Goal: Task Accomplishment & Management: Manage account settings

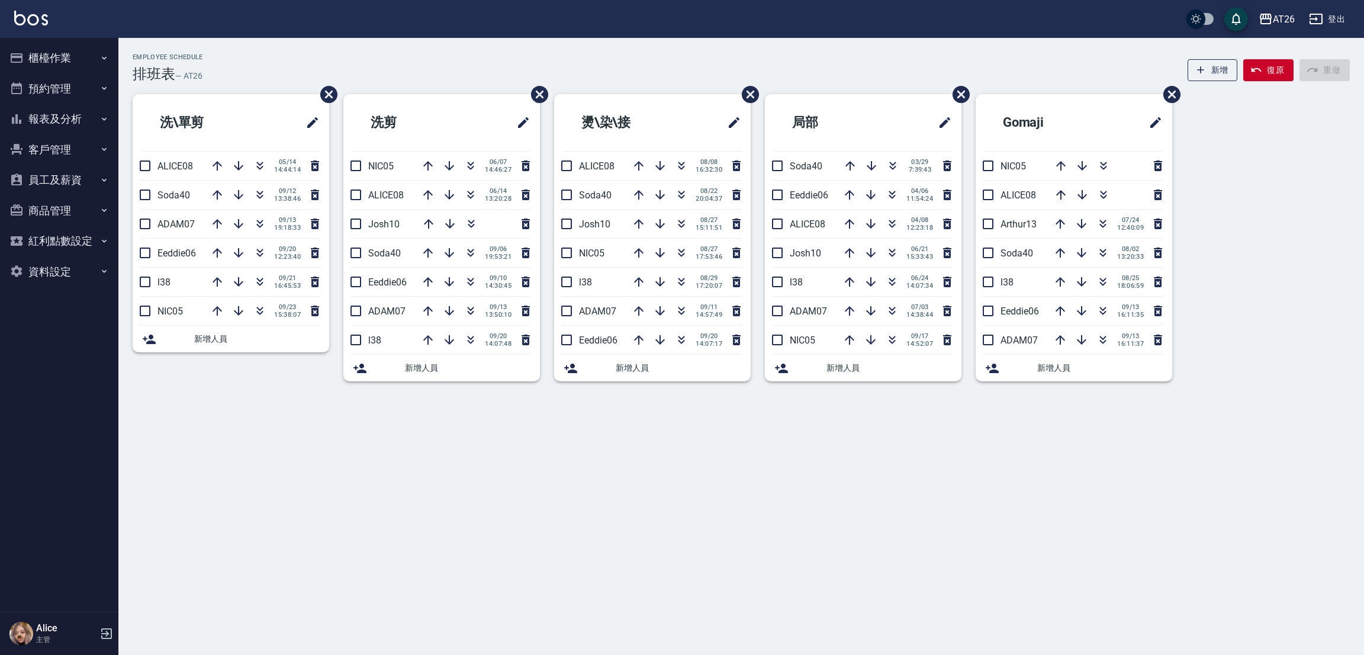
drag, startPoint x: 358, startPoint y: 209, endPoint x: 335, endPoint y: 205, distance: 23.4
drag, startPoint x: 345, startPoint y: 224, endPoint x: 310, endPoint y: 230, distance: 35.4
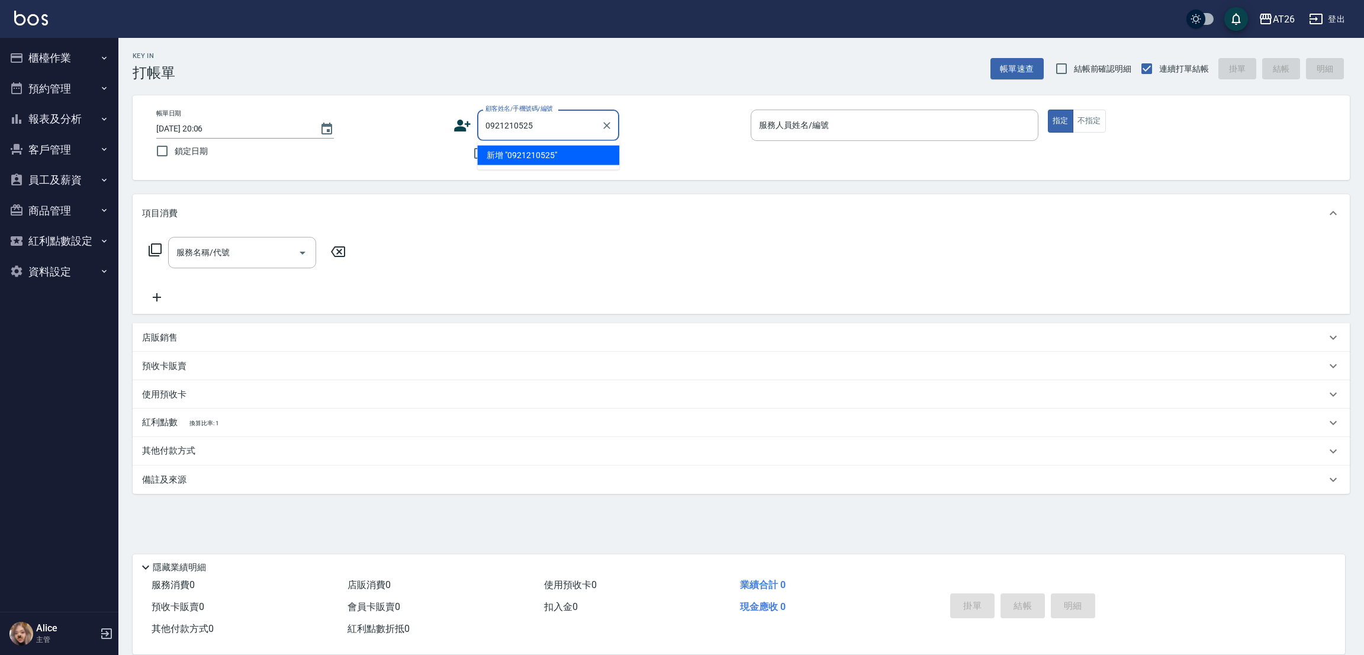
type input "0921210525"
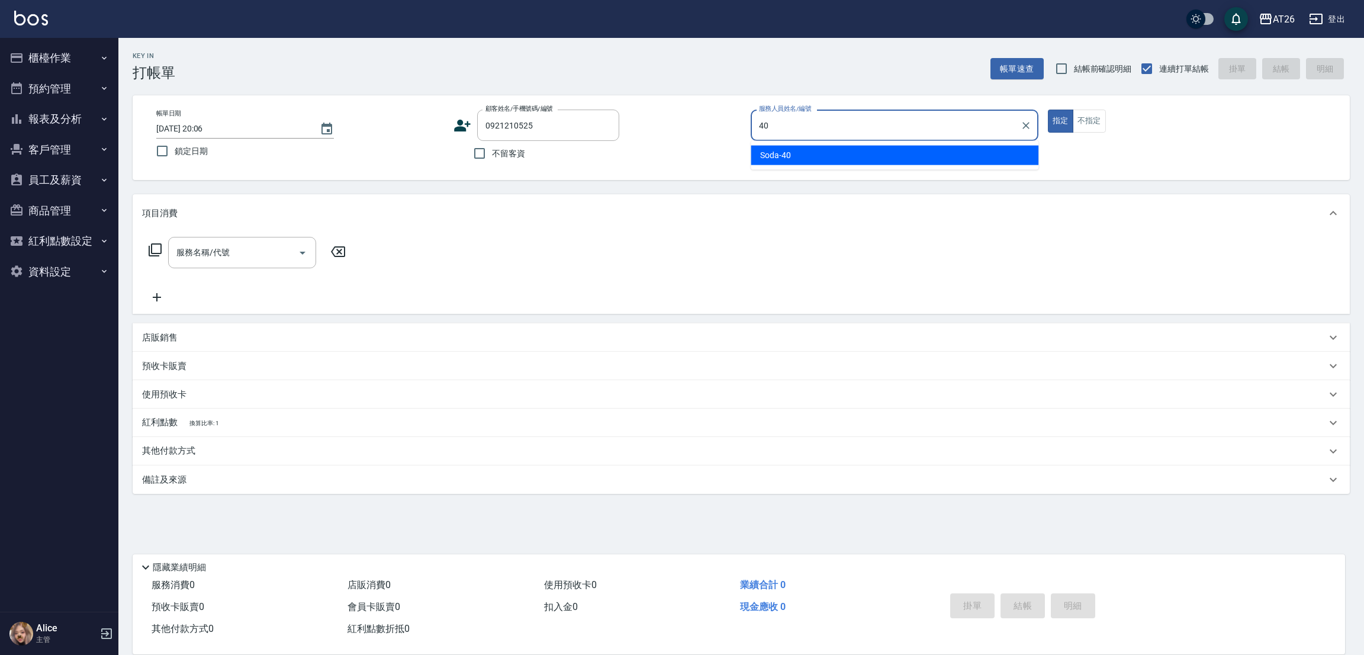
type input "40"
type button "true"
type input "Soda-40"
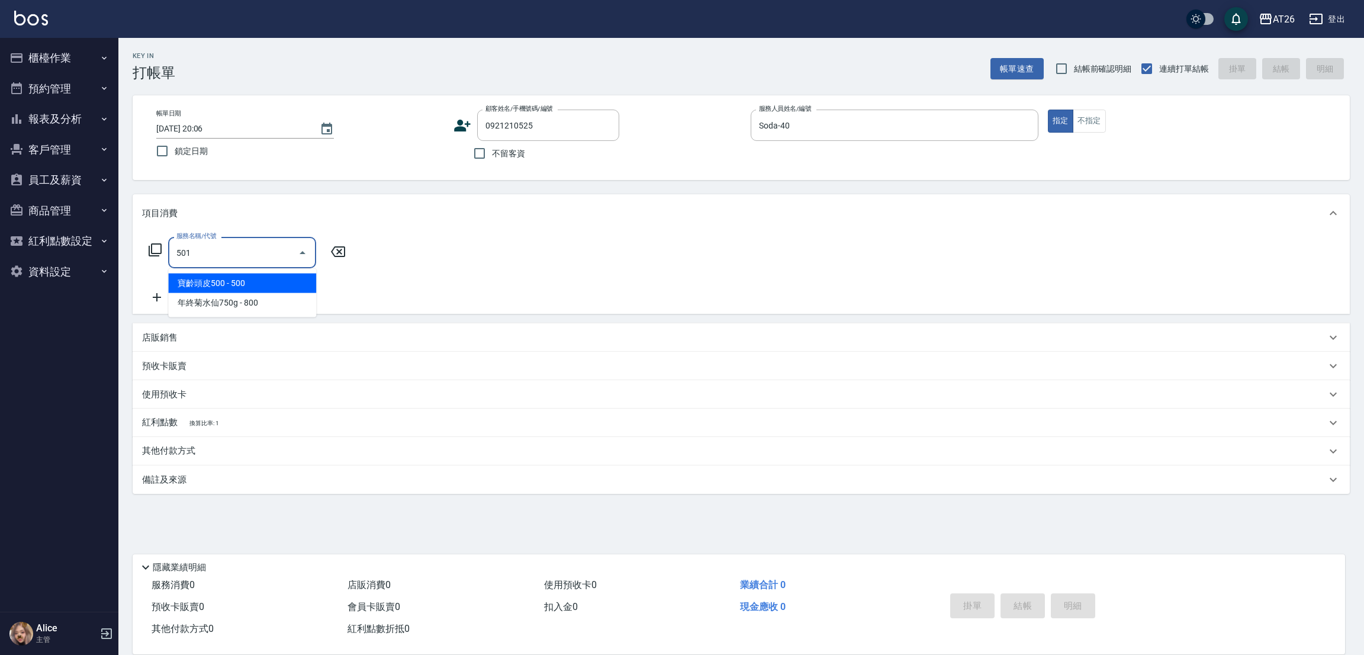
type input "染髮(501)"
type input "120"
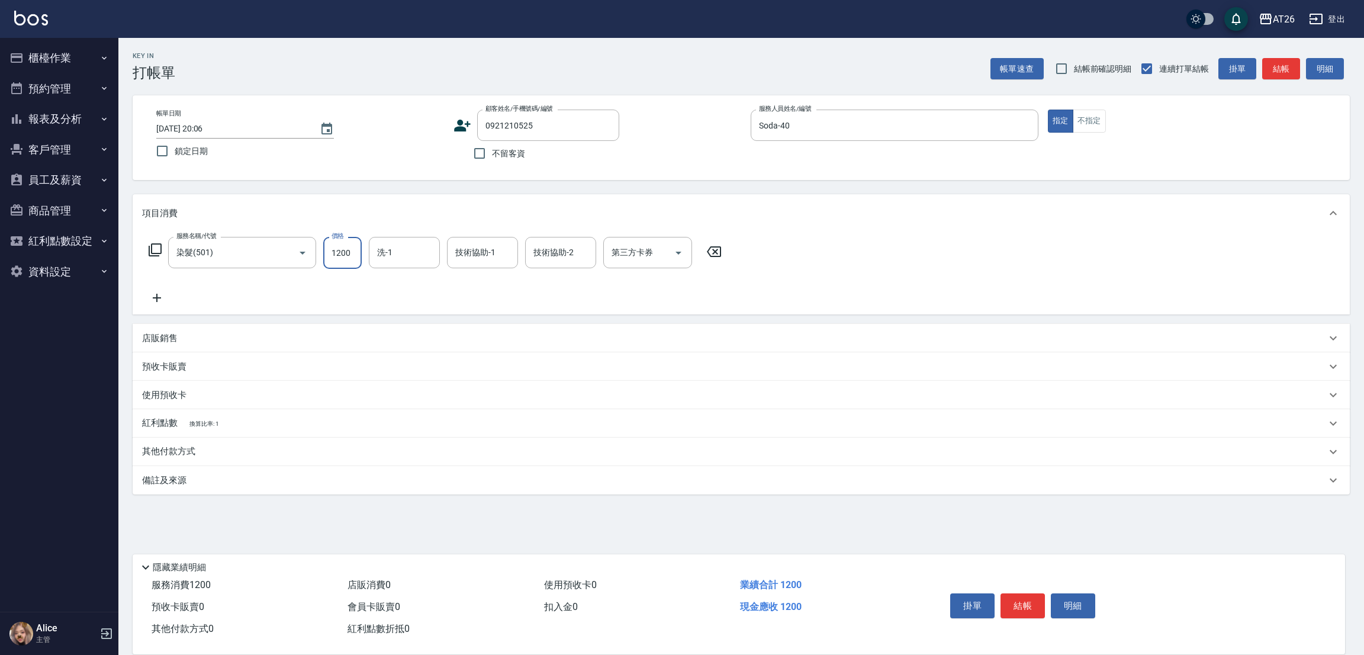
type input "3"
type input "0"
type input "376"
type input "30"
type input "3764"
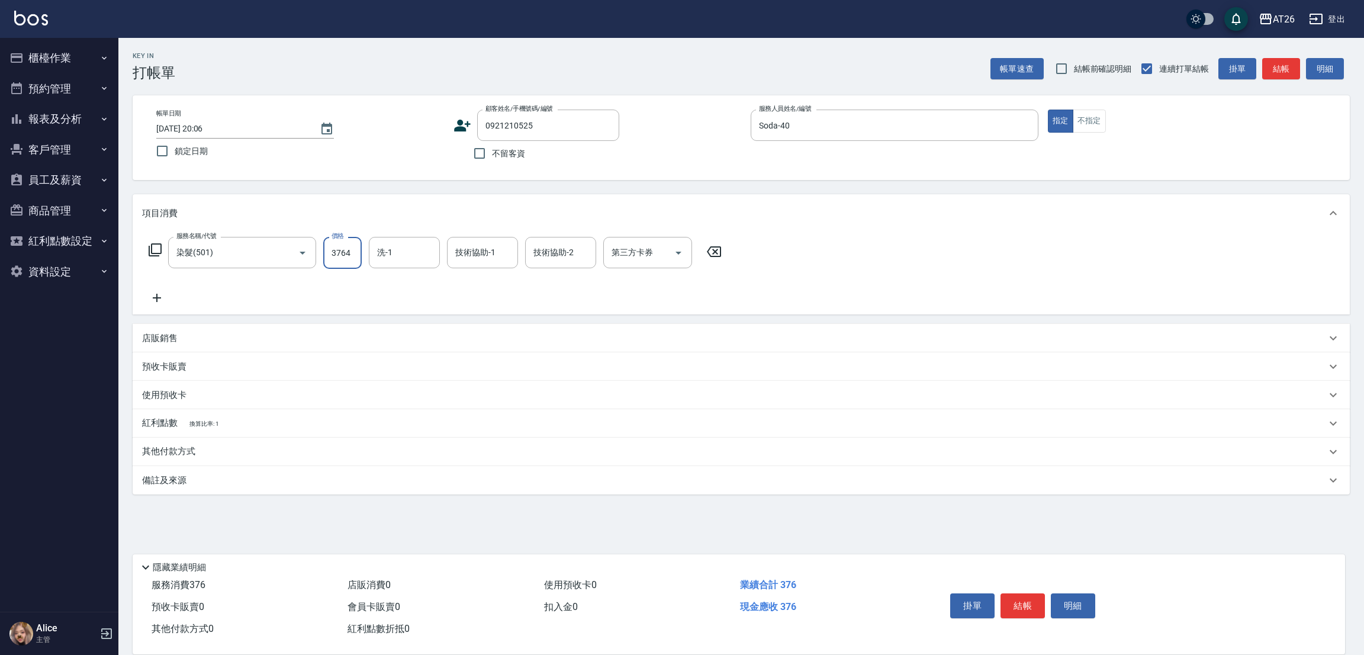
type input "370"
type input "3764"
type input "祐希-44"
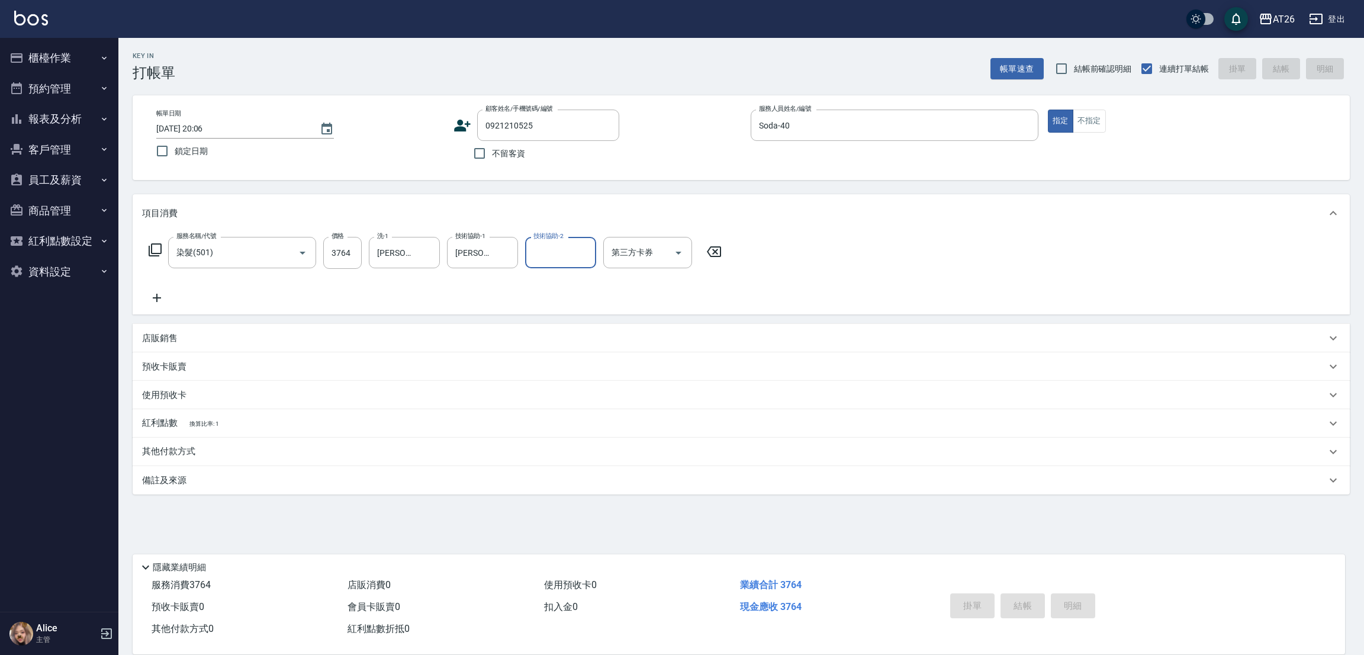
type input "2025/09/23 20:07"
type input "0"
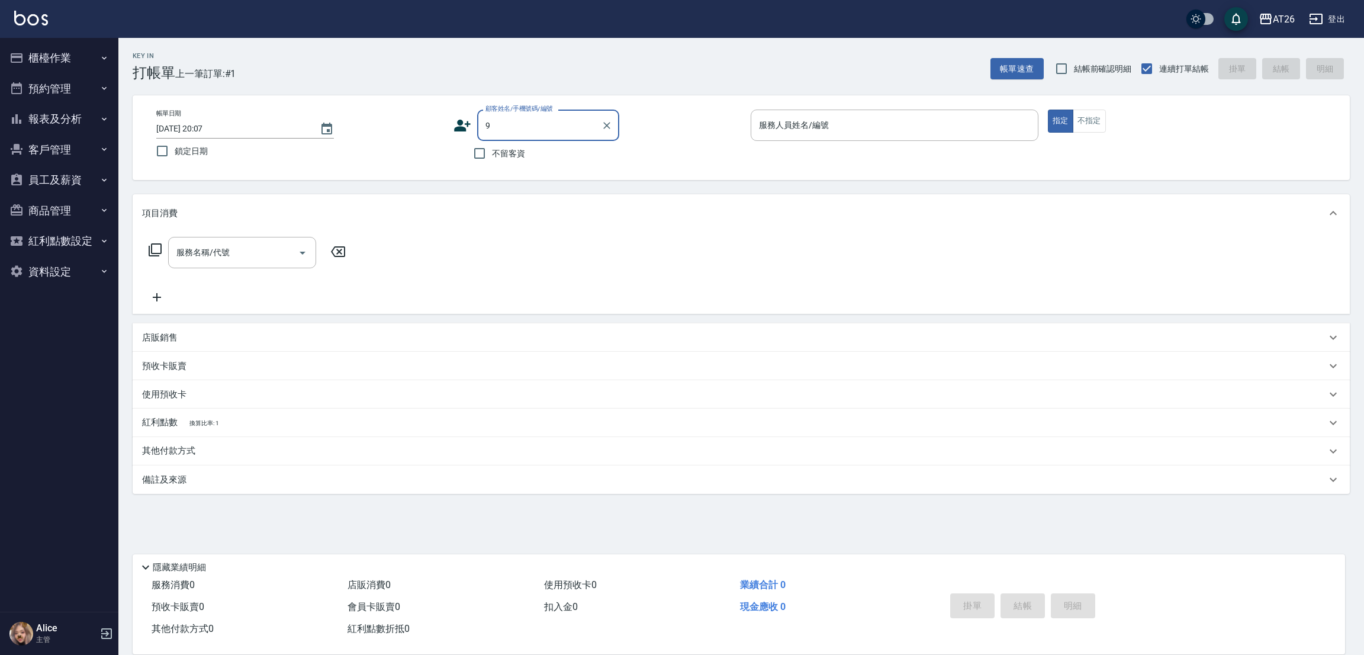
type input "99"
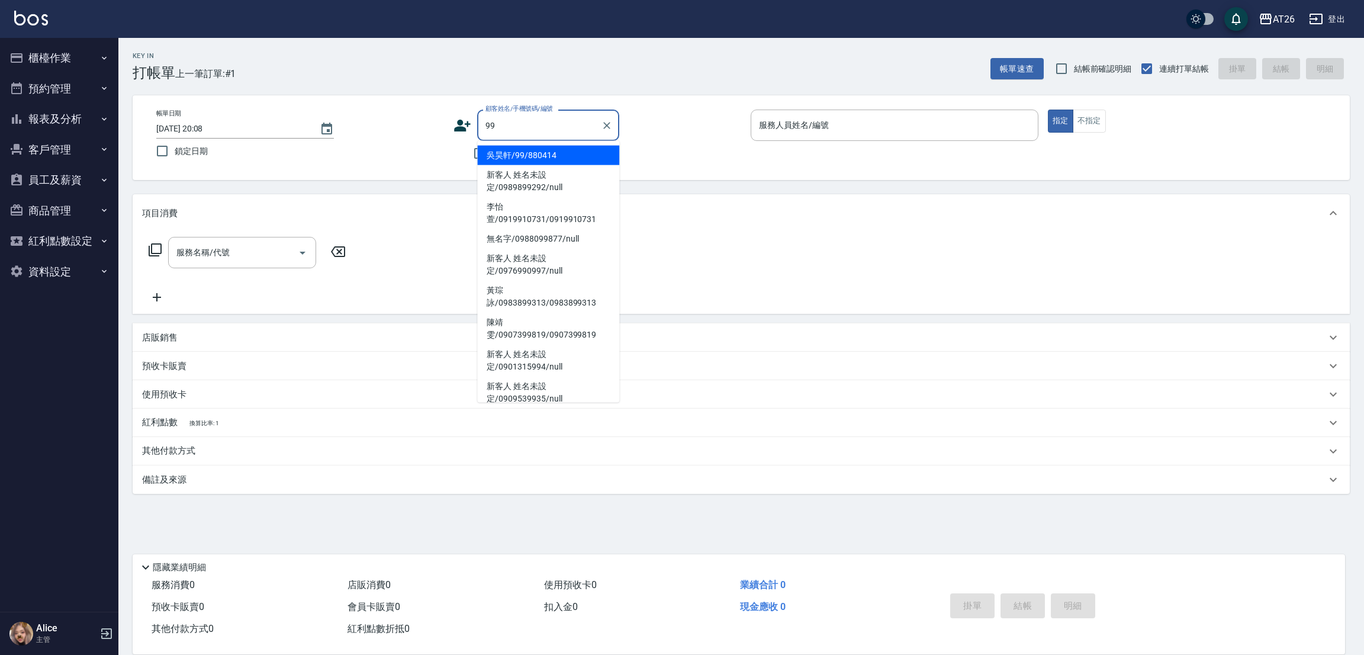
type input "吳昊軒/99/880414"
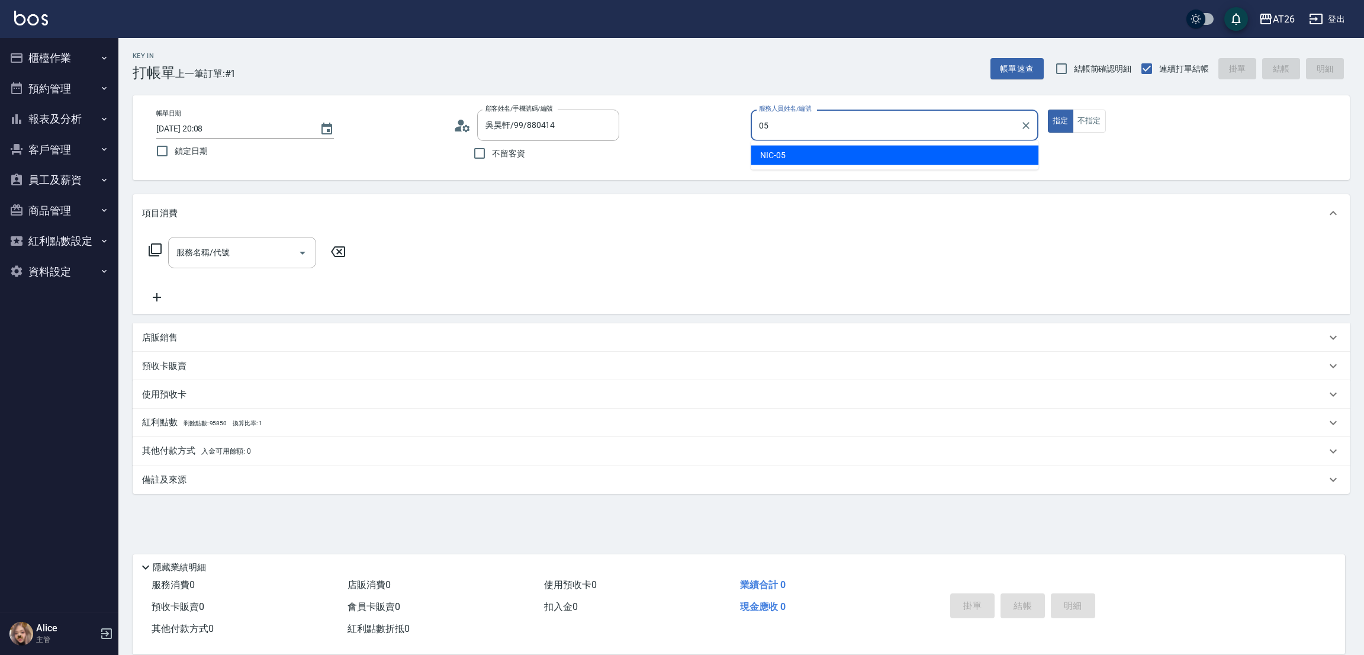
type input "05"
type button "true"
type input "NIC-05"
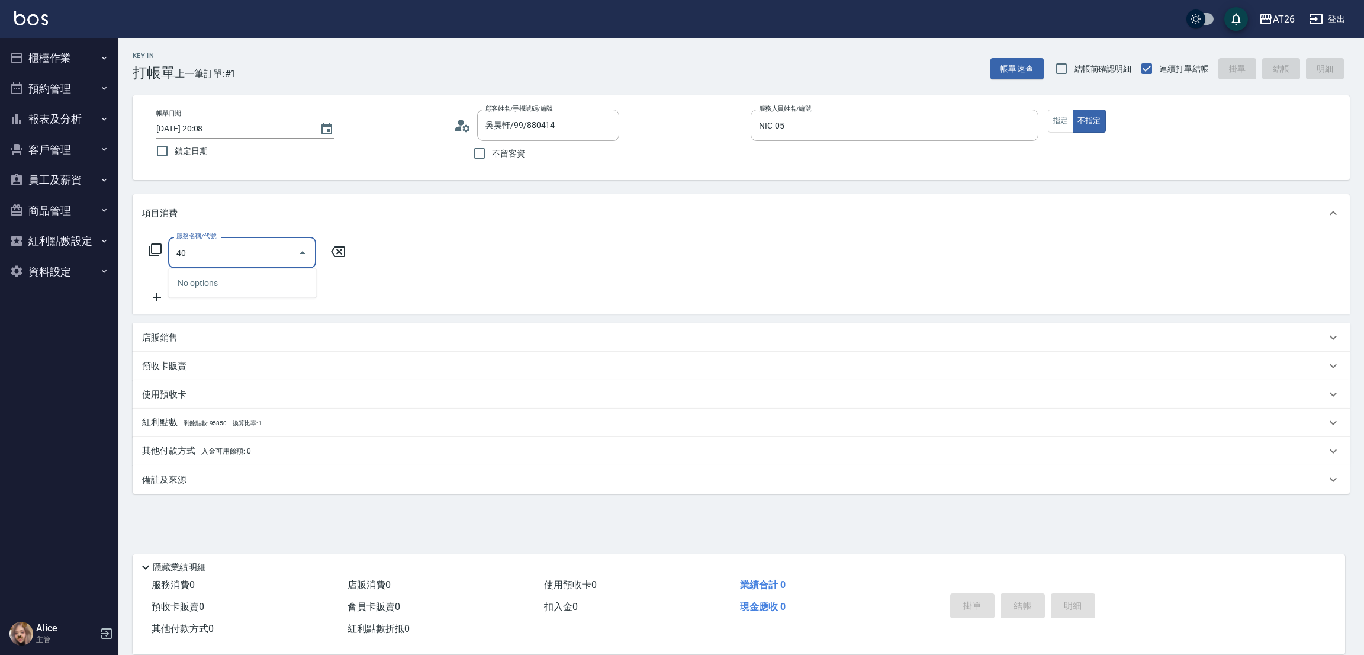
type input "401"
type input "20"
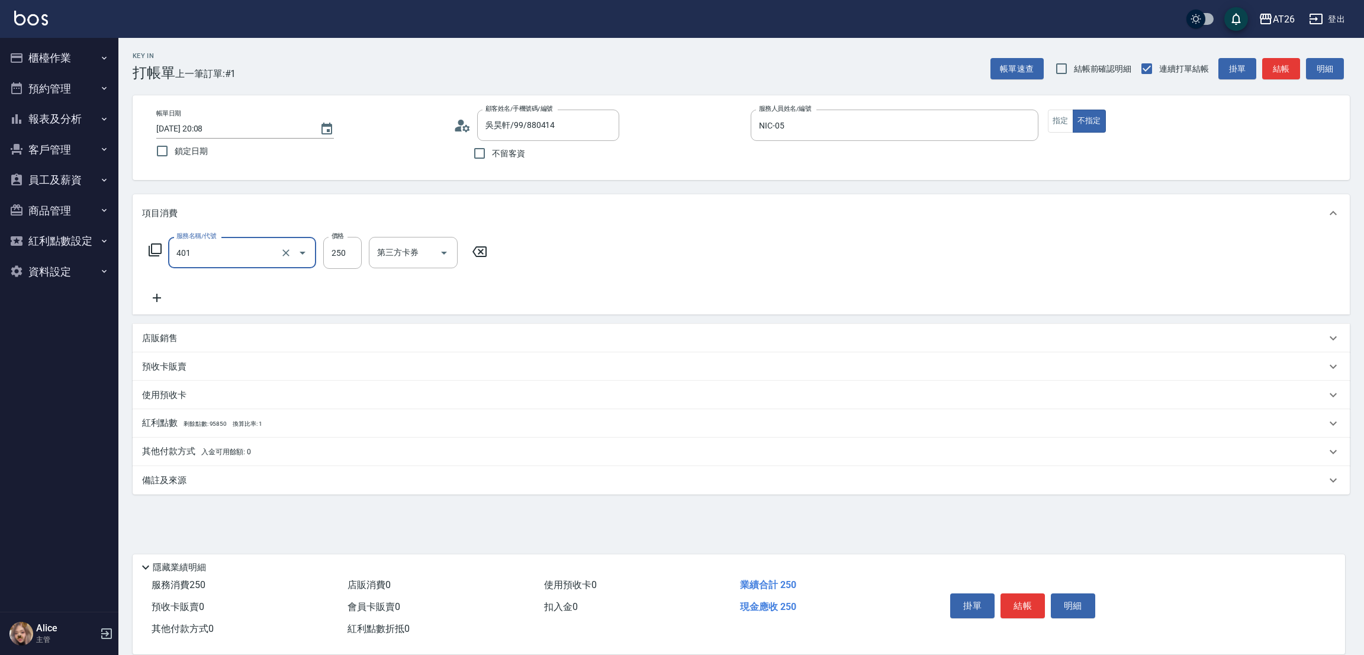
type input "剪髮(401)"
type input "3"
type input "0"
type input "30"
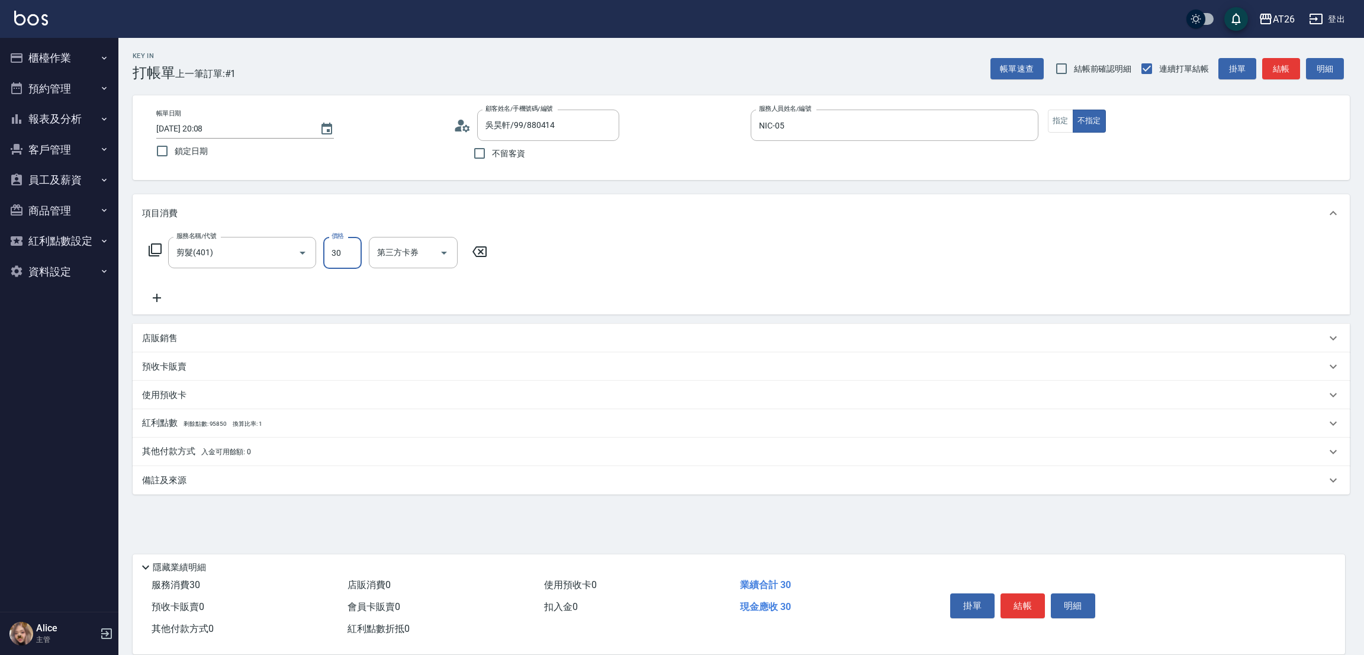
type input "300"
type input "0"
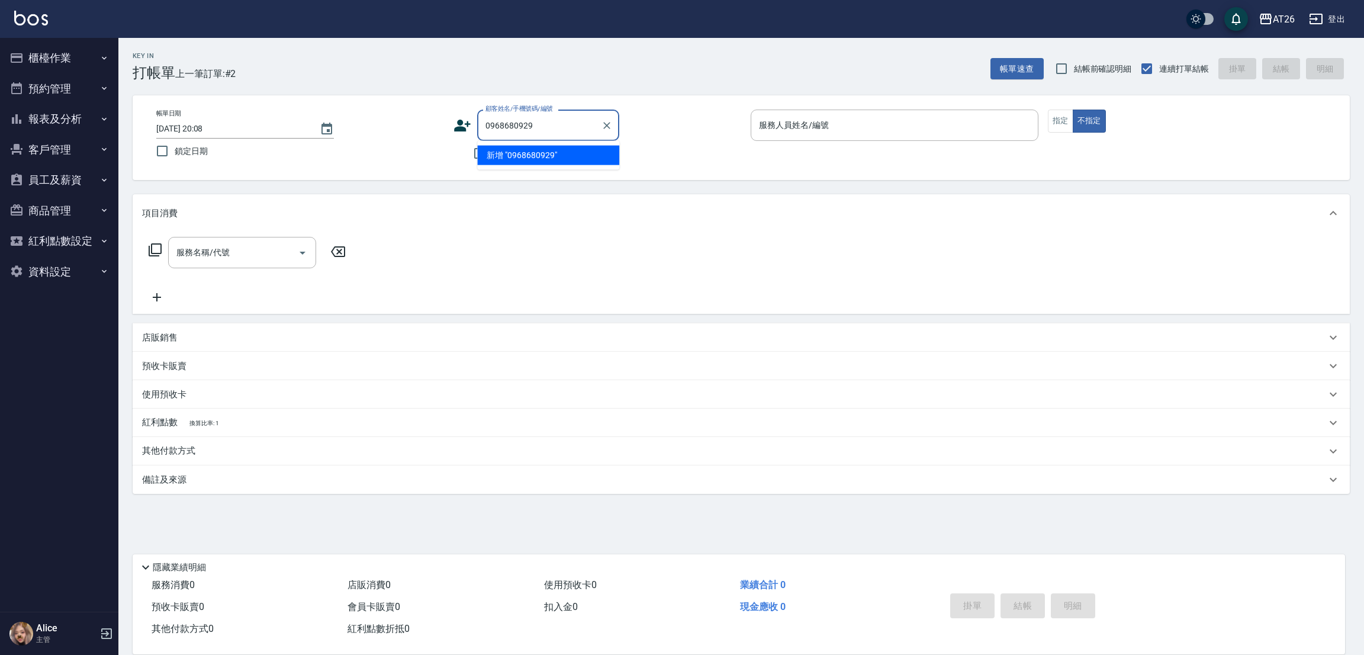
type input "0968680929"
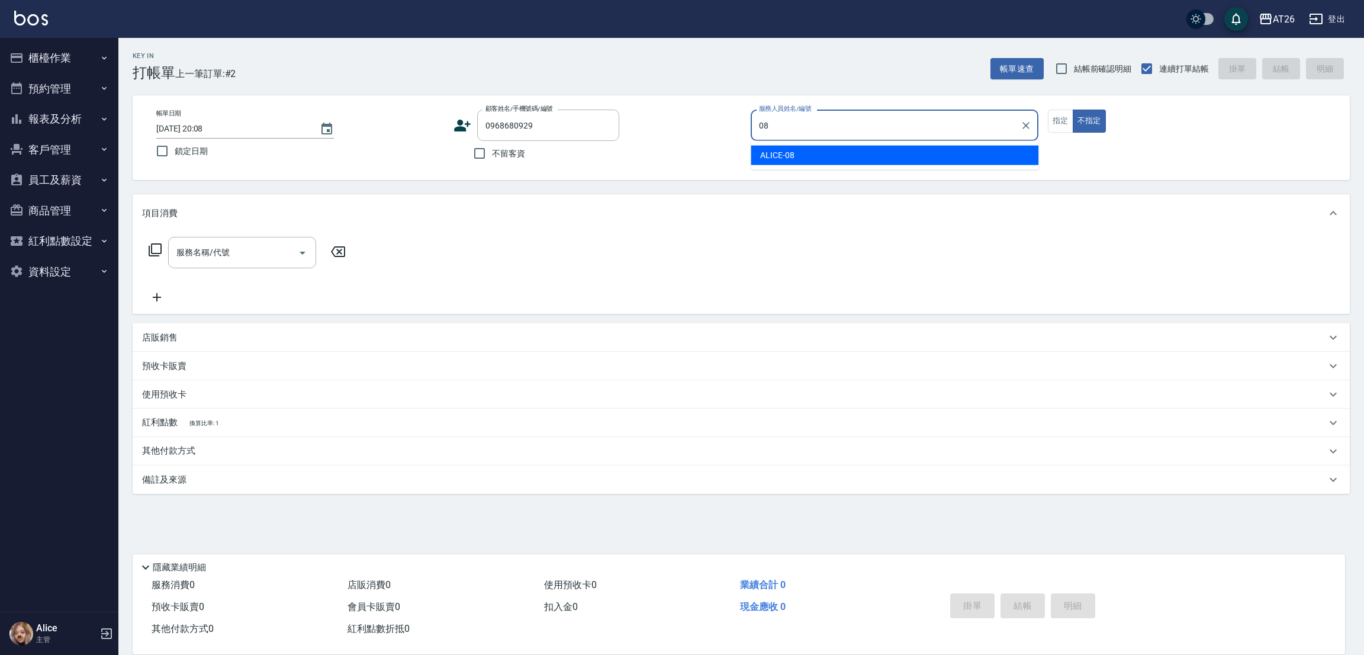
type input "08"
type button "false"
type input "ALICE-08"
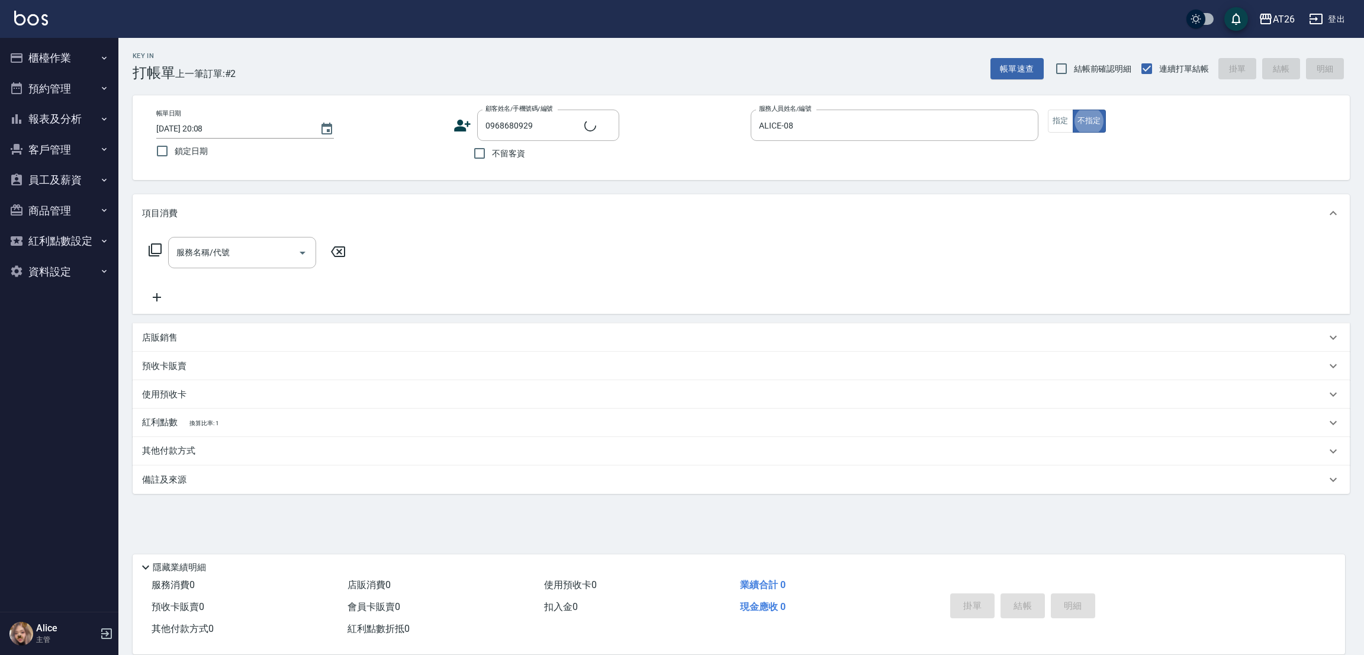
type input "蕭雅云/0968680929/0968680929"
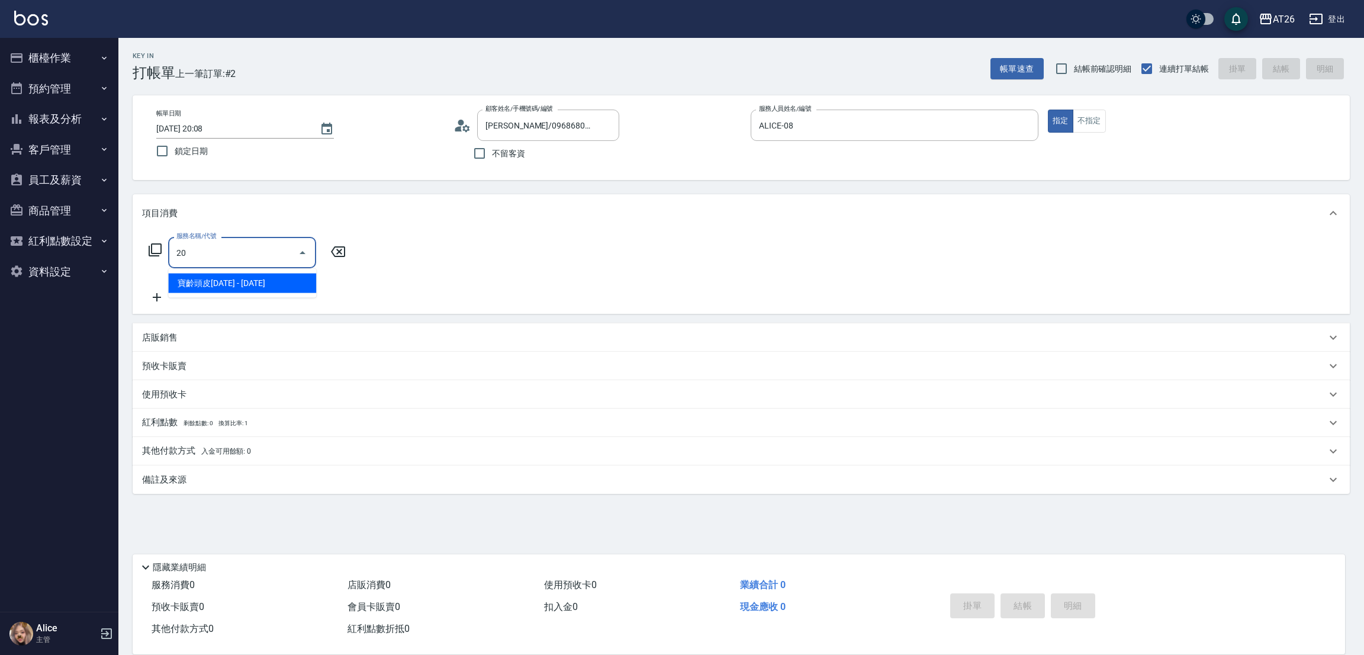
type input "201"
type input "20"
type input "洗髮(201)"
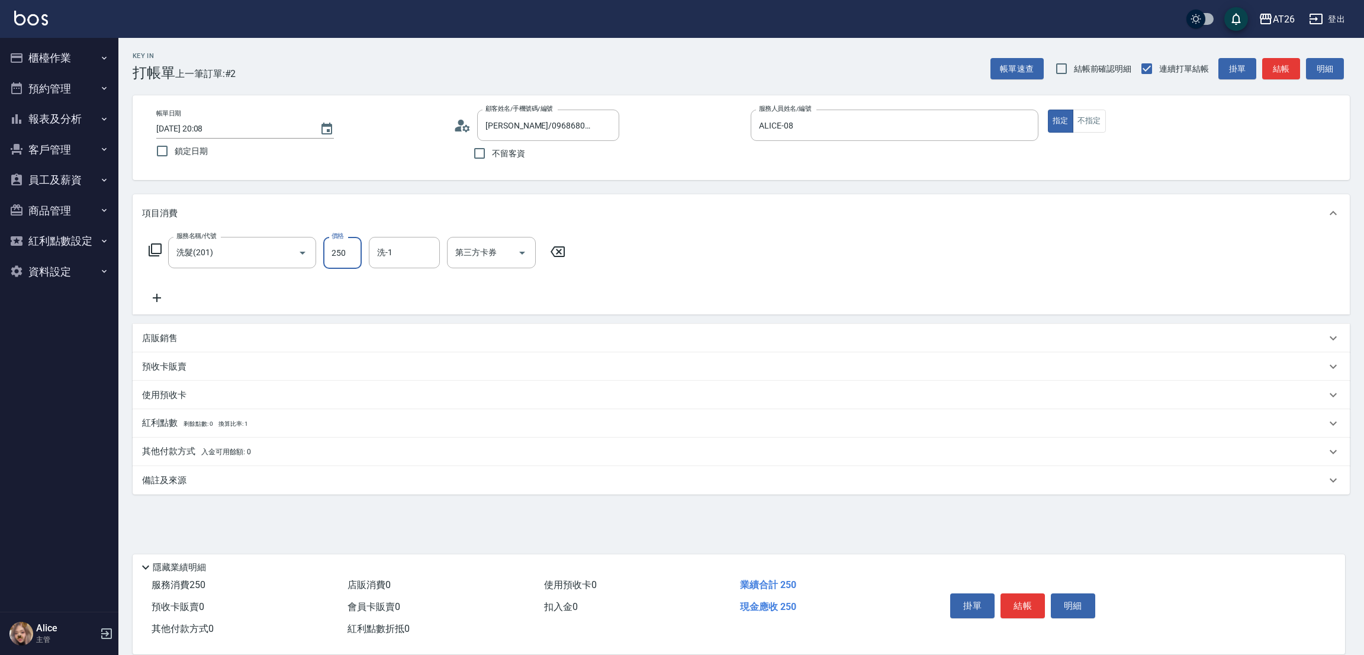
type input "4"
type input "0"
type input "400"
type input "40"
type input "400"
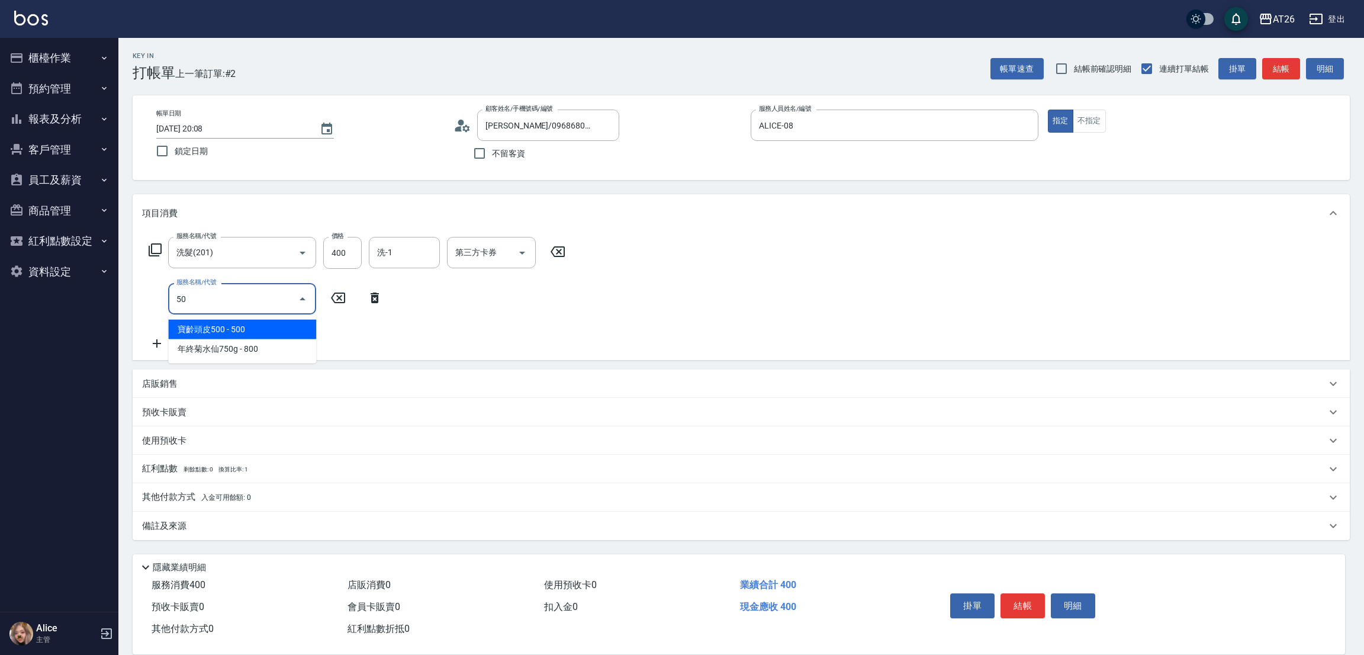
type input "501"
type input "160"
type input "染髮(501)"
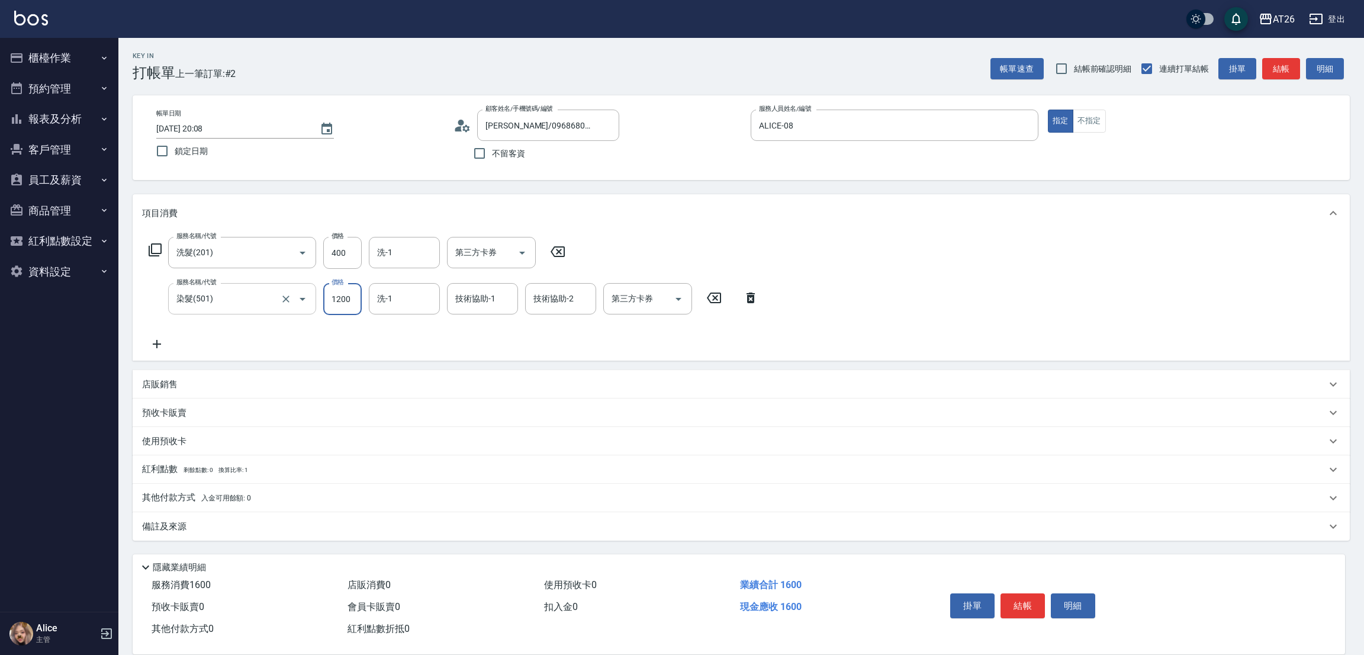
click at [198, 311] on div "染髮(501) 服務名稱/代號" at bounding box center [242, 298] width 148 height 31
type input "40"
type input "0"
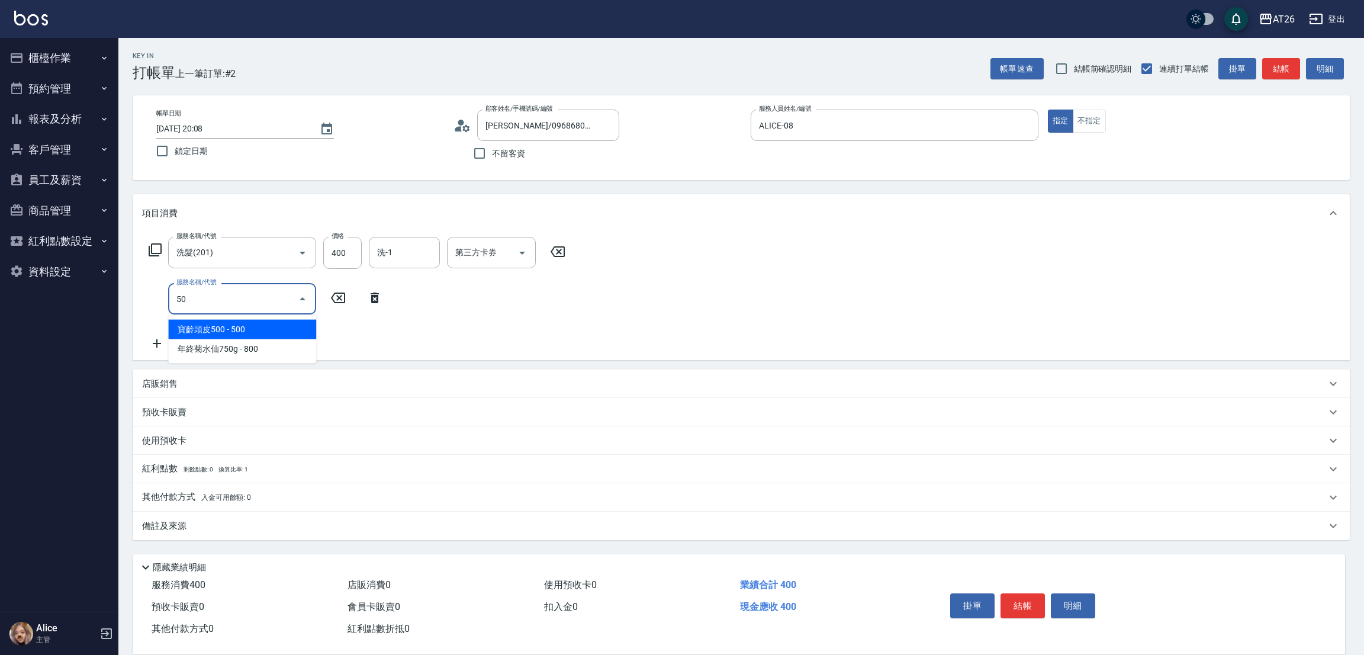
type input "5"
type input "503"
type input "130"
type input "局部染(503)"
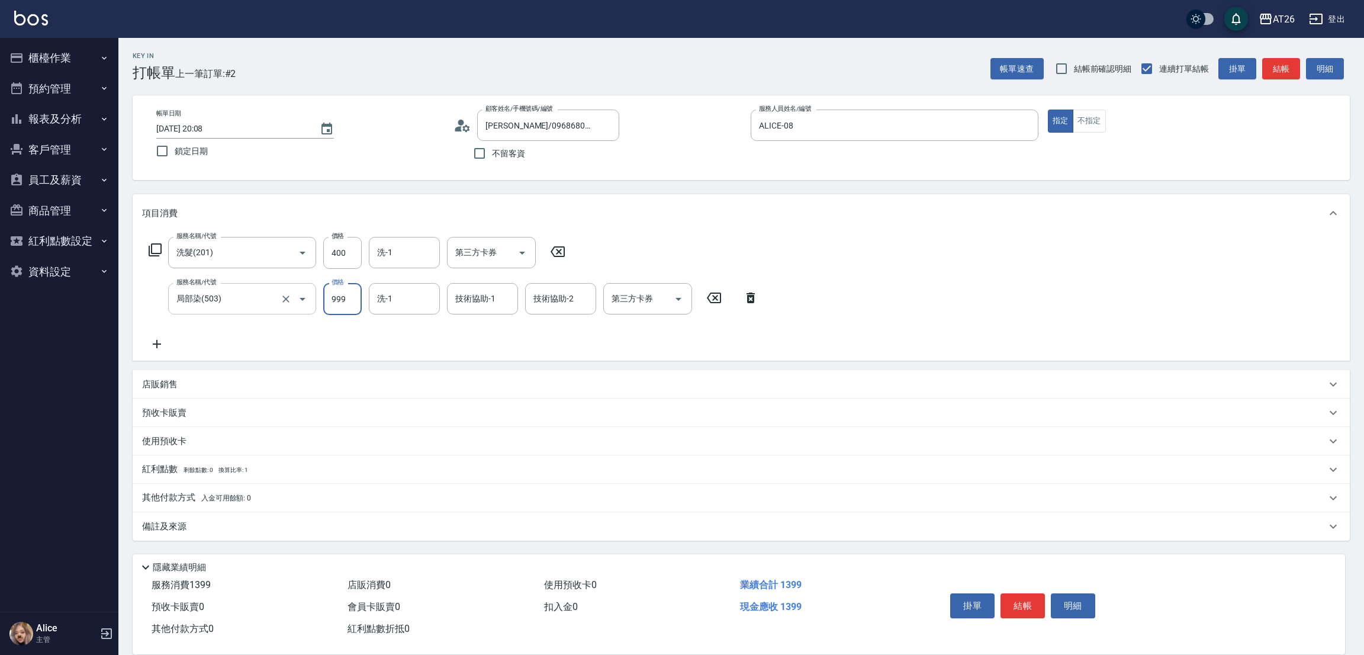
type input "1"
type input "40"
type input "100"
type input "50"
type input "1000"
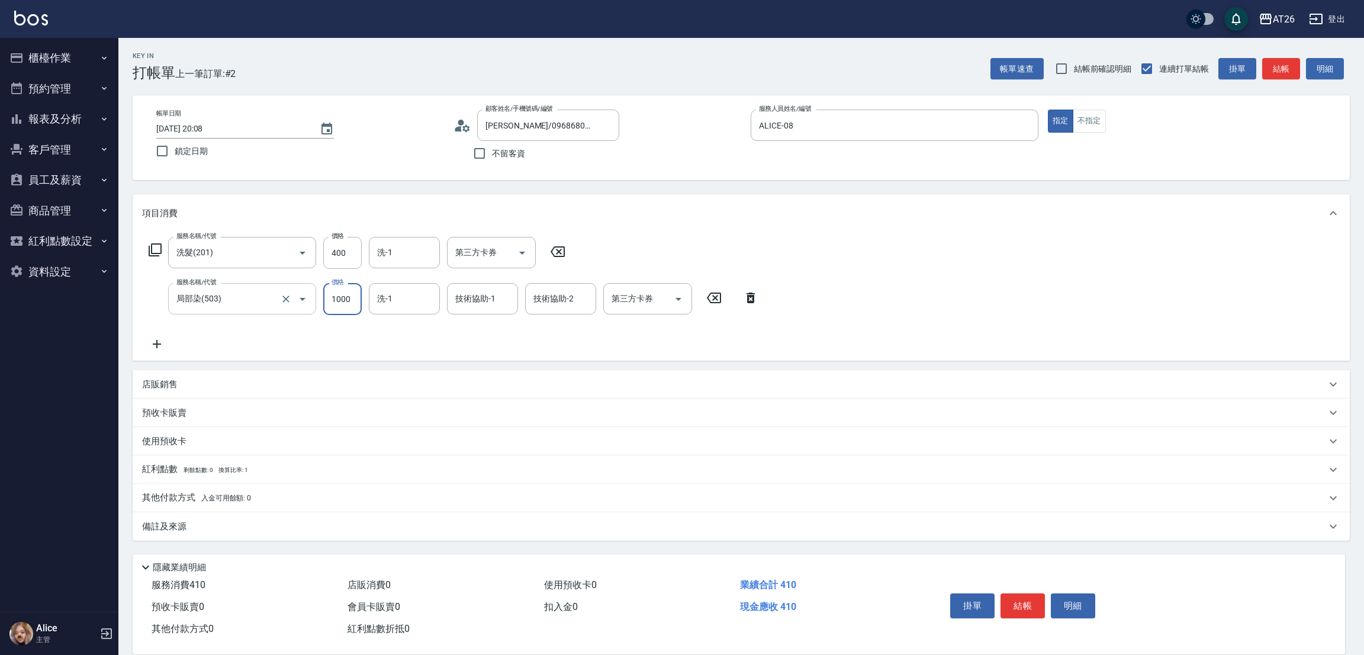
type input "140"
type input "1000"
type input "NIC-05"
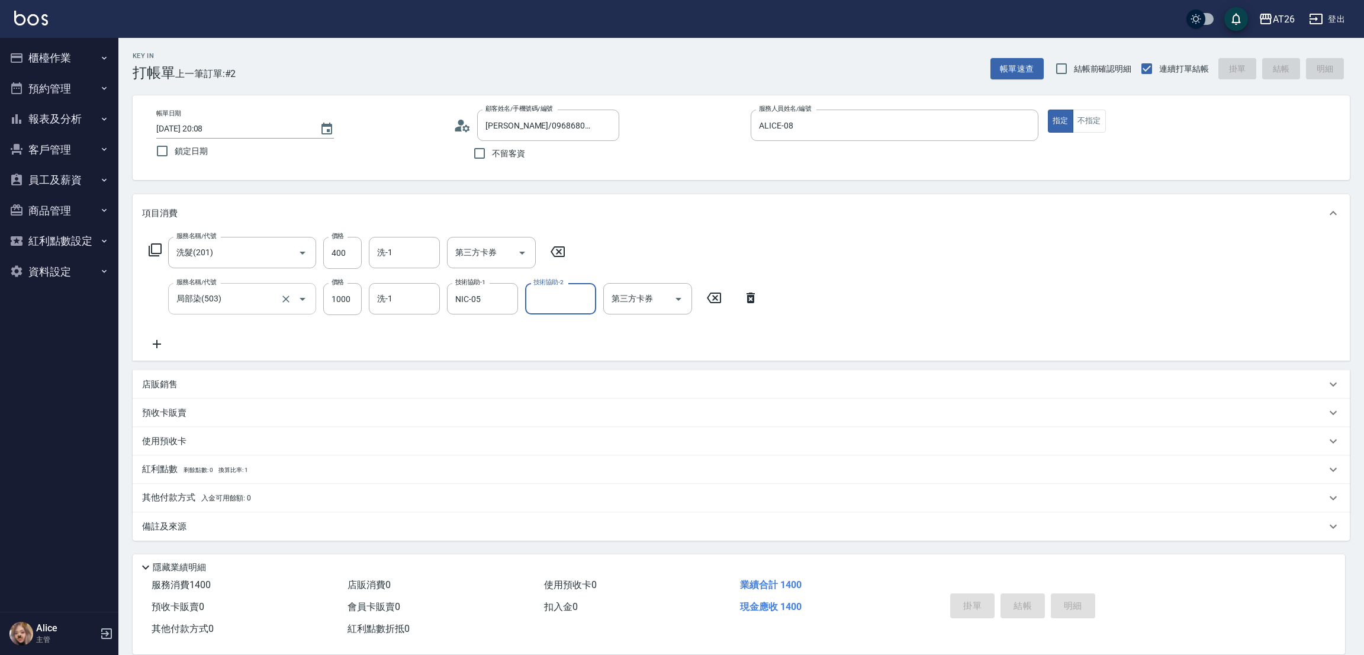
type input "2025/09/23 20:09"
type input "0"
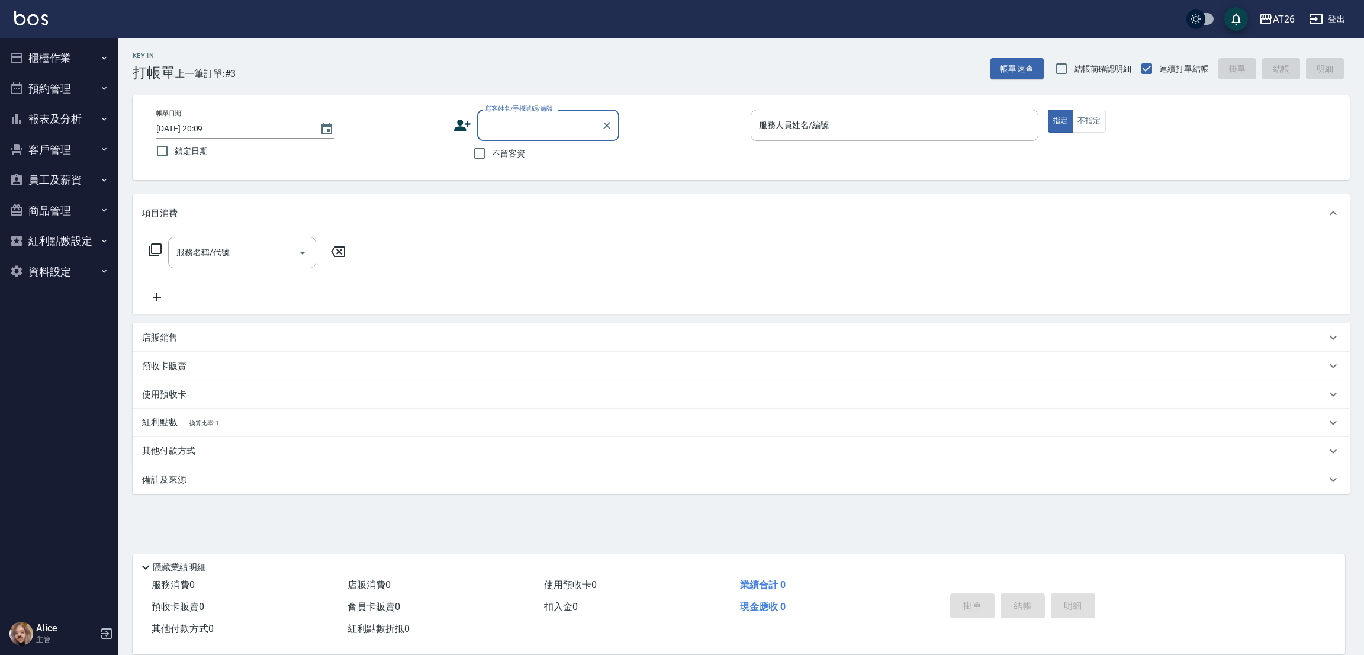
type input "1"
type input "[PERSON_NAME]/0930307745/810912"
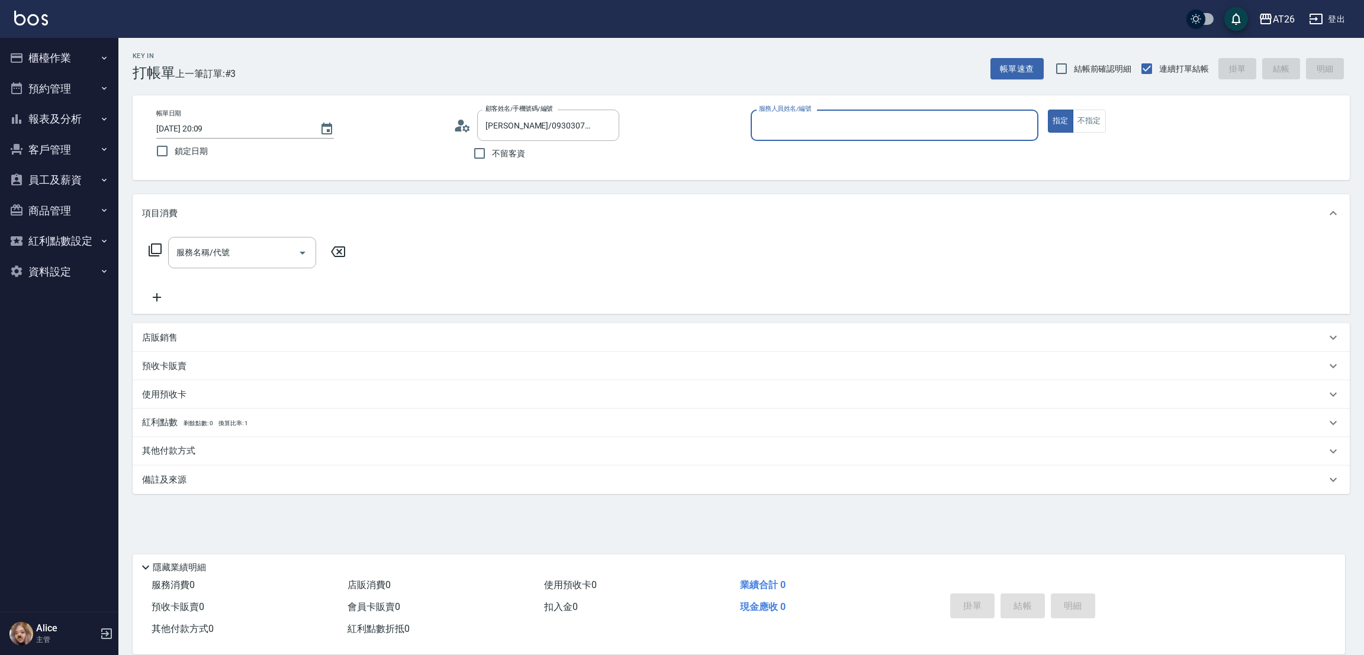
type input "[PERSON_NAME]-10"
click at [1048, 110] on button "指定" at bounding box center [1060, 121] width 25 height 23
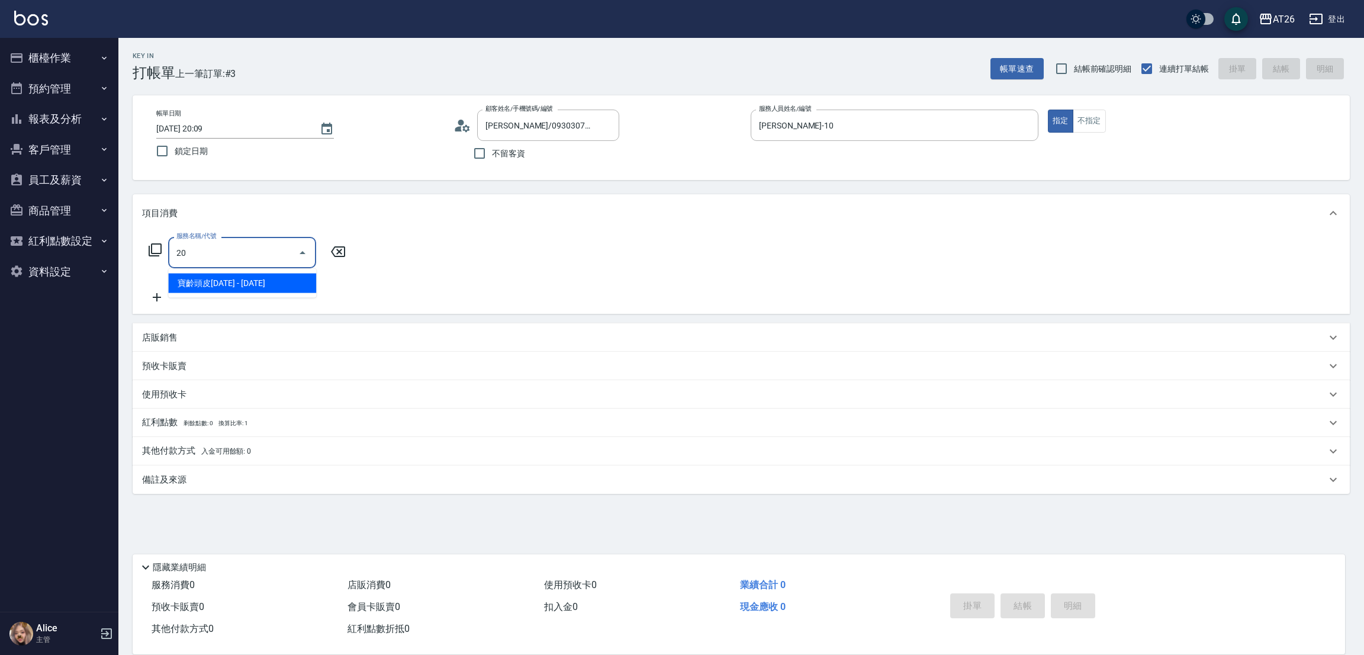
type input "201"
type input "20"
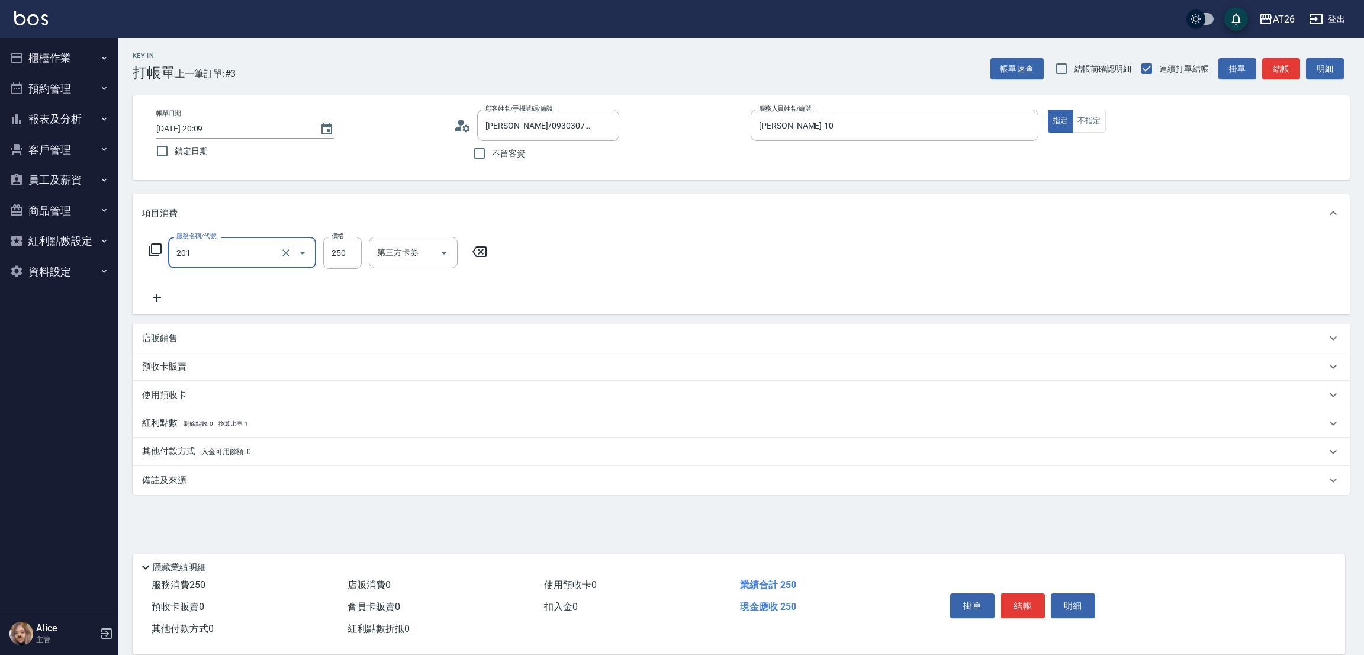
type input "洗髮(201)"
type input "5"
type input "0"
type input "500"
type input "50"
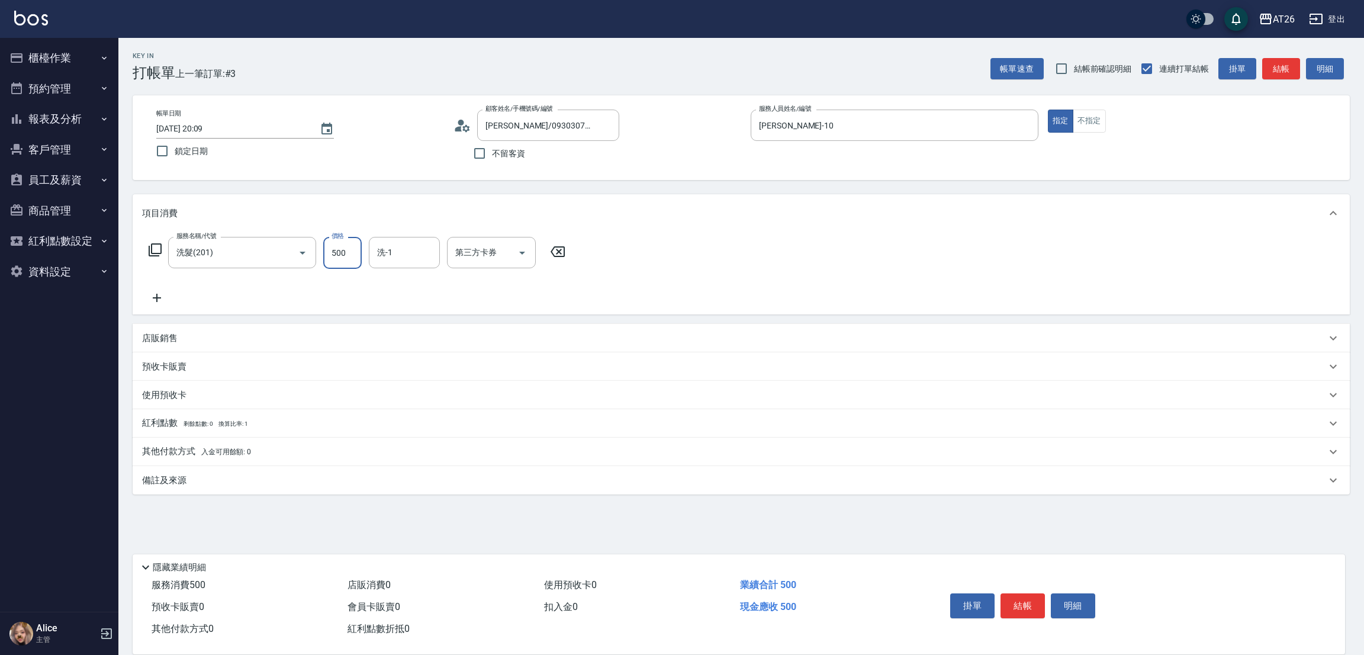
type input "500"
type input "祐希-44"
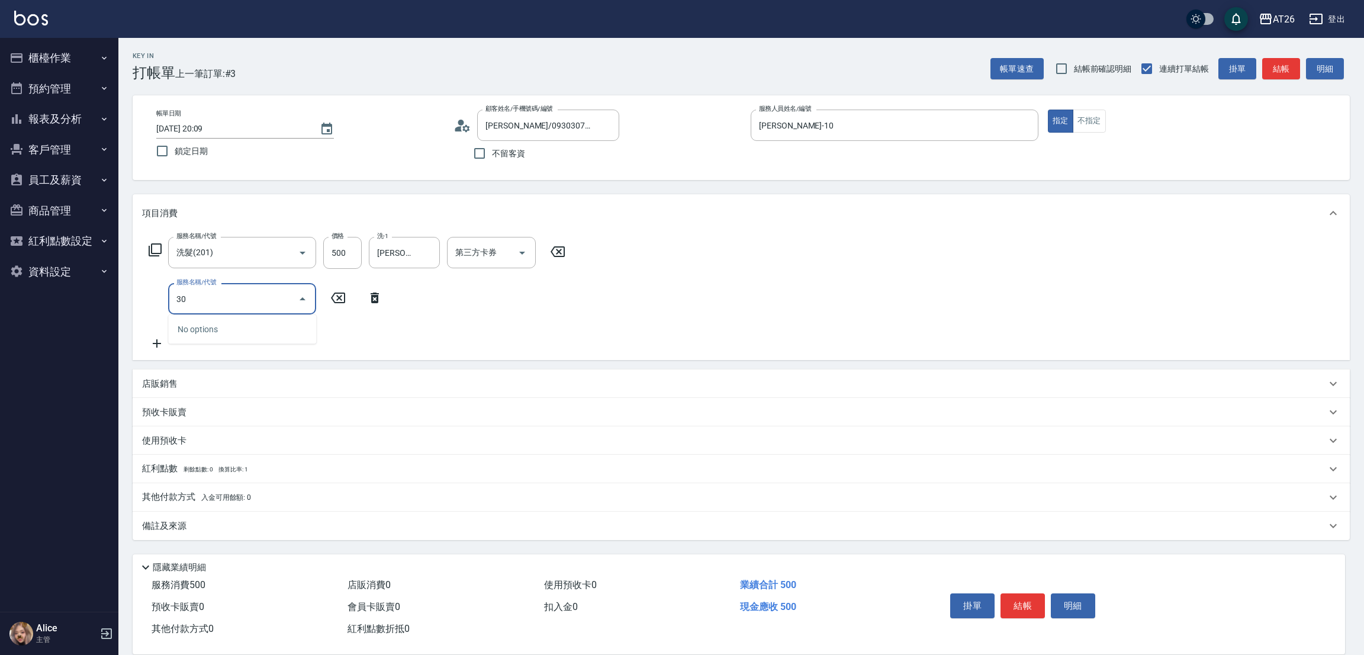
type input "301"
type input "170"
type input "燙髮(301)"
type input "8"
type input "50"
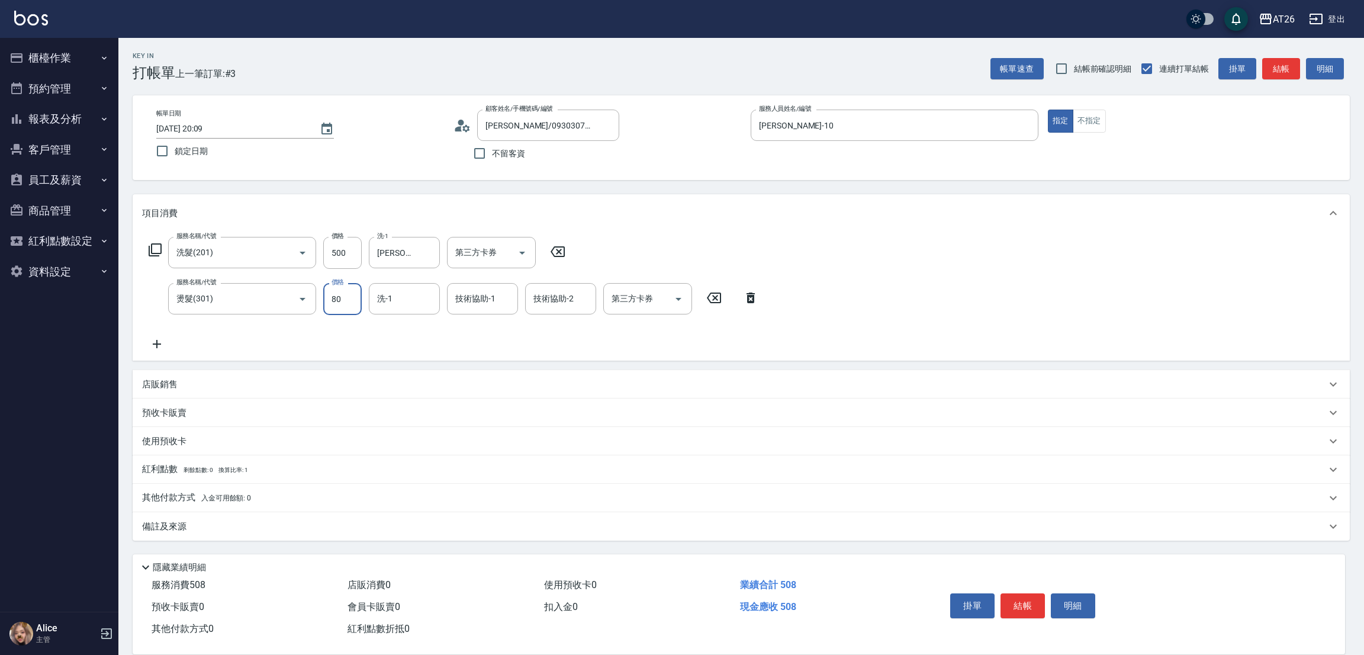
type input "800"
type input "130"
type input "800"
type input "tony-46"
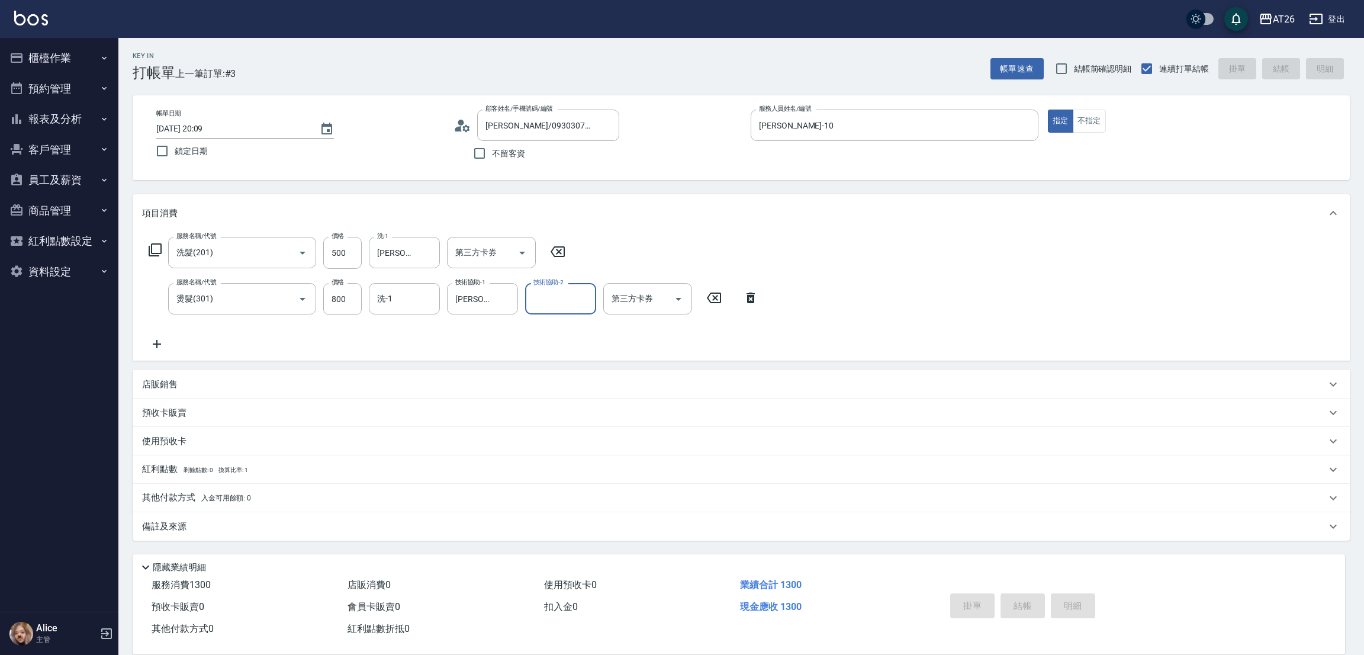
type input "0"
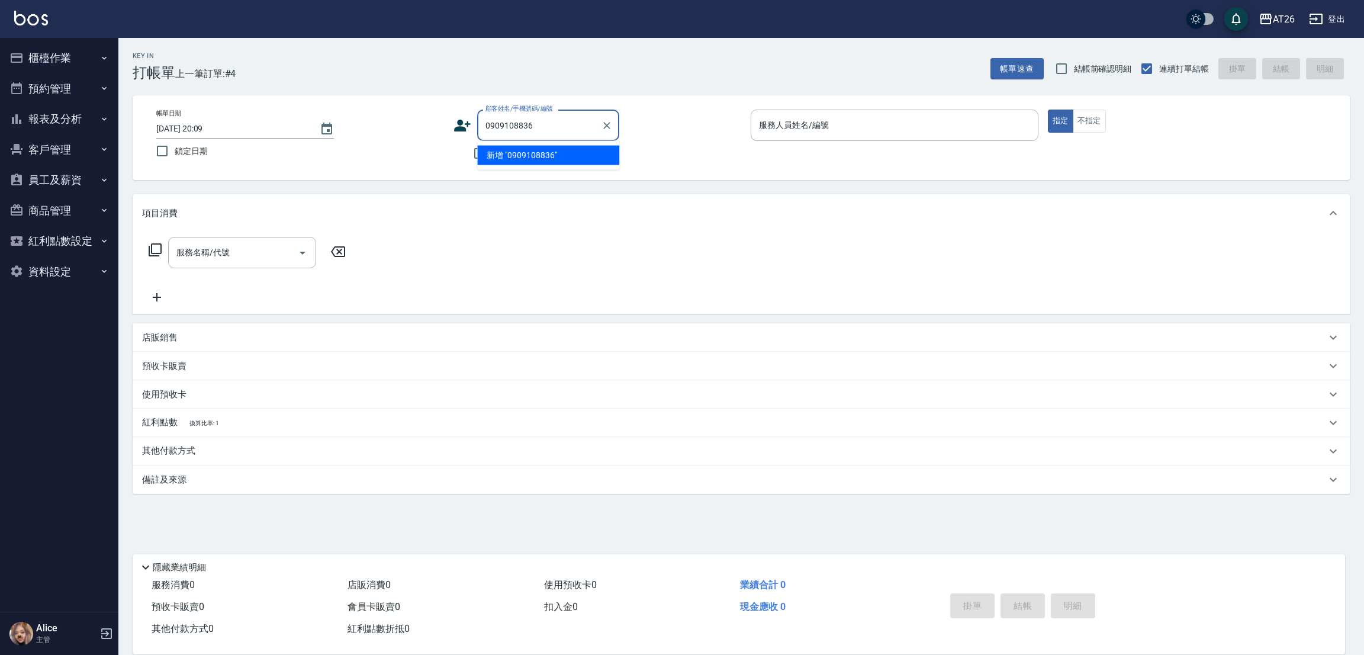
type input "0909108836"
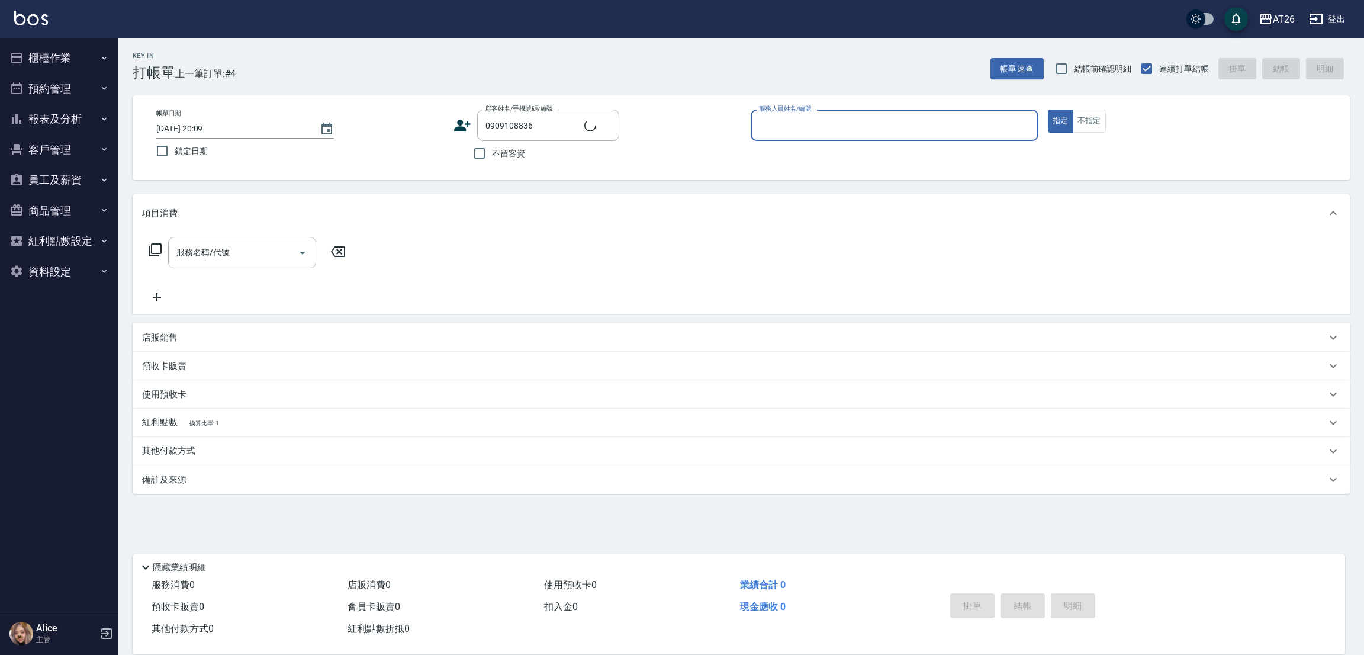
type input "4"
type input "新客人 姓名未設定/0909108836/null"
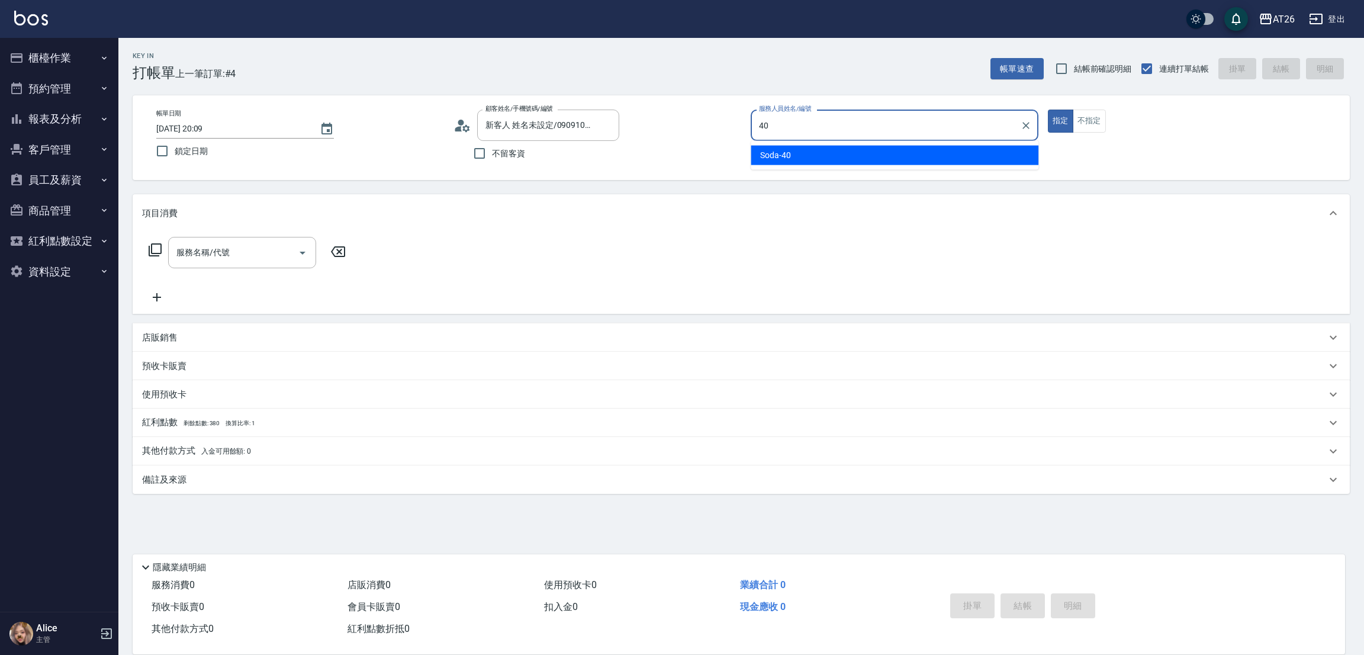
type input "Soda-40"
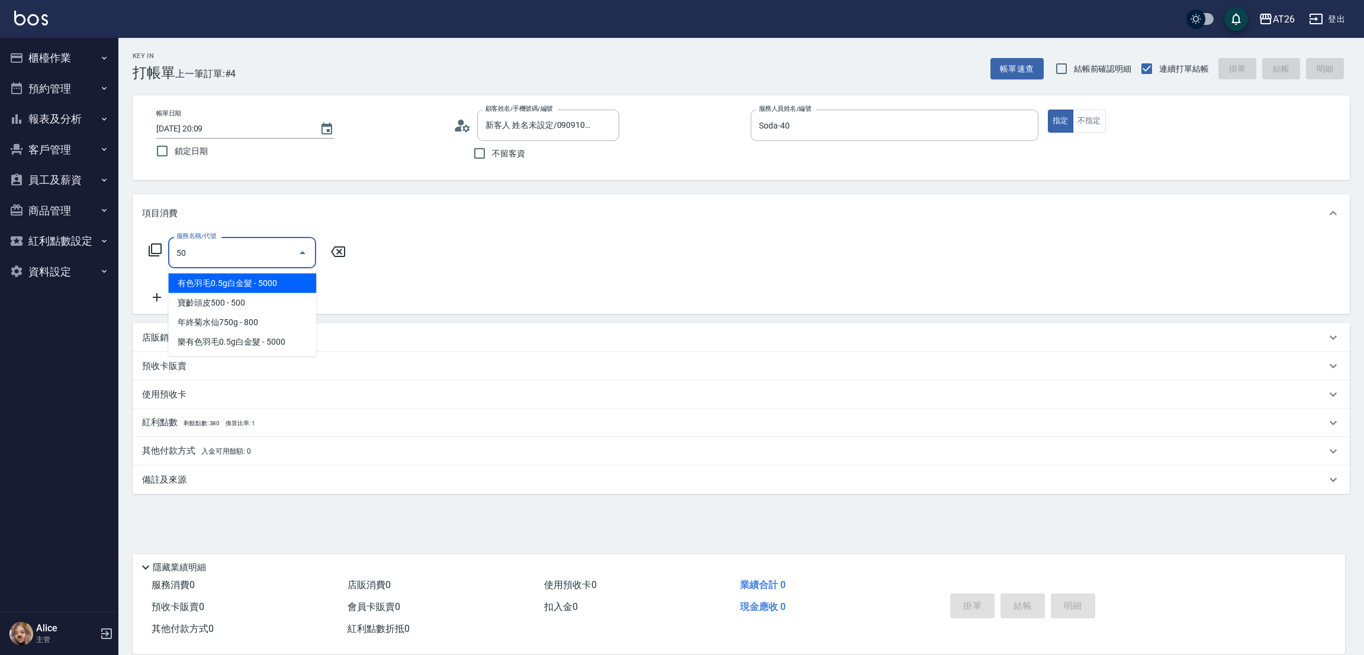
type input "501"
type input "120"
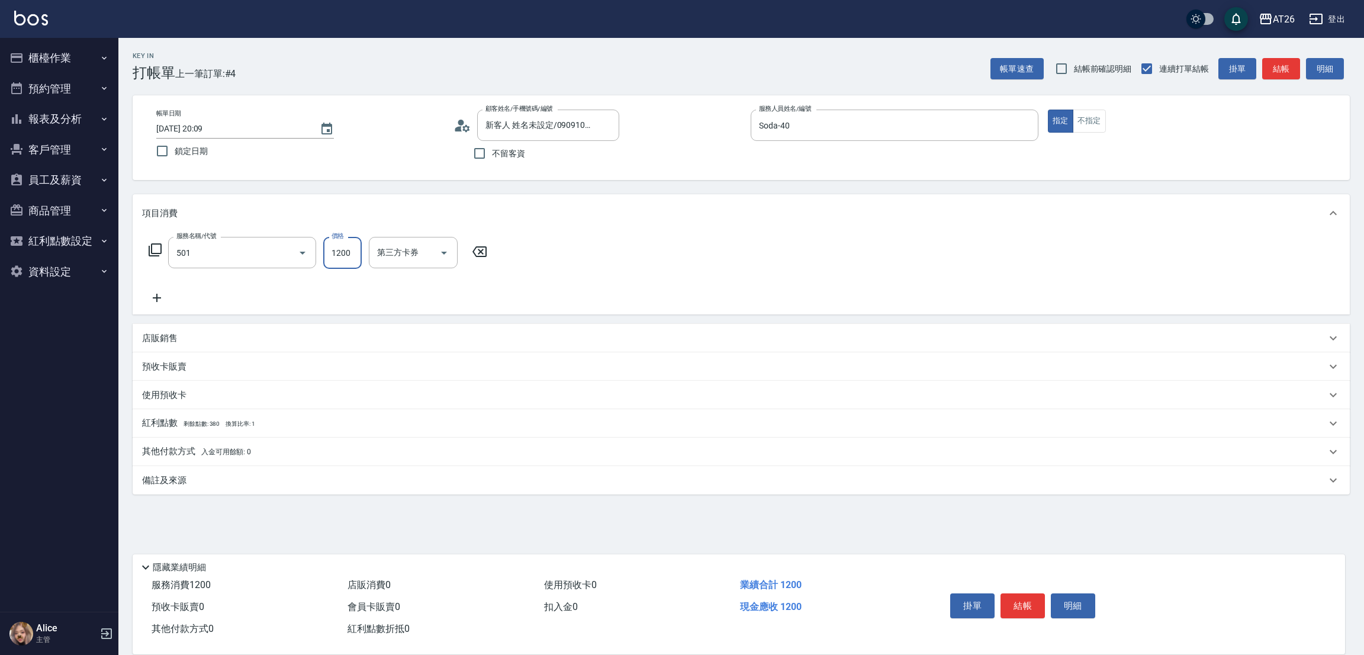
type input "染髮(501)"
type input "1"
type input "0"
type input "180"
type input "10"
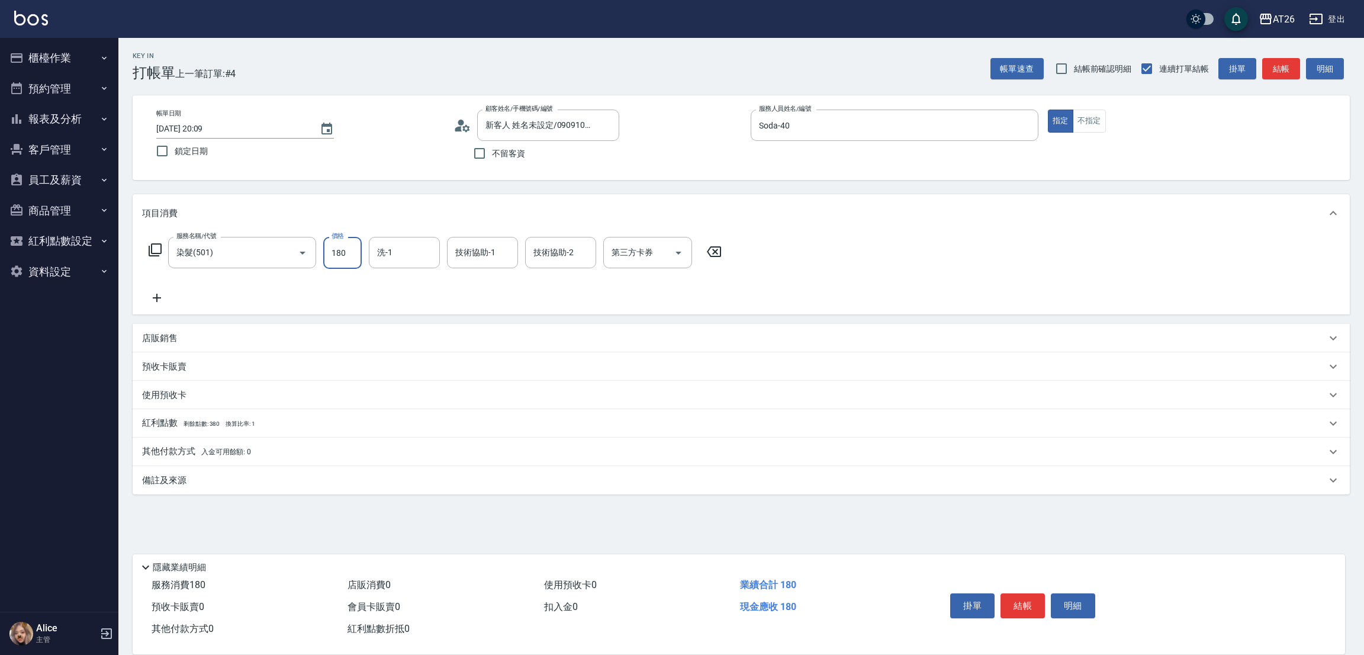
type input "1800"
type input "180"
type input "1800"
type input "祐希-44"
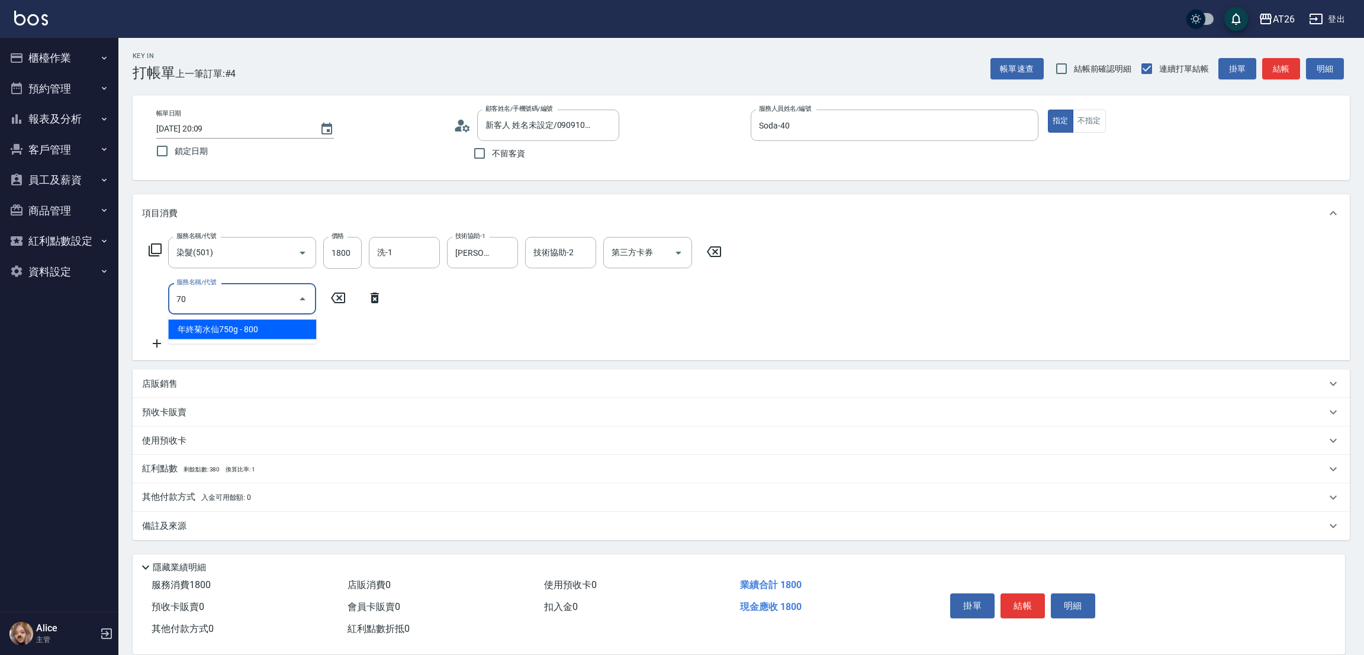
type input "703"
type input "680"
type input "新羽毛鉑金接髮(703)"
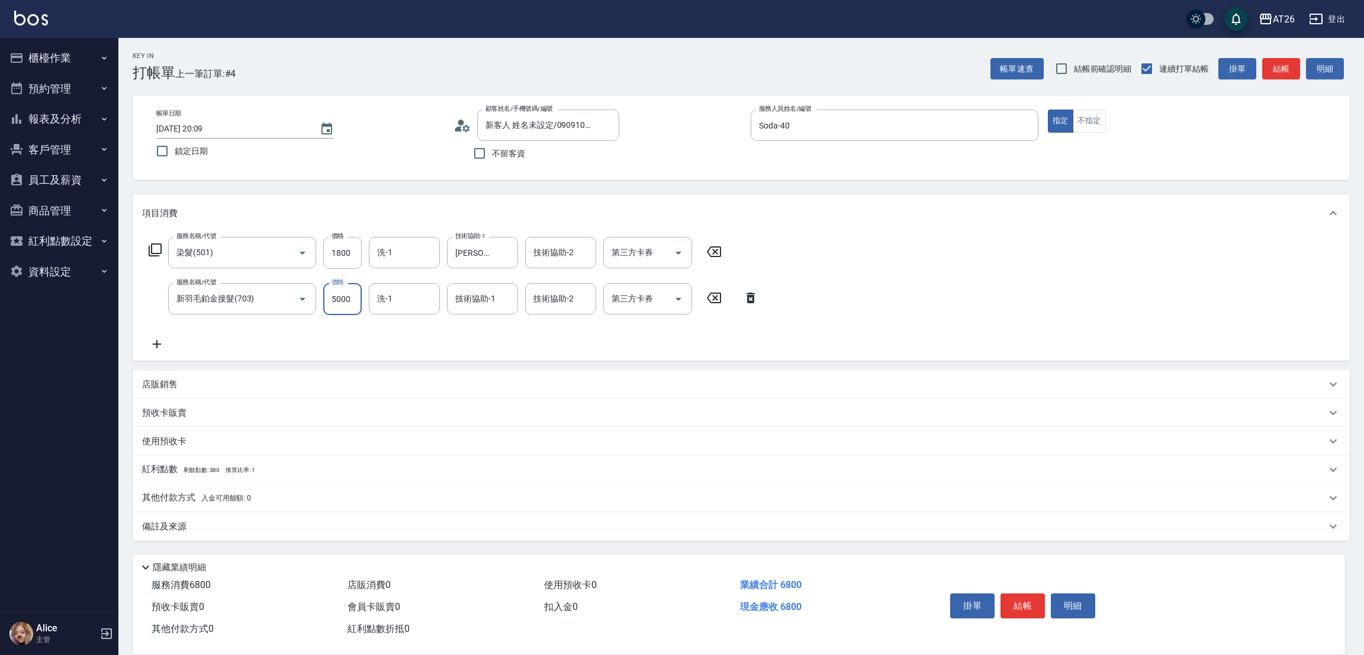
type input "1"
type input "180"
type input "162"
type input "190"
type input "1620"
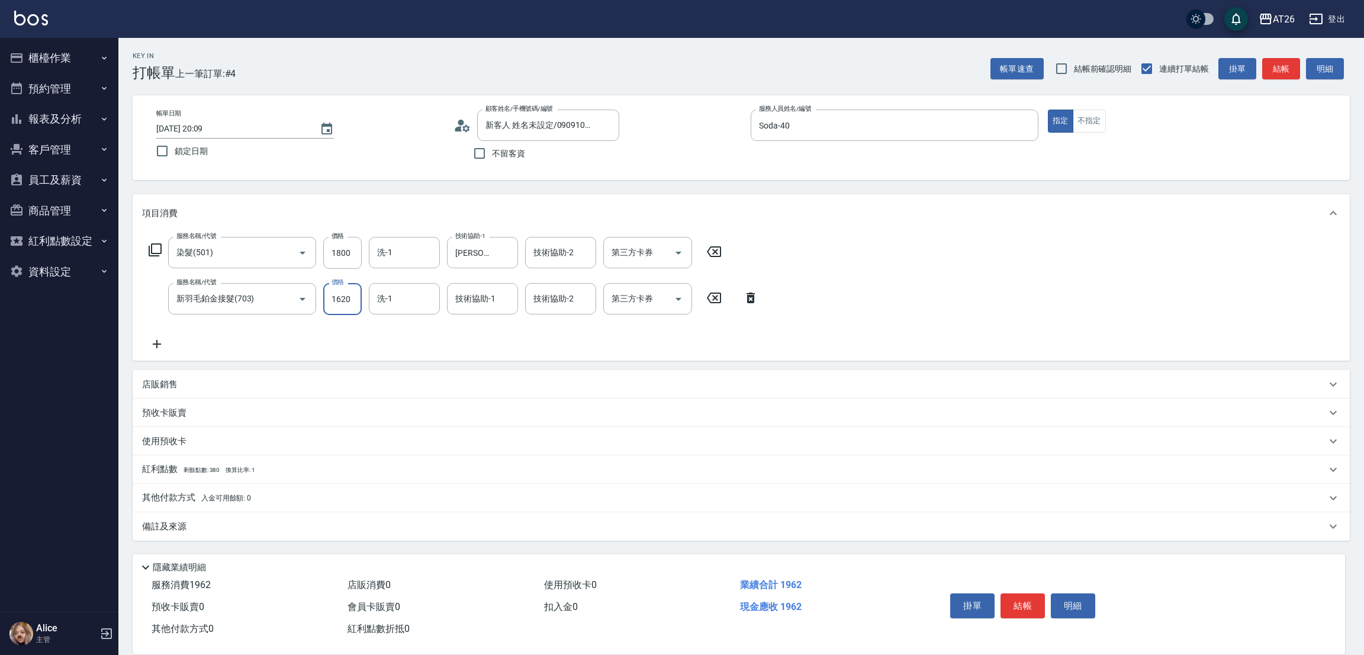
type input "340"
type input "16200"
type input "1800"
type input "16200"
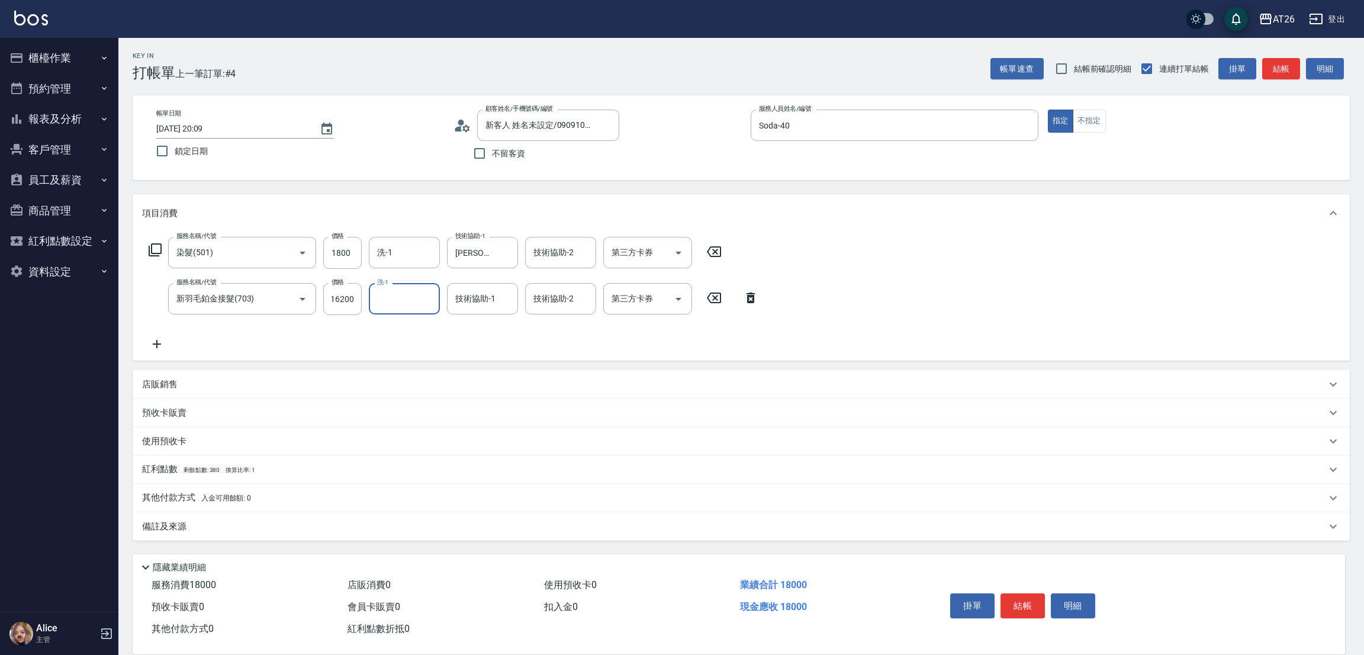
scroll to position [0, 0]
type input "祐希-44"
click at [556, 286] on label "技術協助-2" at bounding box center [548, 282] width 30 height 9
click at [556, 303] on input "技術協助-2" at bounding box center [560, 298] width 60 height 21
click at [83, 113] on button "報表及分析" at bounding box center [59, 119] width 109 height 31
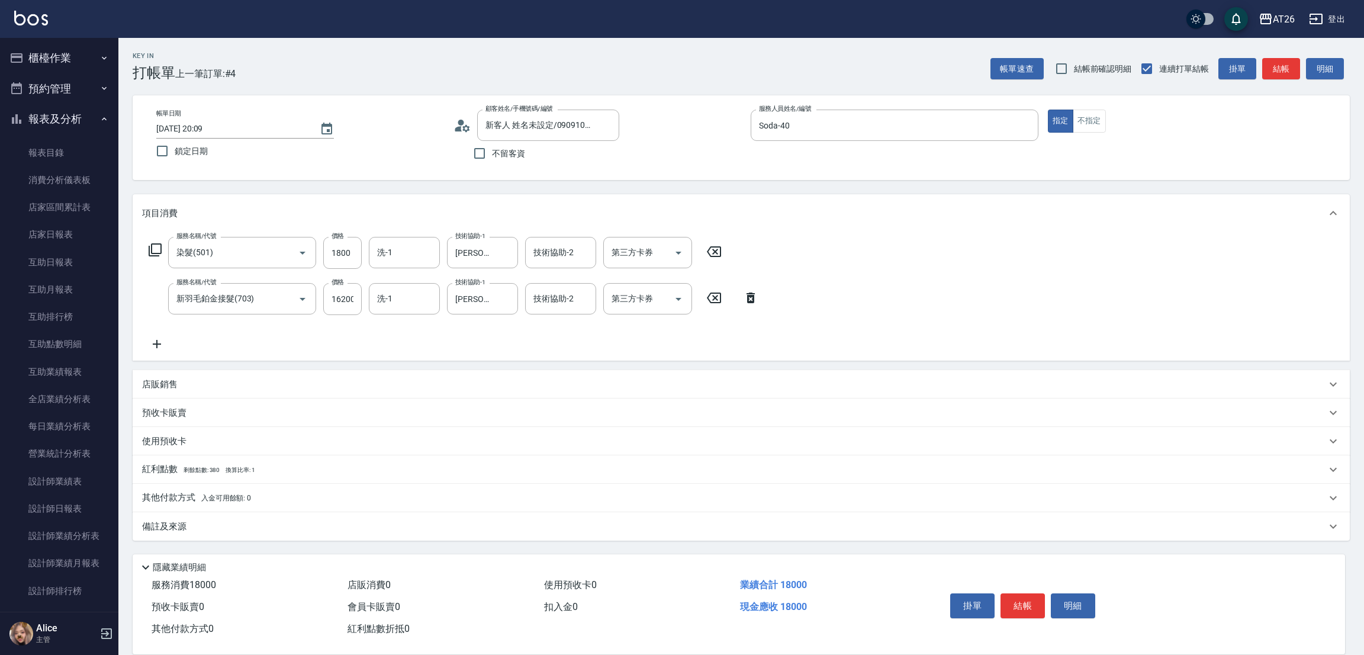
click at [78, 56] on button "櫃檯作業" at bounding box center [59, 58] width 109 height 31
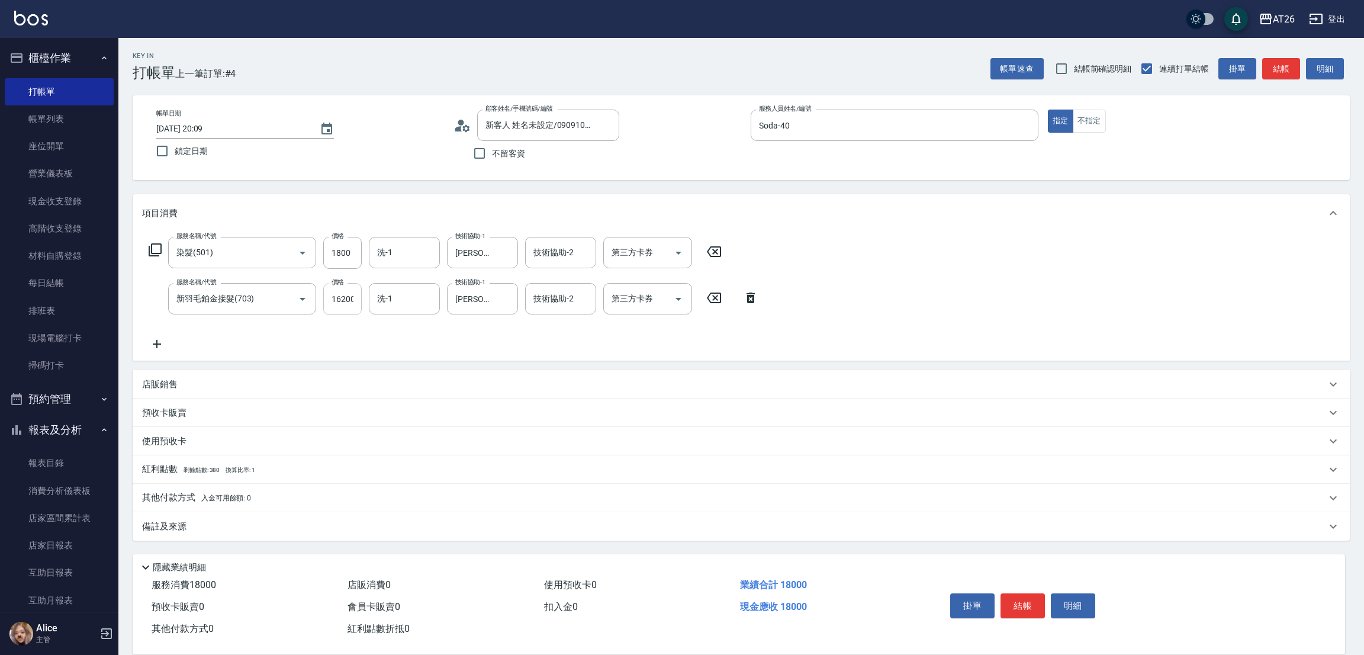
click at [358, 303] on input "16200" at bounding box center [342, 299] width 38 height 32
type input "9"
type input "180"
type input "96"
type input "270"
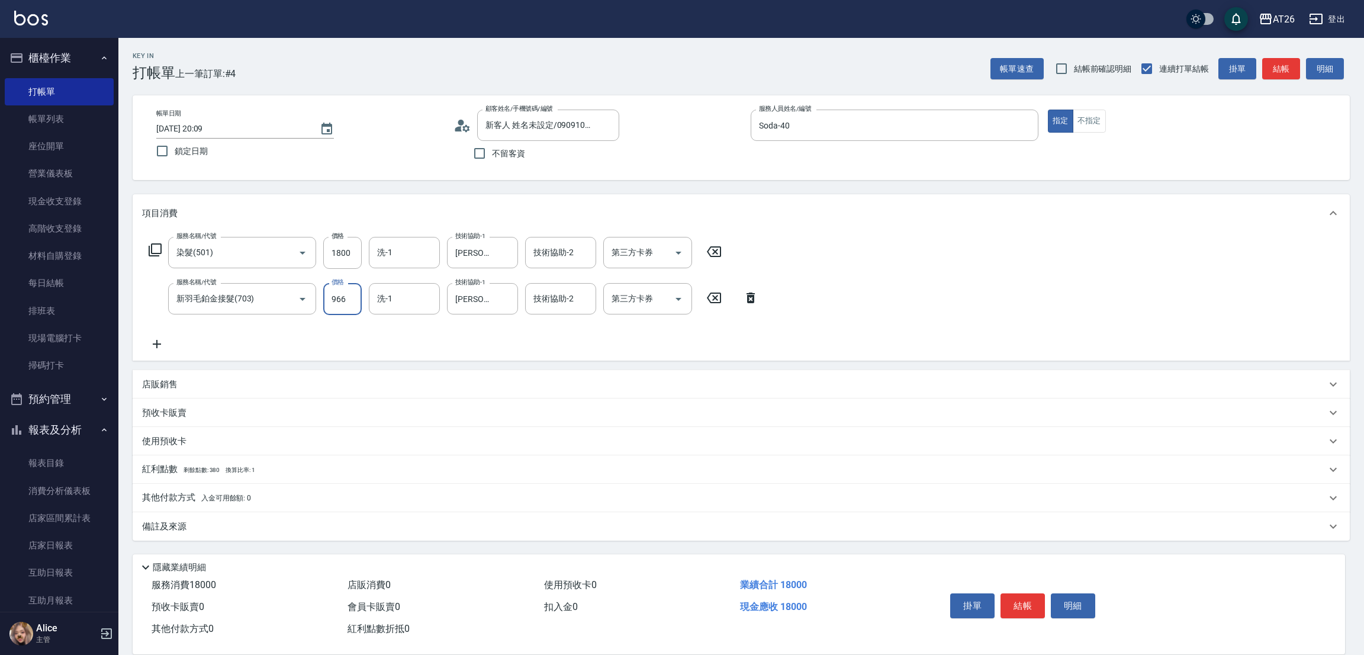
type input "9660"
type input "1140"
type input "9660"
click at [539, 181] on div "Key In 打帳單 上一筆訂單:#4 帳單速查 結帳前確認明細 連續打單結帳 掛單 結帳 明細 帳單日期 2025/09/23 20:09 鎖定日期 顧客姓…" at bounding box center [740, 345] width 1245 height 614
click at [222, 485] on div "其他付款方式 入金可用餘額: 0" at bounding box center [741, 498] width 1217 height 28
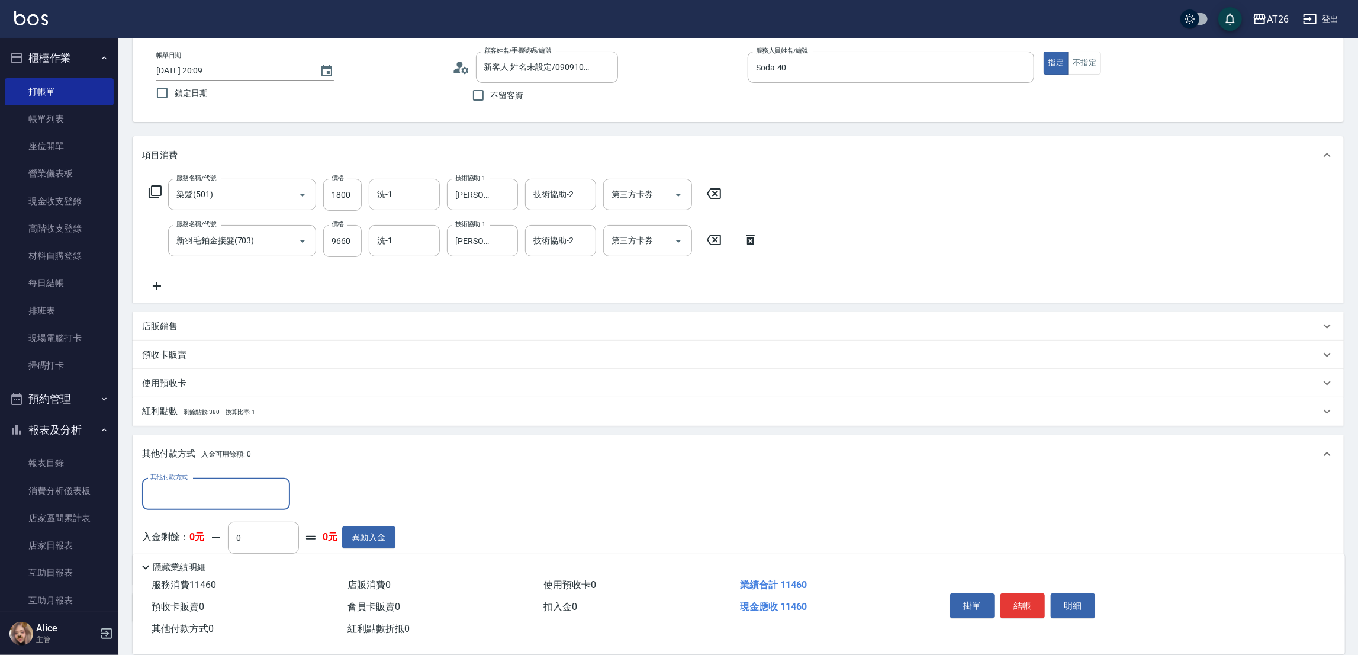
scroll to position [89, 0]
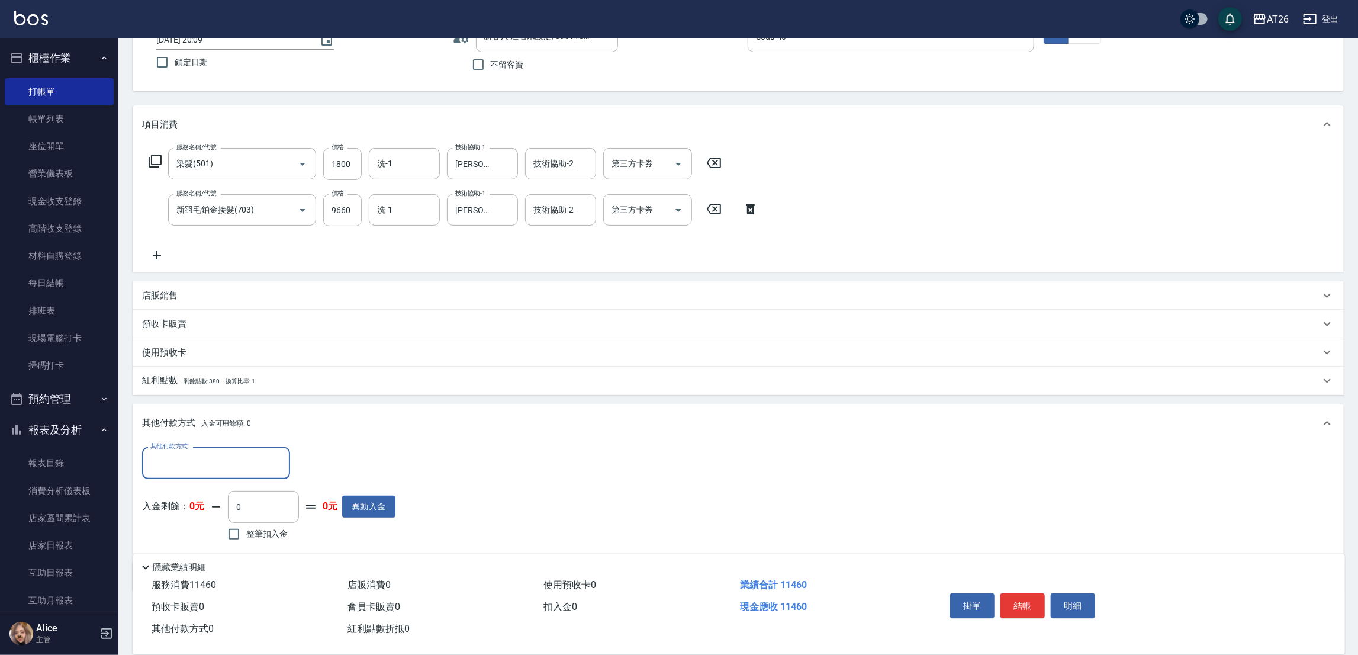
click at [204, 455] on input "其他付款方式" at bounding box center [215, 462] width 137 height 21
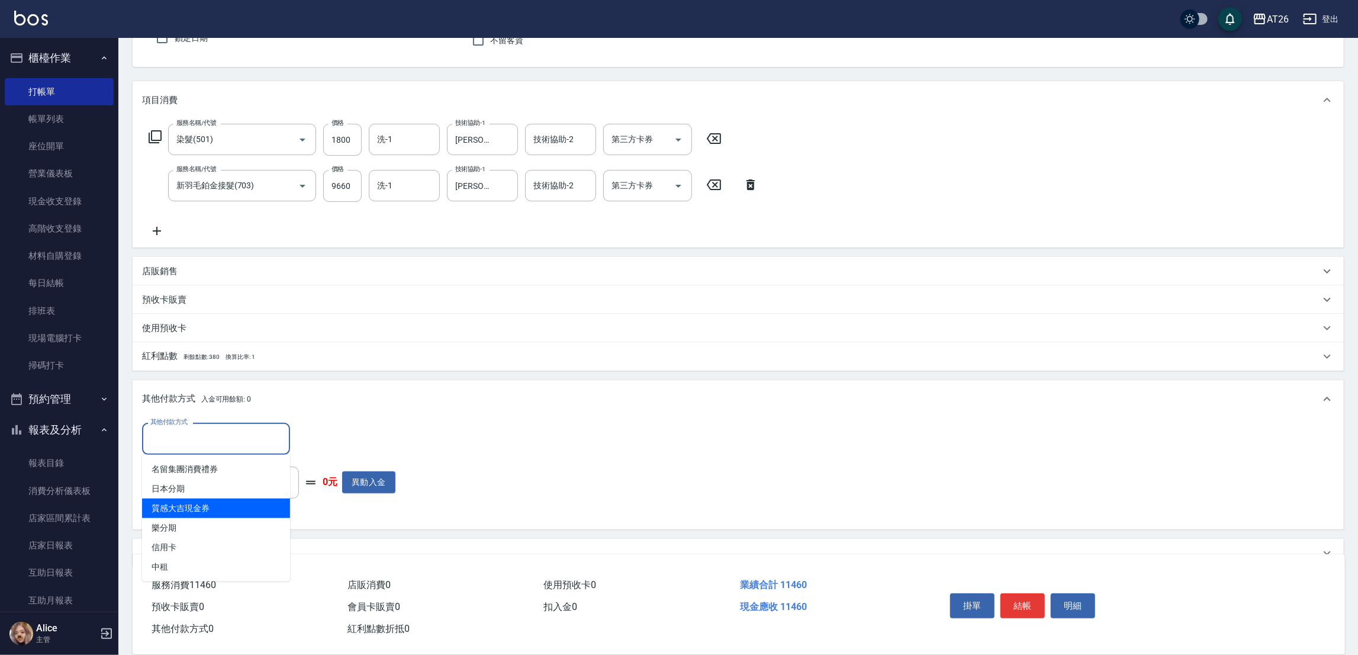
scroll to position [136, 0]
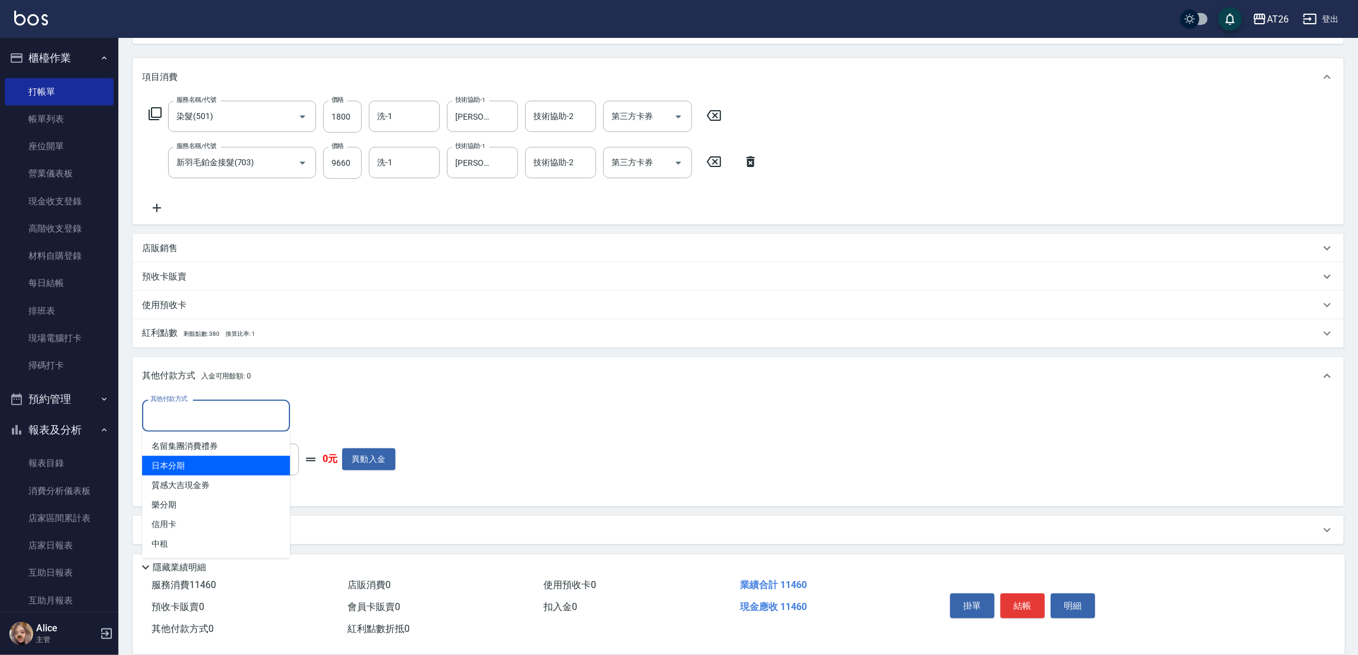
click at [203, 461] on span "日本分期" at bounding box center [216, 466] width 148 height 20
type input "日本分期"
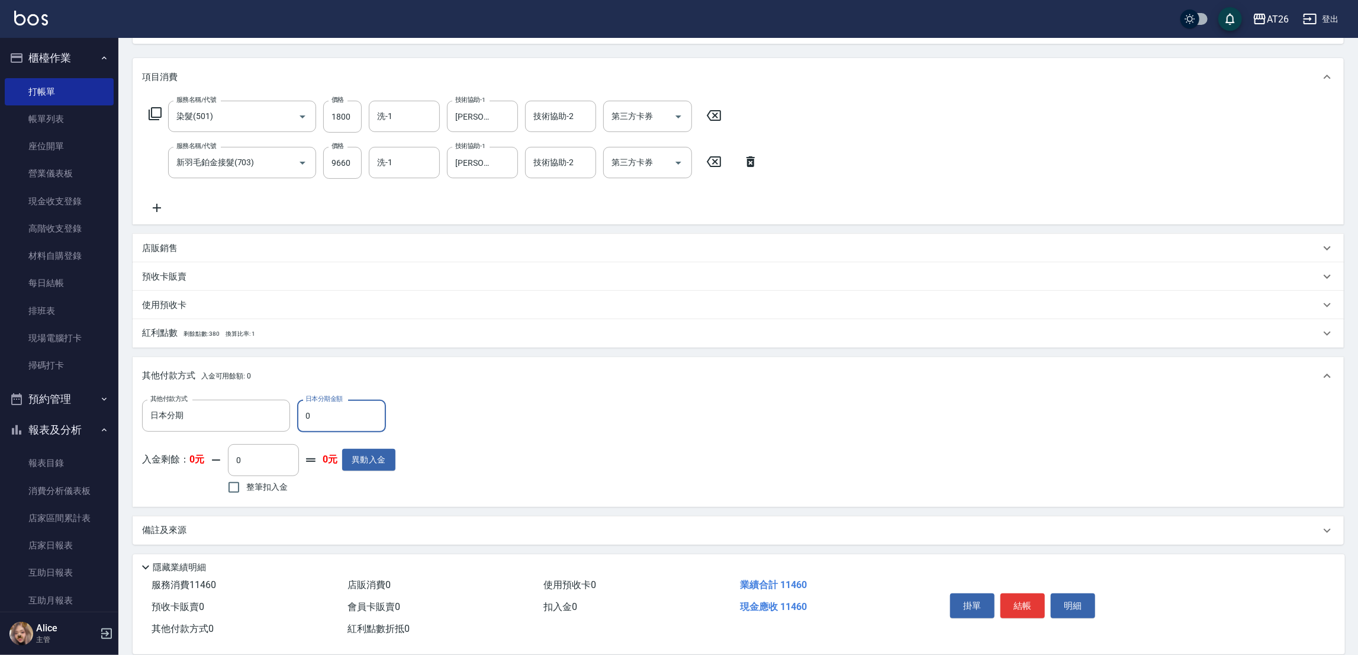
click at [358, 417] on input "0" at bounding box center [341, 416] width 89 height 32
type input "114"
type input "1130"
type input "1146"
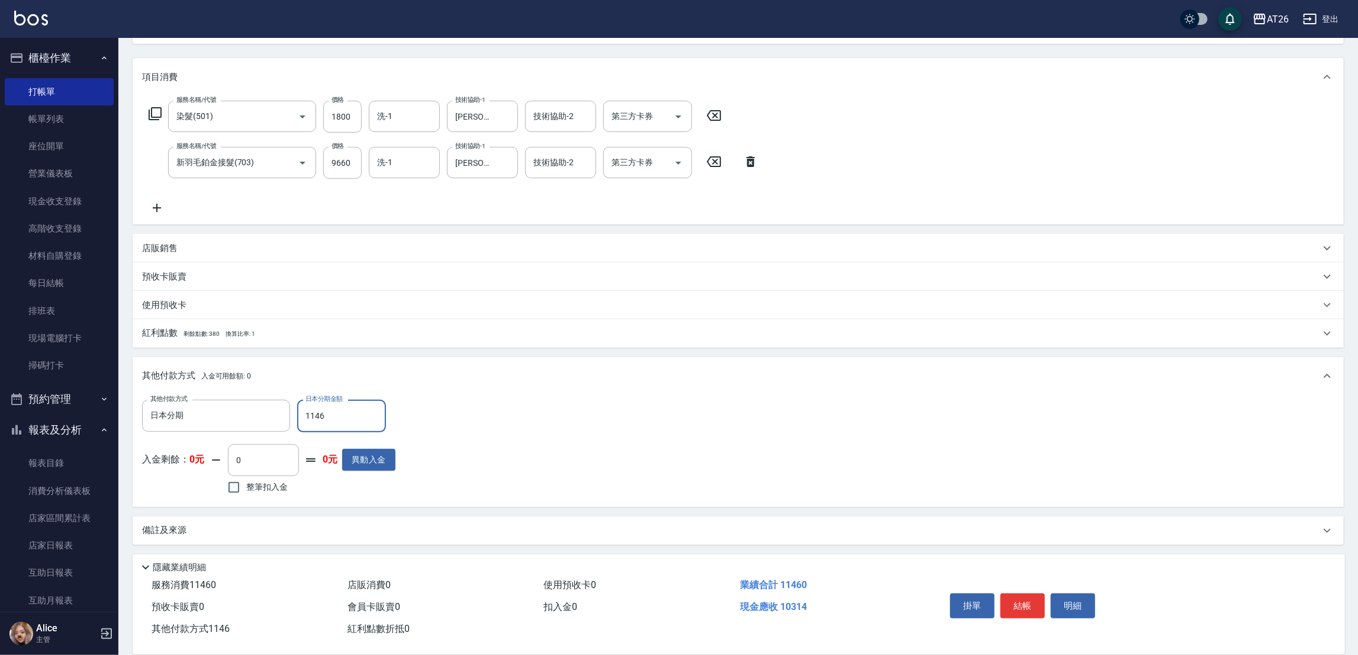
type input "1030"
type input "11460"
type input "0"
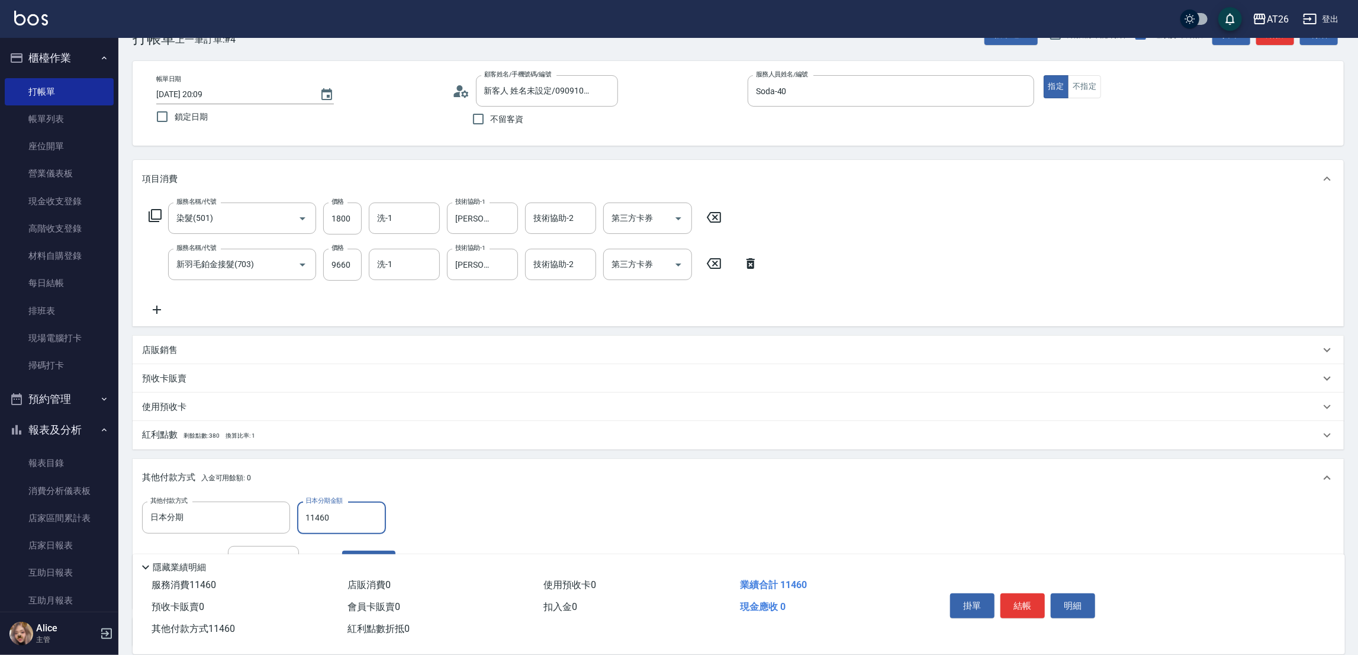
scroll to position [0, 0]
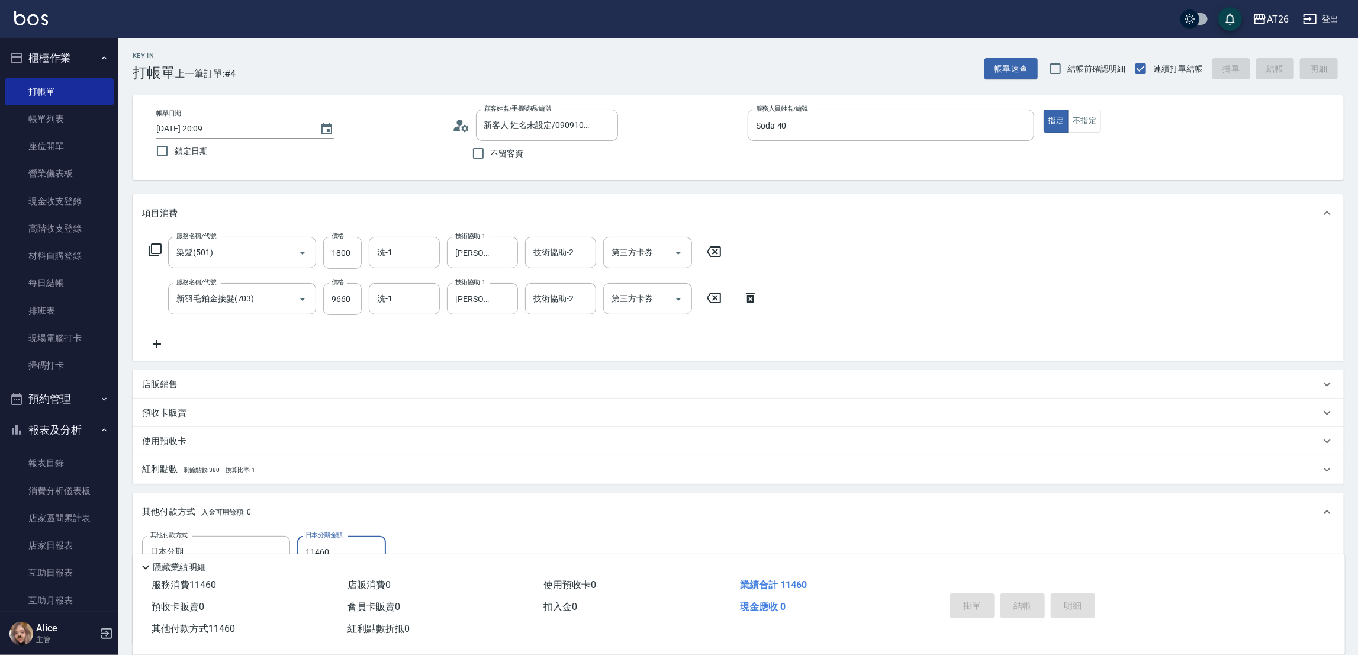
type input "2025/09/23 20:12"
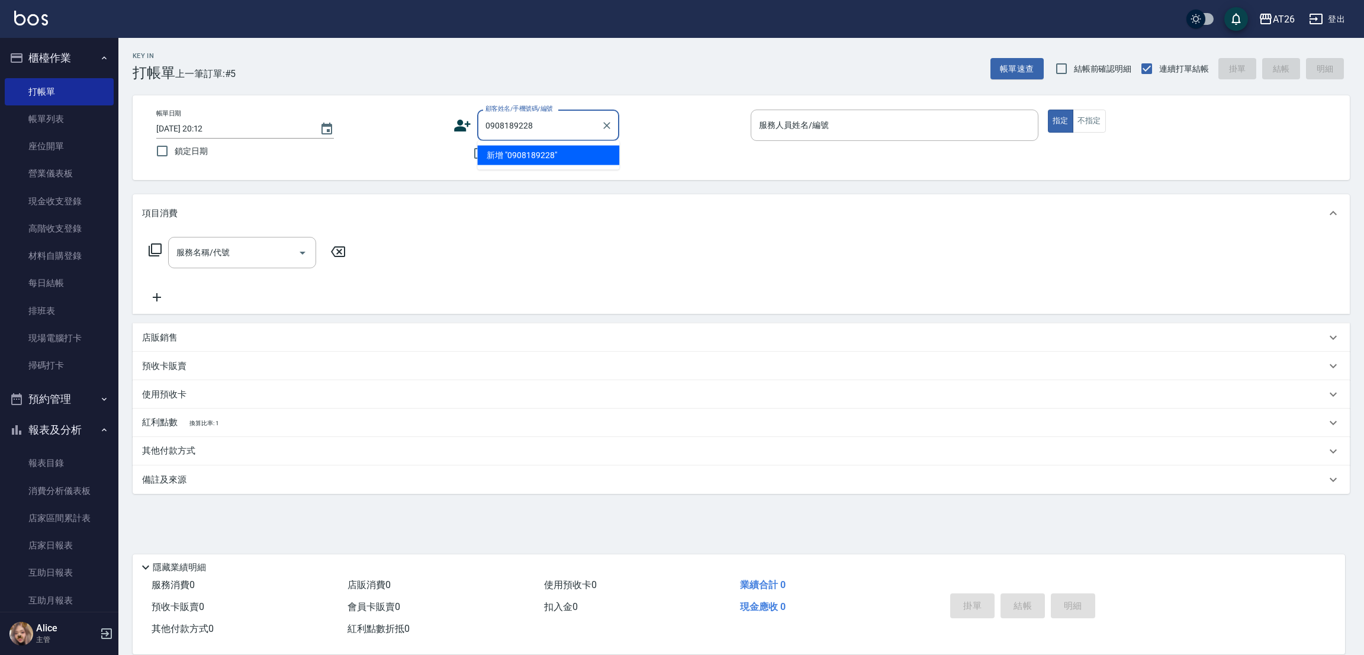
type input "0908189228"
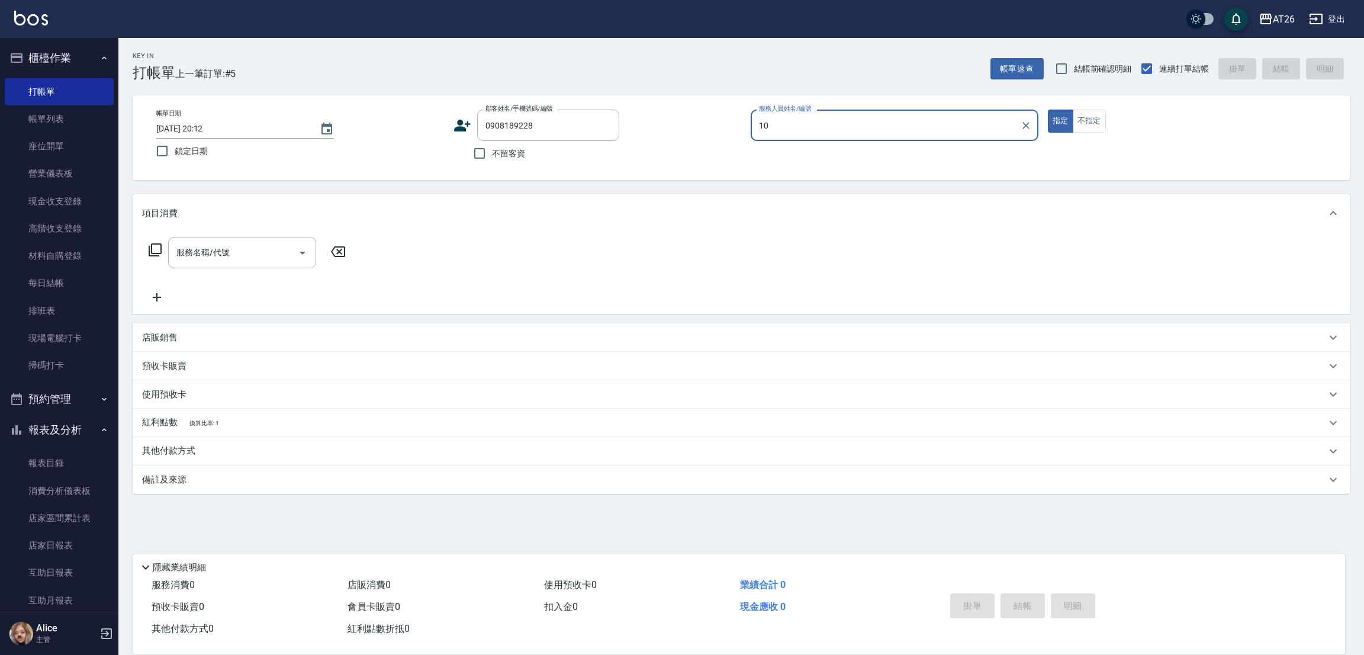
type input "10"
type input "新客人 姓名未設定/0908189228/null"
type input "[PERSON_NAME]-10"
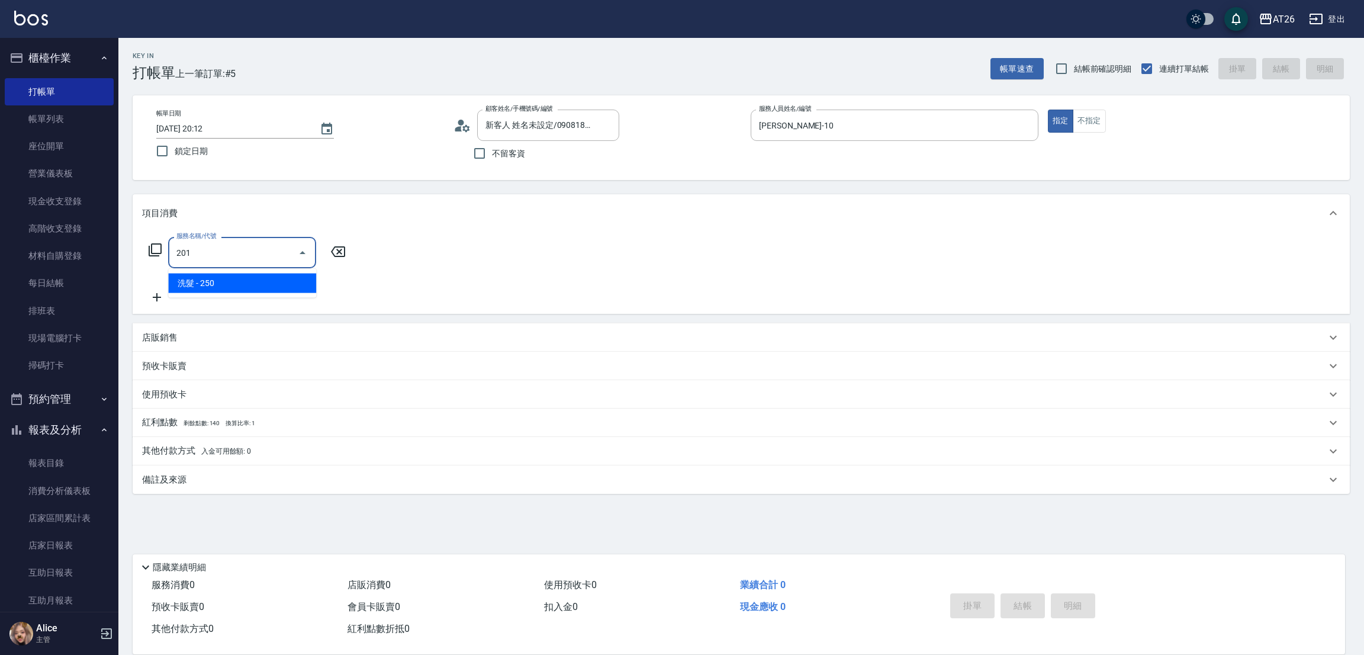
type input "洗髮(201)"
type input "20"
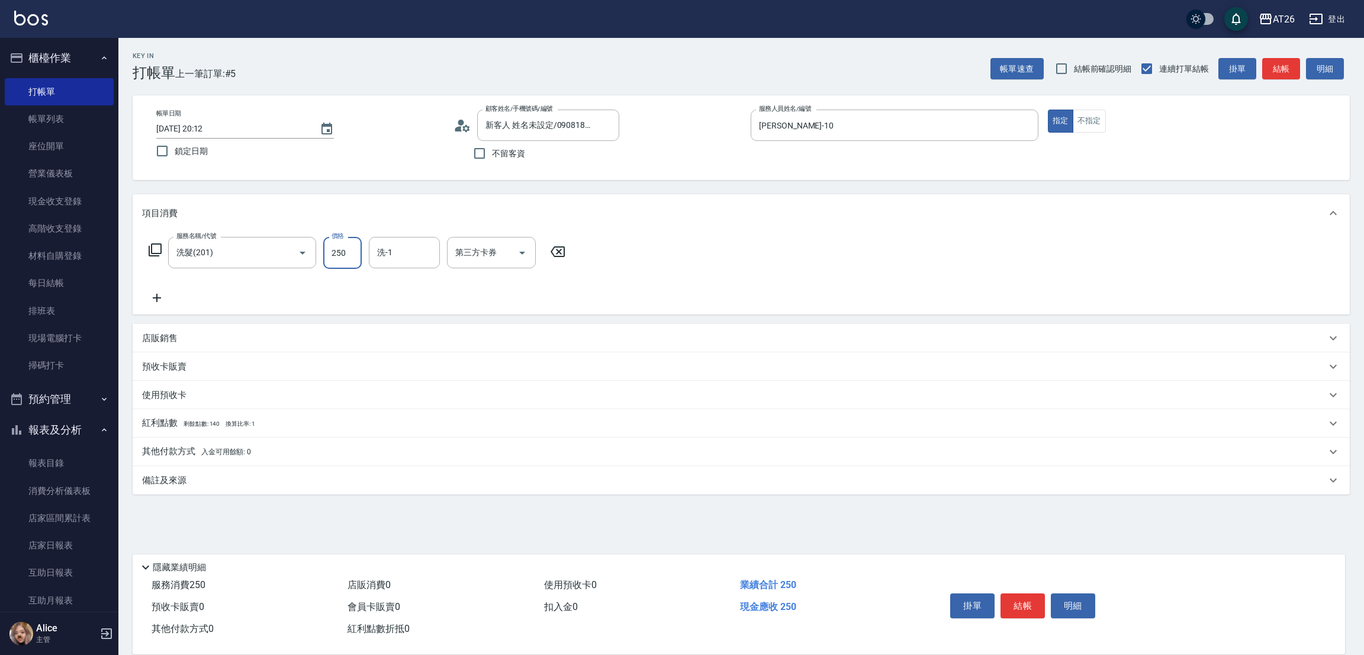
type input "5"
type input "0"
type input "500"
type input "50"
type input "500"
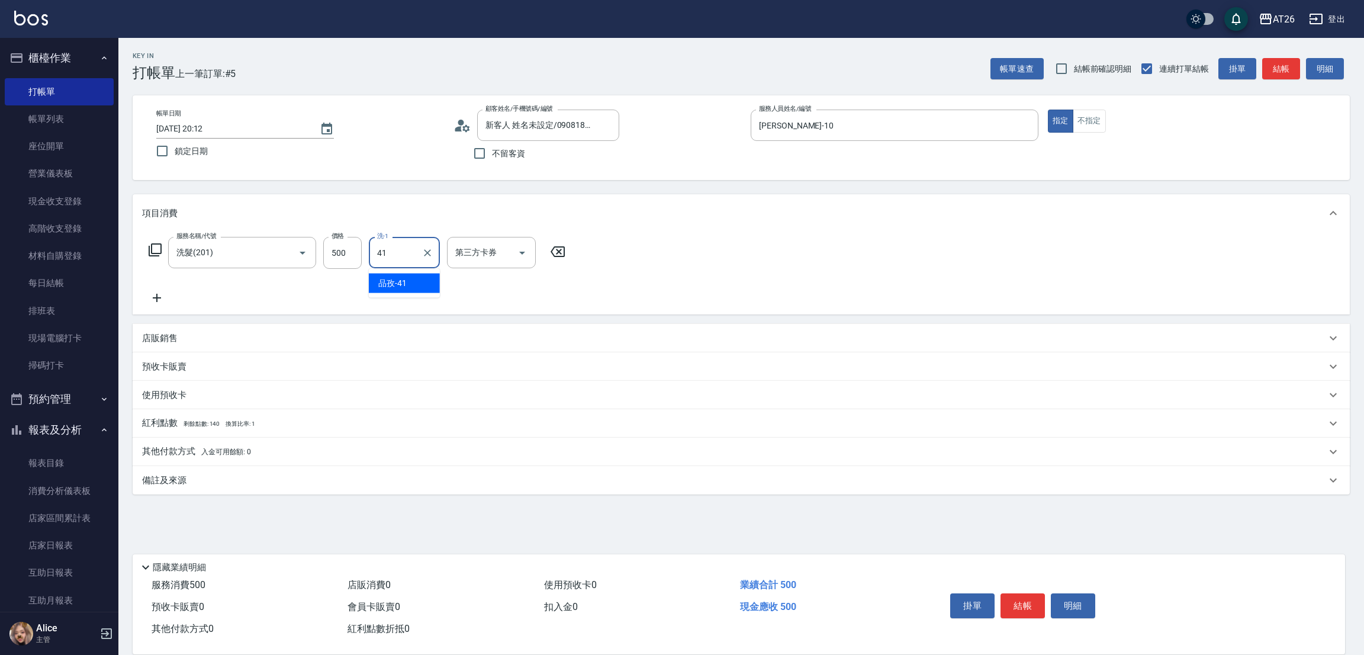
type input "品孜-41"
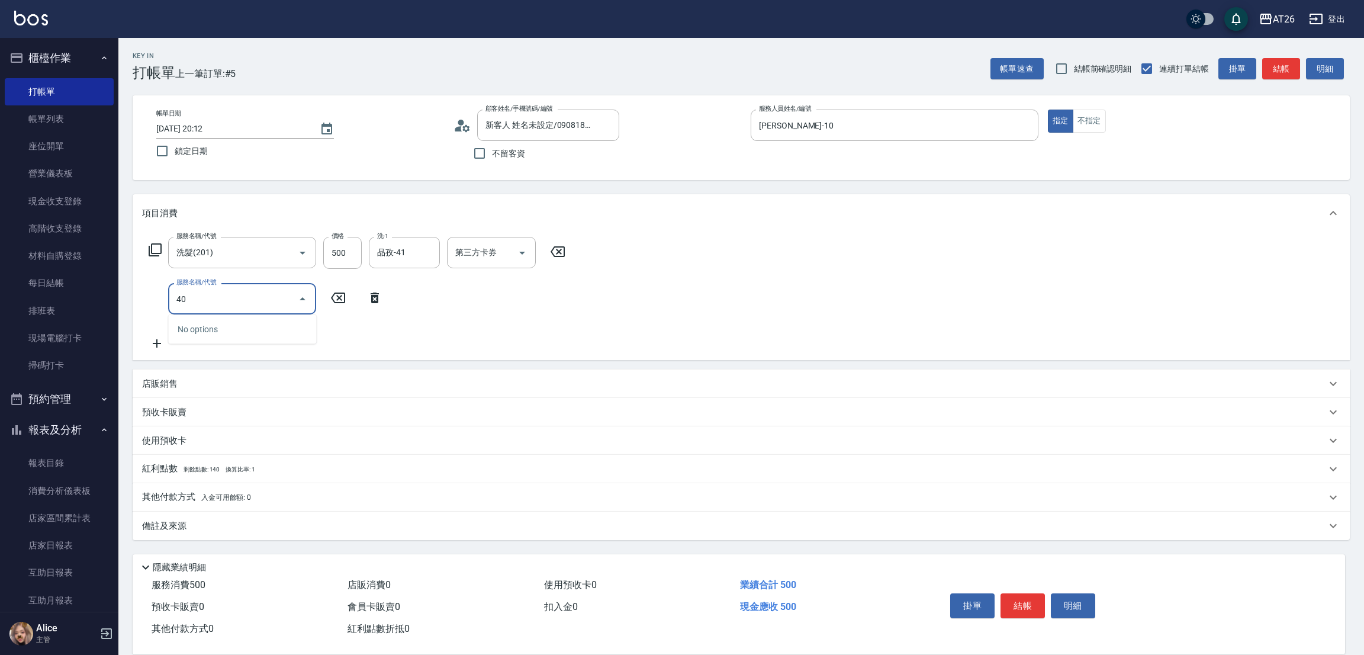
type input "401"
type input "70"
type input "剪髮(401)"
type input "0"
type input "50"
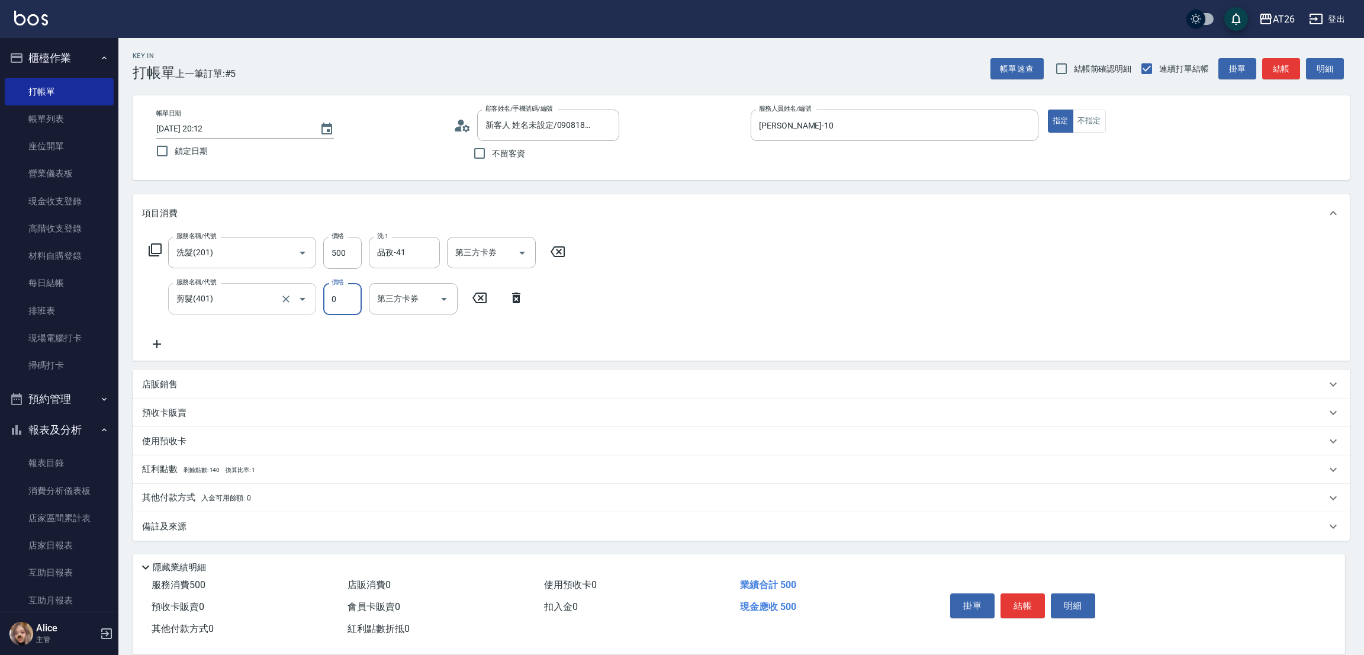
type input "0"
click at [254, 292] on input "剪髮(401)" at bounding box center [225, 298] width 104 height 21
type input "0"
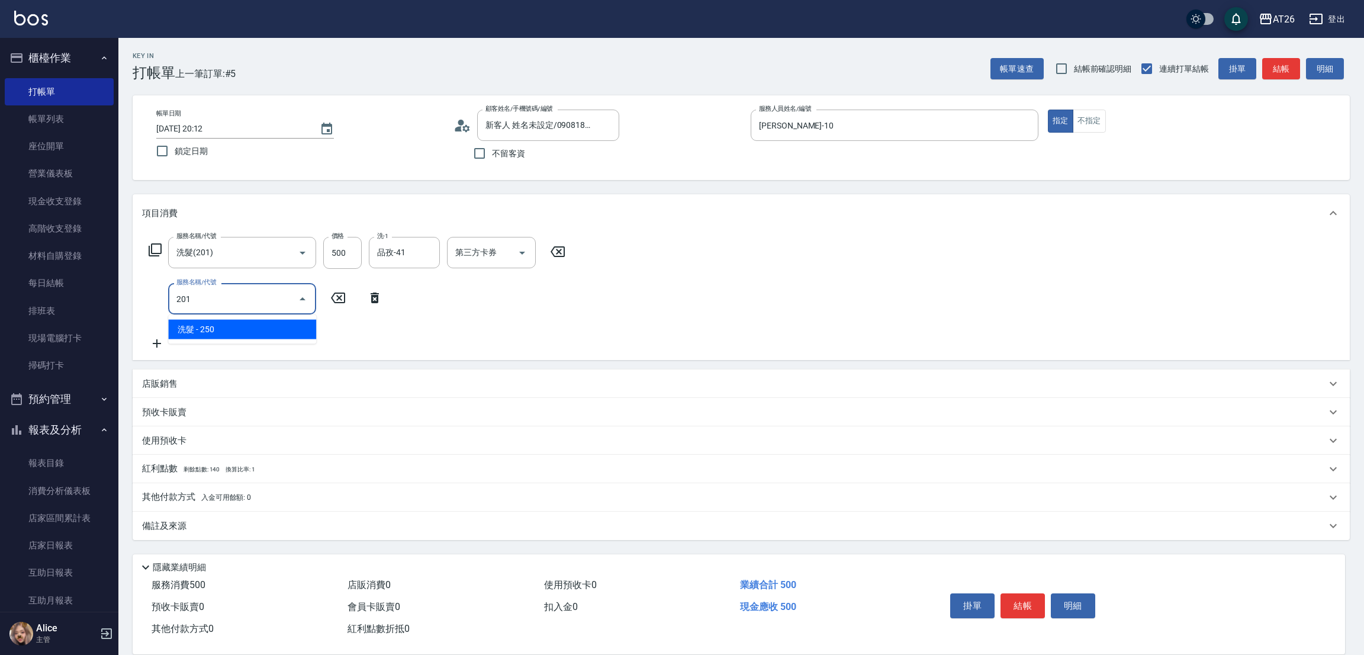
type input "201"
type input "70"
type input "洗髮(201)"
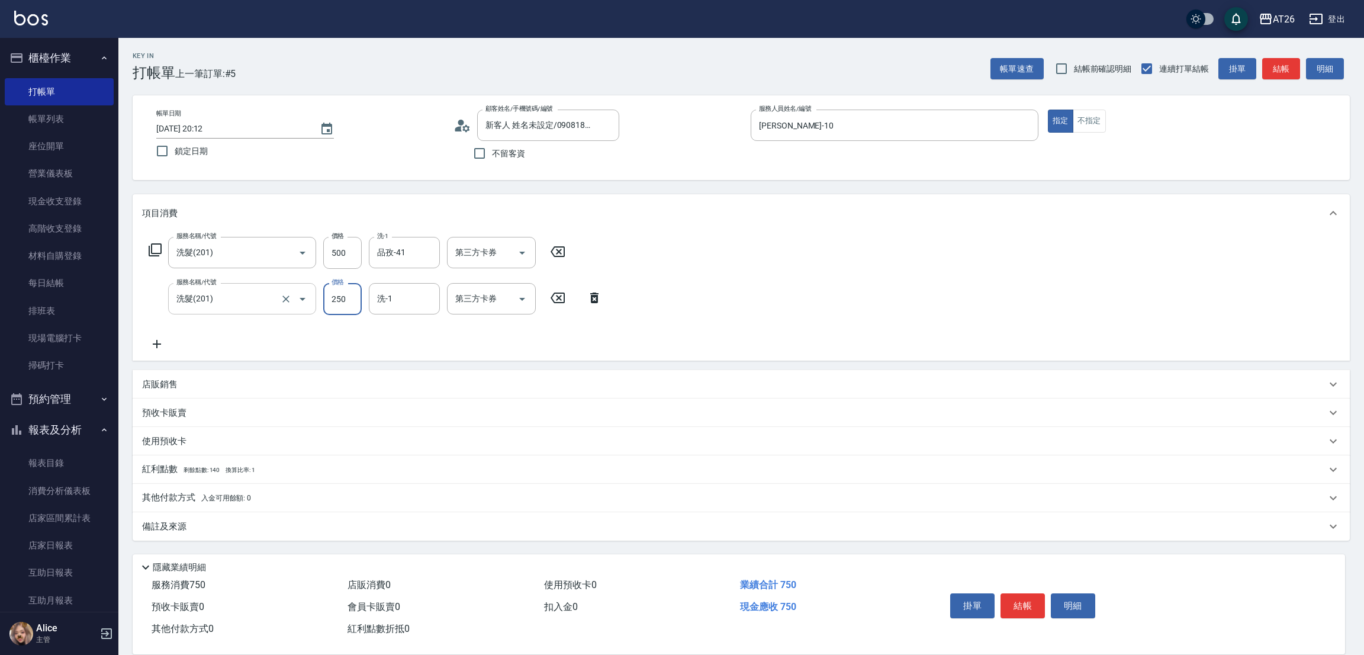
type input "8"
type input "50"
type input "800"
type input "130"
type input "800"
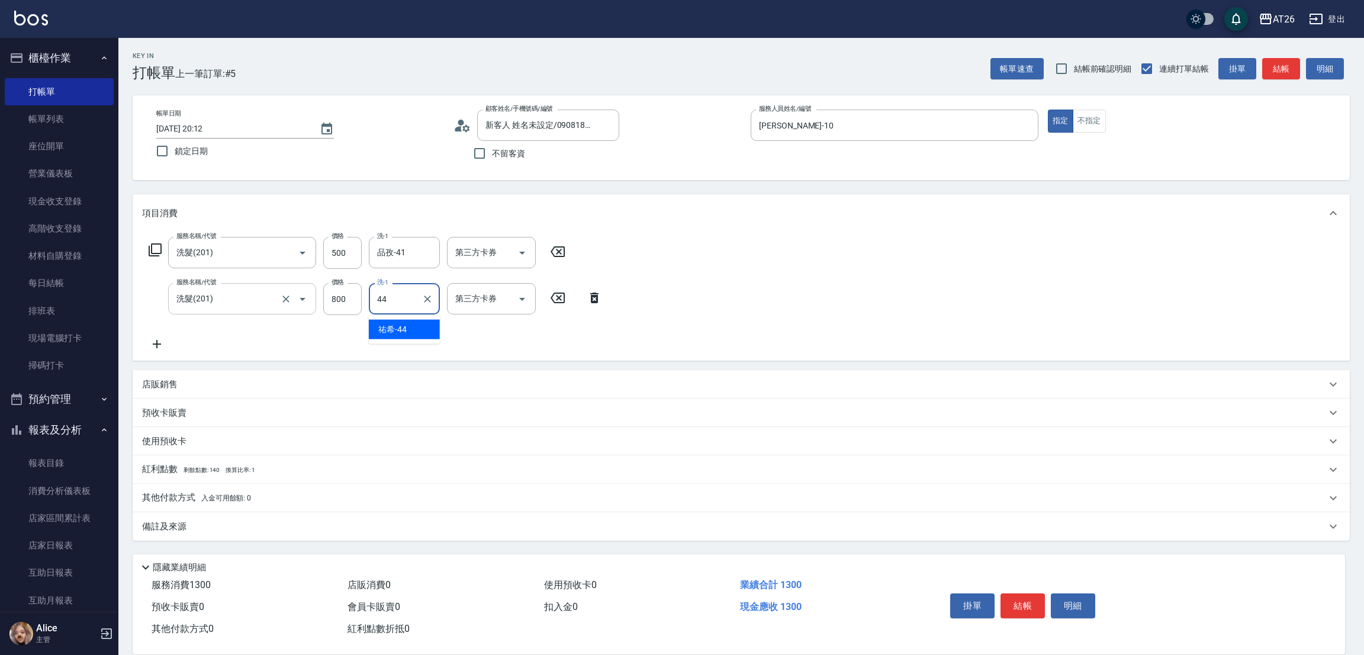
type input "祐希-44"
click at [267, 501] on div "其他付款方式 入金可用餘額: 0" at bounding box center [734, 497] width 1184 height 13
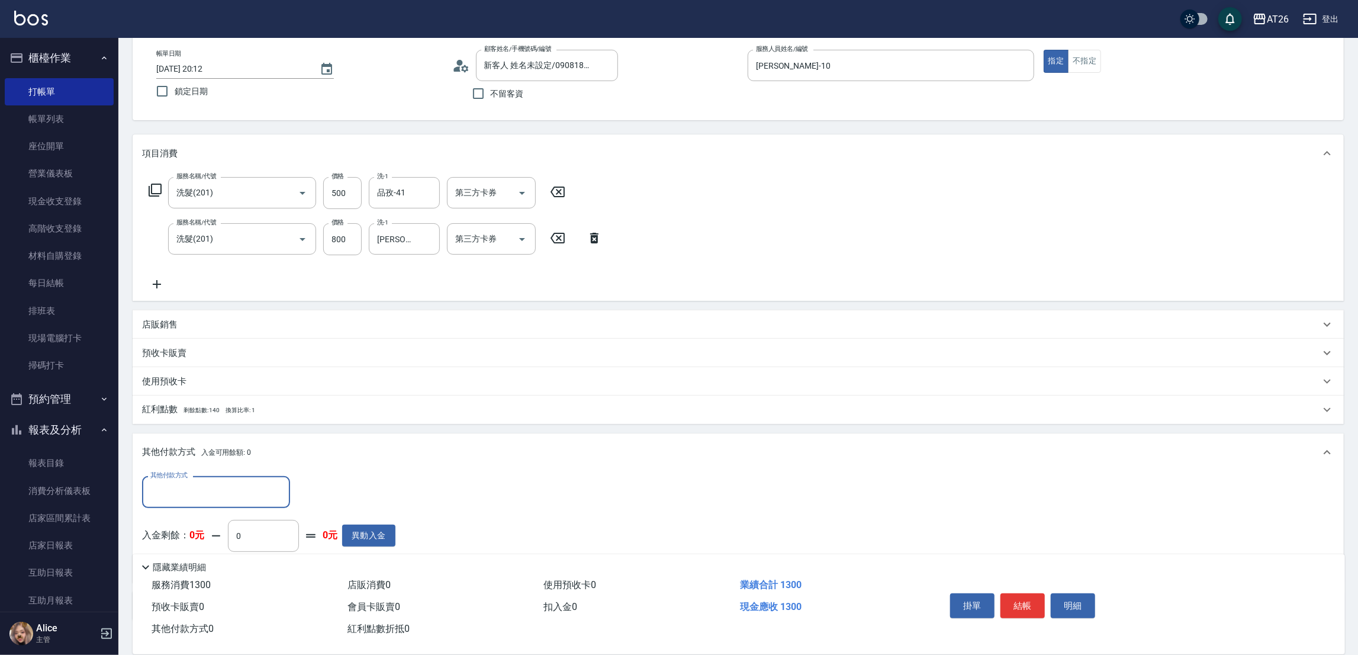
scroll to position [89, 0]
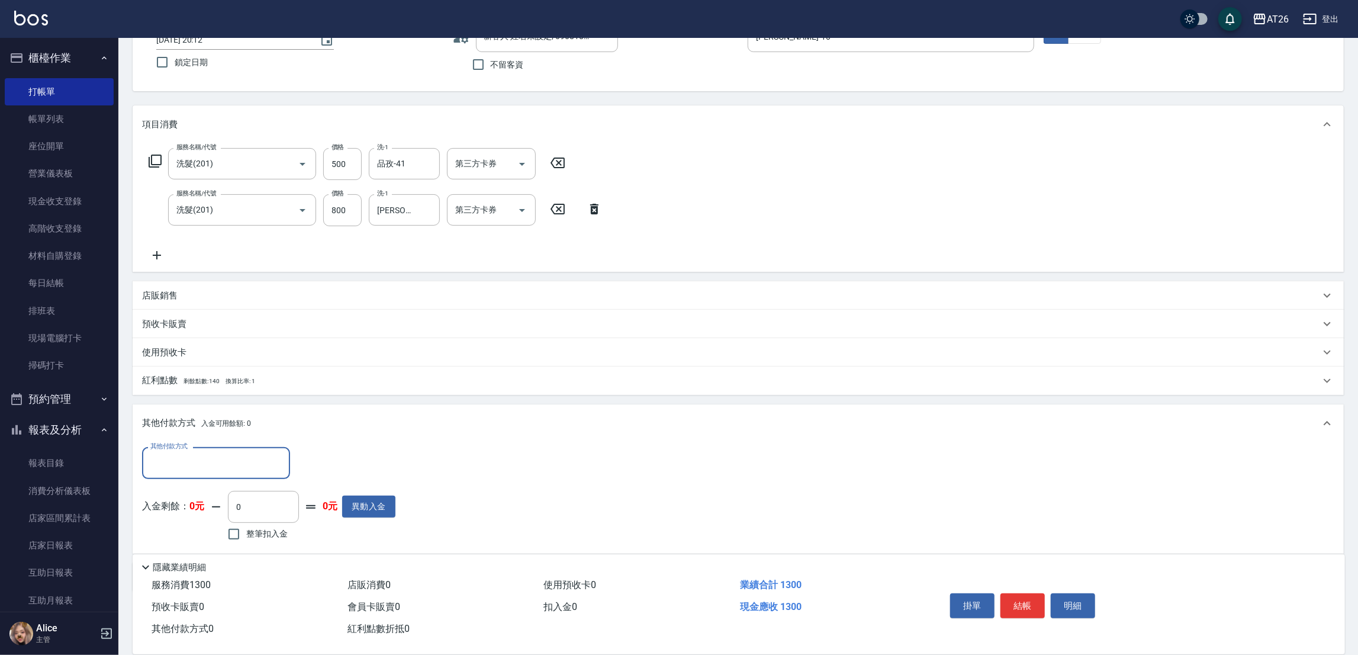
click at [194, 468] on input "其他付款方式" at bounding box center [215, 462] width 137 height 21
click at [187, 572] on span "信用卡" at bounding box center [216, 572] width 148 height 20
type input "信用卡"
click at [346, 466] on input "0" at bounding box center [341, 463] width 89 height 32
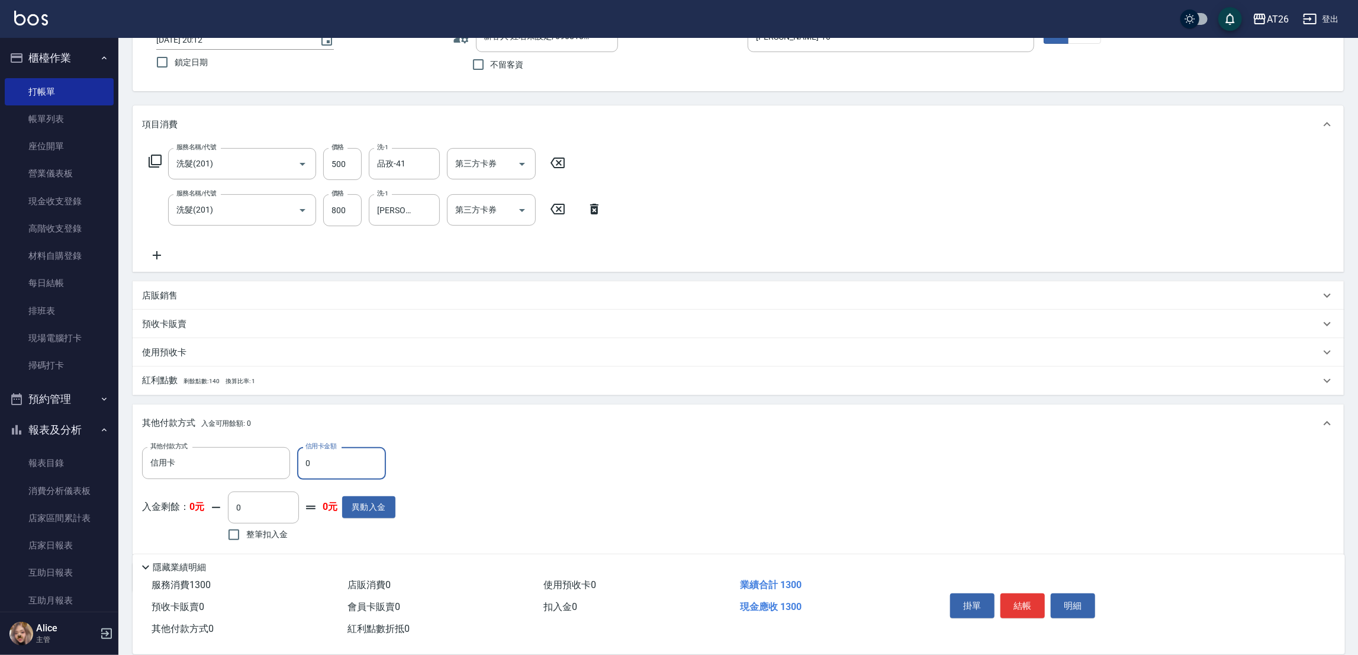
type input "1"
type input "120"
type input "130"
type input "110"
type input "1300"
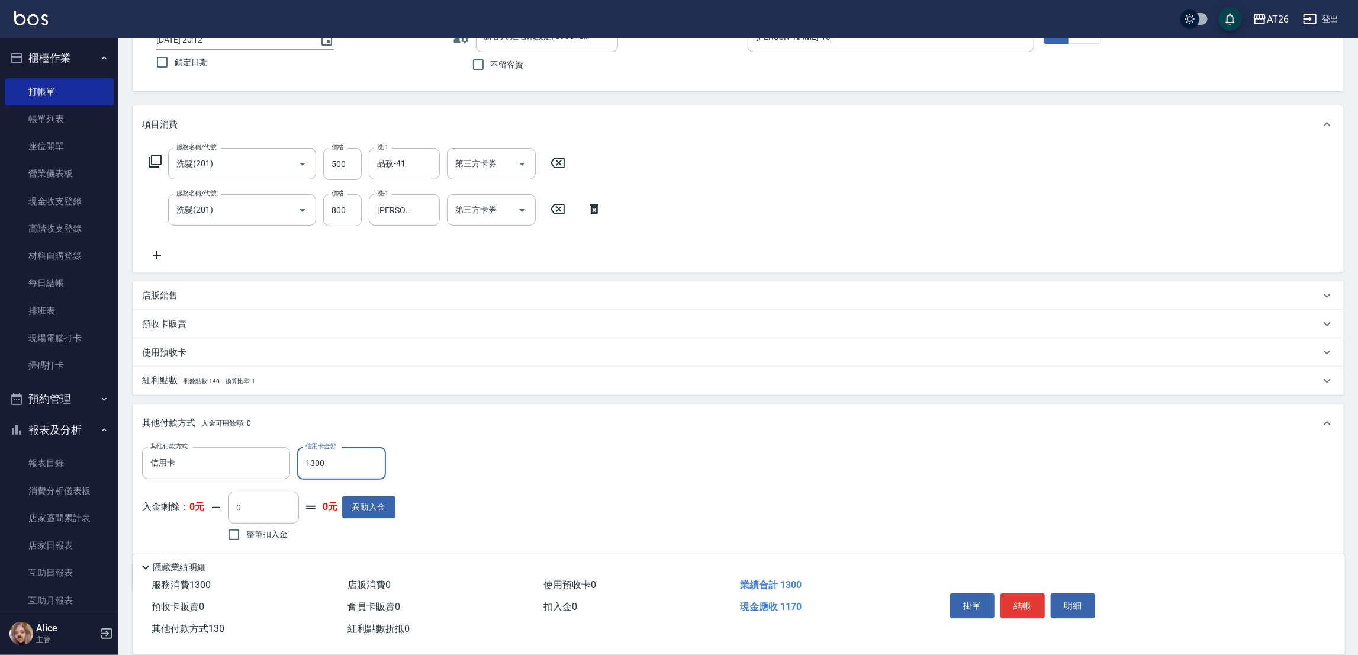
type input "0"
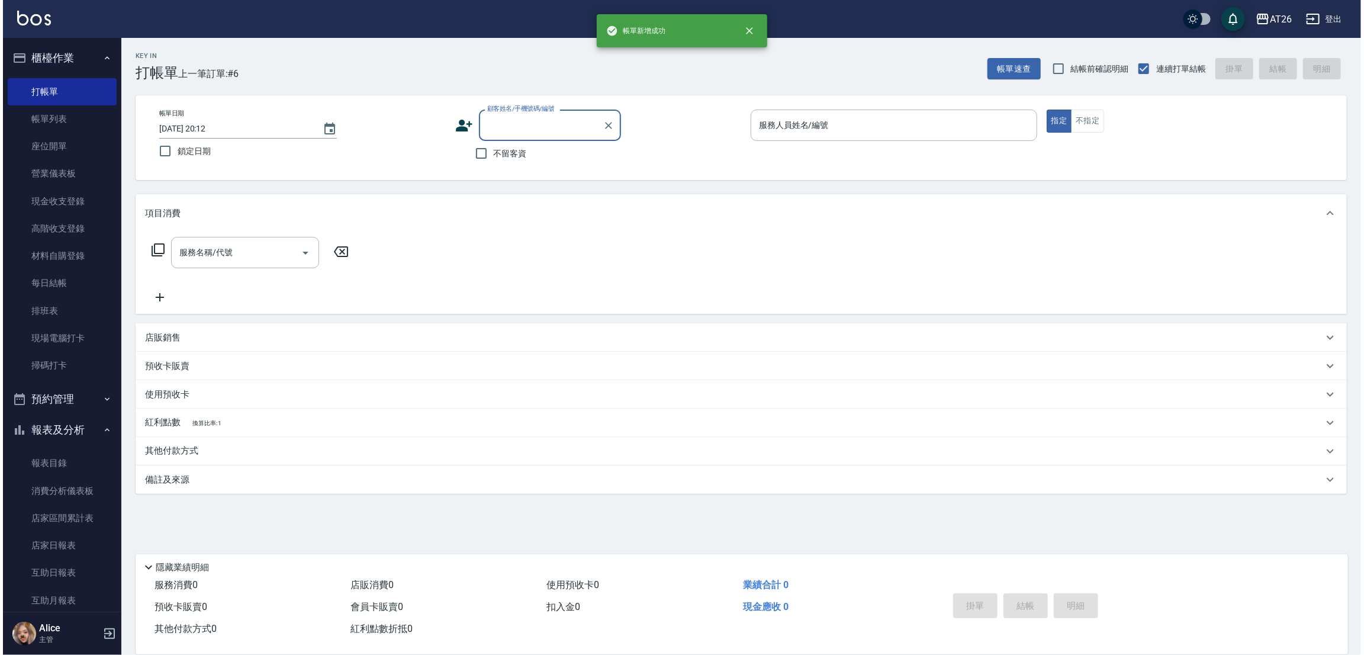
scroll to position [0, 0]
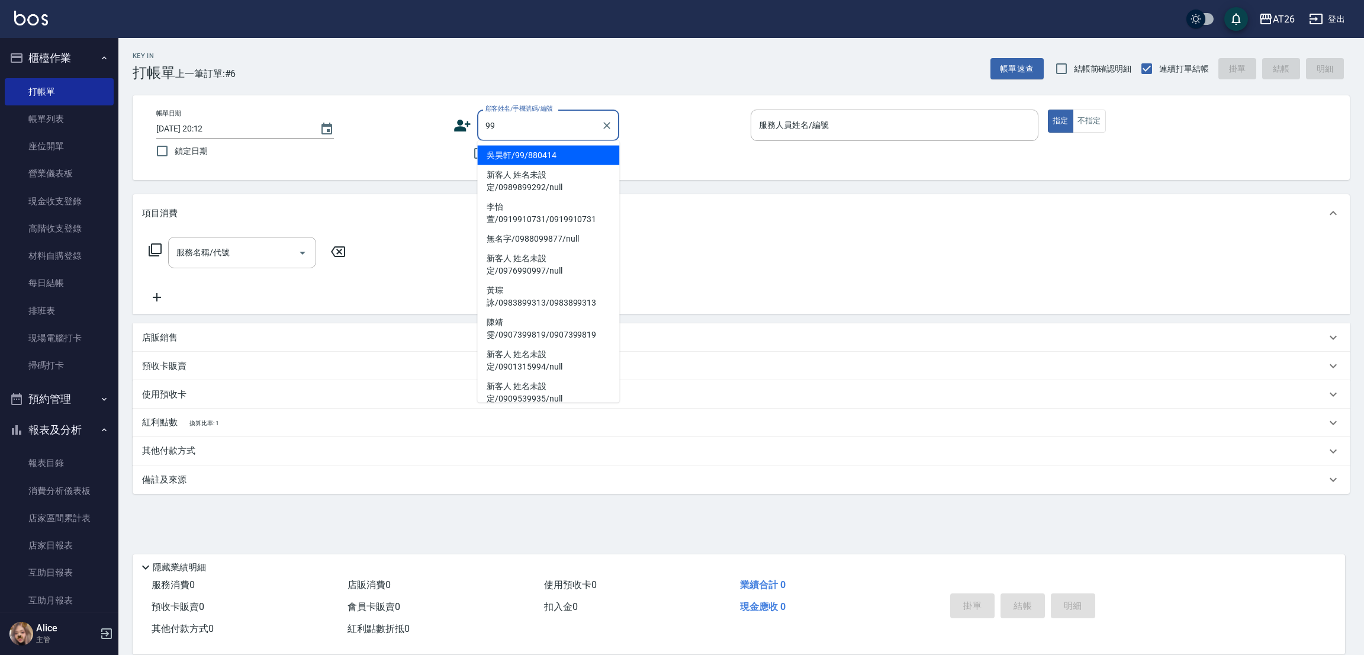
type input "吳昊軒/99/880414"
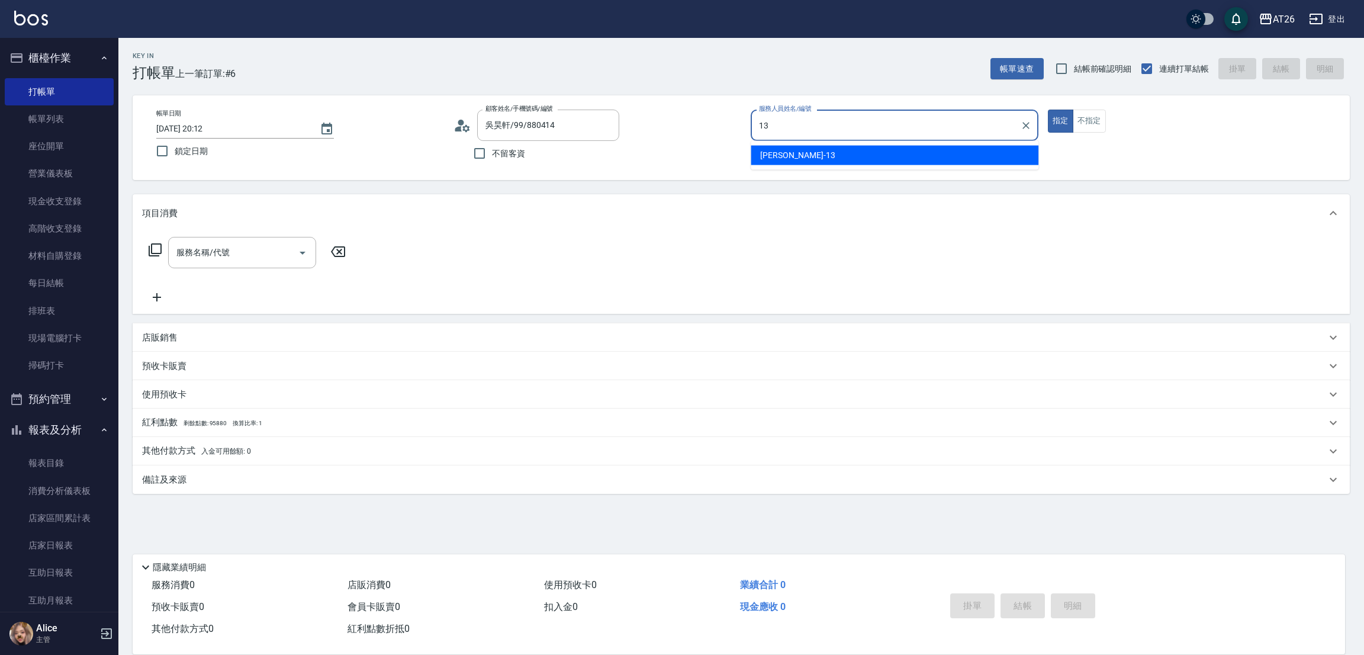
type input "Arthur-13"
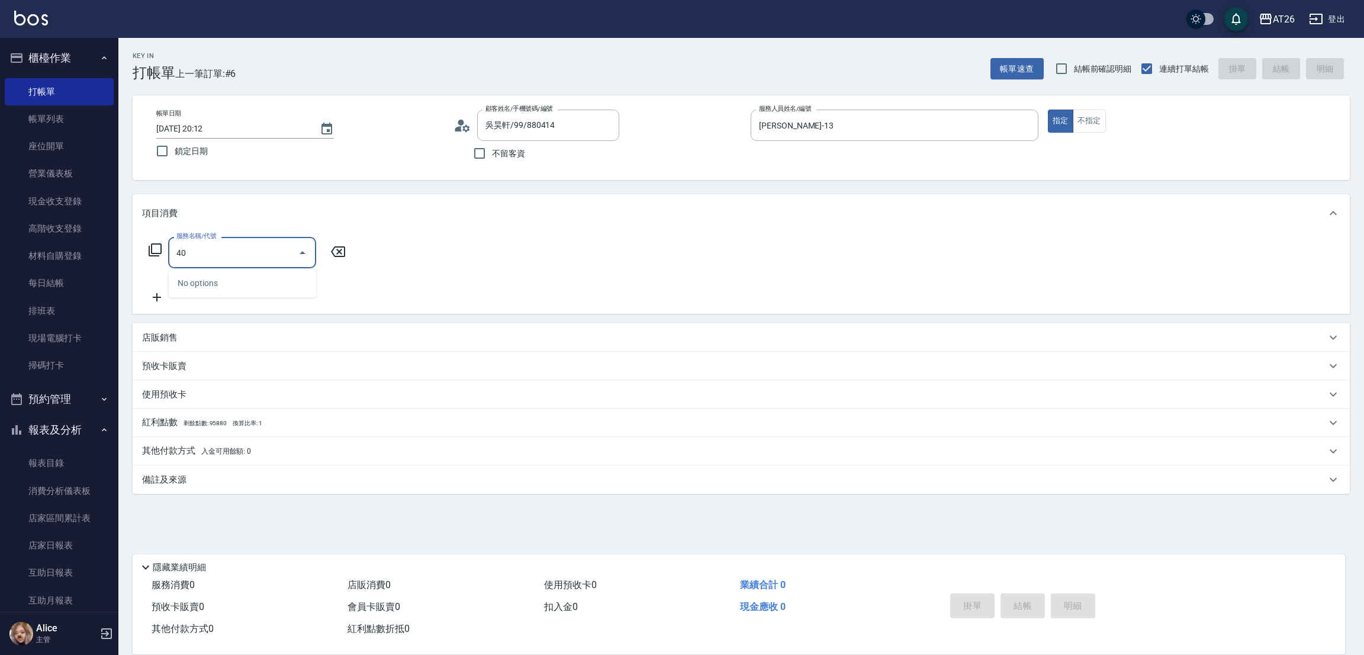
type input "401"
type input "20"
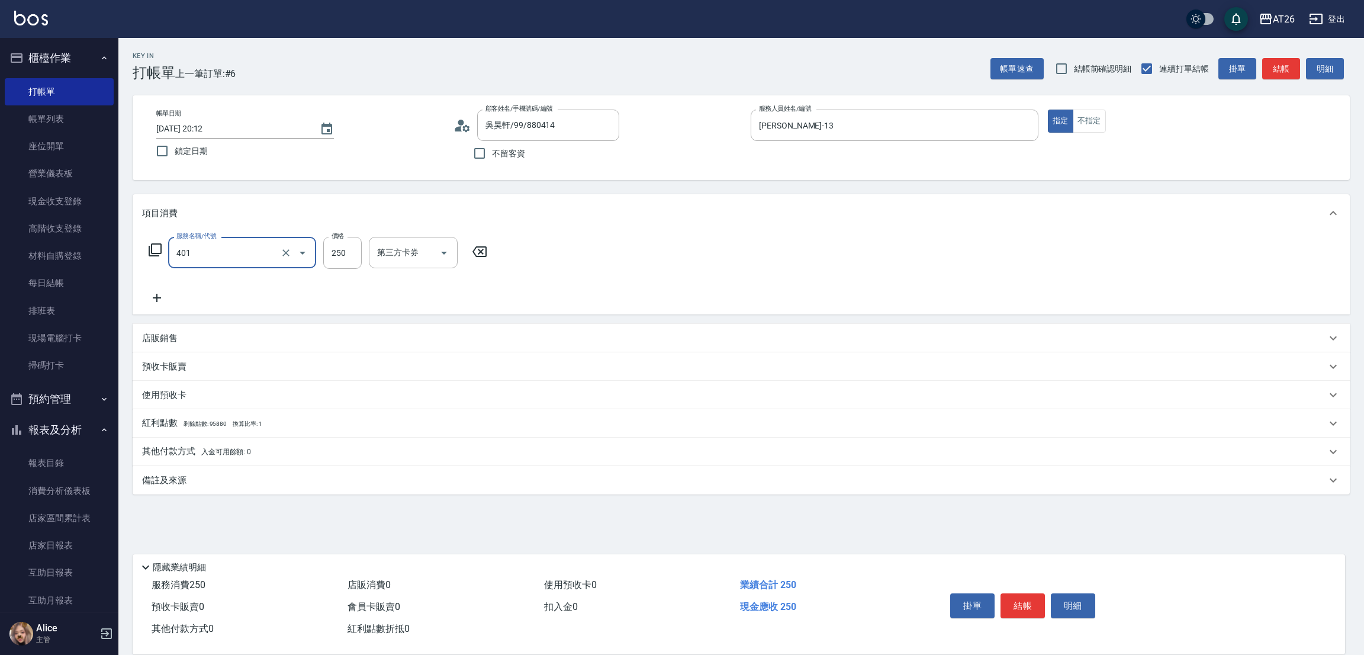
type input "剪髮(401)"
type input "7"
type input "0"
type input "700"
type input "70"
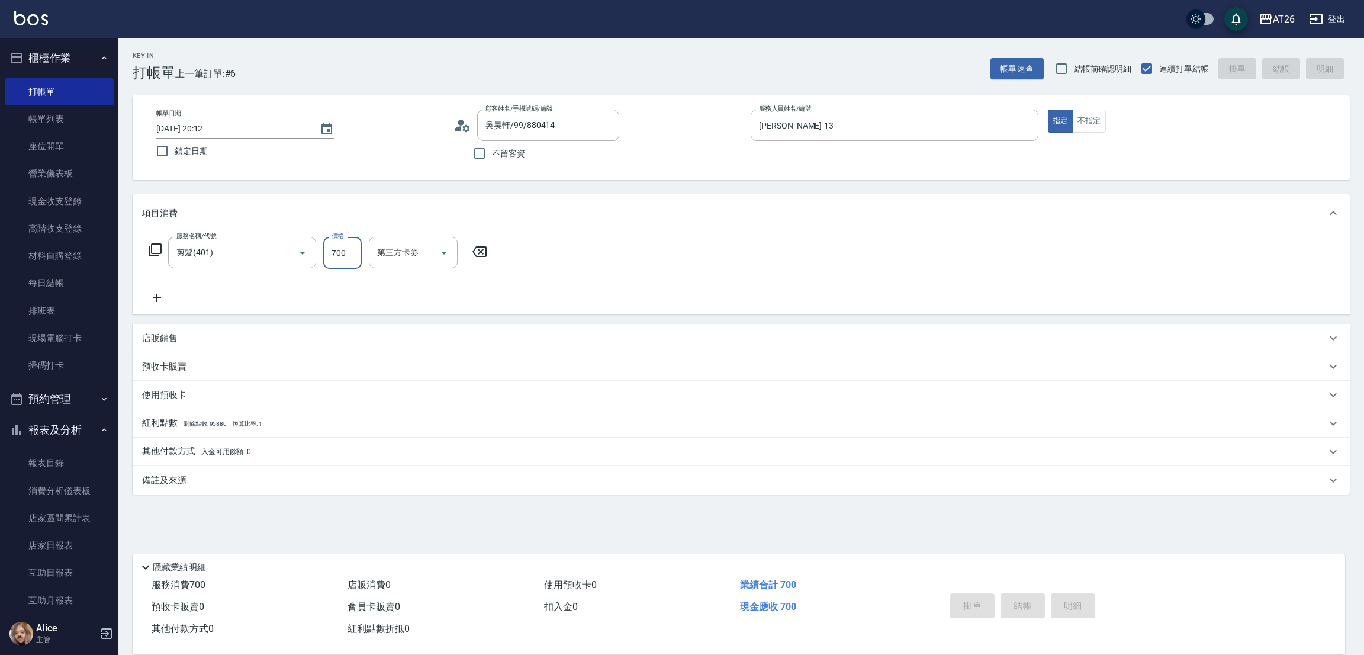
type input "2025/09/23 20:13"
type input "0"
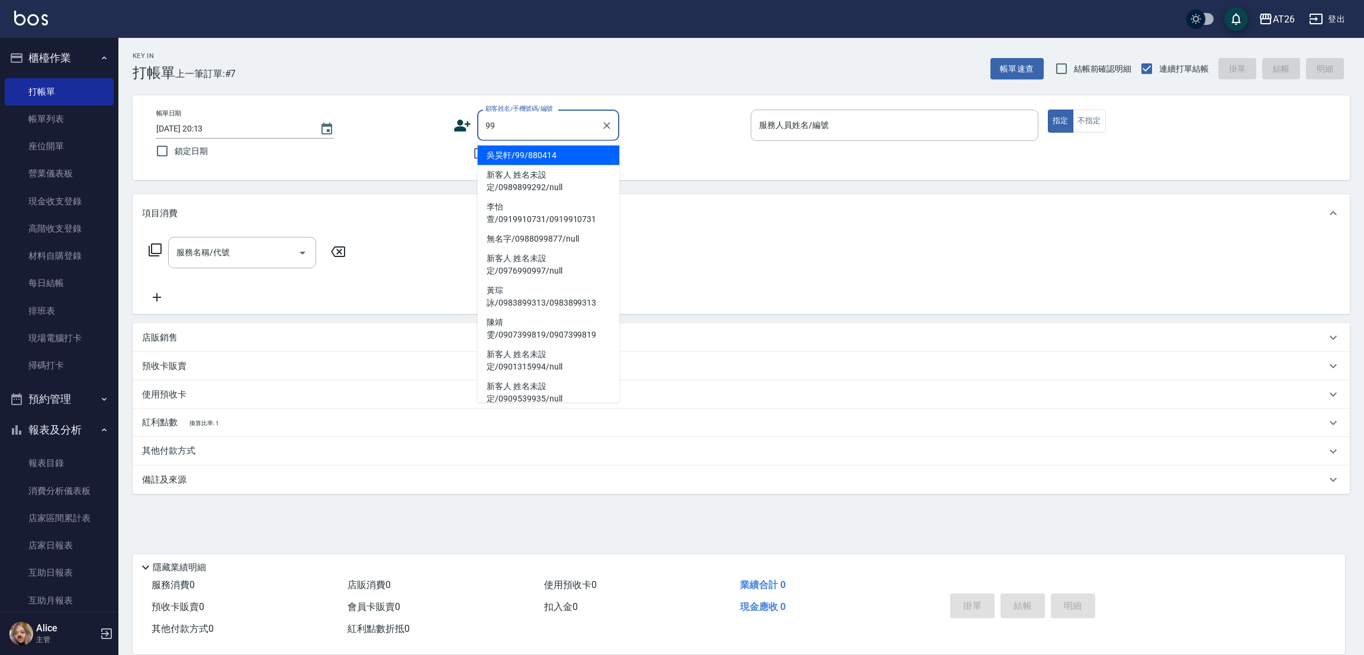
type input "吳昊軒/99/880414"
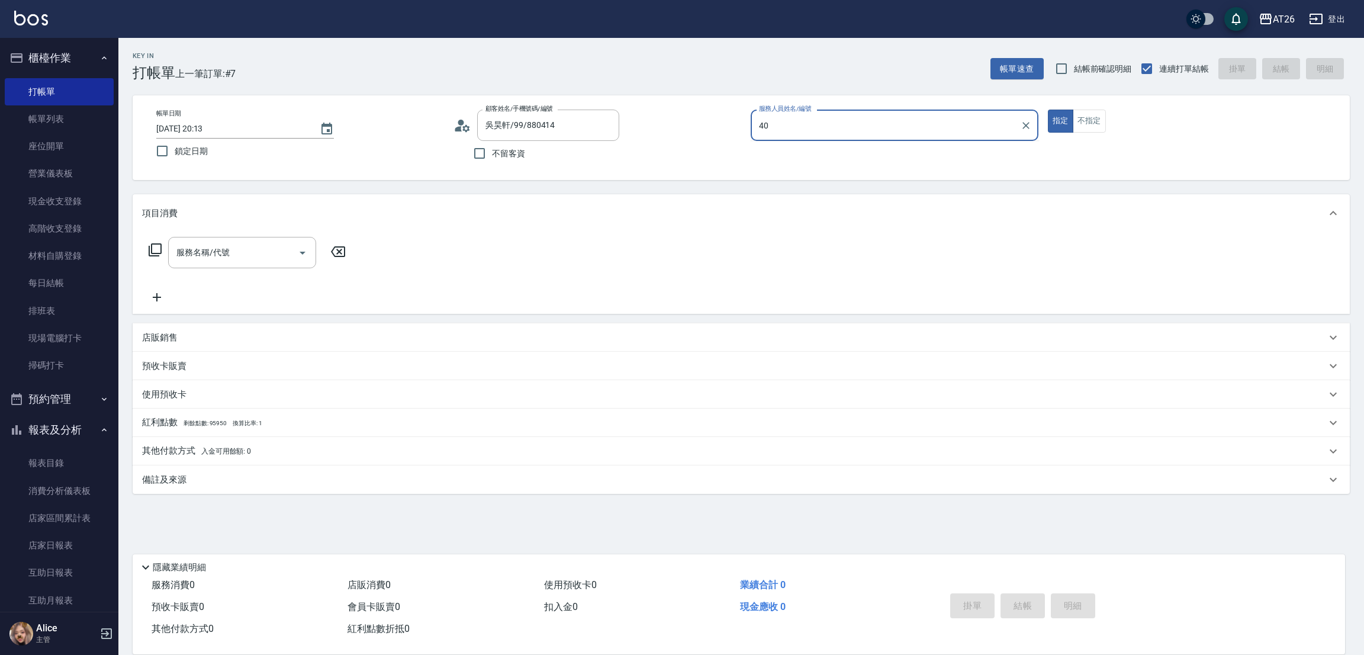
type input "4"
type input "l-38"
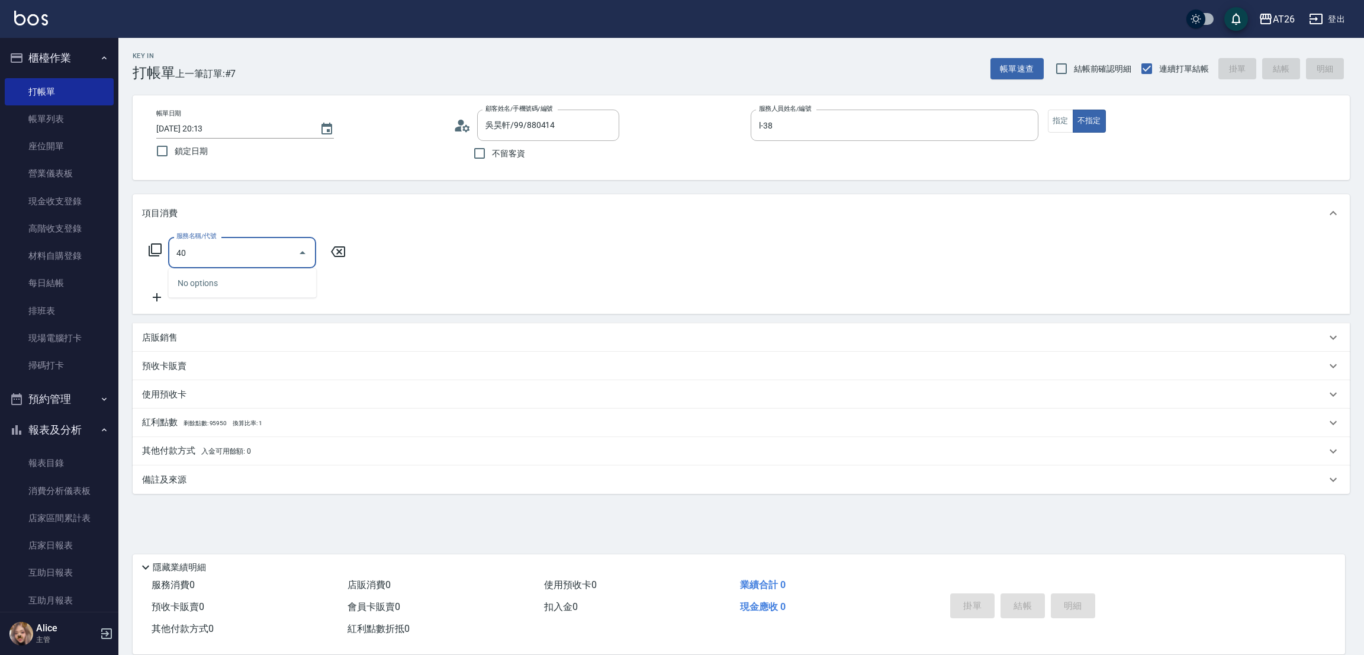
type input "401"
type input "20"
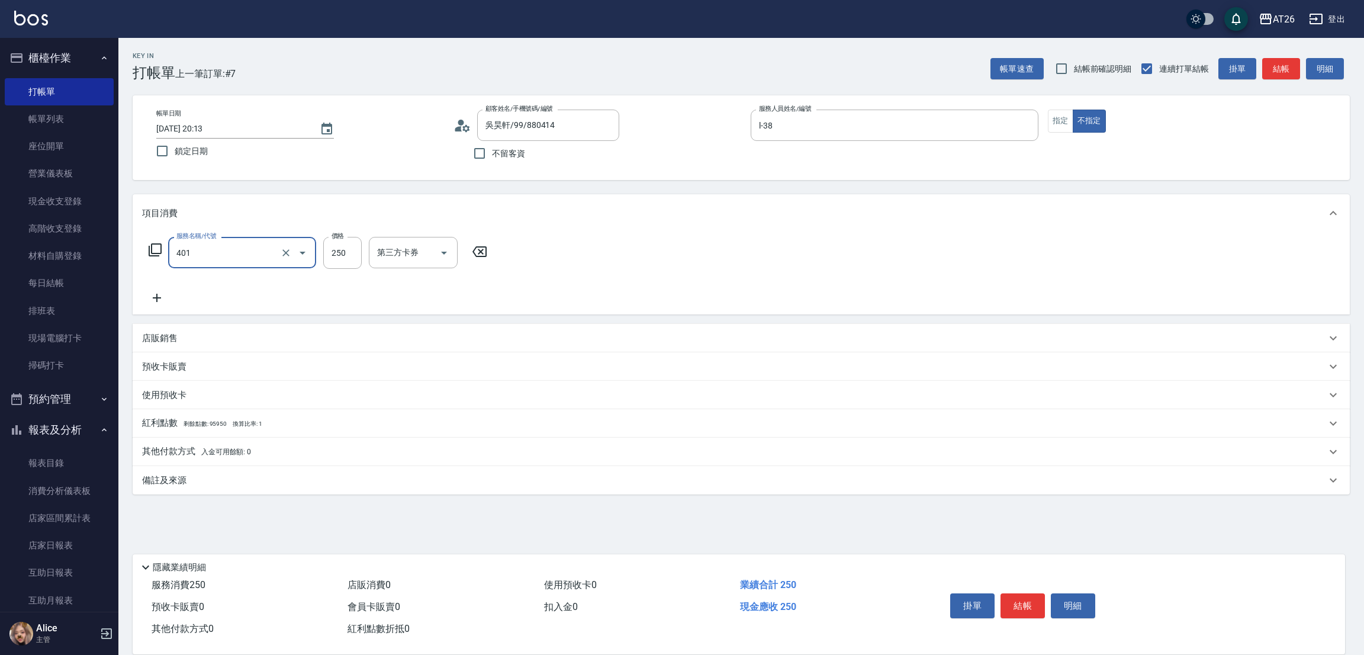
type input "剪髮(401)"
type input "7"
type input "0"
type input "700"
type input "70"
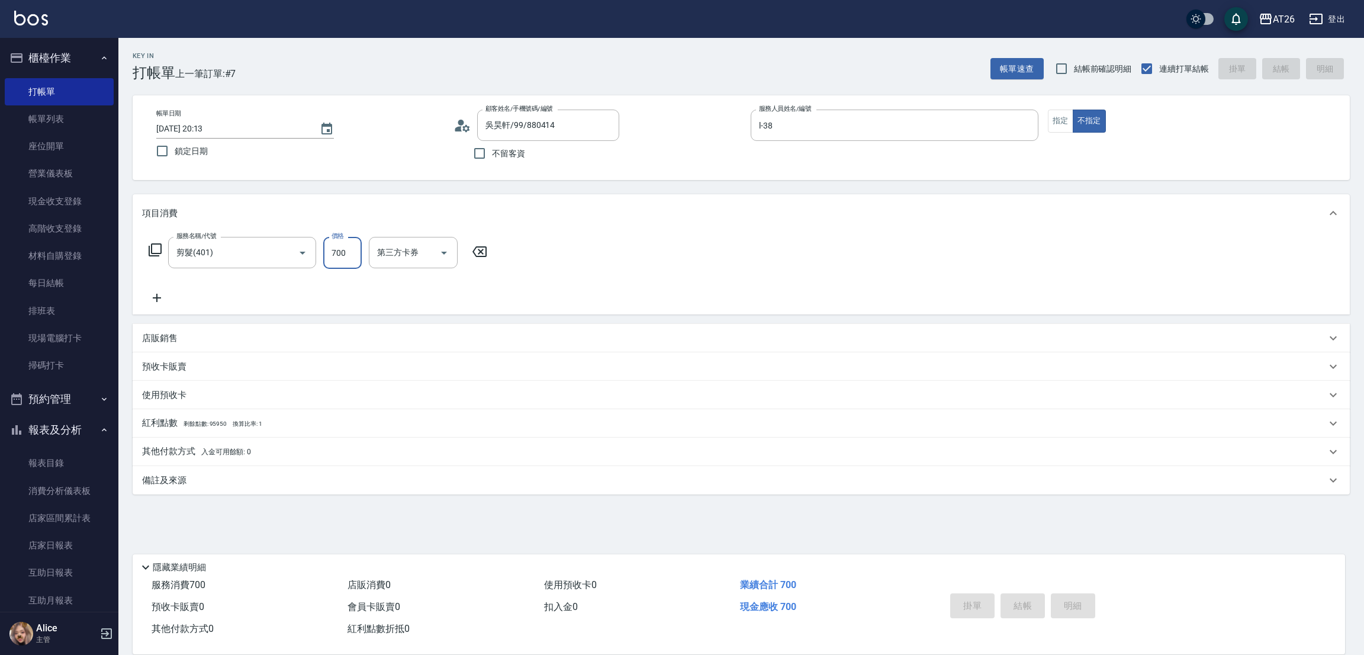
type input "0"
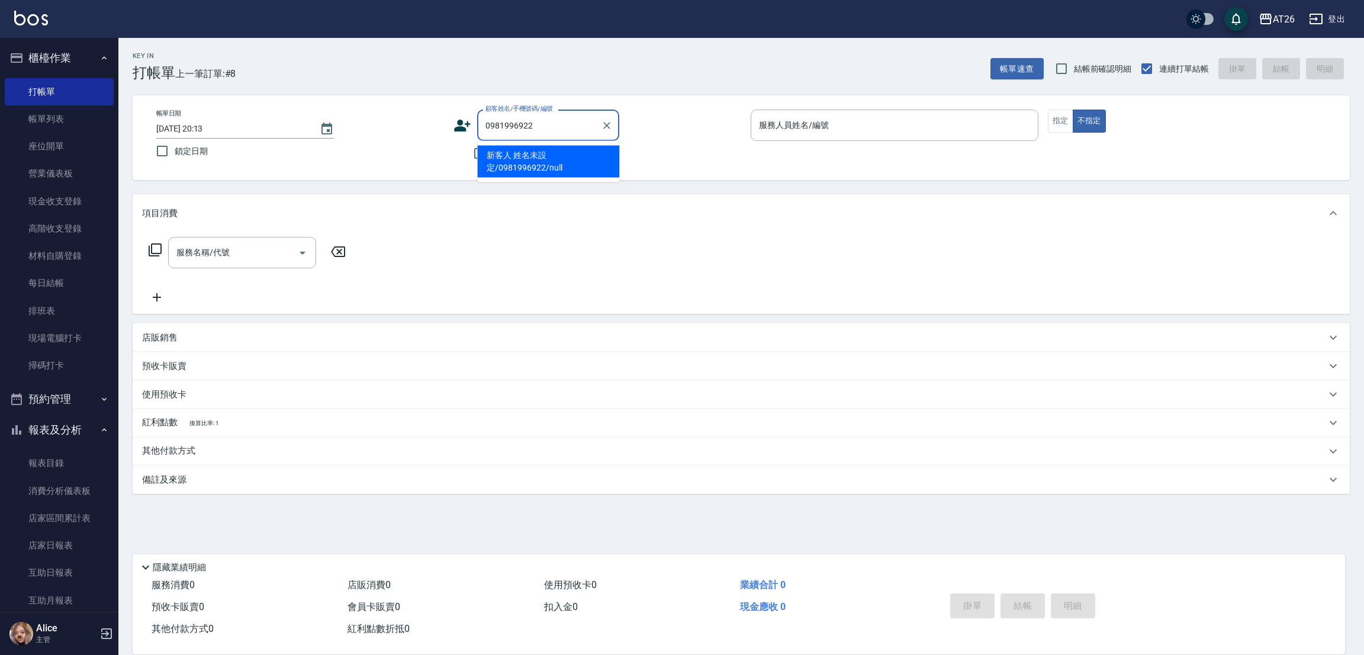
type input "新客人 姓名未設定/0981996922/null"
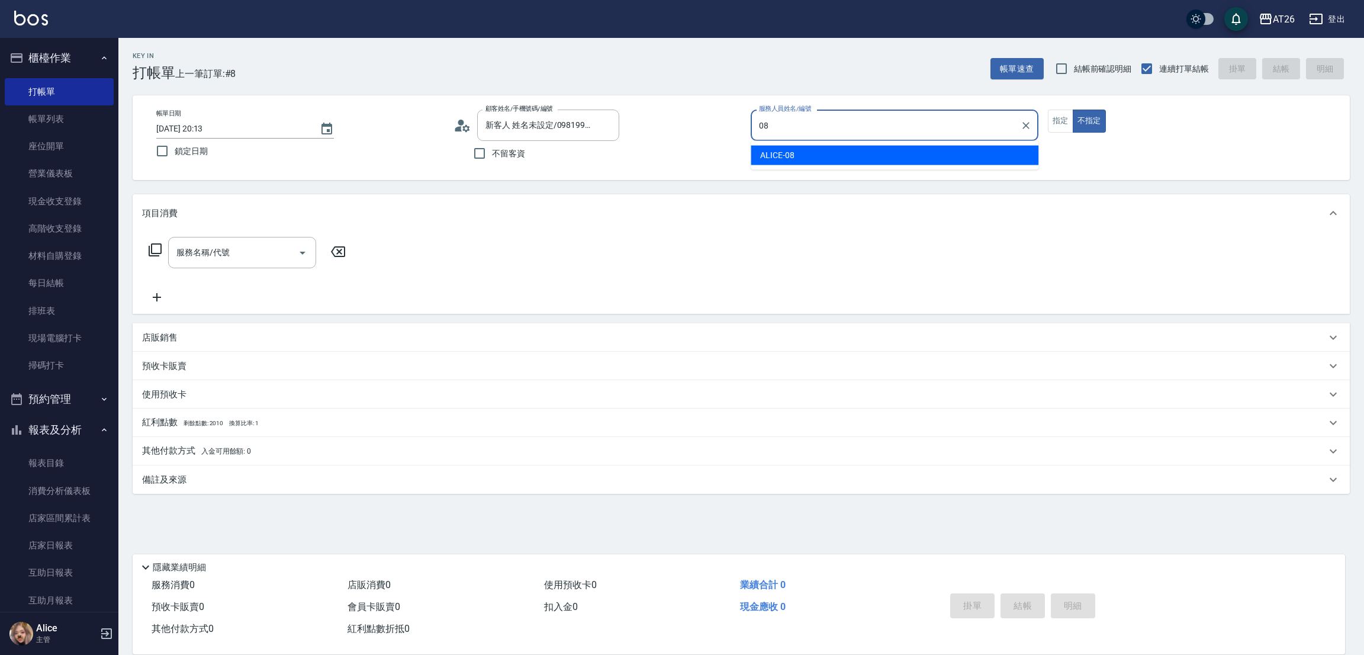
type input "ALICE-08"
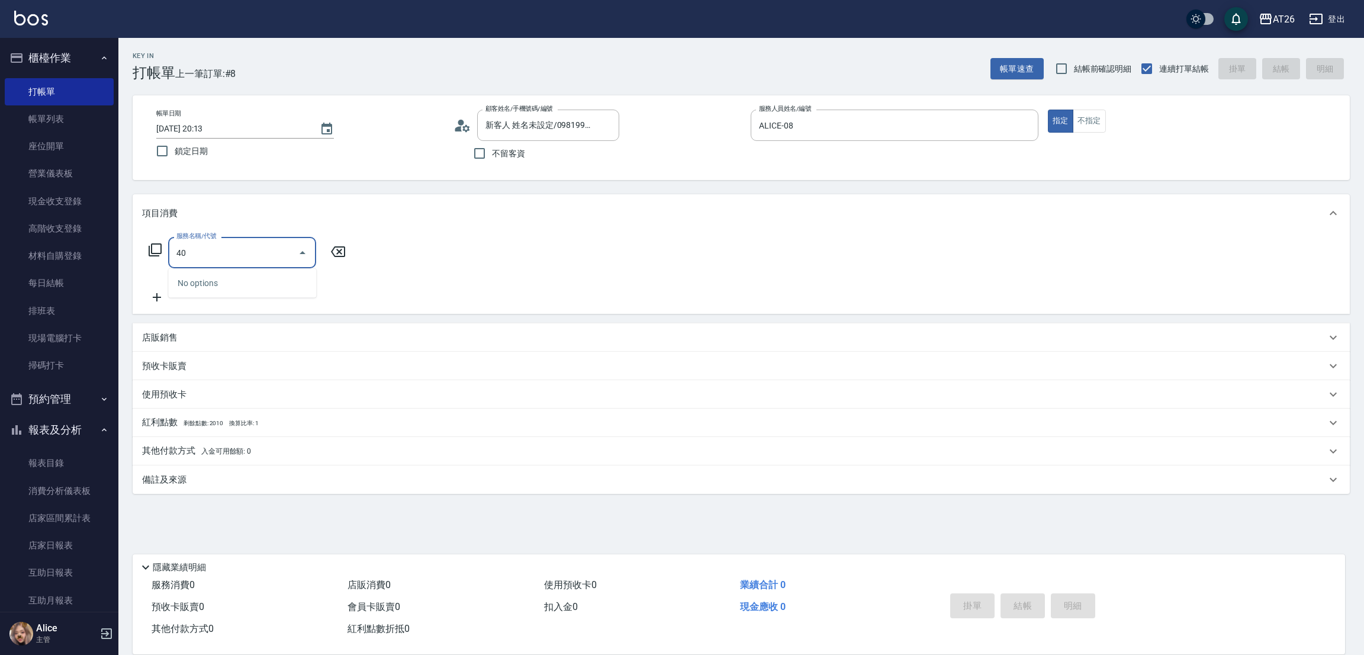
type input "401"
type input "20"
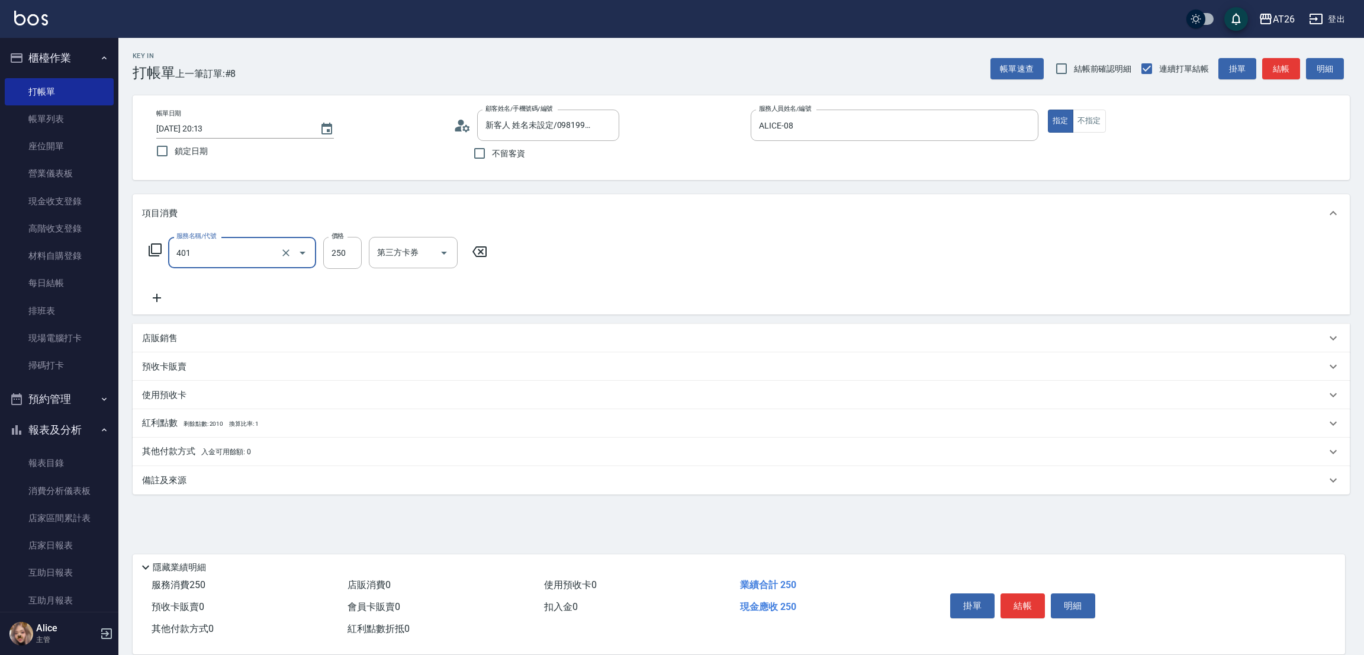
type input "剪髮(401)"
type input "5"
type input "0"
type input "500"
type input "50"
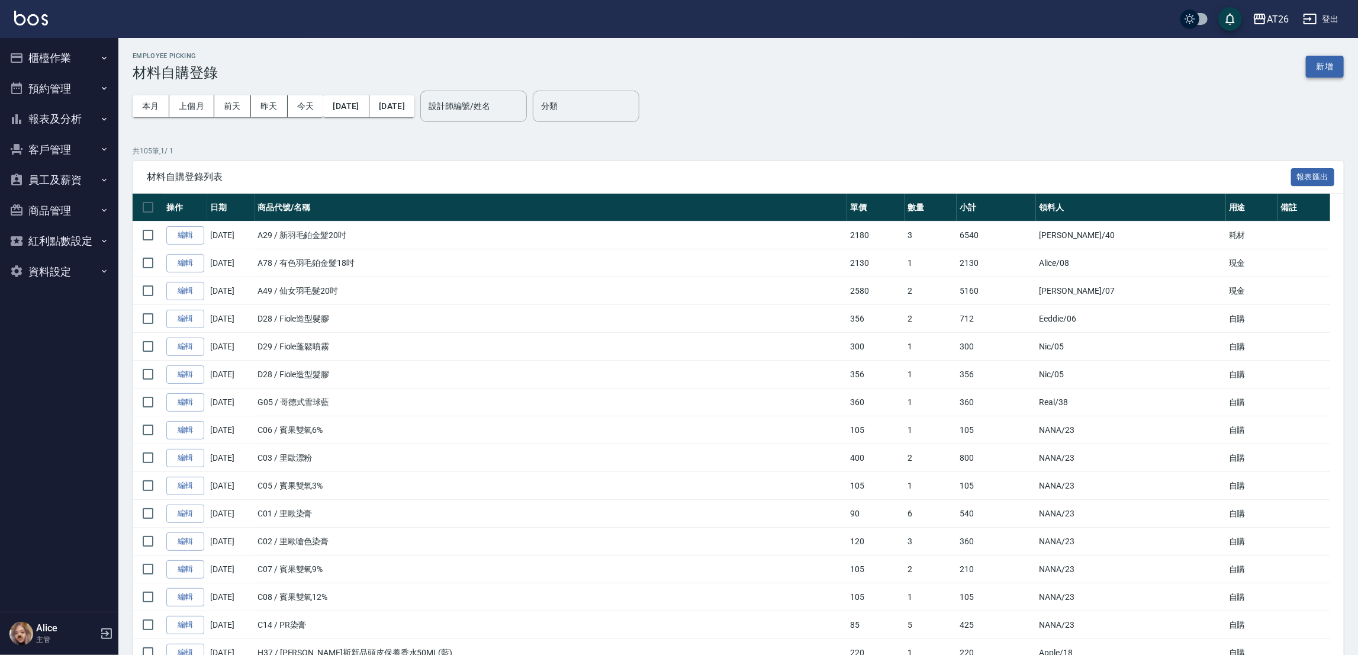
click at [1326, 67] on button "新增" at bounding box center [1325, 67] width 38 height 22
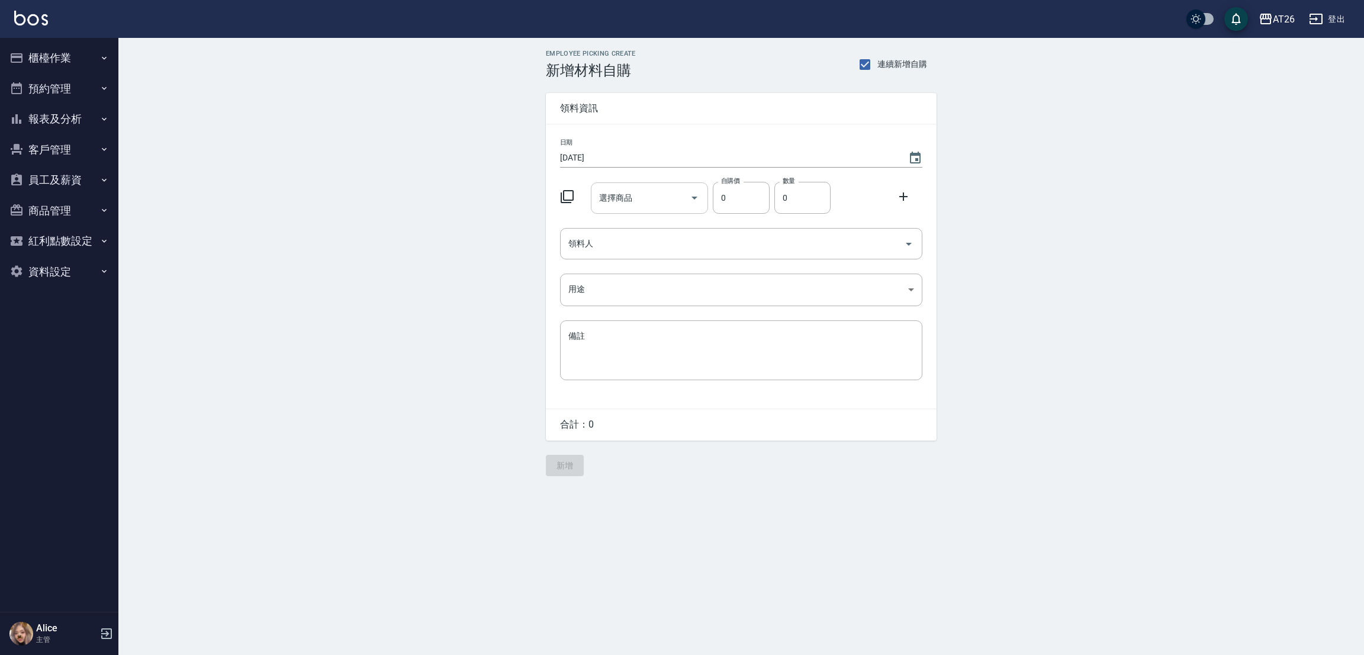
click at [646, 191] on input "選擇商品" at bounding box center [640, 198] width 89 height 21
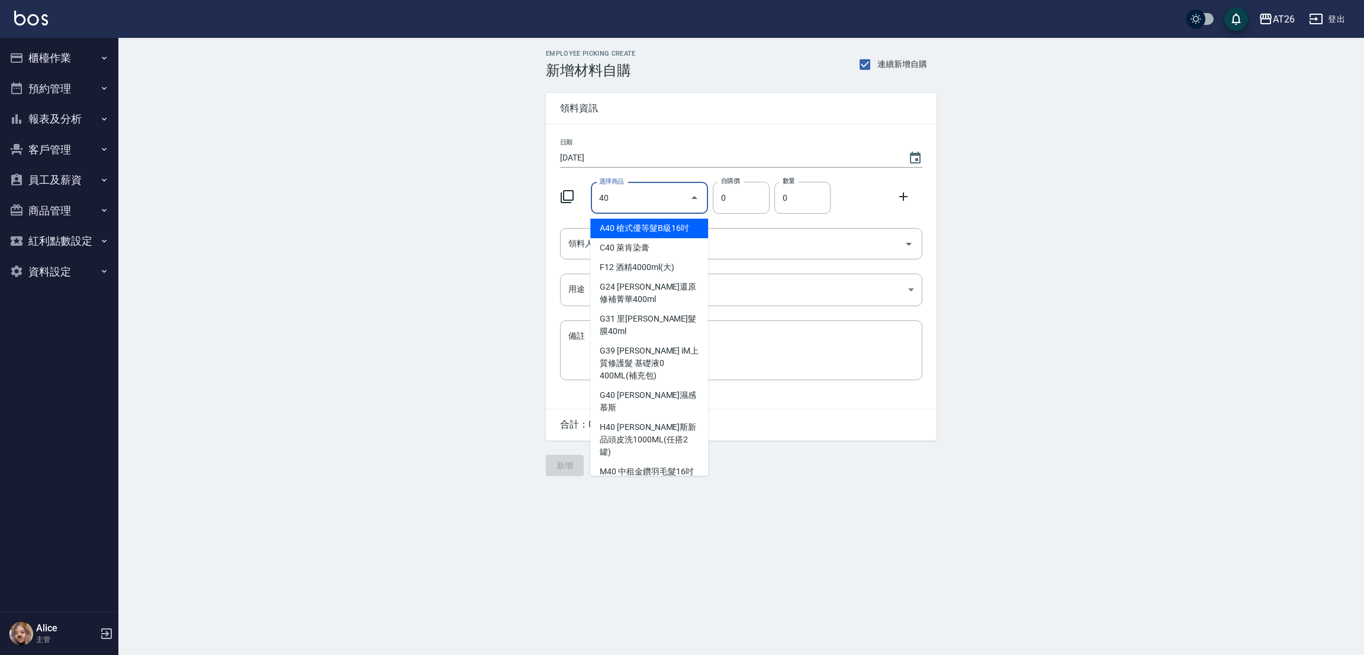
type input "槍式優等髮B級16吋"
type input "880"
type input "1"
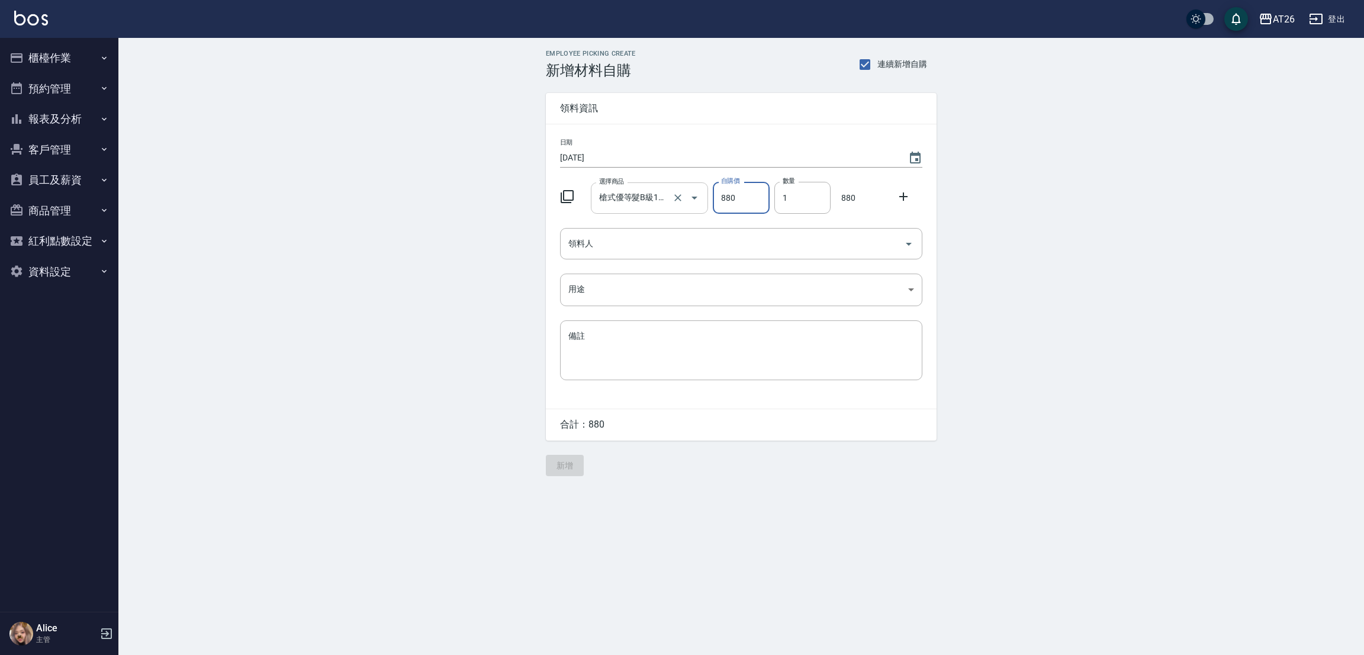
click at [633, 188] on input "槍式優等髮B級16吋" at bounding box center [633, 198] width 74 height 21
click at [201, 104] on div "Employee Picking Create 新增材料自購 連續新增自購 領料資訊 日期 2025/09/23 選擇商品 槍式優等髮B級16吋 選擇商品 自…" at bounding box center [740, 263] width 1245 height 450
click at [95, 57] on button "櫃檯作業" at bounding box center [59, 58] width 109 height 31
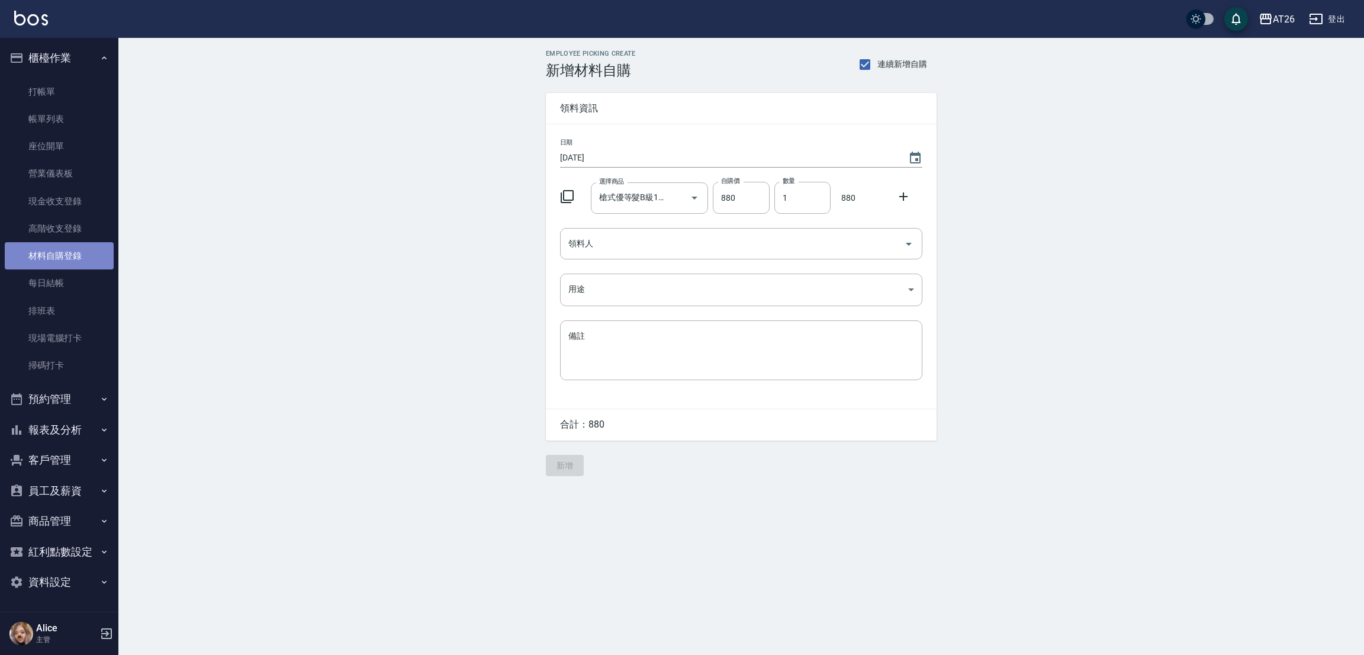
click at [70, 259] on link "材料自購登錄" at bounding box center [59, 255] width 109 height 27
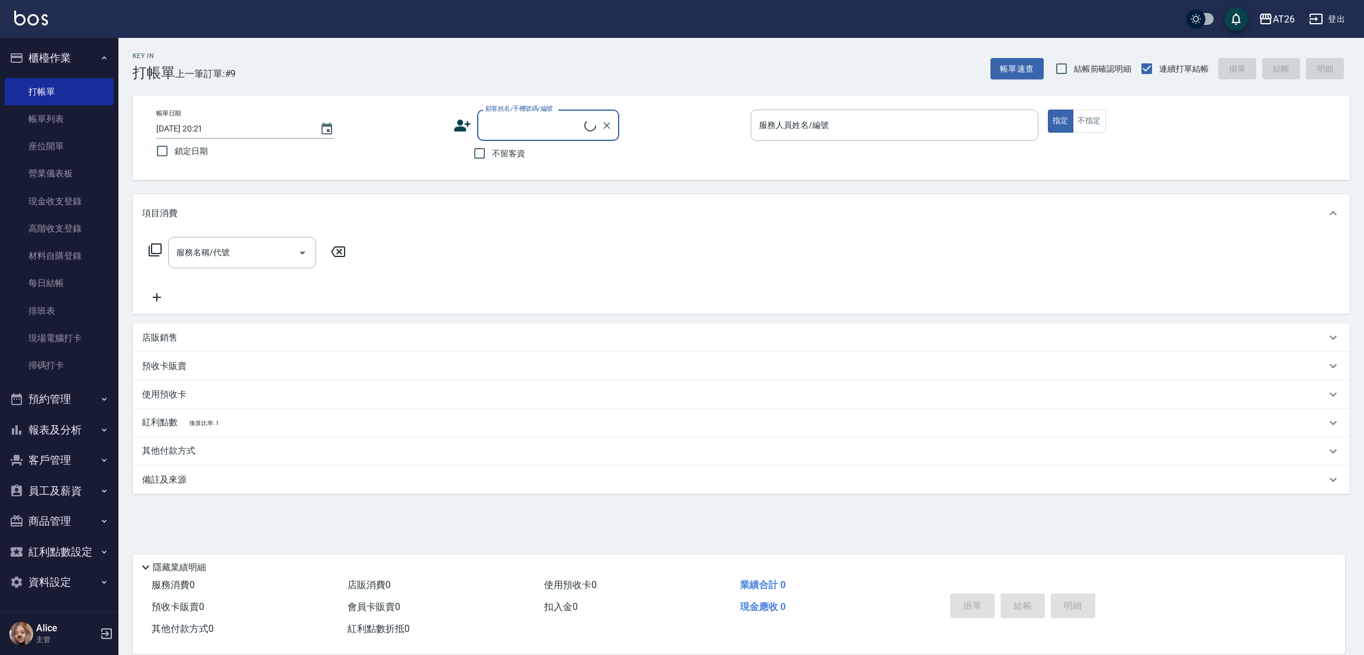
click at [538, 137] on div "顧客姓名/手機號碼/編號" at bounding box center [548, 125] width 142 height 31
type input "吳佩真/0966838416/0966838416"
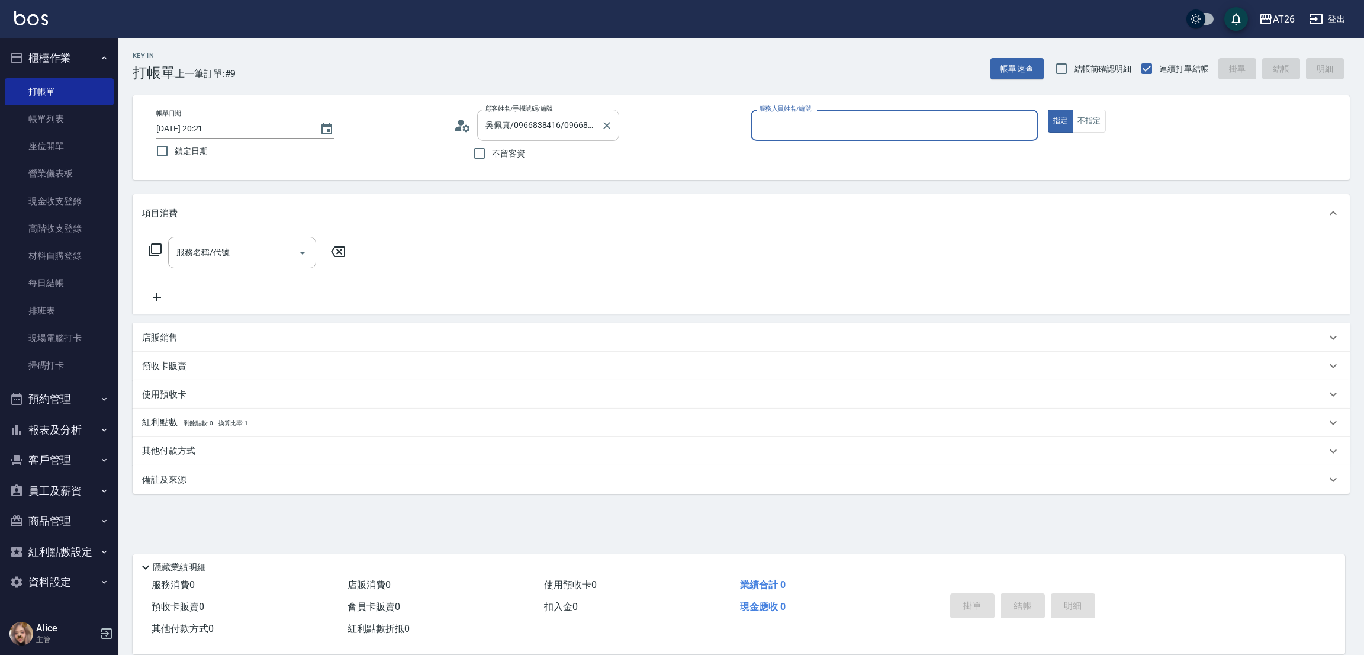
type input "ALICE-08"
click at [1048, 110] on button "指定" at bounding box center [1060, 121] width 25 height 23
type button "true"
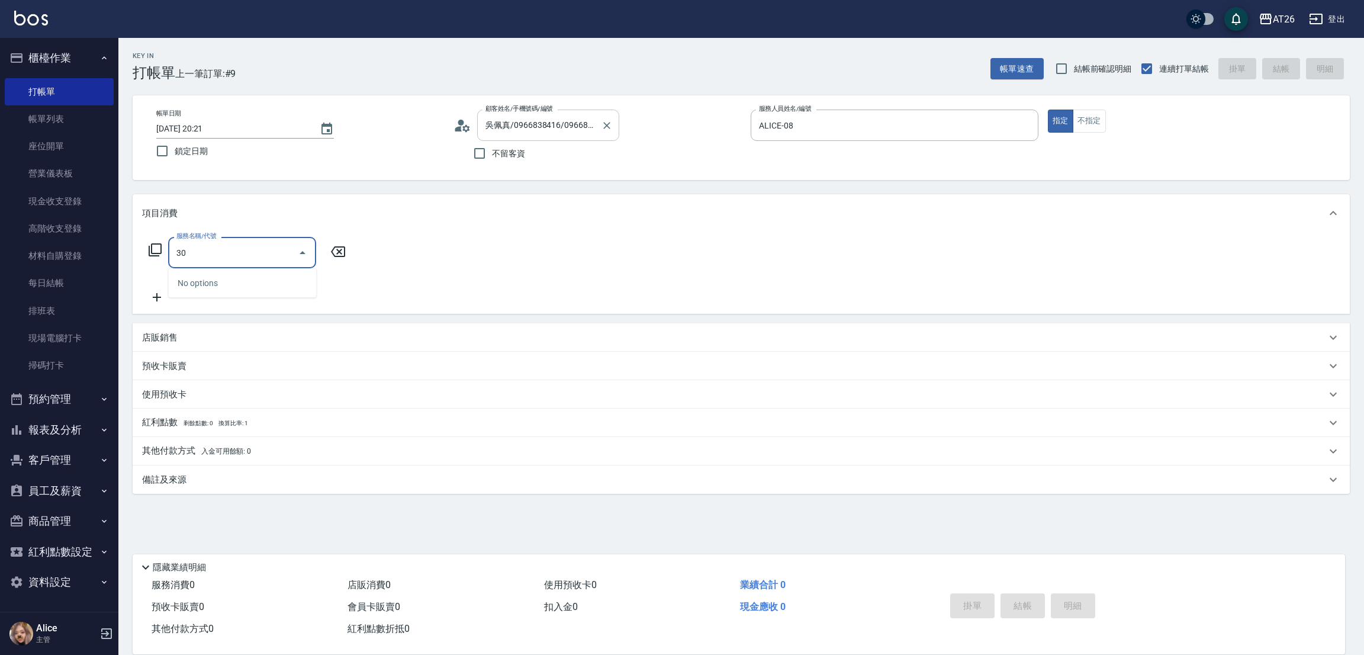
type input "301"
type input "120"
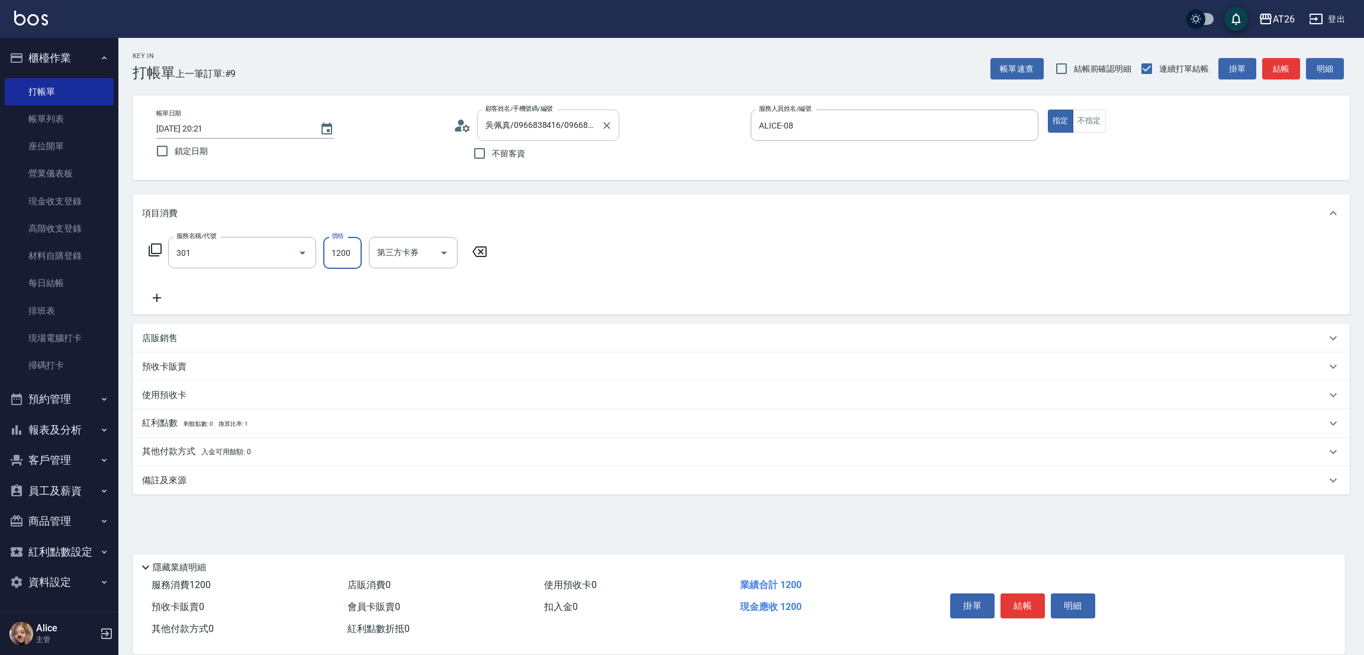
type input "燙髮(301)"
type input "2"
type input "0"
type input "280"
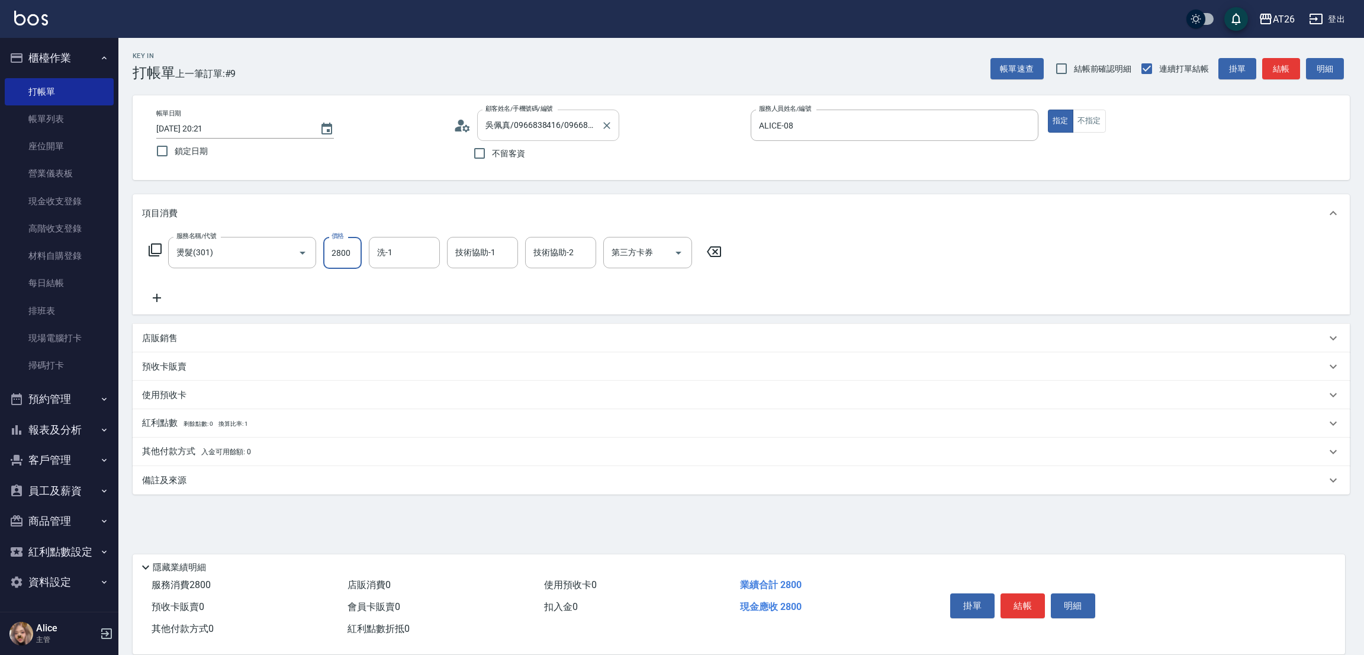
type input "2800"
type input "品孜-41"
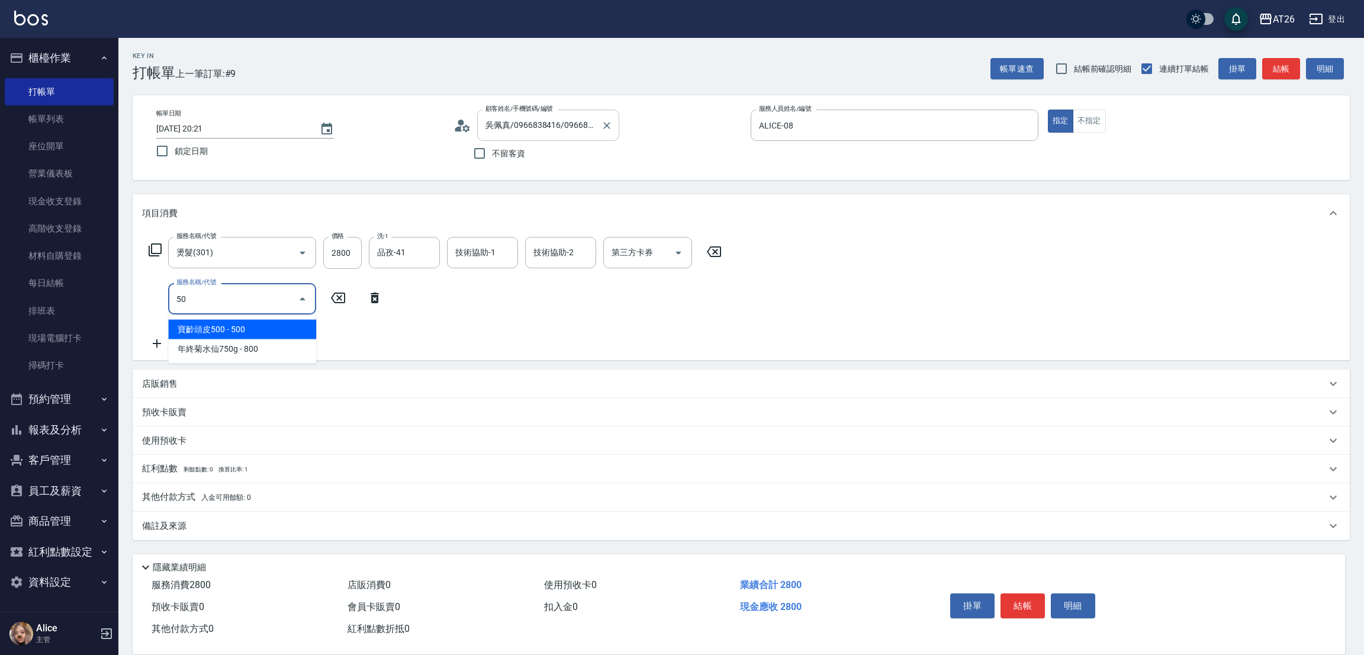
type input "501"
type input "400"
type input "染髮(501)"
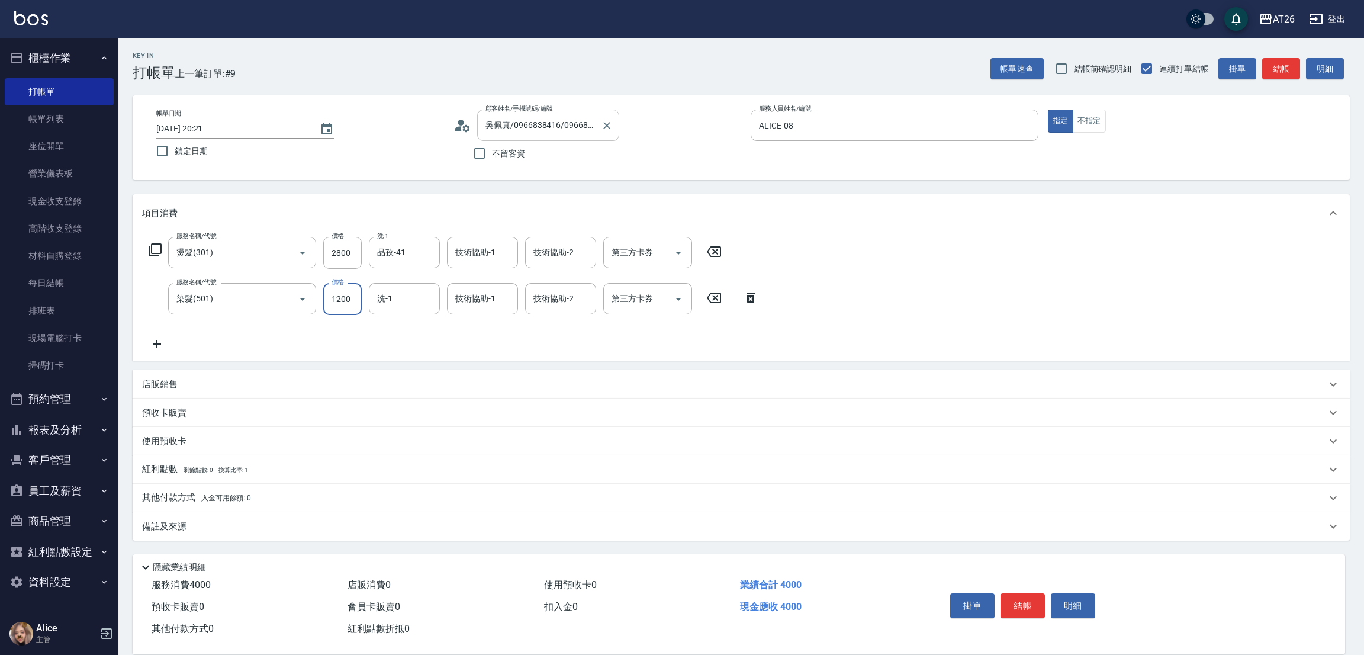
type input "2"
type input "280"
type input "200"
type input "300"
type input "2000"
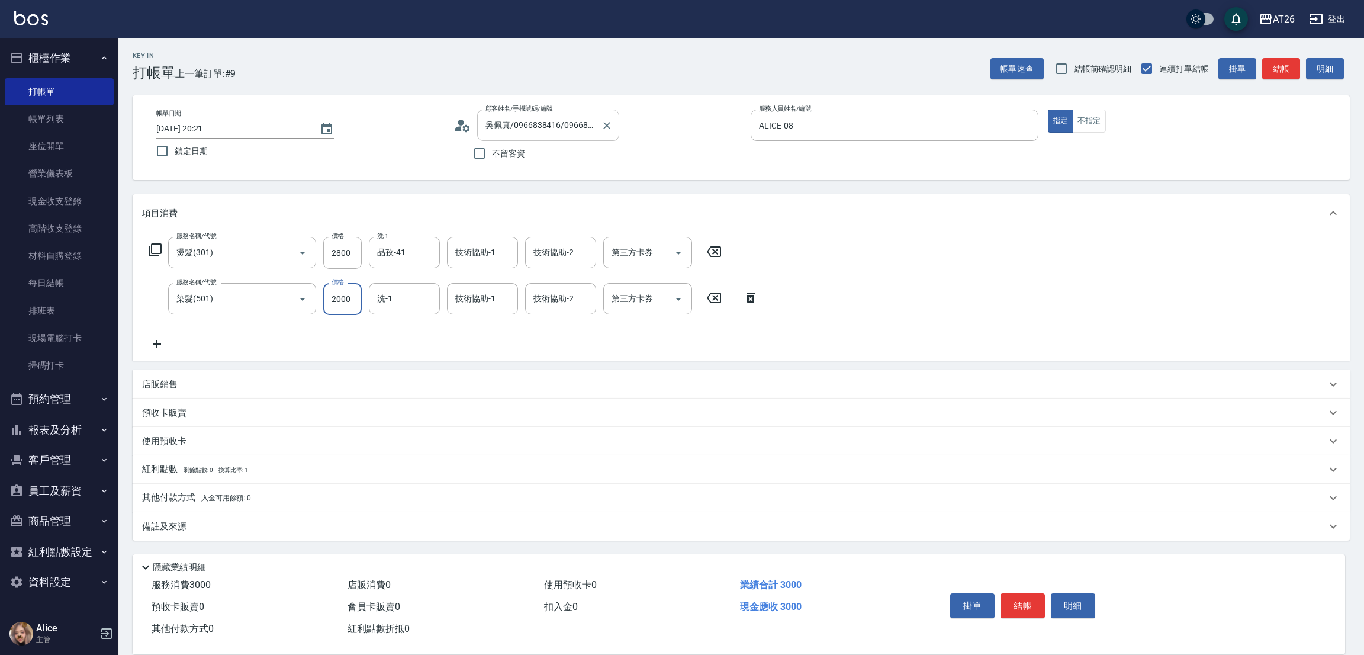
type input "480"
type input "2000"
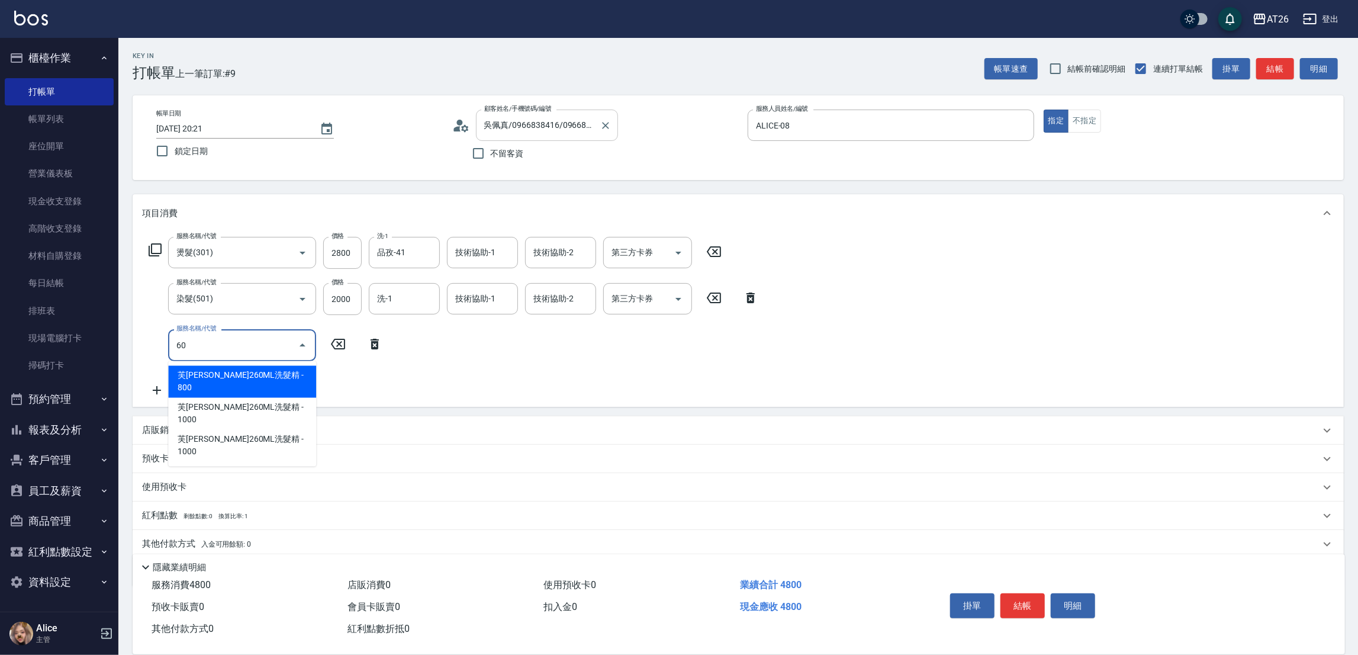
type input "601"
type input "510"
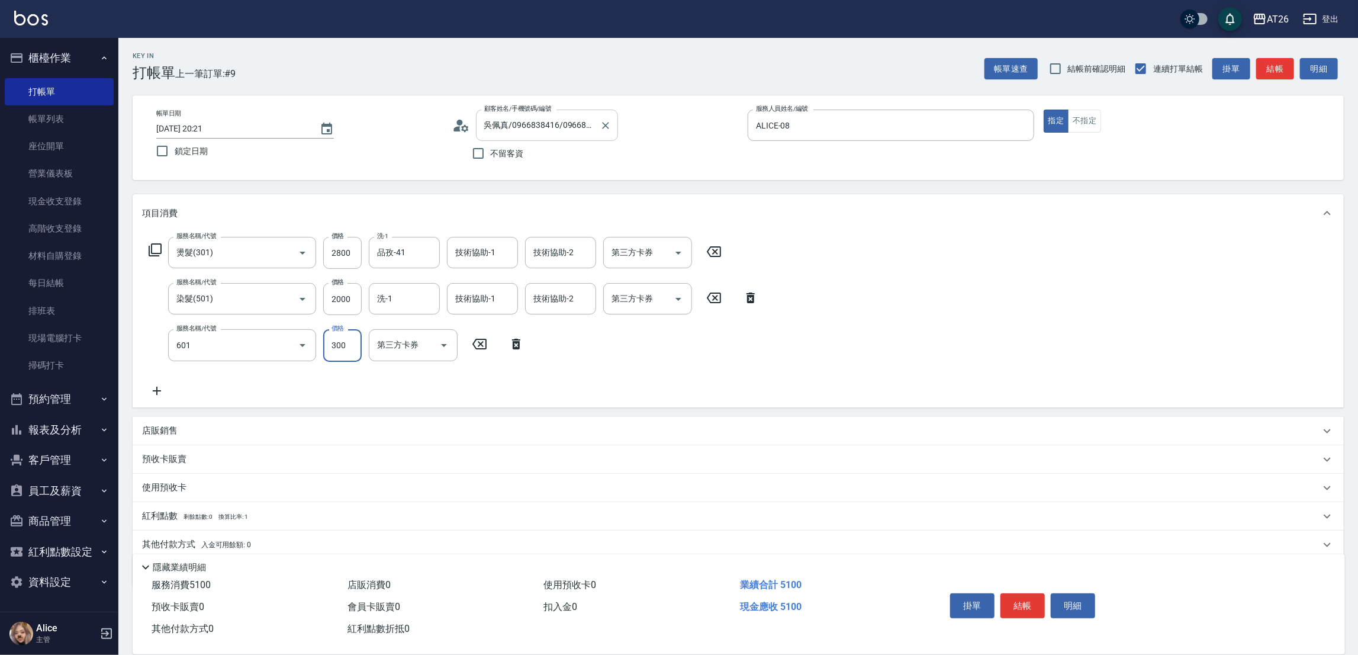
type input "自護髮(601)"
type input "2"
type input "480"
type input "250"
type input "500"
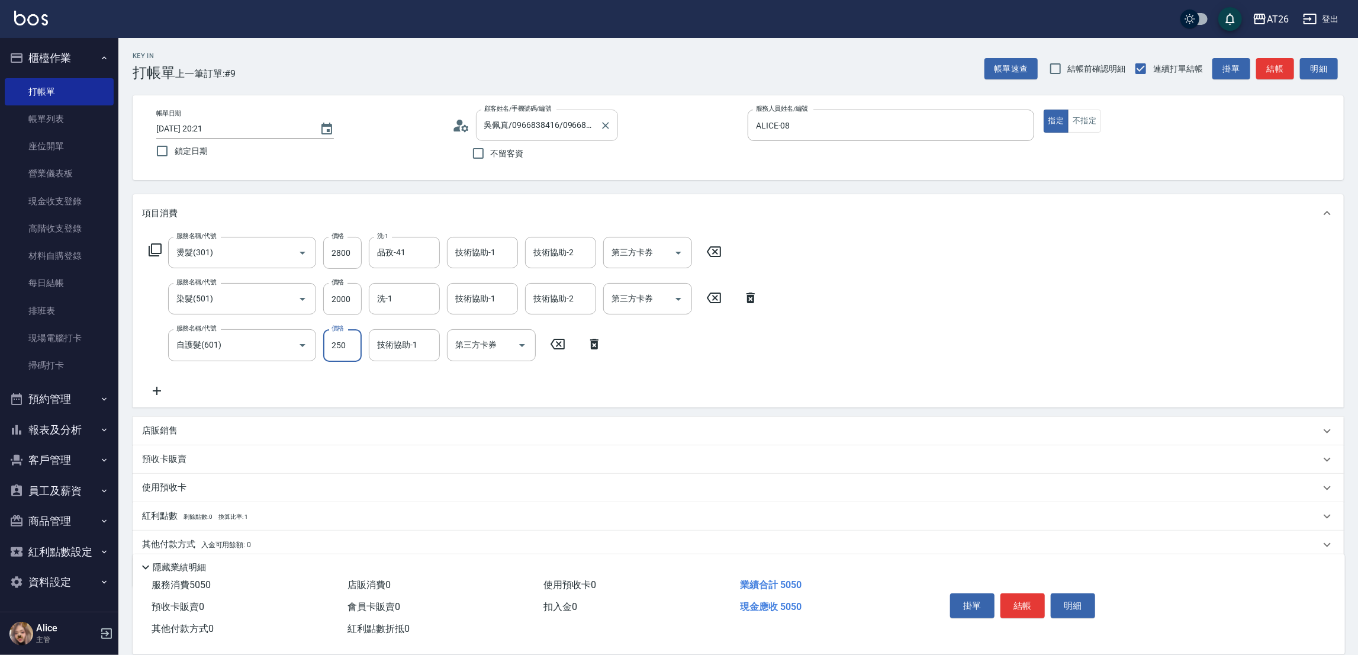
type input "2500"
type input "730"
type input "2025/09/23 20:22"
type input "0"
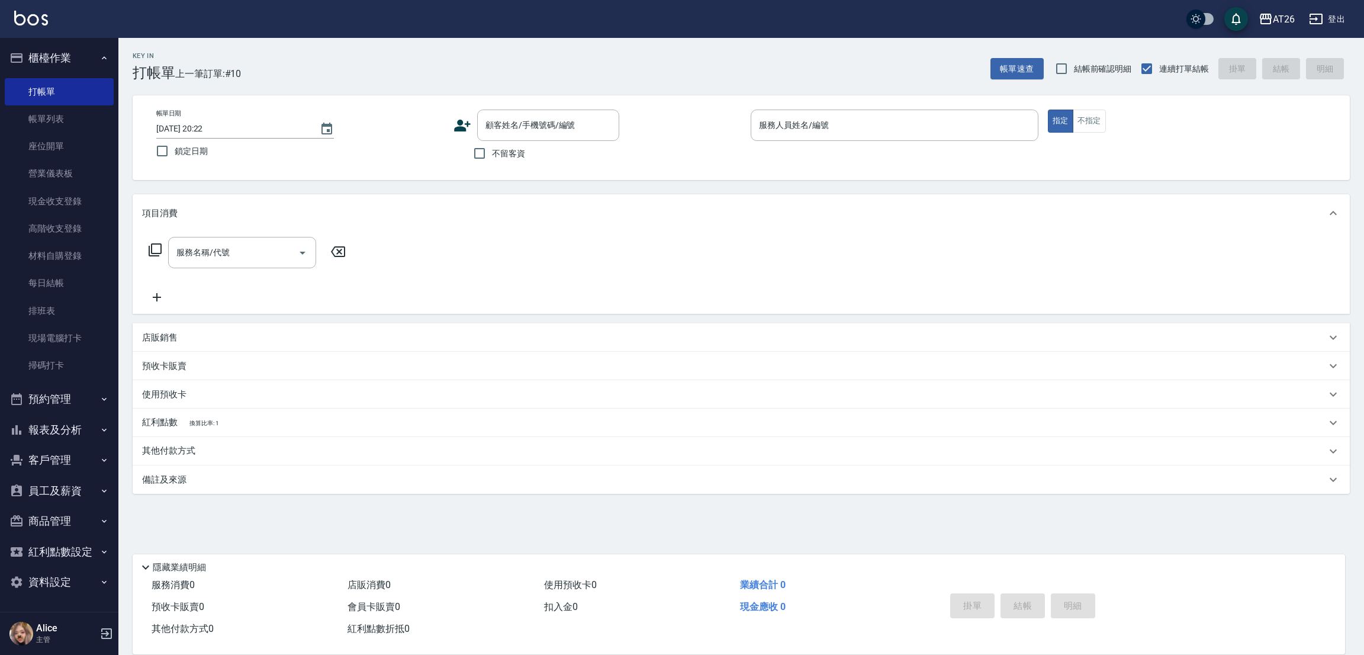
click at [115, 92] on nav "櫃檯作業 打帳單 帳單列表 座位開單 營業儀表板 現金收支登錄 高階收支登錄 材料自購登錄 每日結帳 排班表 現場電腦打卡 掃碼打卡 預約管理 預約管理 單日…" at bounding box center [59, 325] width 118 height 574
click at [104, 111] on link "帳單列表" at bounding box center [59, 118] width 109 height 27
click at [87, 120] on link "帳單列表" at bounding box center [59, 118] width 109 height 27
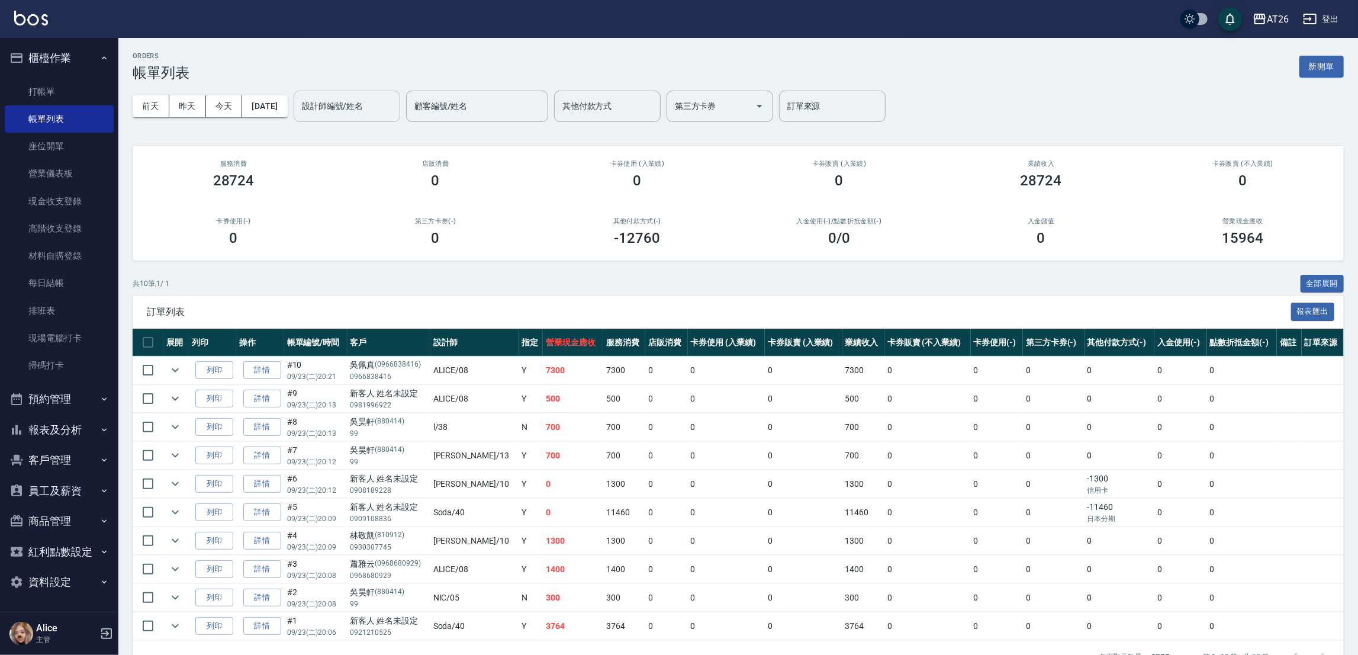
click at [400, 94] on div "設計師編號/姓名" at bounding box center [347, 106] width 107 height 31
type input "ALICE-08"
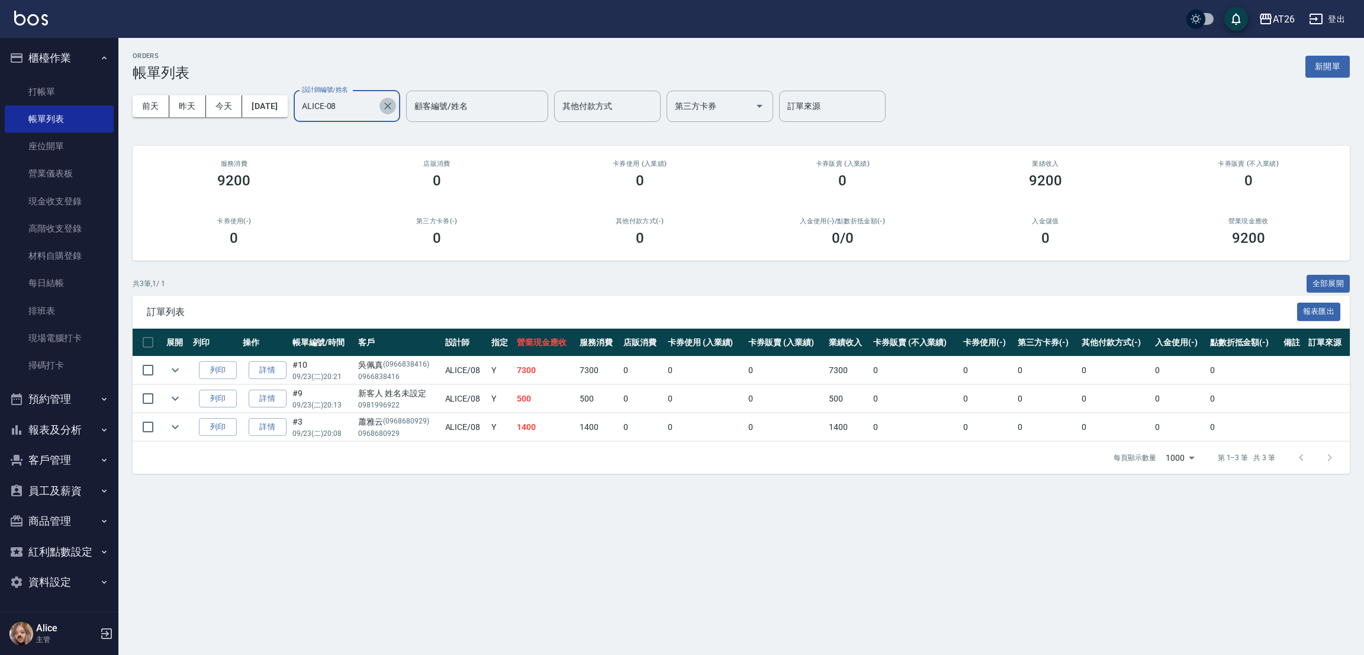
click at [394, 100] on icon "Clear" at bounding box center [388, 106] width 12 height 12
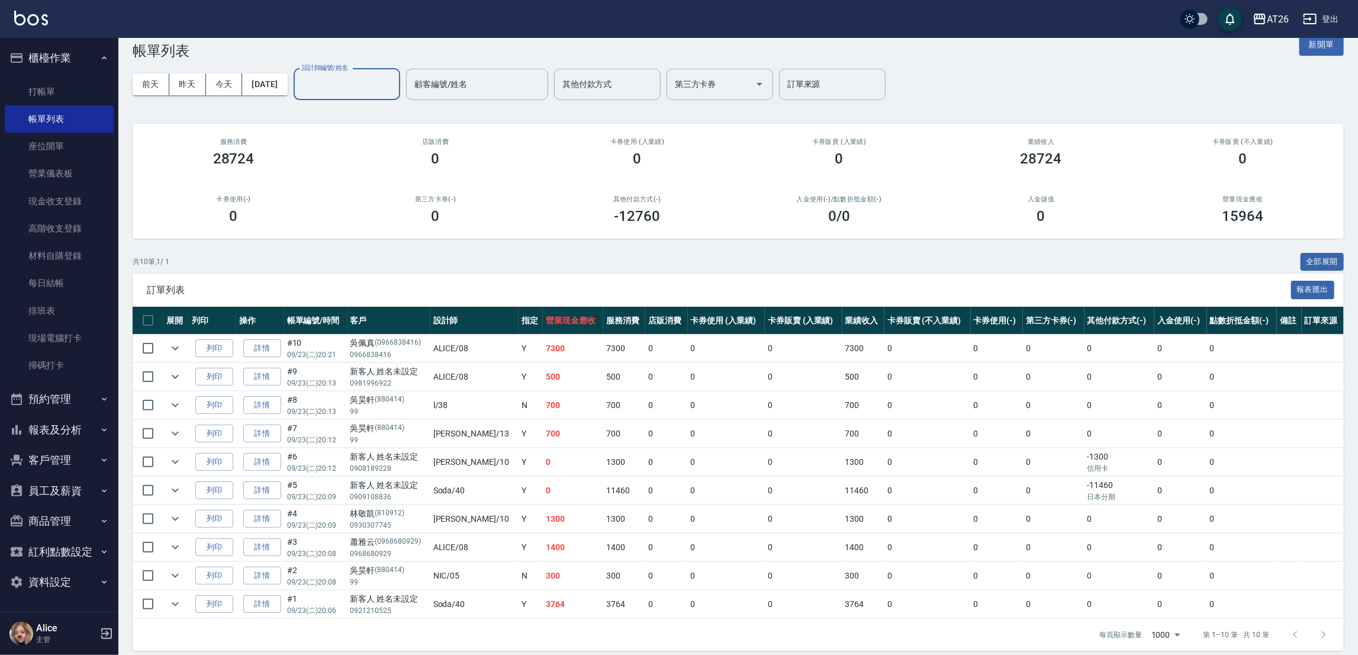
scroll to position [34, 0]
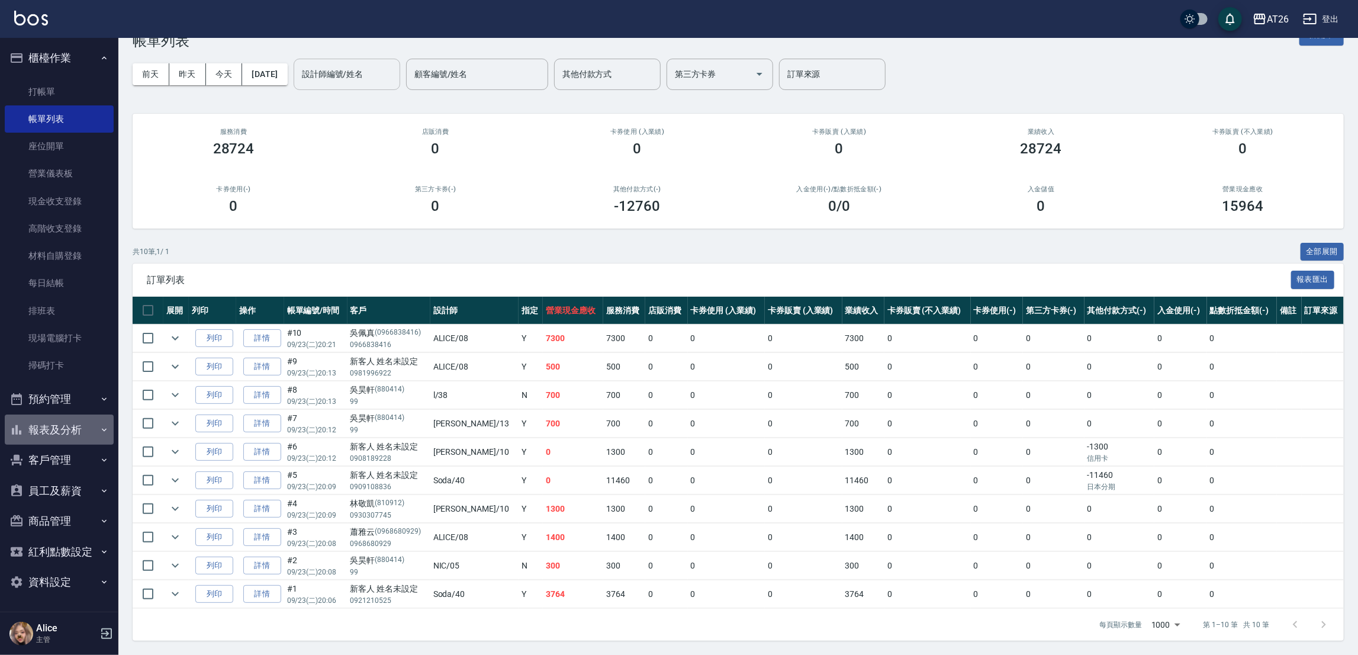
click at [85, 427] on button "報表及分析" at bounding box center [59, 429] width 109 height 31
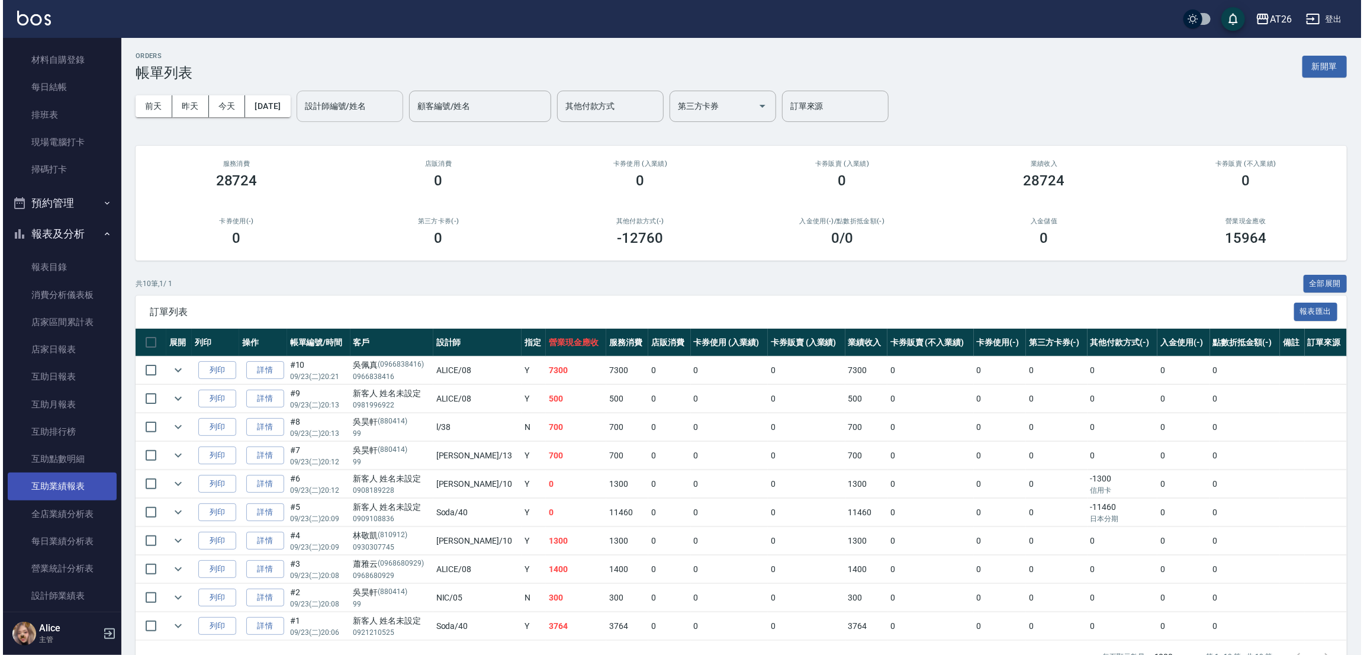
scroll to position [355, 0]
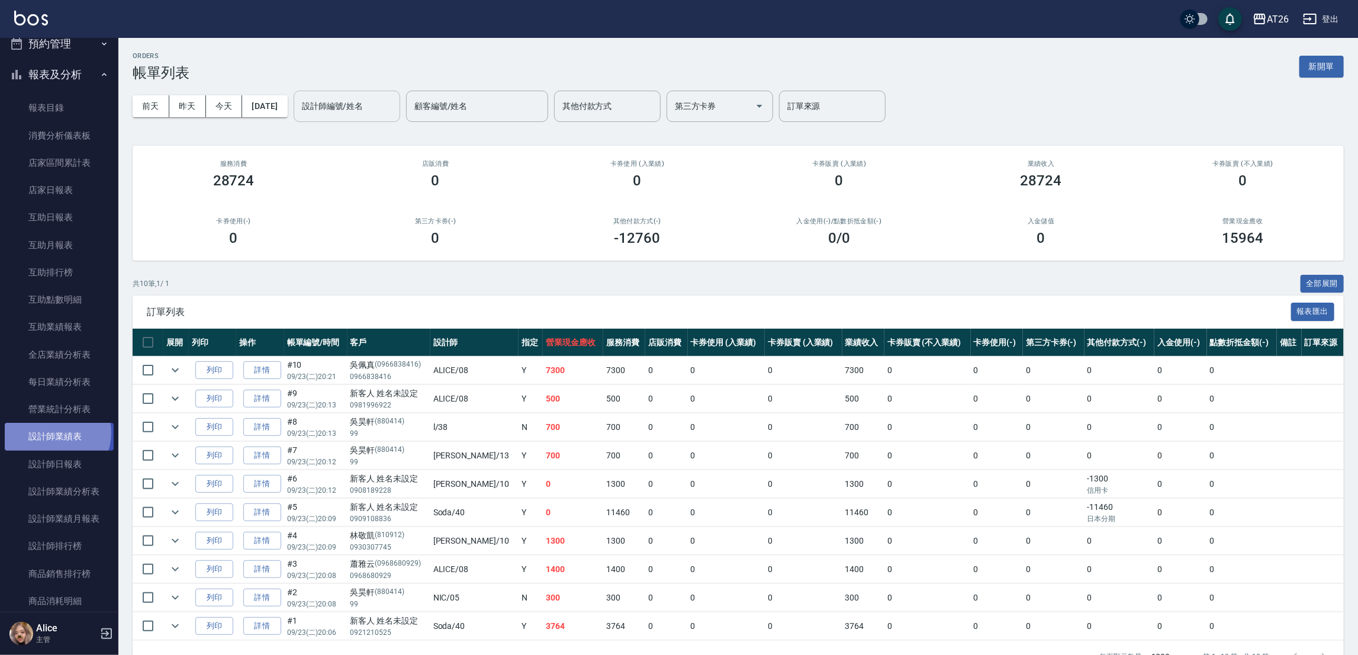
click at [54, 433] on link "設計師業績表" at bounding box center [59, 436] width 109 height 27
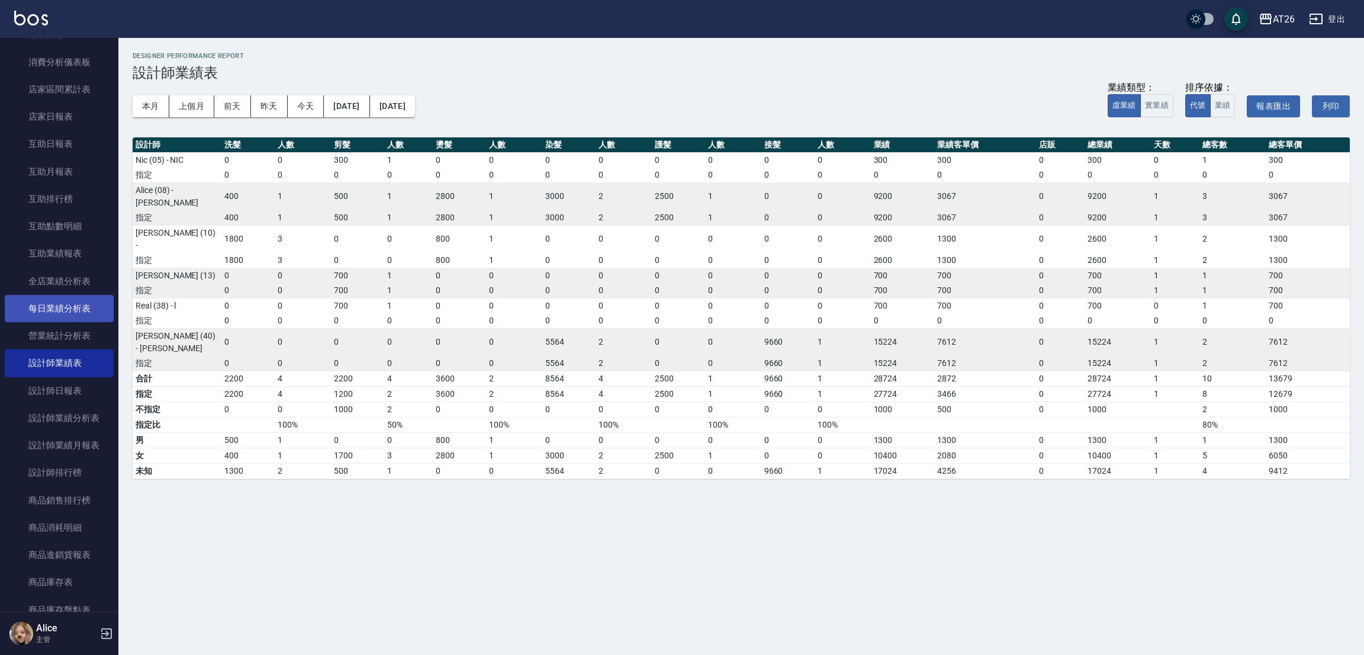
scroll to position [532, 0]
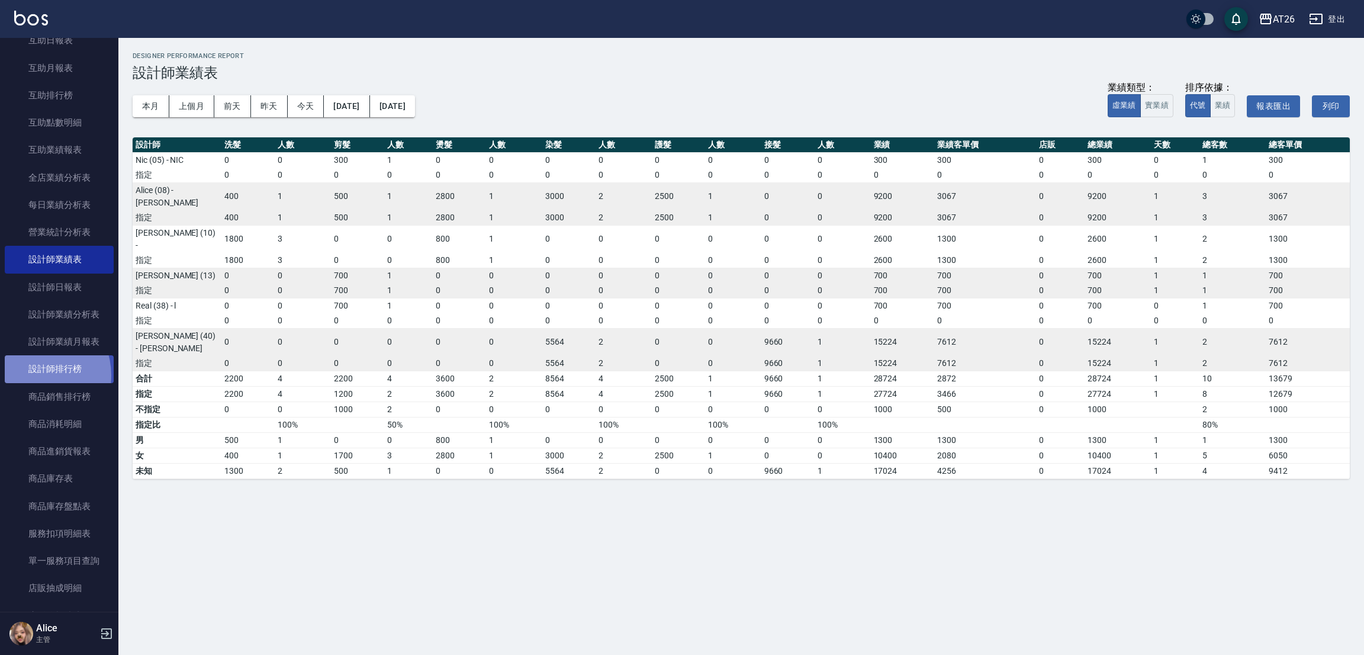
click at [34, 374] on link "設計師排行榜" at bounding box center [59, 368] width 109 height 27
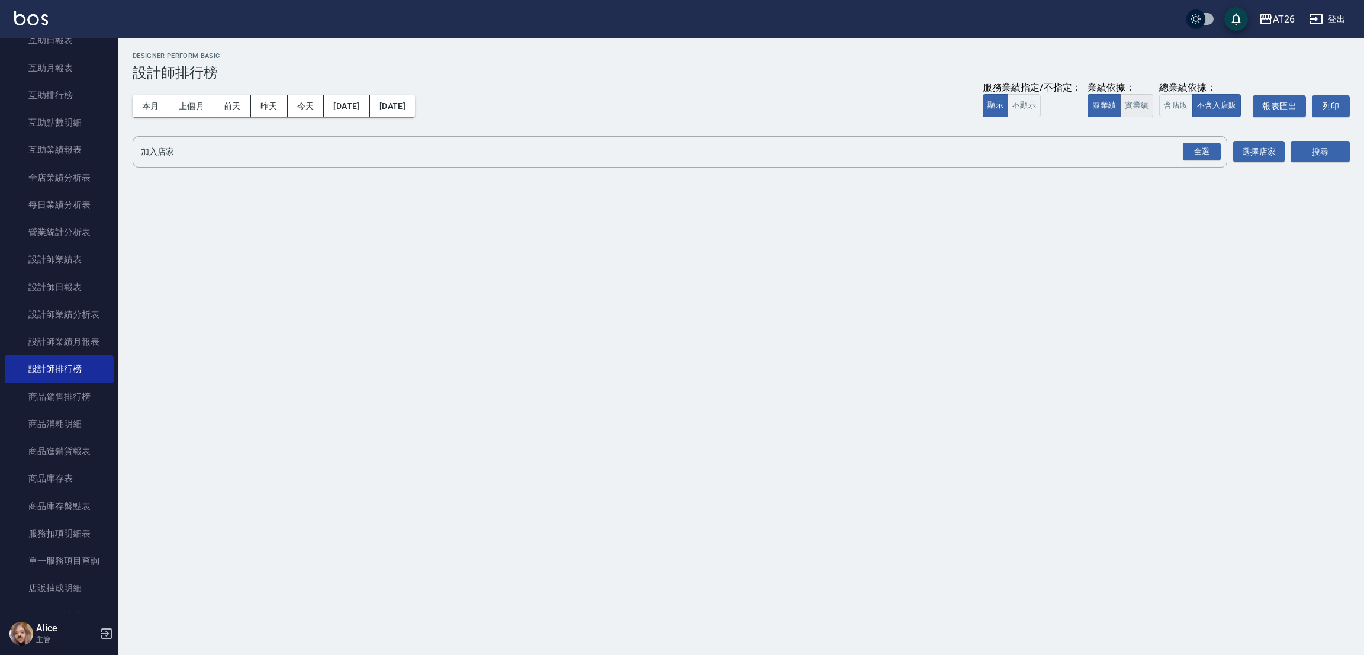
click at [1146, 117] on button "實業績" at bounding box center [1136, 105] width 33 height 23
click at [1196, 159] on div "全選" at bounding box center [1202, 152] width 38 height 18
click at [1320, 151] on button "搜尋" at bounding box center [1319, 152] width 59 height 22
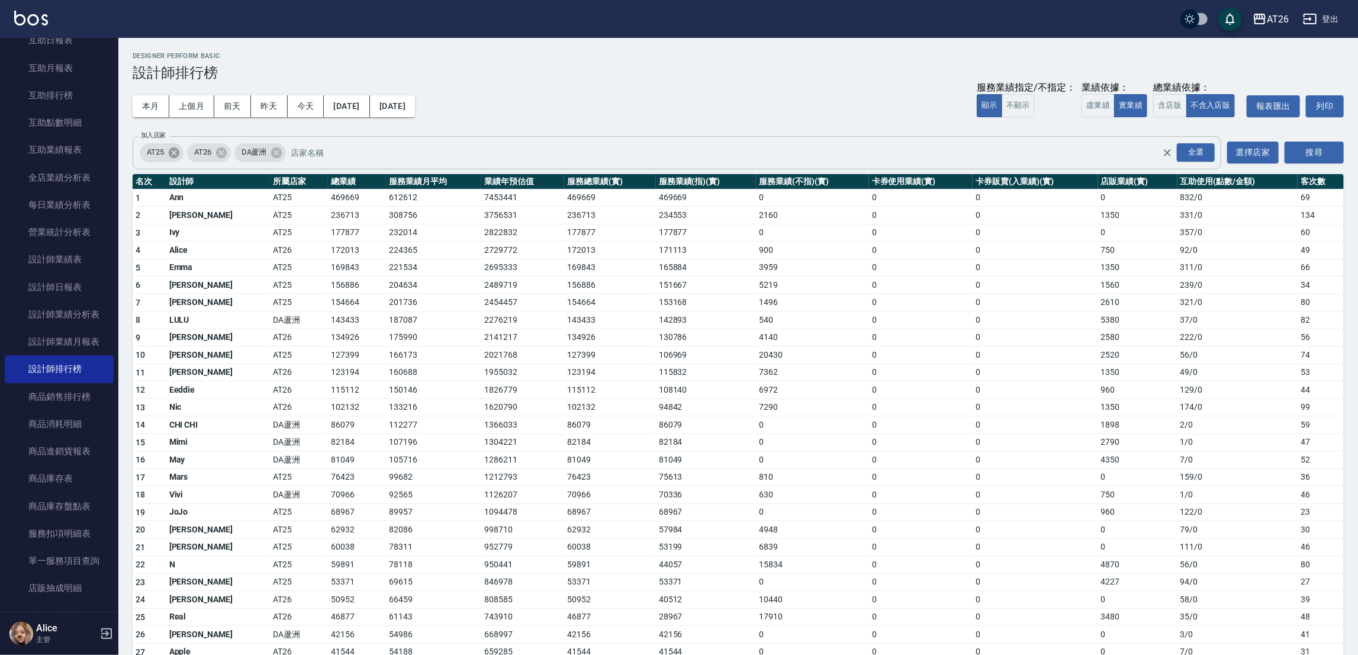
click at [178, 151] on icon at bounding box center [174, 152] width 11 height 11
click at [234, 156] on icon at bounding box center [229, 152] width 13 height 13
click at [1306, 160] on button "搜尋" at bounding box center [1313, 152] width 59 height 22
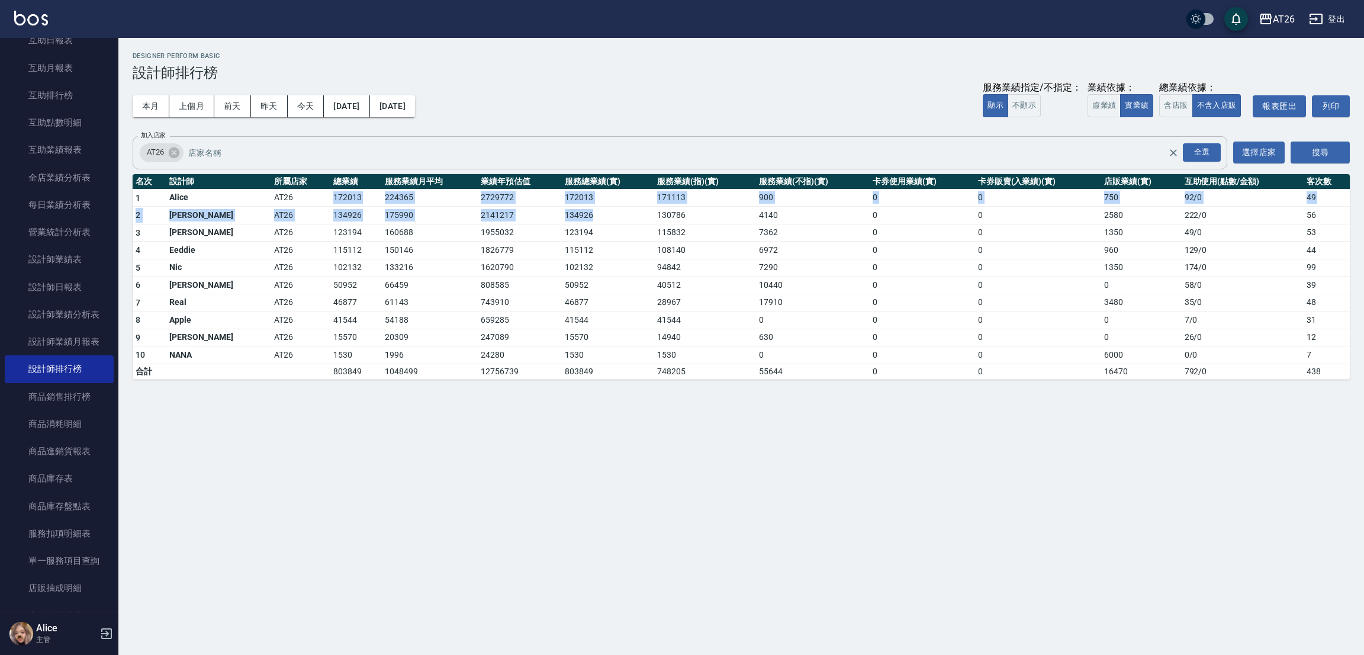
drag, startPoint x: 275, startPoint y: 195, endPoint x: 571, endPoint y: 218, distance: 296.9
click at [571, 218] on tbody "1 Alice AT26 172013 224365 2729772 172013 171113 900 0 0 750 92 / 0 49 2 Josh A…" at bounding box center [741, 284] width 1217 height 190
click at [571, 220] on td "134926" at bounding box center [608, 216] width 92 height 18
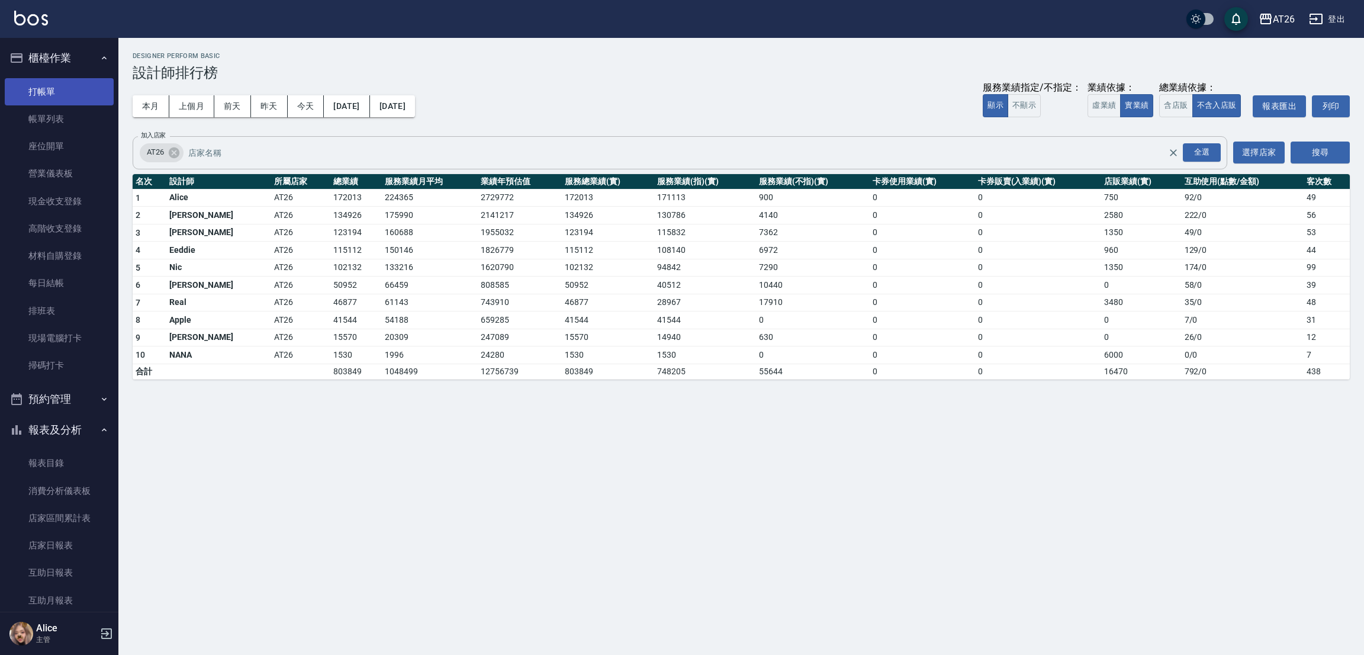
click at [62, 95] on link "打帳單" at bounding box center [59, 91] width 109 height 27
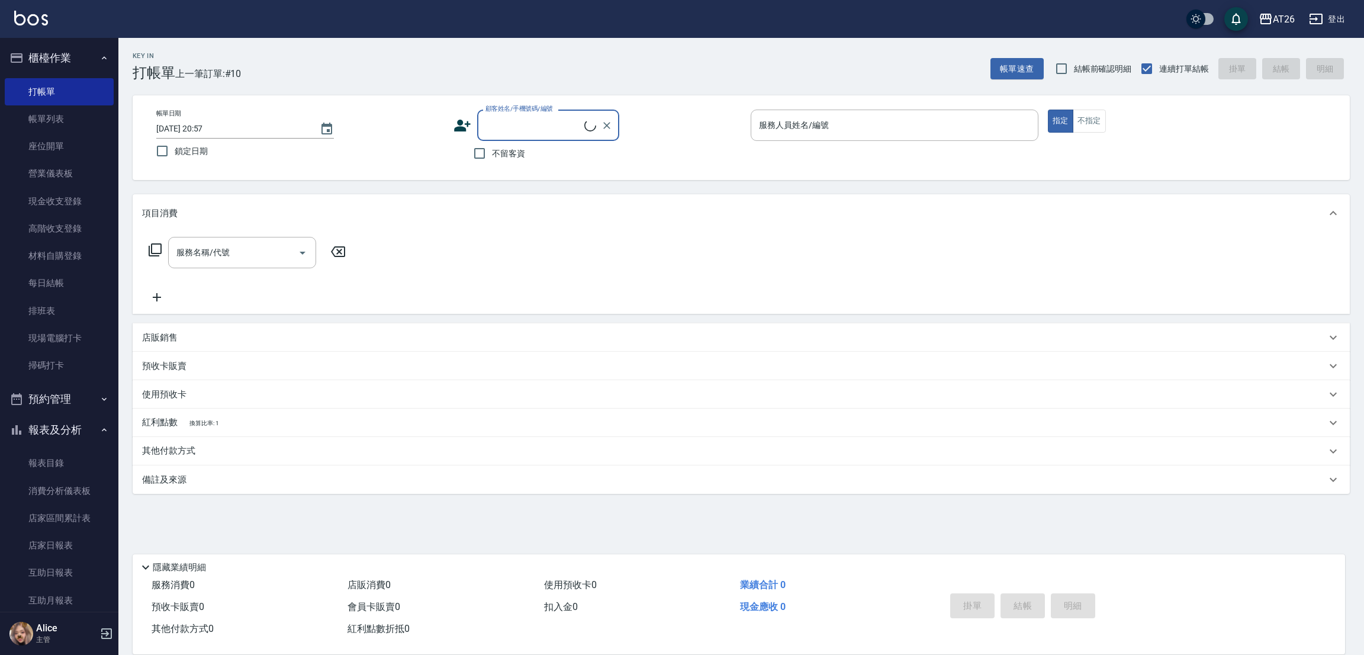
click at [513, 113] on div "顧客姓名/手機號碼/編號" at bounding box center [548, 125] width 142 height 31
type input "0958984001"
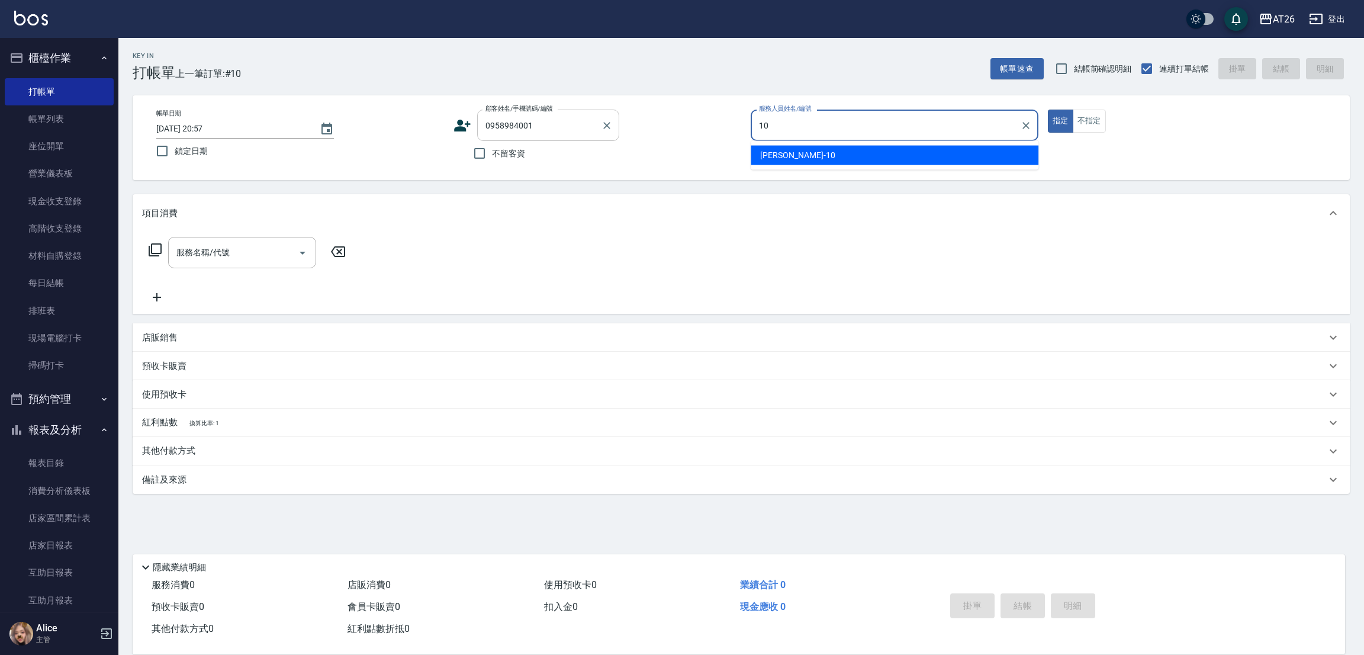
type input "[PERSON_NAME]-10"
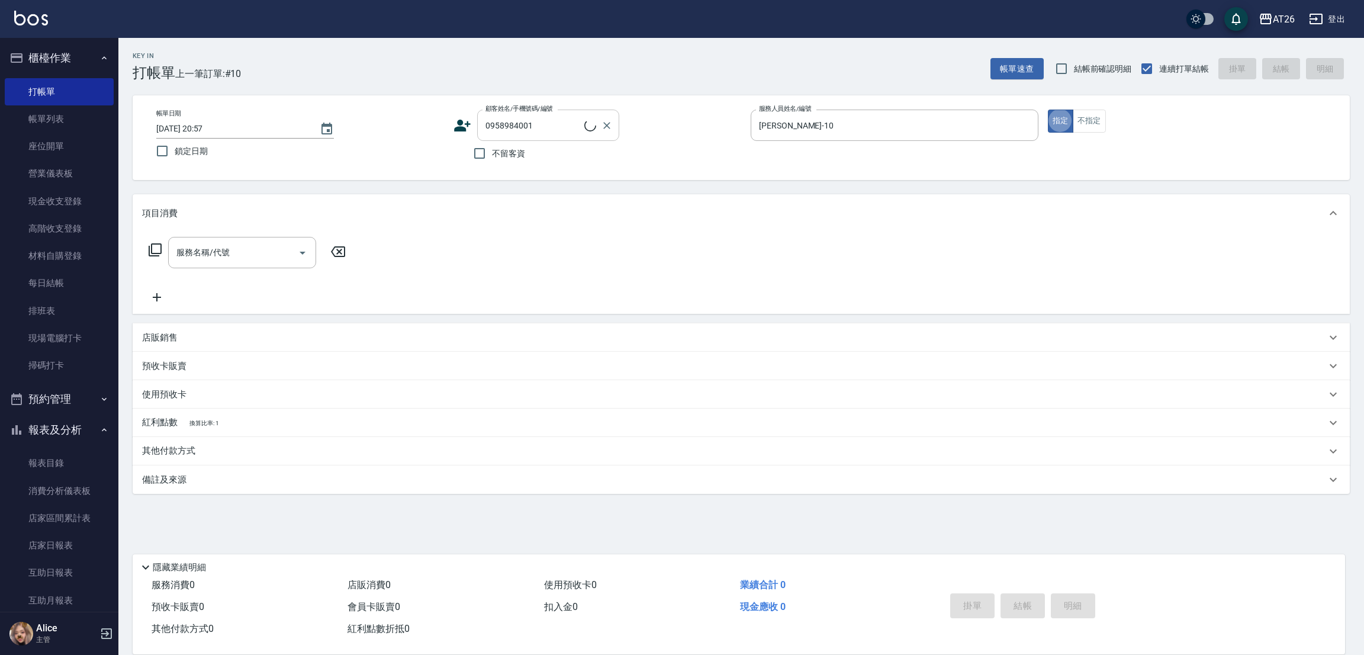
type button "true"
type input "方正琪/0958984001/null"
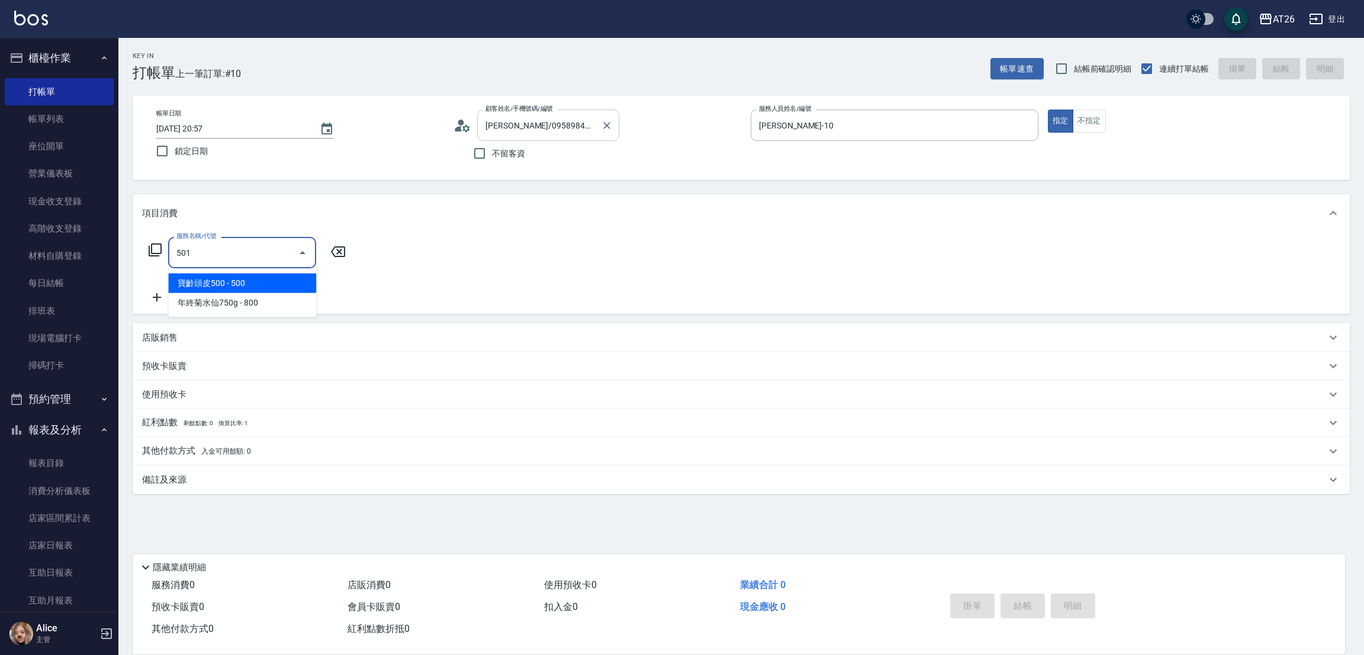
type input "染髮(501)"
type input "120"
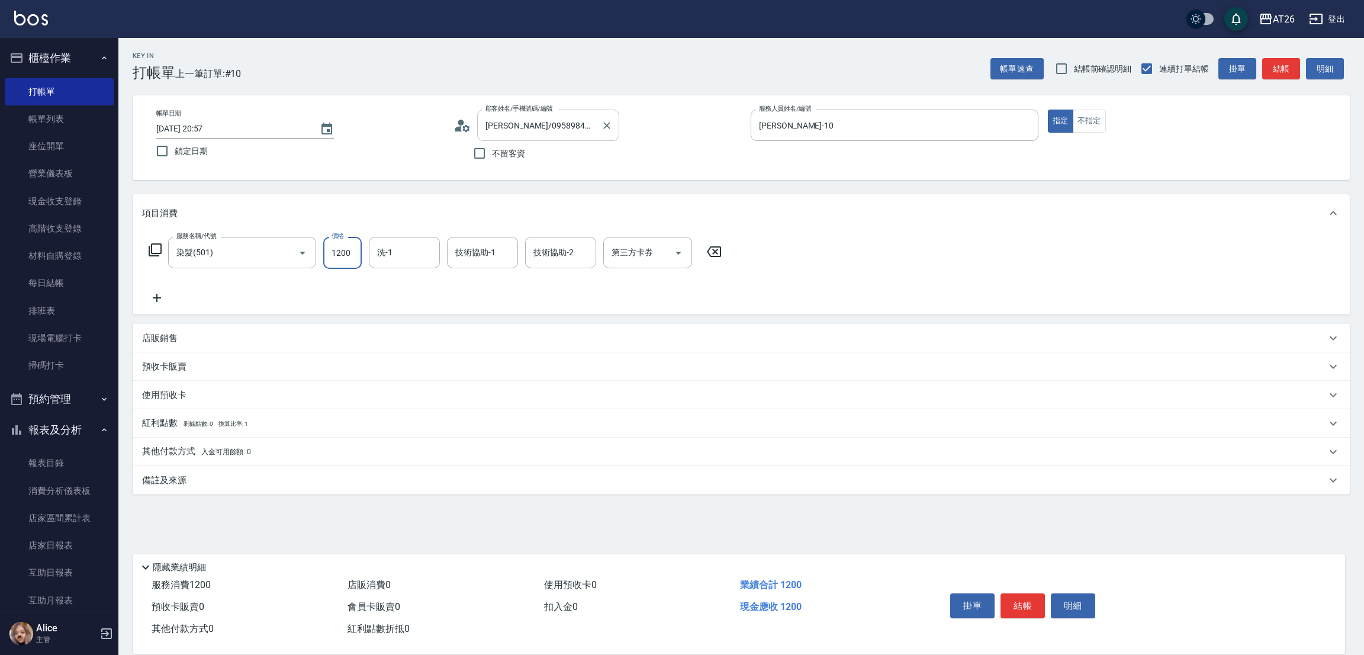
type input "3"
type input "0"
type input "318"
type input "30"
type input "3180"
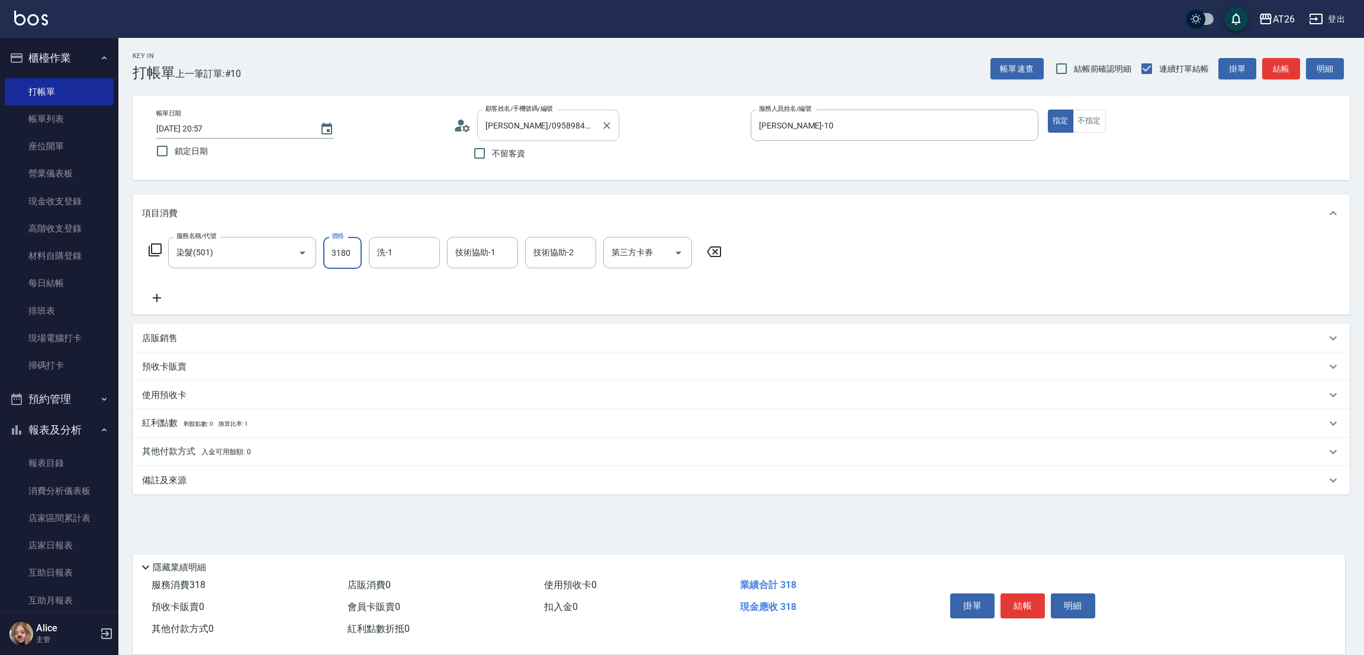
type input "310"
type input "3180"
type input "品孜-41"
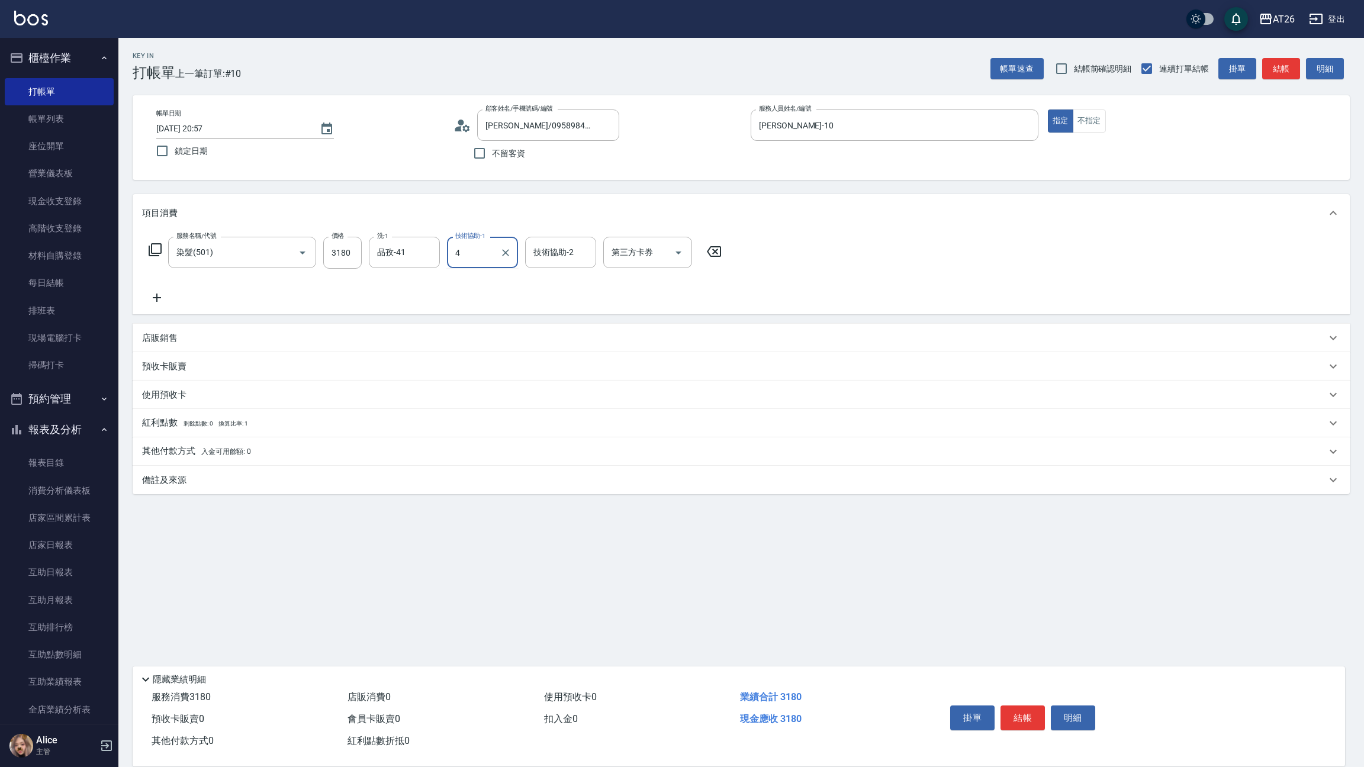
type input "4"
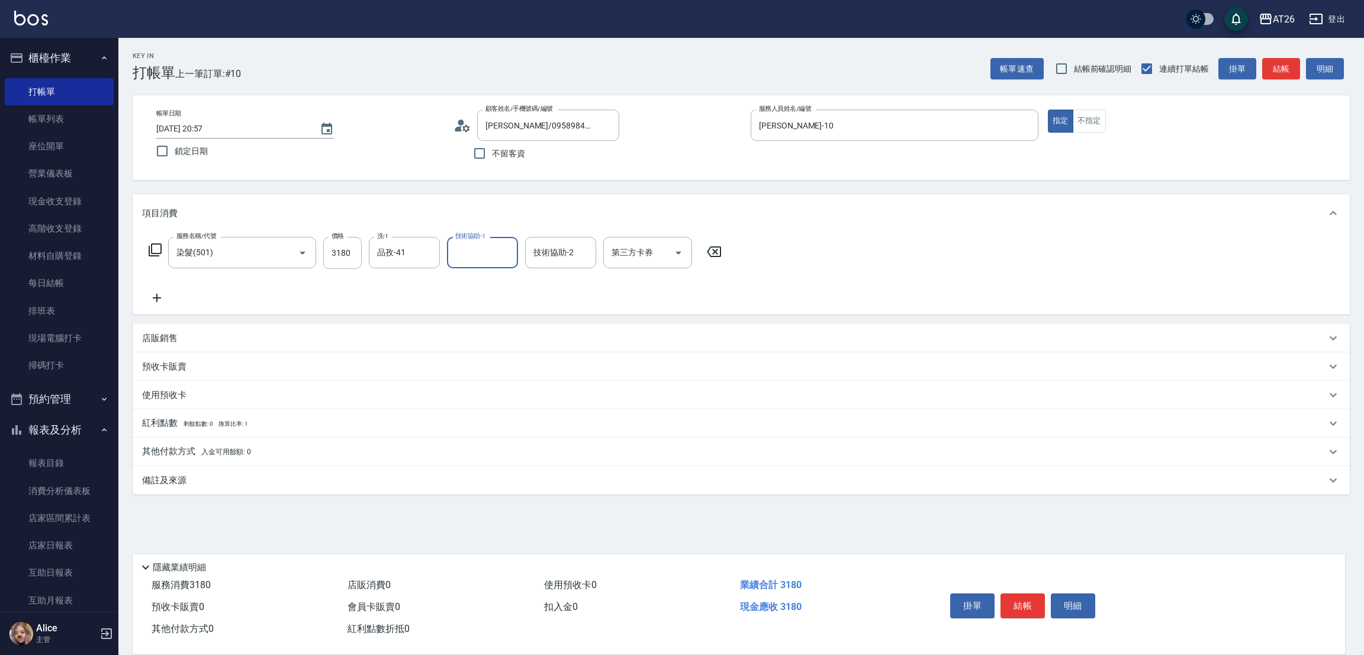
click at [466, 242] on input "技術協助-1" at bounding box center [482, 252] width 60 height 21
type input "品孜-41"
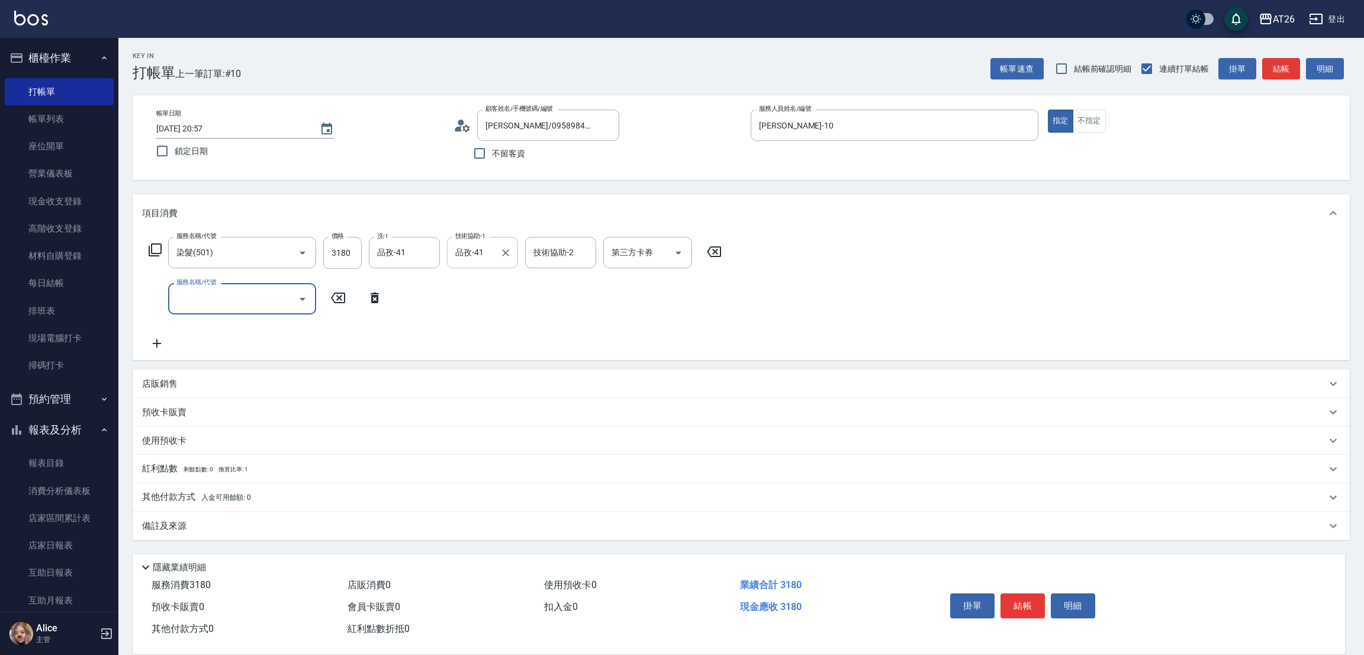
type input "ㄖ"
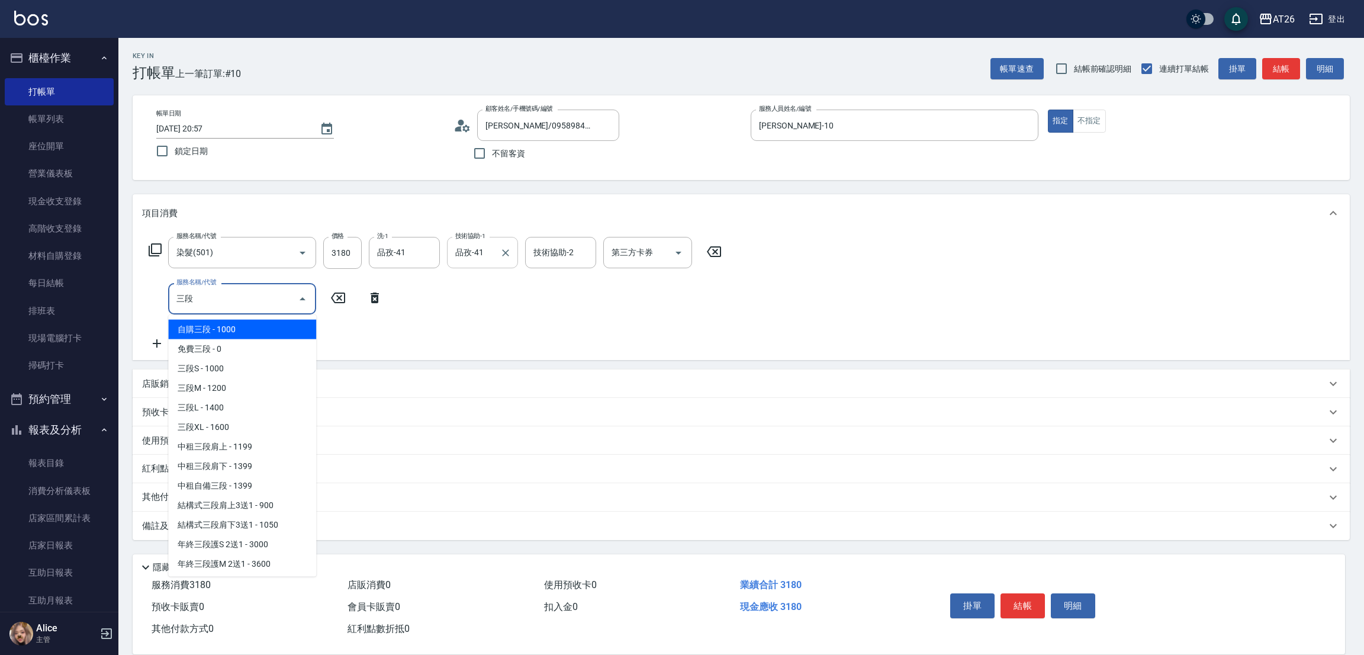
type input "自購三段(609)"
type input "410"
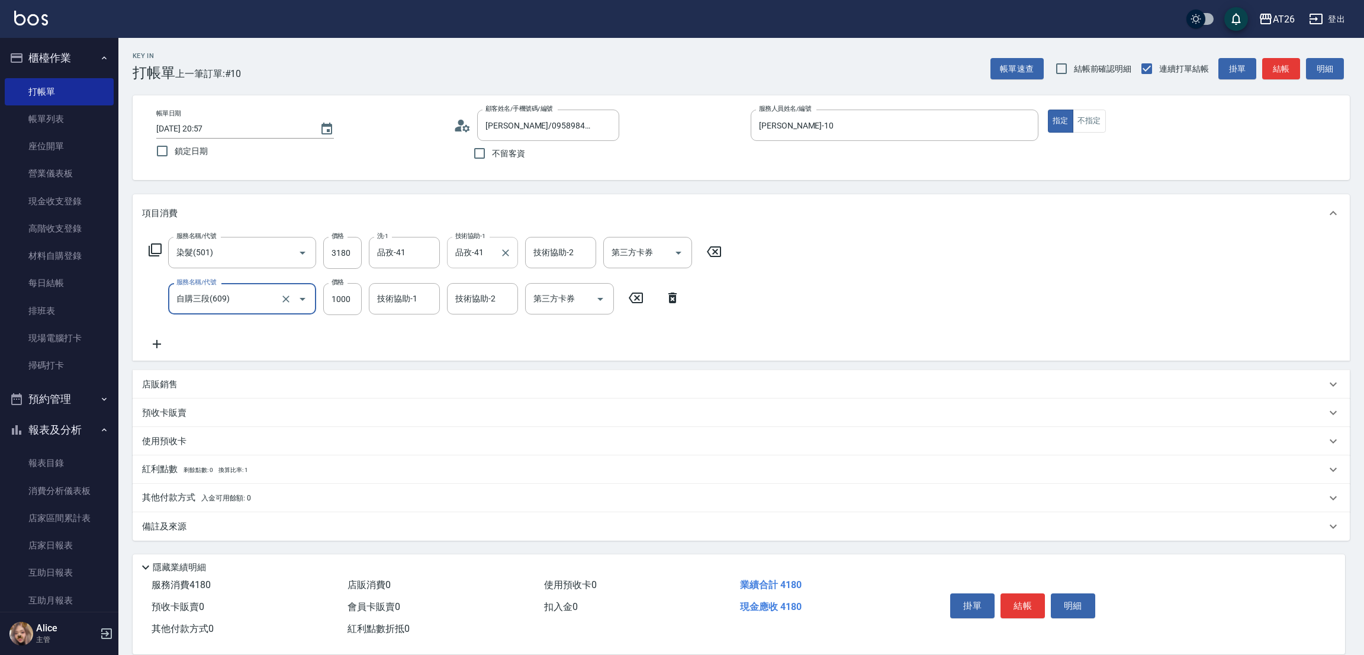
type input "自購三段(609)"
type input "12"
type input "330"
type input "1200"
type input "430"
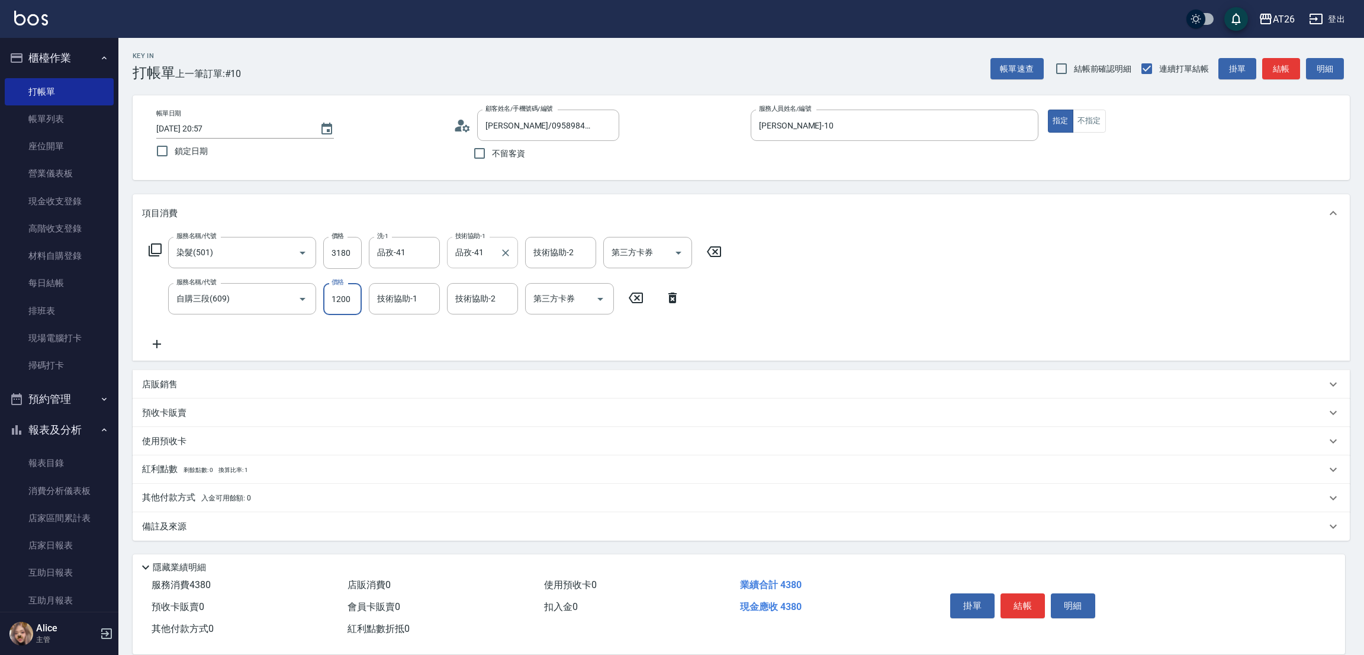
type input "1200"
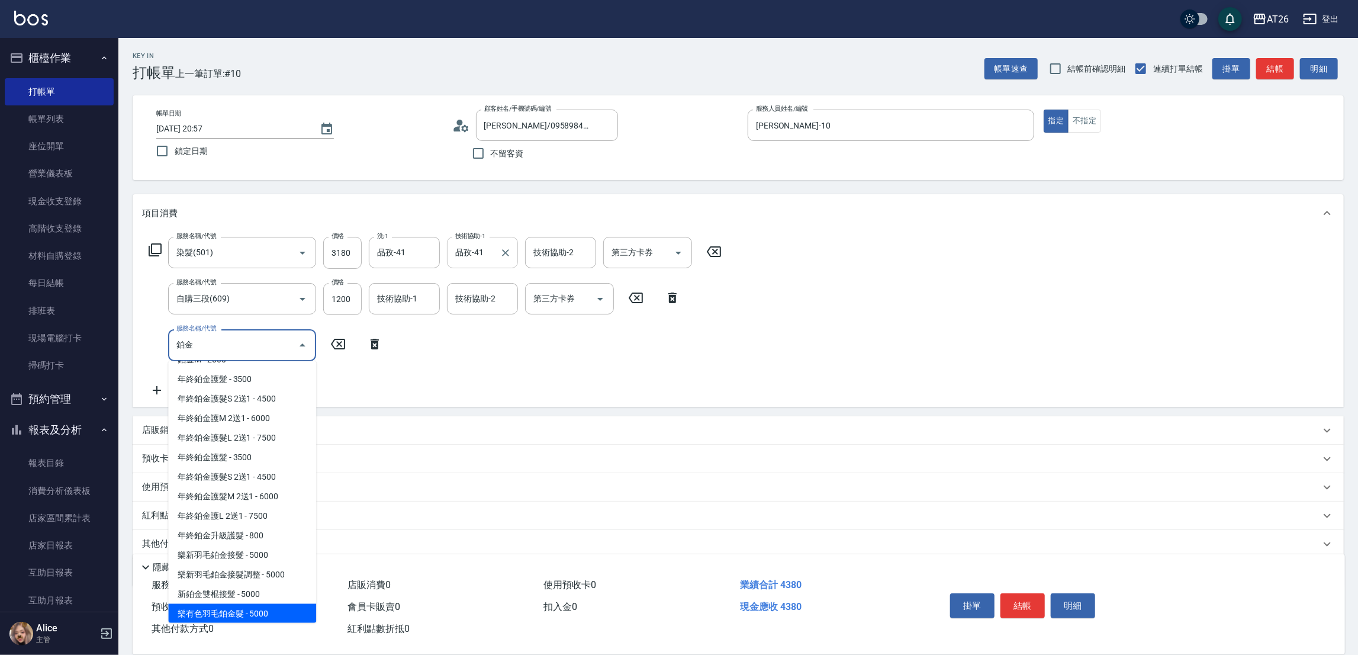
scroll to position [5, 0]
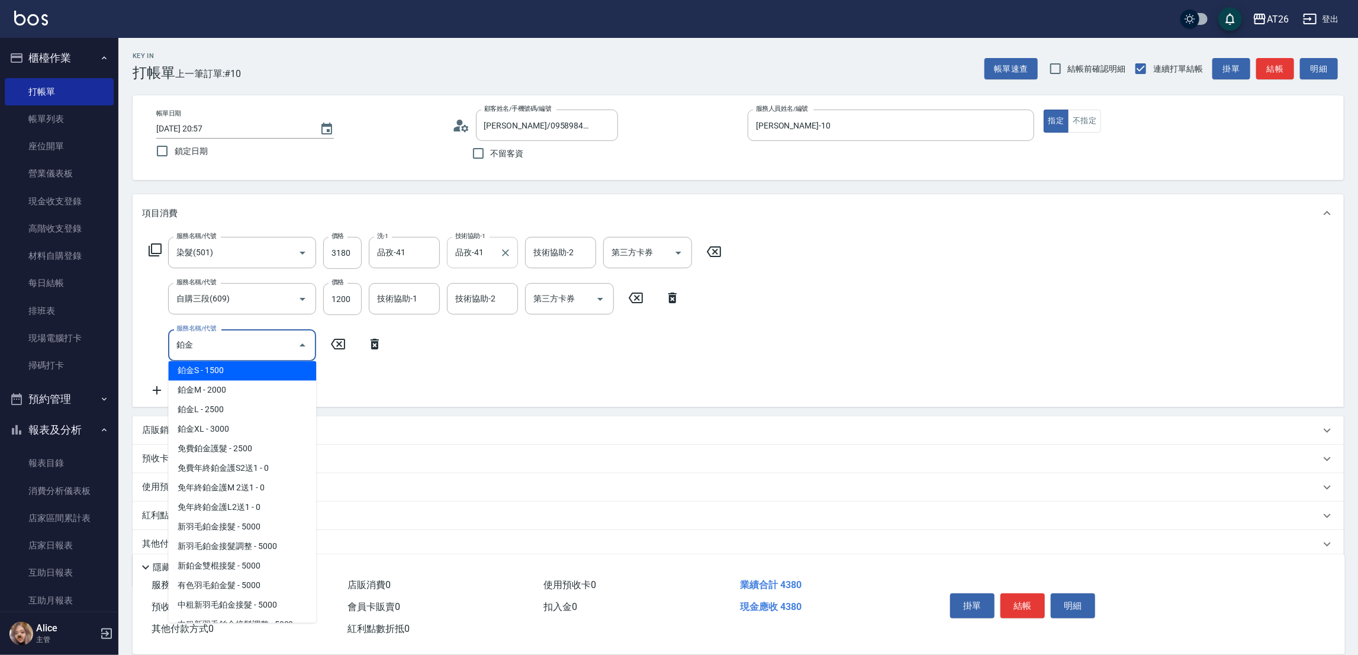
type input "鉑"
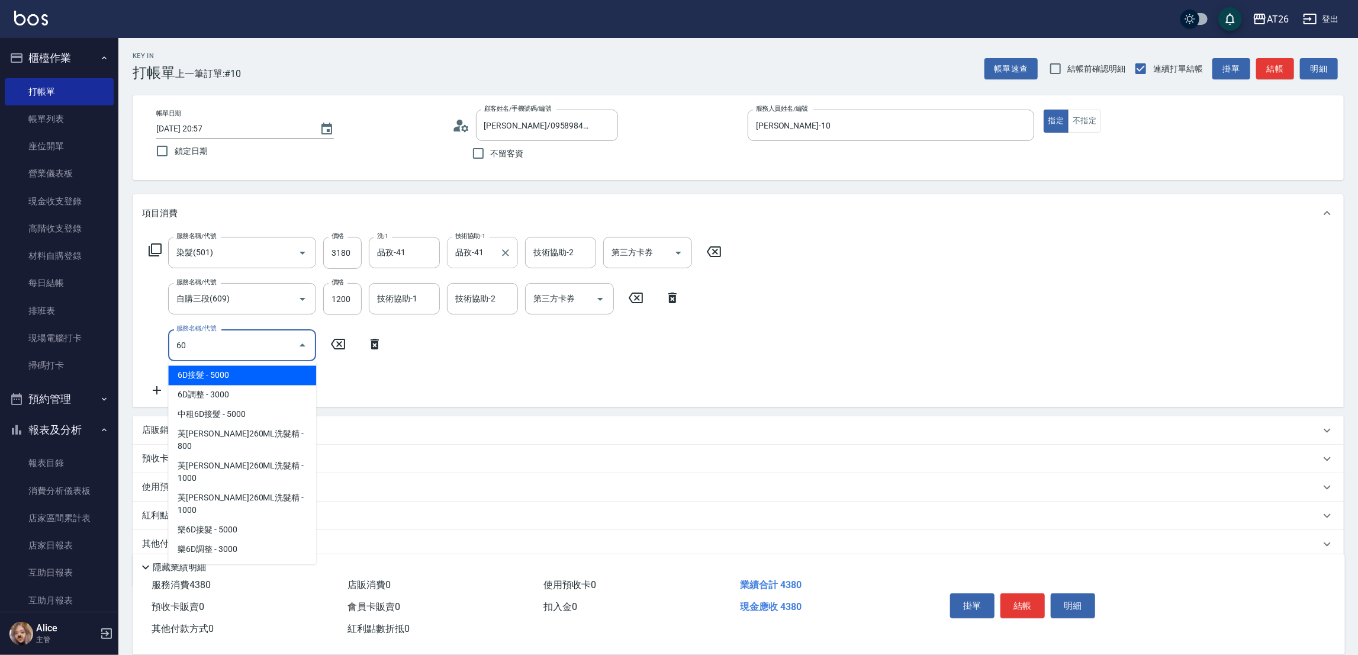
scroll to position [0, 0]
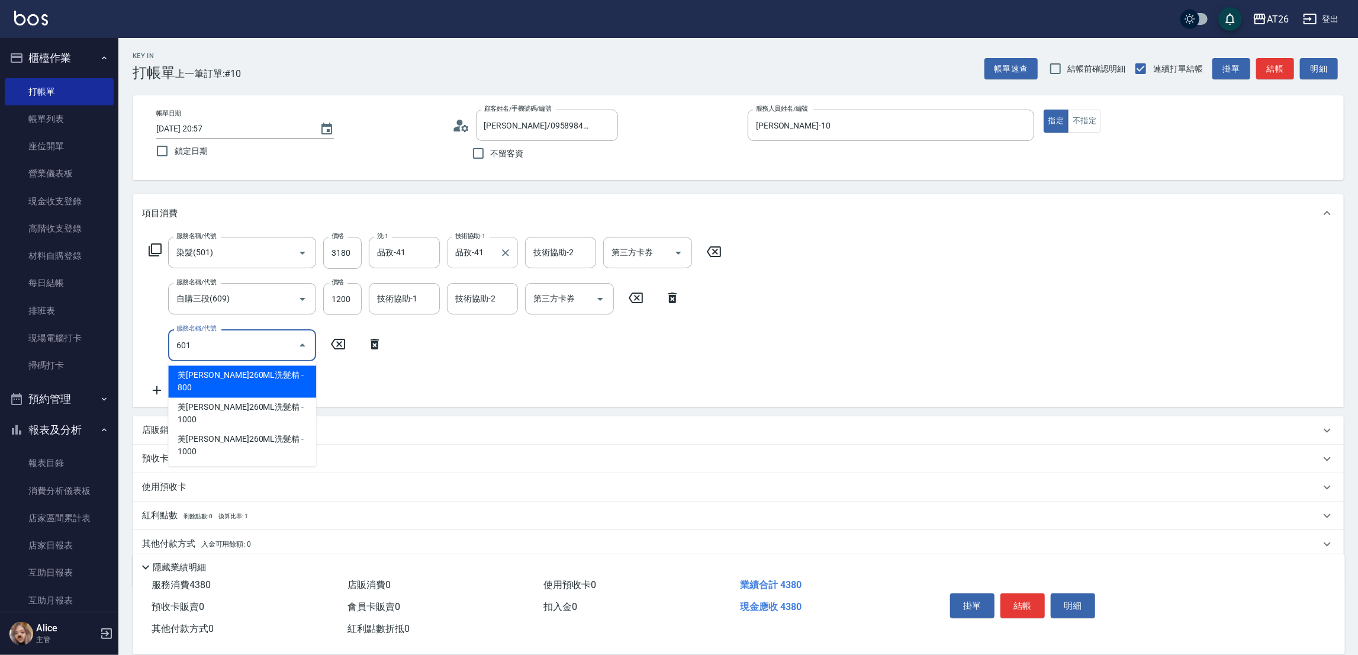
type input "601"
type input "460"
type input "自護髮(601)"
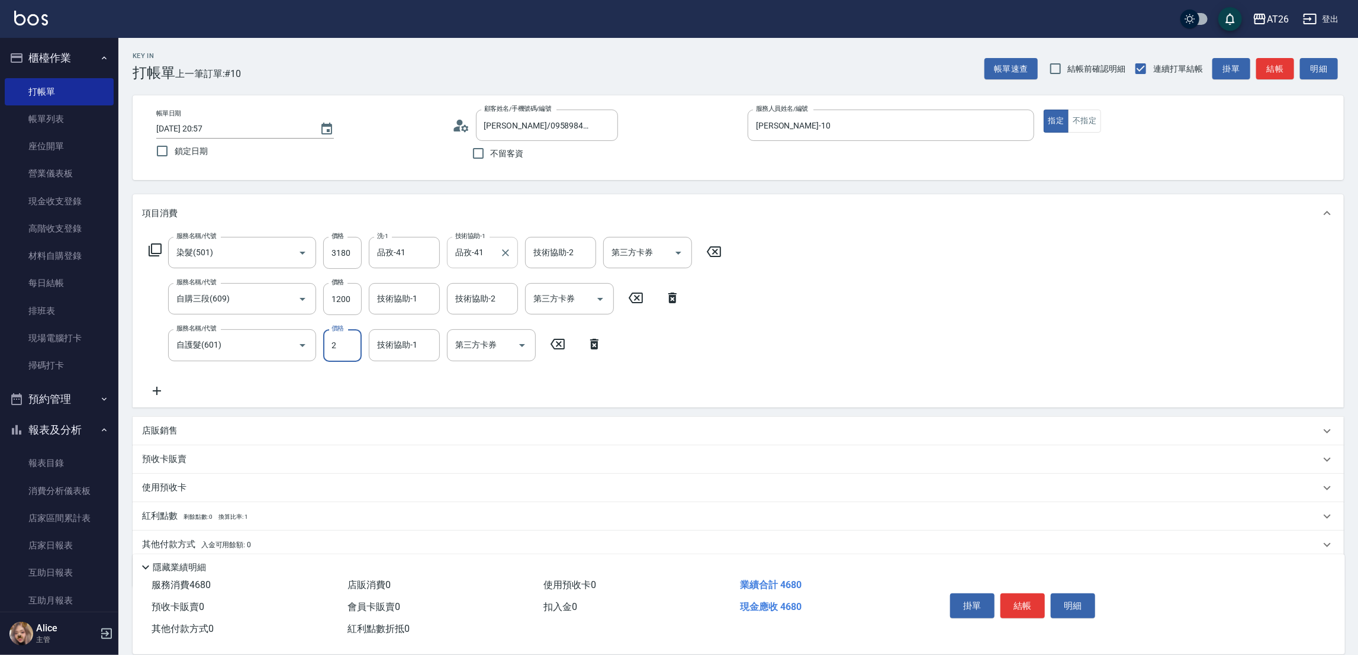
type input "25"
type input "440"
type input "250"
type input "460"
type input "2500"
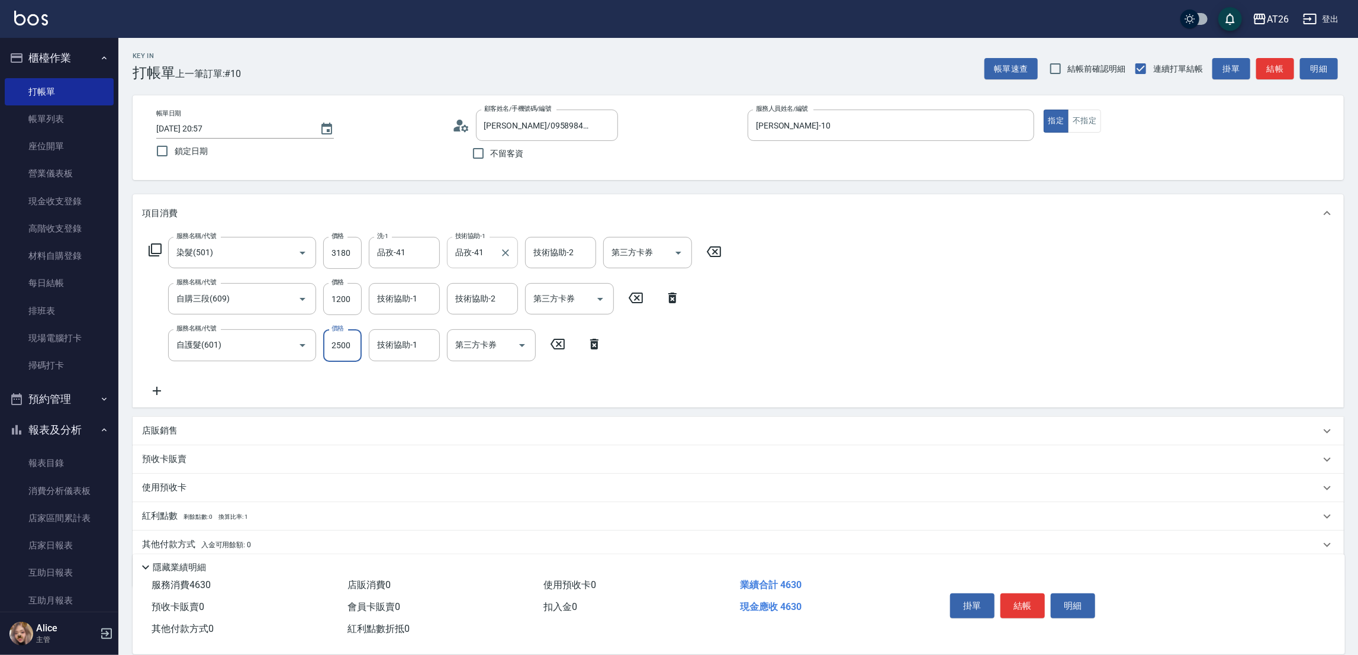
type input "680"
type input "2500"
type input "品孜-41"
click at [413, 305] on input "技術協助-1" at bounding box center [404, 298] width 60 height 21
type input "品孜-41"
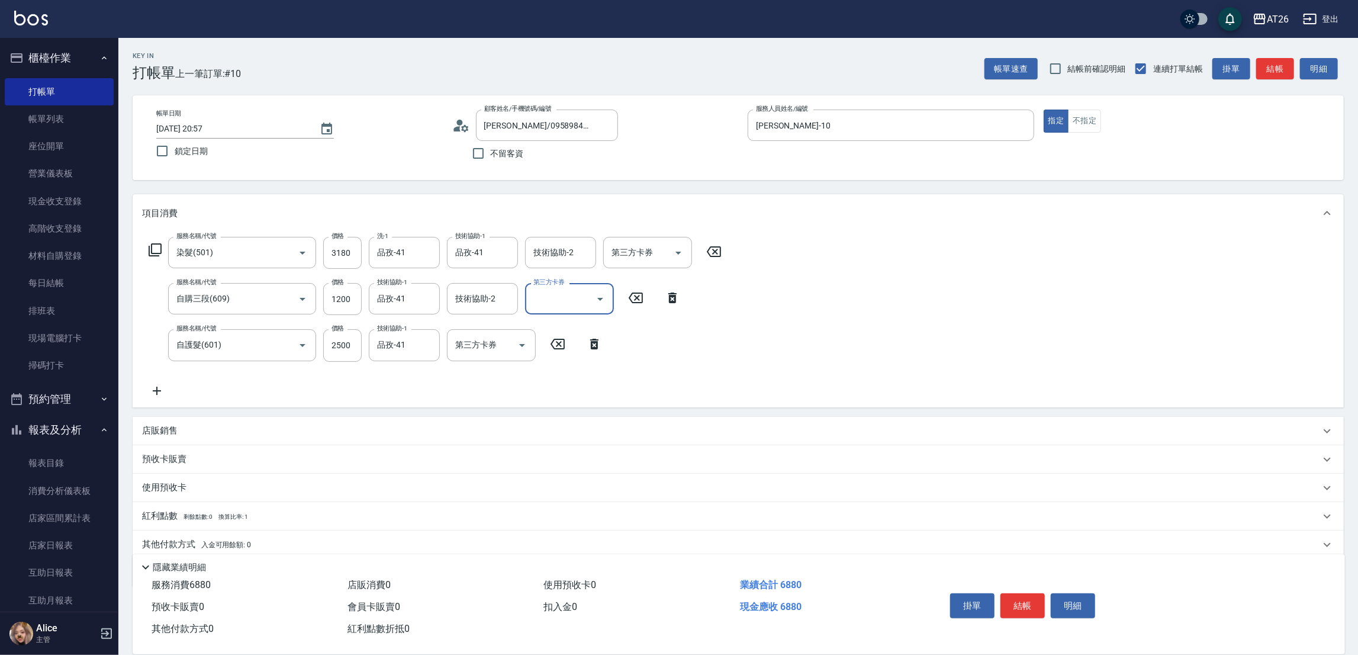
click at [526, 185] on div "Key In 打帳單 上一筆訂單:#10 帳單速查 結帳前確認明細 連續打單結帳 掛單 結帳 明細 帳單日期 2025/09/23 20:57 鎖定日期 顧客…" at bounding box center [738, 368] width 1240 height 661
click at [432, 186] on div "Key In 打帳單 上一筆訂單:#10 帳單速查 結帳前確認明細 連續打單結帳 掛單 結帳 明細 帳單日期 2025/09/23 20:57 鎖定日期 顧客…" at bounding box center [738, 368] width 1240 height 661
click at [208, 351] on input "自護髮(601)" at bounding box center [225, 344] width 104 height 21
type input "430"
type input "`I"
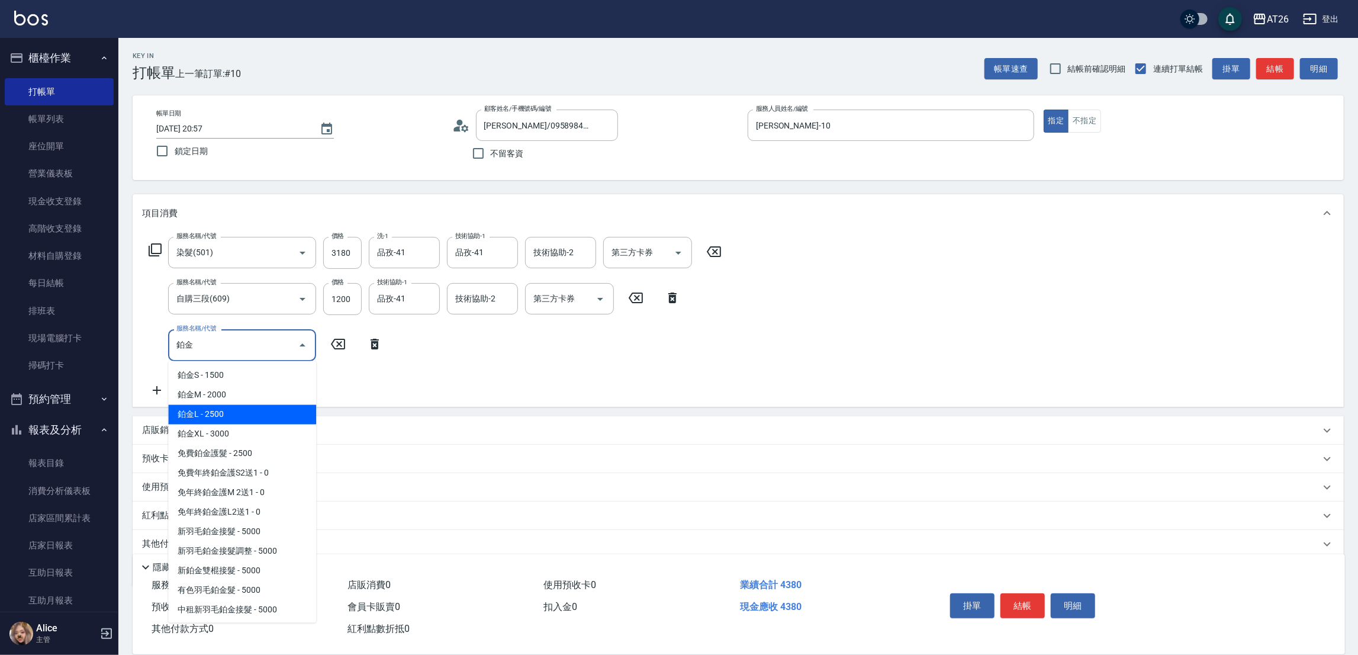
type input "鉑金L(618)"
type input "680"
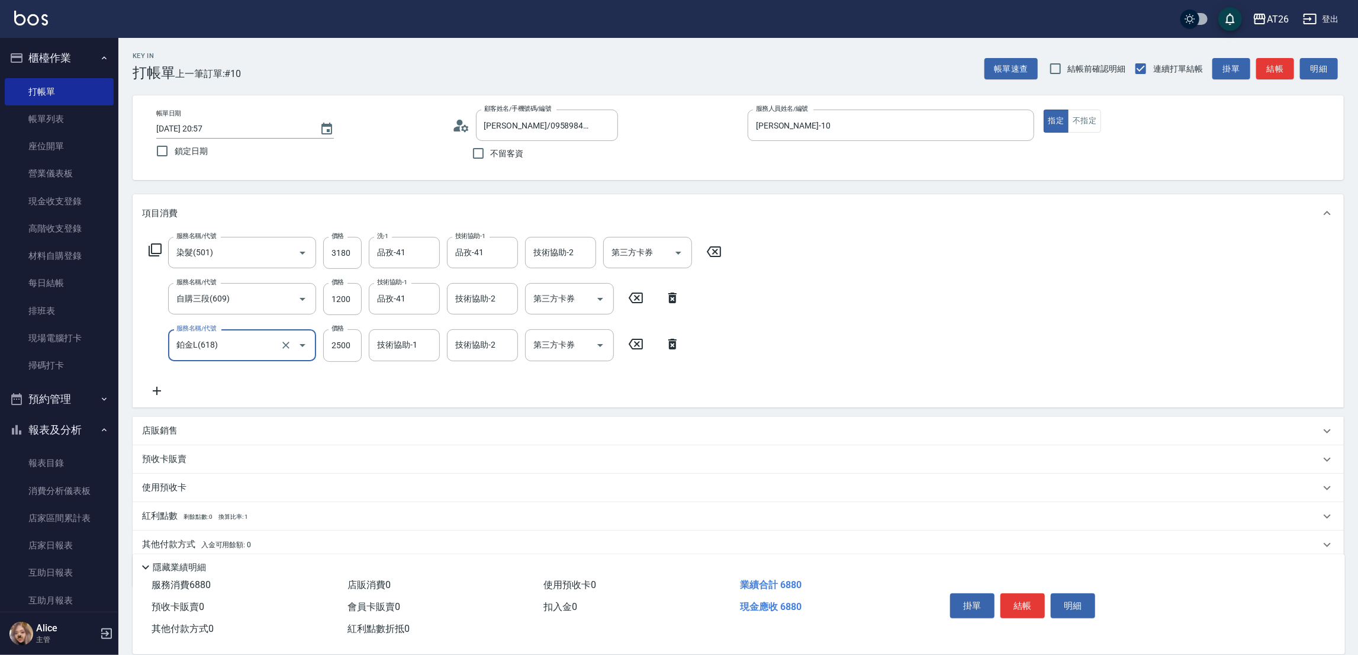
click at [223, 339] on input "鉑金L(618)" at bounding box center [225, 344] width 104 height 21
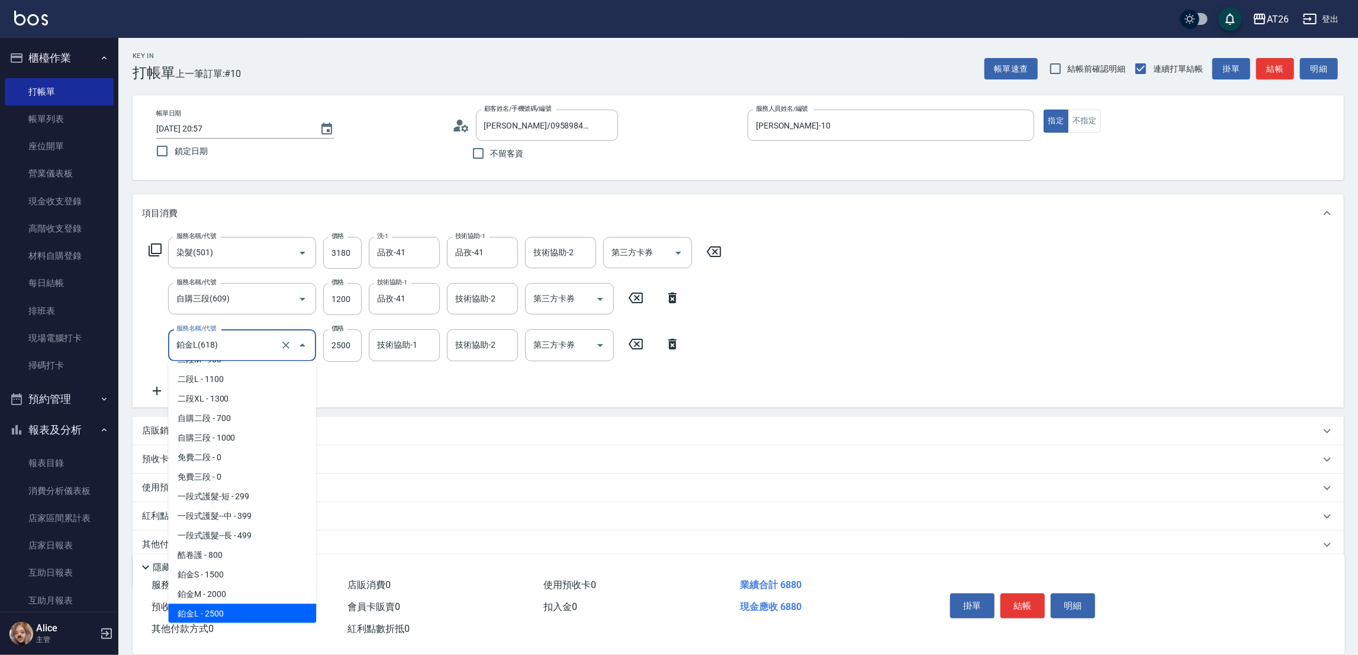
click at [223, 339] on input "鉑金L(618)" at bounding box center [225, 344] width 104 height 21
type input "60"
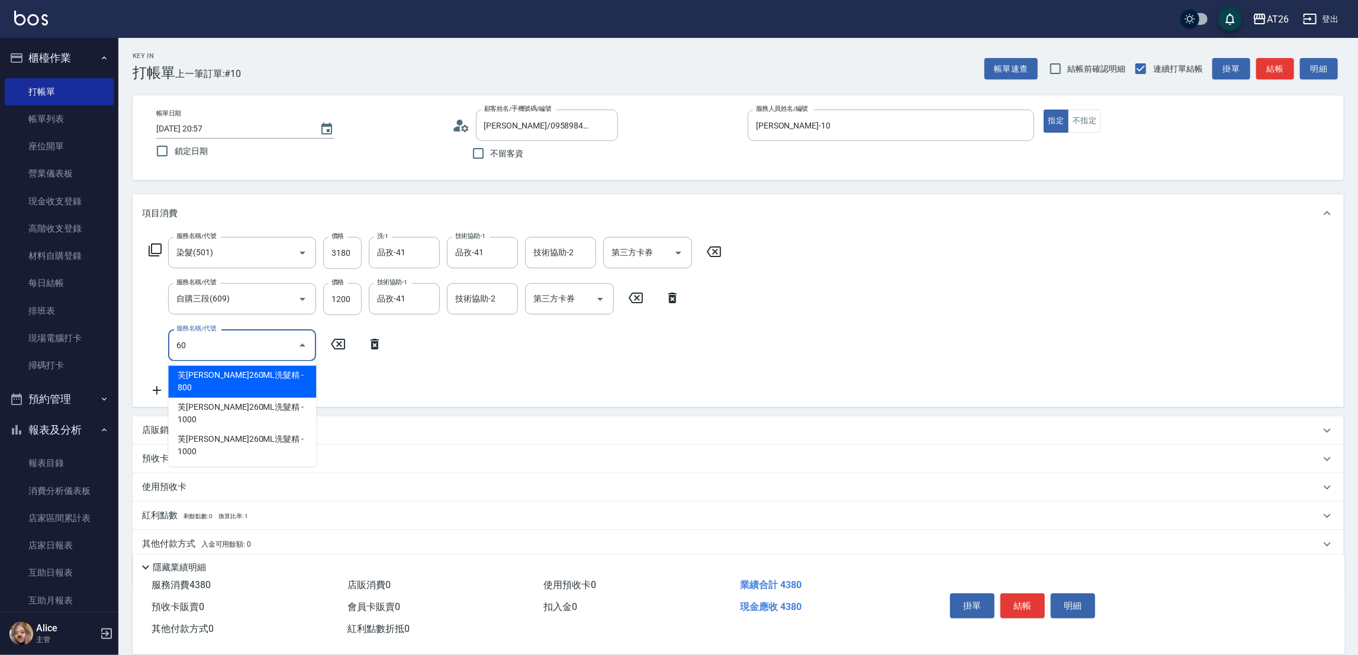
type input "430"
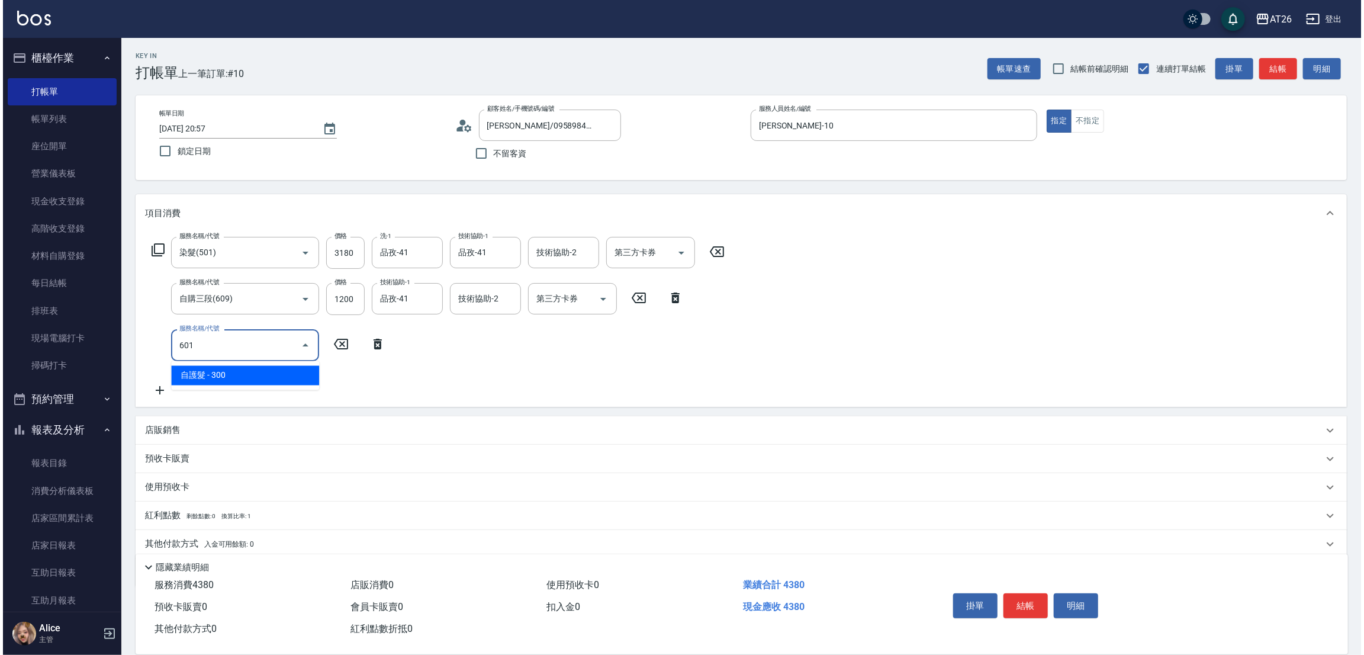
scroll to position [0, 0]
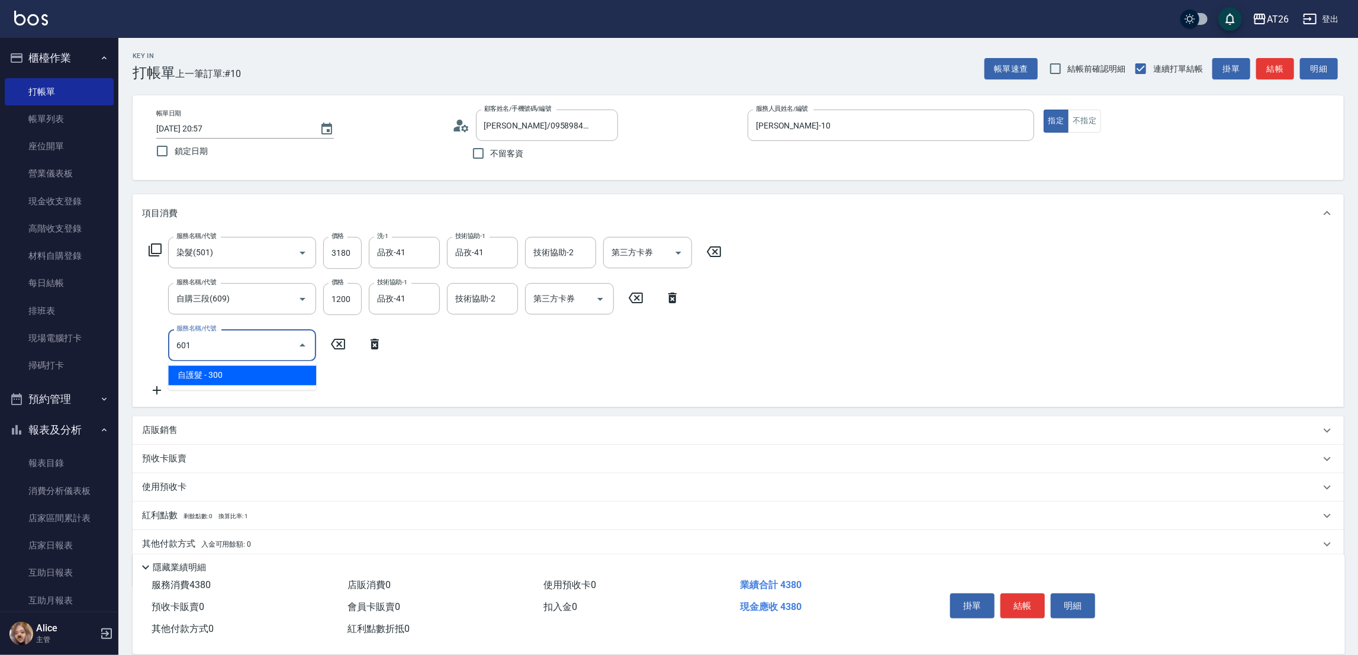
type input "601"
type input "460"
type input "自護髮(601)"
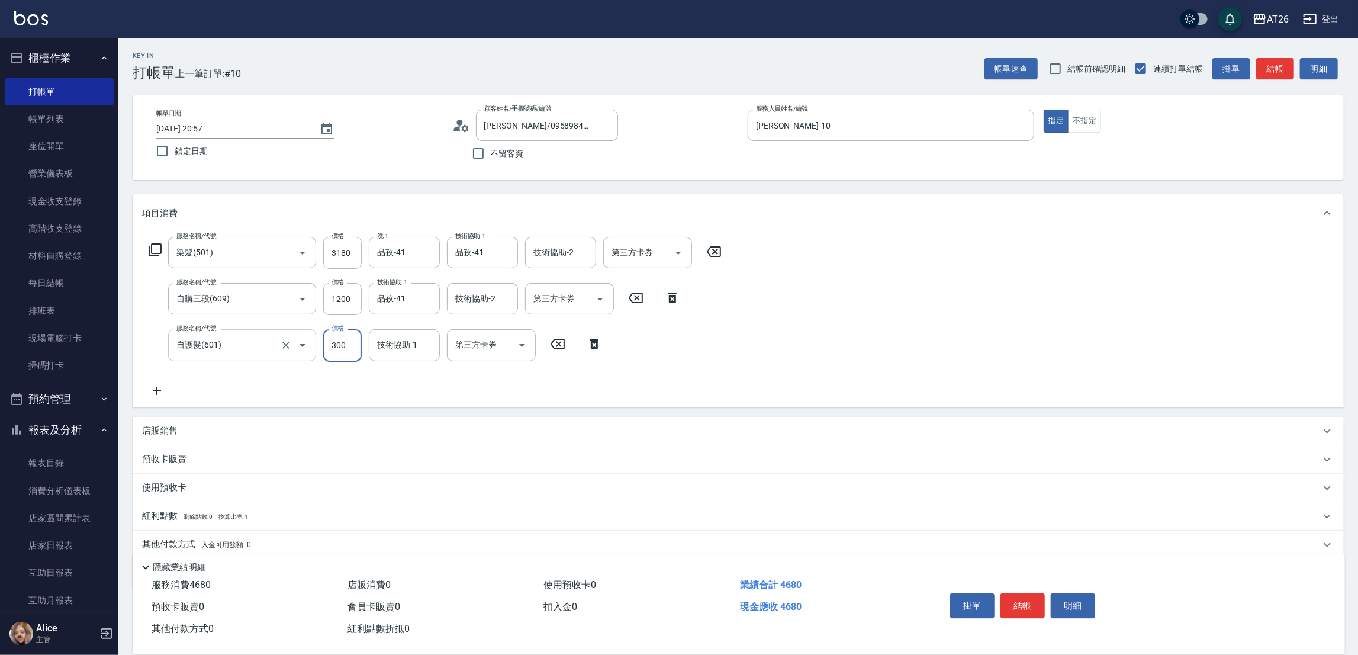
type input "2"
type input "430"
type input "25"
type input "440"
type input "250"
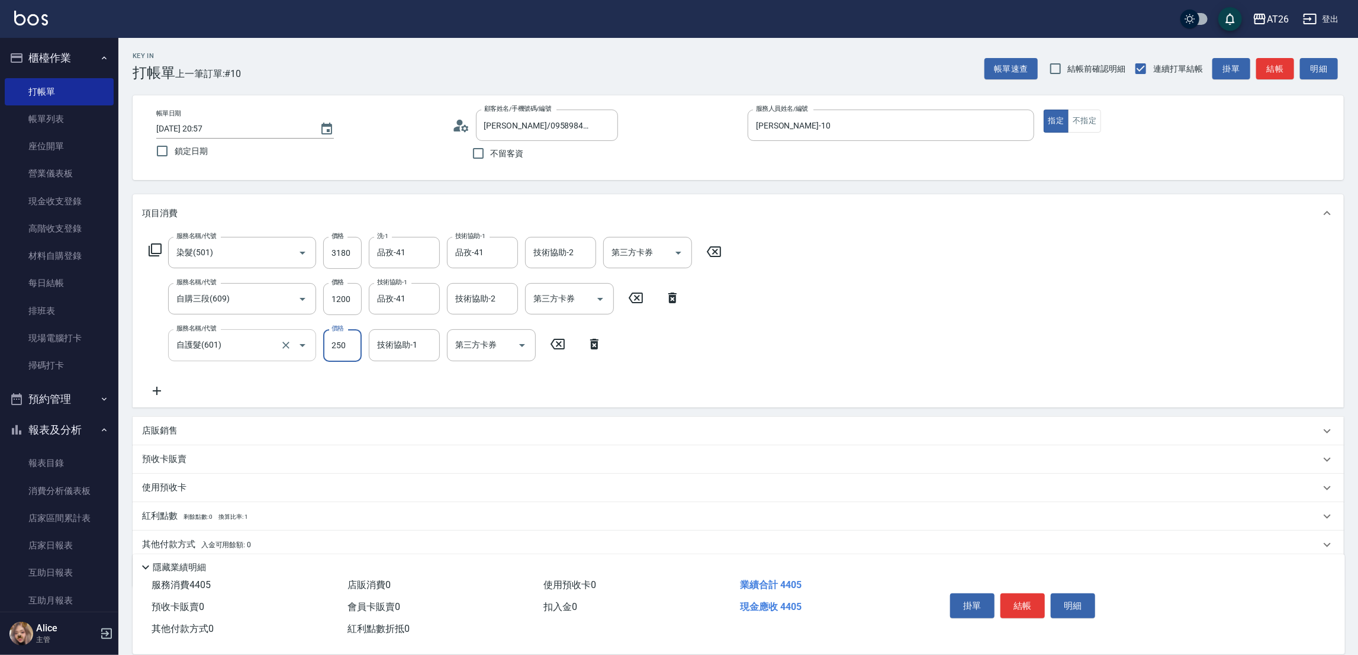
type input "680"
type input "2500"
type input "0"
type input "2025/09/23 21:01"
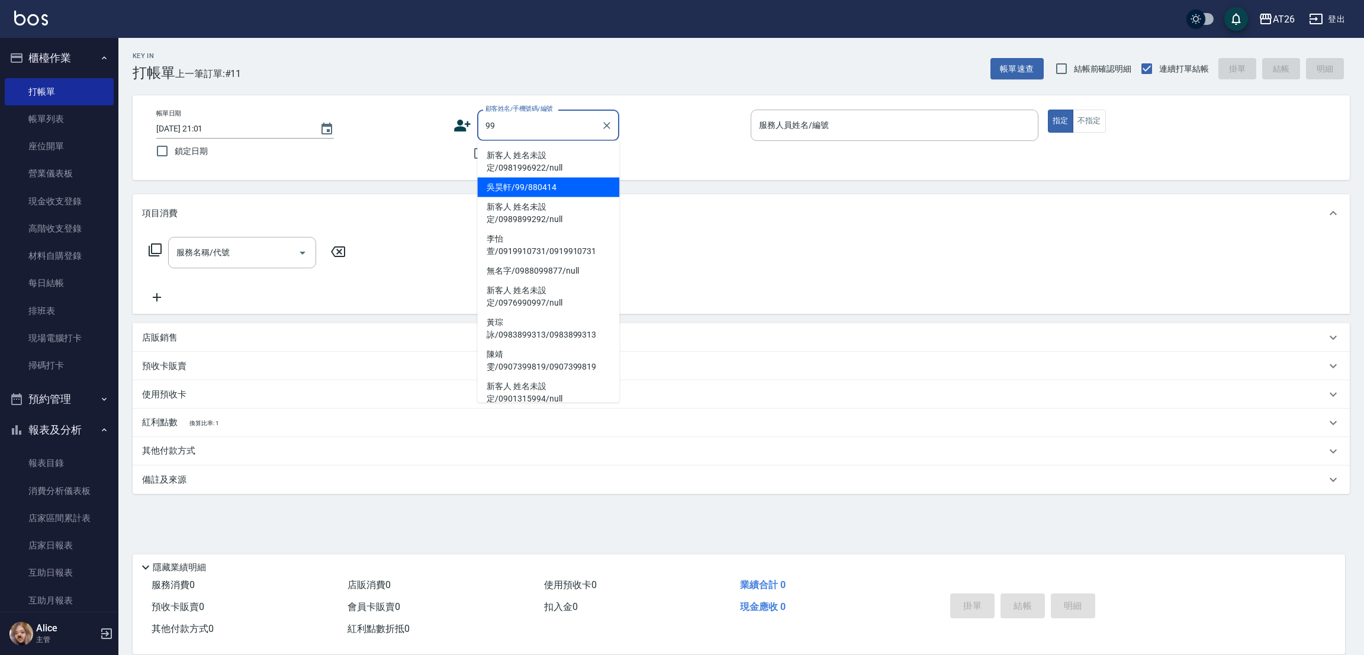
type input "吳昊軒/99/880414"
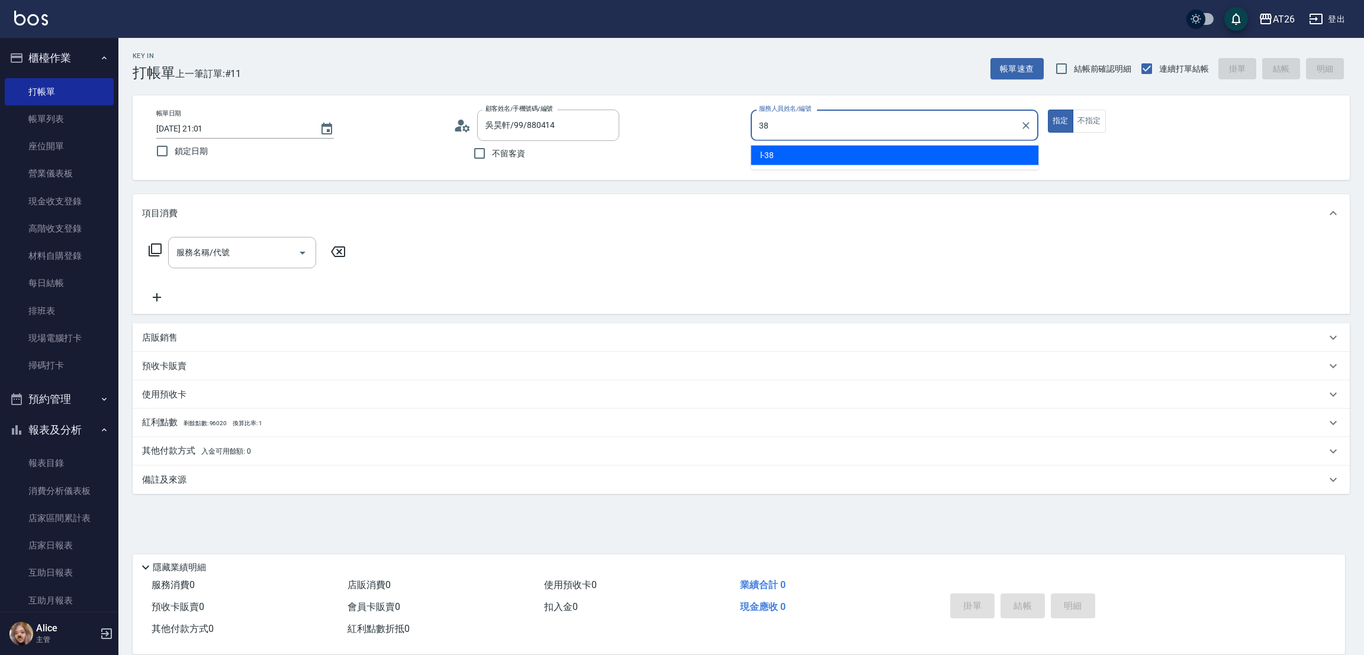
type input "l-38"
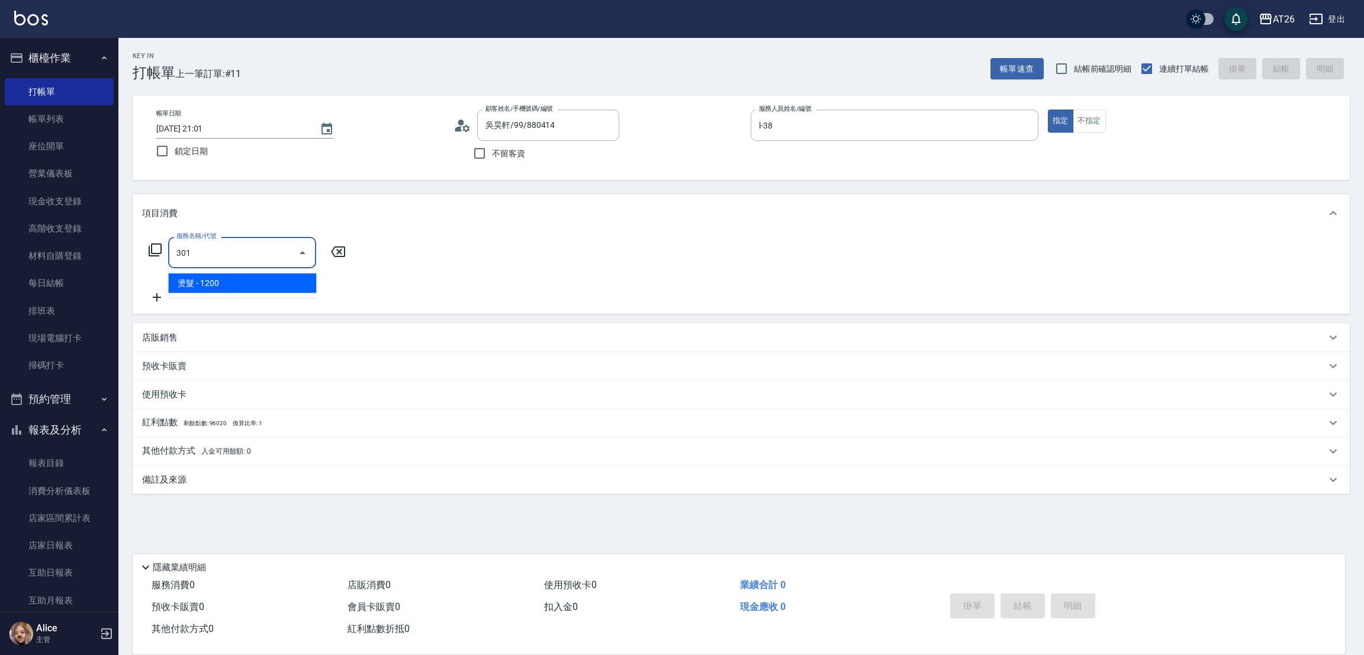
type input "燙髮(301)"
type input "120"
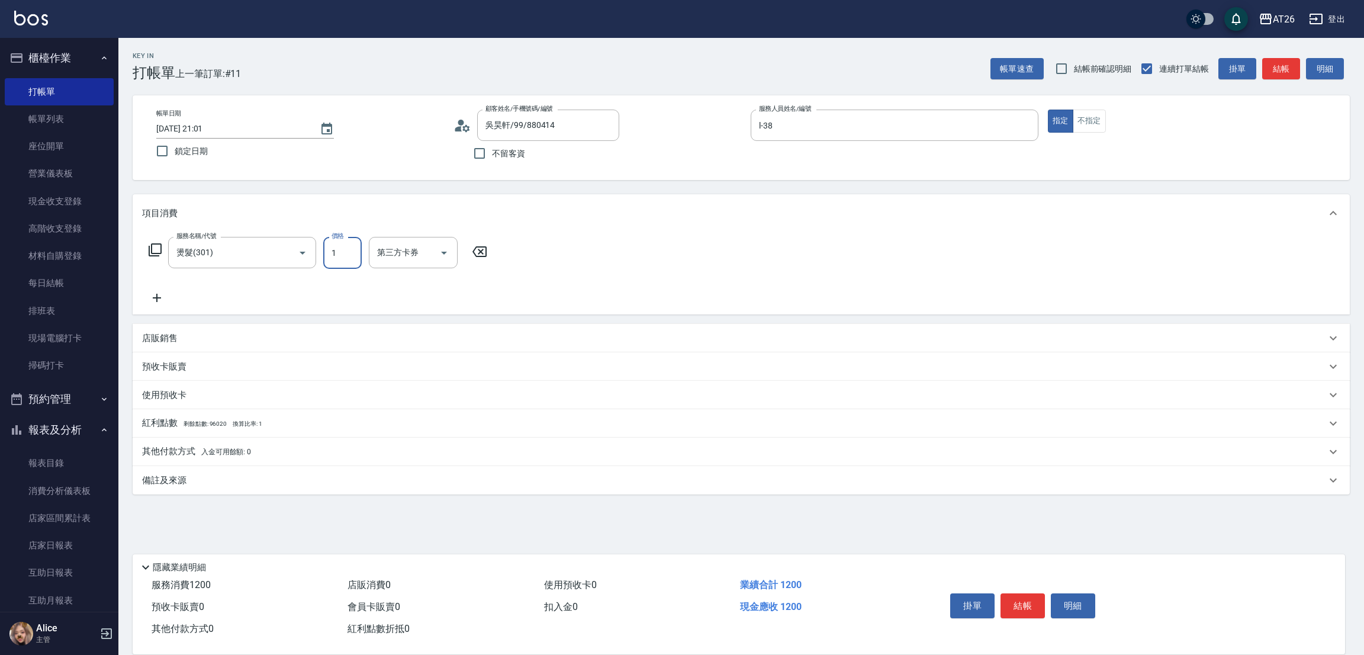
type input "15"
type input "0"
type input "150"
type input "10"
type input "1500"
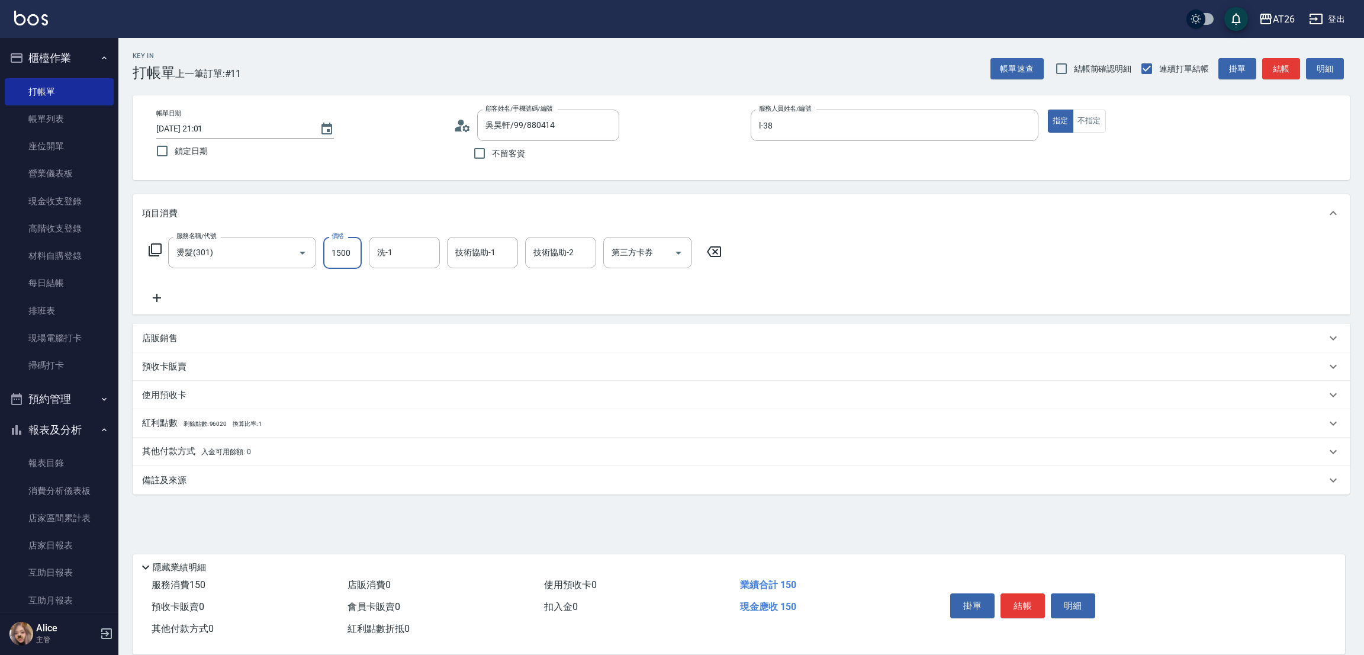
type input "150"
type input "0"
type input "2025/09/23 21:12"
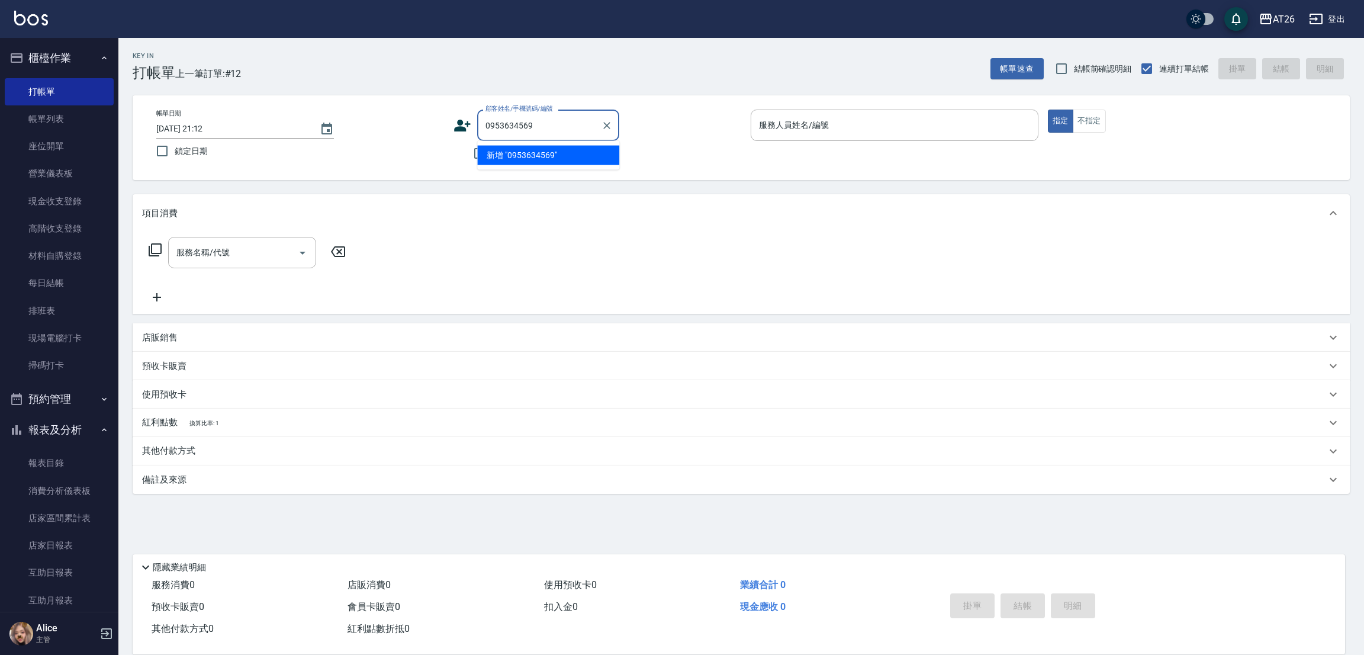
type input "0953634569"
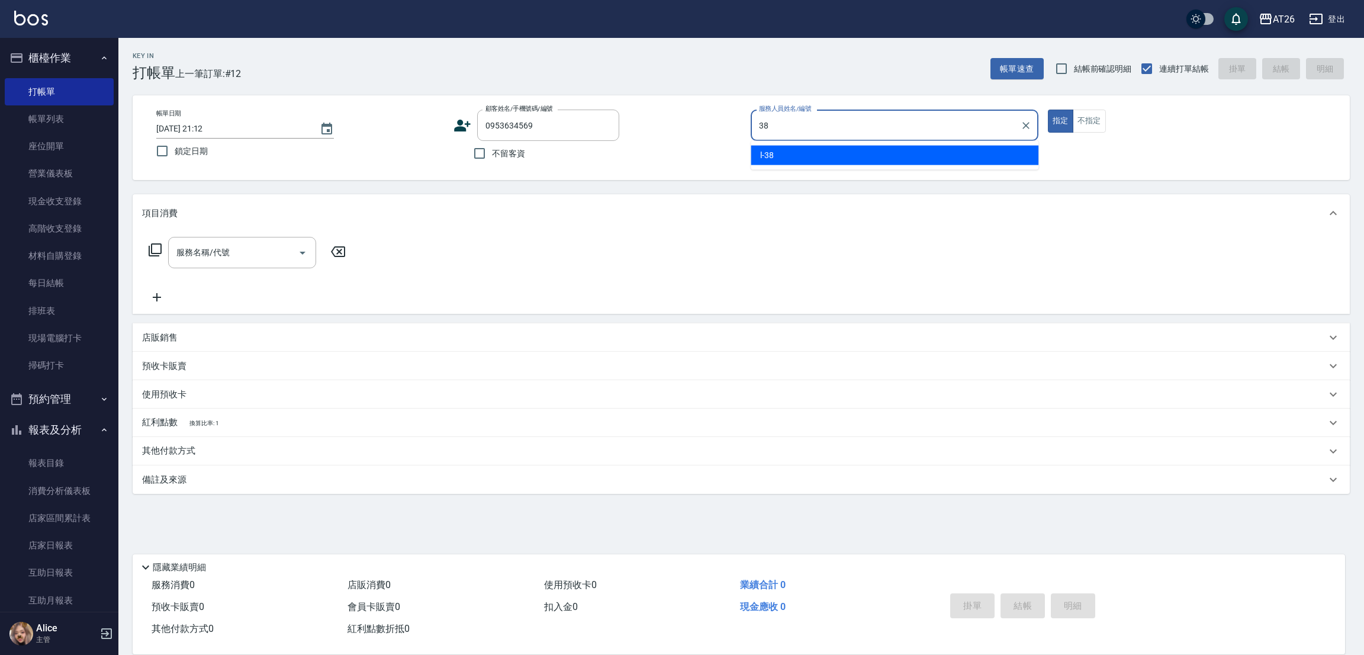
type input "l-38"
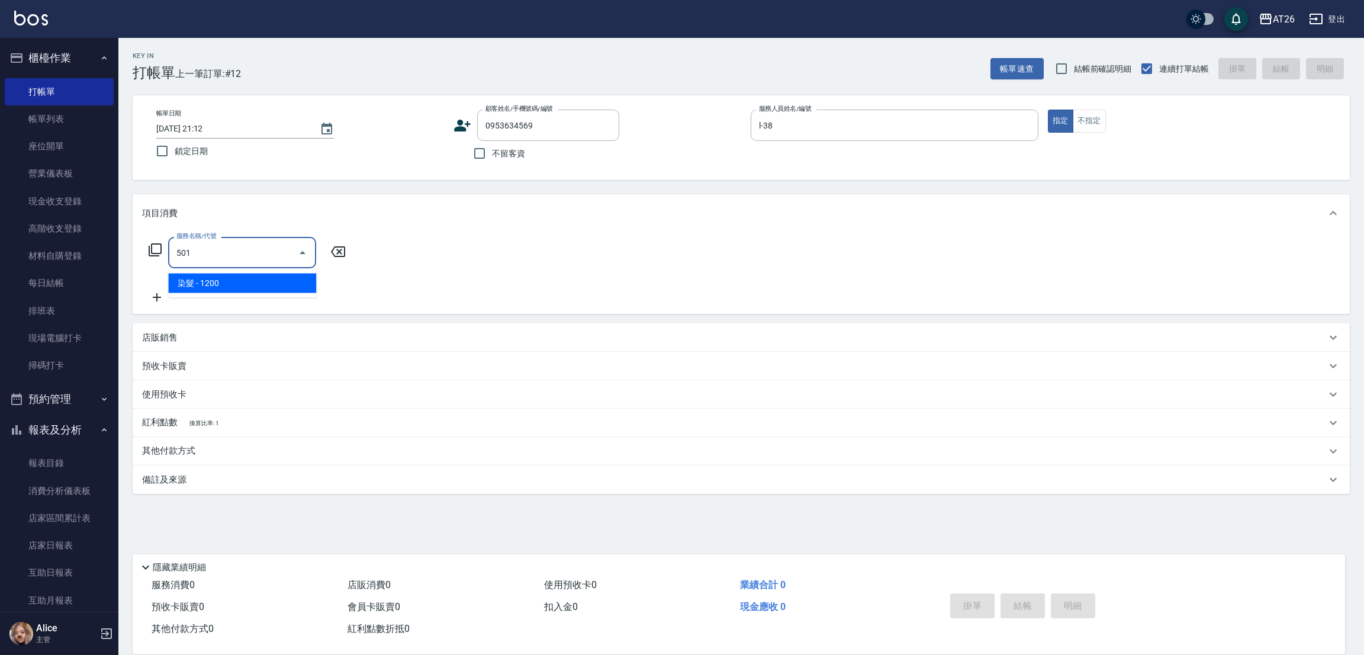
type input "染髮(501)"
type input "120"
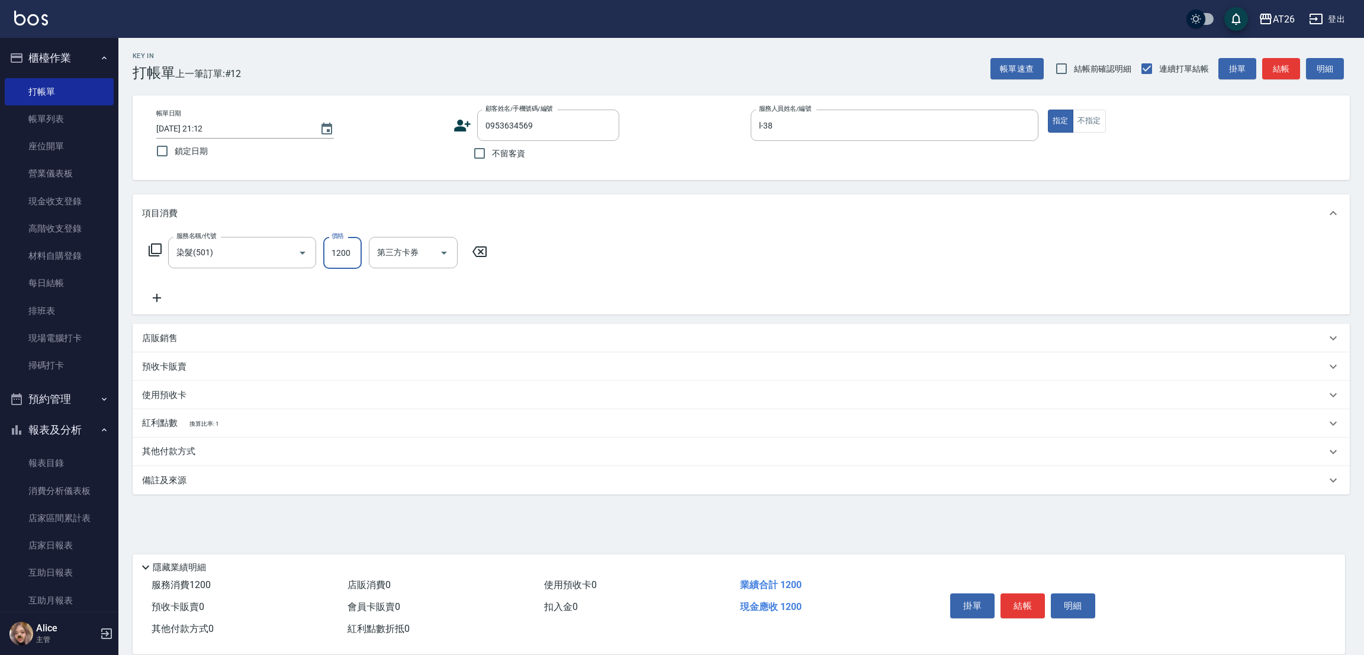
type input "1"
type input "0"
type input "199"
type input "10"
type input "1999"
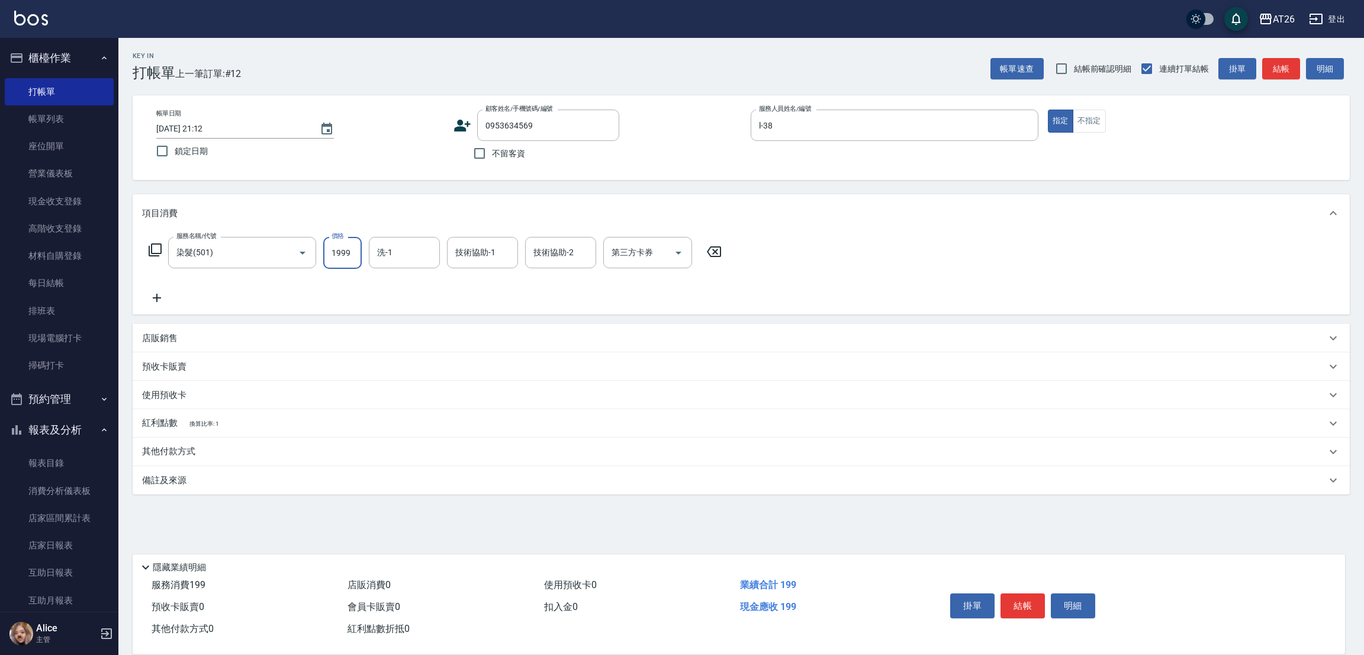
type input "190"
type input "0"
type input "2025/09/23 21:13"
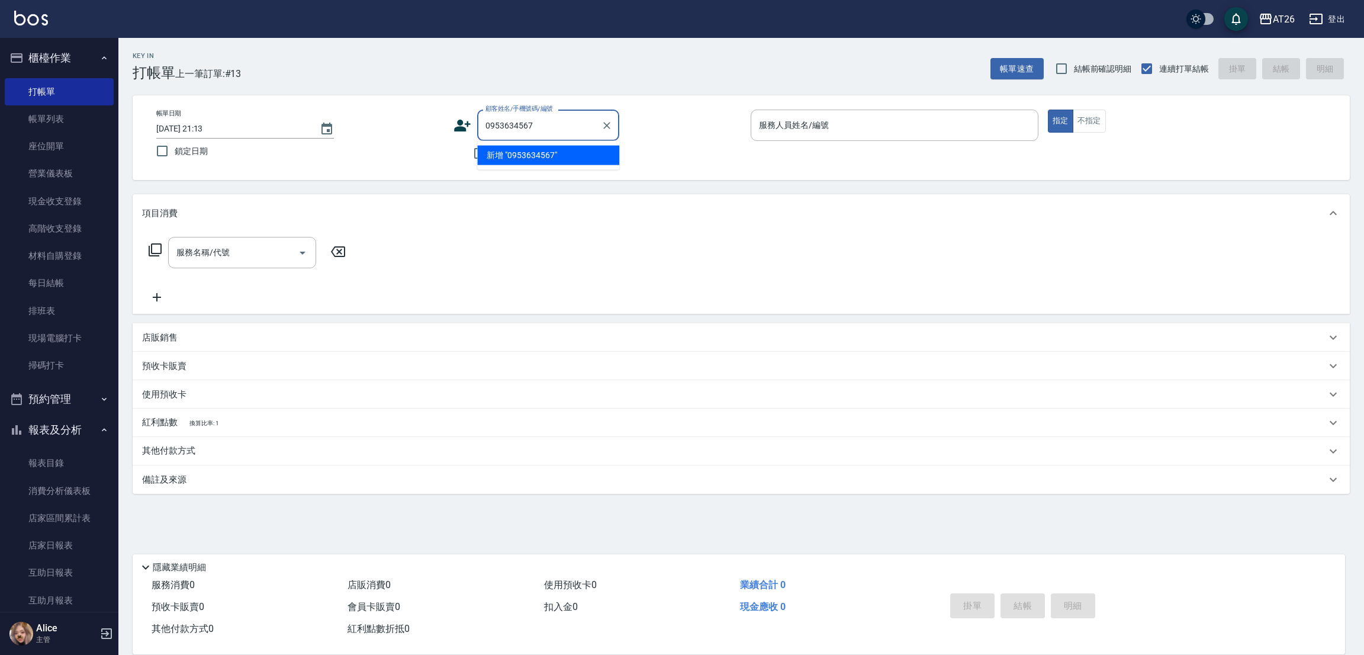
type input "0953634567"
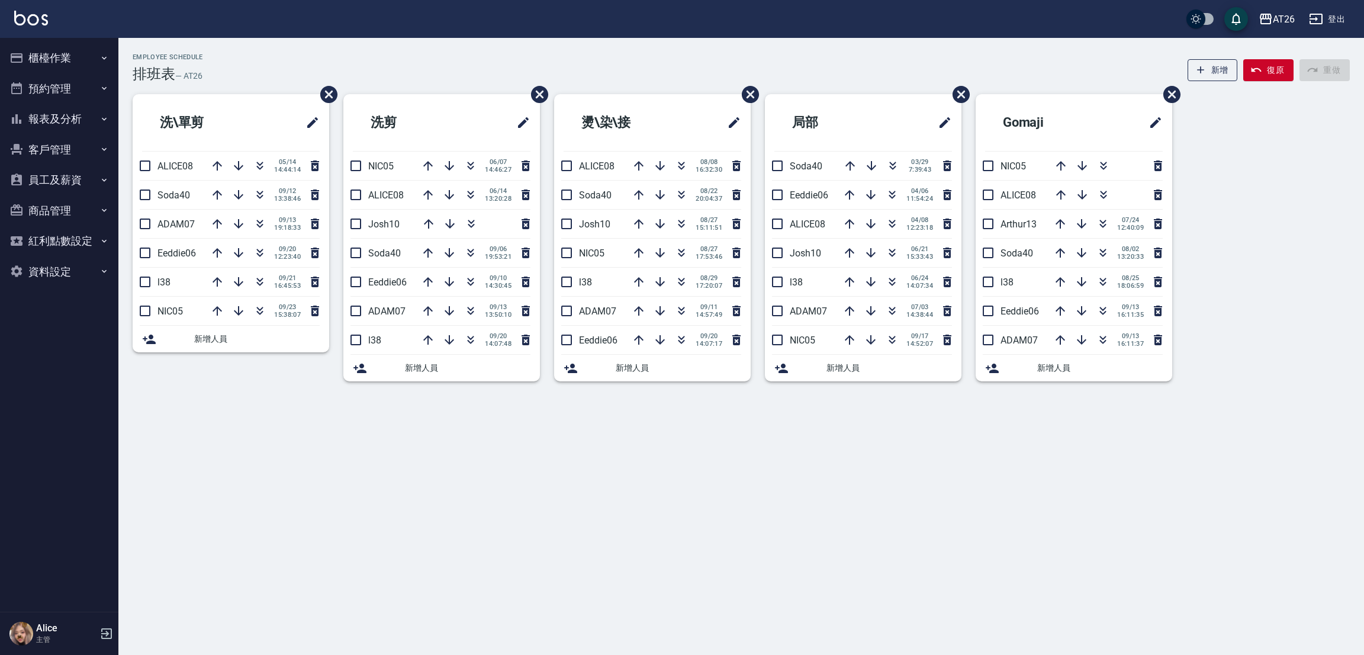
click at [85, 50] on button "櫃檯作業" at bounding box center [59, 58] width 109 height 31
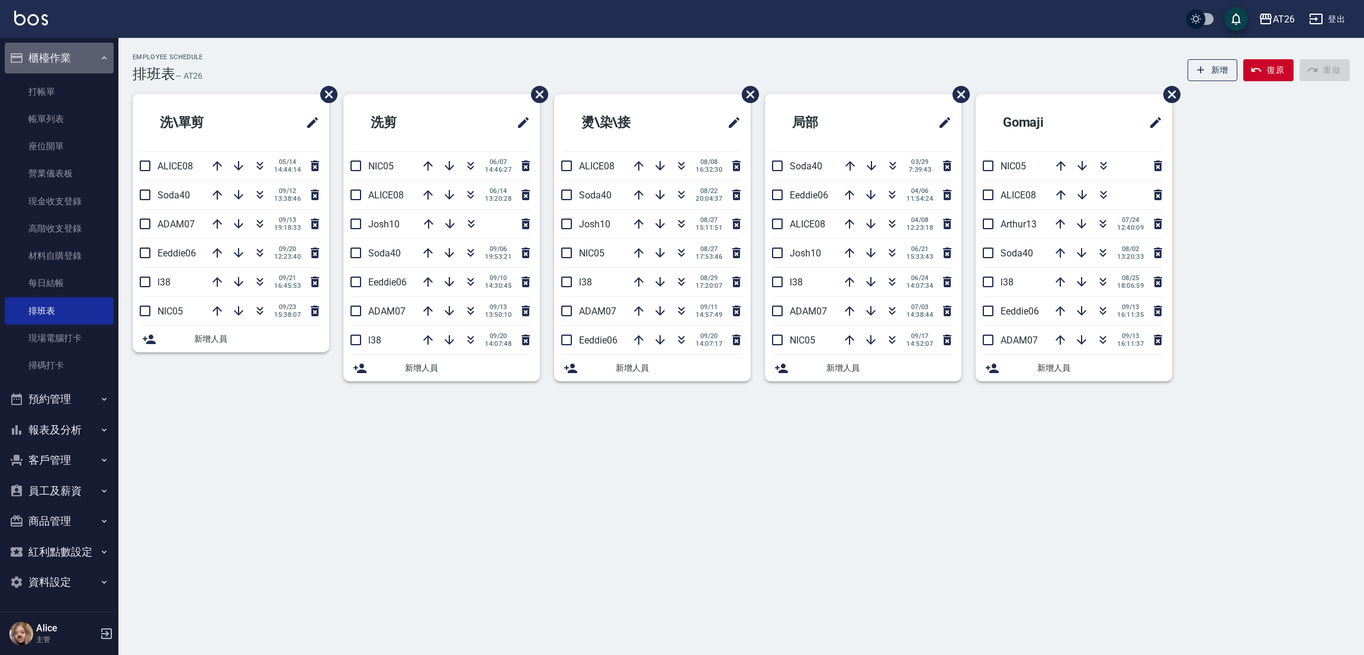
click at [85, 50] on button "櫃檯作業" at bounding box center [59, 58] width 109 height 31
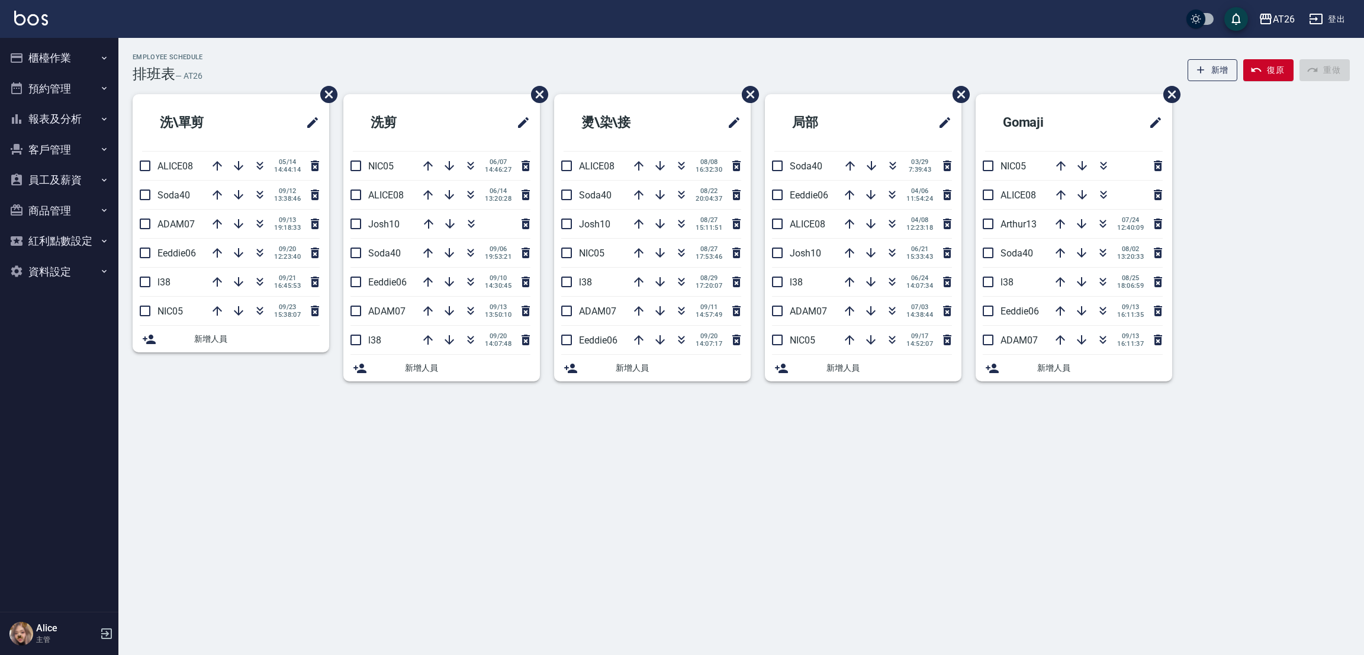
click at [73, 91] on button "預約管理" at bounding box center [59, 88] width 109 height 31
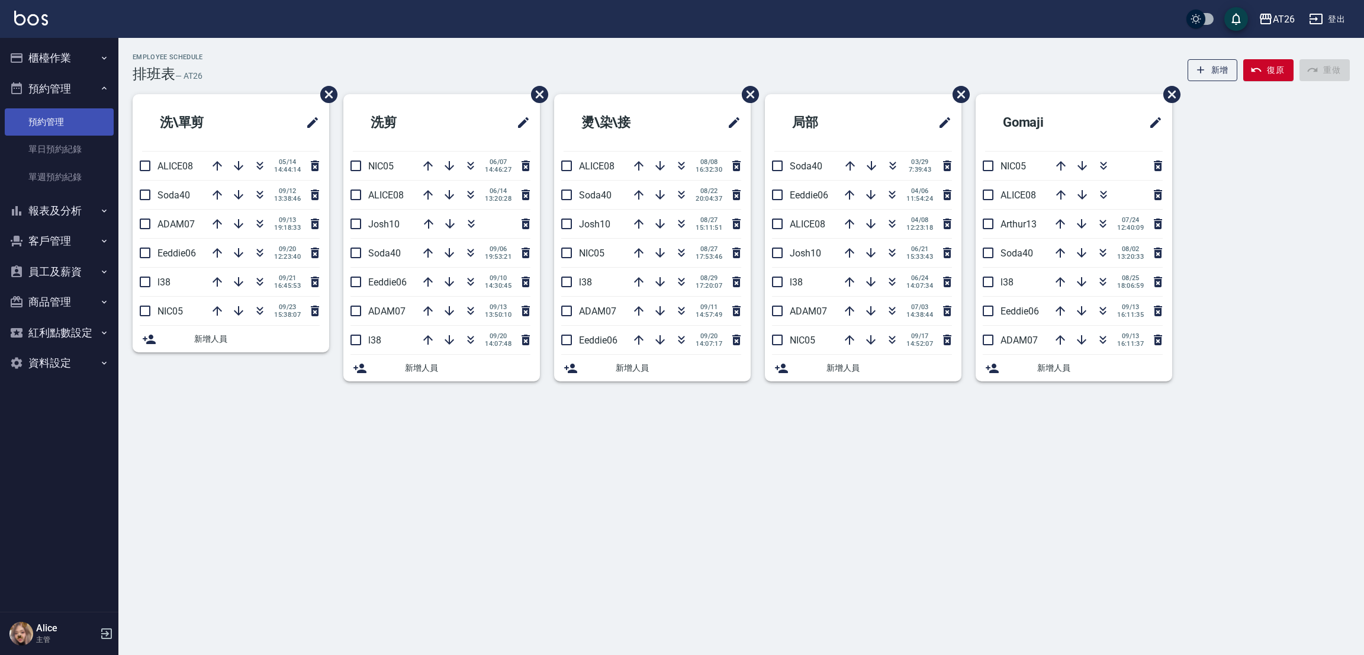
click at [62, 113] on link "預約管理" at bounding box center [59, 121] width 109 height 27
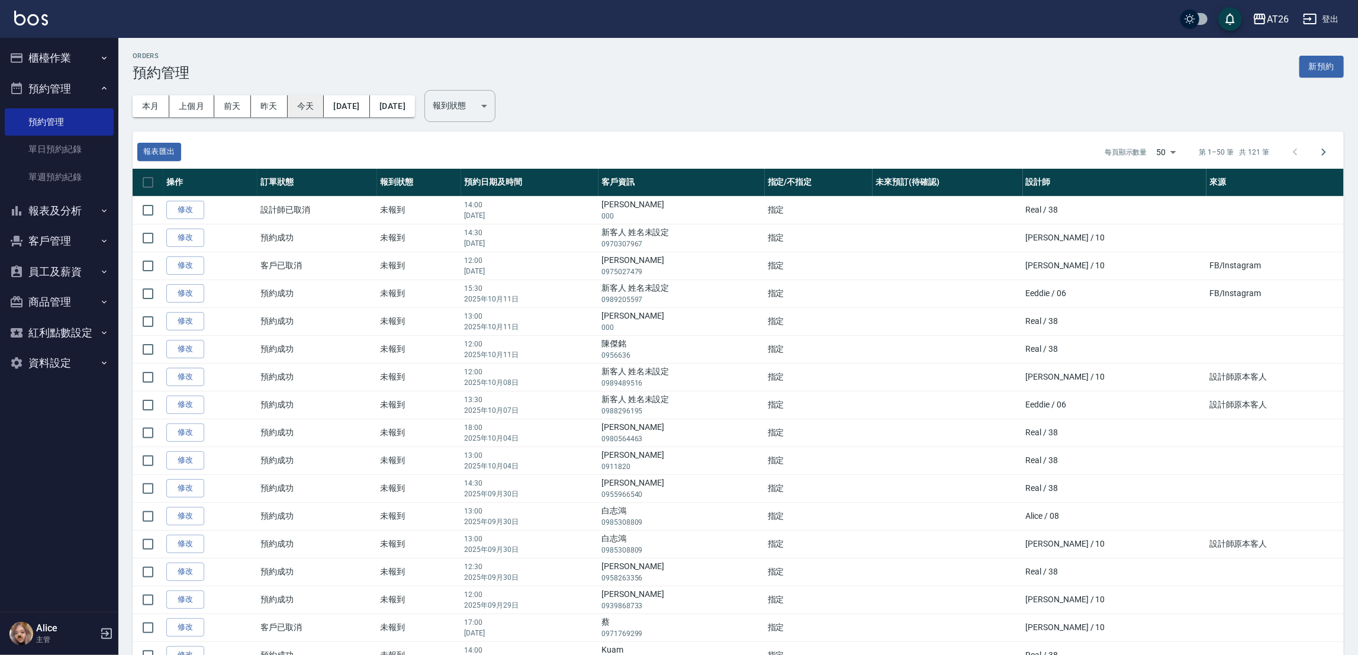
click at [303, 99] on button "今天" at bounding box center [306, 106] width 37 height 22
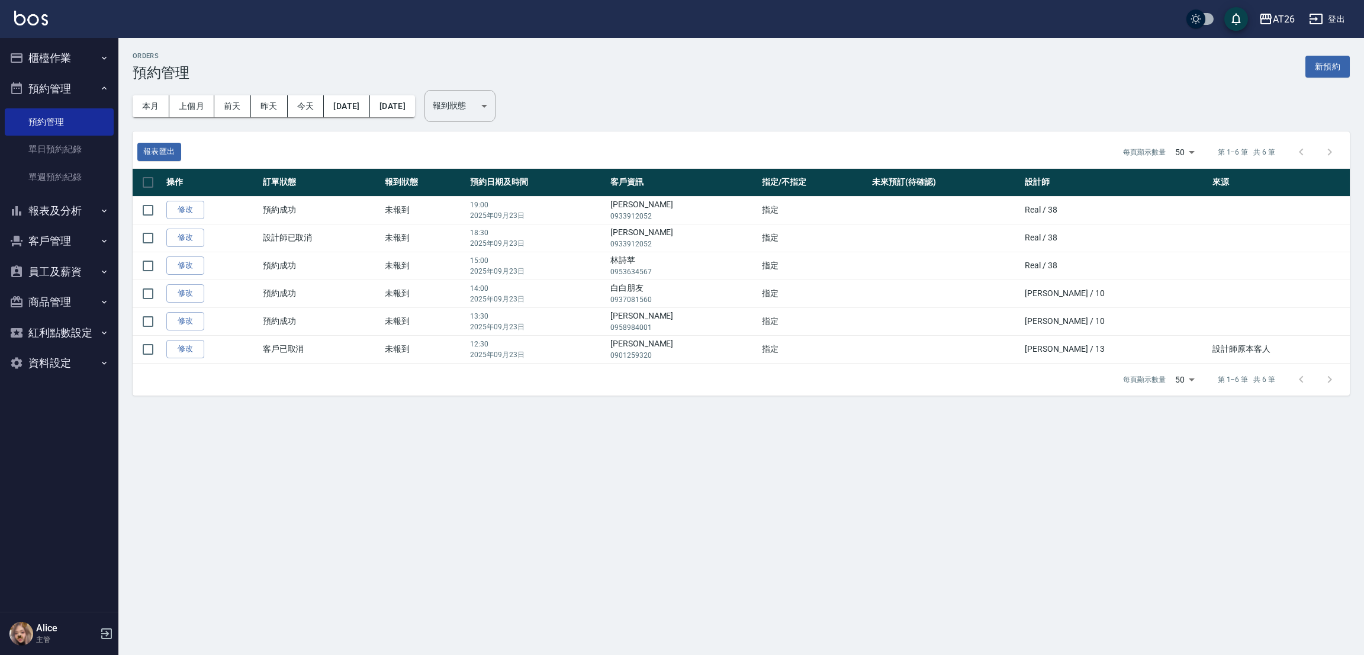
click at [1330, 378] on div at bounding box center [1315, 379] width 57 height 28
click at [292, 99] on button "今天" at bounding box center [306, 106] width 37 height 22
drag, startPoint x: 70, startPoint y: 60, endPoint x: 62, endPoint y: 57, distance: 8.2
click at [69, 60] on button "櫃檯作業" at bounding box center [59, 58] width 109 height 31
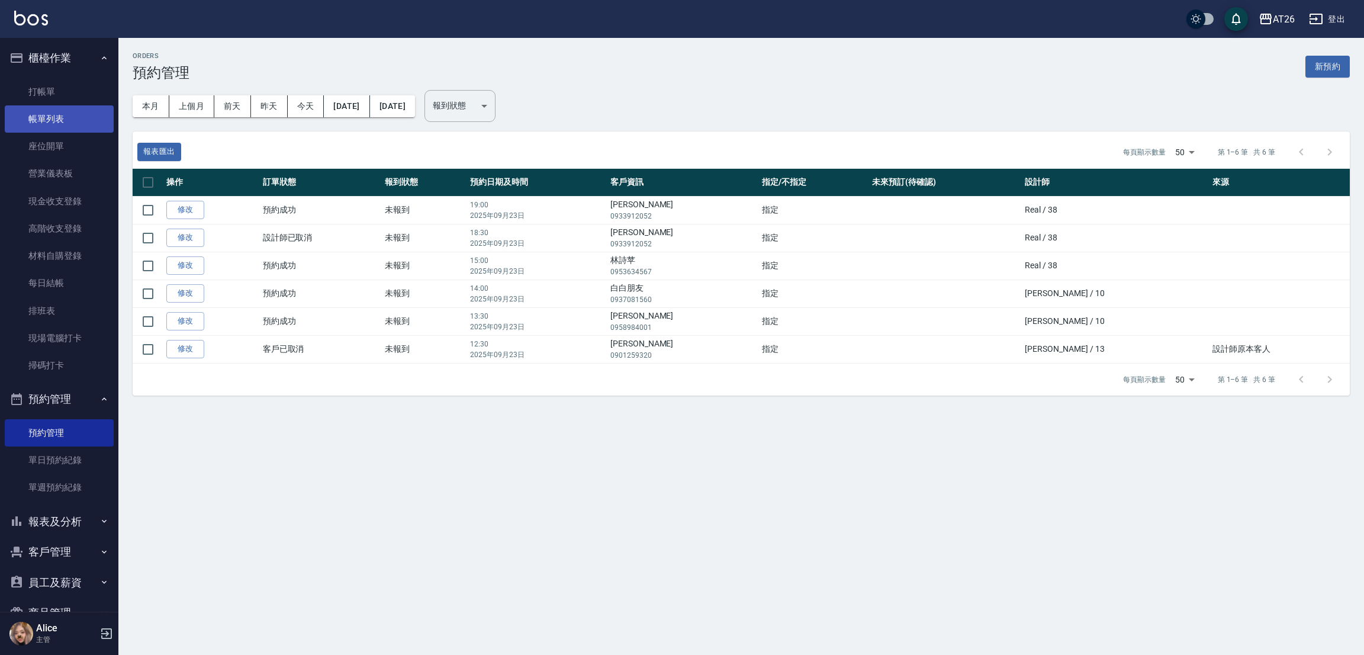
click at [56, 121] on link "帳單列表" at bounding box center [59, 118] width 109 height 27
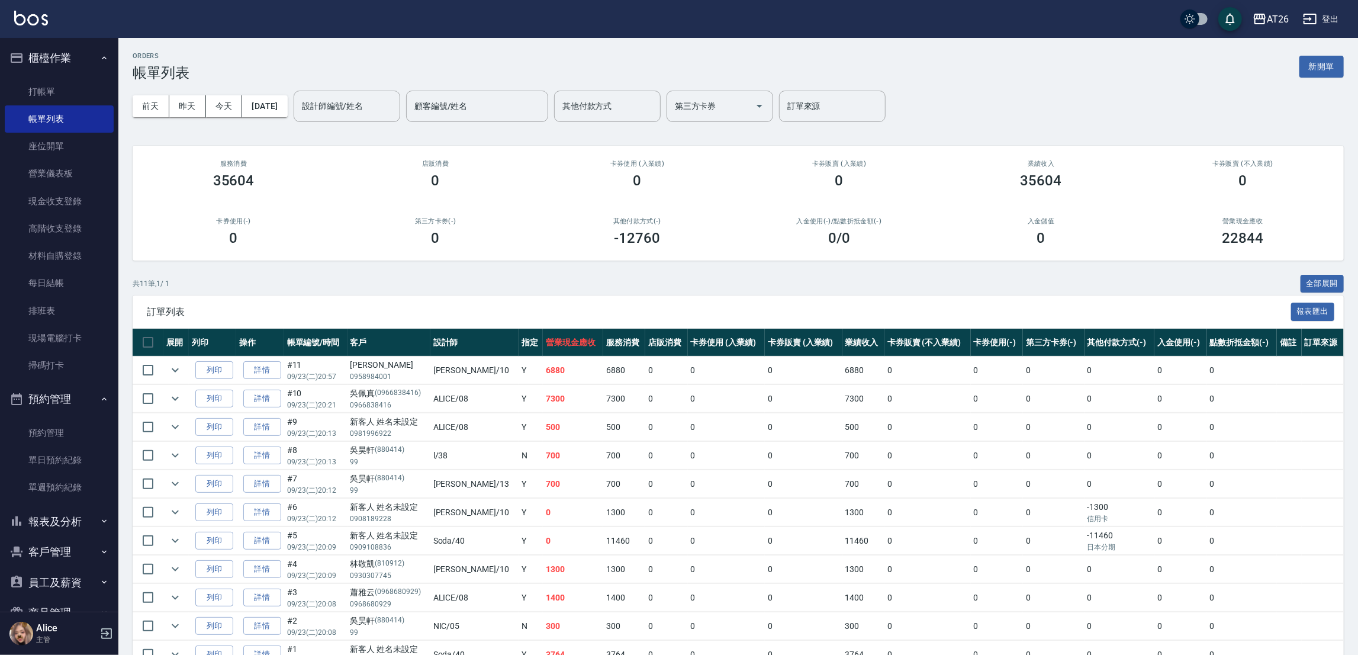
click at [271, 365] on link "詳情" at bounding box center [262, 370] width 38 height 18
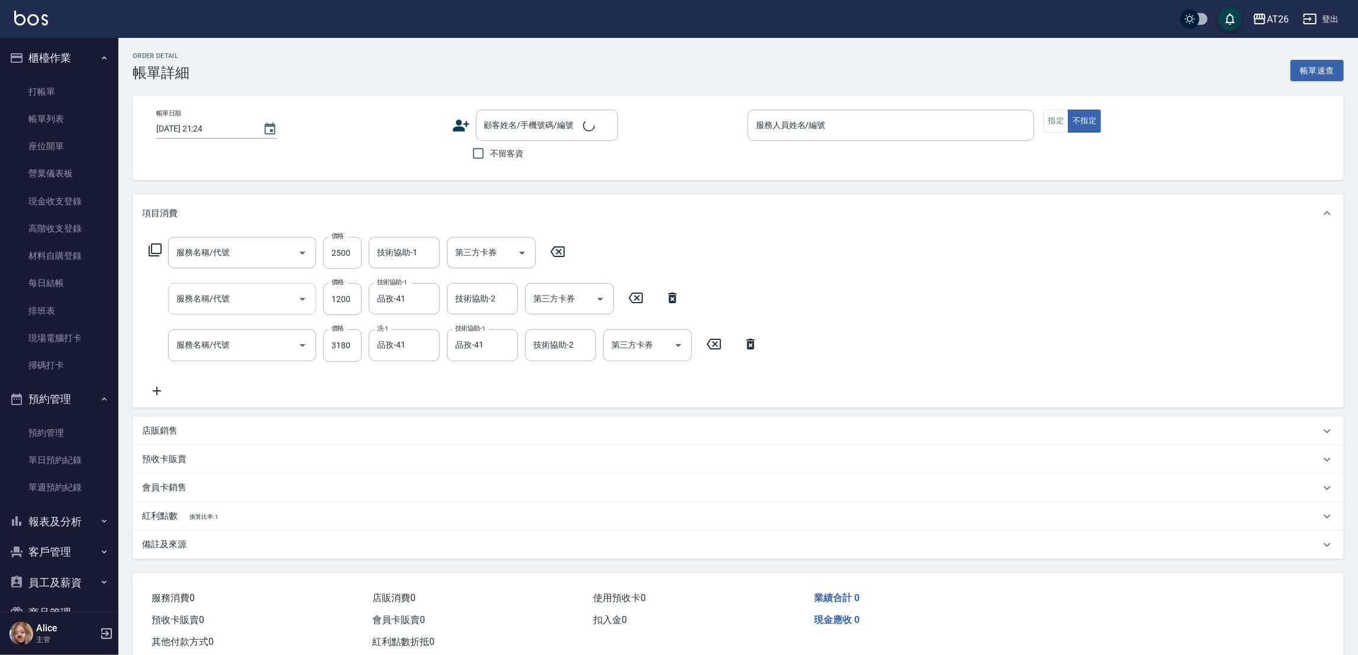
type input "自護髮(601)"
type input "自購三段(609)"
type input "染髮(501)"
type input "[DATE] 20:57"
type input "[PERSON_NAME]-10"
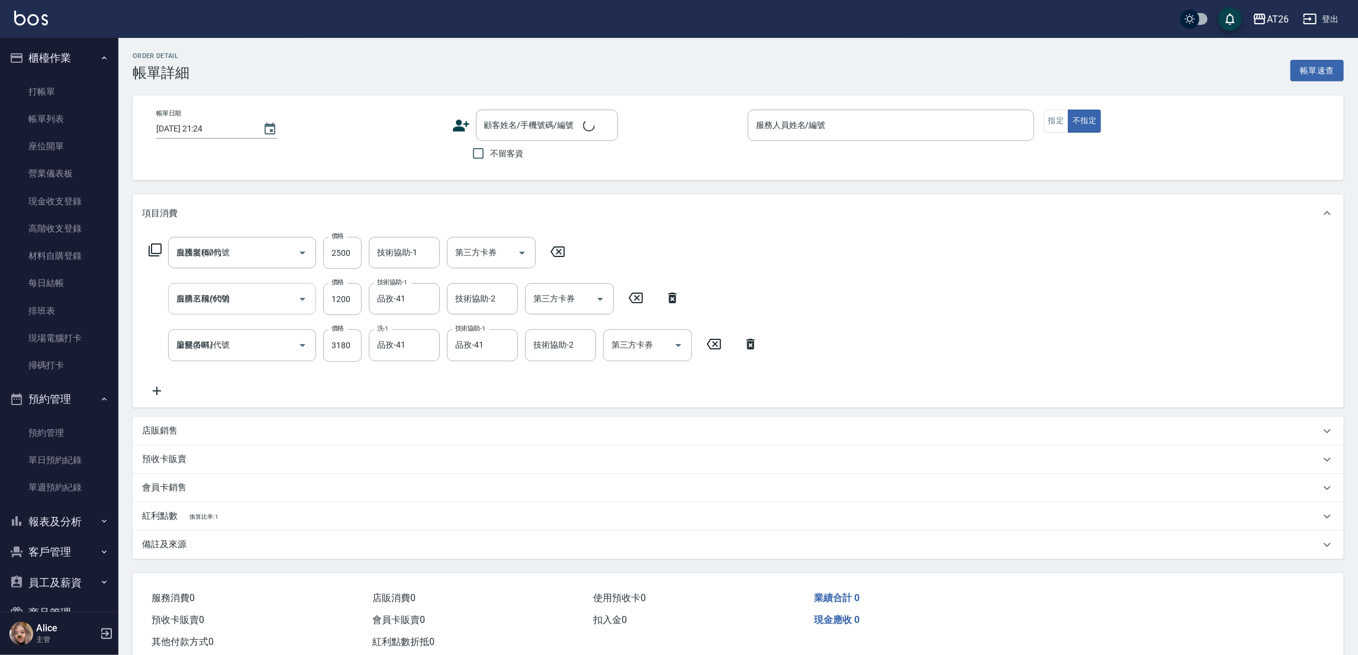
type input "680"
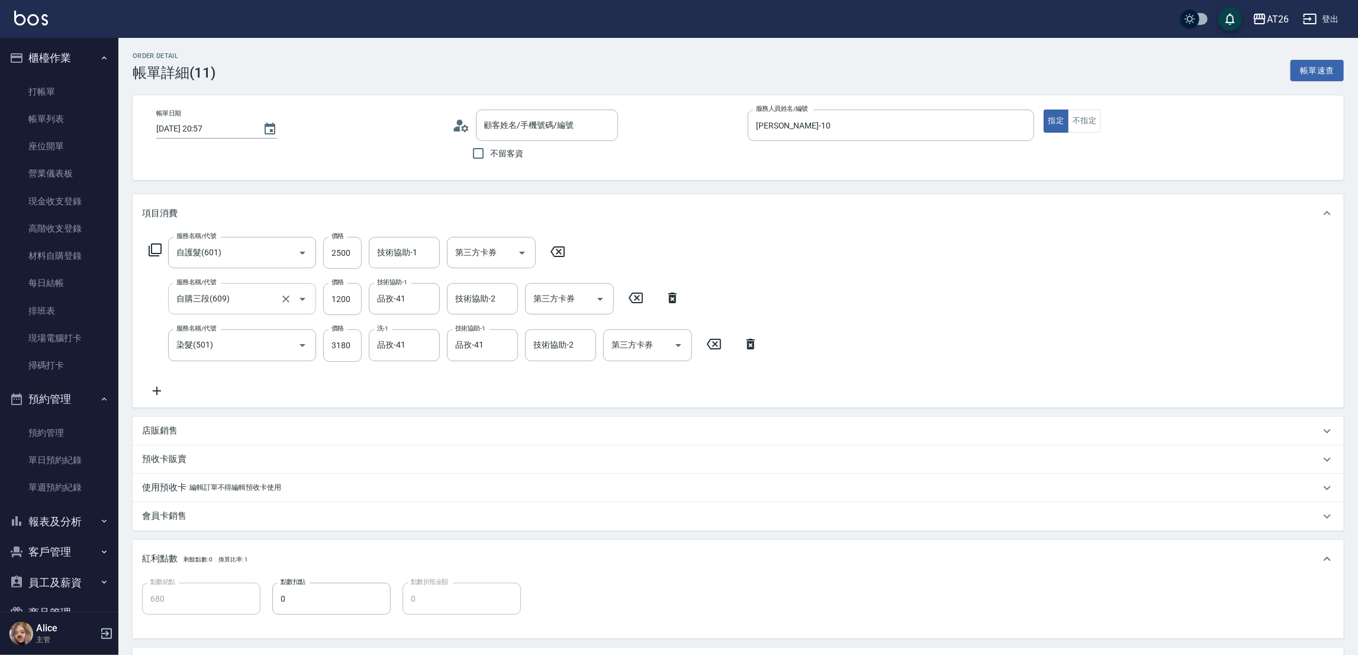
click at [244, 306] on input "自購三段(609)" at bounding box center [225, 298] width 104 height 21
type input "[PERSON_NAME]/0958984001/null"
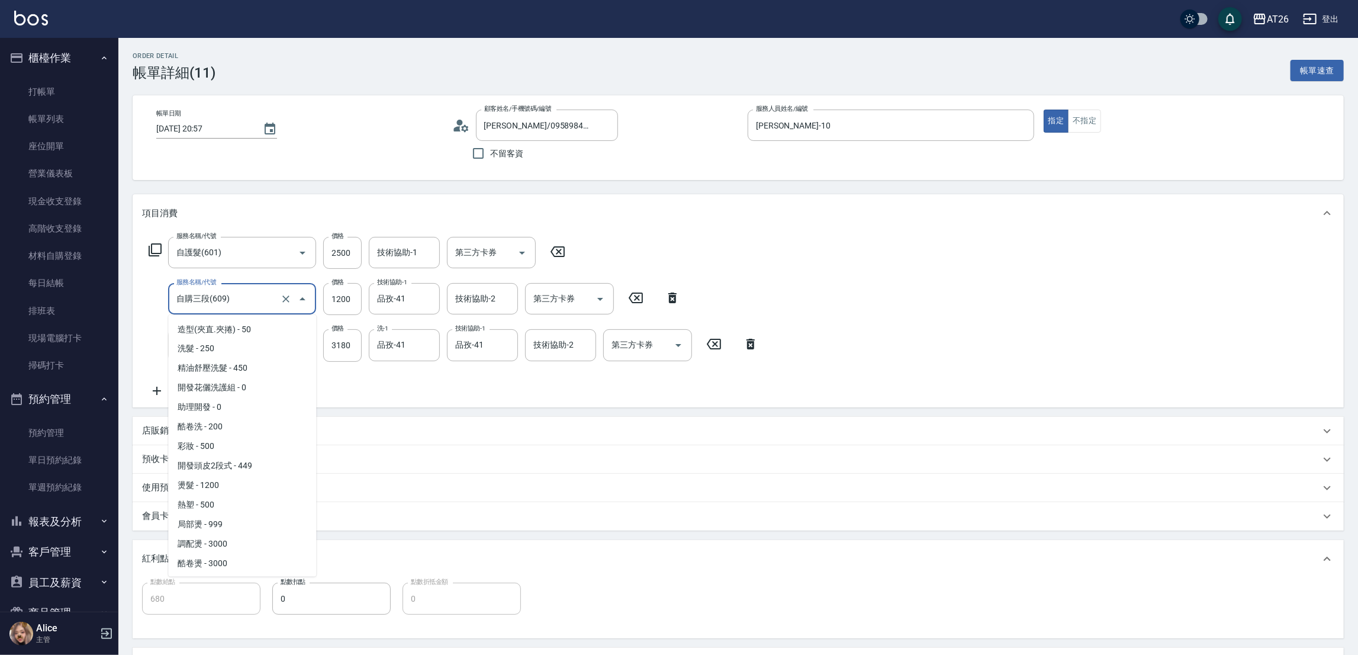
scroll to position [387, 0]
type input "560"
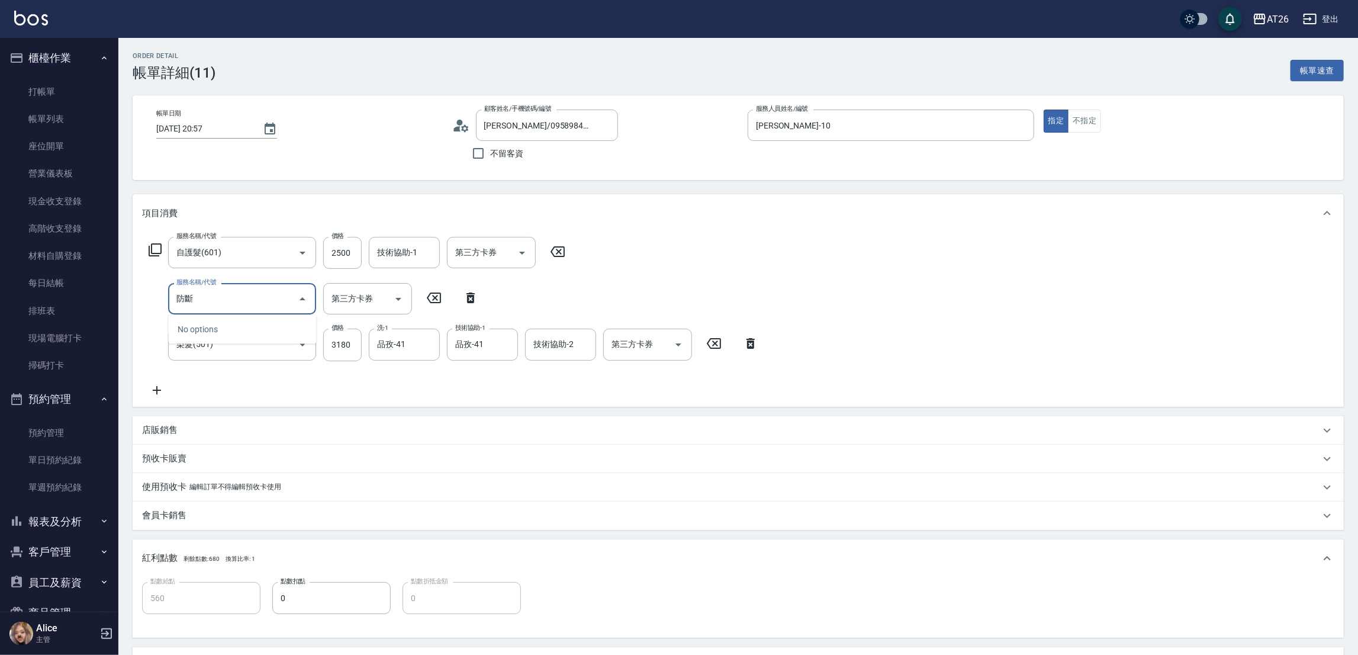
type input "防"
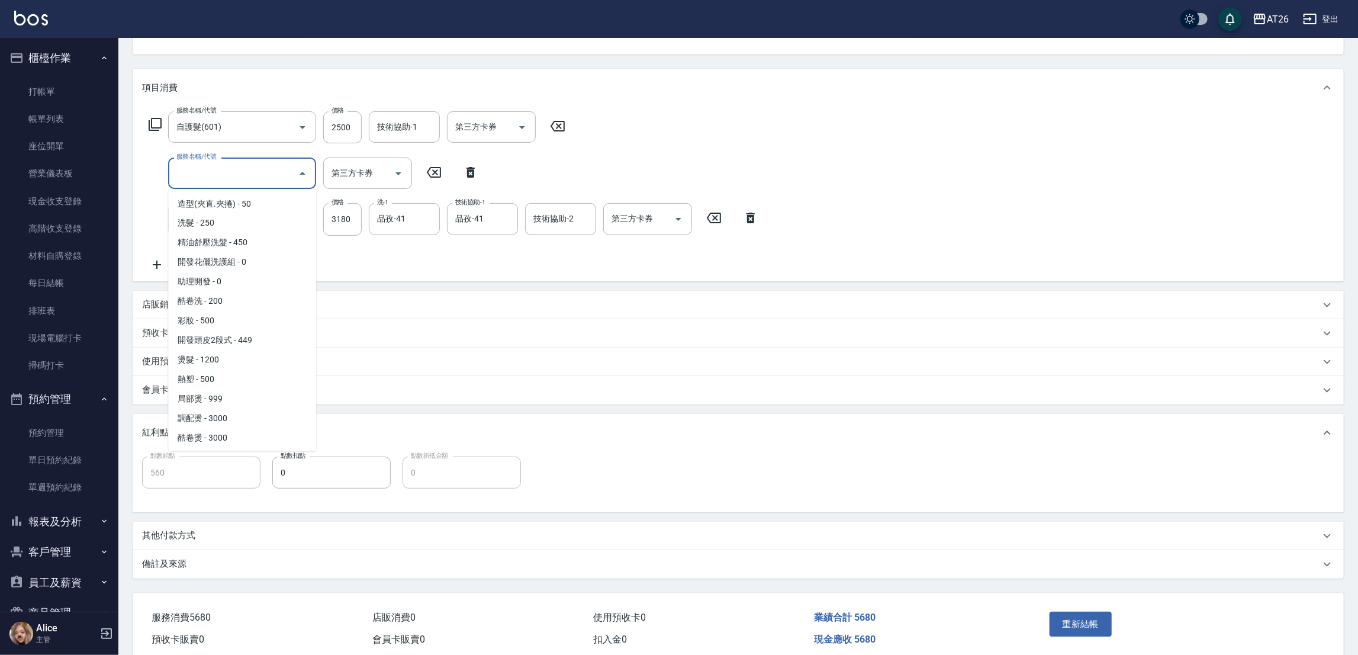
scroll to position [85, 0]
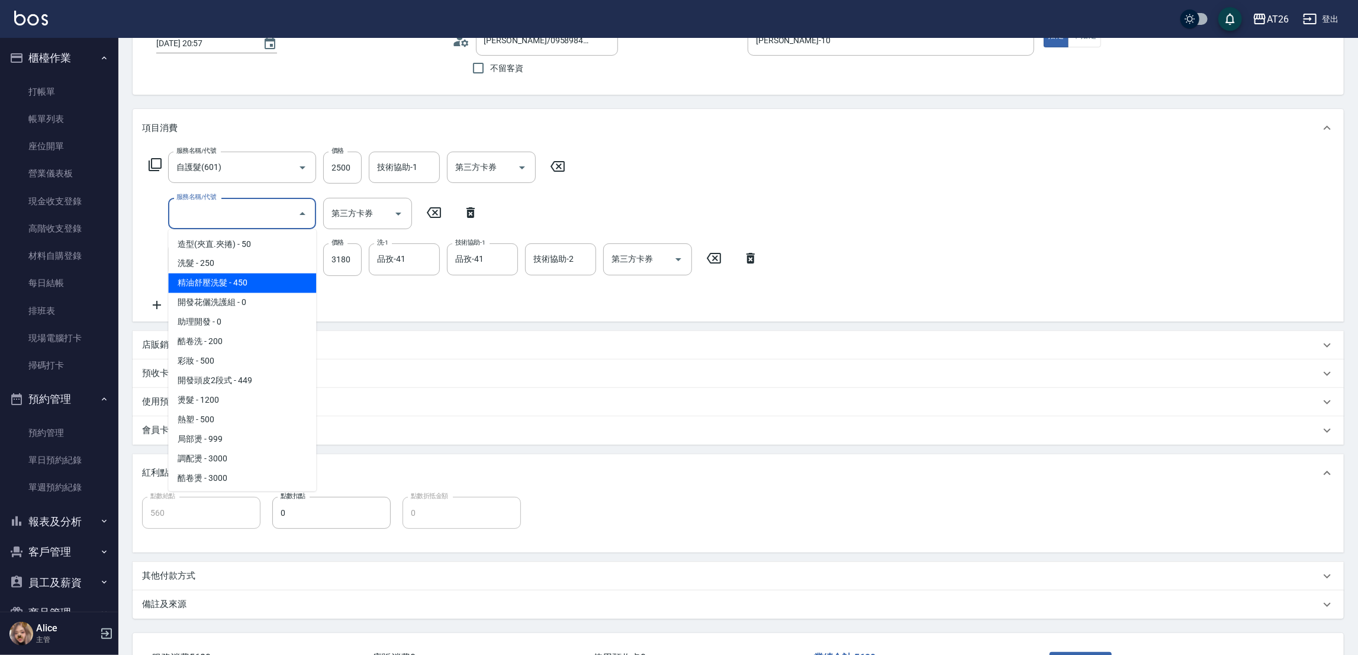
click at [154, 266] on div "服務名稱/代號 染髮(501) 服務名稱/代號 價格 3180 價格 洗-1 品孜-41 洗-1 技術協助-1 品孜-41 技術協助-1 技術協助-2 技術協…" at bounding box center [453, 259] width 623 height 32
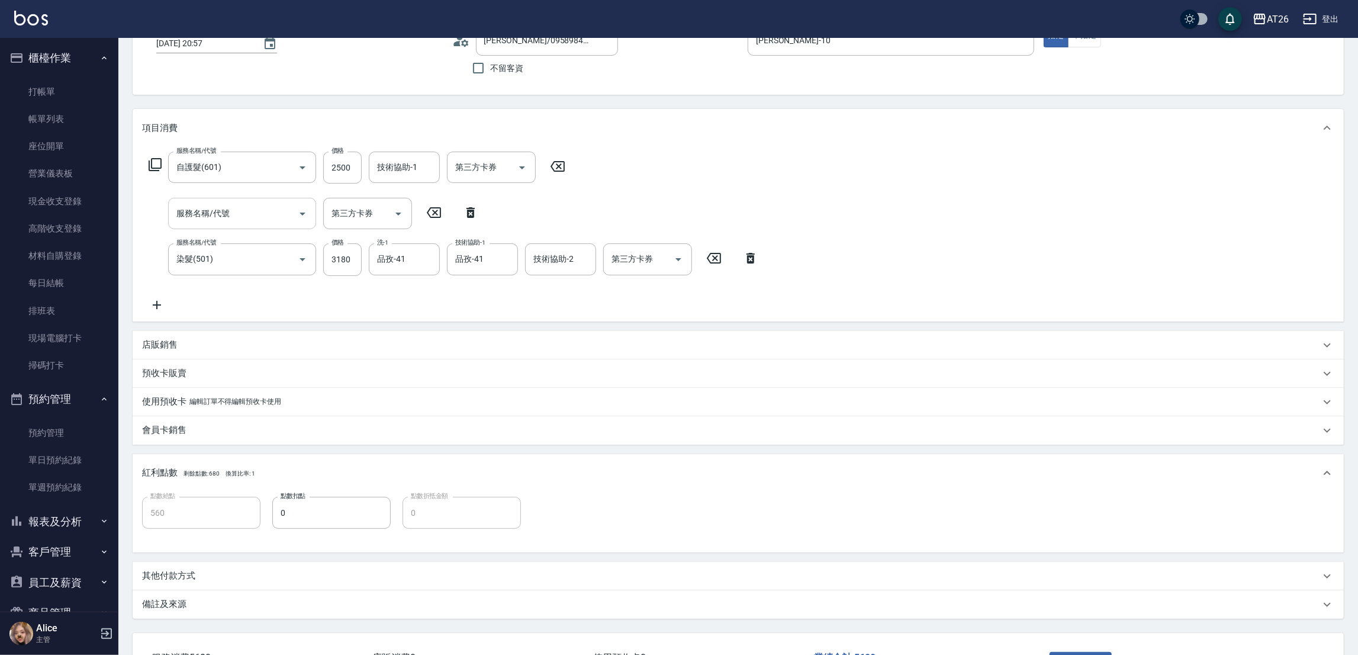
click at [233, 214] on input "服務名稱/代號" at bounding box center [233, 213] width 120 height 21
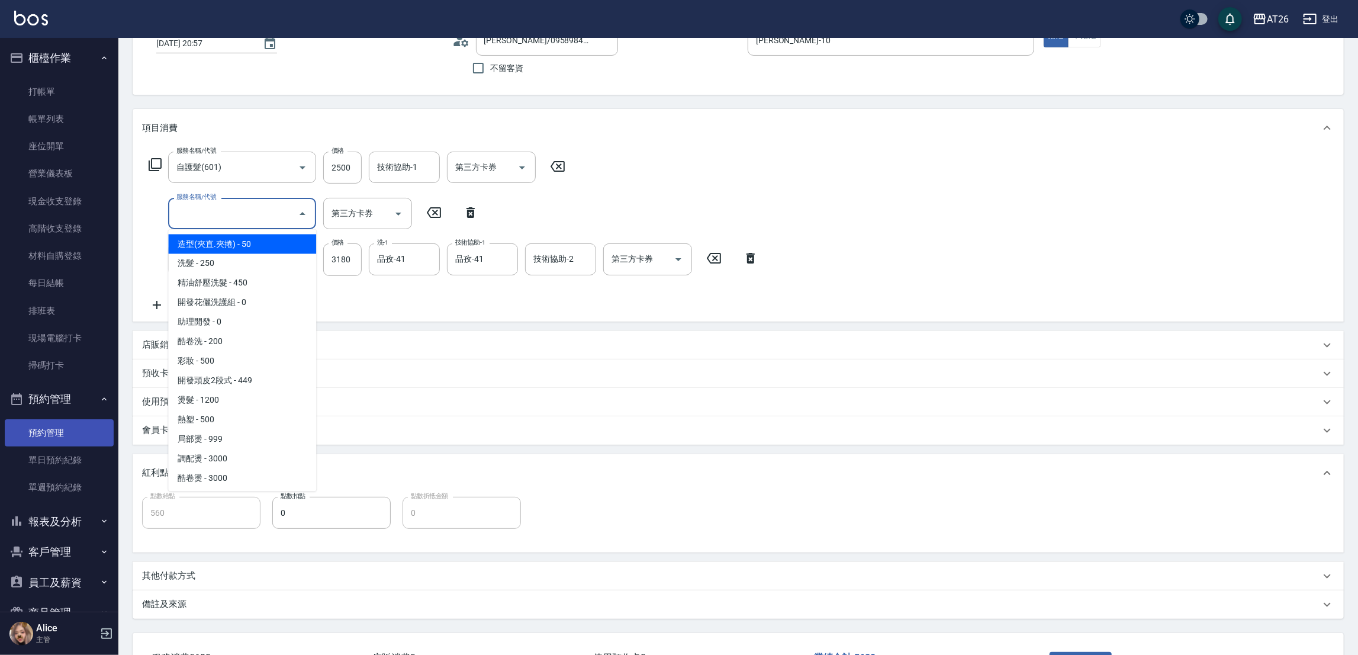
click at [56, 442] on link "預約管理" at bounding box center [59, 432] width 109 height 27
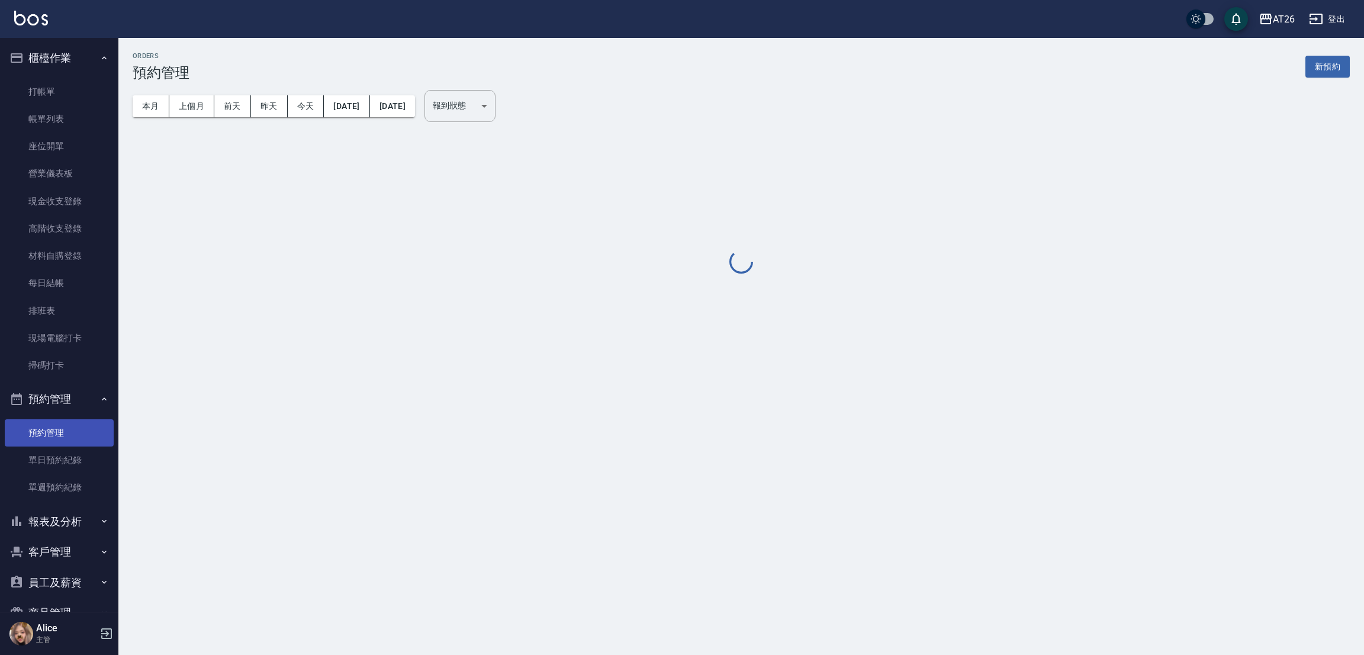
click at [59, 434] on link "預約管理" at bounding box center [59, 432] width 109 height 27
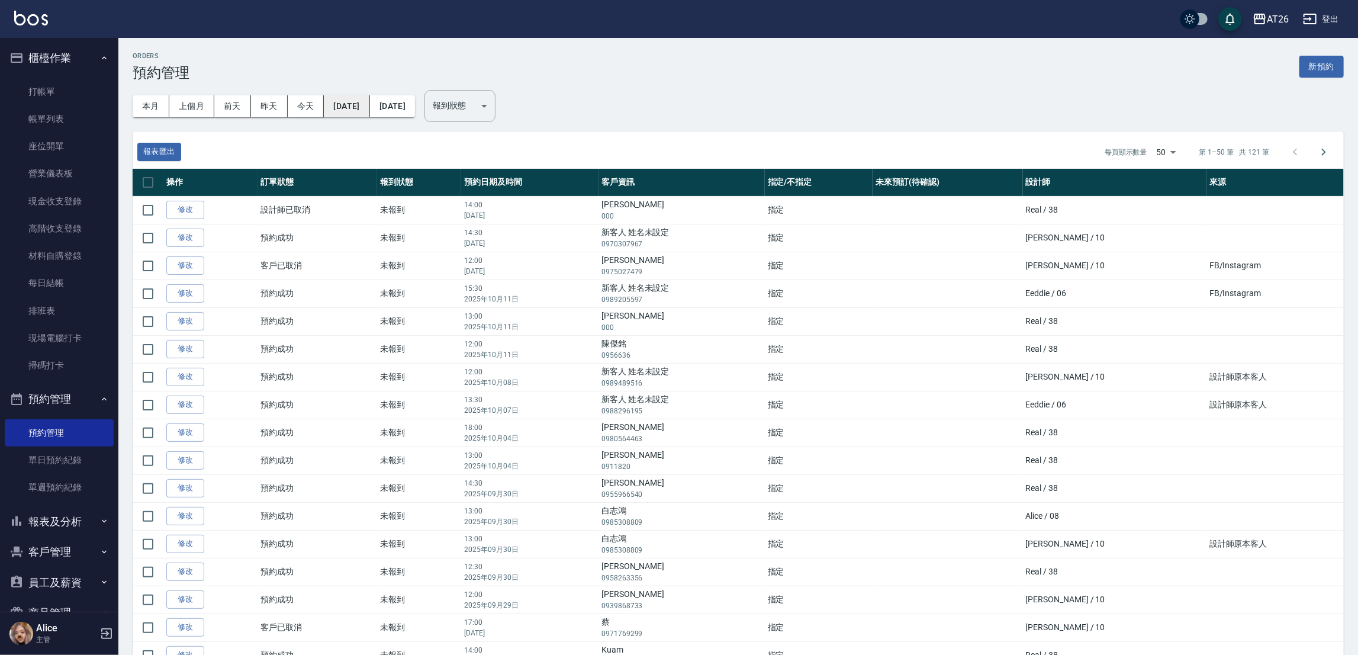
click at [358, 110] on button "[DATE]" at bounding box center [347, 106] width 46 height 22
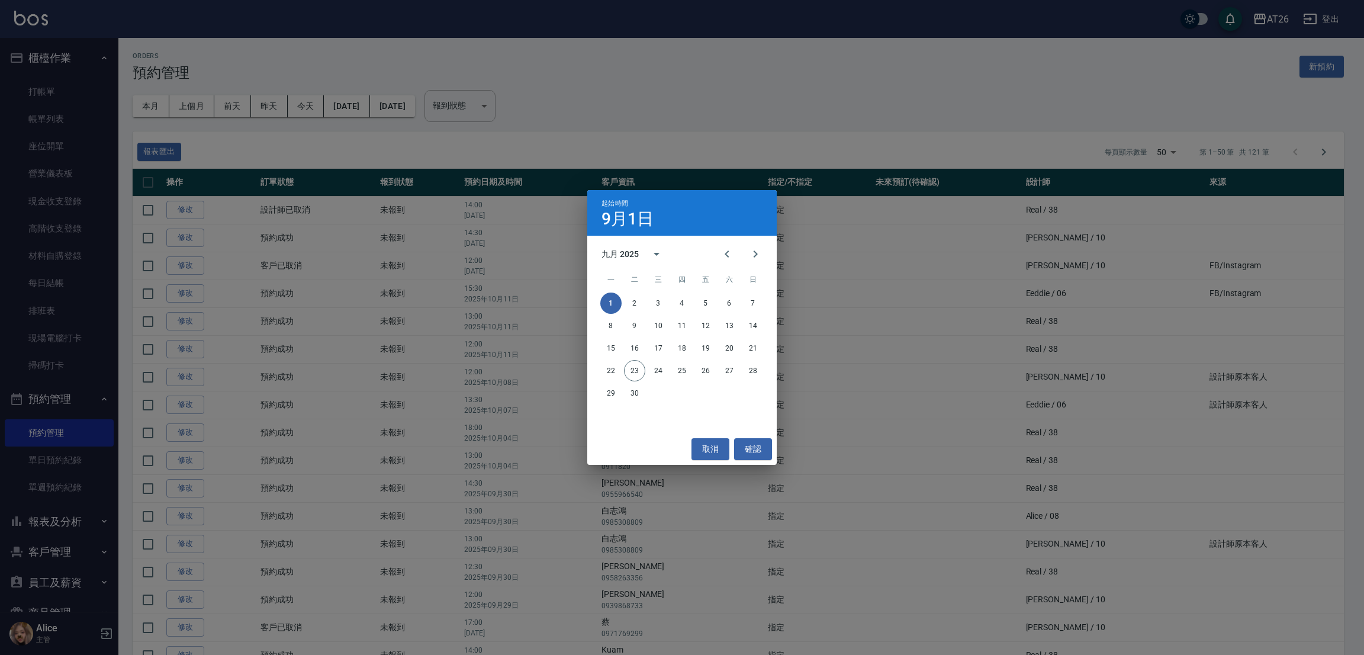
click at [426, 104] on div "起始時間 9月1日 九月 2025 一 二 三 四 五 六 日 1 2 3 4 5 6 7 8 9 10 11 12 13 14 15 16 17 18 19…" at bounding box center [682, 327] width 1364 height 655
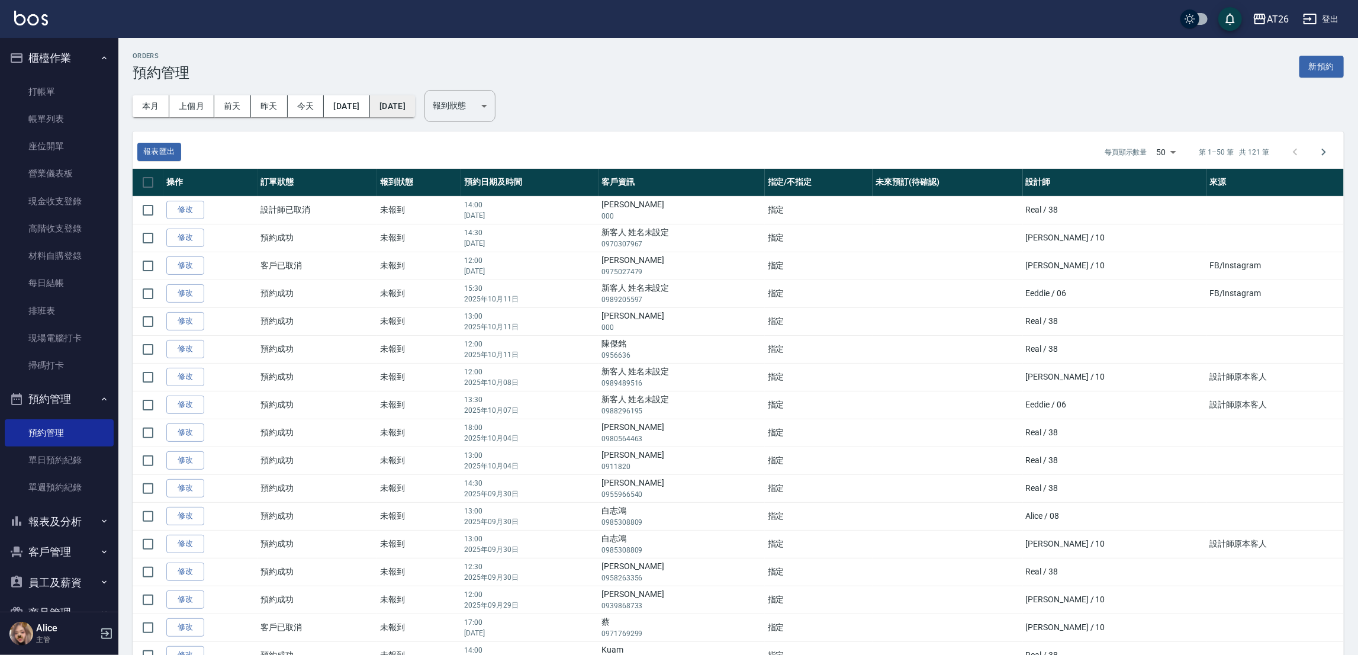
click at [415, 106] on button "[DATE]" at bounding box center [392, 106] width 45 height 22
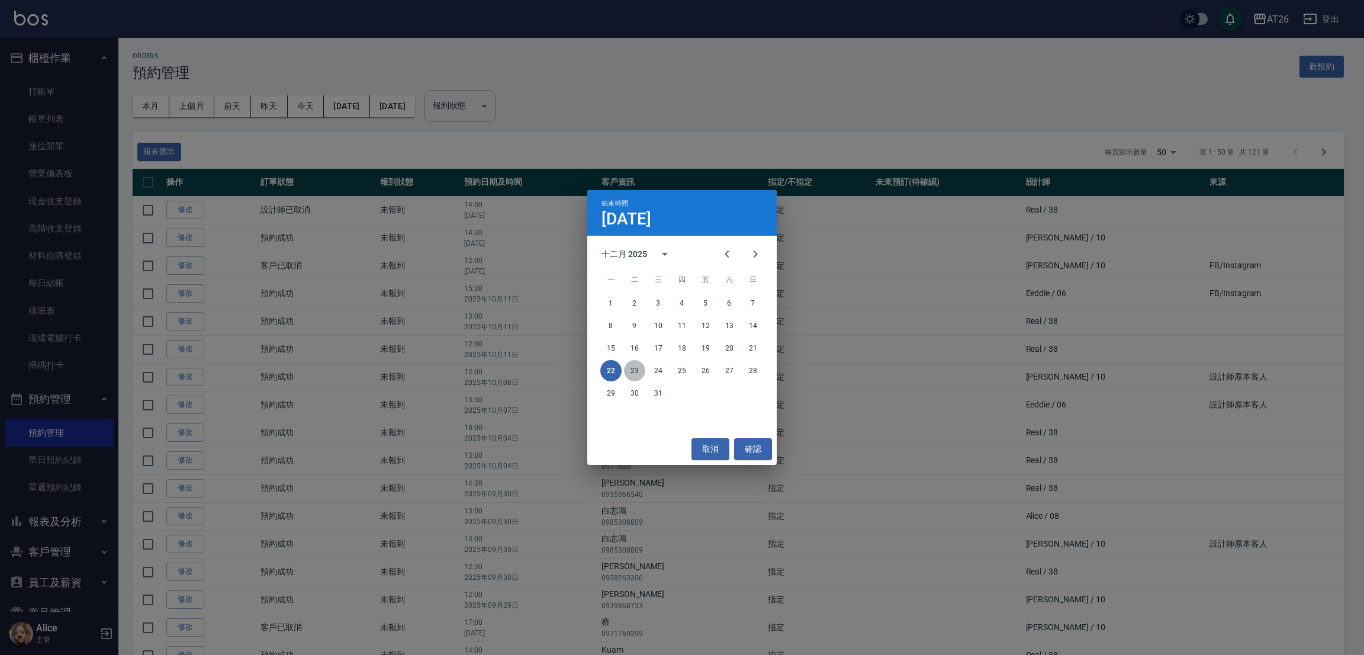
click at [630, 368] on button "23" at bounding box center [634, 370] width 21 height 21
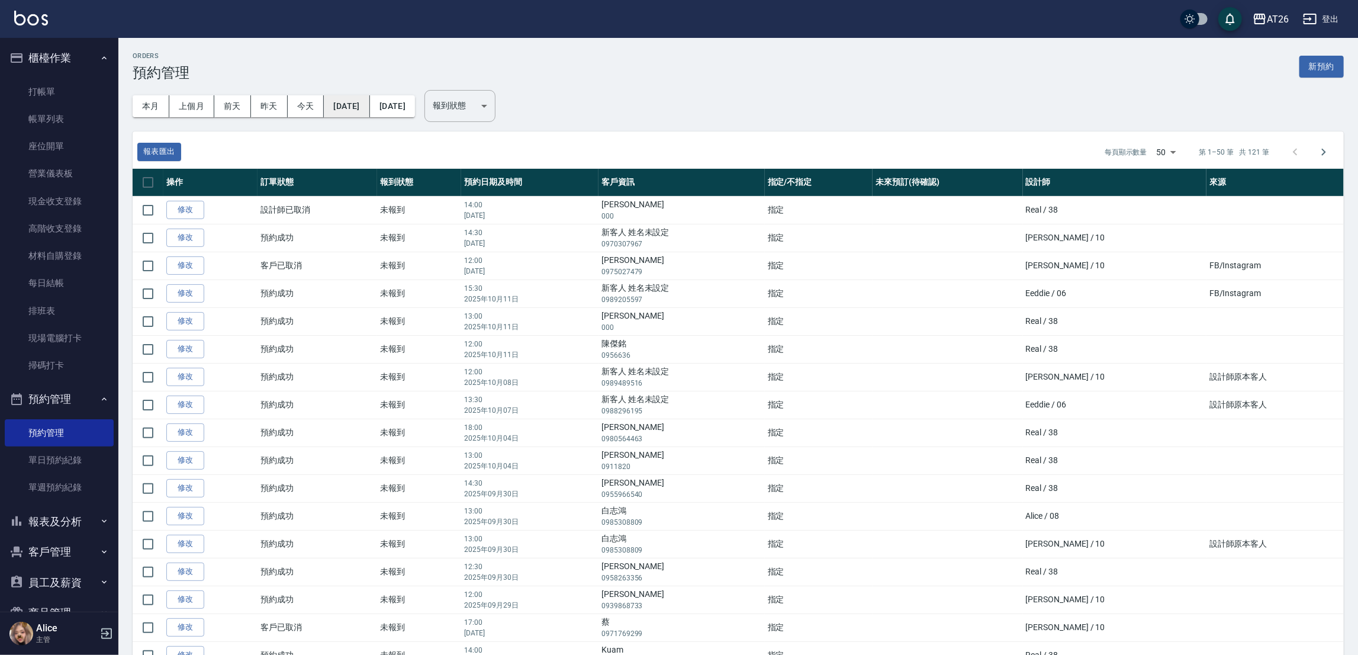
click at [369, 105] on button "[DATE]" at bounding box center [347, 106] width 46 height 22
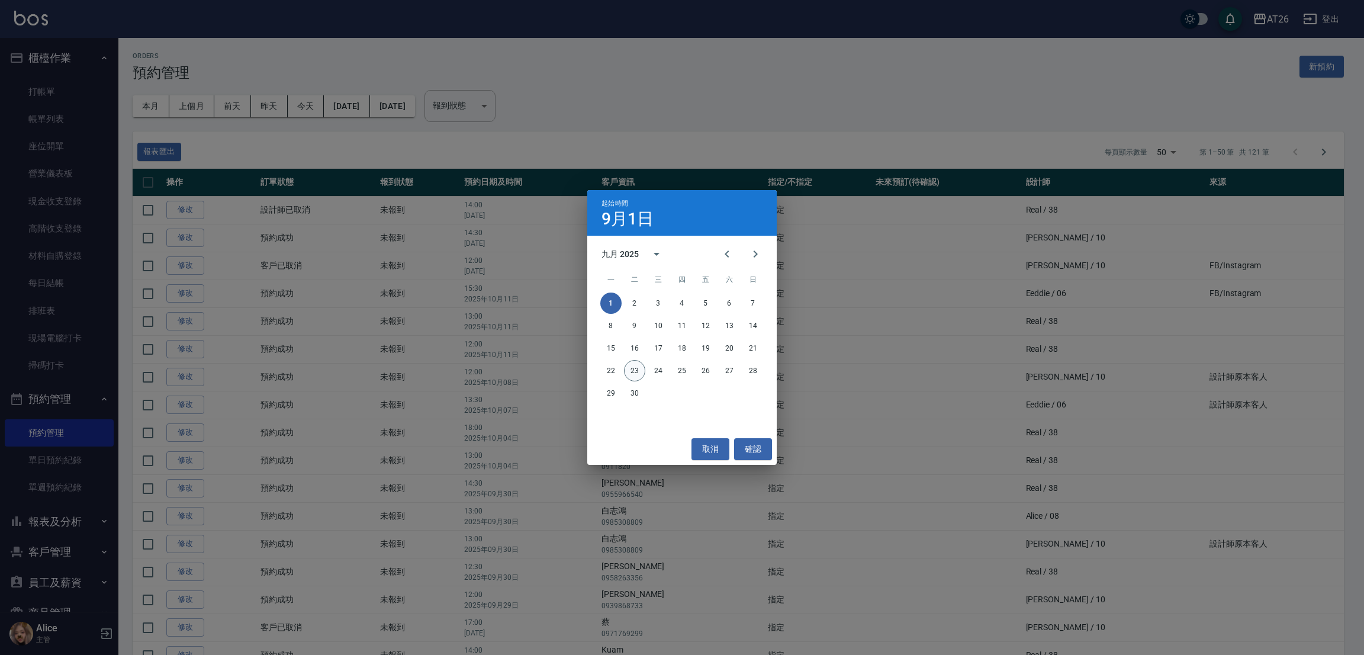
click at [627, 370] on button "23" at bounding box center [634, 370] width 21 height 21
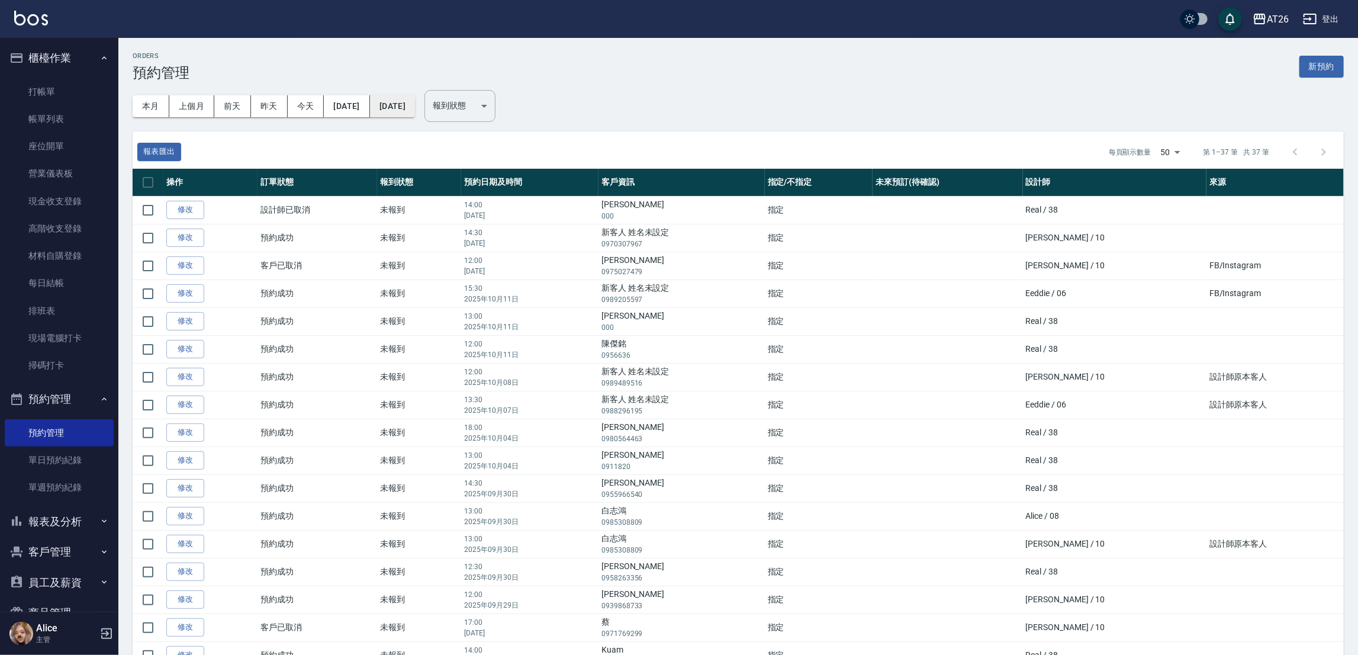
click at [415, 110] on button "[DATE]" at bounding box center [392, 106] width 45 height 22
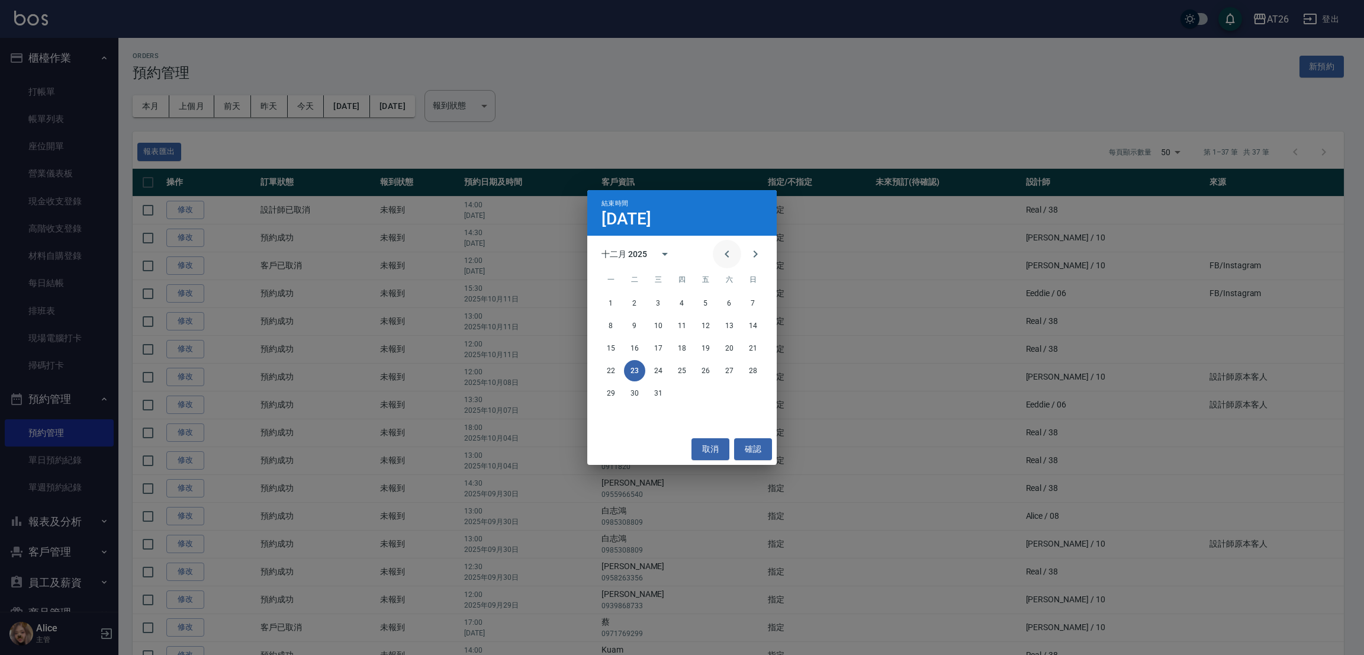
click at [727, 253] on icon "Previous month" at bounding box center [727, 254] width 14 height 14
click at [654, 310] on button "1" at bounding box center [658, 302] width 21 height 21
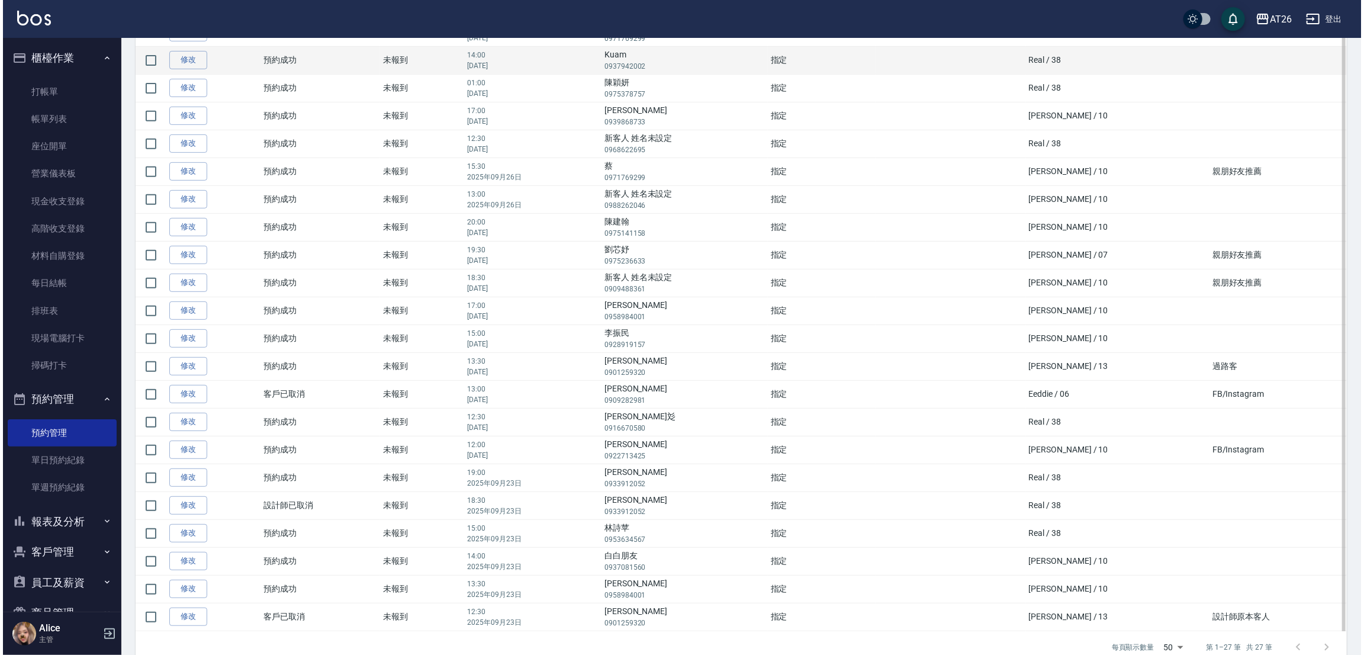
scroll to position [342, 0]
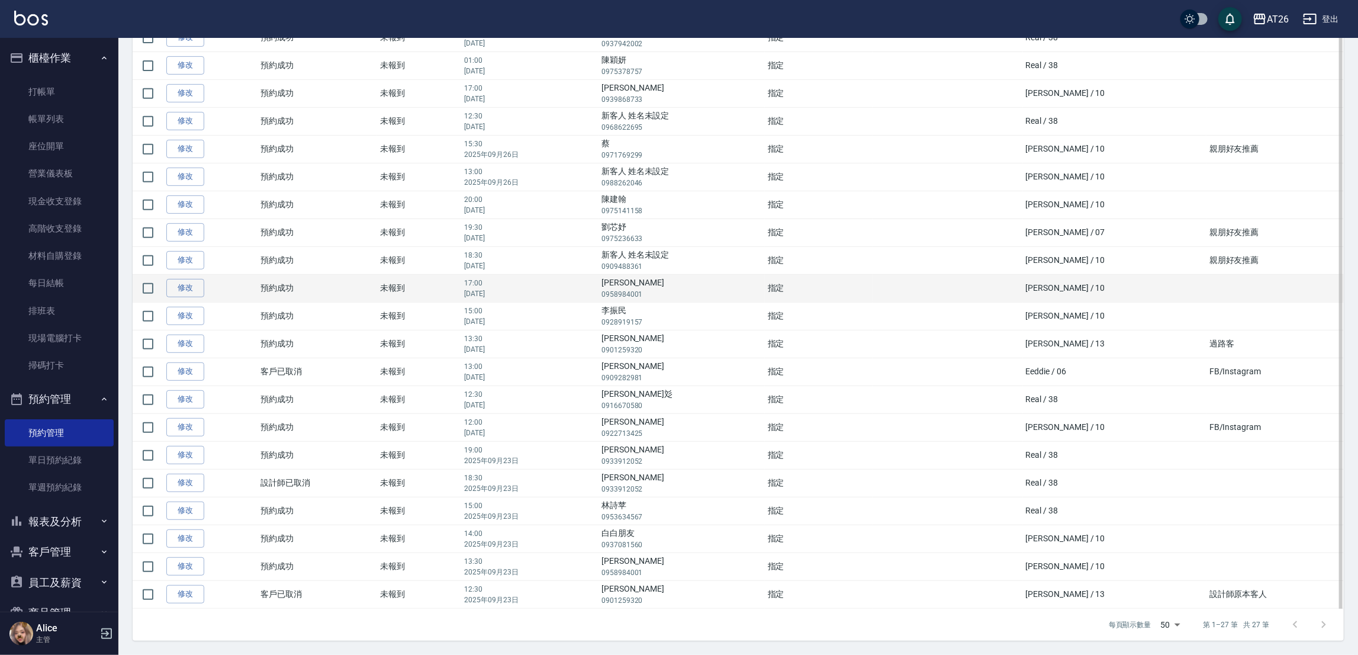
click at [676, 293] on p "0958984001" at bounding box center [681, 294] width 160 height 11
click at [143, 287] on input "checkbox" at bounding box center [148, 288] width 25 height 25
checkbox input "true"
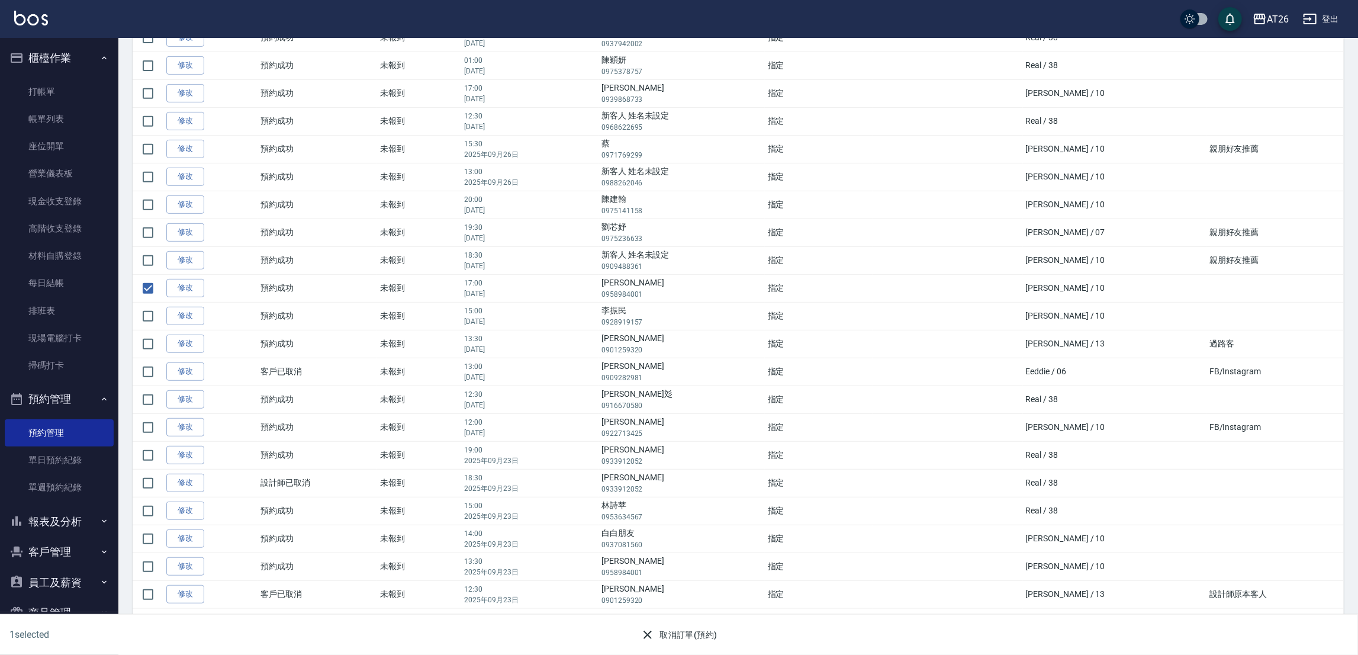
click at [679, 640] on button "取消訂單(預約)" at bounding box center [679, 635] width 86 height 22
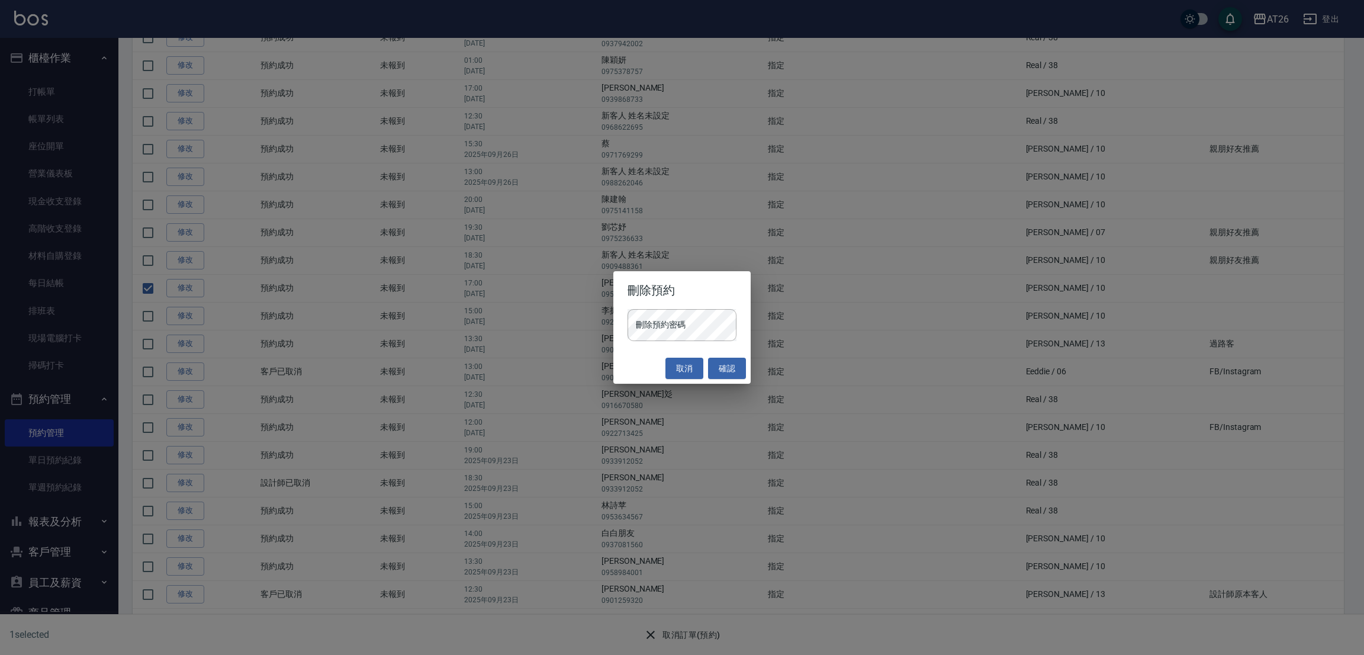
click at [645, 367] on div "取消 確認" at bounding box center [681, 368] width 137 height 31
click at [654, 355] on div "取消 確認" at bounding box center [681, 368] width 137 height 31
click at [648, 314] on div "刪除預約密碼 刪除預約密碼" at bounding box center [681, 325] width 109 height 32
click at [633, 371] on div "取消 確認" at bounding box center [681, 368] width 137 height 31
click at [740, 363] on button "確認" at bounding box center [727, 369] width 38 height 22
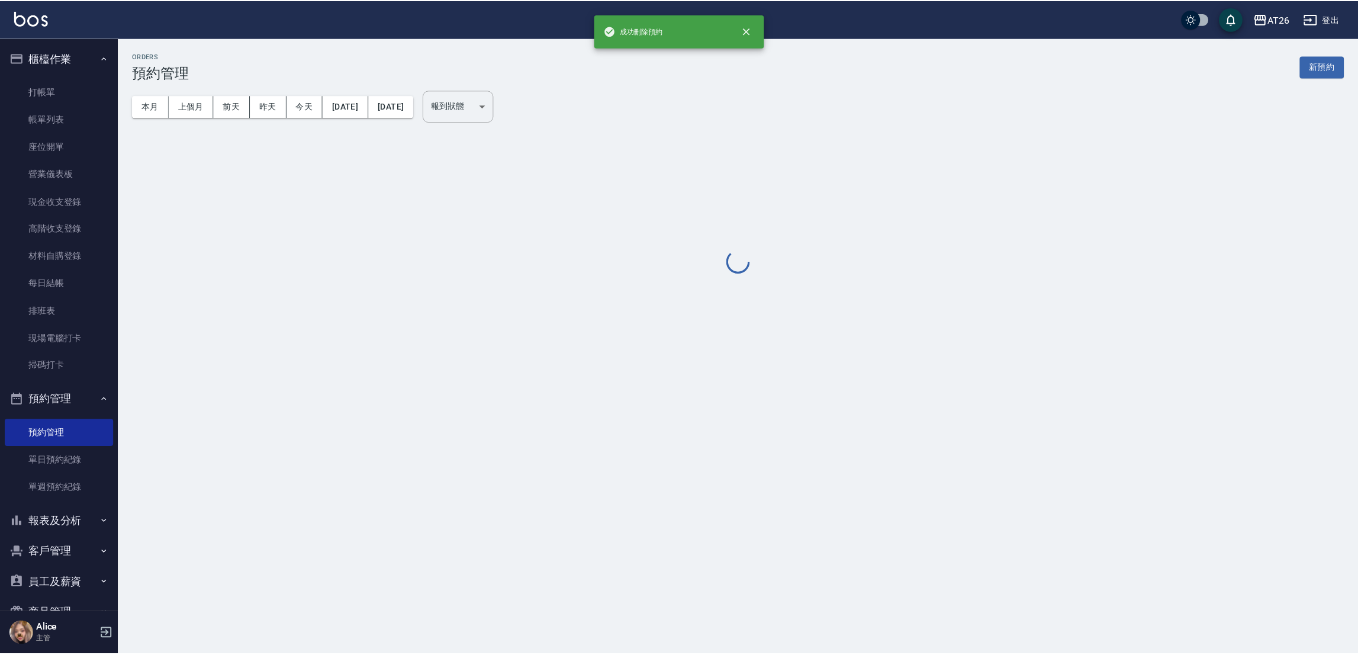
scroll to position [0, 0]
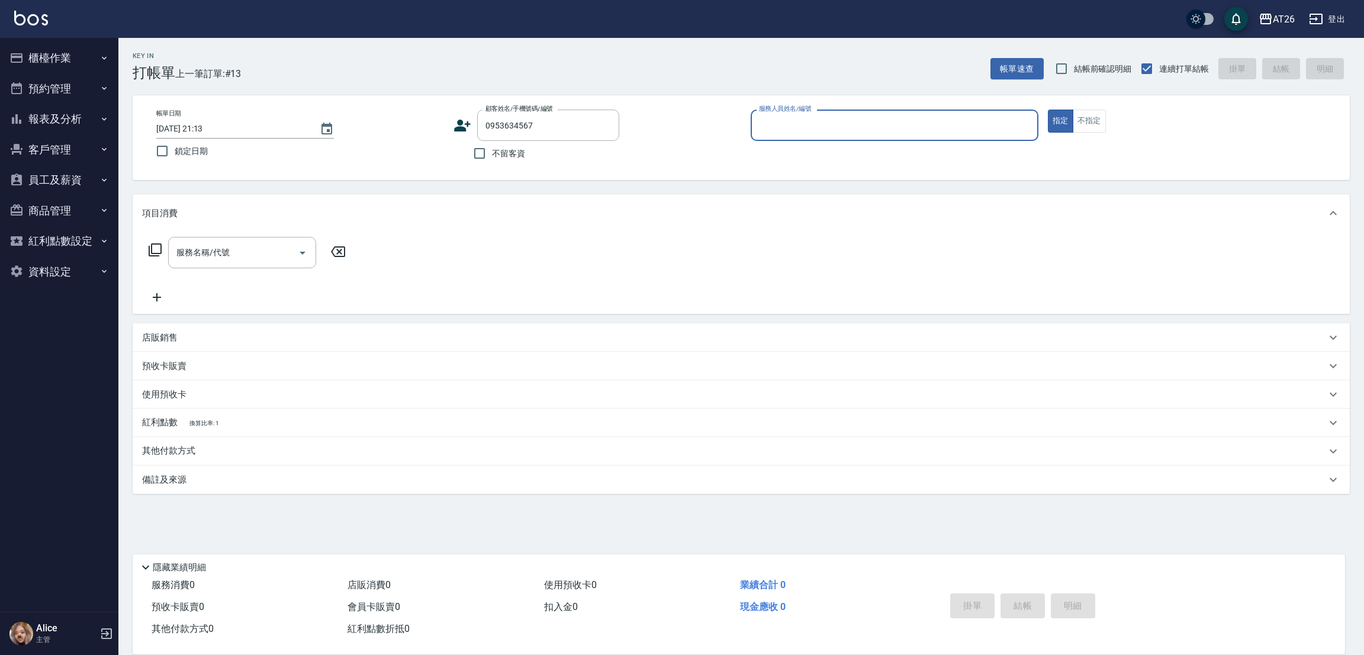
type input "[PERSON_NAME]/0953634567/null"
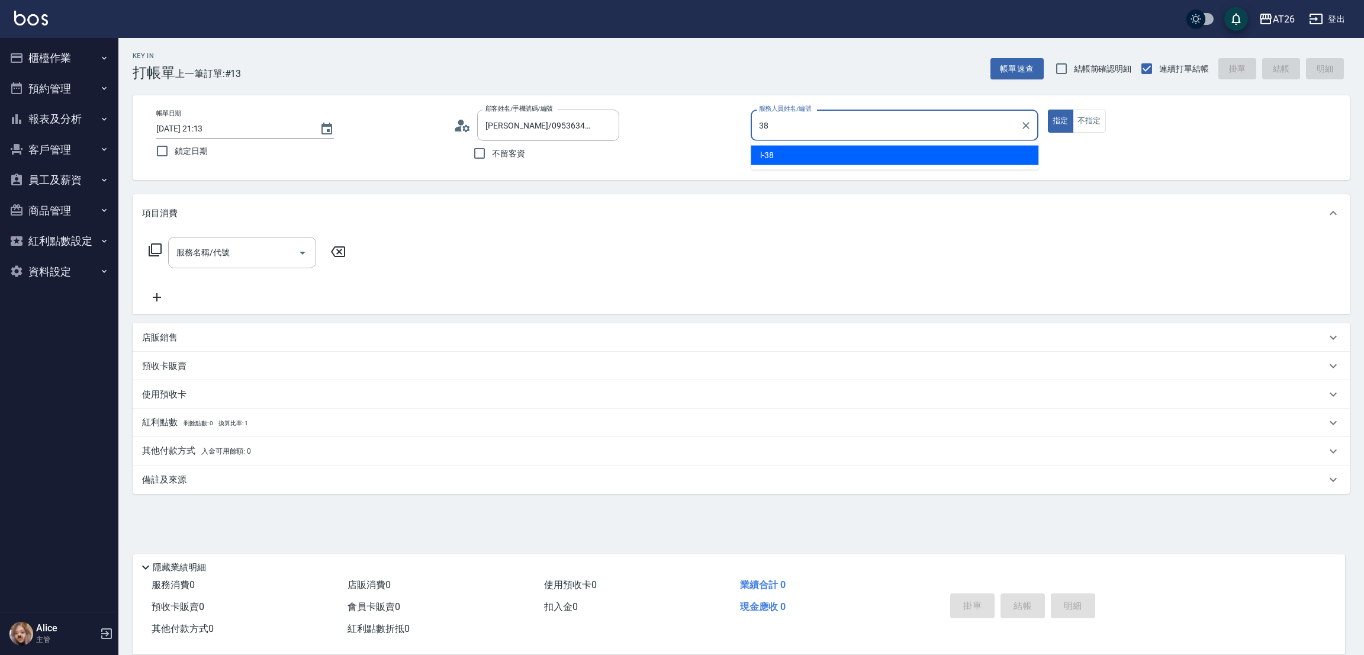
type input "38"
type button "true"
type input "l-38"
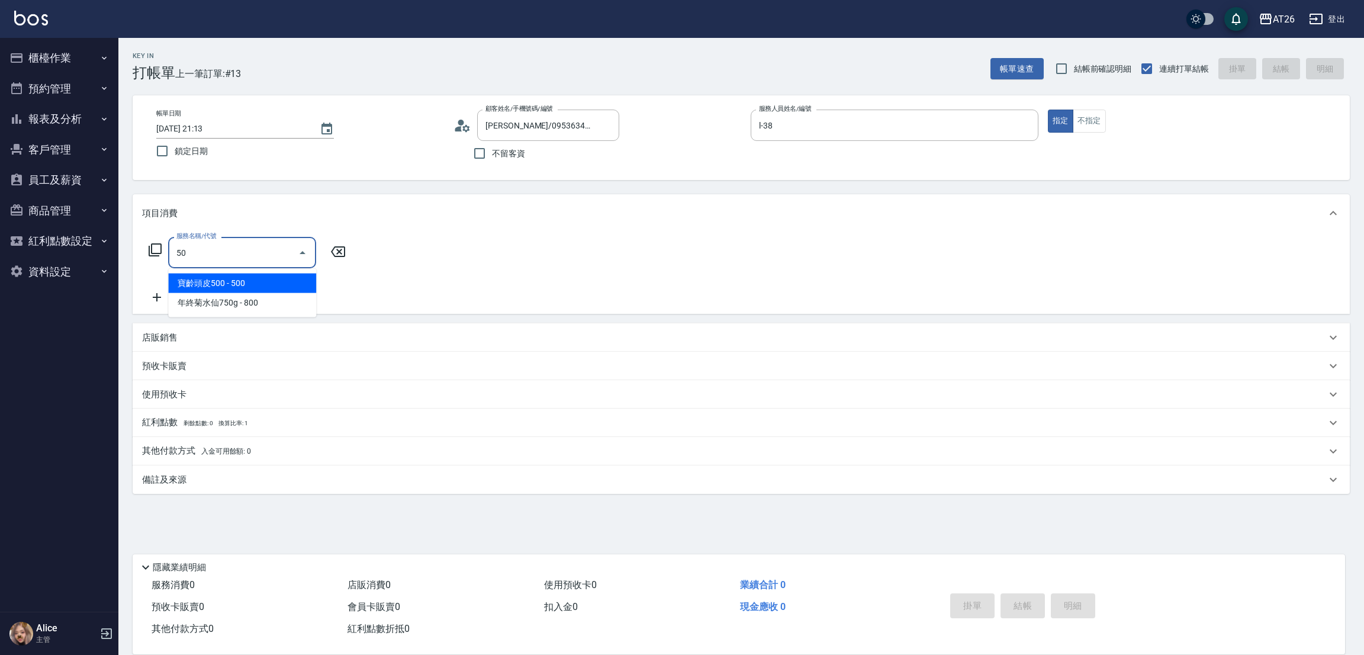
type input "501"
type input "120"
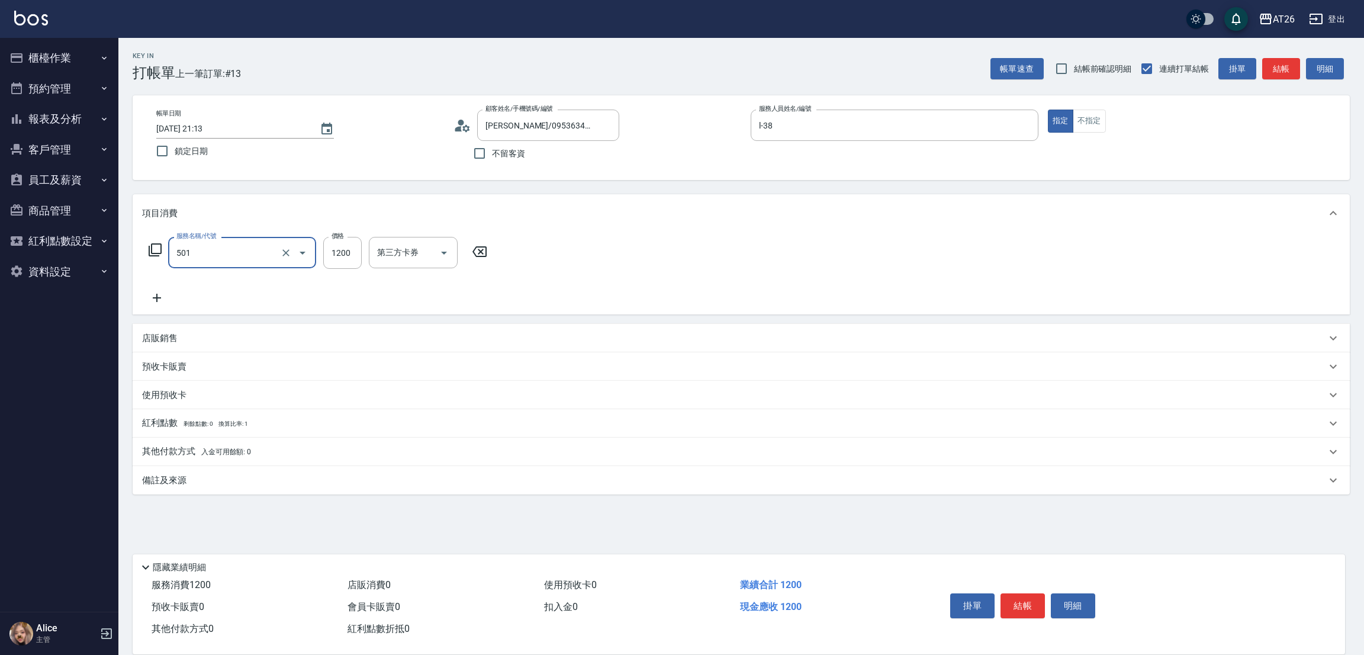
type input "染髮(501)"
type input "1"
type input "0"
type input "199"
type input "10"
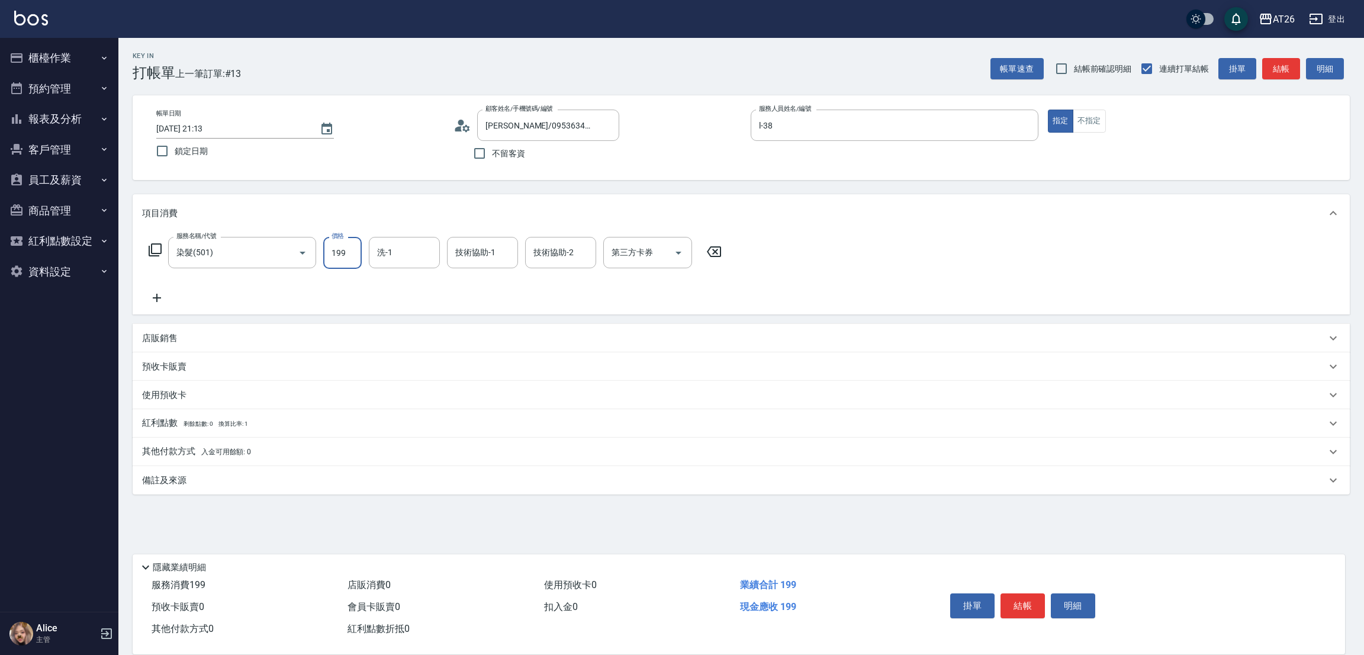
type input "1999"
type input "190"
type input "1999"
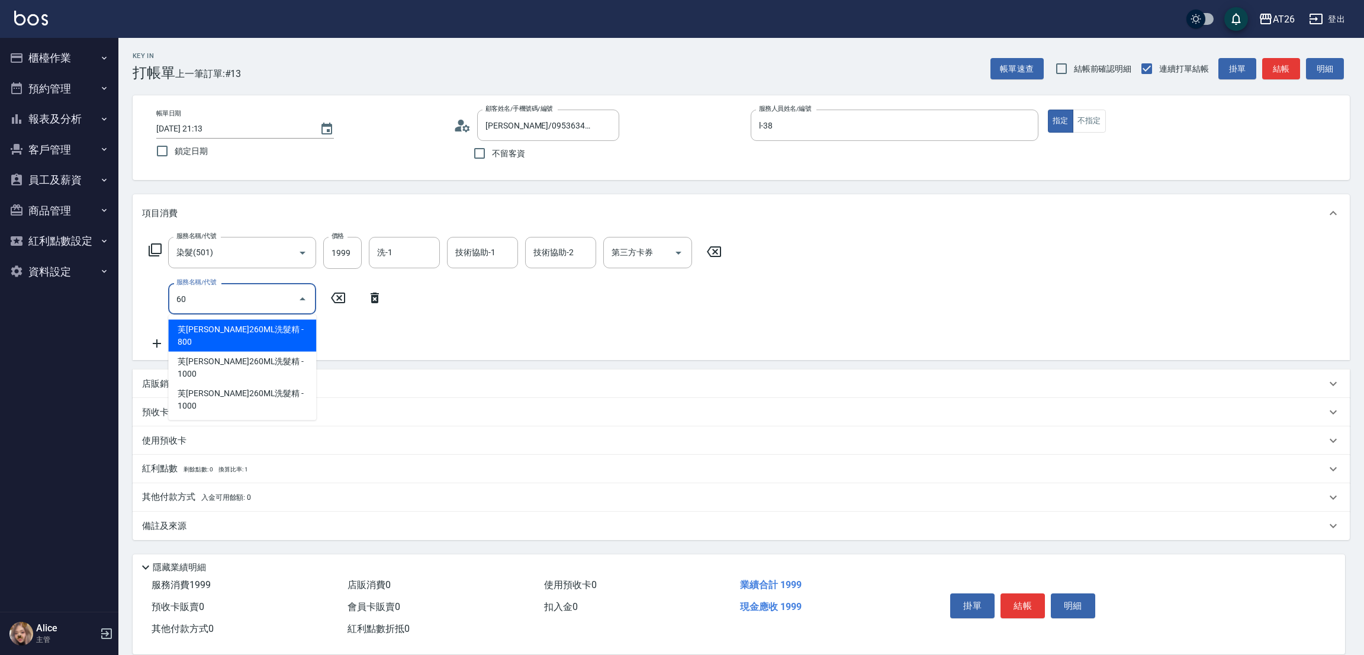
type input "601"
type input "220"
type input "自護髮(601)"
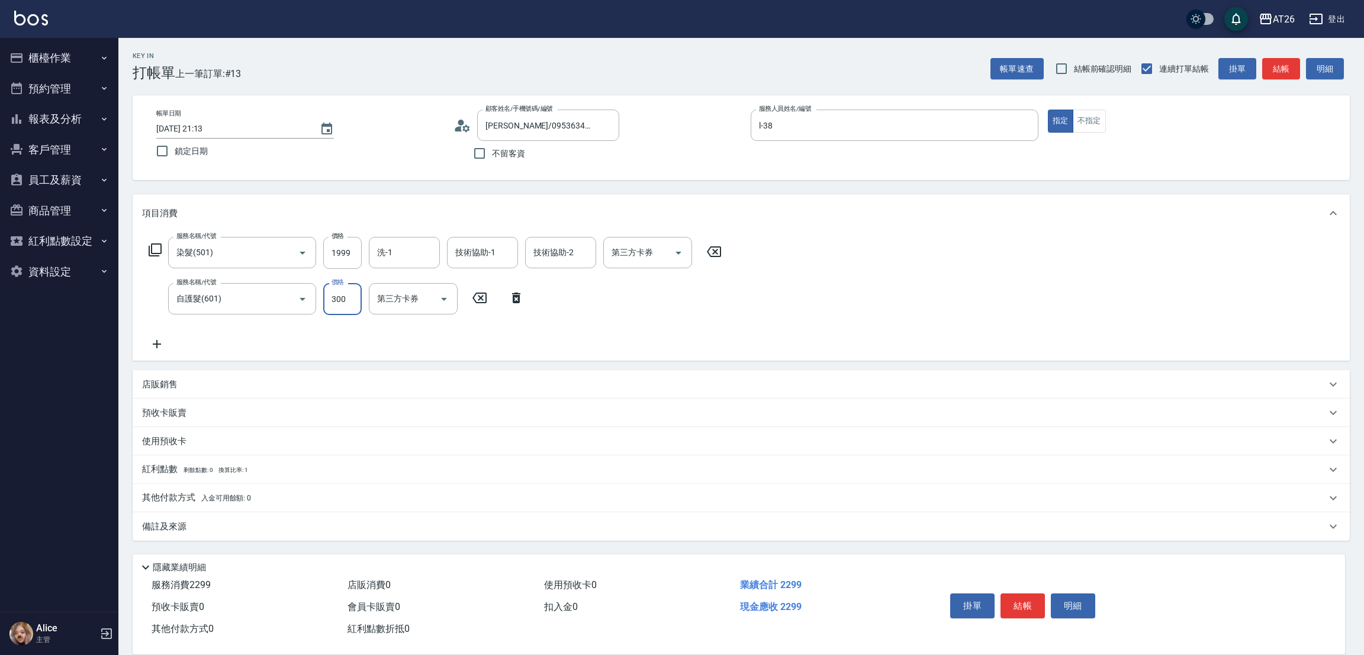
type input "2"
type input "200"
type input "250"
type input "220"
type input "2500"
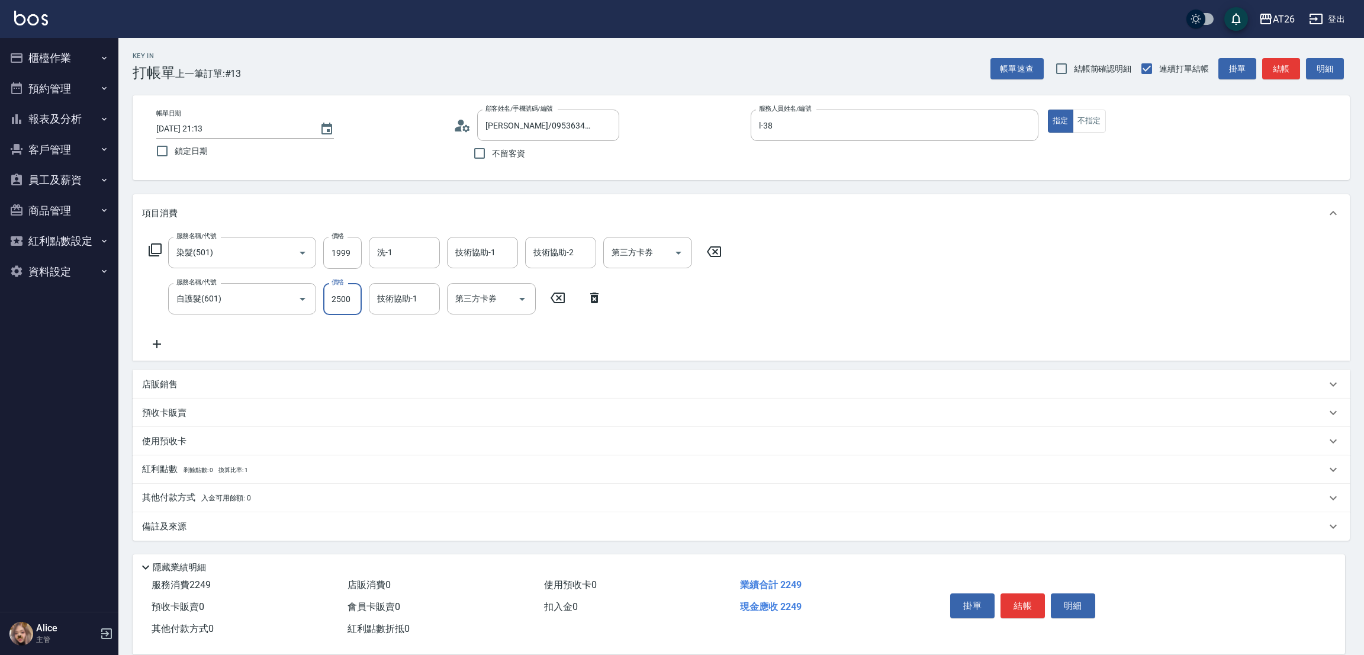
type input "440"
type input "0"
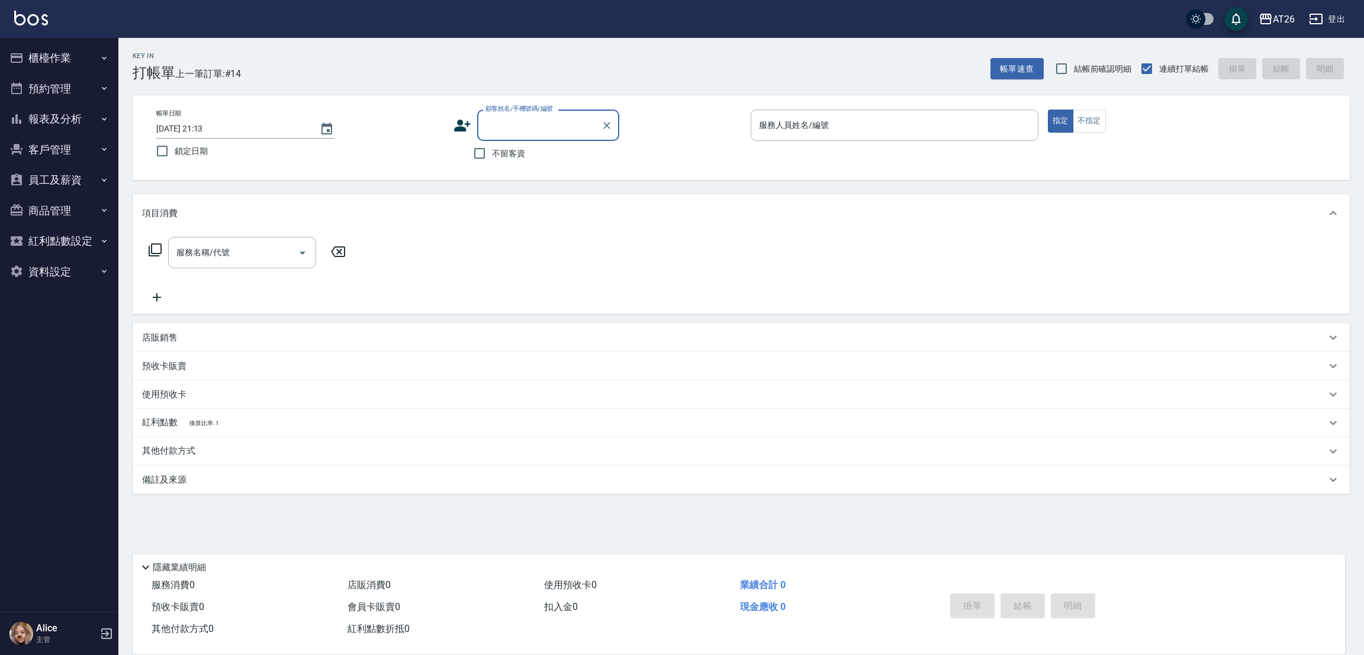
click at [38, 62] on button "櫃檯作業" at bounding box center [59, 58] width 109 height 31
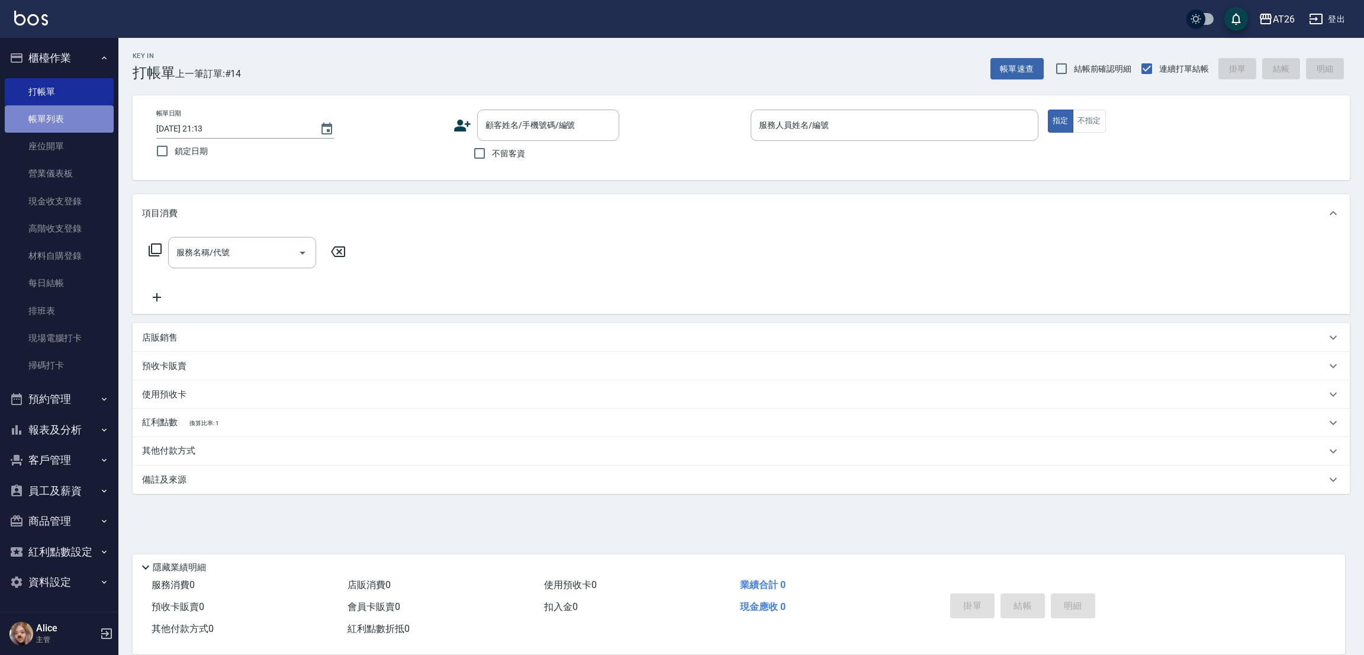
click at [31, 128] on link "帳單列表" at bounding box center [59, 118] width 109 height 27
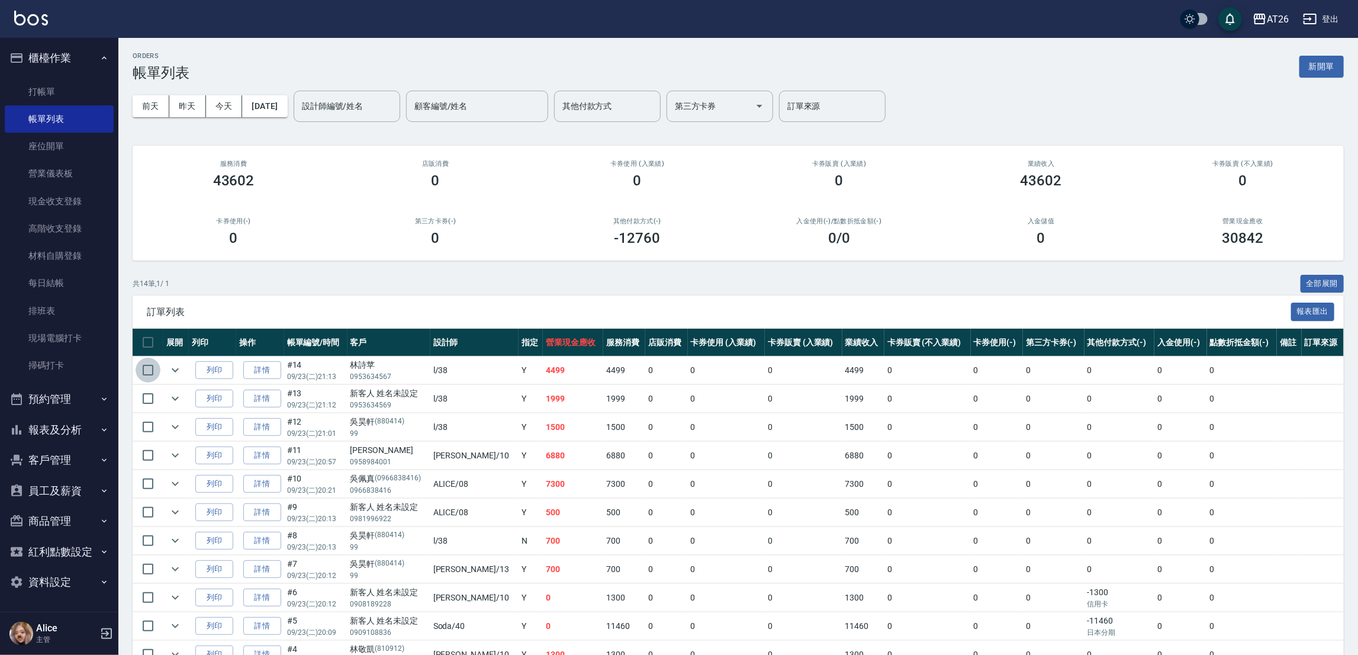
click at [145, 376] on input "checkbox" at bounding box center [148, 370] width 25 height 25
checkbox input "true"
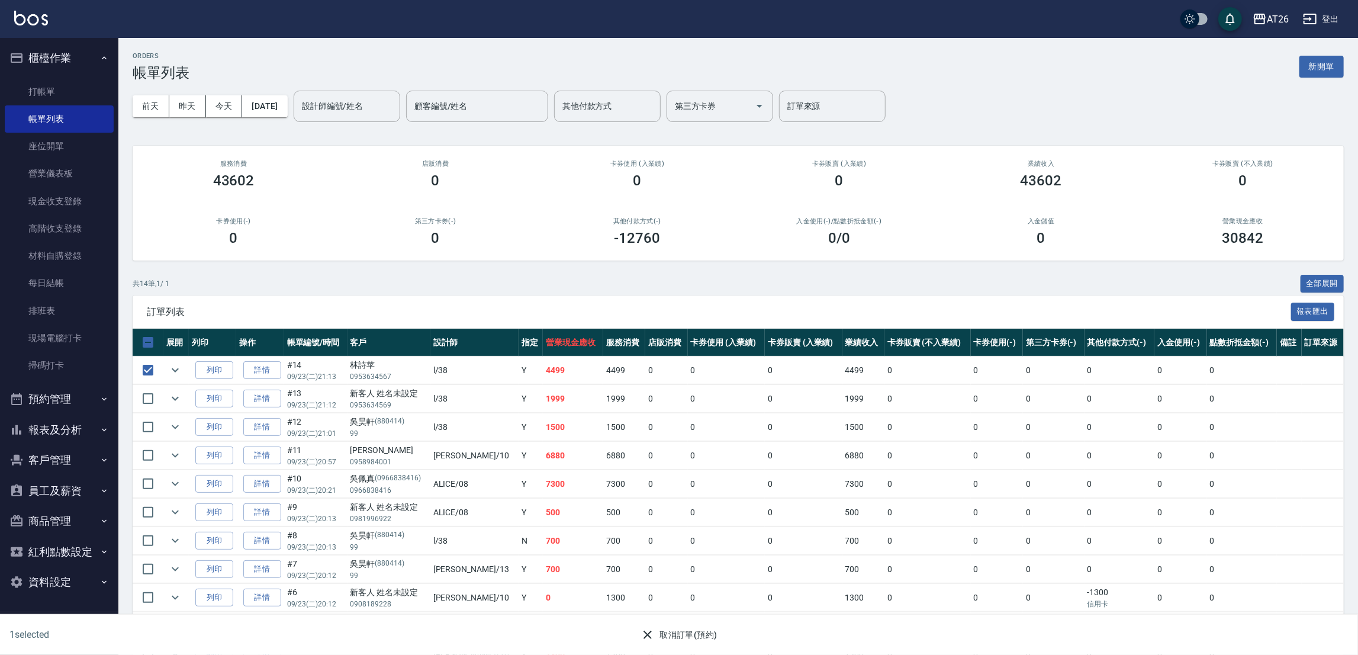
click at [145, 413] on td at bounding box center [148, 427] width 31 height 28
click at [152, 401] on input "checkbox" at bounding box center [148, 398] width 25 height 25
checkbox input "true"
click at [152, 426] on input "checkbox" at bounding box center [148, 426] width 25 height 25
checkbox input "true"
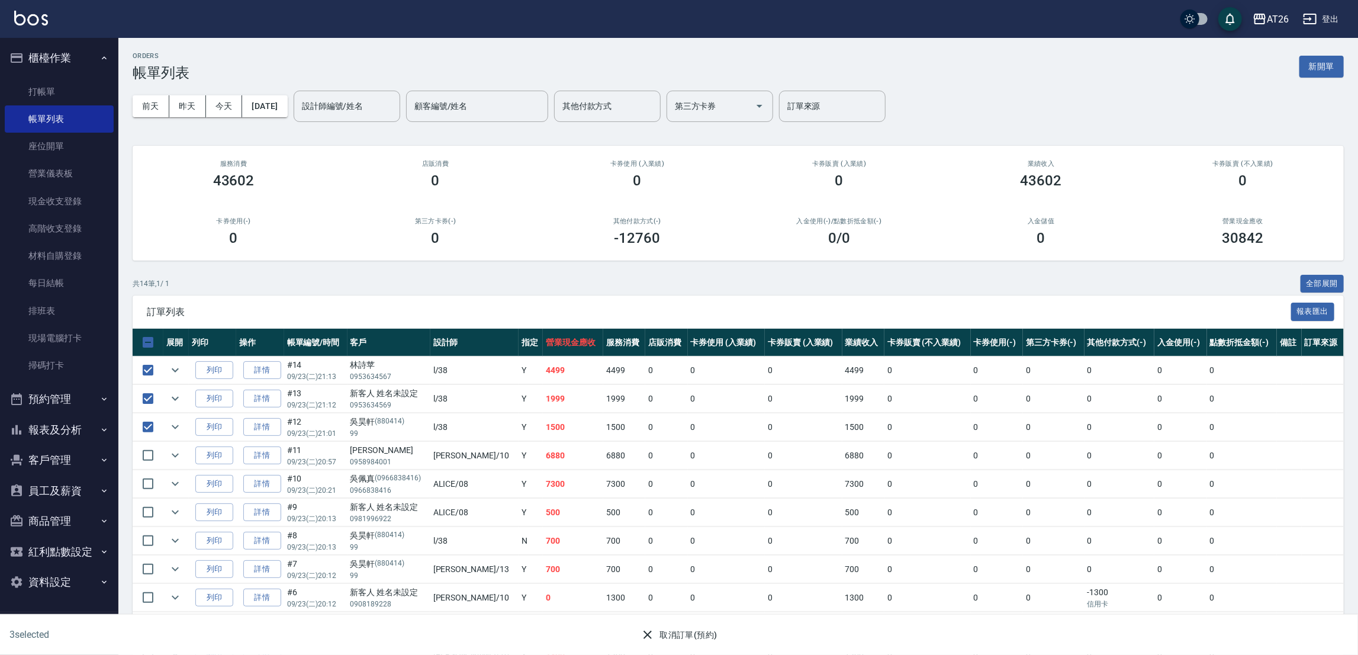
click at [691, 653] on div "3 selected 取消訂單(預約)" at bounding box center [679, 634] width 1358 height 41
click at [691, 638] on button "取消訂單(預約)" at bounding box center [679, 635] width 86 height 22
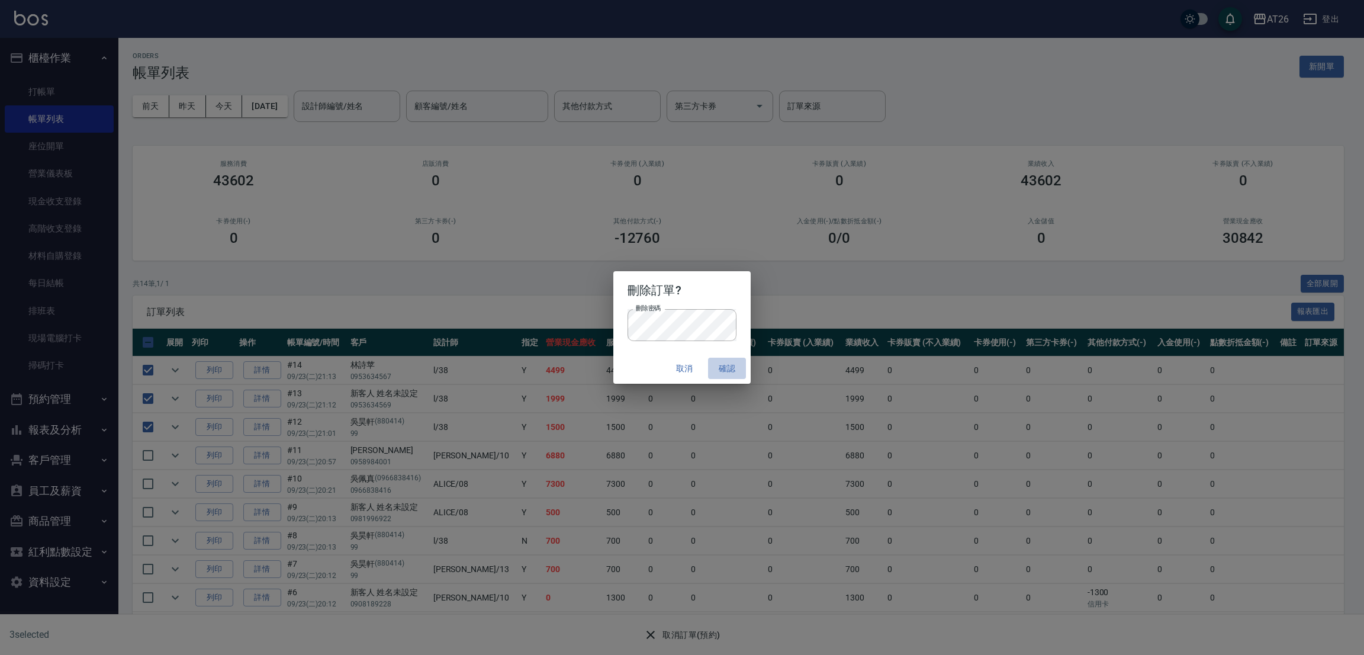
click at [732, 367] on button "確認" at bounding box center [727, 369] width 38 height 22
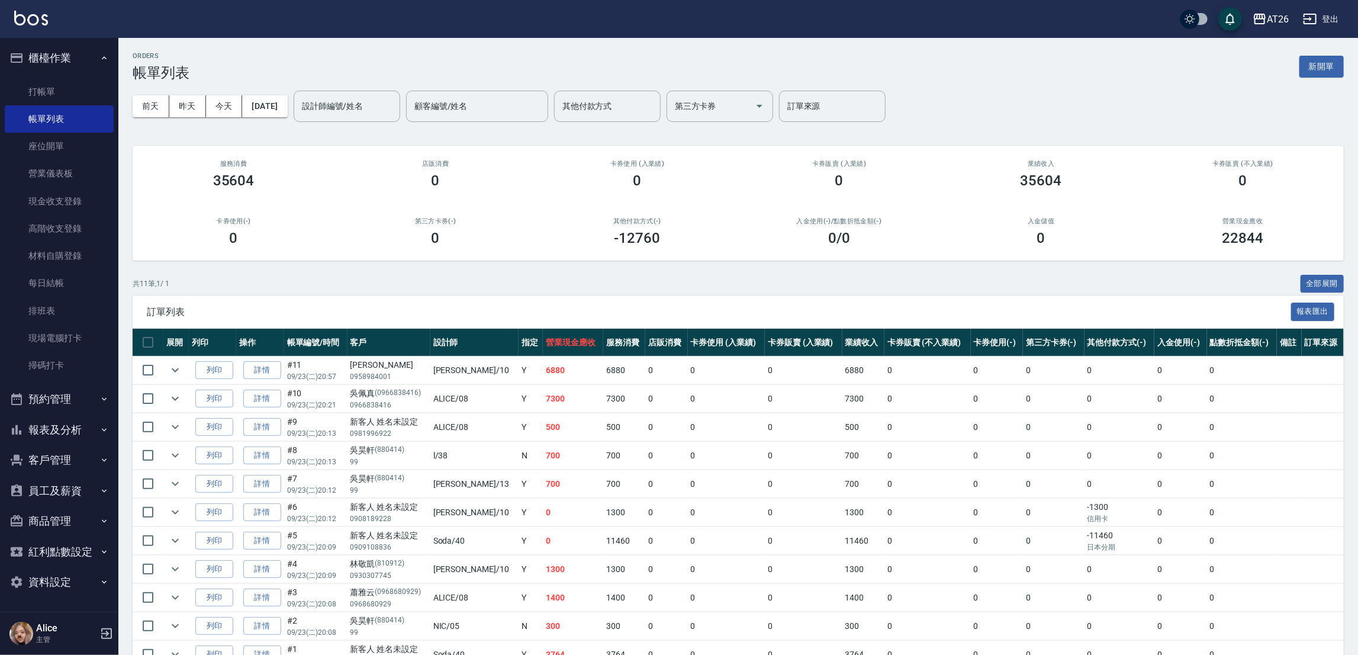
click at [49, 423] on button "報表及分析" at bounding box center [59, 429] width 109 height 31
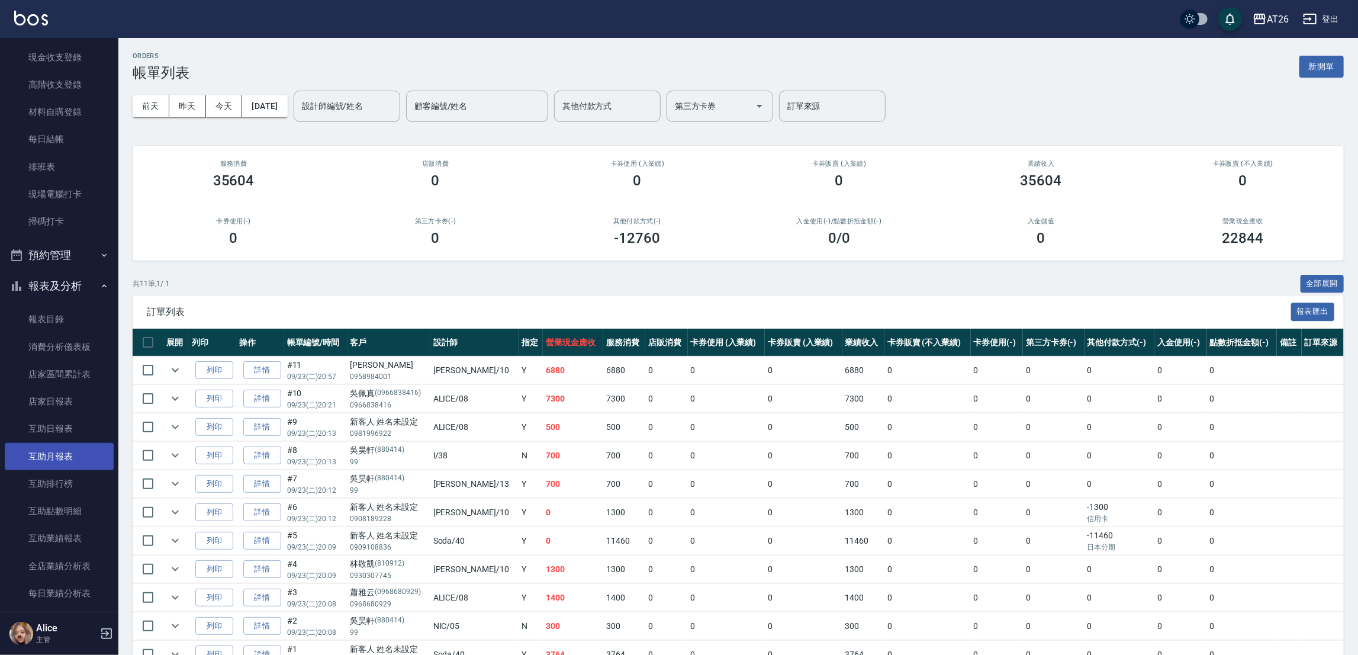
scroll to position [178, 0]
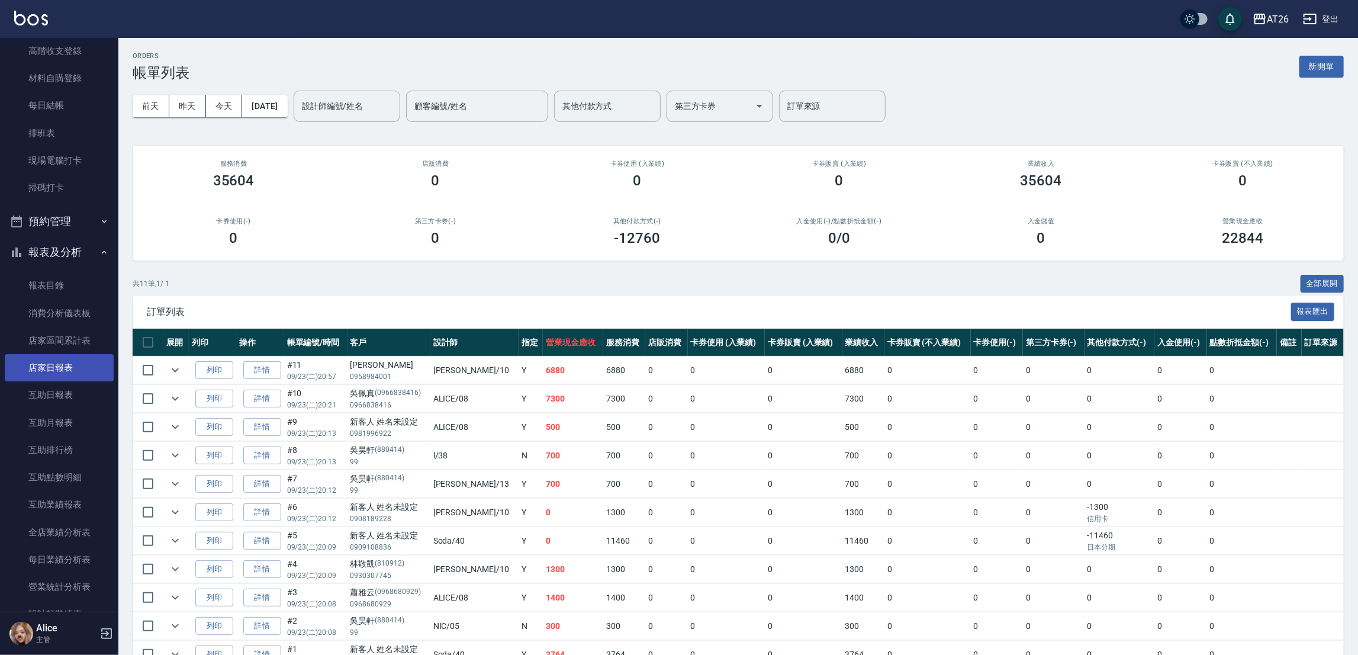
click at [81, 368] on link "店家日報表" at bounding box center [59, 367] width 109 height 27
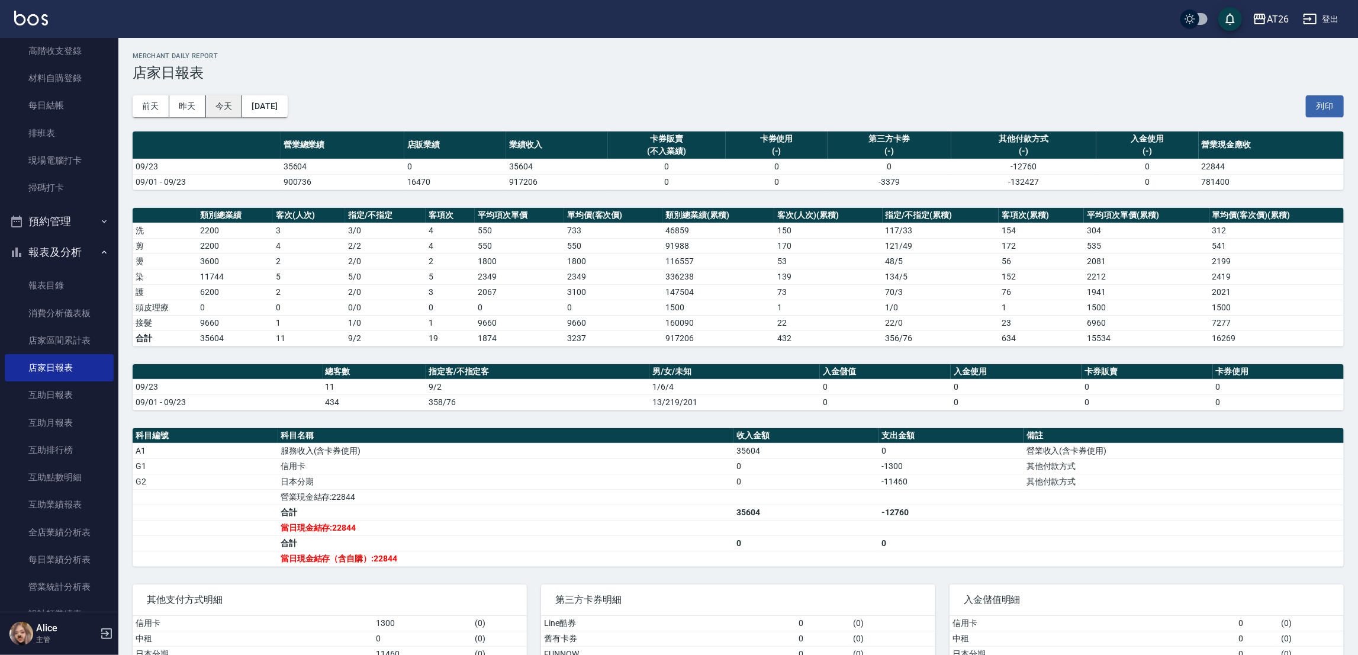
click at [226, 97] on button "今天" at bounding box center [224, 106] width 37 height 22
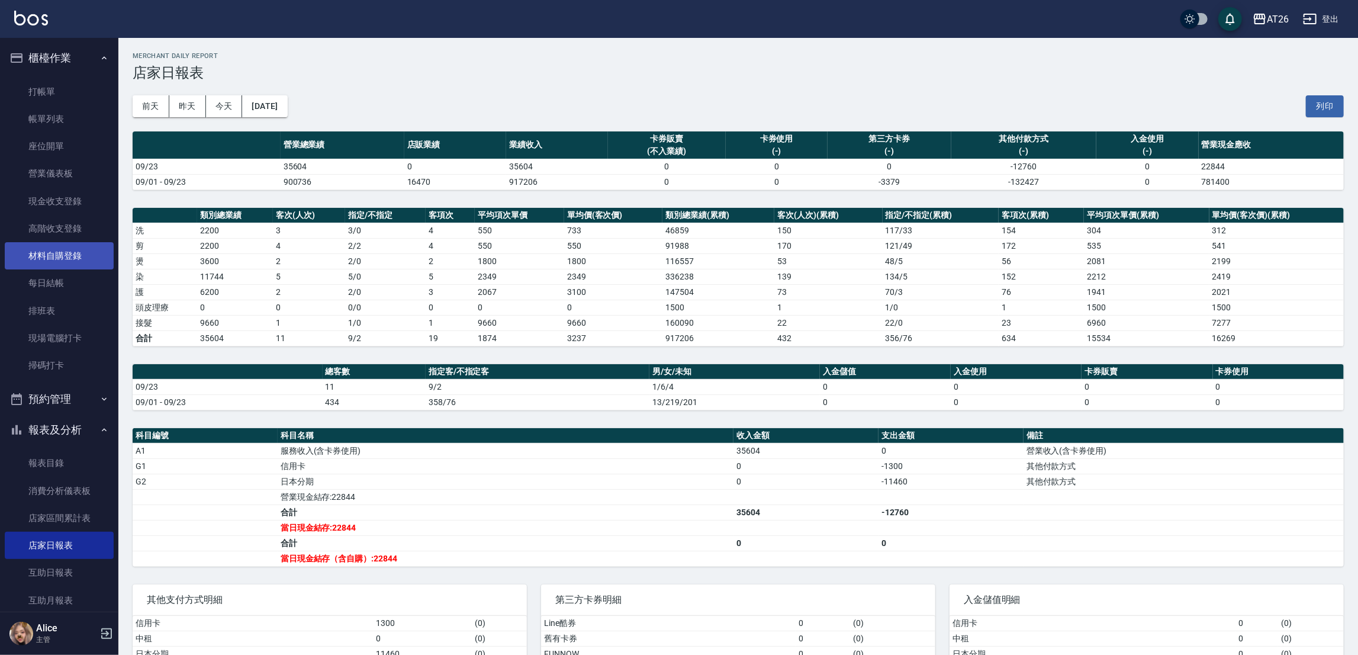
click at [66, 246] on link "材料自購登錄" at bounding box center [59, 255] width 109 height 27
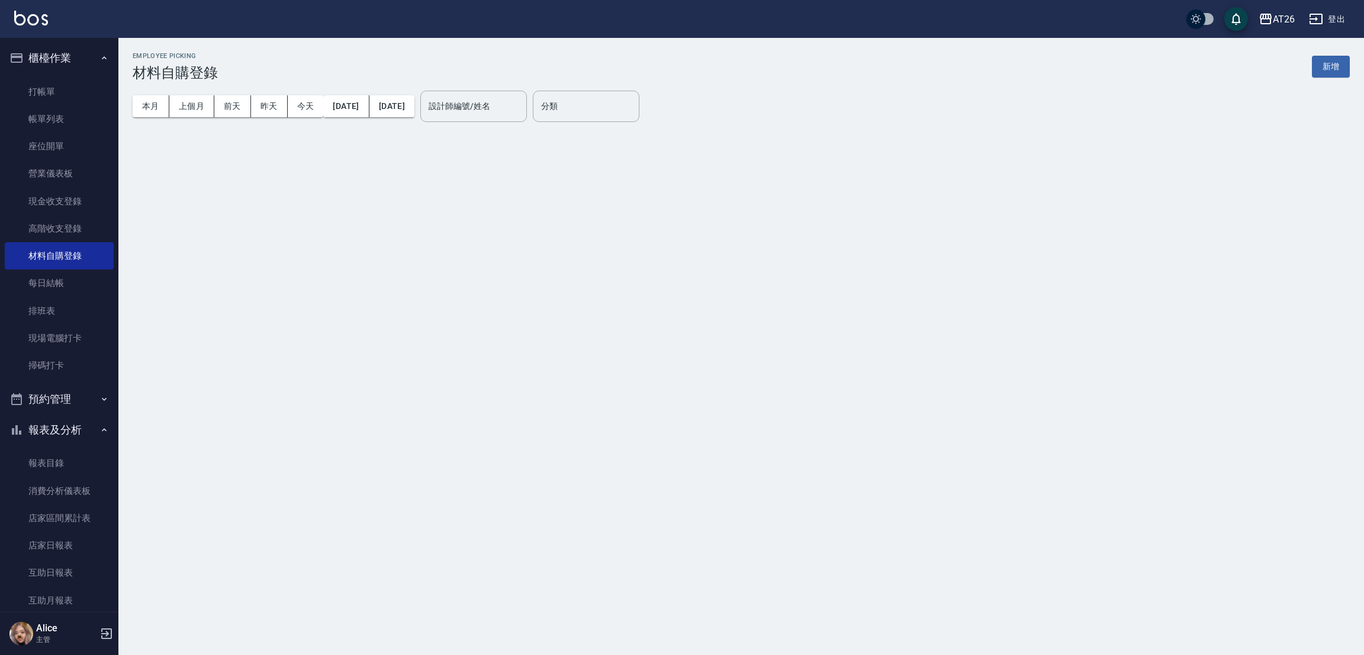
click at [302, 94] on div "本月 上個月 前天 昨天 今天 2025/09/01 2025/09/23" at bounding box center [274, 106] width 282 height 50
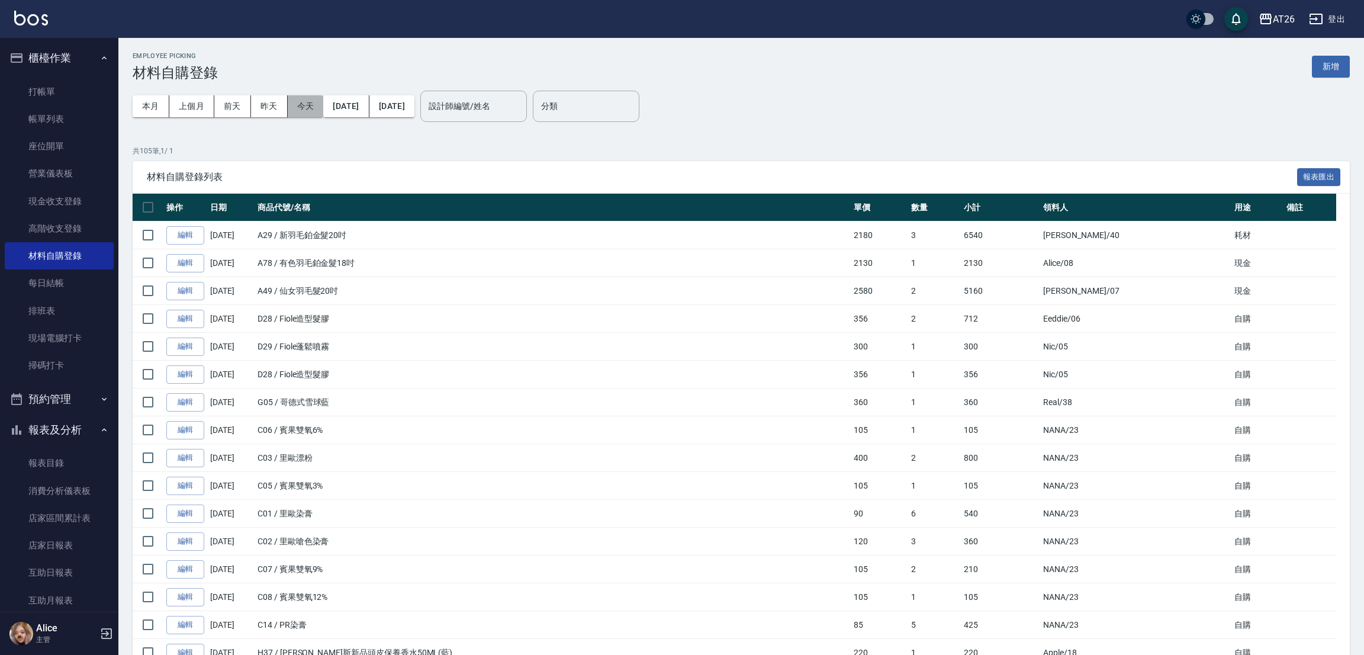
click at [302, 95] on button "今天" at bounding box center [306, 106] width 36 height 22
click at [301, 114] on button "今天" at bounding box center [306, 106] width 36 height 22
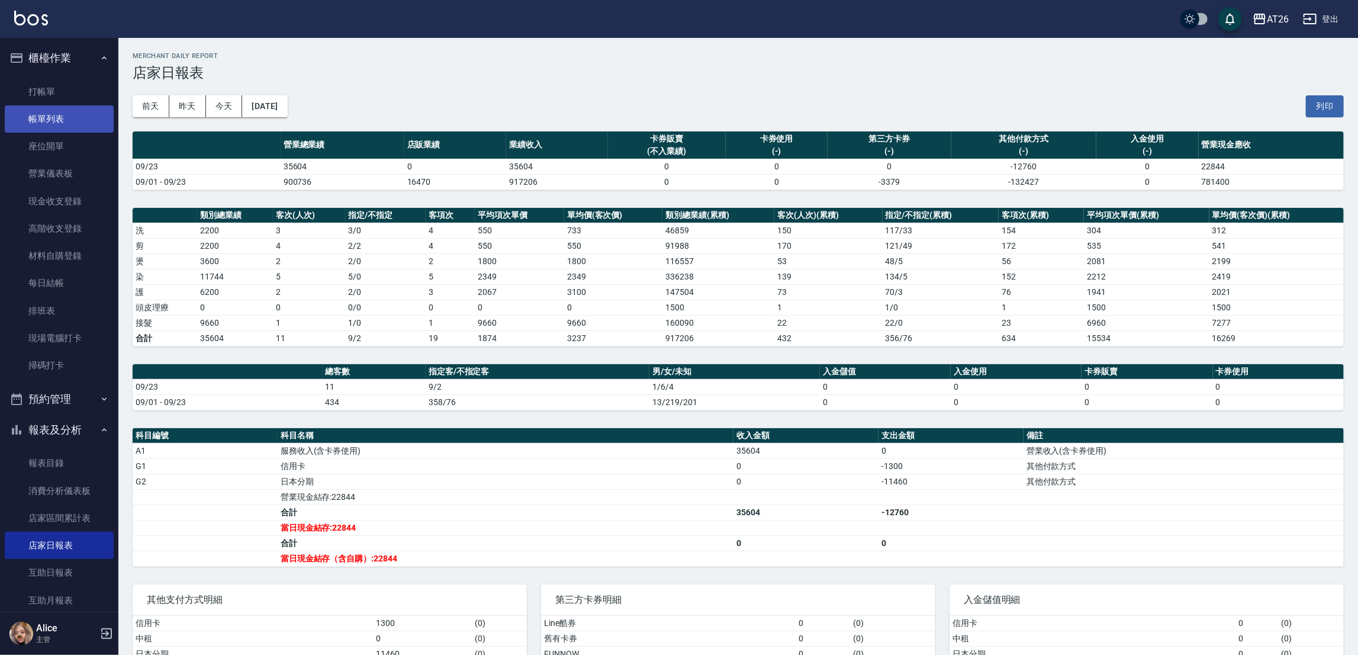
click at [54, 125] on link "帳單列表" at bounding box center [59, 118] width 109 height 27
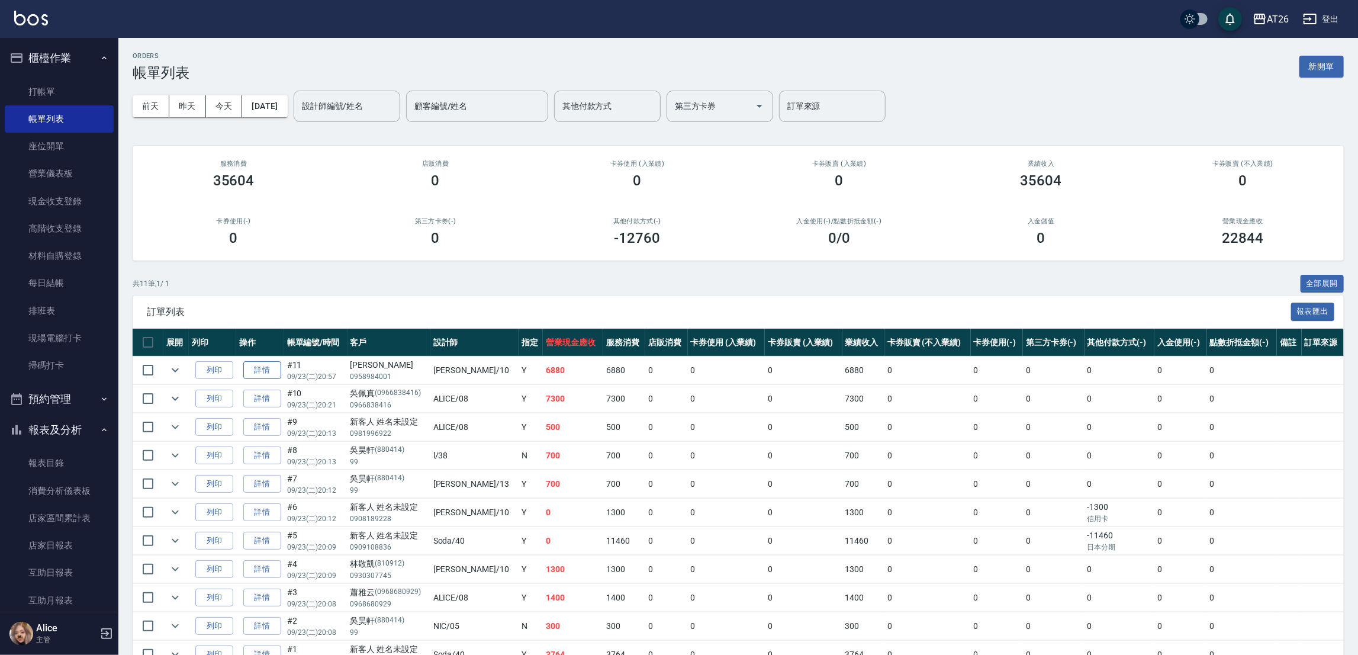
click at [271, 367] on link "詳情" at bounding box center [262, 370] width 38 height 18
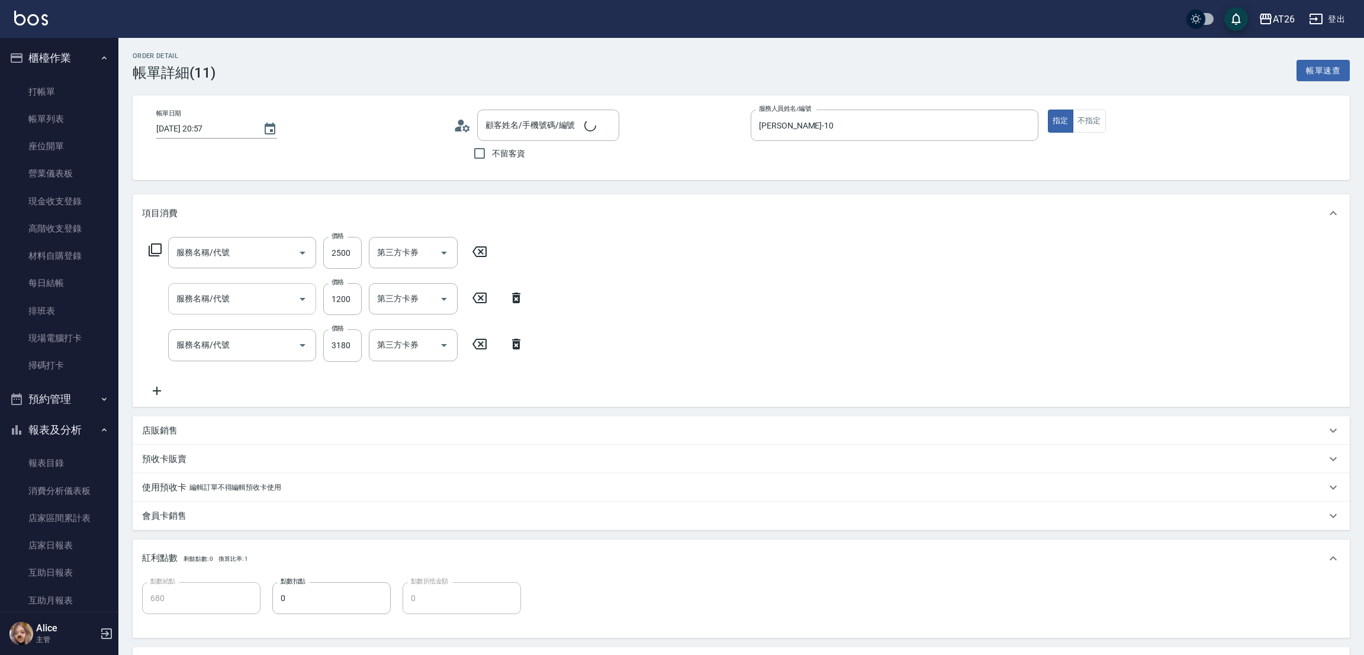
type input "2025/09/23 20:57"
type input "Josh-10"
type input "680"
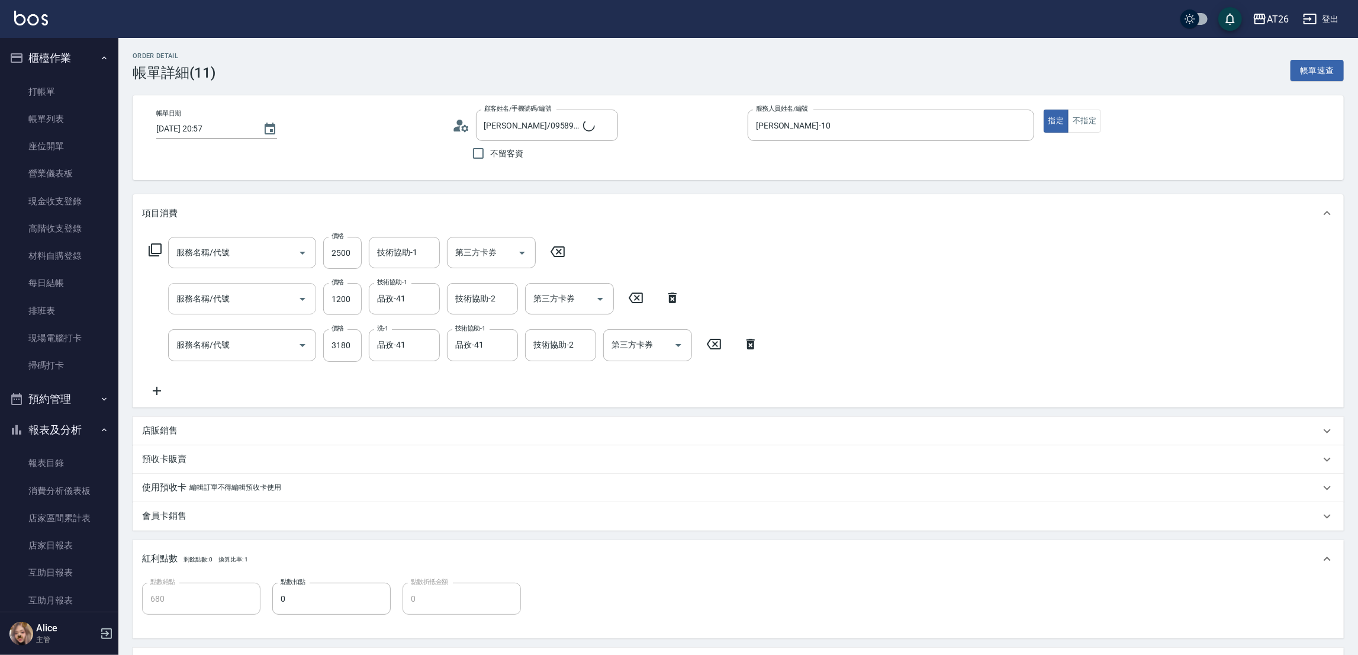
type input "[PERSON_NAME]/0958984001/null"
type input "自護髮(601)"
type input "自購三段(609)"
type input "染髮(501)"
click at [231, 300] on input "自購三段(609)" at bounding box center [225, 298] width 104 height 21
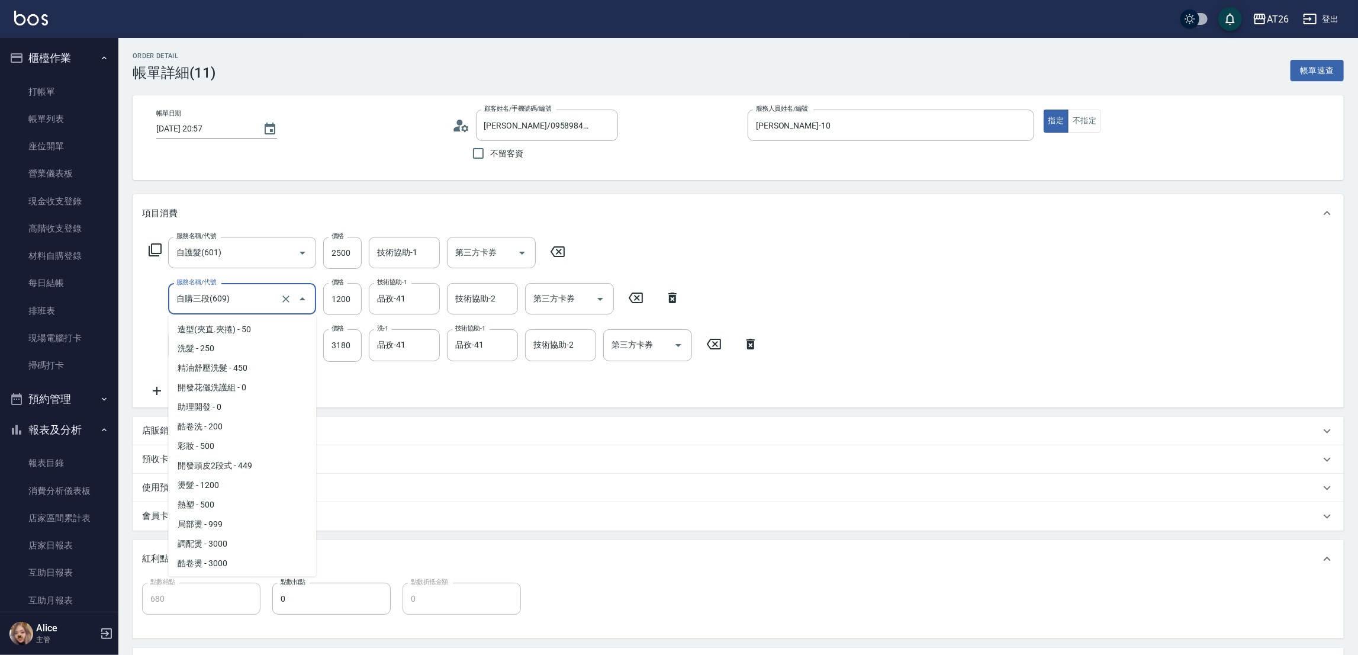
scroll to position [387, 0]
type input "6"
type input "560"
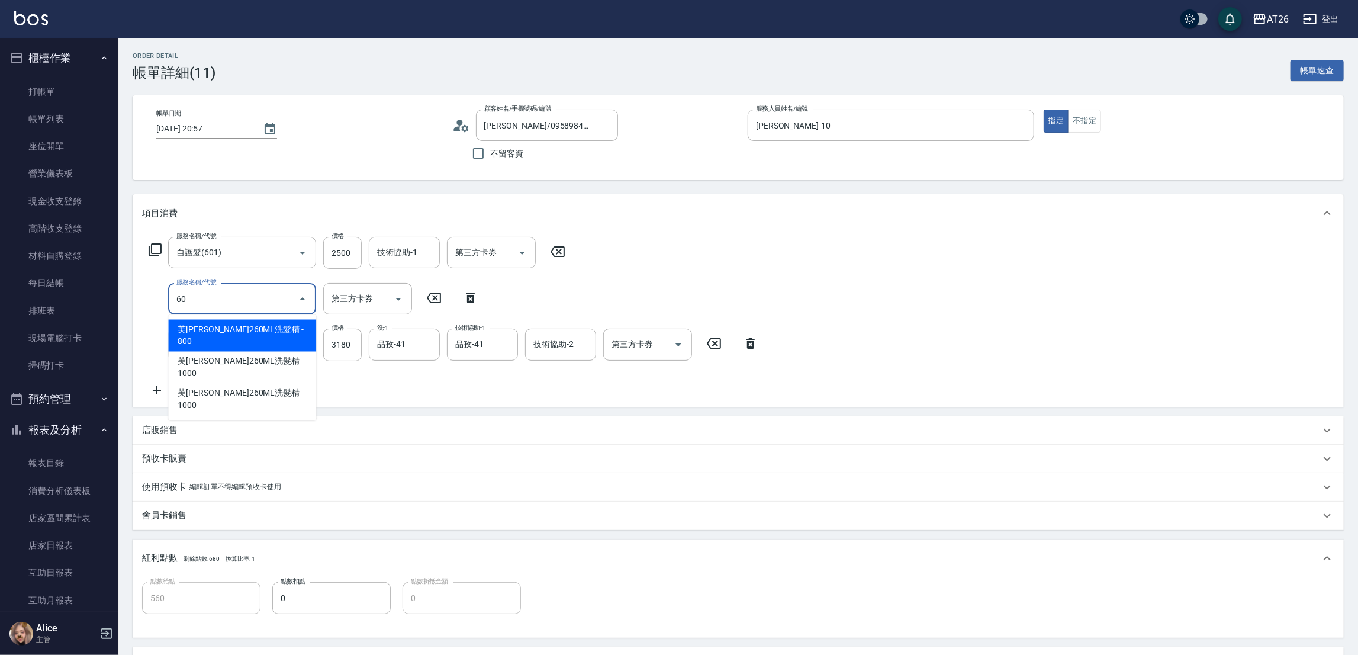
scroll to position [0, 0]
type input "601"
type input "590"
type input "自護髮(601)"
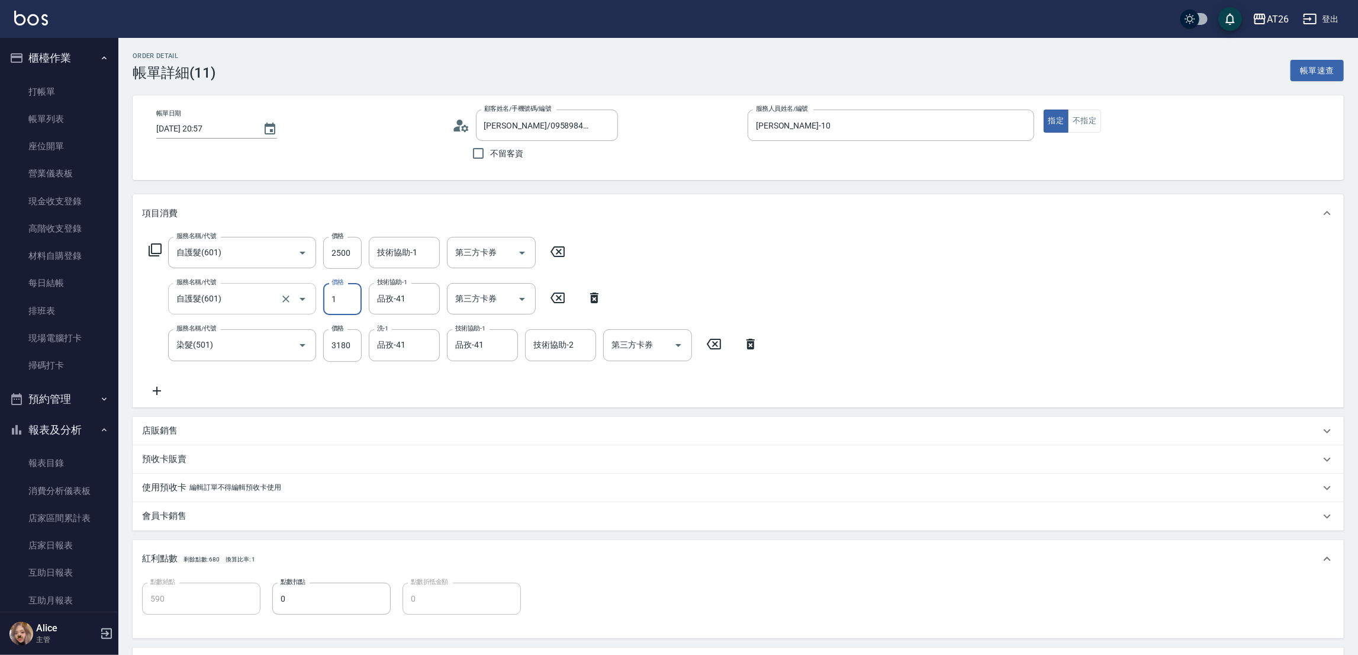
type input "12"
type input "560"
type input "120"
type input "680"
type input "1200"
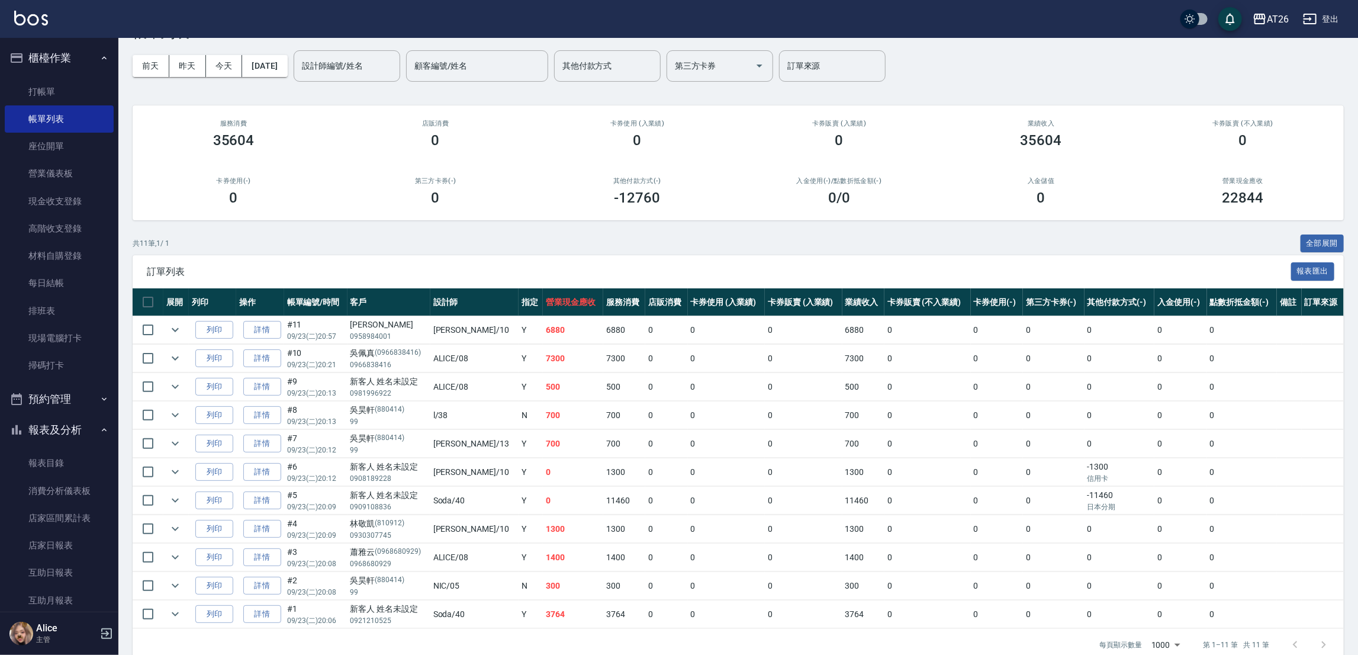
scroll to position [62, 0]
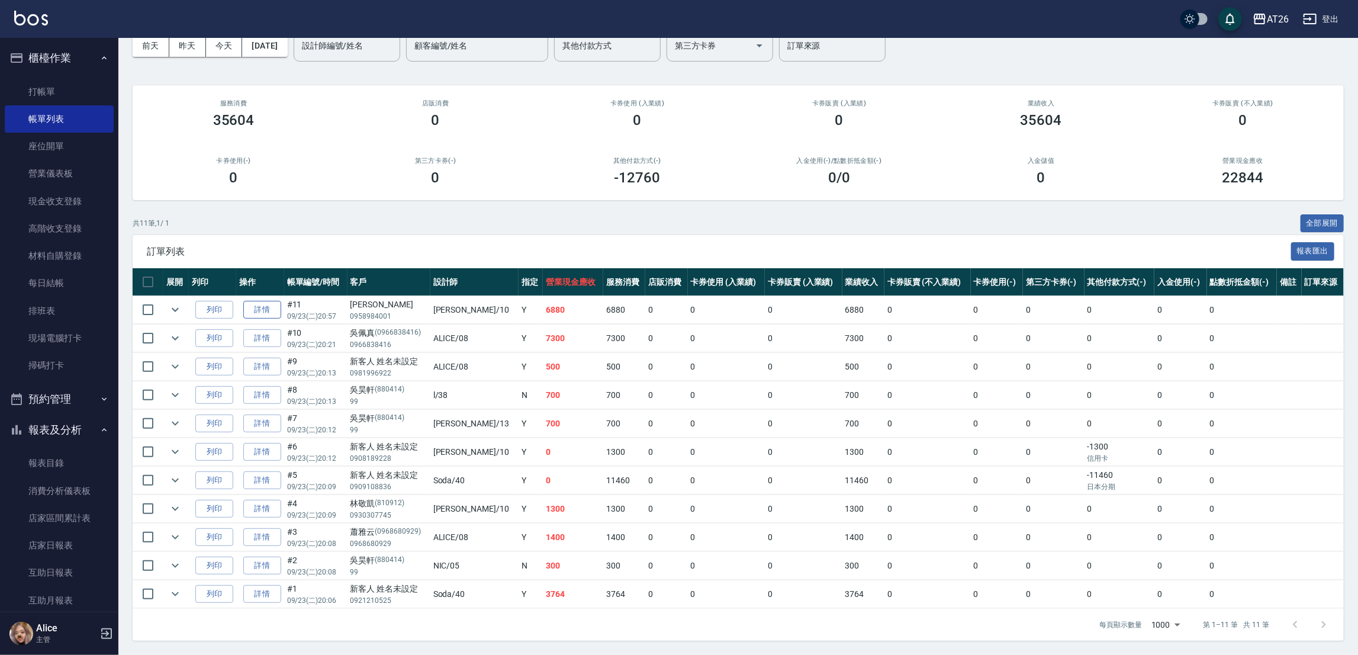
click at [274, 314] on link "詳情" at bounding box center [262, 310] width 38 height 18
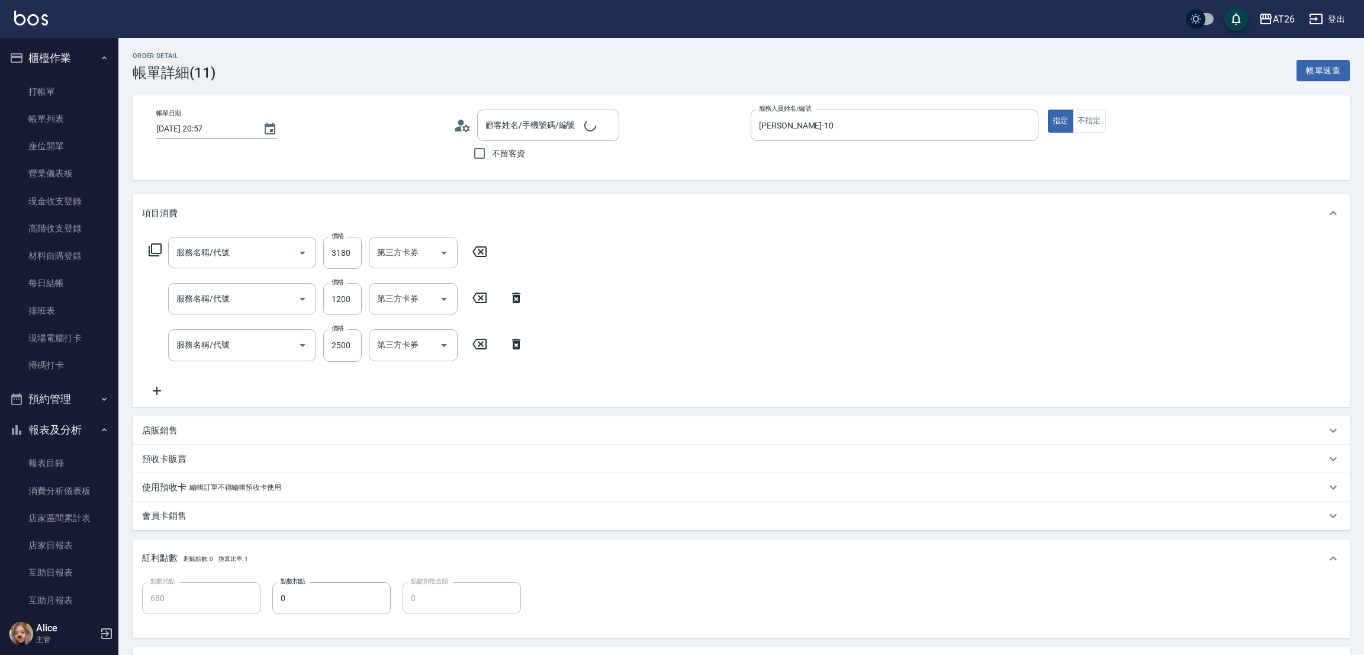
type input "2025/09/23 20:57"
type input "Josh-10"
type input "680"
click at [247, 300] on input "服務名稱/代號" at bounding box center [233, 298] width 120 height 21
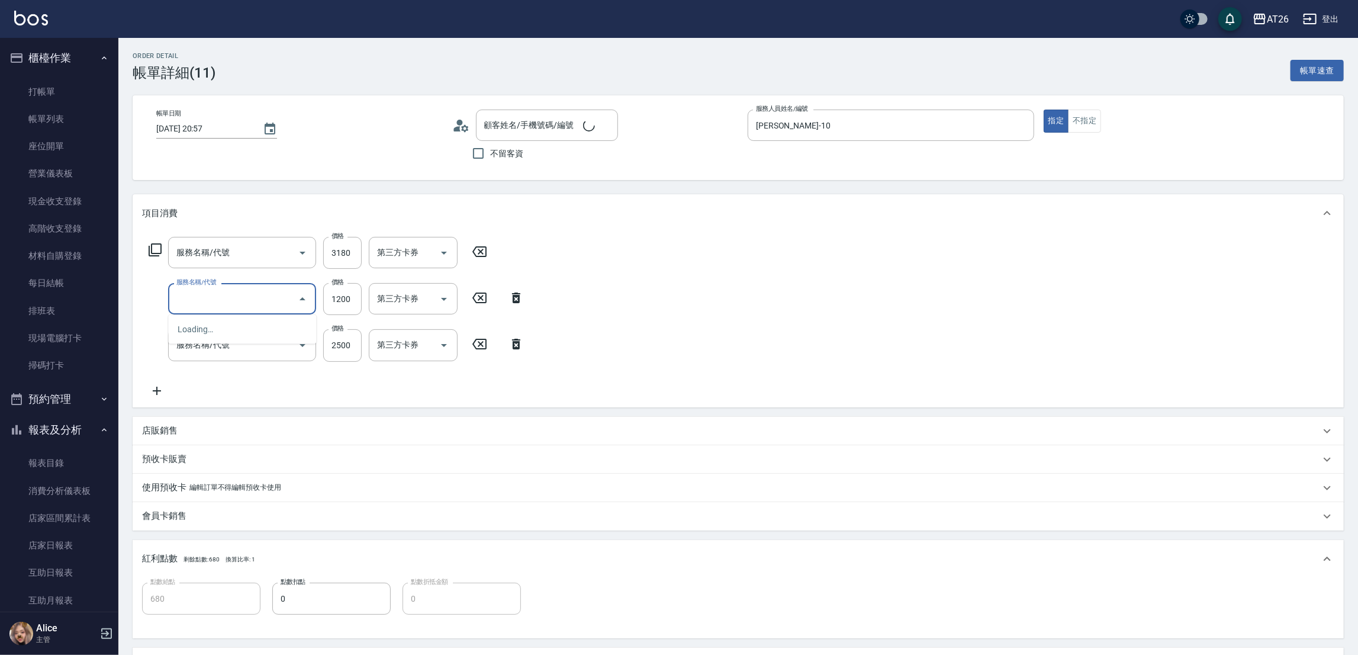
type input "方正琪/0958984001/null"
type input "染髮(501)"
type input "自護髮(601)"
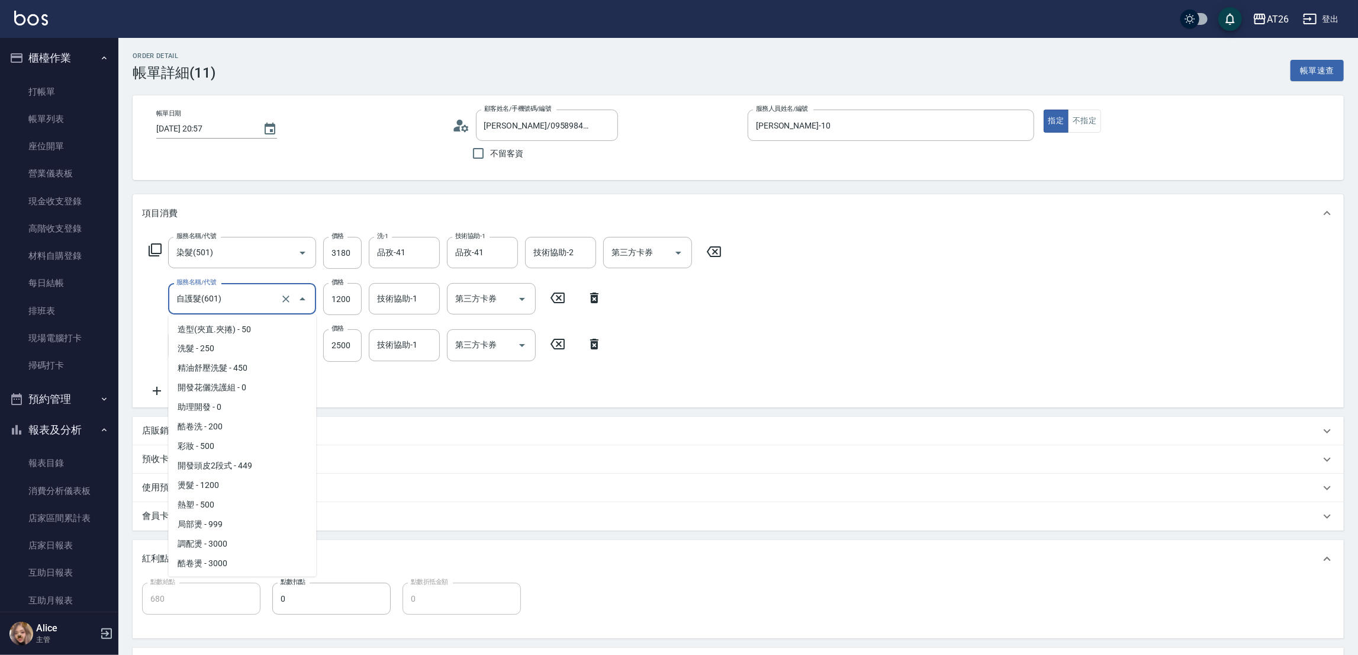
scroll to position [230, 0]
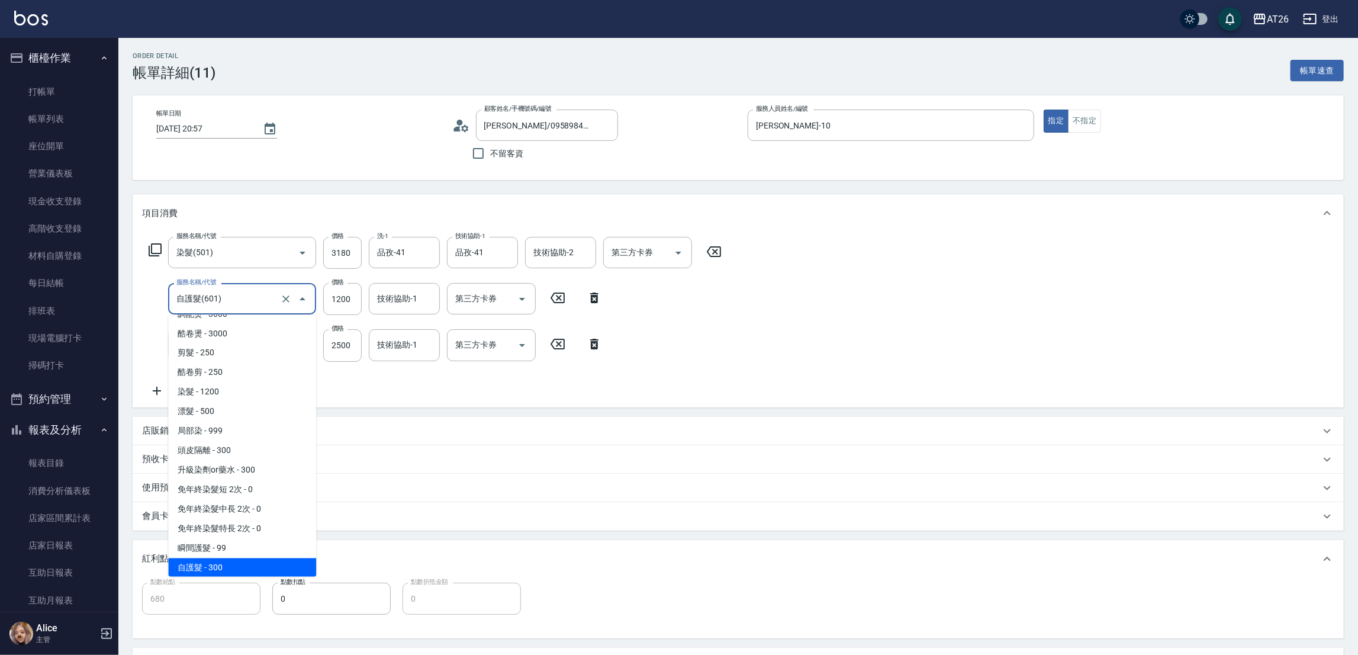
click at [234, 302] on input "自護髮(601)" at bounding box center [225, 298] width 104 height 21
type input "6"
type input "560"
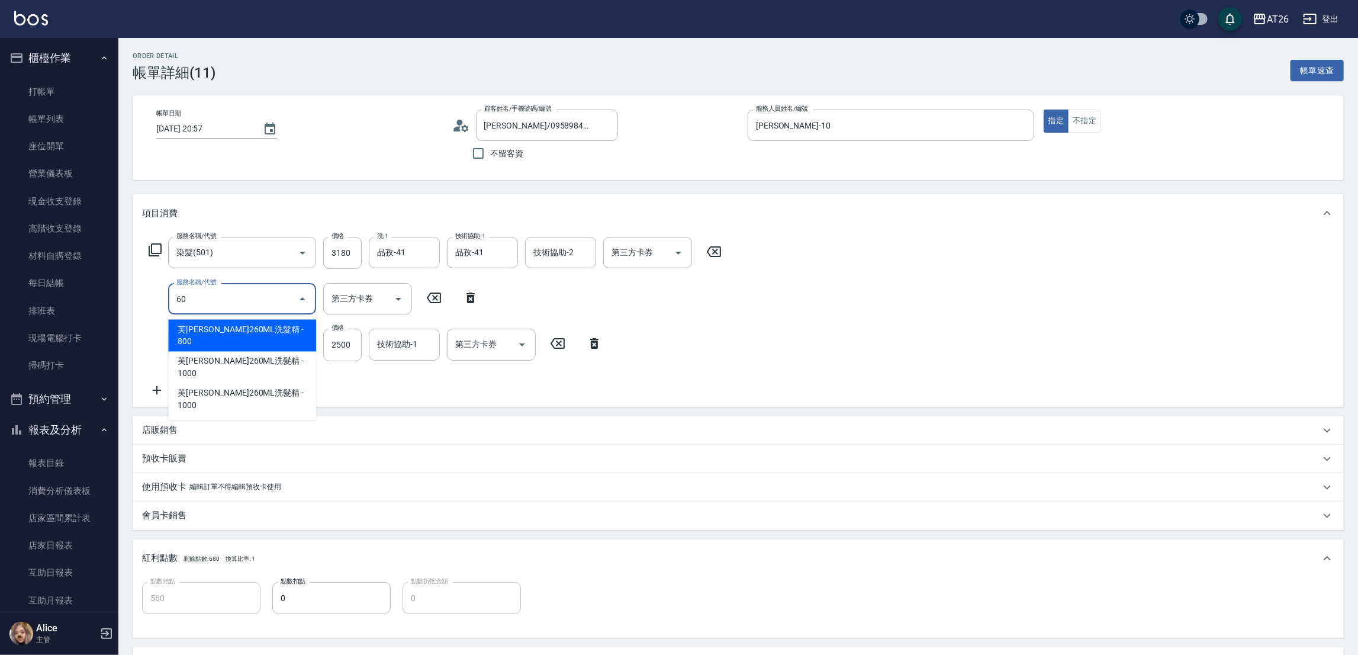
scroll to position [0, 0]
type input "609"
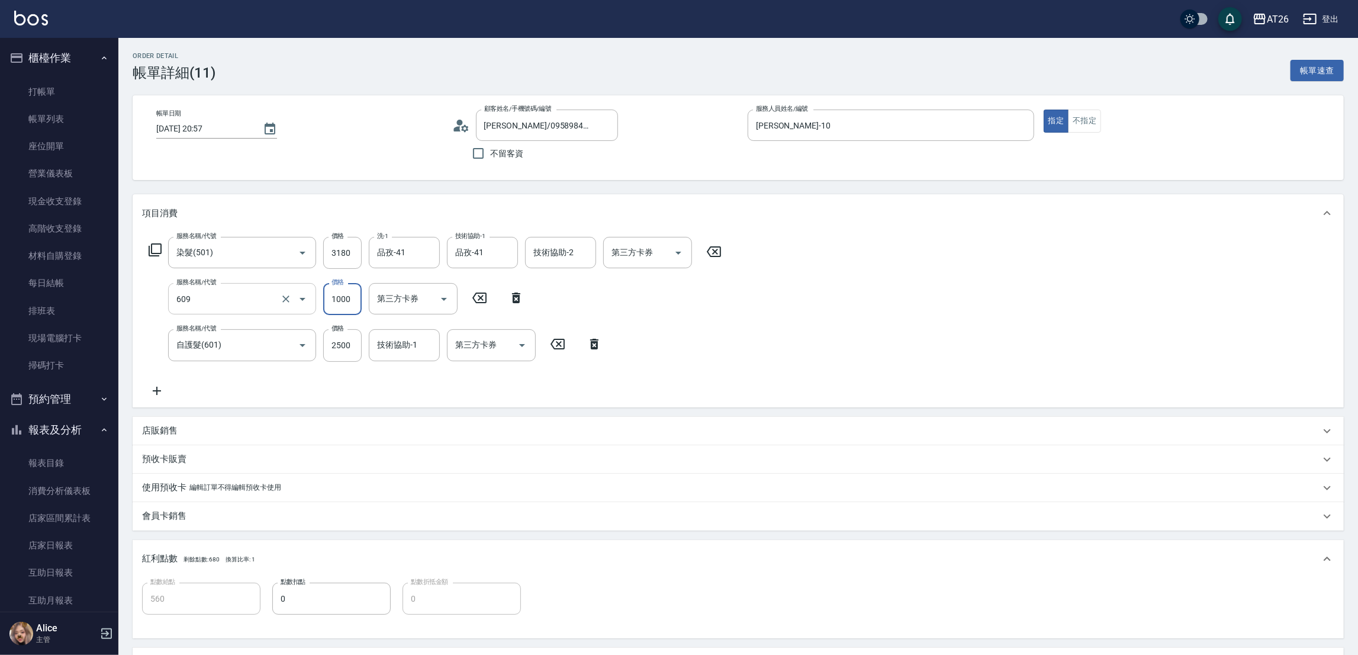
type input "660"
type input "自購三段(609)"
click at [333, 304] on input "1000" at bounding box center [342, 299] width 38 height 32
type input "12"
type input "560"
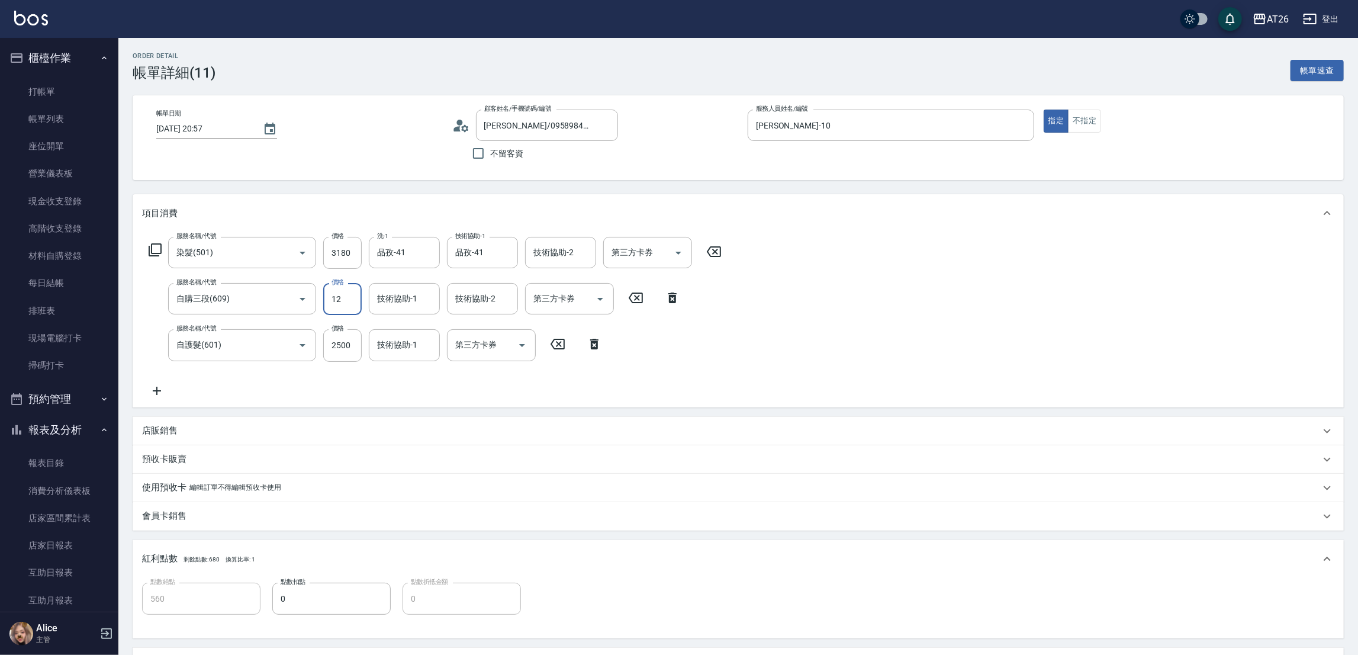
type input "120"
type input "580"
type input "1200"
type input "680"
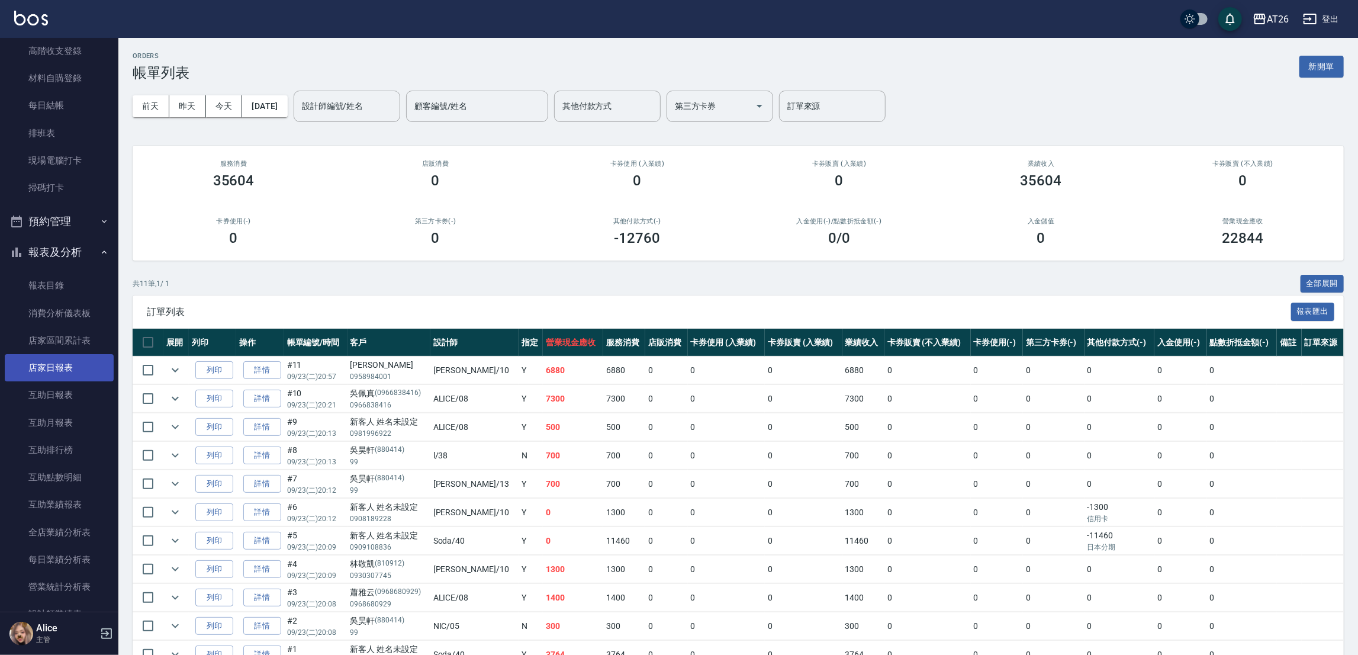
click at [80, 373] on link "店家日報表" at bounding box center [59, 367] width 109 height 27
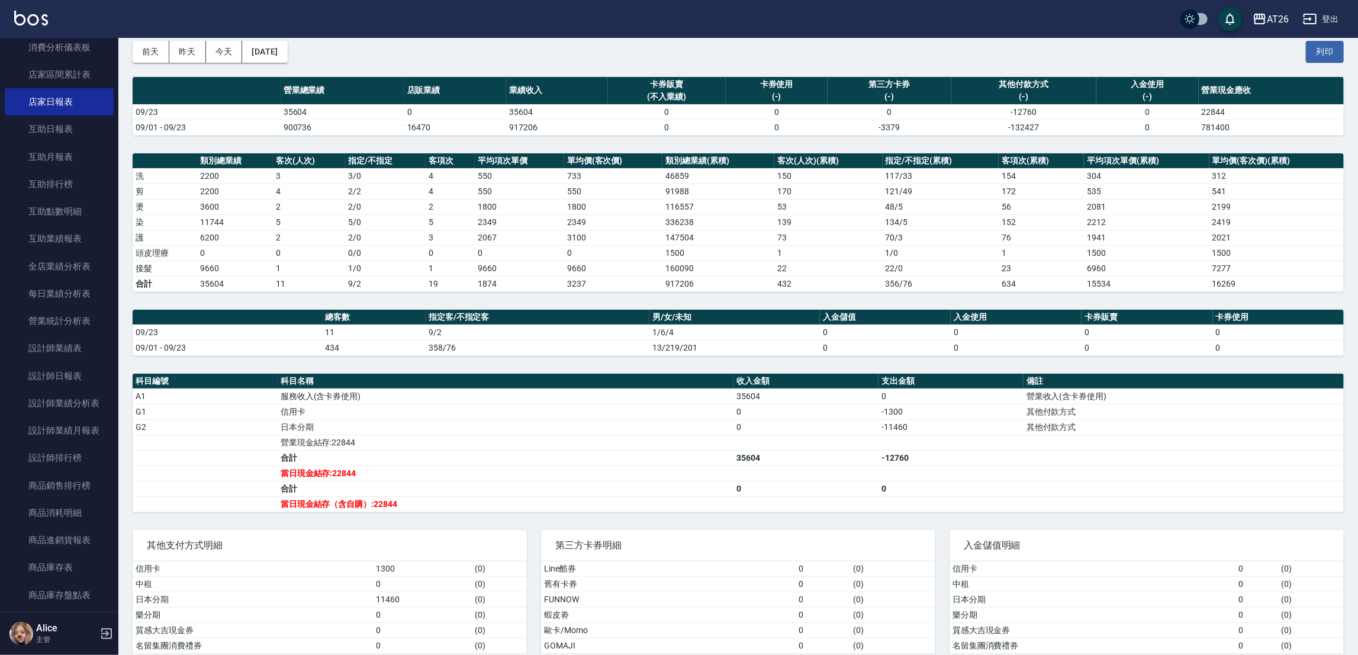
scroll to position [84, 0]
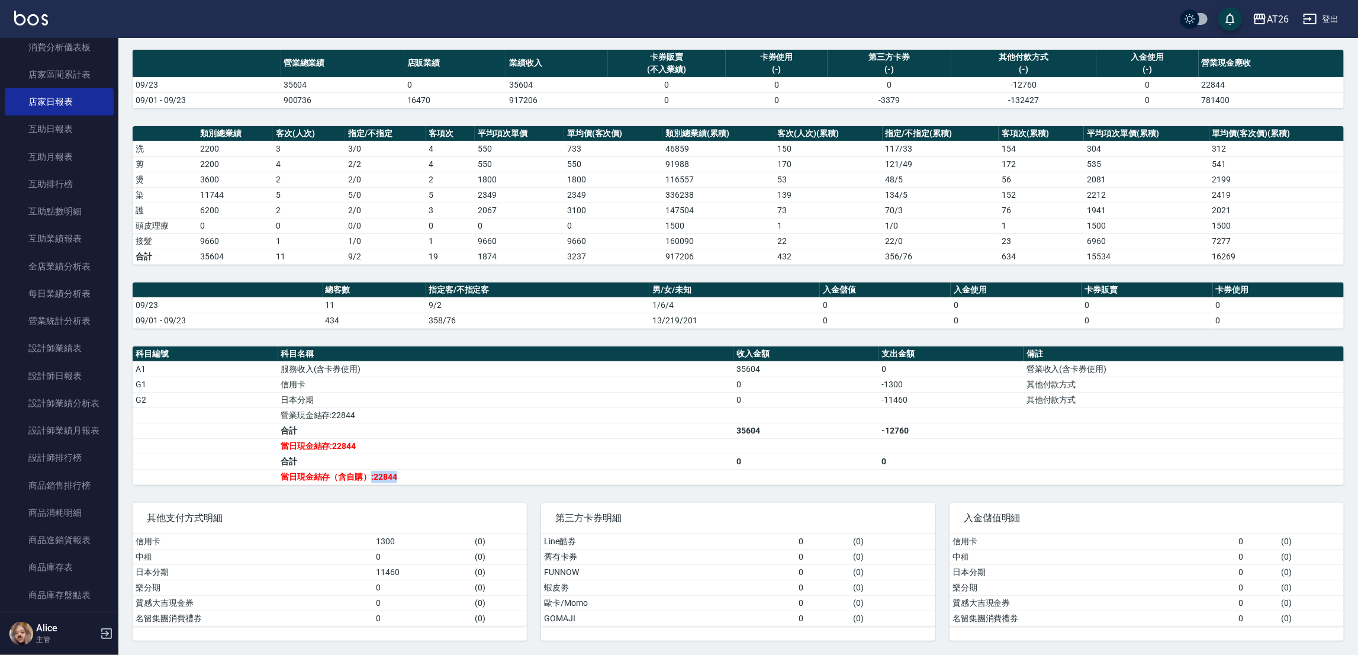
drag, startPoint x: 372, startPoint y: 474, endPoint x: 417, endPoint y: 472, distance: 45.6
click at [417, 472] on td "當日現金結存（含自購）:22844" at bounding box center [506, 476] width 456 height 15
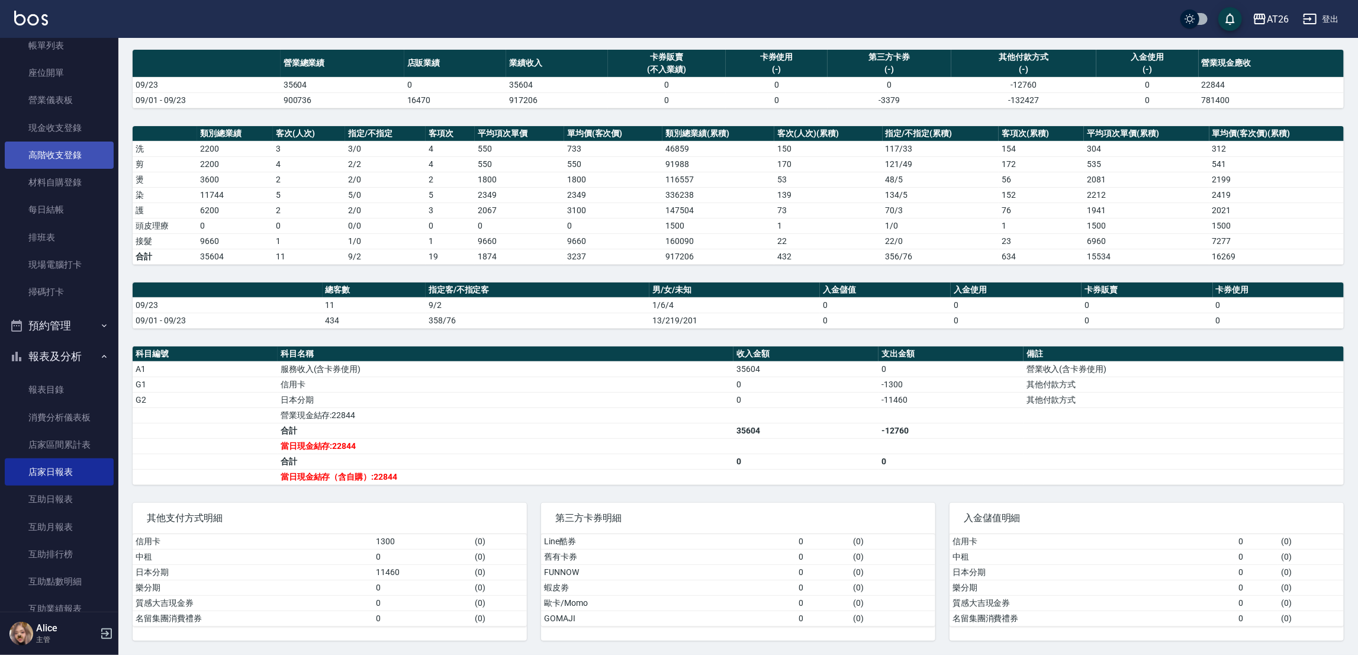
scroll to position [0, 0]
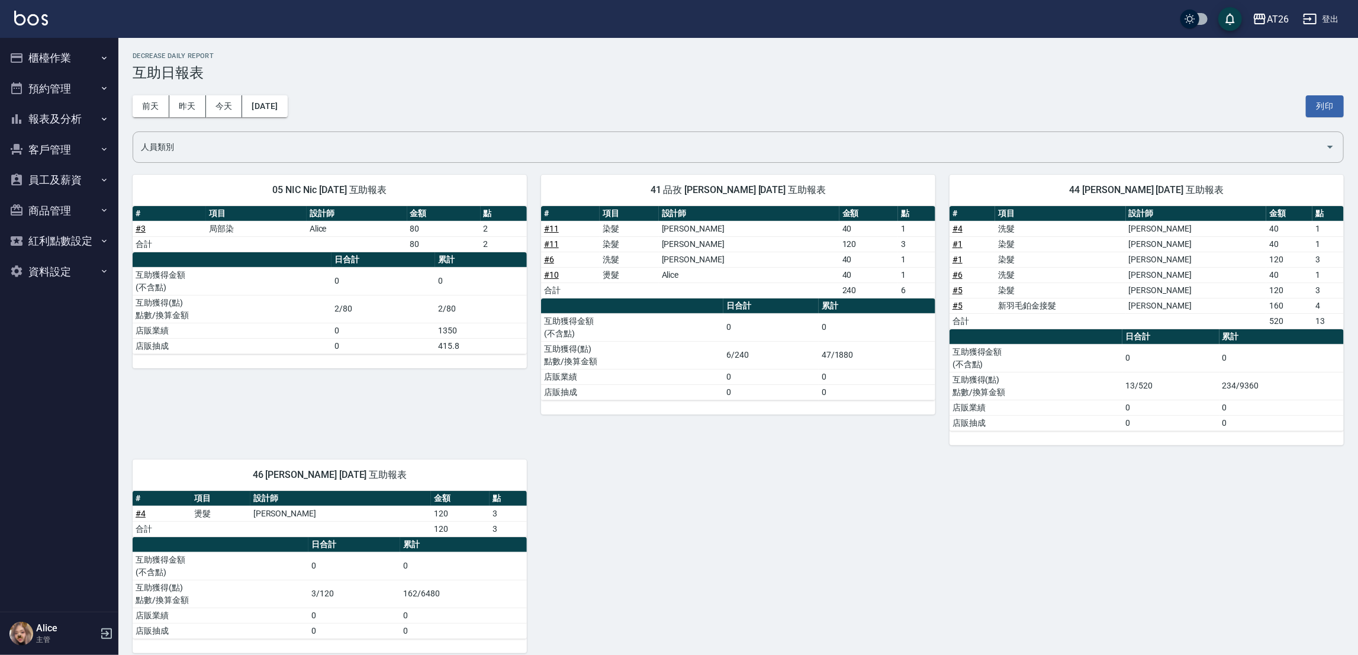
scroll to position [14, 0]
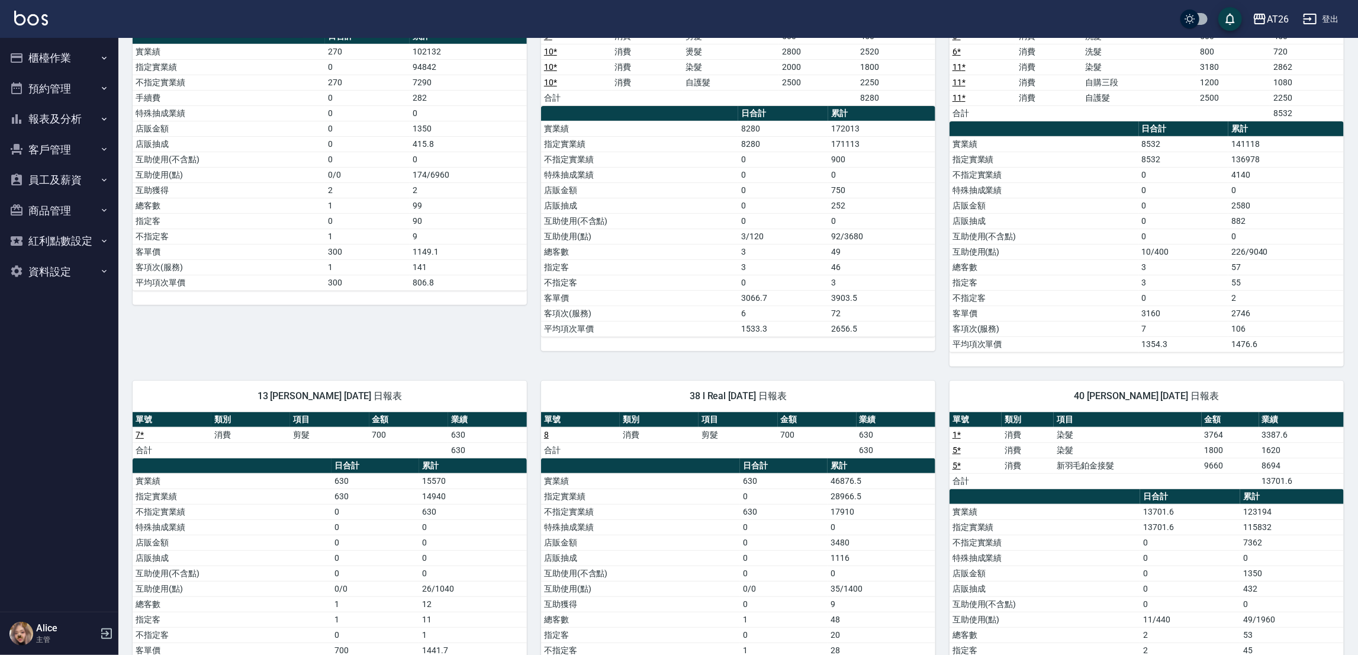
scroll to position [278, 0]
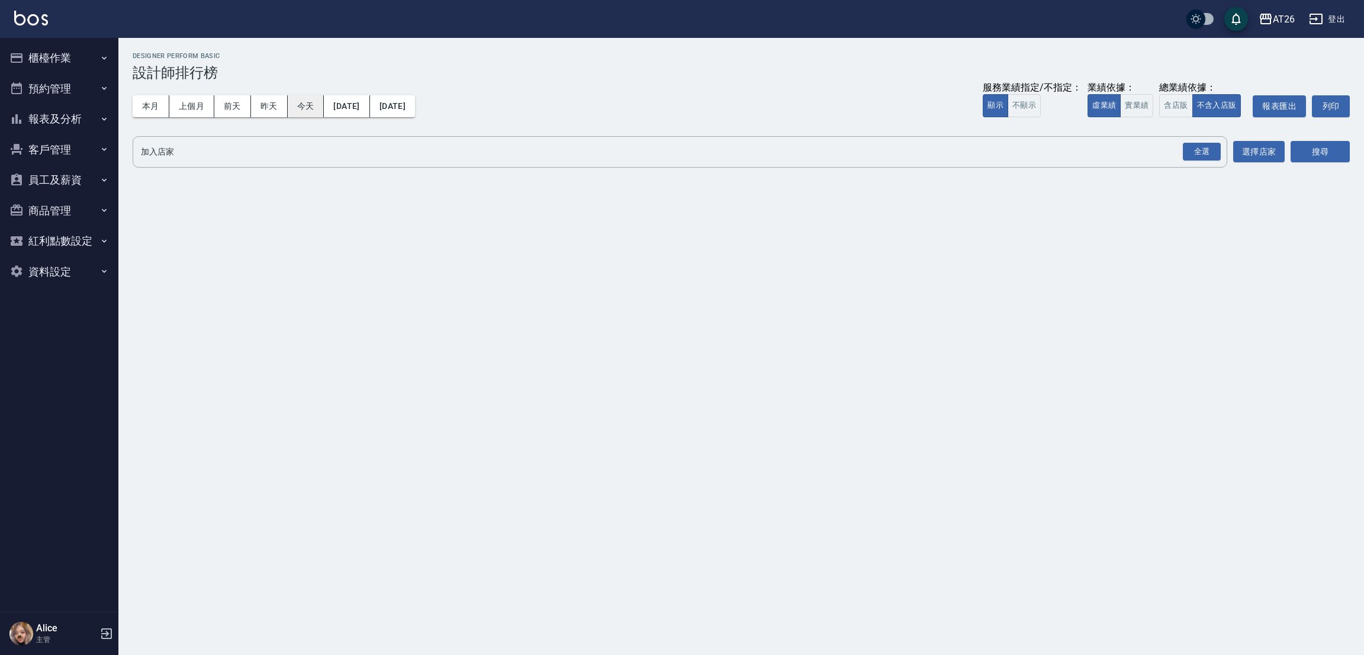
click at [306, 104] on button "今天" at bounding box center [306, 106] width 37 height 22
click at [1127, 99] on button "實業績" at bounding box center [1136, 105] width 33 height 23
click at [1200, 140] on button "全選" at bounding box center [1201, 151] width 43 height 23
click at [1196, 150] on div "全選" at bounding box center [1202, 152] width 38 height 18
click at [273, 146] on icon at bounding box center [276, 152] width 13 height 13
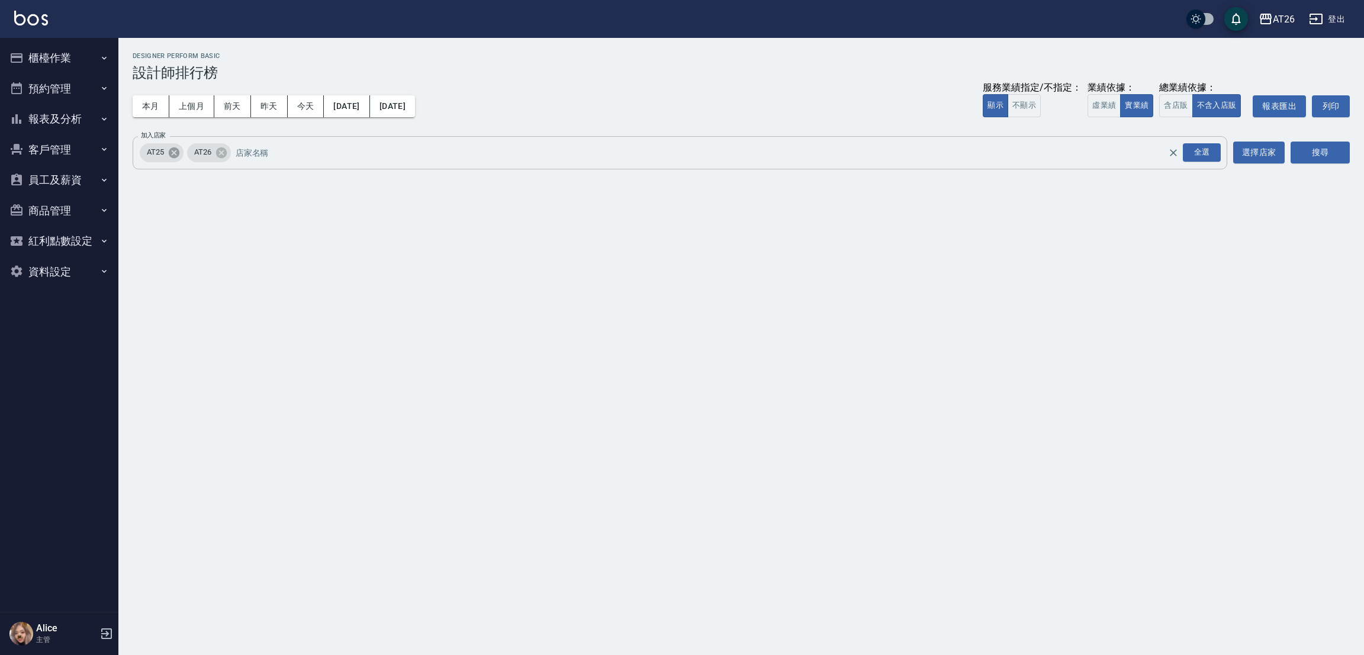
click at [170, 153] on icon at bounding box center [174, 152] width 11 height 11
click at [1322, 153] on button "搜尋" at bounding box center [1319, 152] width 59 height 22
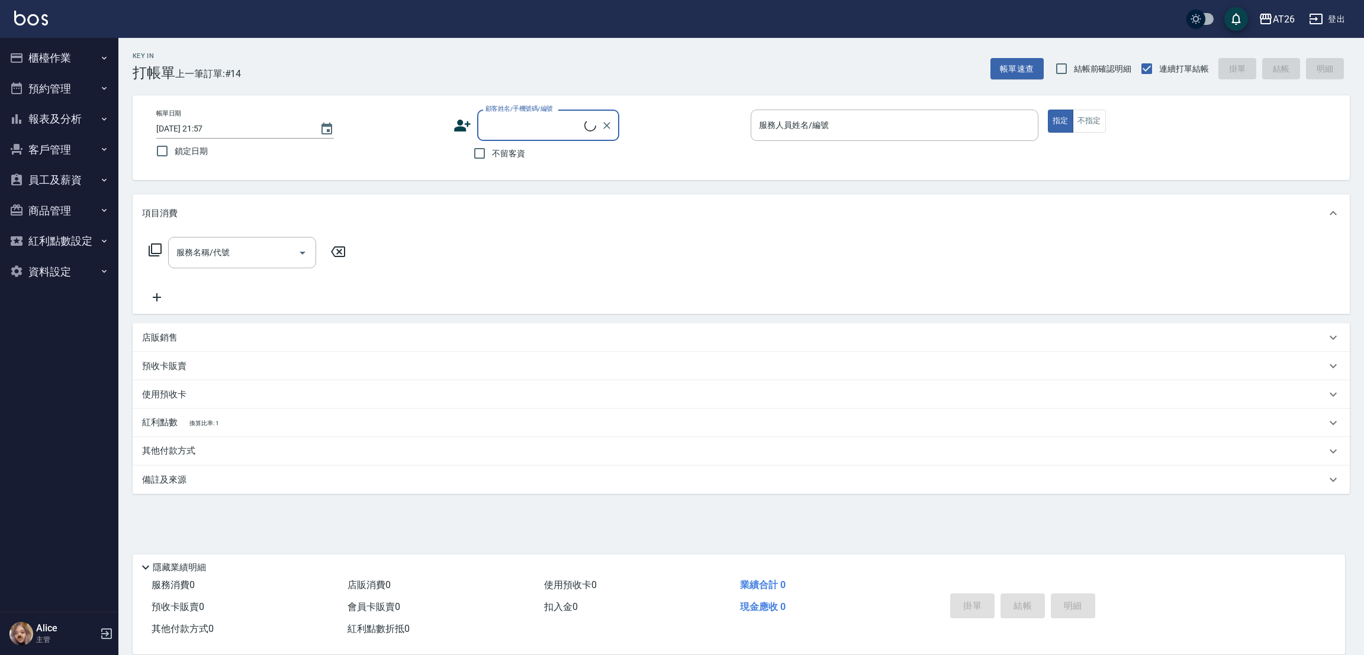
click at [502, 122] on input "顧客姓名/手機號碼/編號" at bounding box center [533, 125] width 102 height 21
type input "0965655505"
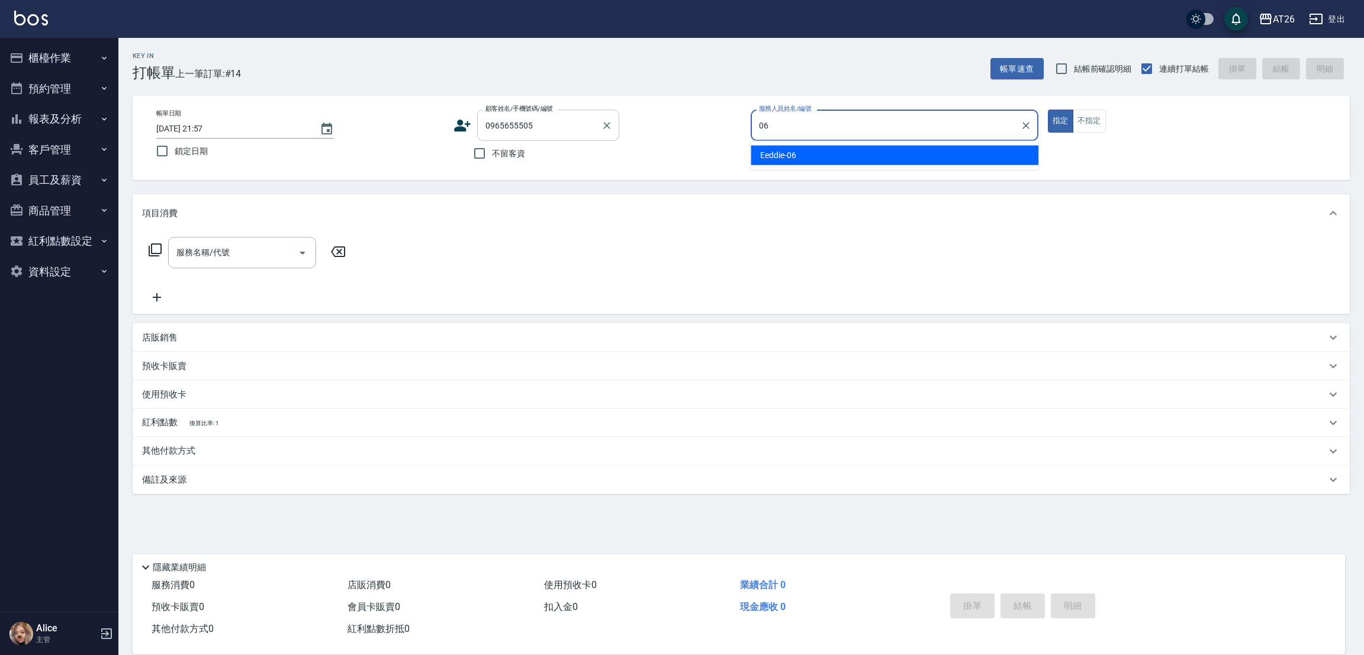
type input "06"
type button "true"
type input "Eeddie-06"
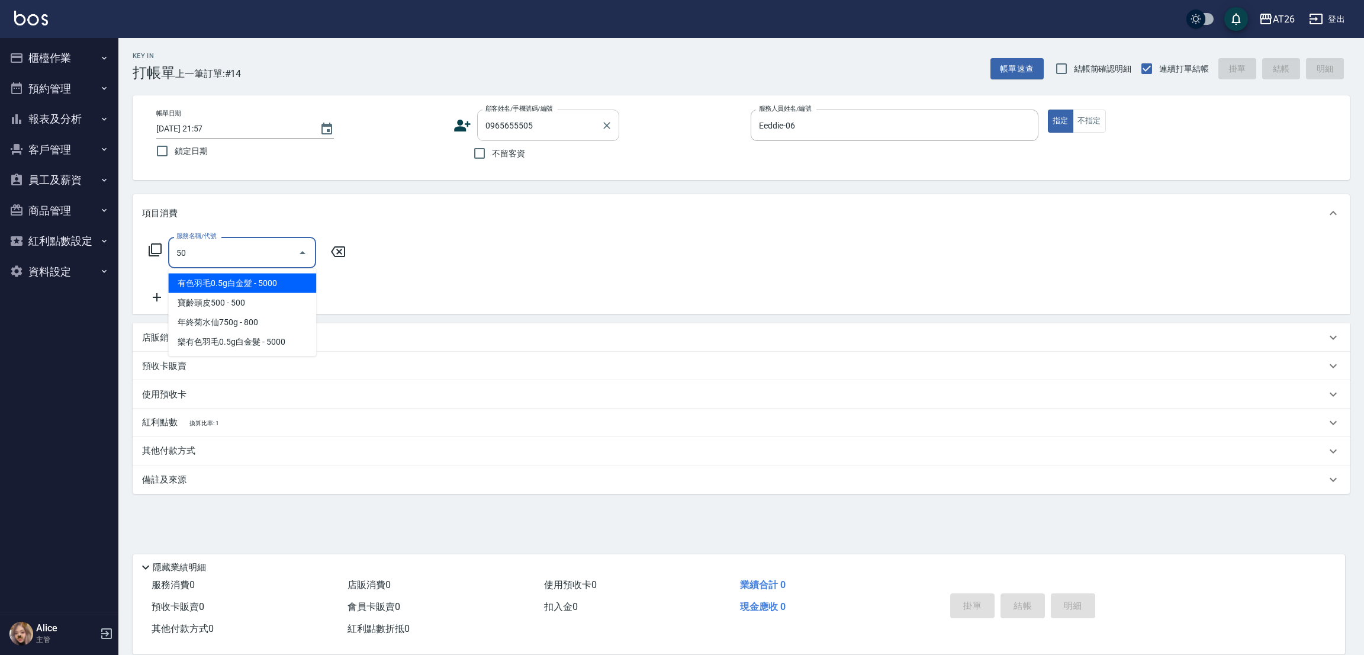
type input "502"
type input "50"
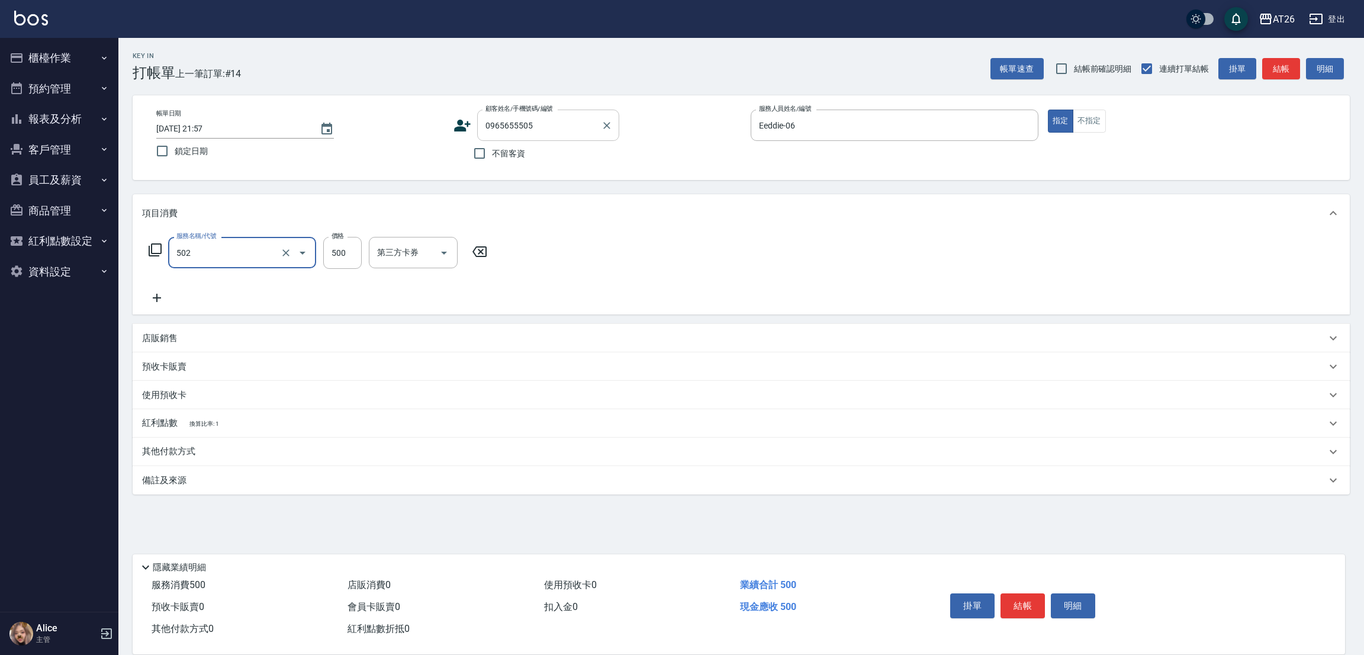
type input "漂髮(502)"
type input "0"
type input "tony-46"
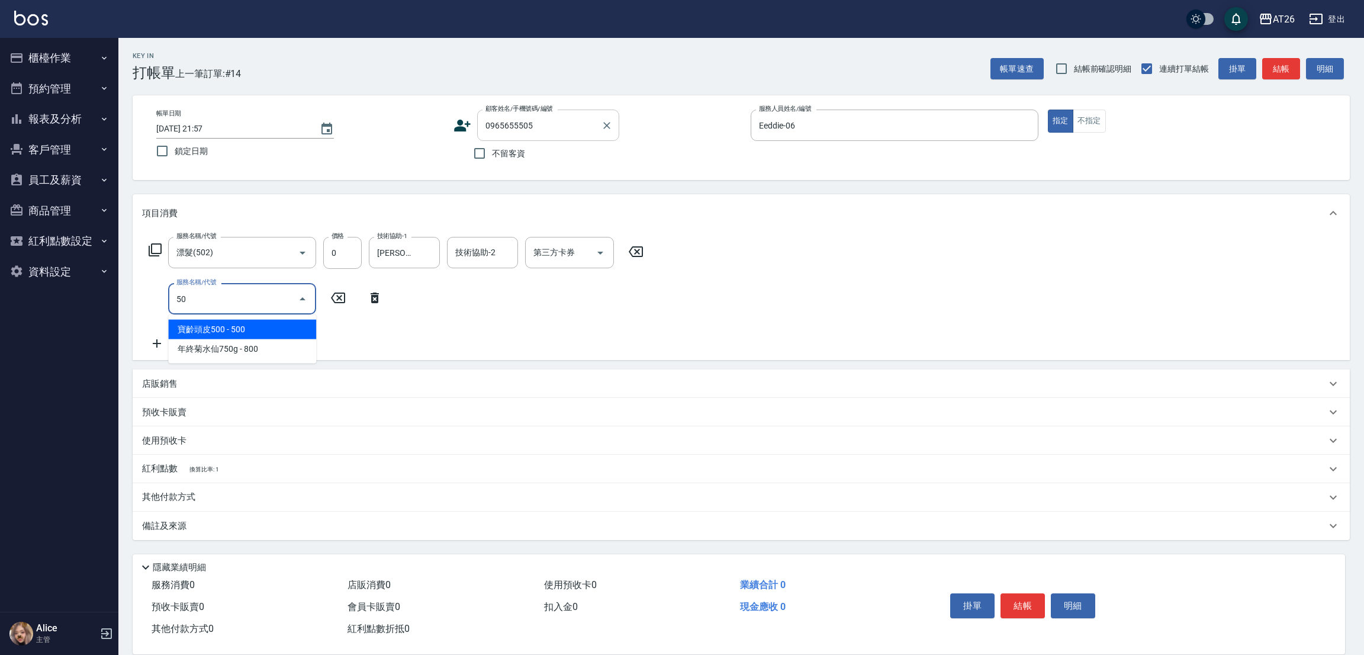
type input "501"
type input "120"
type input "染髮(501)"
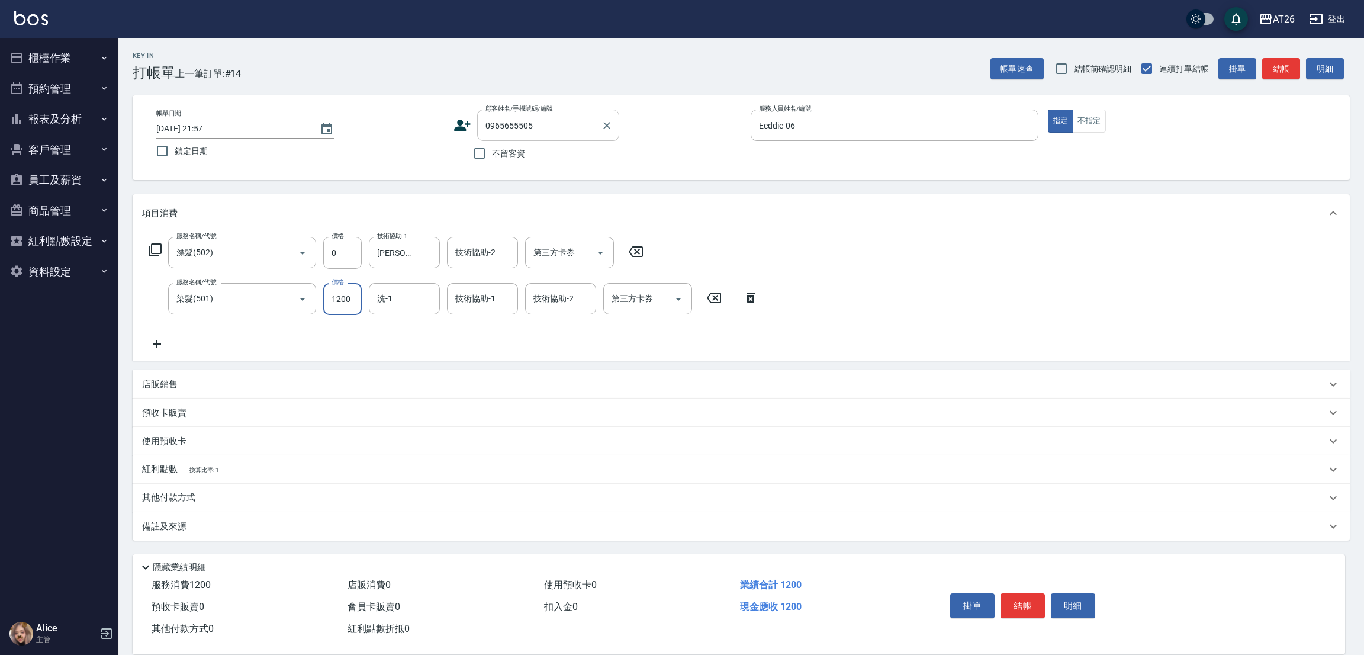
type input "3"
type input "0"
type input "370"
type input "30"
type input "3700"
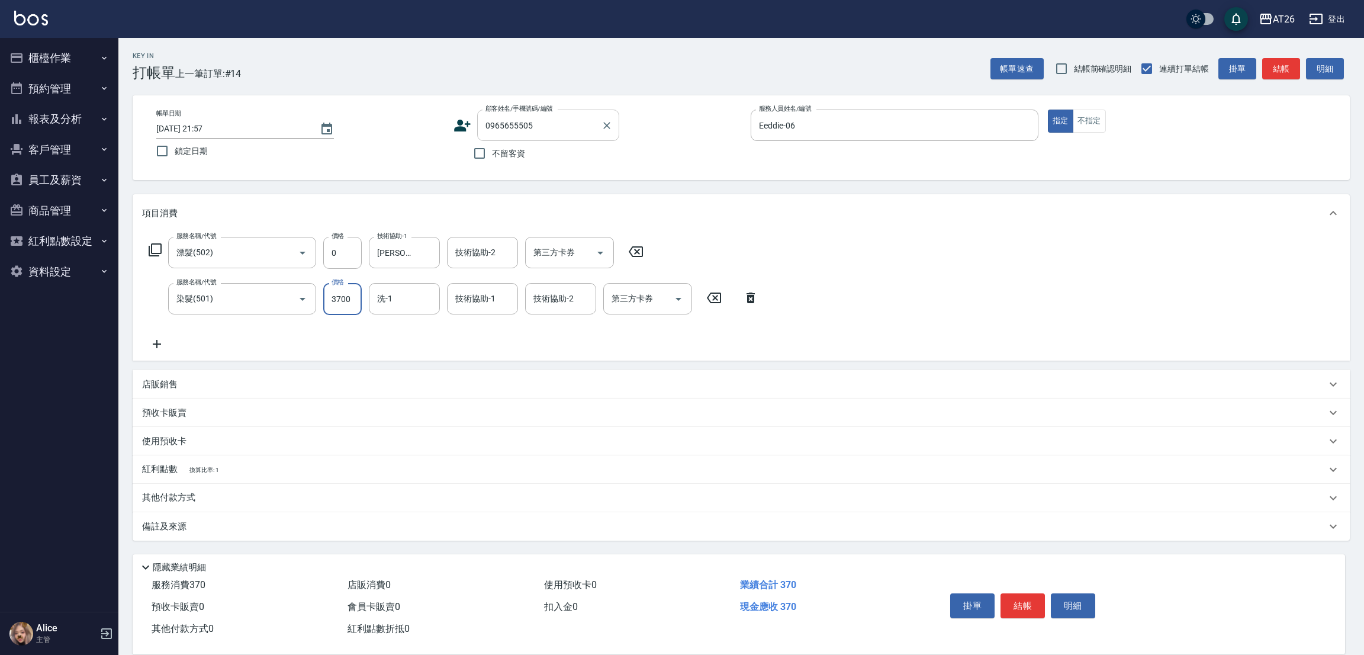
type input "370"
type input "3700"
type input "tony-46"
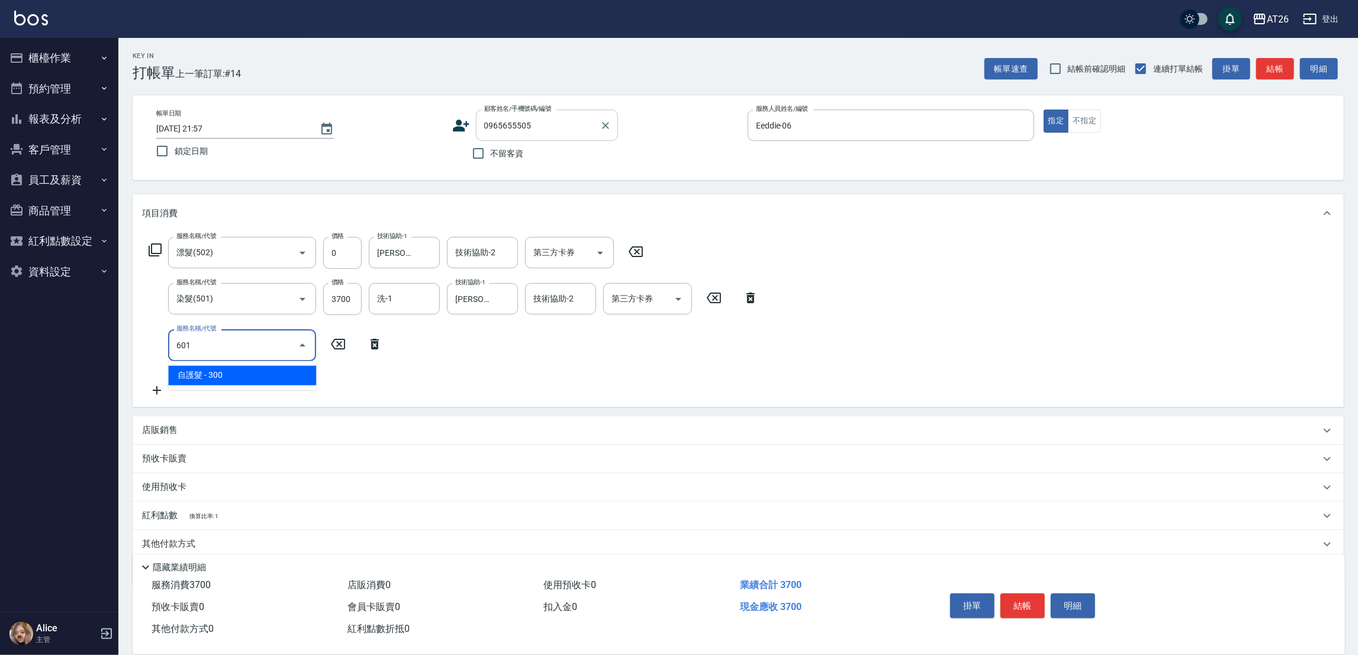
type input "601"
type input "400"
type input "自護髮(601)"
type input "2"
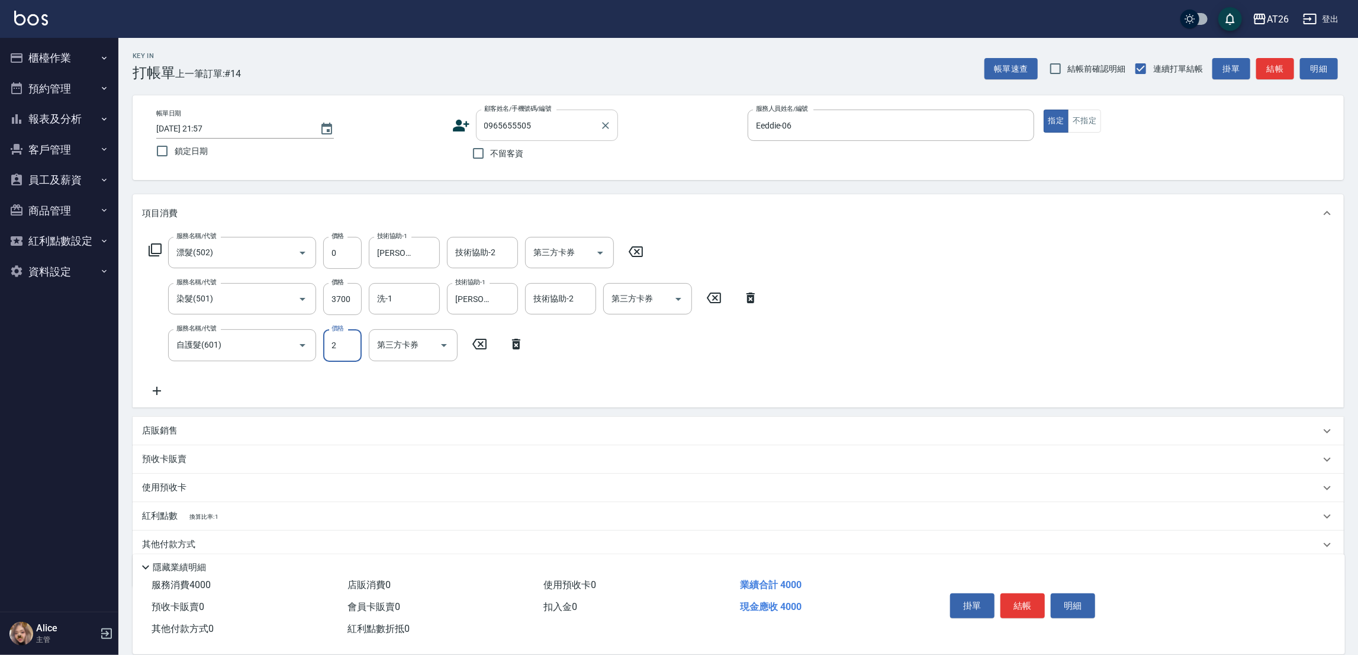
type input "370"
type input "250"
type input "390"
type input "2500"
type input "620"
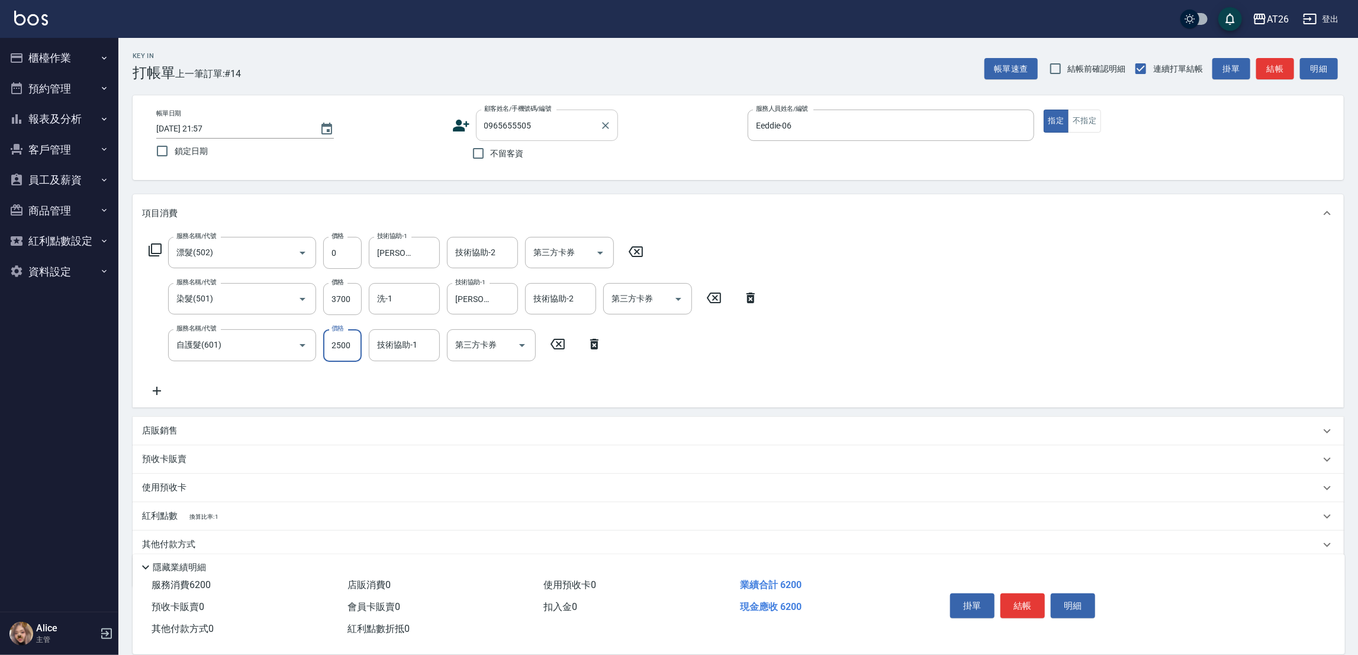
type input "2500"
type input "tony-46"
click at [401, 295] on input "洗-1" at bounding box center [404, 298] width 60 height 21
type input "tony-46"
click at [551, 190] on div "Key In 打帳單 上一筆訂單:#14 帳單速查 結帳前確認明細 連續打單結帳 掛單 結帳 明細 帳單日期 2025/09/23 21:57 鎖定日期 顧客…" at bounding box center [738, 368] width 1240 height 661
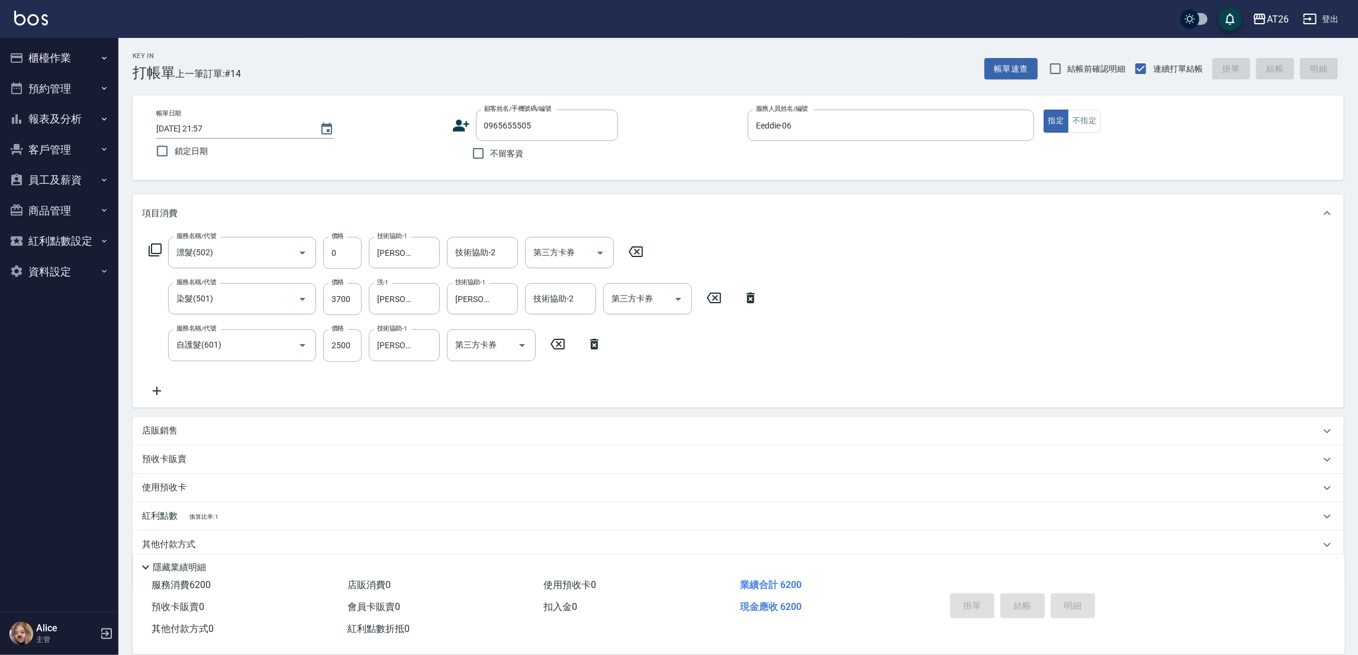
type input "2025/09/23 21:58"
type input "0"
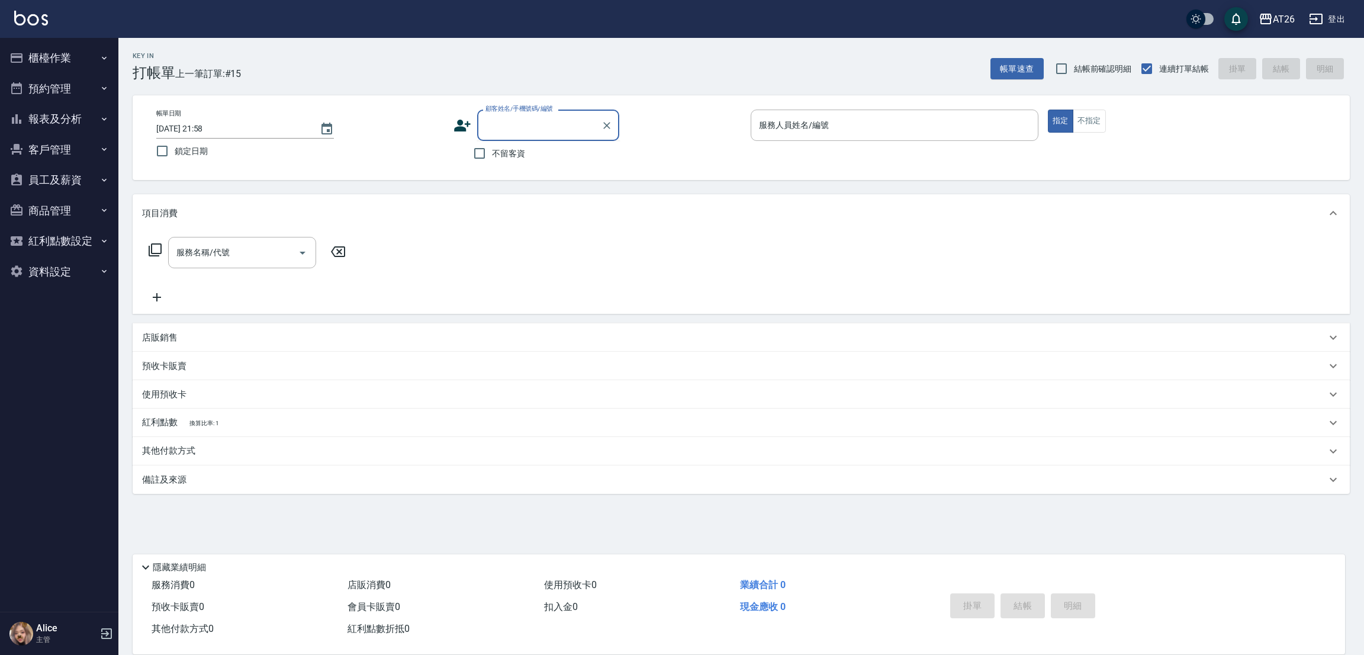
click at [507, 125] on input "顧客姓名/手機號碼/編號" at bounding box center [539, 125] width 114 height 21
type input "0981607625"
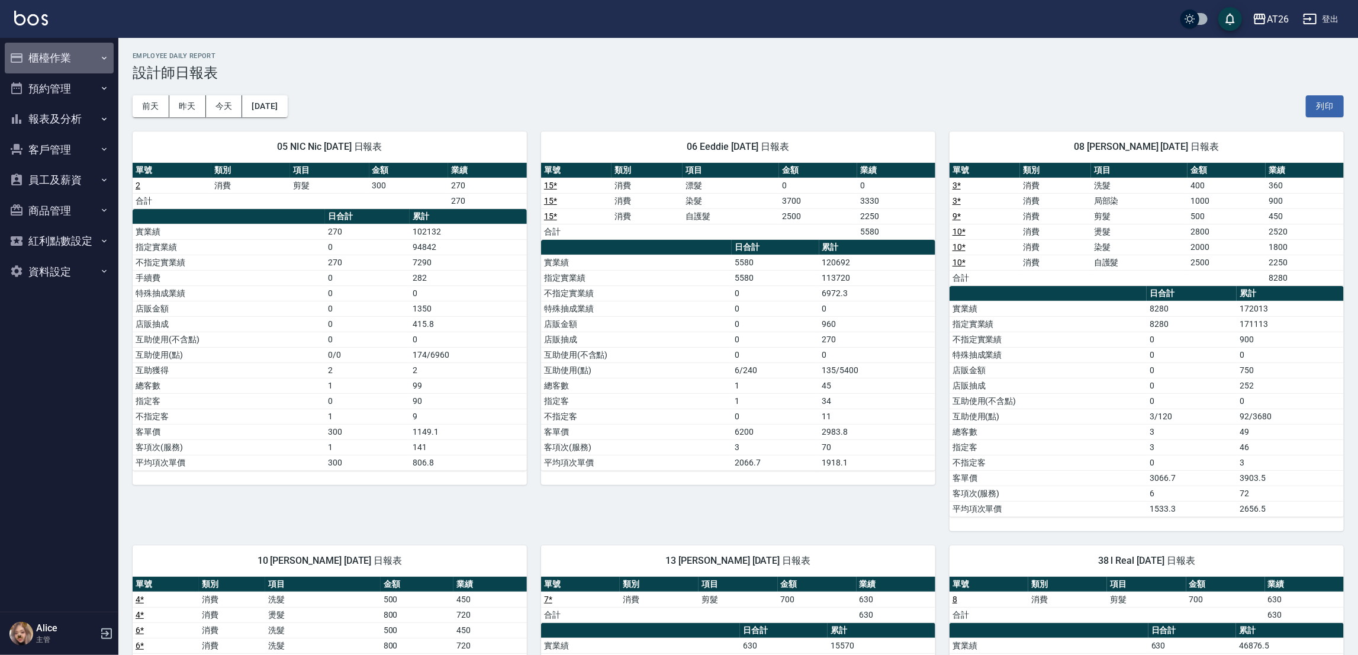
click at [42, 50] on button "櫃檯作業" at bounding box center [59, 58] width 109 height 31
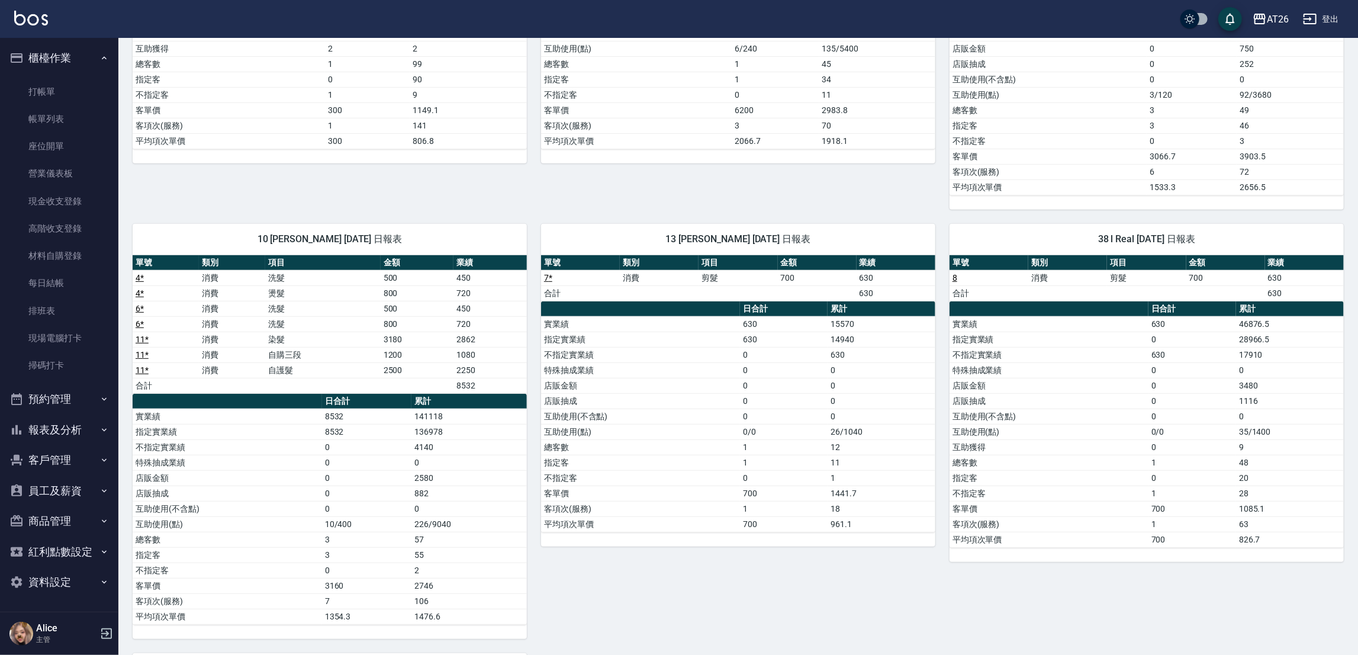
scroll to position [250, 0]
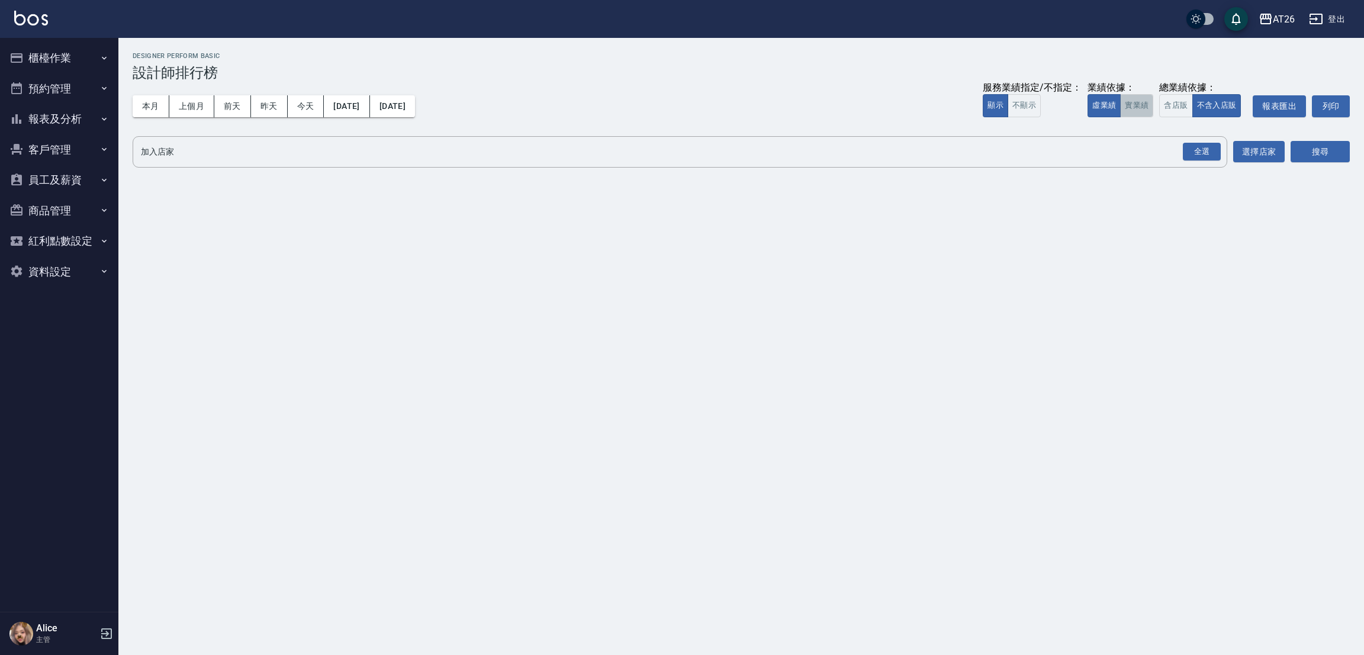
drag, startPoint x: 1130, startPoint y: 100, endPoint x: 1149, endPoint y: 114, distance: 23.3
click at [1128, 100] on button "實業績" at bounding box center [1136, 105] width 33 height 23
click at [1189, 145] on div "全選" at bounding box center [1202, 152] width 38 height 18
click at [276, 150] on icon at bounding box center [276, 152] width 13 height 13
click at [172, 153] on icon at bounding box center [174, 152] width 11 height 11
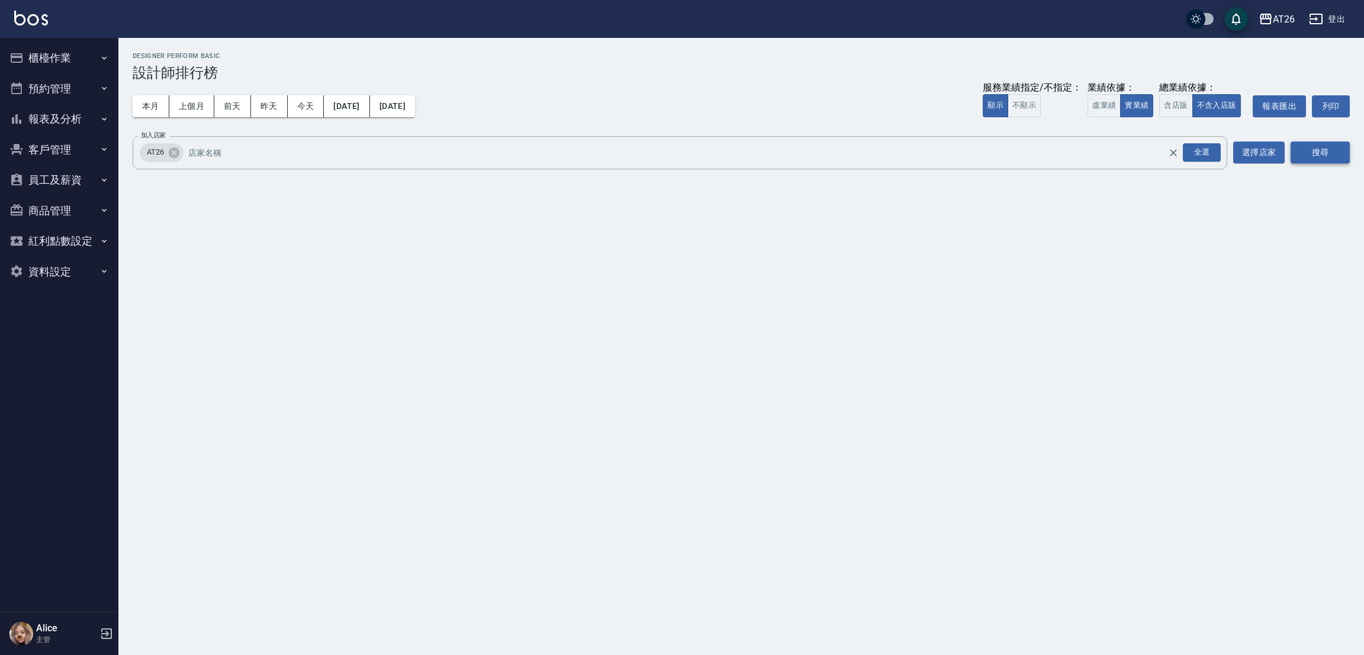
click at [1328, 153] on button "搜尋" at bounding box center [1319, 152] width 59 height 22
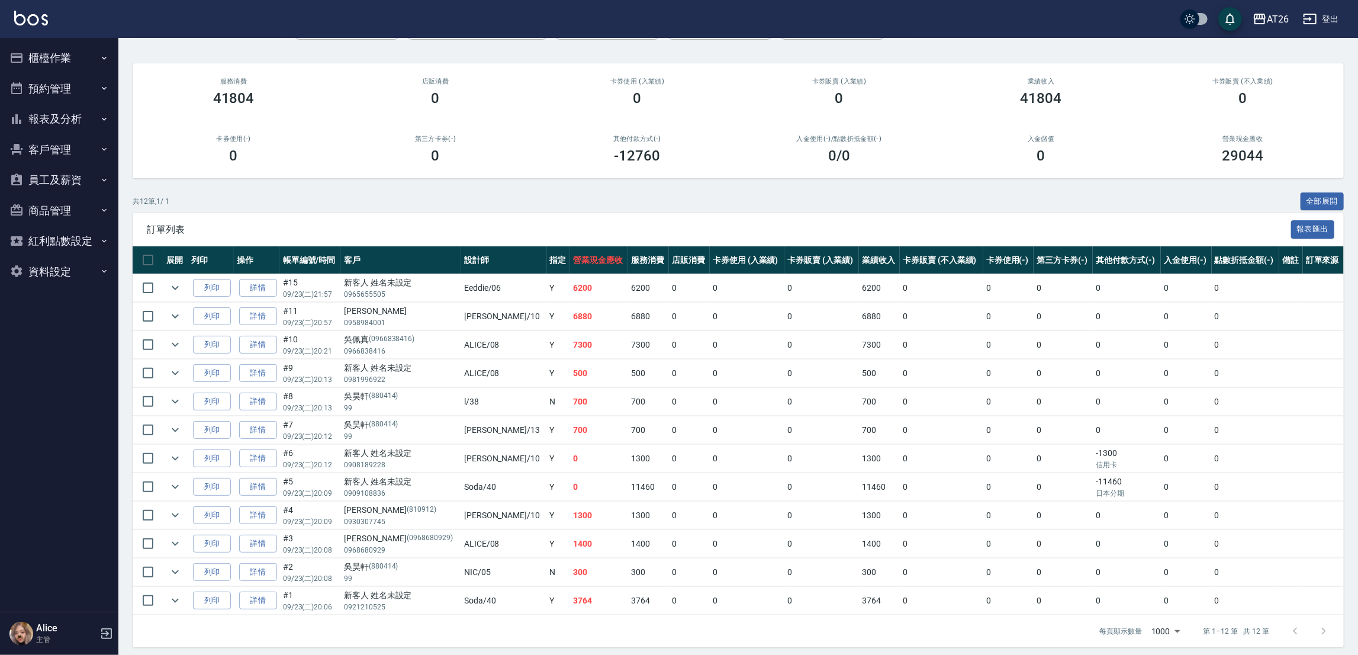
scroll to position [91, 0]
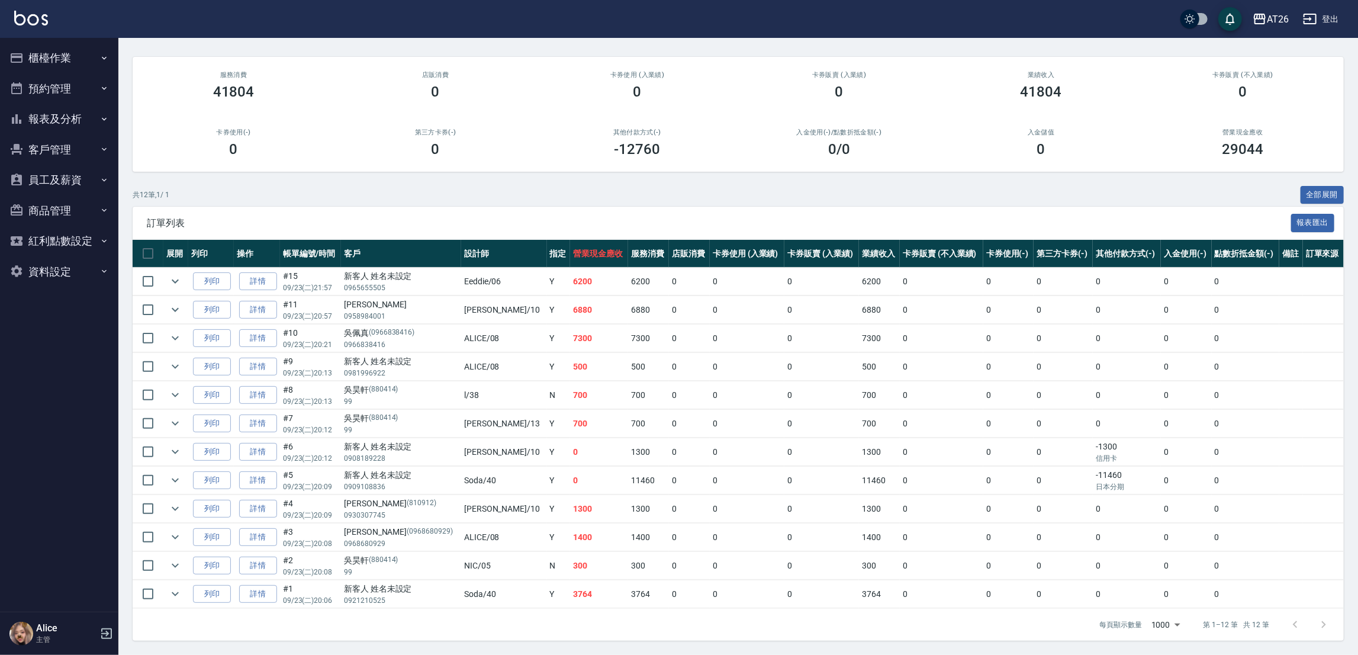
click at [461, 426] on td "[PERSON_NAME] /13" at bounding box center [504, 424] width 86 height 28
click at [277, 273] on link "詳情" at bounding box center [258, 281] width 38 height 18
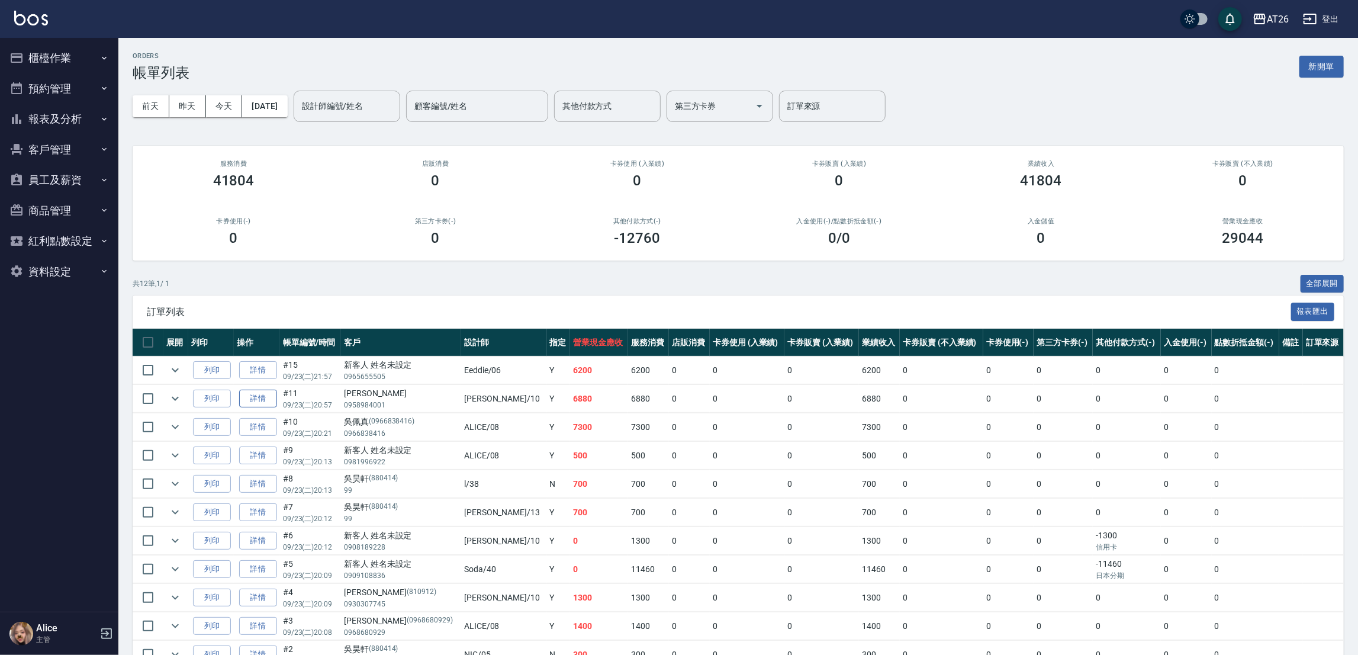
click at [276, 398] on link "詳情" at bounding box center [258, 398] width 38 height 18
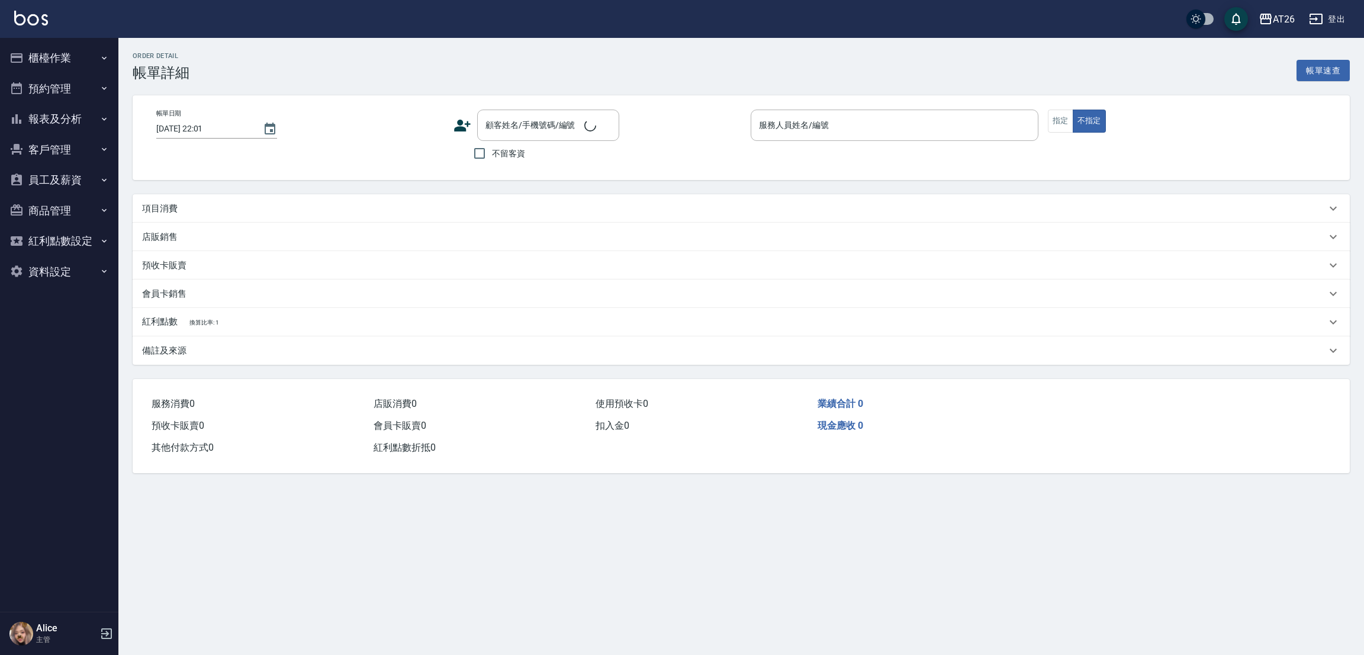
type input "2025/09/23 20:57"
type input "[PERSON_NAME]-10"
type input "680"
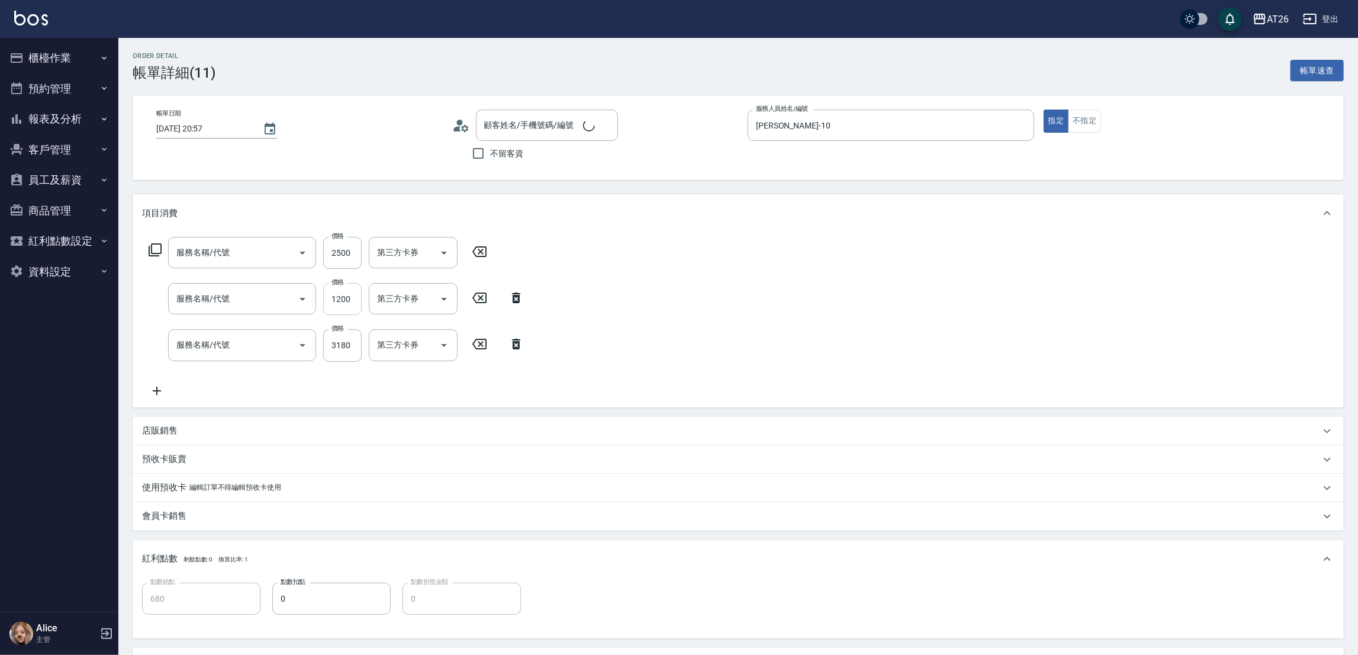
type input "方正琪/0958984001/null"
type input "自護髮(601)"
type input "自購三段(609)"
type input "染髮(501)"
click at [404, 266] on div "技術協助-1" at bounding box center [404, 252] width 71 height 31
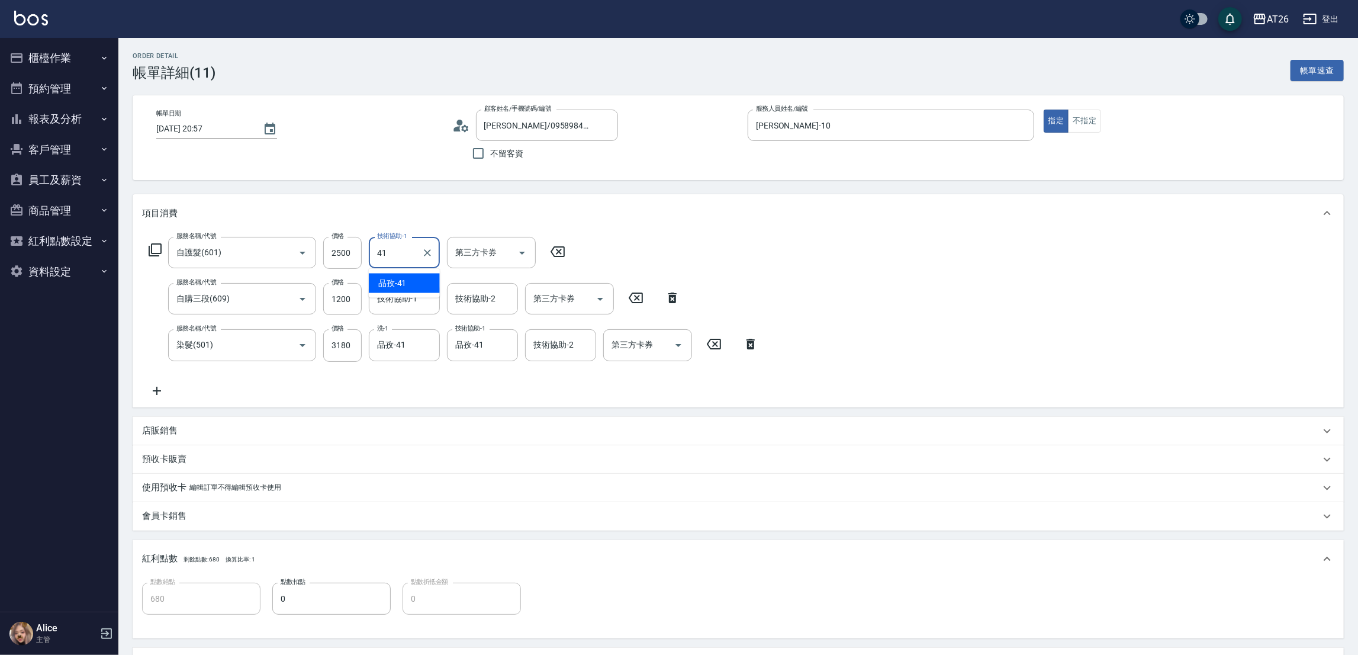
type input "品孜-41"
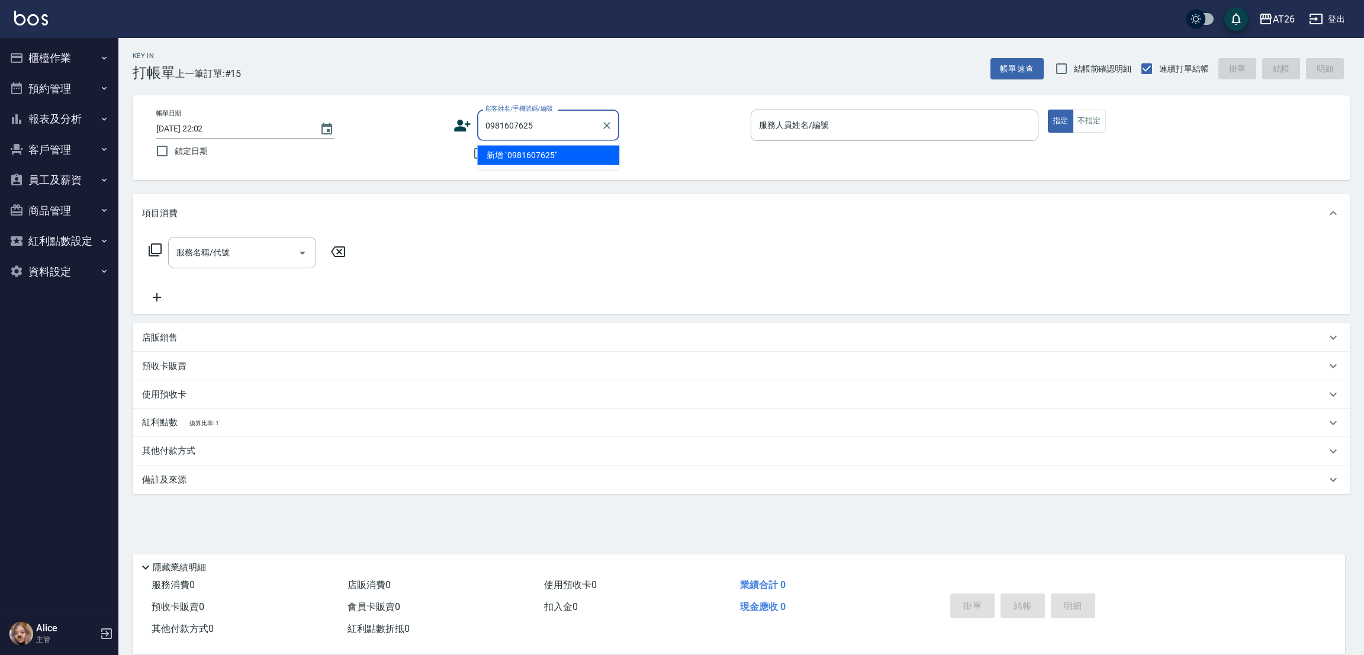
type input "0981607625"
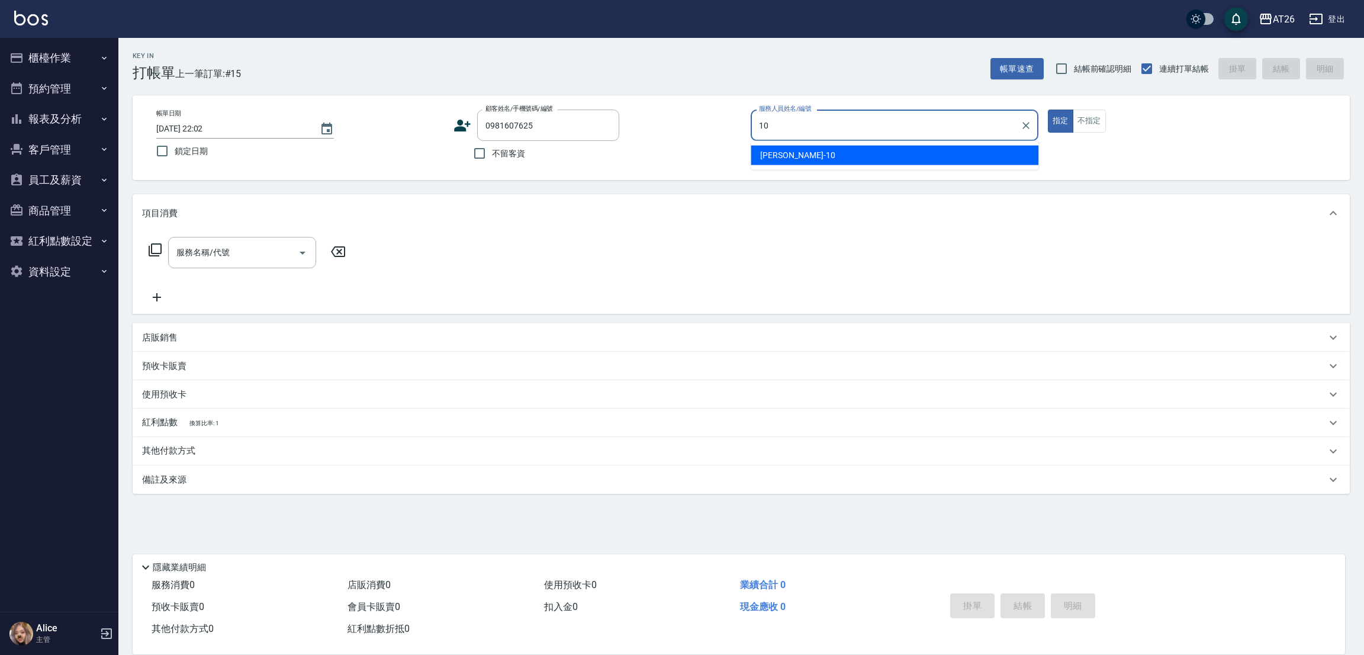
type input "10"
type button "true"
type input "新客人 姓名未設定/0981607625/null"
type input "[PERSON_NAME]-10"
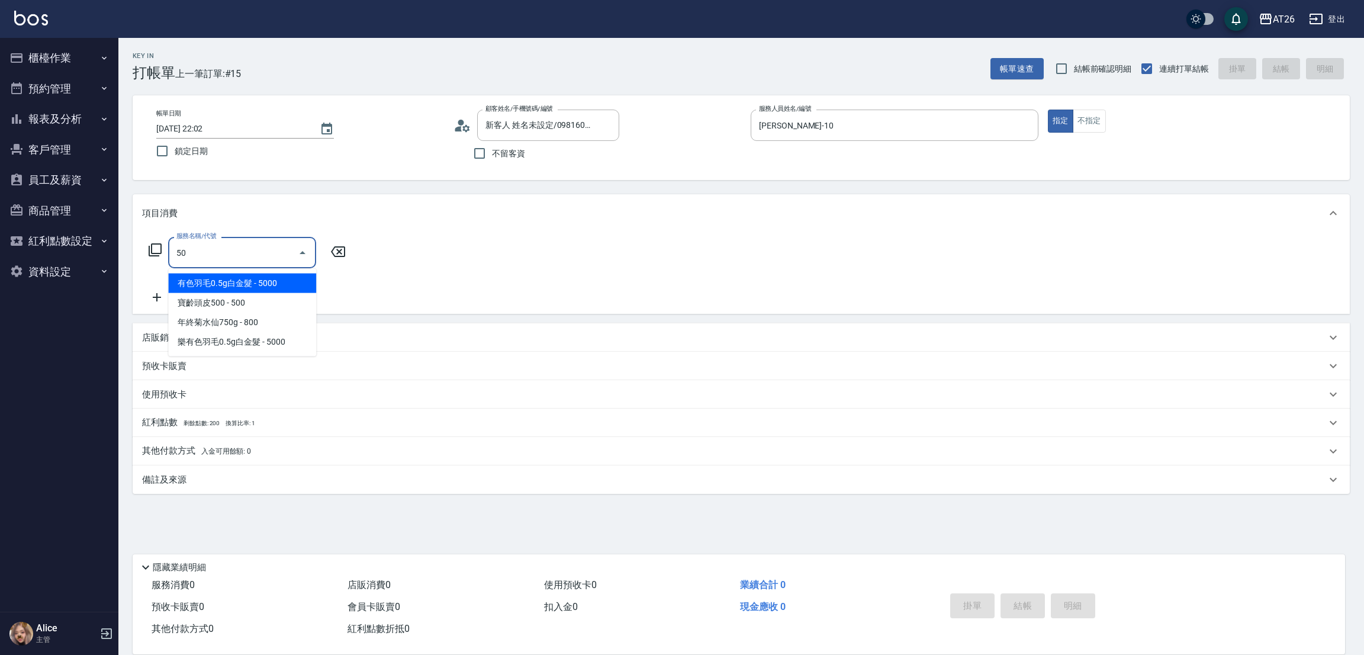
type input "502"
type input "50"
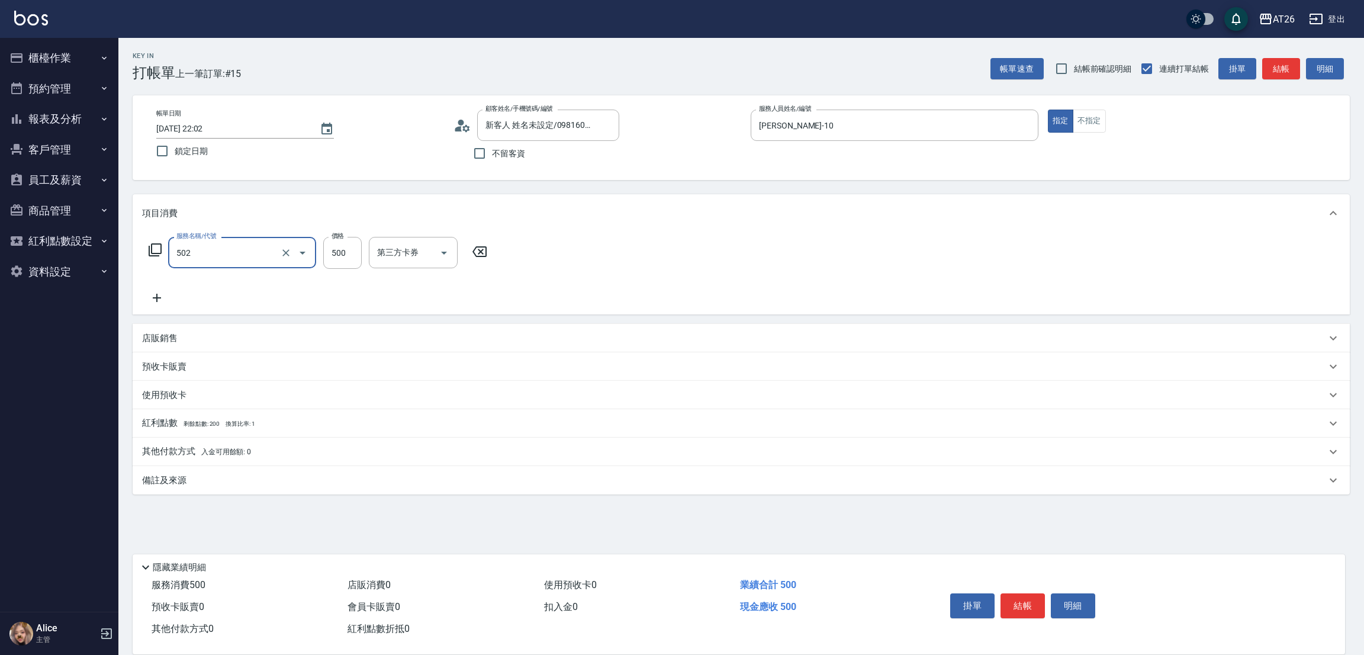
type input "漂髮(502)"
type input "0"
type input "品孜-41"
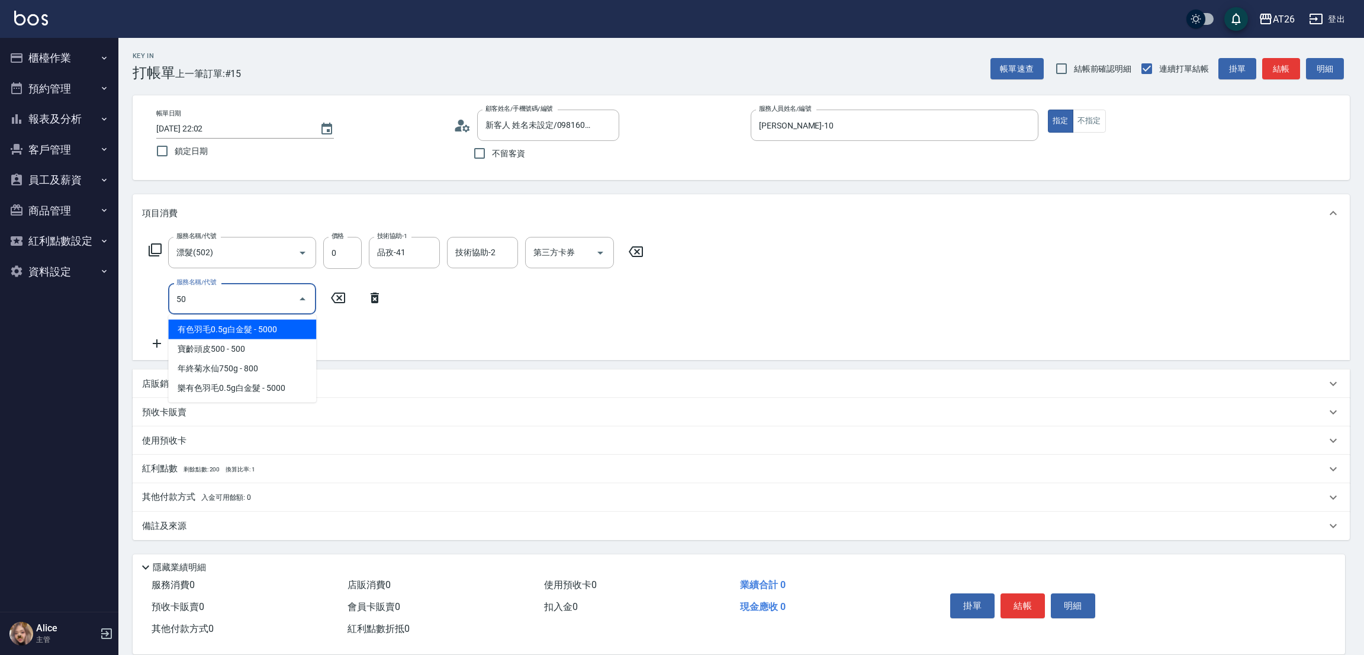
type input "501"
type input "120"
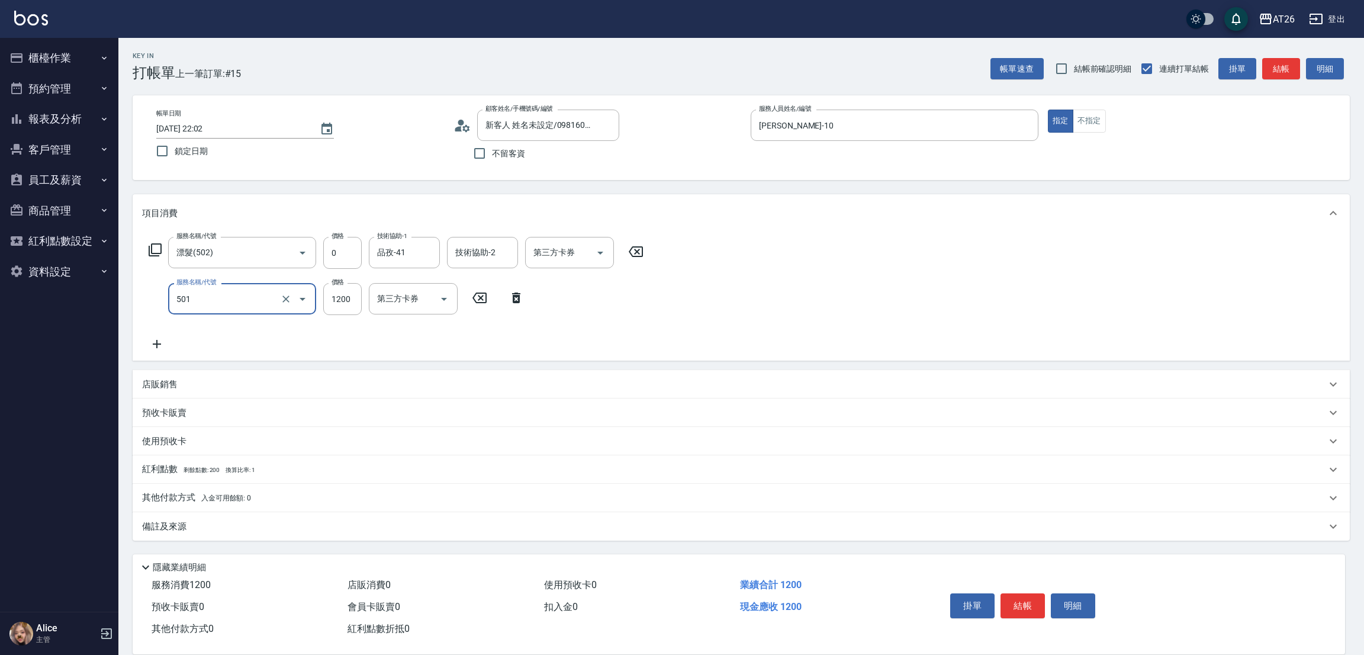
type input "染髮(501)"
type input "3"
type input "0"
type input "348"
type input "30"
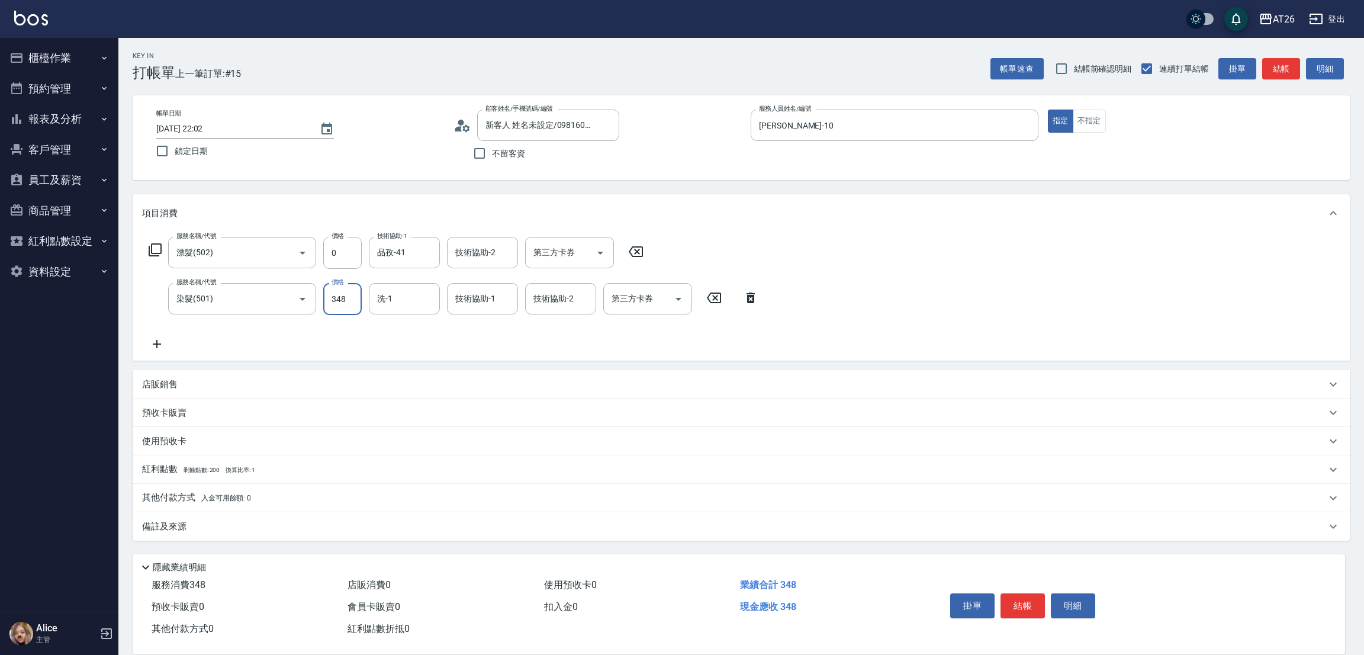
type input "3480"
type input "340"
type input "3480"
type input "品孜-41"
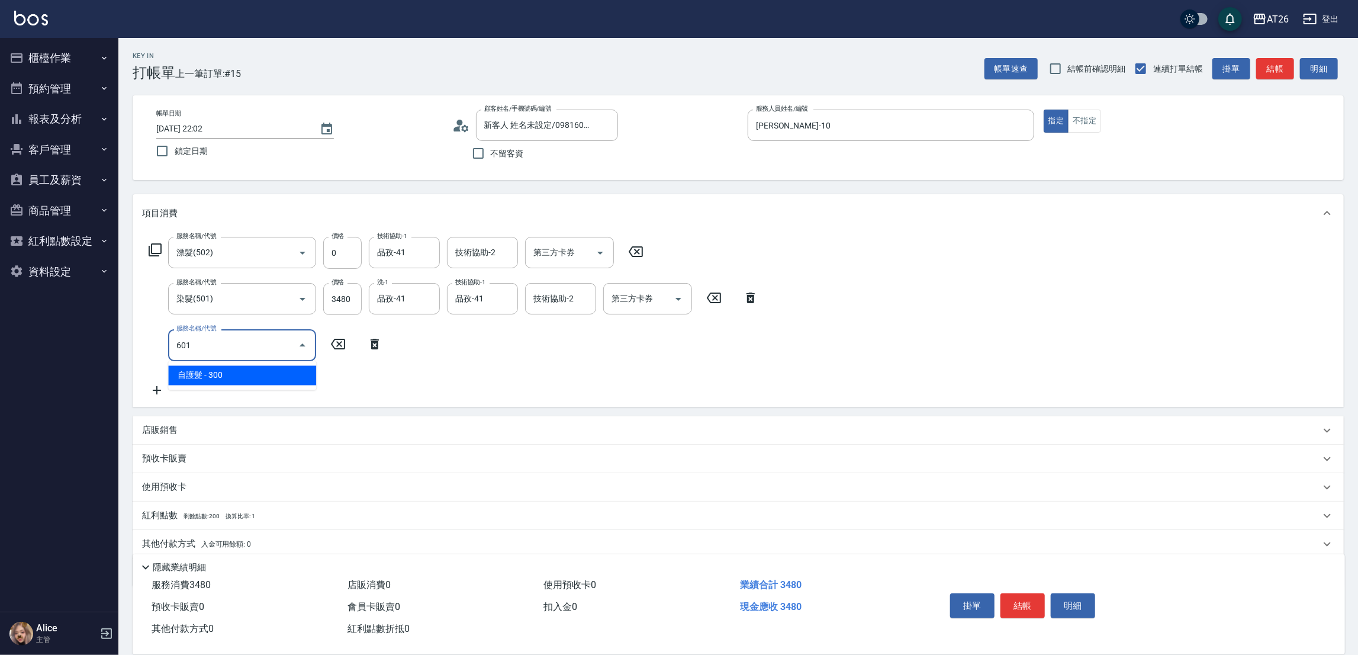
type input "601"
type input "370"
type input "自護髮(601)"
type input "2"
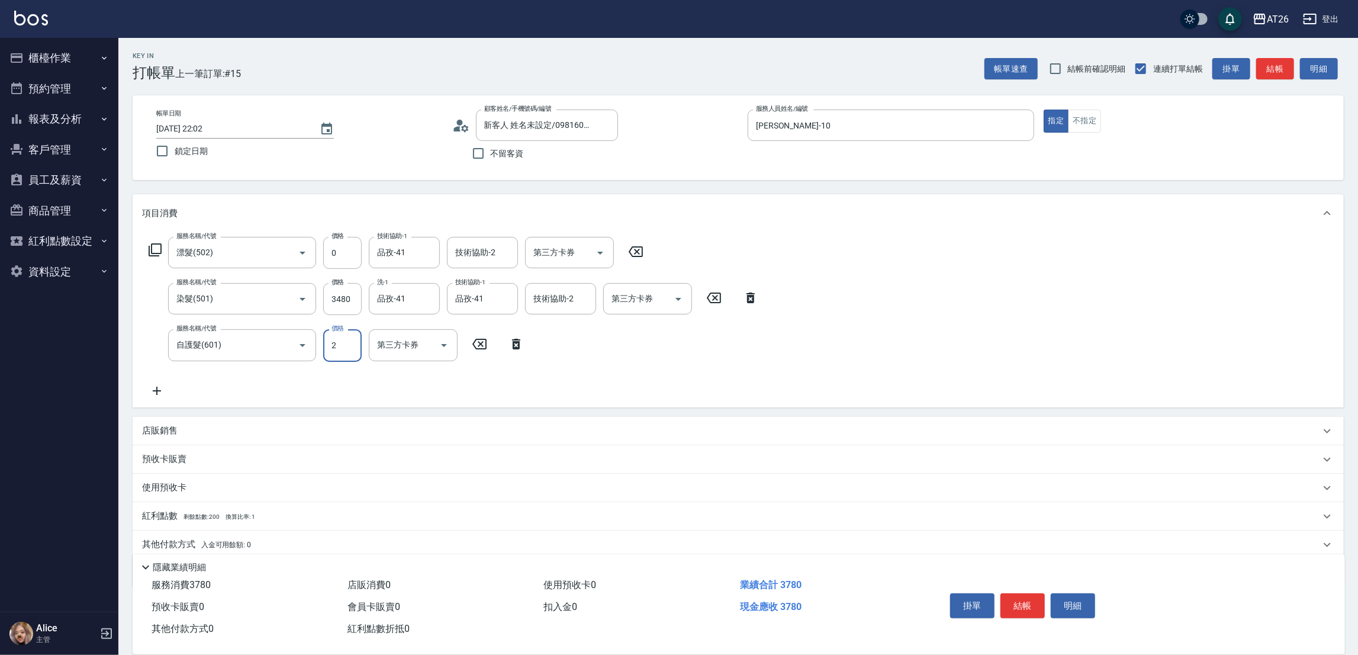
type input "340"
type input "25"
type input "350"
type input "250"
type input "370"
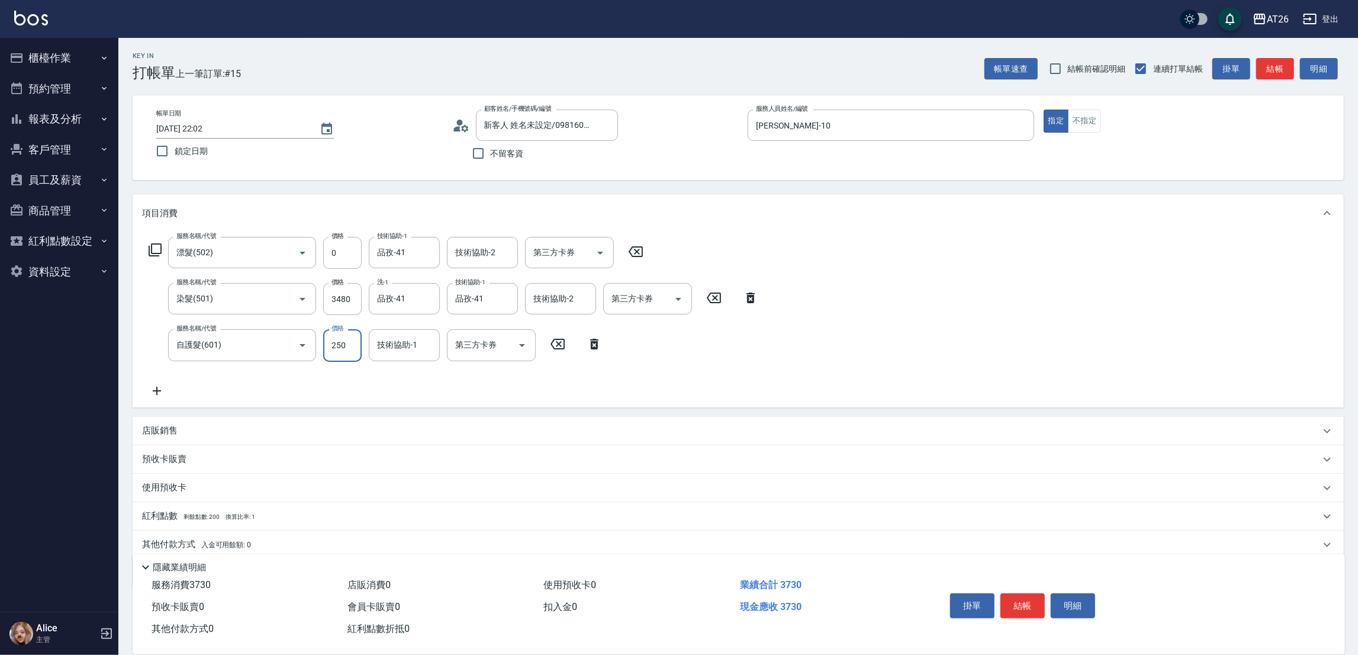
type input "2500"
type input "590"
type input "2500"
type input "品孜-41"
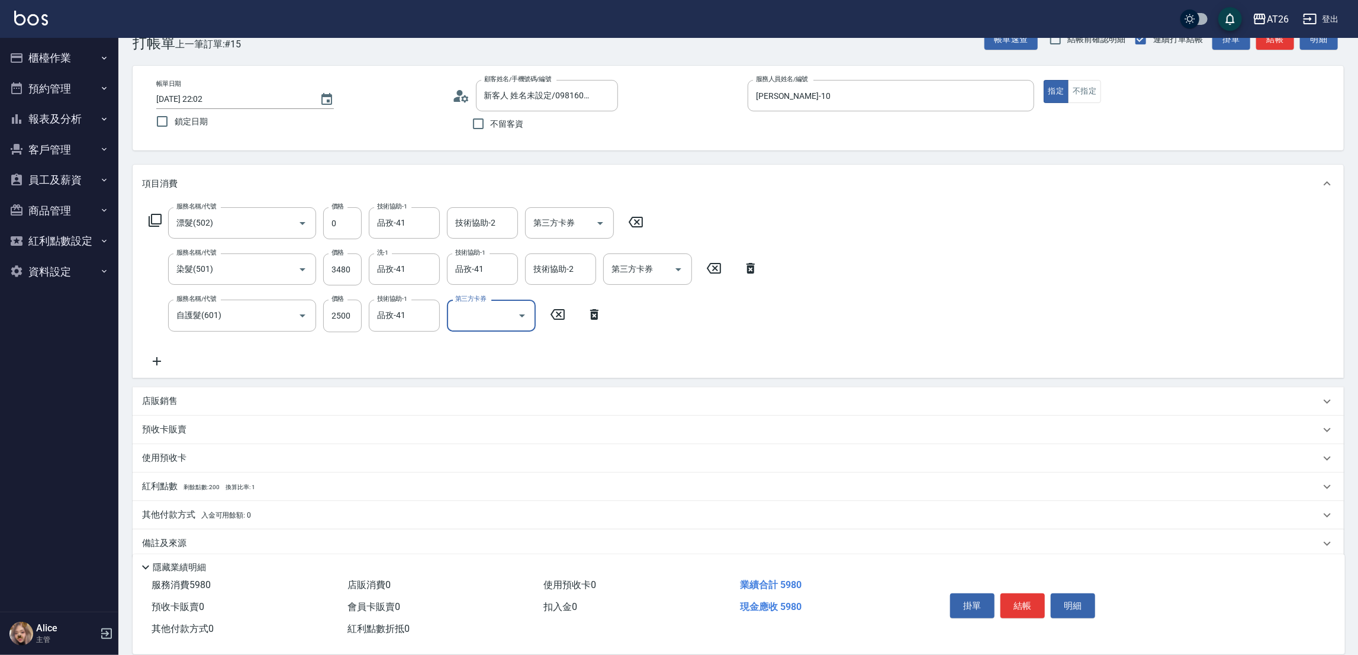
scroll to position [43, 0]
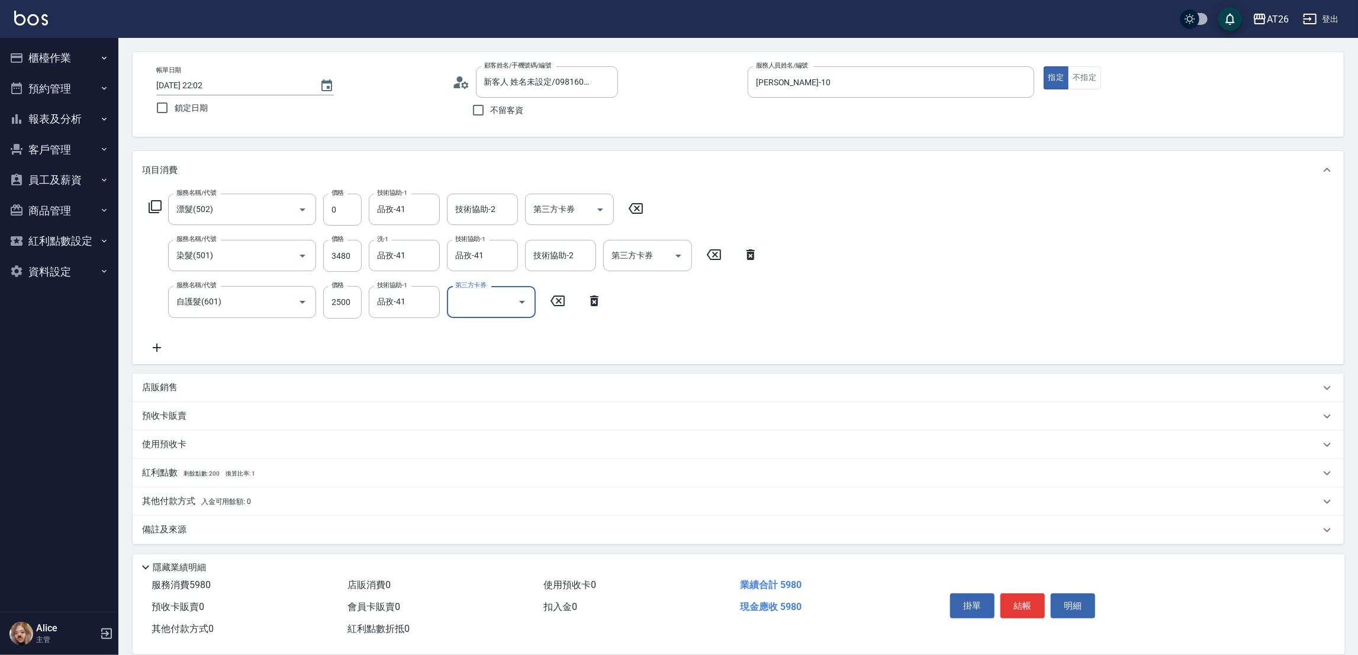
click at [205, 492] on div "其他付款方式 入金可用餘額: 0" at bounding box center [738, 501] width 1211 height 28
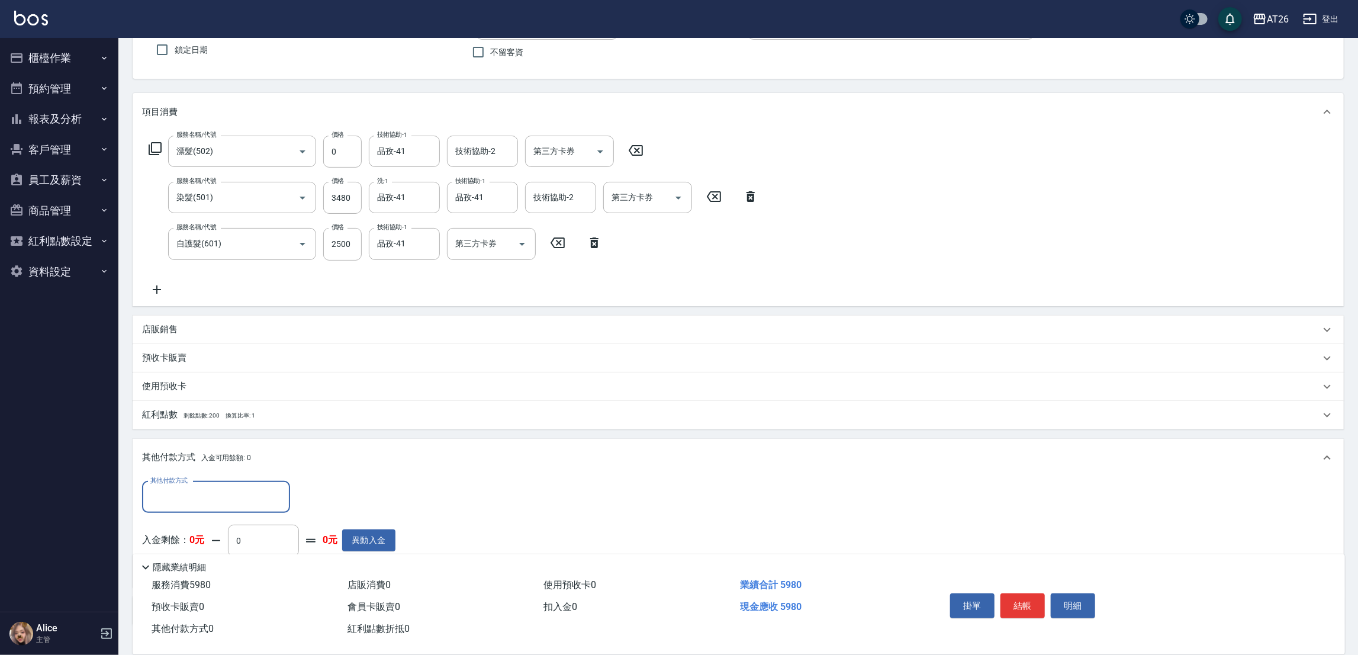
scroll to position [132, 0]
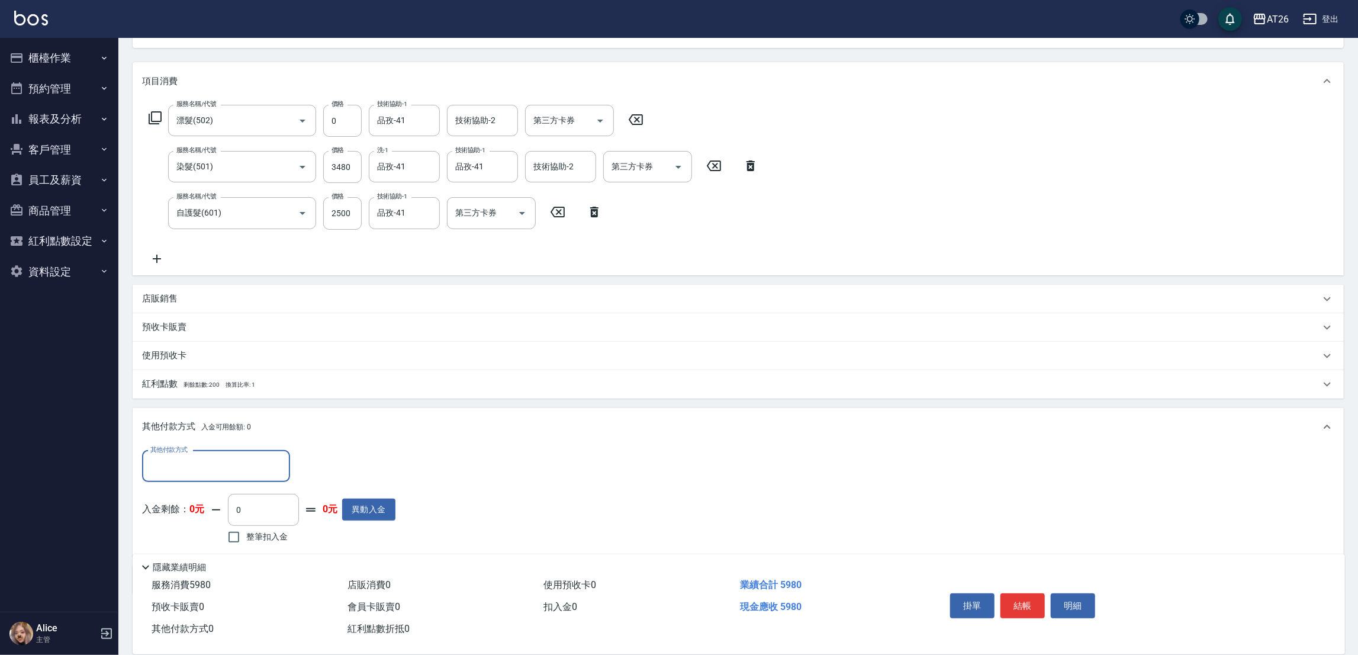
click at [211, 458] on input "其他付款方式" at bounding box center [215, 466] width 137 height 21
click at [217, 572] on span "信用卡" at bounding box center [216, 575] width 148 height 20
type input "信用卡"
click at [365, 459] on input "0" at bounding box center [341, 466] width 89 height 32
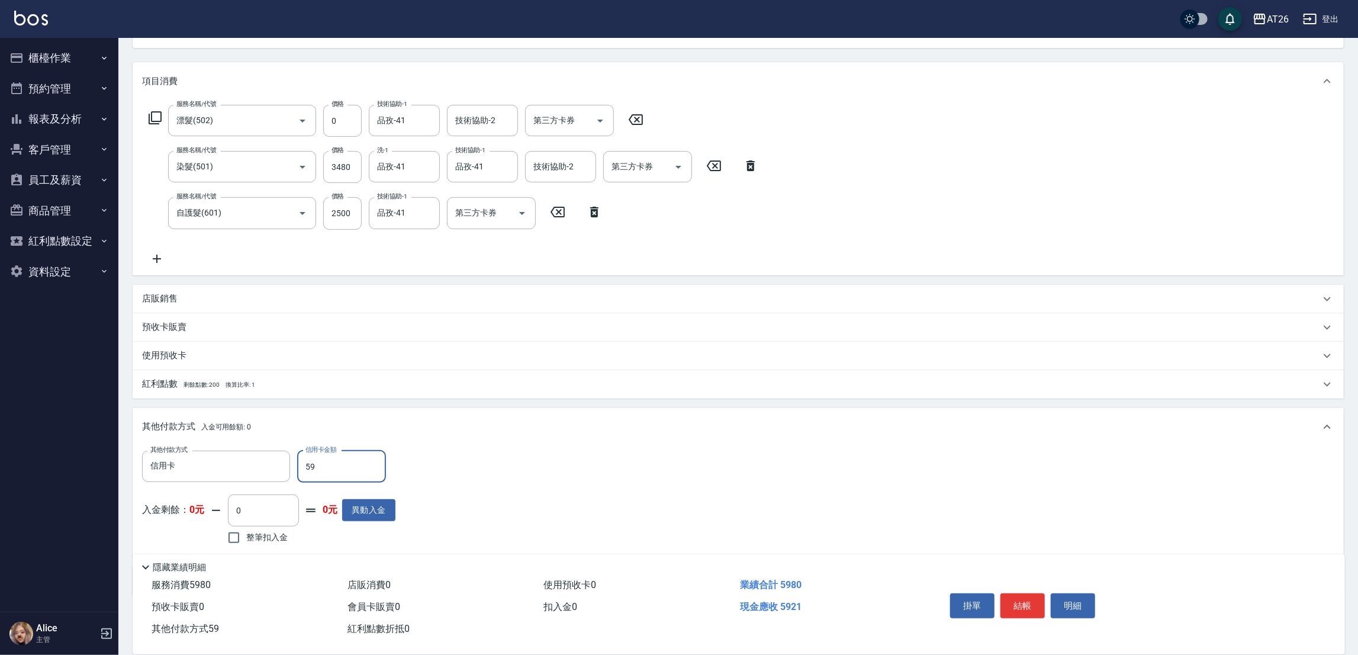
type input "598"
type input "530"
type input "5980"
type input "0"
click at [362, 459] on input "5980" at bounding box center [341, 466] width 89 height 32
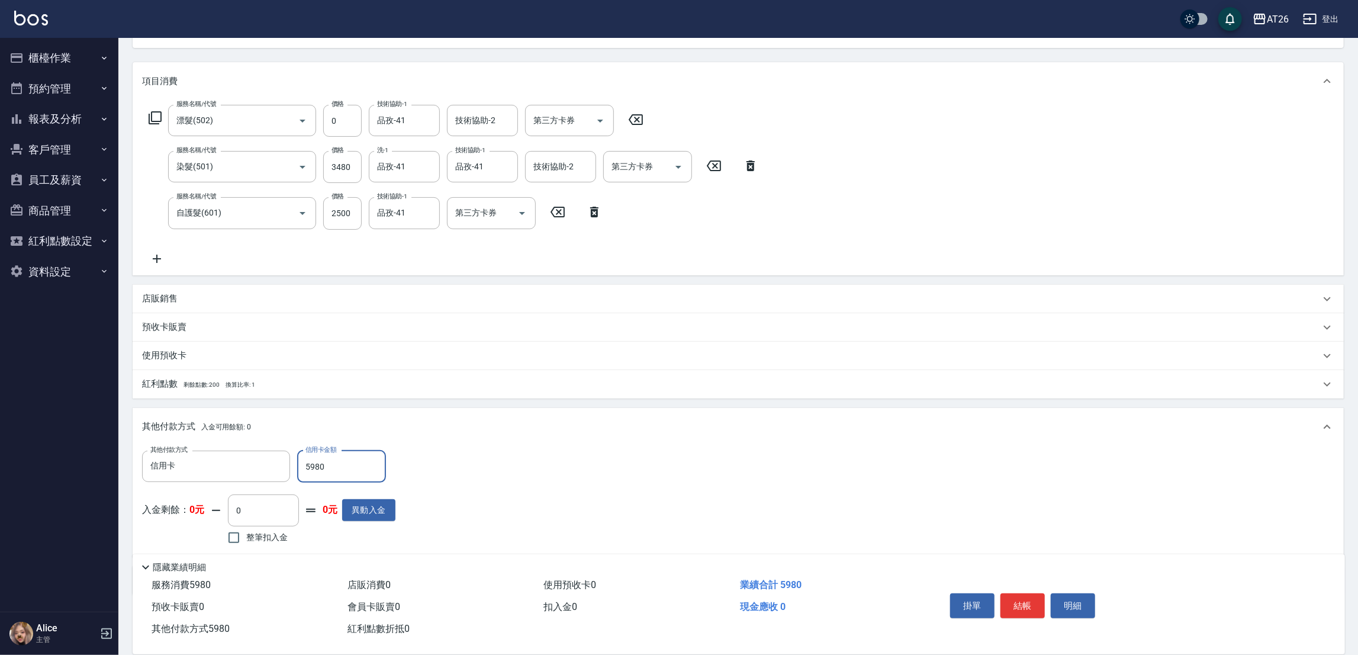
click at [331, 474] on input "5980" at bounding box center [341, 466] width 89 height 32
click at [176, 477] on div "信用卡 其他付款方式" at bounding box center [216, 465] width 148 height 31
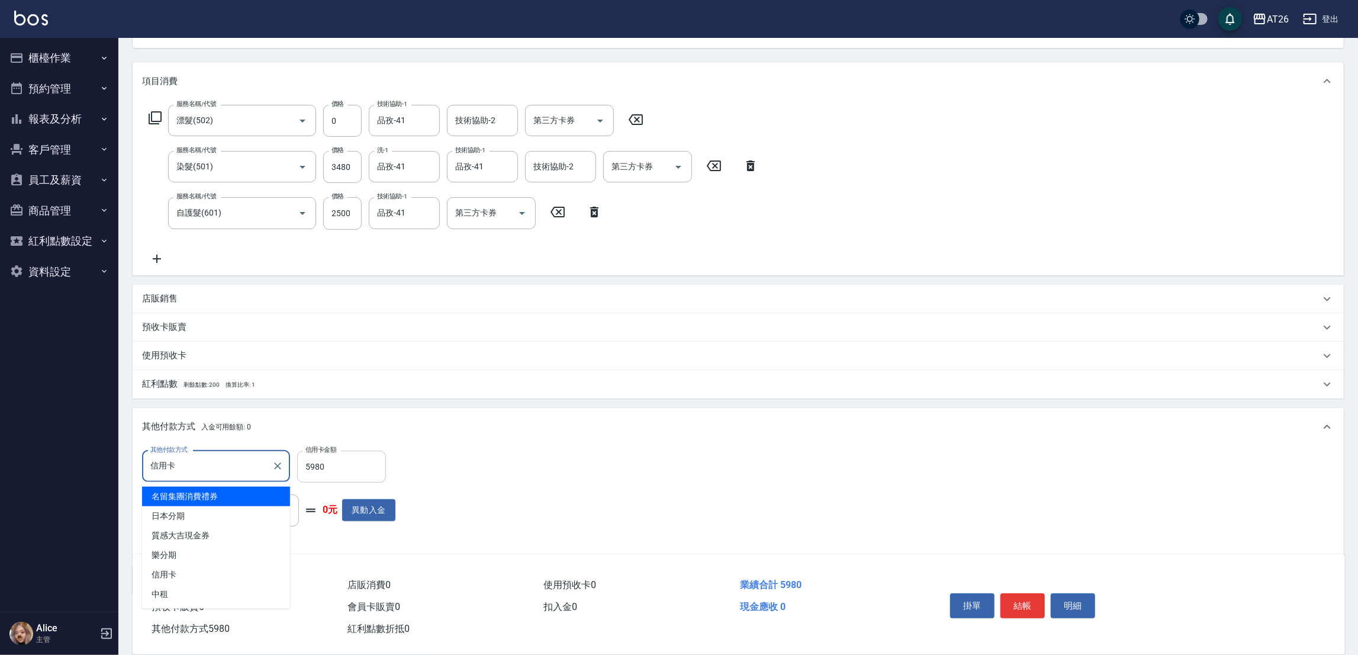
click at [353, 466] on input "5980" at bounding box center [341, 466] width 89 height 32
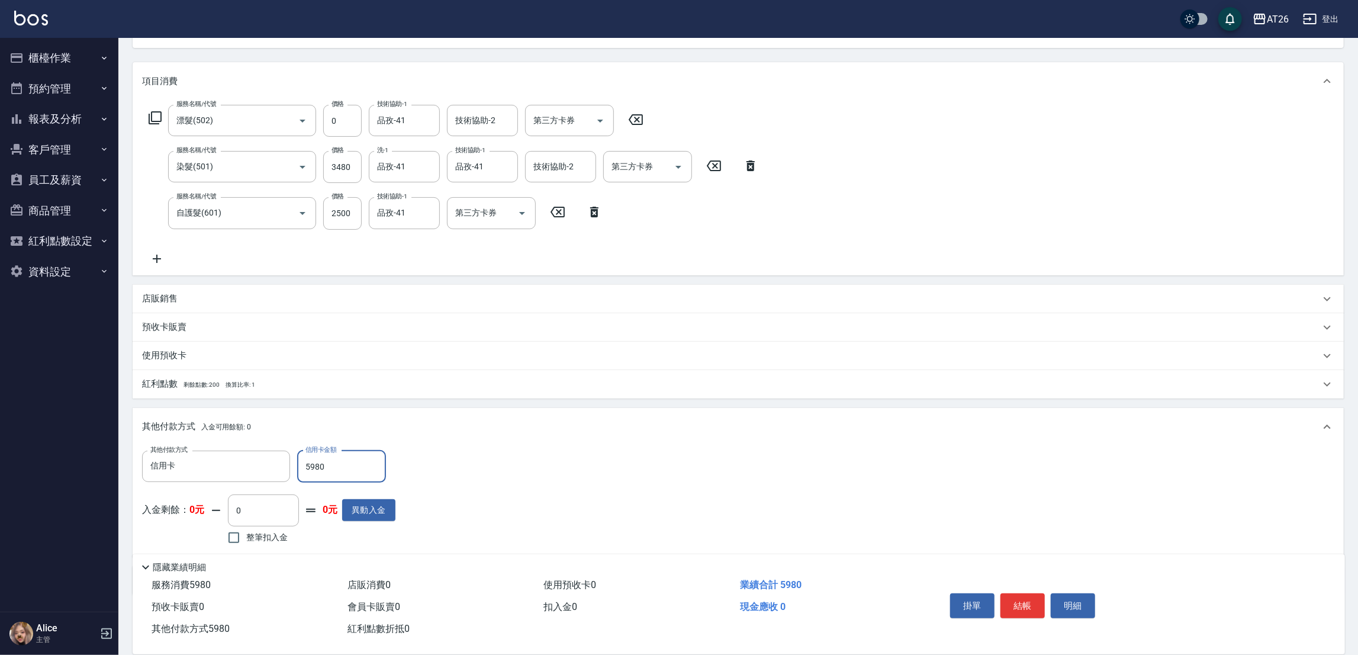
click at [353, 466] on input "5980" at bounding box center [341, 466] width 89 height 32
type input "0"
type input "590"
type input "0"
click at [125, 387] on div "Key In 打帳單 上一筆訂單:#15 帳單速查 結帳前確認明細 連續打單結帳 掛單 結帳 明細 帳單日期 2025/09/23 22:02 鎖定日期 顧客…" at bounding box center [738, 306] width 1240 height 800
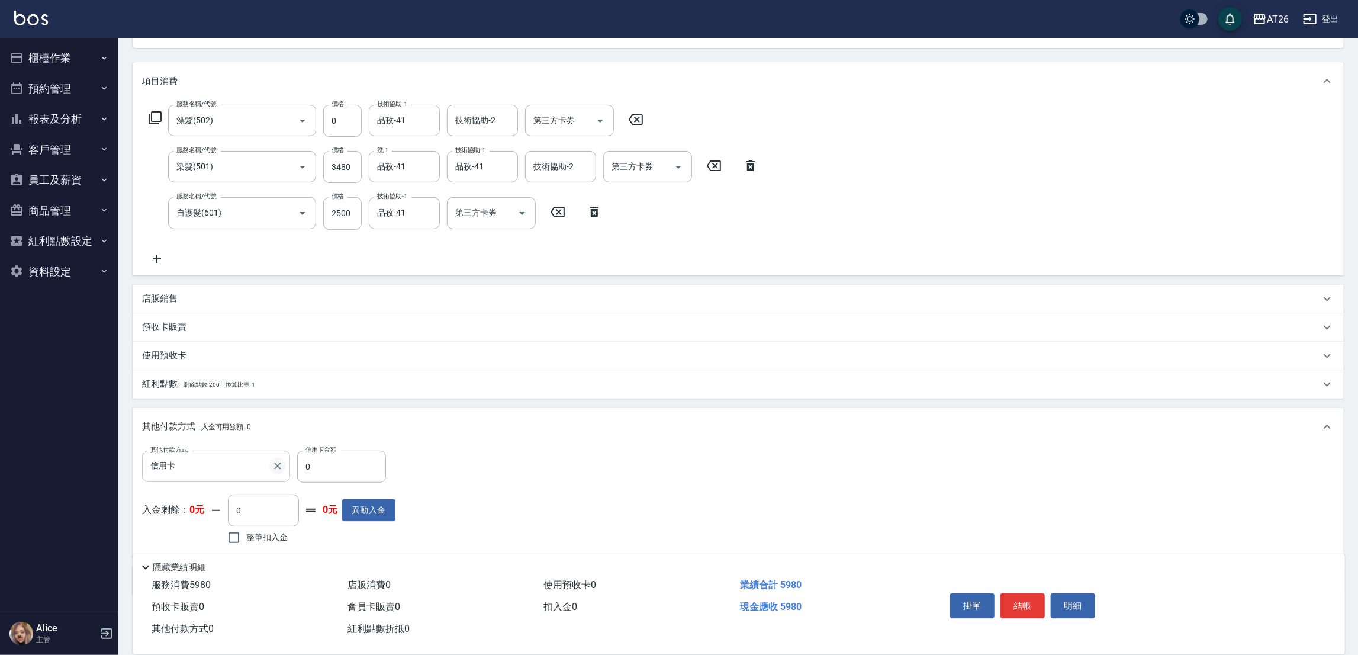
click at [276, 468] on icon "Clear" at bounding box center [278, 466] width 12 height 12
click at [126, 404] on div "Key In 打帳單 上一筆訂單:#15 帳單速查 結帳前確認明細 連續打單結帳 掛單 結帳 明細 帳單日期 2025/09/23 22:02 鎖定日期 顧客…" at bounding box center [738, 306] width 1240 height 800
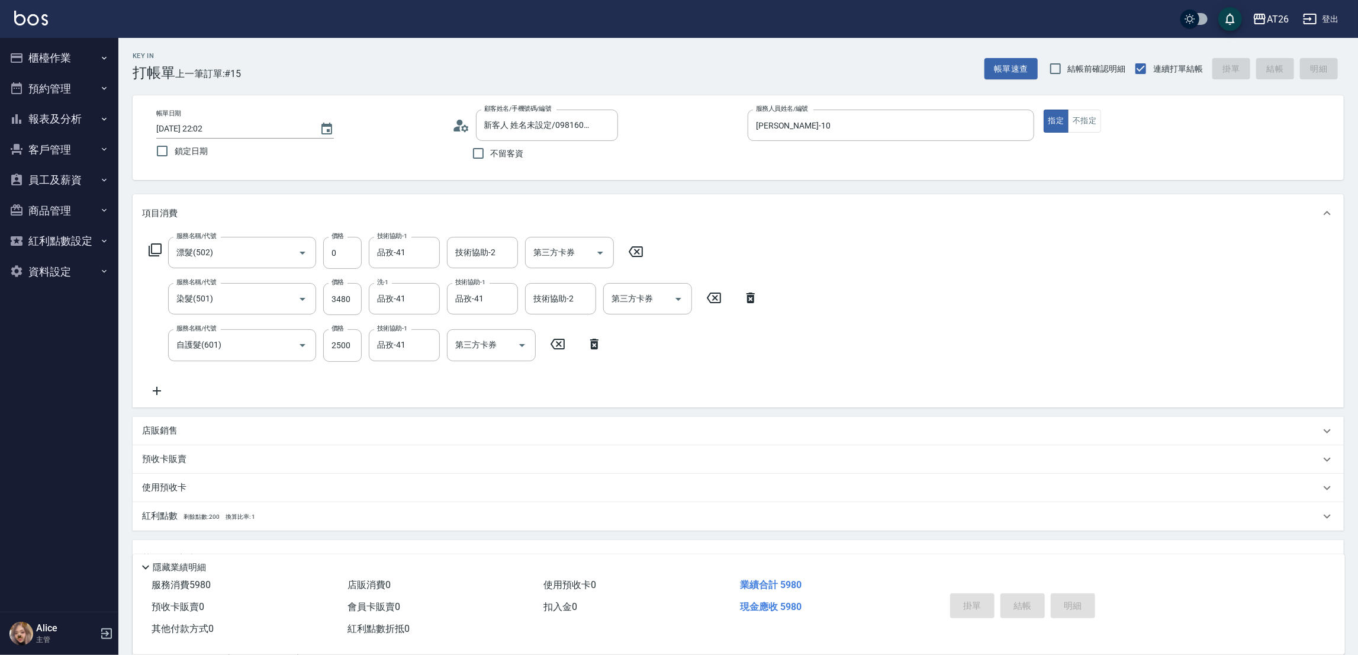
type input "2025/09/23 22:04"
type input "0"
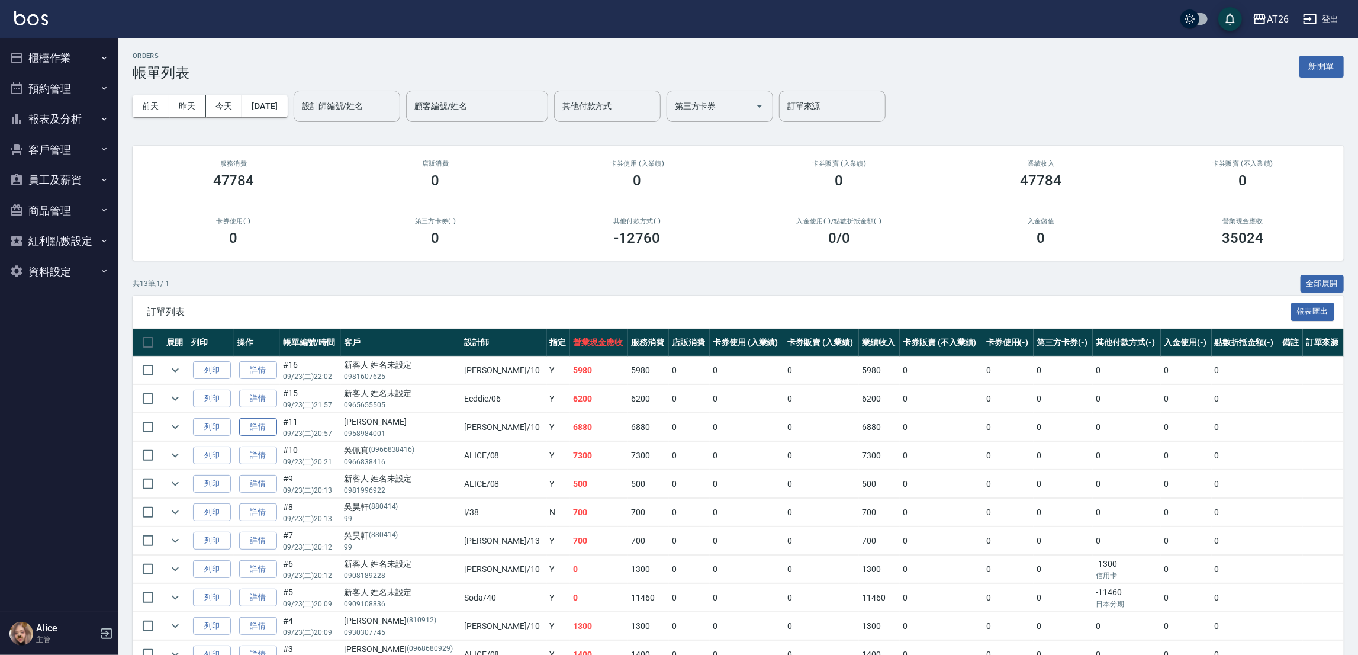
click at [273, 420] on link "詳情" at bounding box center [258, 427] width 38 height 18
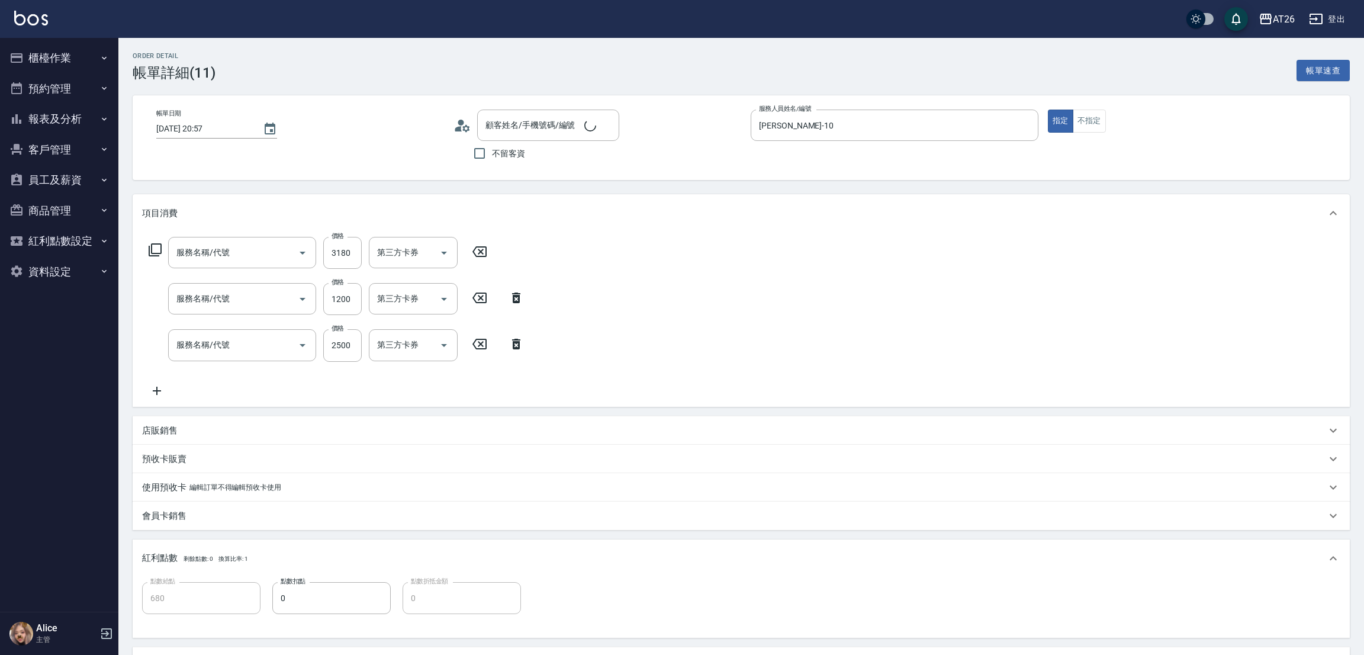
type input "[DATE] 20:57"
type input "[PERSON_NAME]-10"
type input "680"
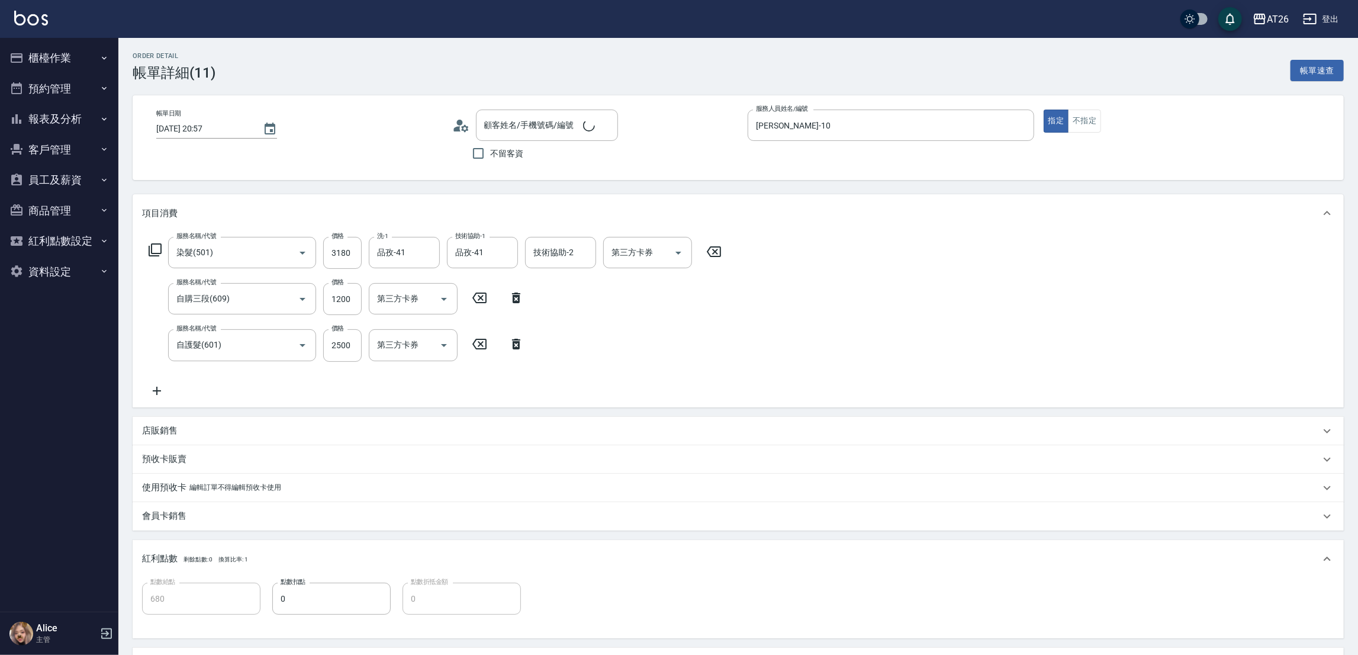
type input "染髮(501)"
type input "自購三段(609)"
type input "自護髮(601)"
type input "[PERSON_NAME]/0958984001/null"
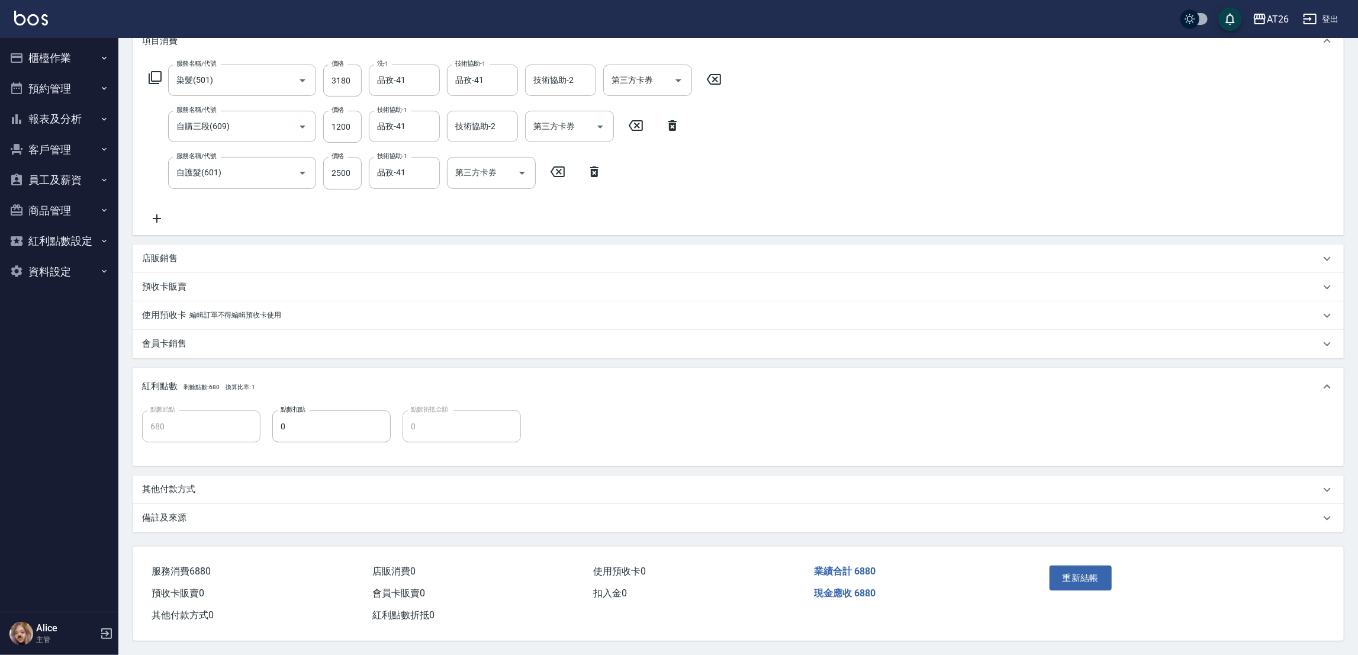
click at [172, 493] on div "其他付款方式" at bounding box center [738, 489] width 1211 height 28
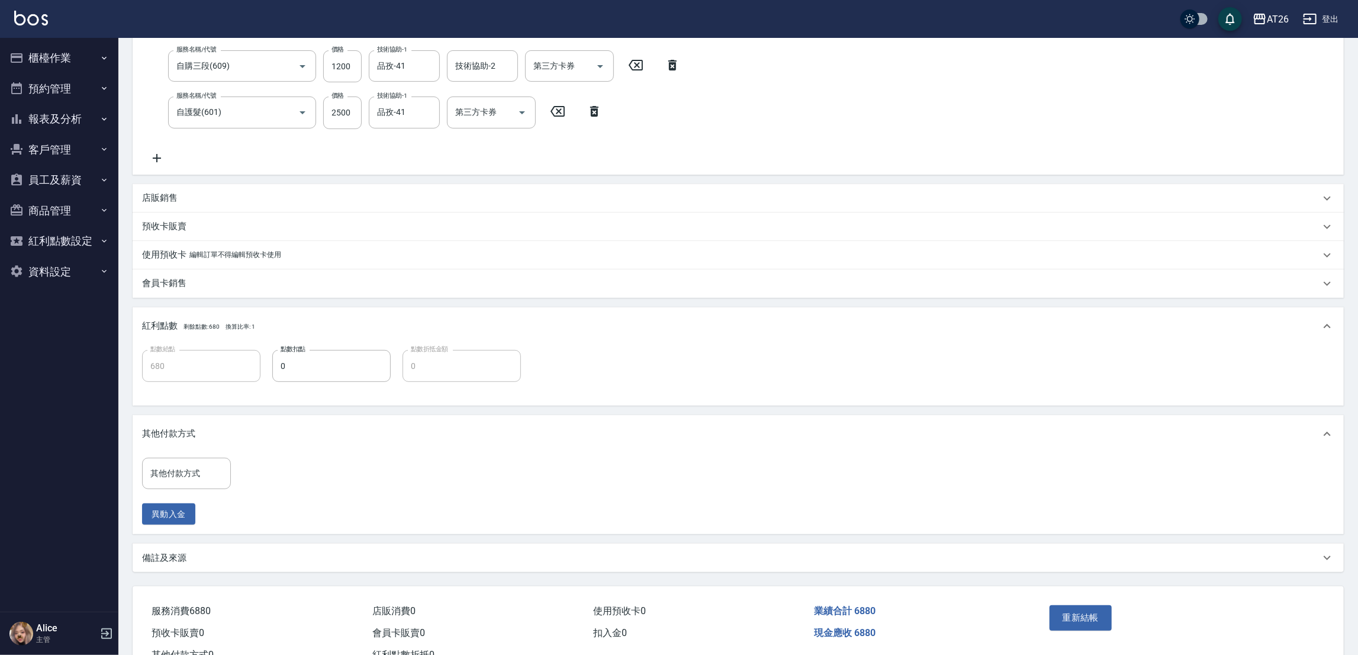
scroll to position [263, 0]
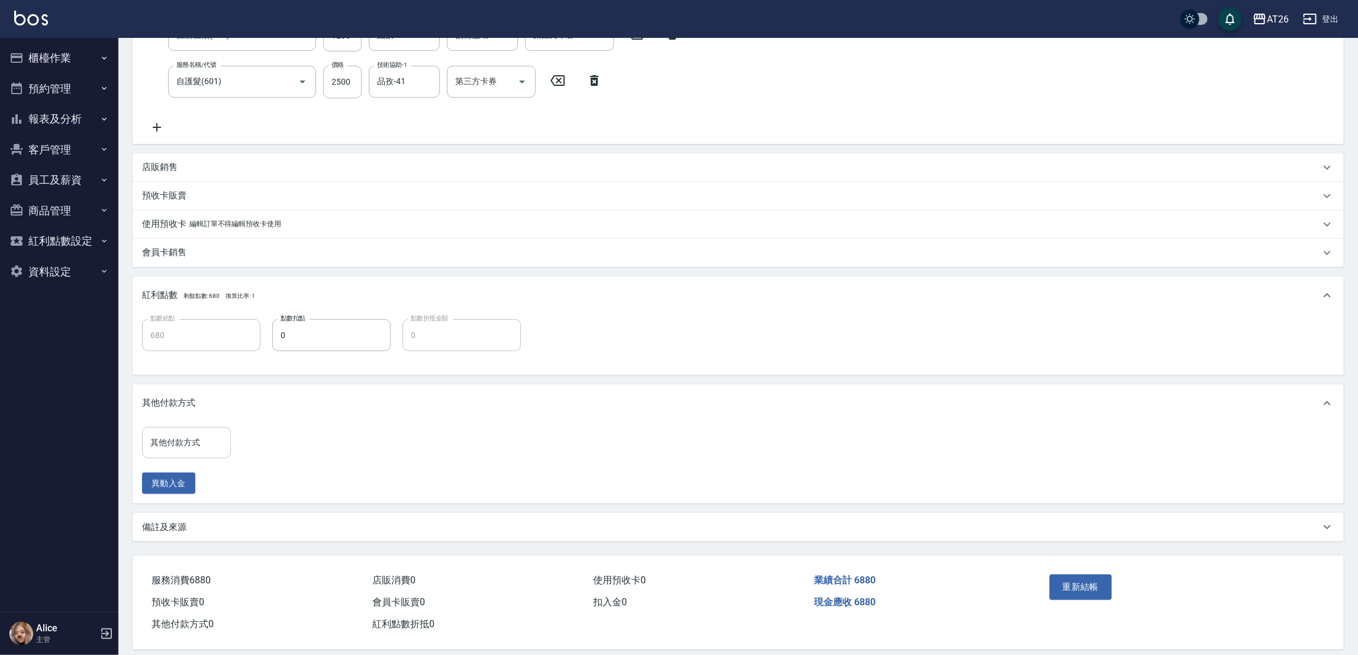
click at [183, 448] on input "其他付款方式" at bounding box center [186, 442] width 78 height 21
click at [178, 548] on span "信用卡" at bounding box center [186, 550] width 89 height 20
type input "信用卡"
click at [301, 434] on input "0" at bounding box center [282, 443] width 89 height 32
type input "688"
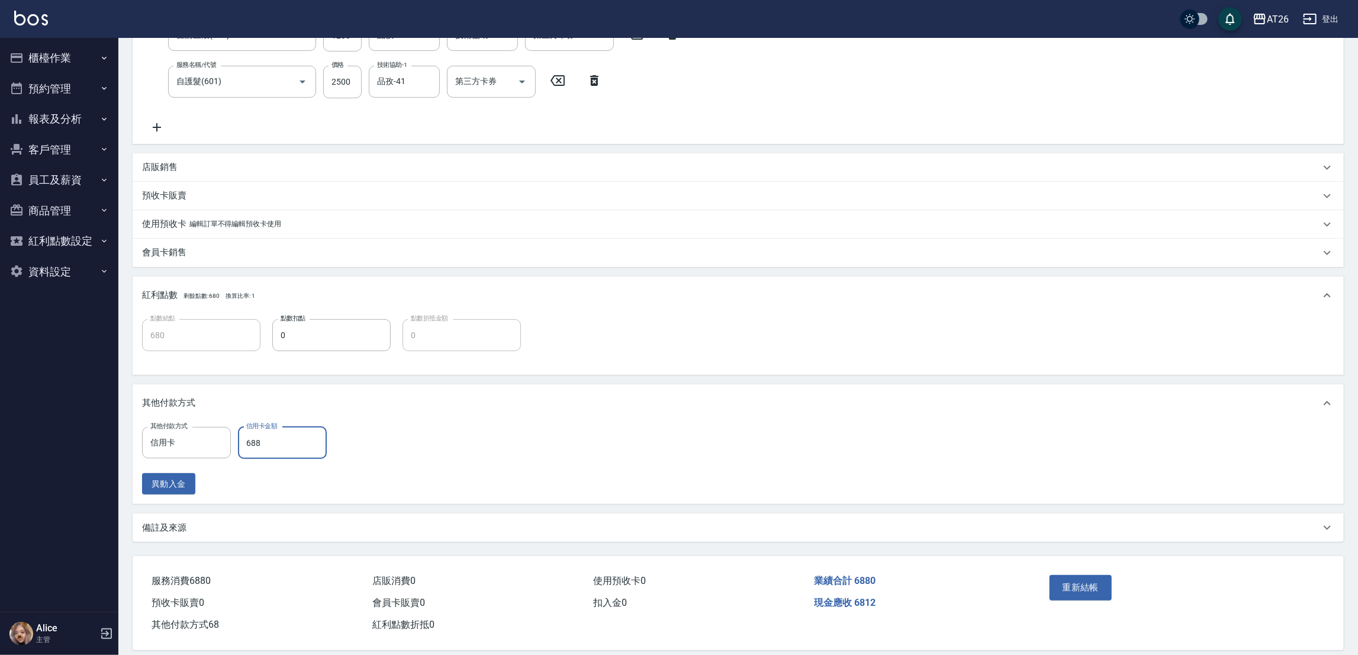
type input "610"
type input "6880"
type input "0"
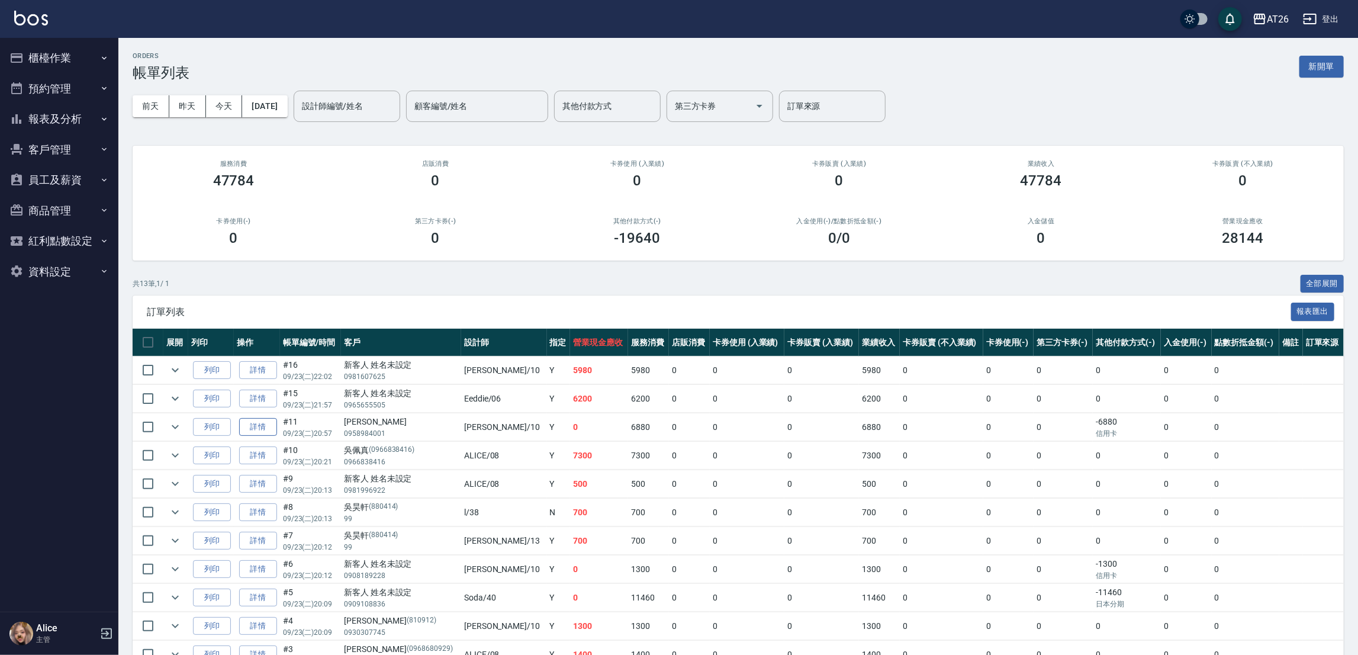
click at [266, 427] on link "詳情" at bounding box center [258, 427] width 38 height 18
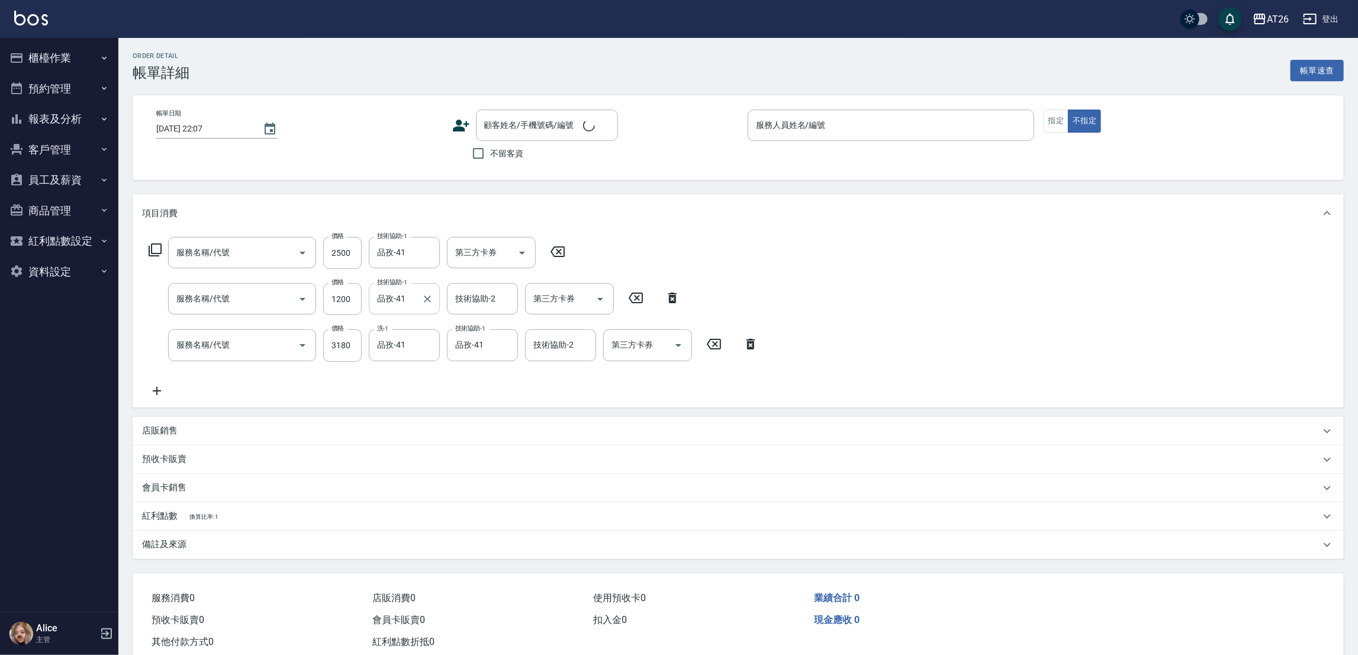
type input "[DATE] 20:57"
type input "[PERSON_NAME]-10"
type input "0"
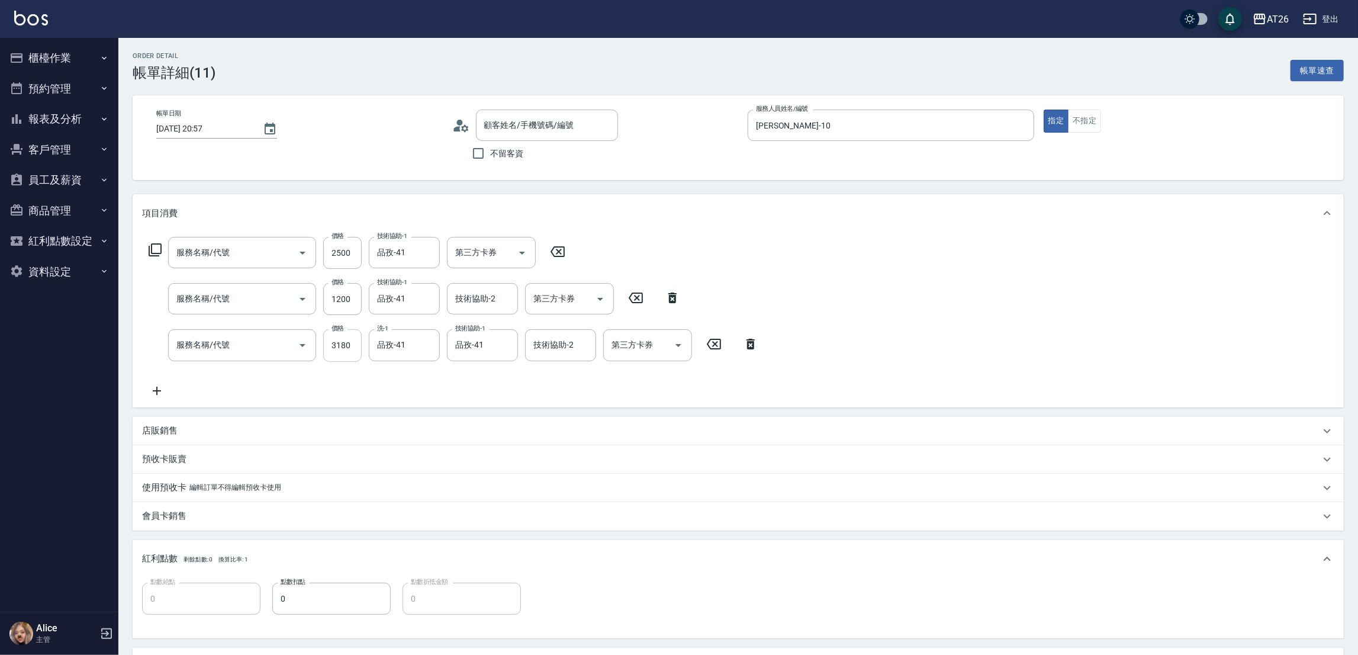
type input "自護髮(601)"
type input "自購三段(609)"
type input "染髮(501)"
type input "[PERSON_NAME]/0958984001/null"
click at [347, 264] on input "2500" at bounding box center [342, 253] width 38 height 32
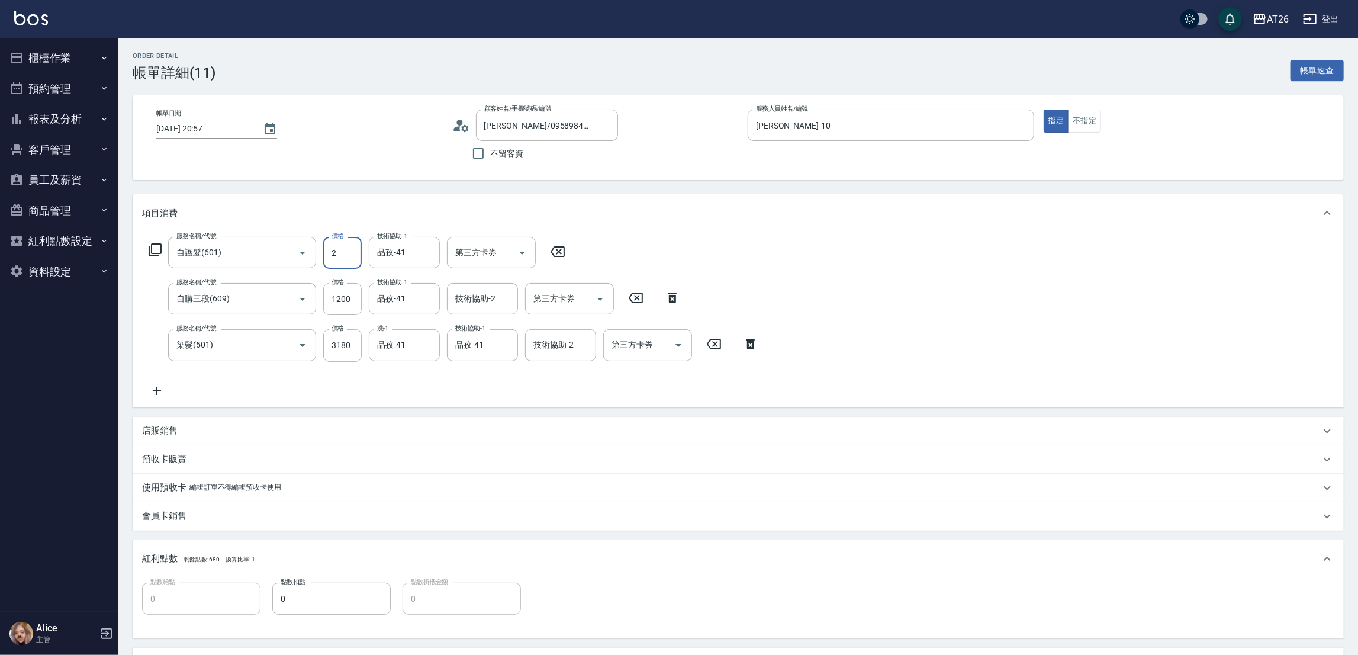
type input "22"
type input "440"
type input "0"
type input "2200"
type input "650"
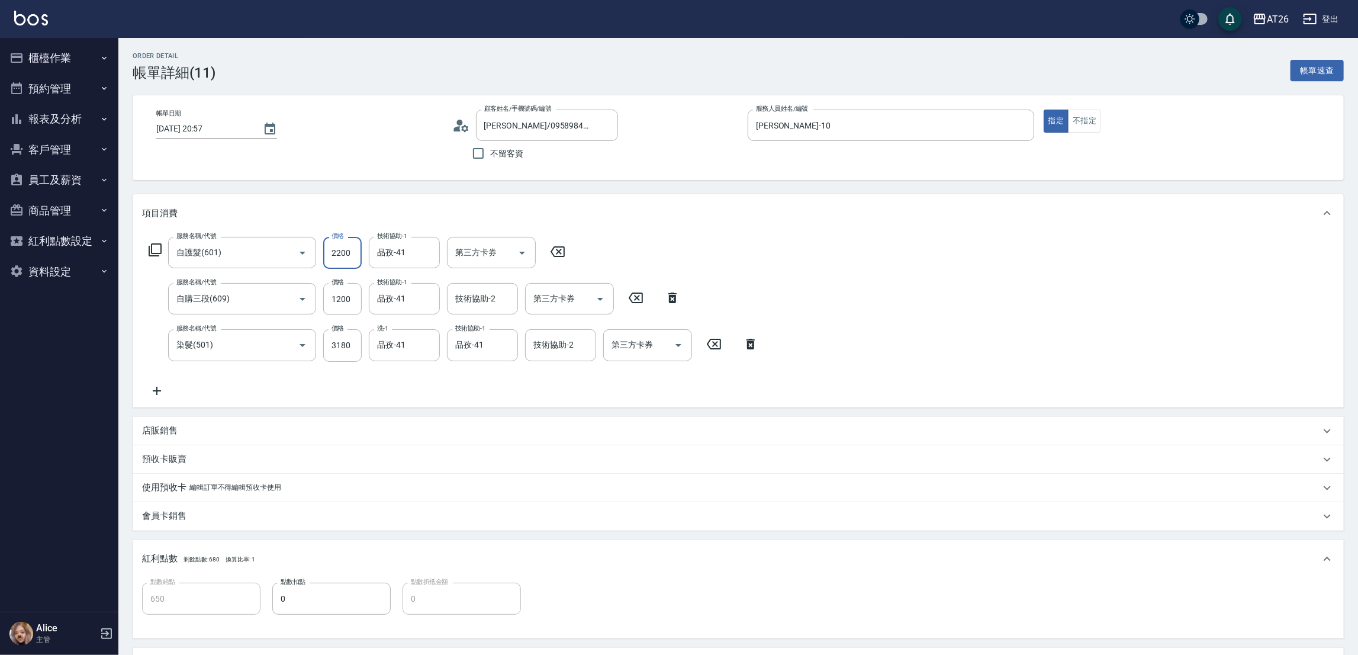
type input "220"
type input "460"
type input "22"
type input "440"
type input "2"
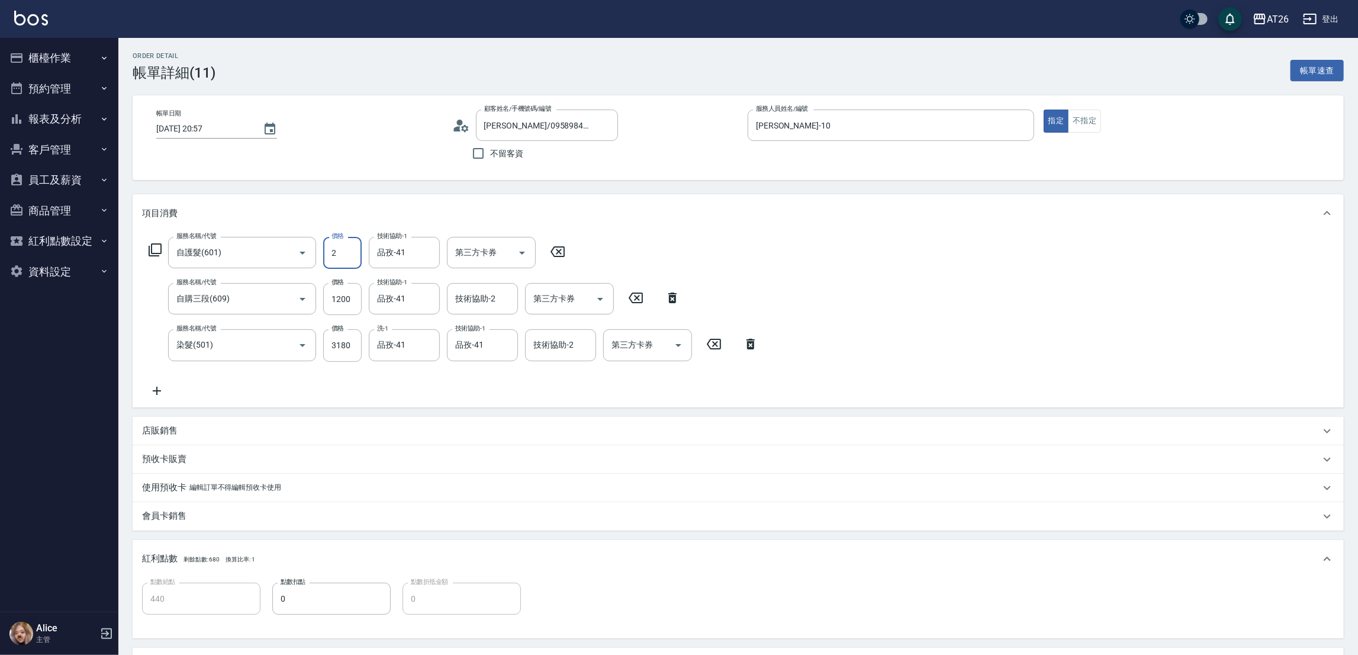
type input "430"
type input "23"
type input "440"
type input "230"
type input "460"
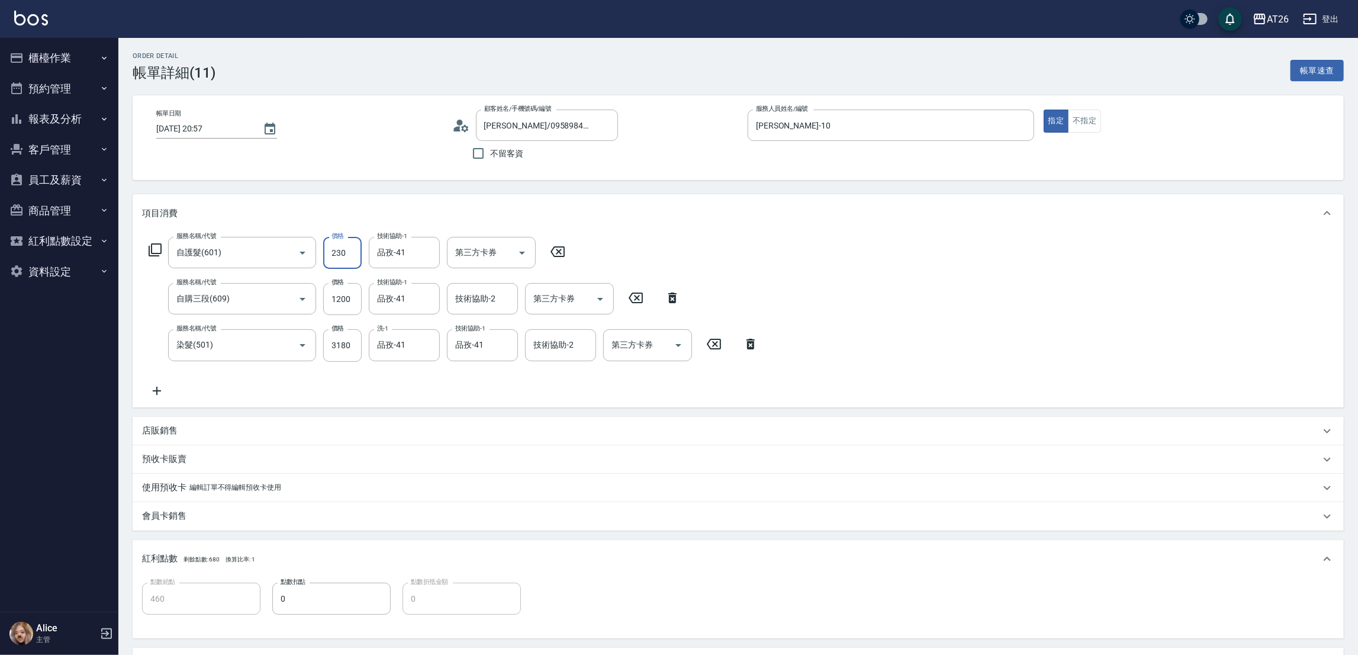
type input "2300"
type input "660"
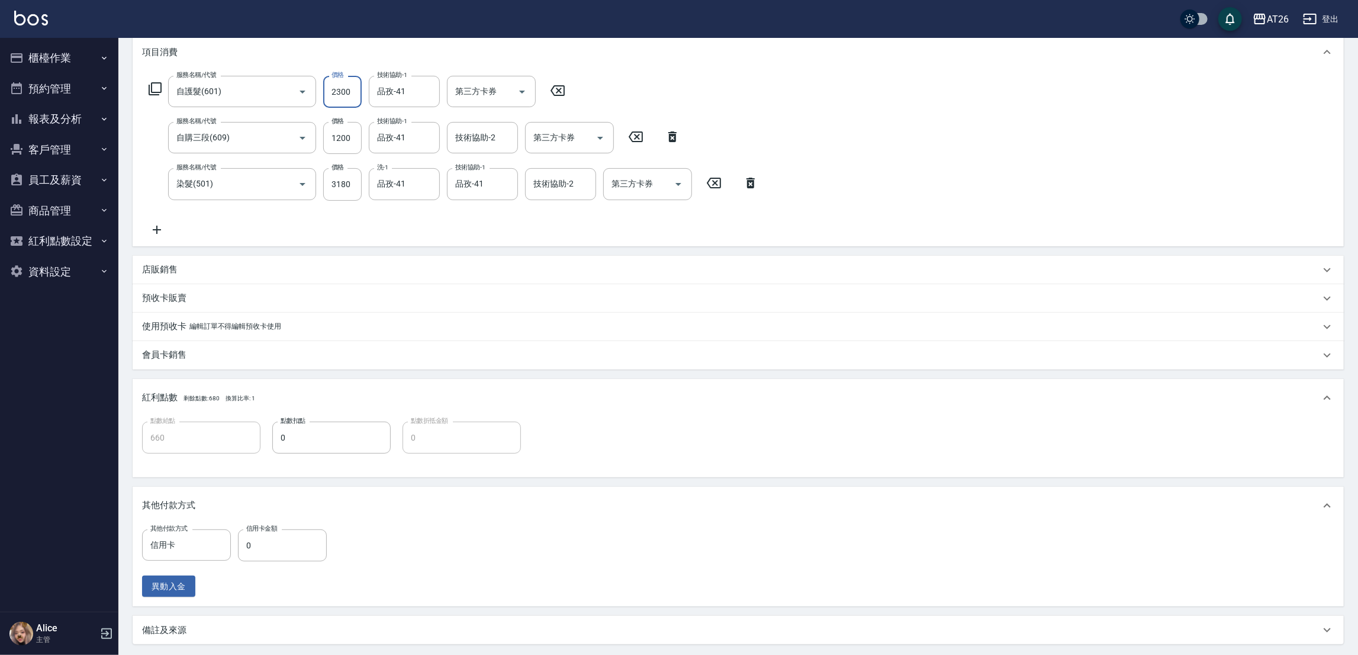
scroll to position [275, 0]
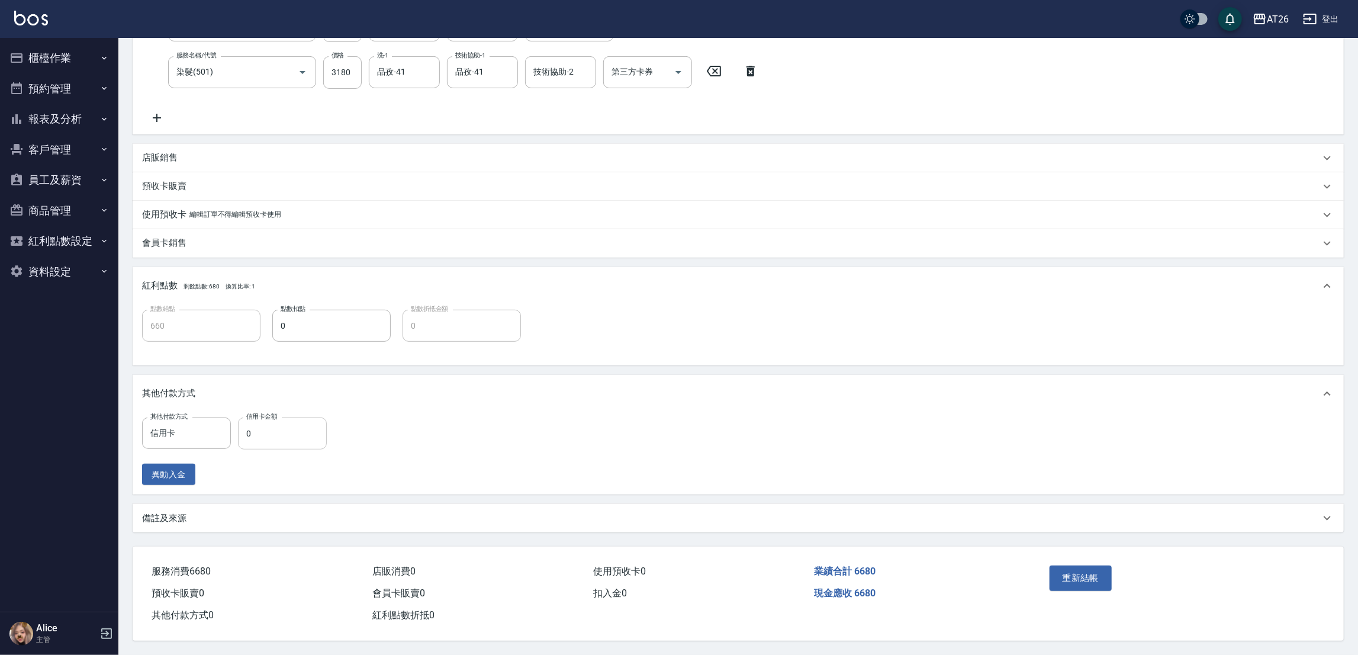
type input "2300"
click at [275, 419] on input "0" at bounding box center [282, 433] width 89 height 32
type input "668"
type input "600"
type input "6680"
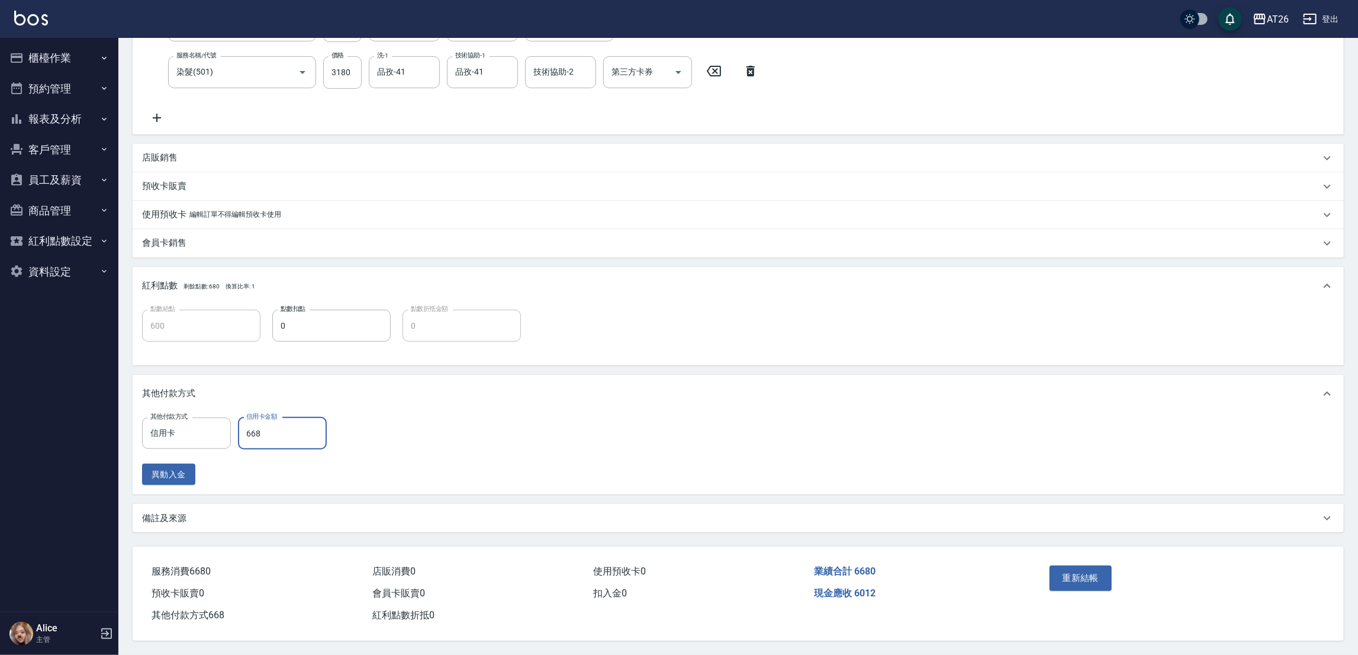
type input "0"
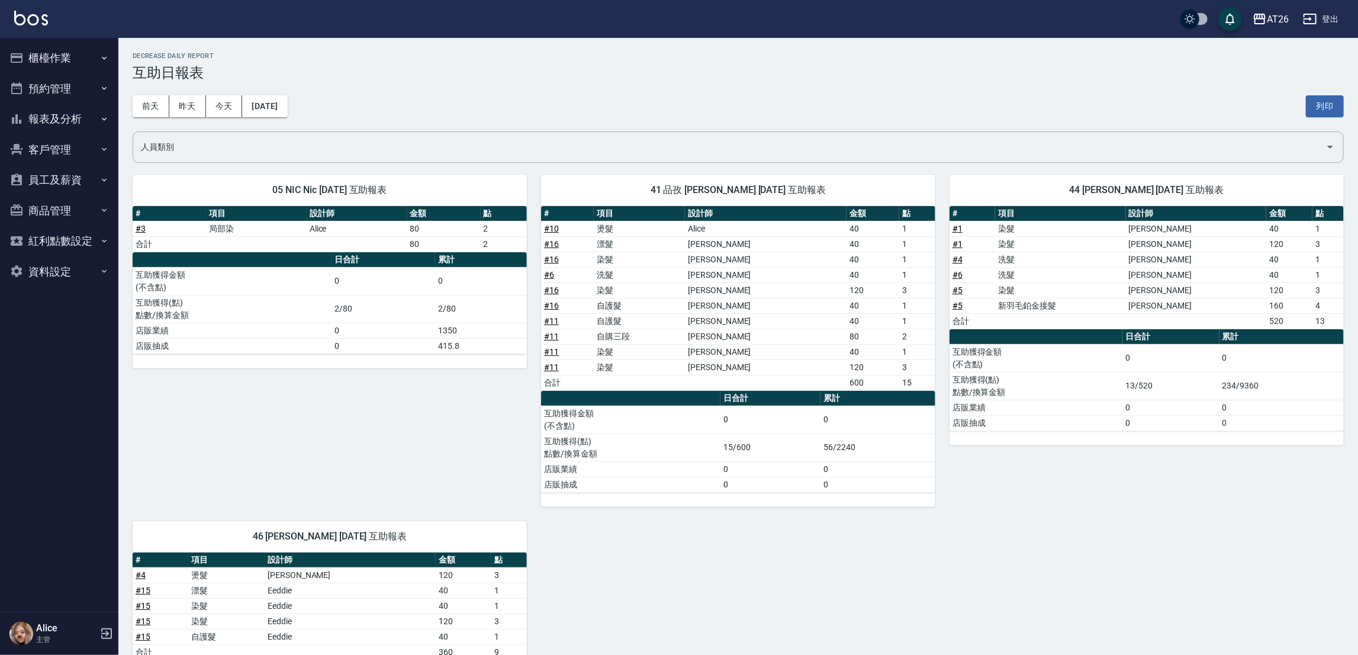
click at [670, 565] on div "05 NIC Nic [DATE] 互助報表 # 項目 設計師 金額 點 # 3 局部染 Alice 80 2 合計 80 2 日合計 累計 互助獲得金額 (…" at bounding box center [730, 468] width 1225 height 616
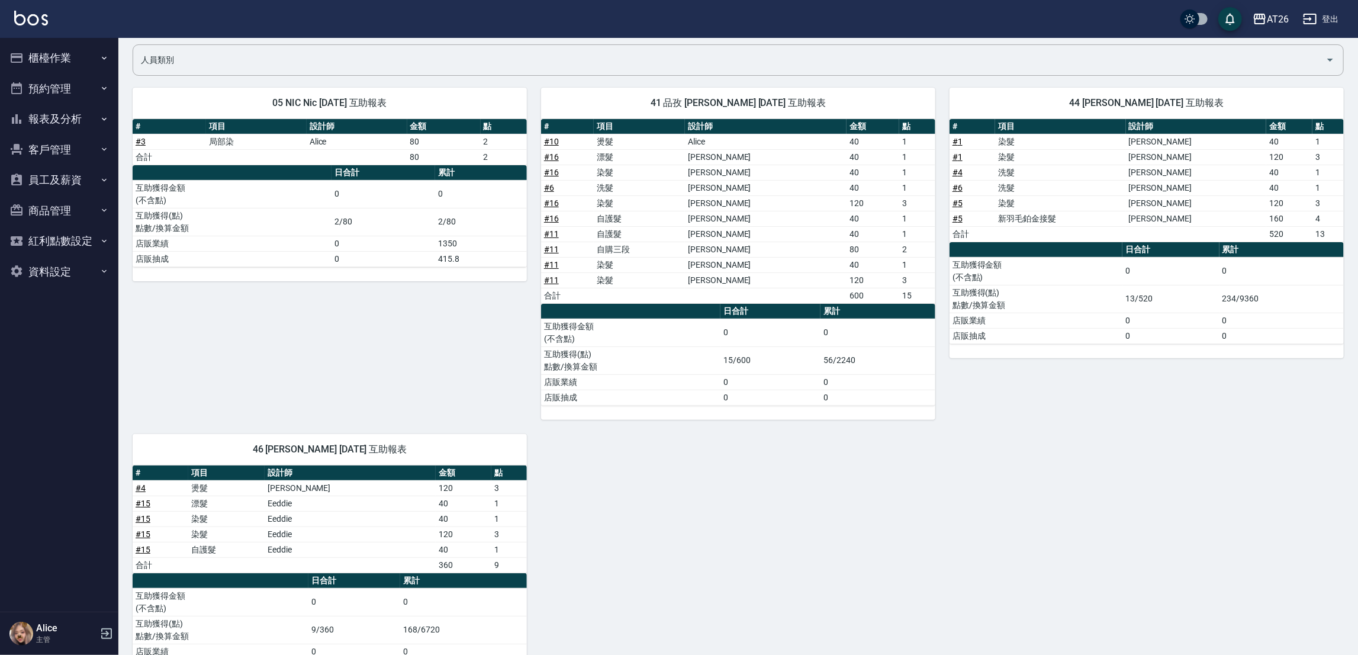
scroll to position [138, 0]
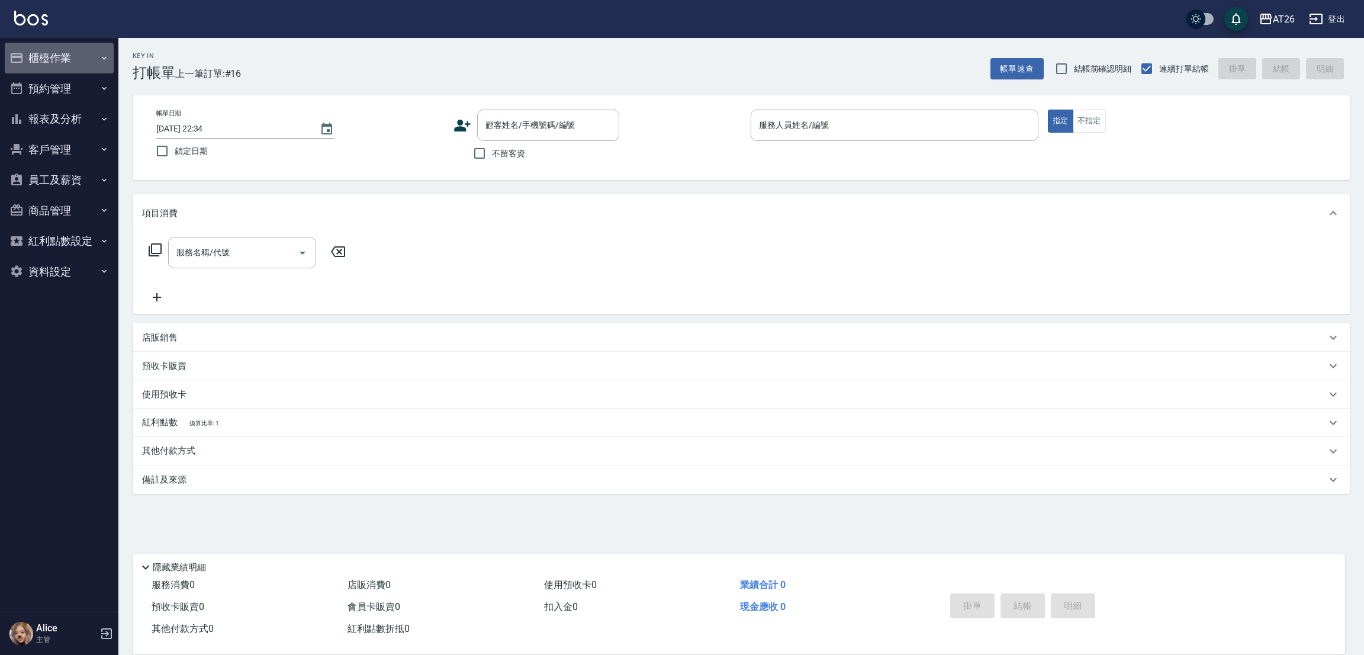
click at [29, 49] on button "櫃檯作業" at bounding box center [59, 58] width 109 height 31
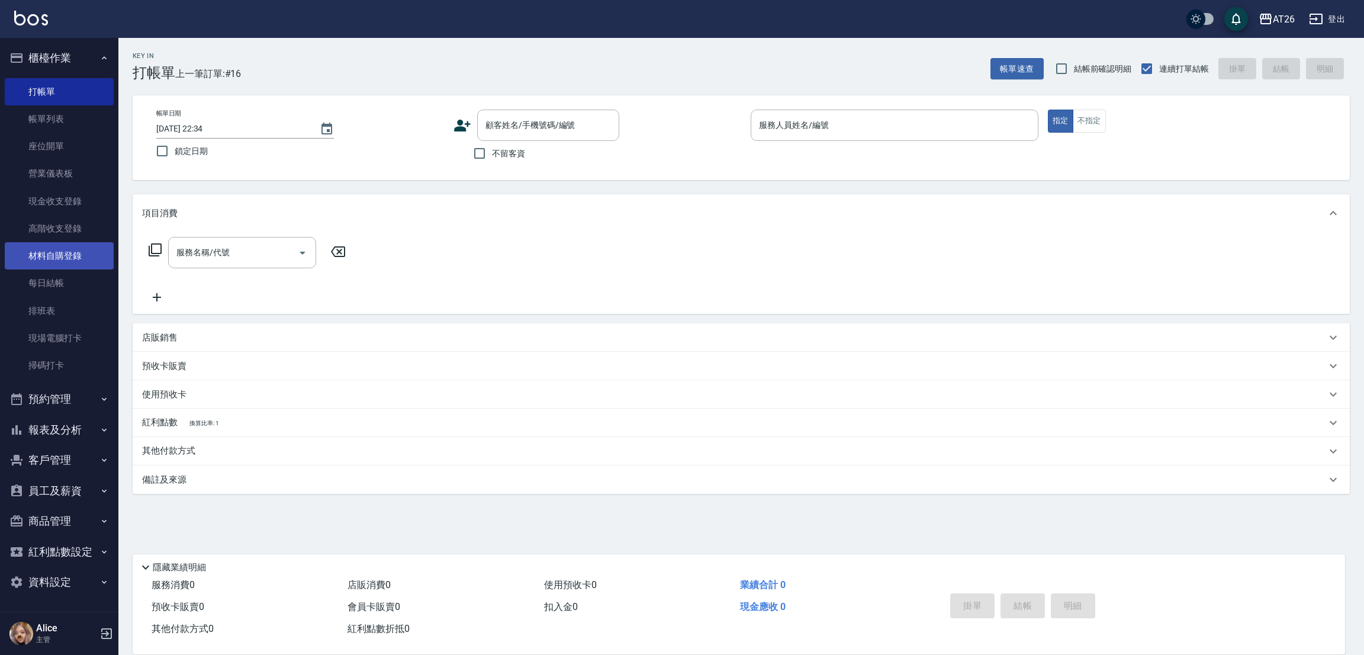
click at [72, 253] on link "材料自購登錄" at bounding box center [59, 255] width 109 height 27
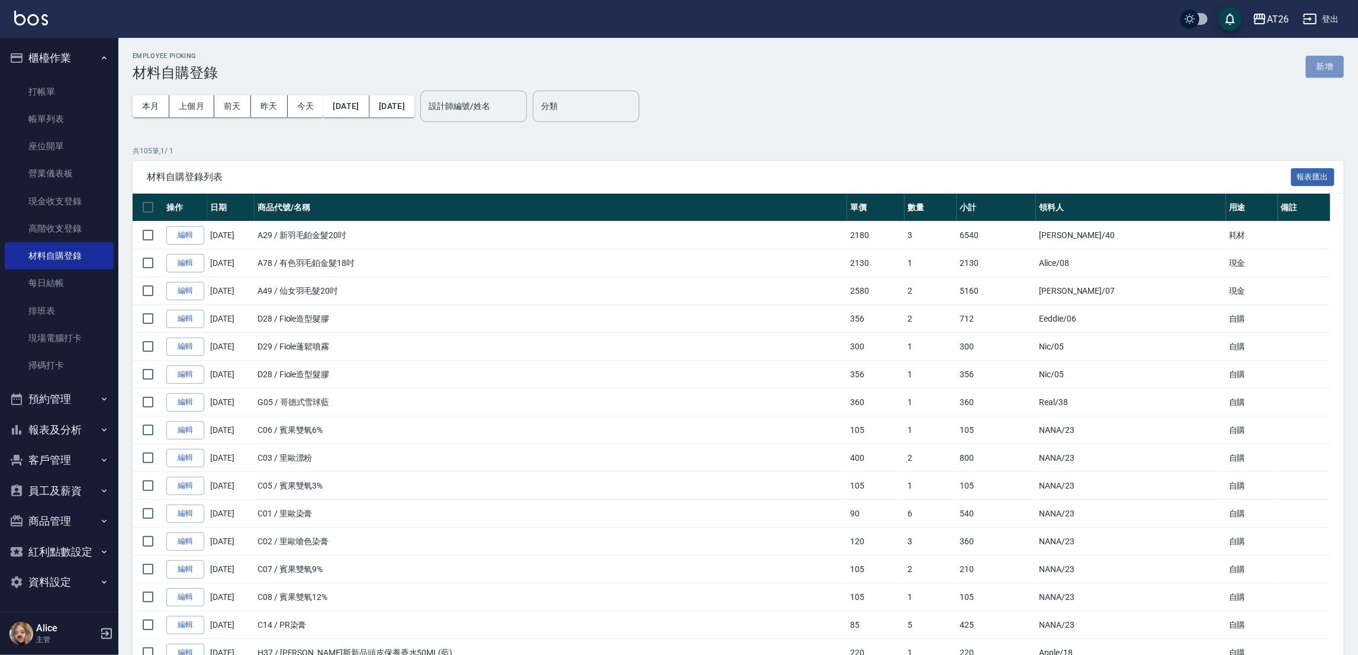
click at [1312, 65] on button "新增" at bounding box center [1325, 67] width 38 height 22
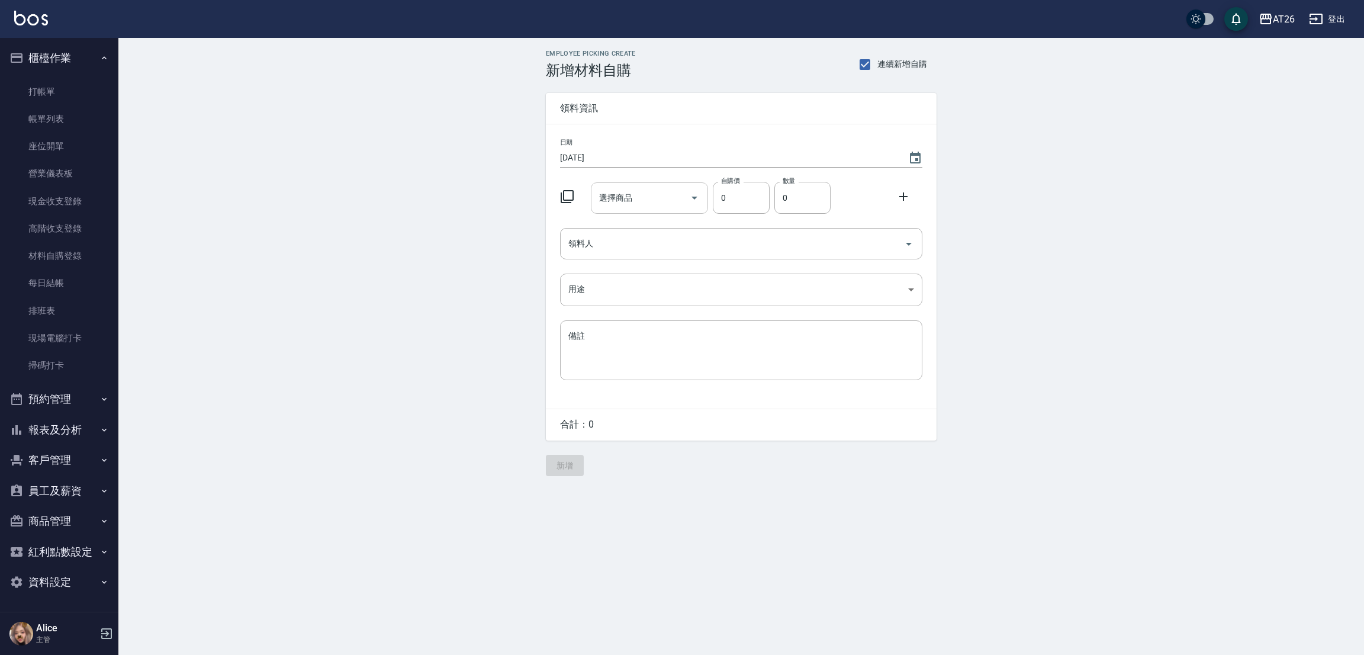
drag, startPoint x: 638, startPoint y: 186, endPoint x: 636, endPoint y: 192, distance: 6.2
click at [638, 188] on input "選擇商品" at bounding box center [640, 198] width 89 height 21
click at [671, 232] on li "G05 哥德式雪球藍" at bounding box center [649, 228] width 118 height 20
type input "哥德式雪球藍"
type input "360"
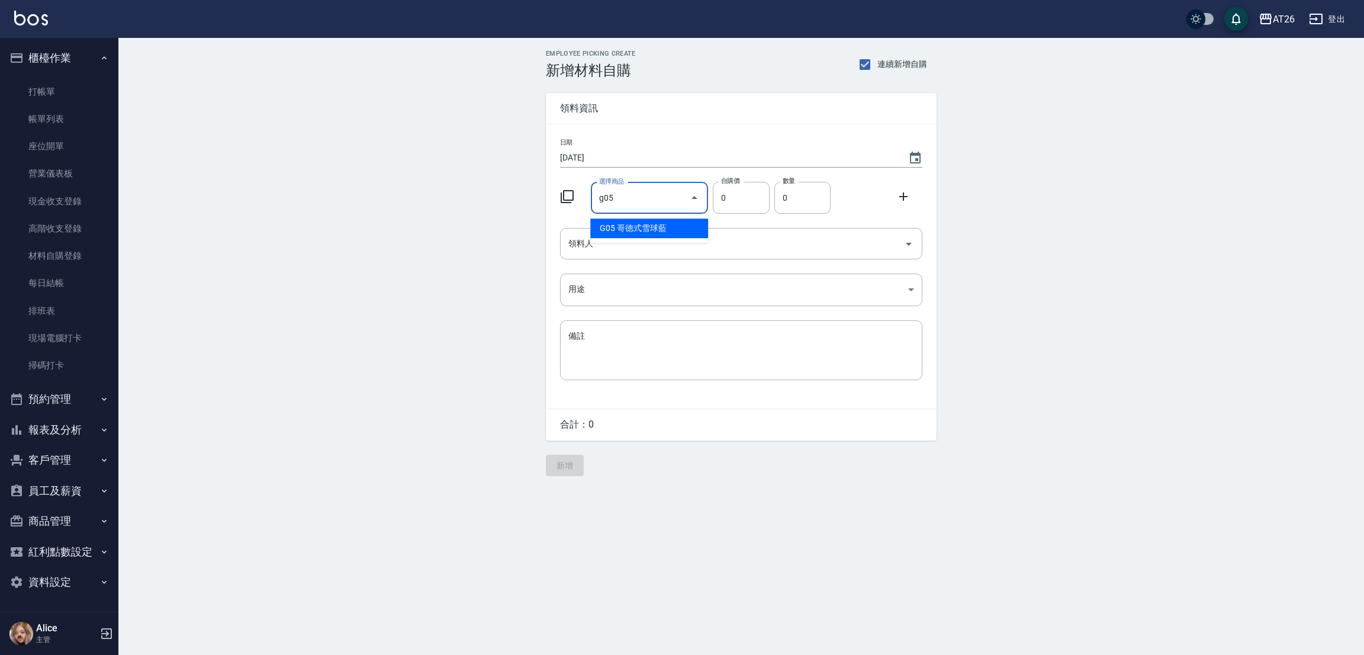
type input "1"
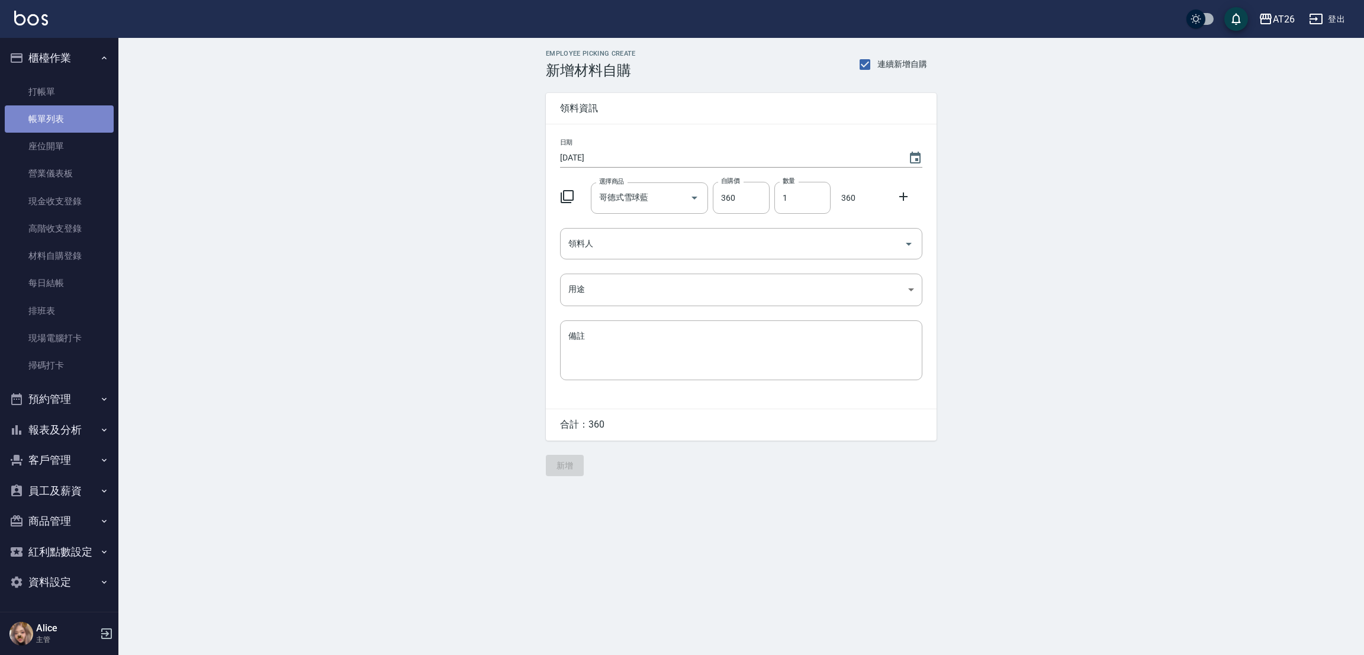
click at [31, 112] on link "帳單列表" at bounding box center [59, 118] width 109 height 27
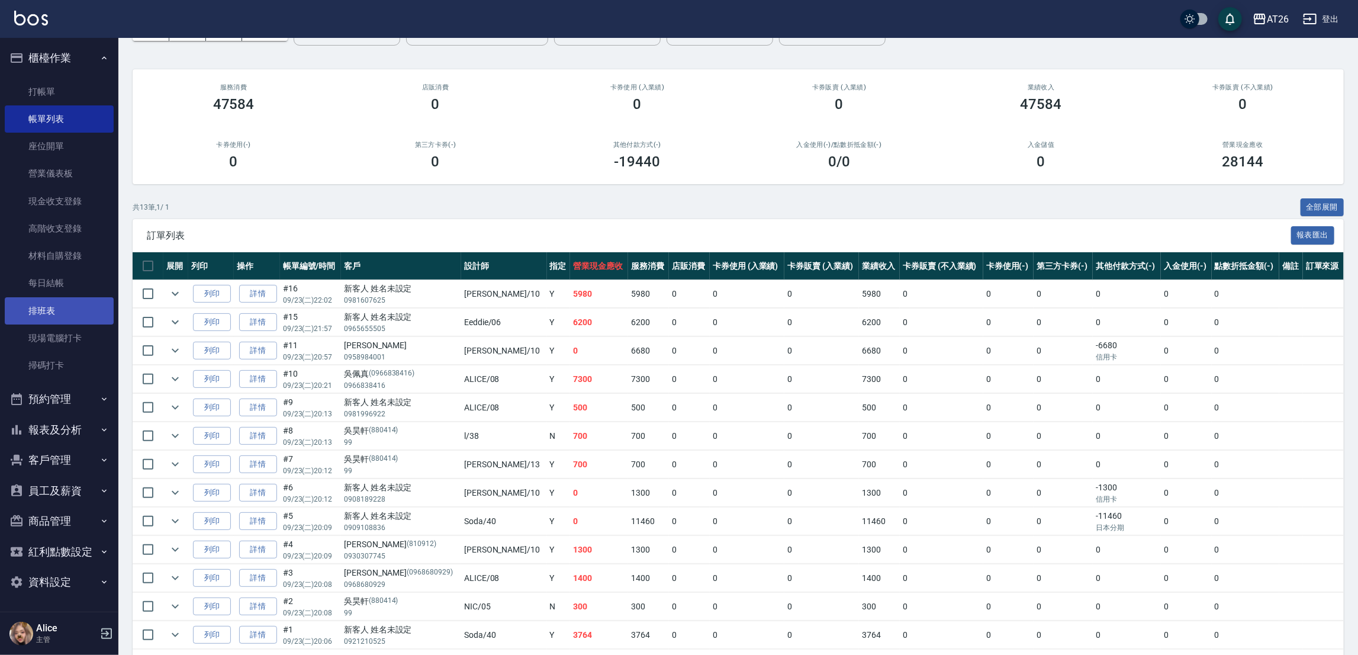
scroll to position [120, 0]
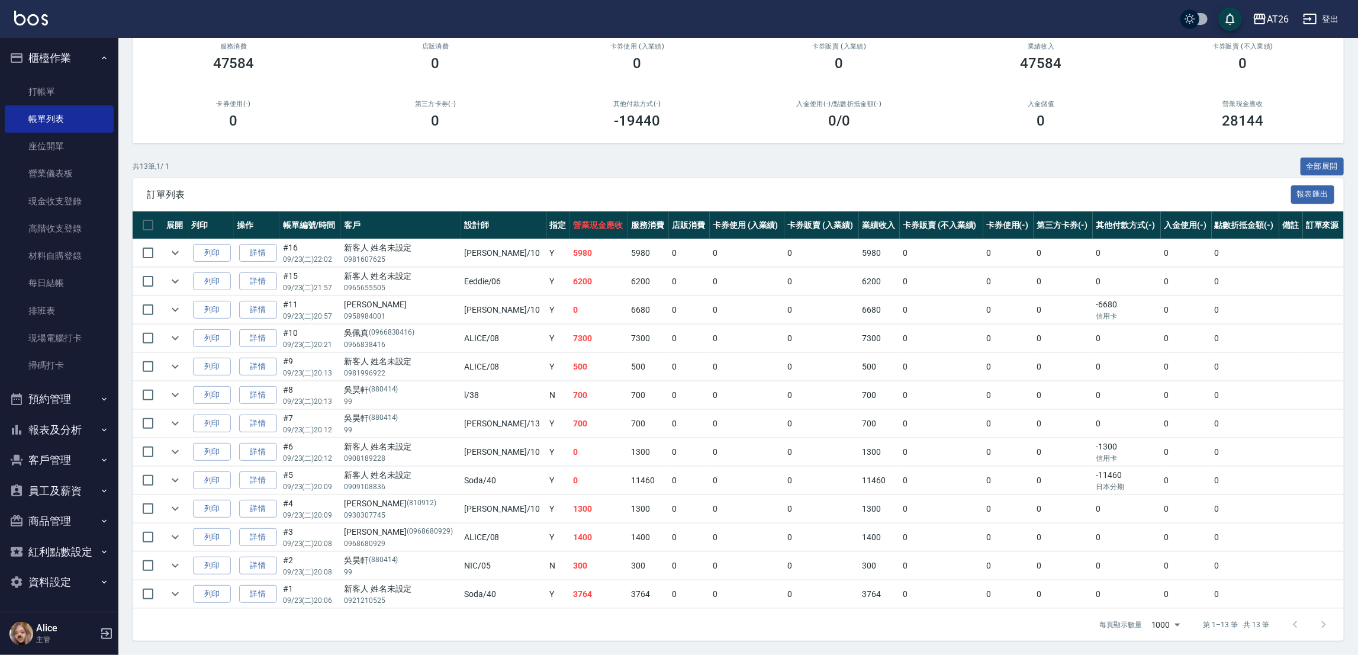
click at [63, 428] on button "報表及分析" at bounding box center [59, 429] width 109 height 31
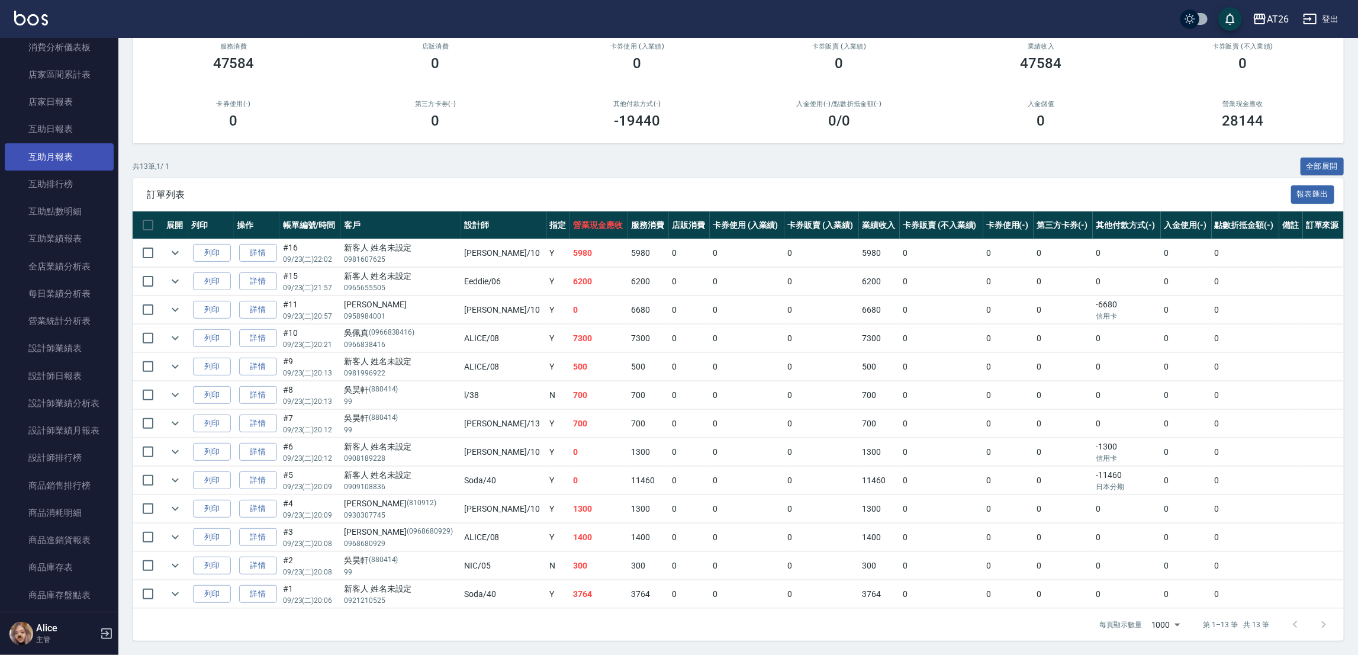
scroll to position [355, 0]
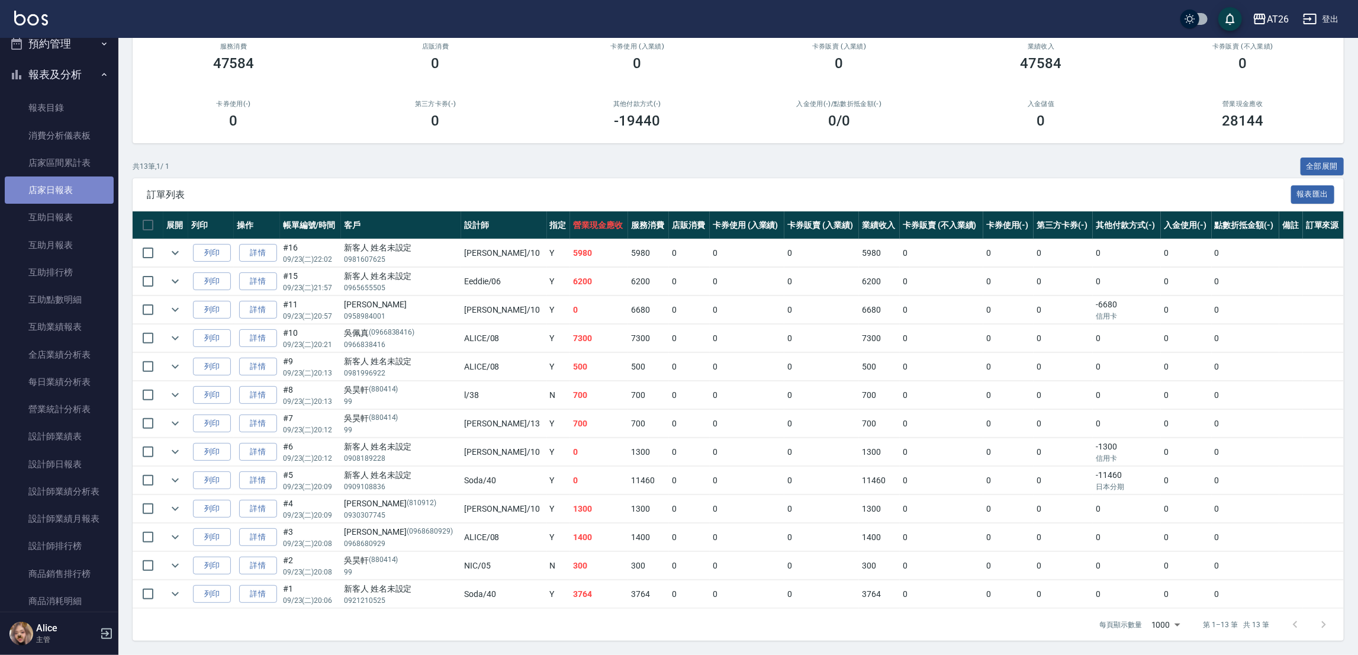
click at [67, 195] on link "店家日報表" at bounding box center [59, 189] width 109 height 27
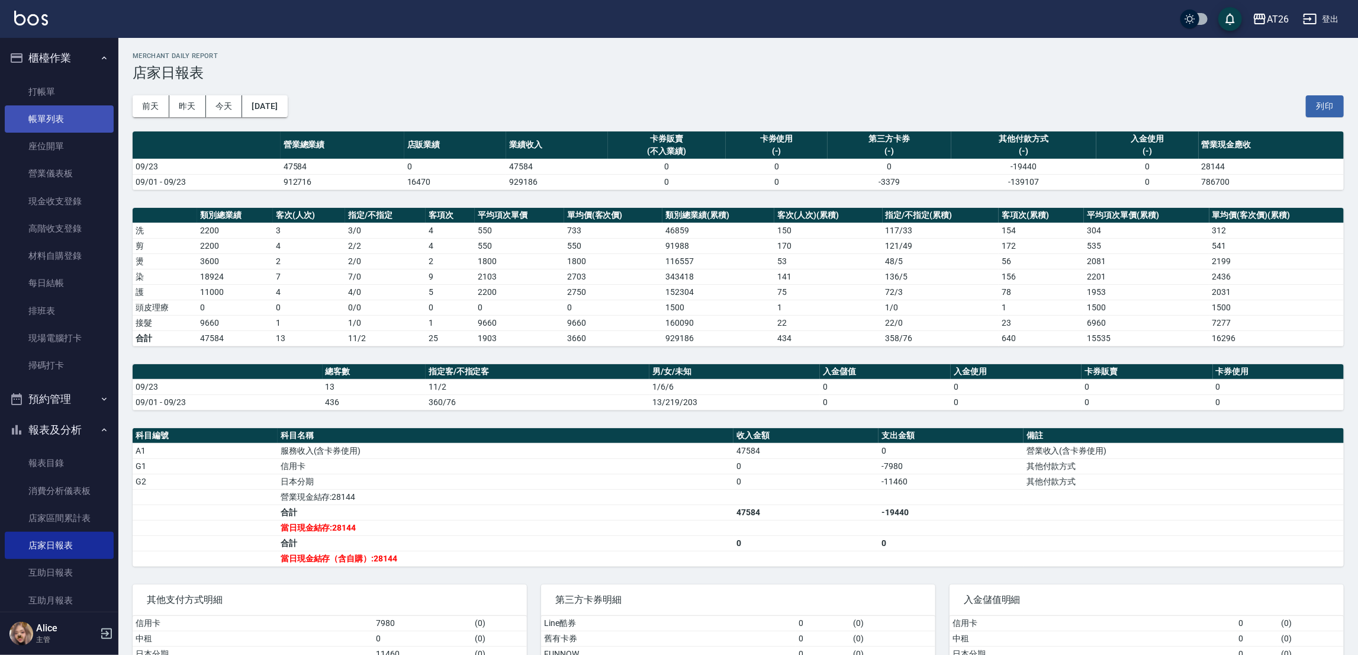
click at [70, 121] on link "帳單列表" at bounding box center [59, 118] width 109 height 27
click at [79, 121] on link "帳單列表" at bounding box center [59, 118] width 109 height 27
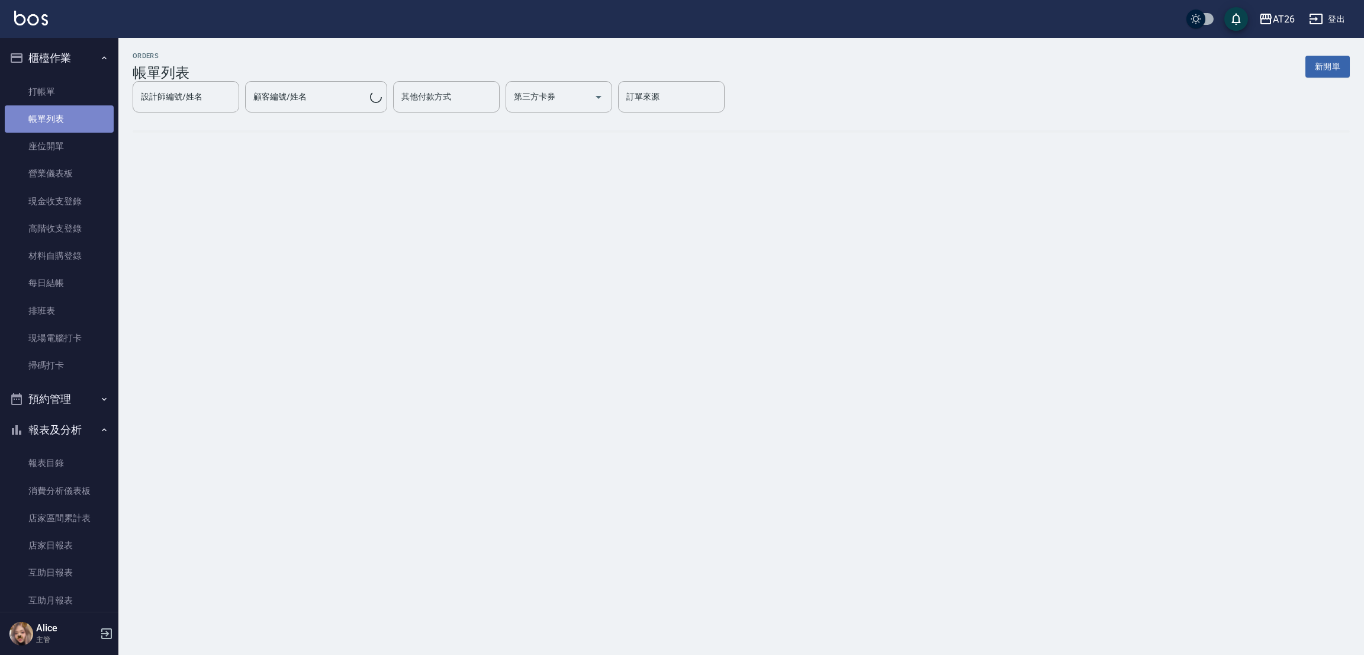
click at [79, 121] on link "帳單列表" at bounding box center [59, 118] width 109 height 27
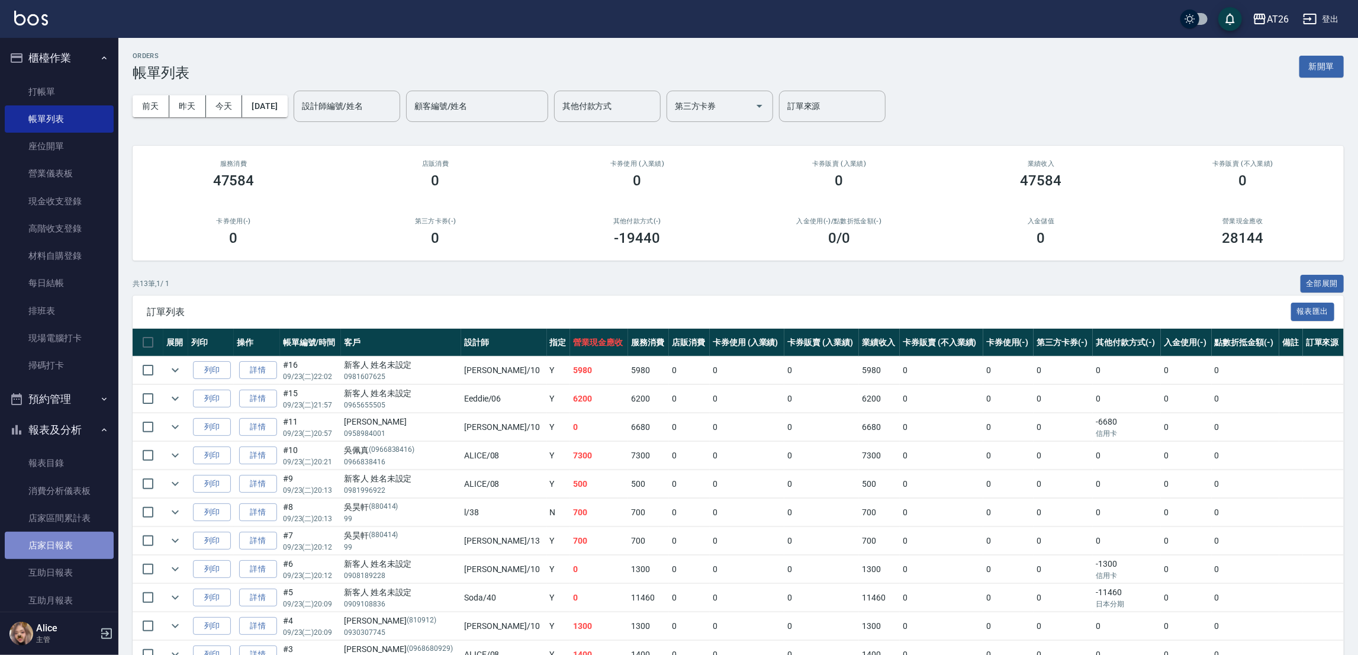
click at [67, 536] on link "店家日報表" at bounding box center [59, 545] width 109 height 27
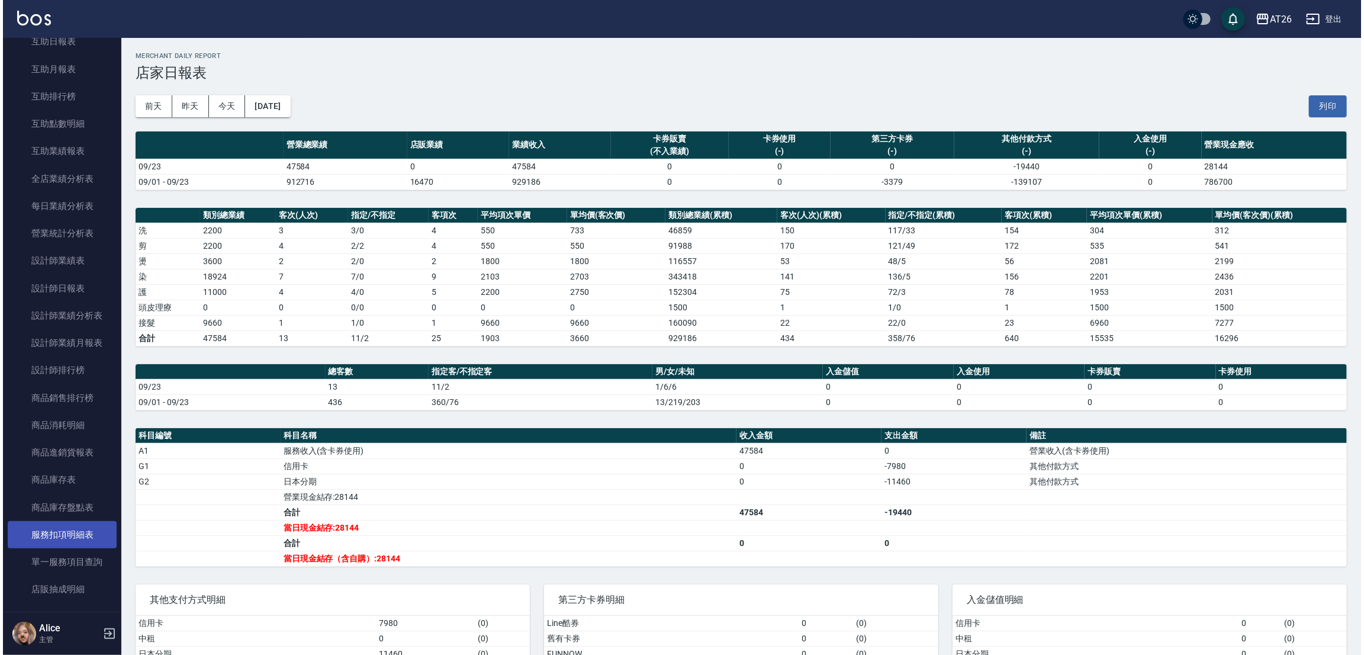
scroll to position [532, 0]
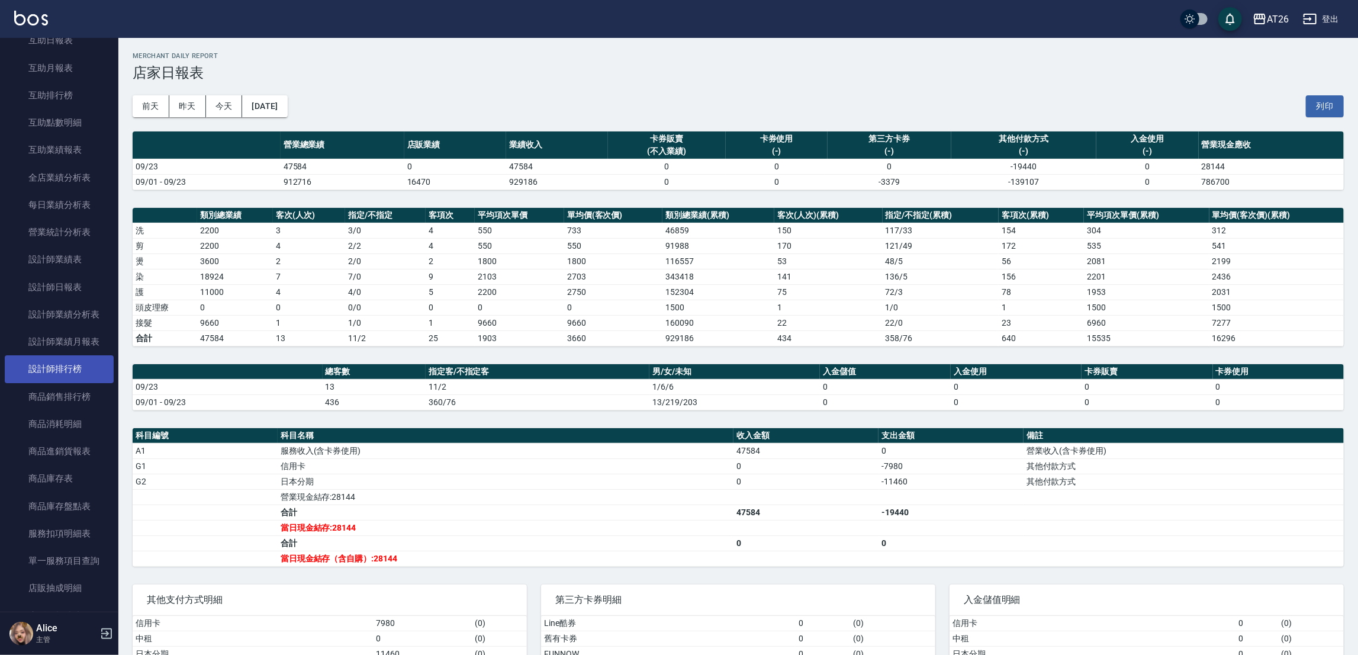
click at [48, 378] on link "設計師排行榜" at bounding box center [59, 368] width 109 height 27
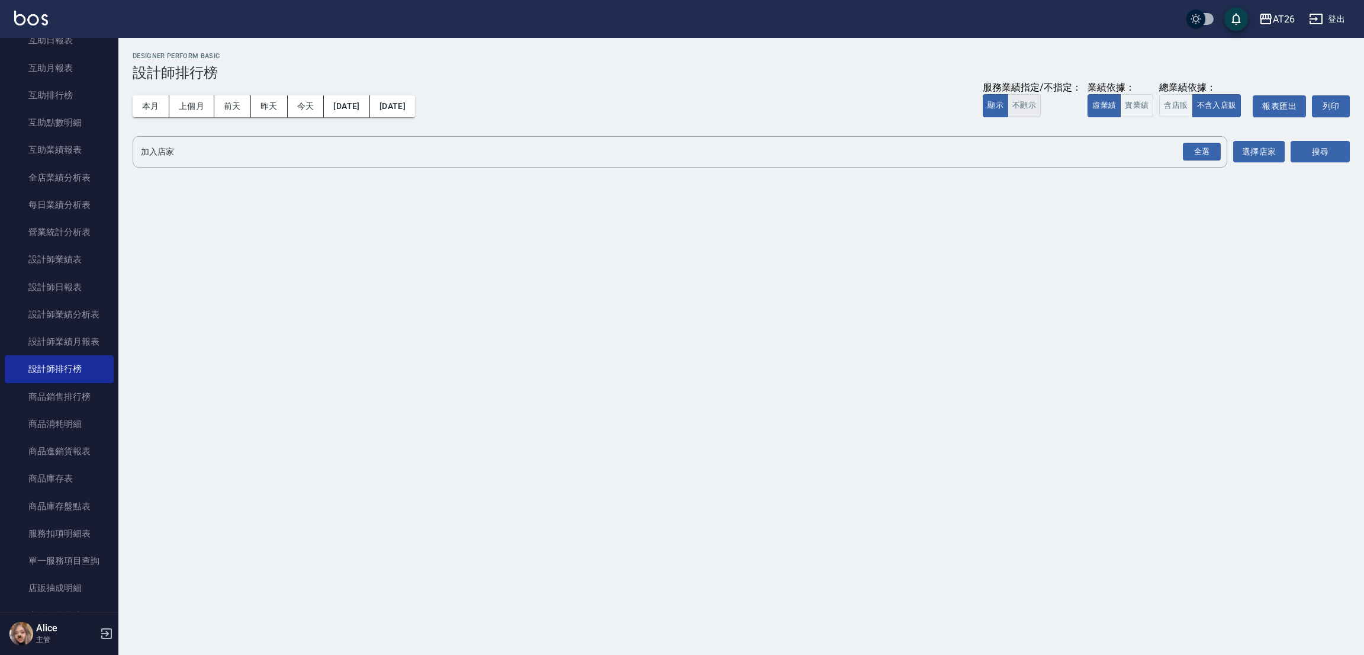
click at [1010, 105] on button "不顯示" at bounding box center [1023, 105] width 33 height 23
click at [1210, 147] on div "全選" at bounding box center [1202, 152] width 38 height 18
click at [1299, 154] on button "搜尋" at bounding box center [1319, 152] width 59 height 22
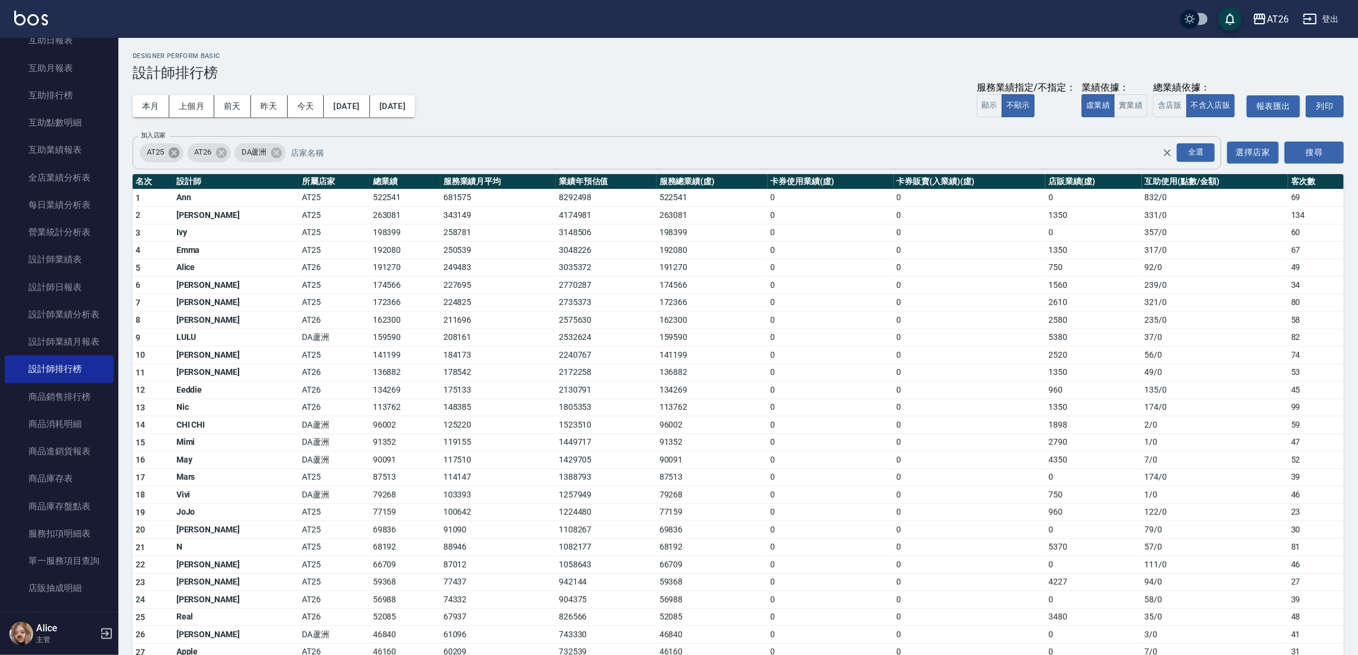
click at [179, 153] on icon at bounding box center [174, 152] width 11 height 11
click at [230, 151] on icon at bounding box center [229, 152] width 13 height 13
click at [1329, 154] on button "搜尋" at bounding box center [1313, 152] width 59 height 22
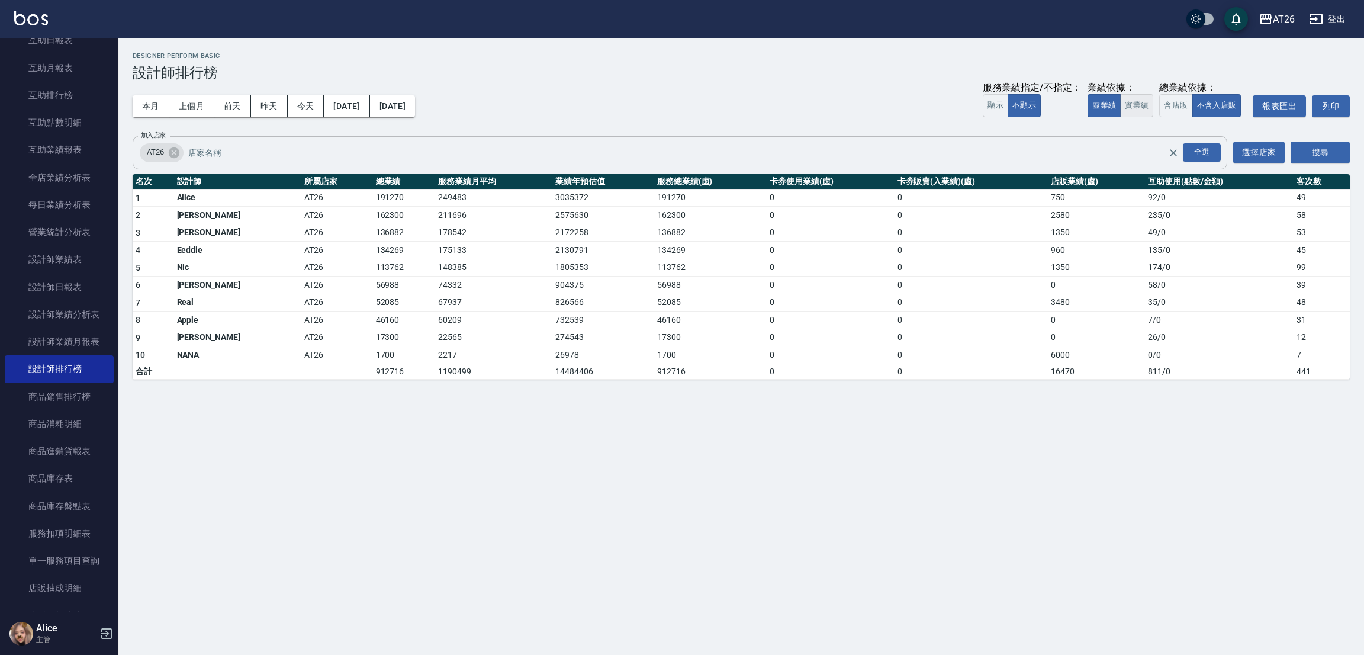
click at [1145, 114] on button "實業績" at bounding box center [1136, 105] width 33 height 23
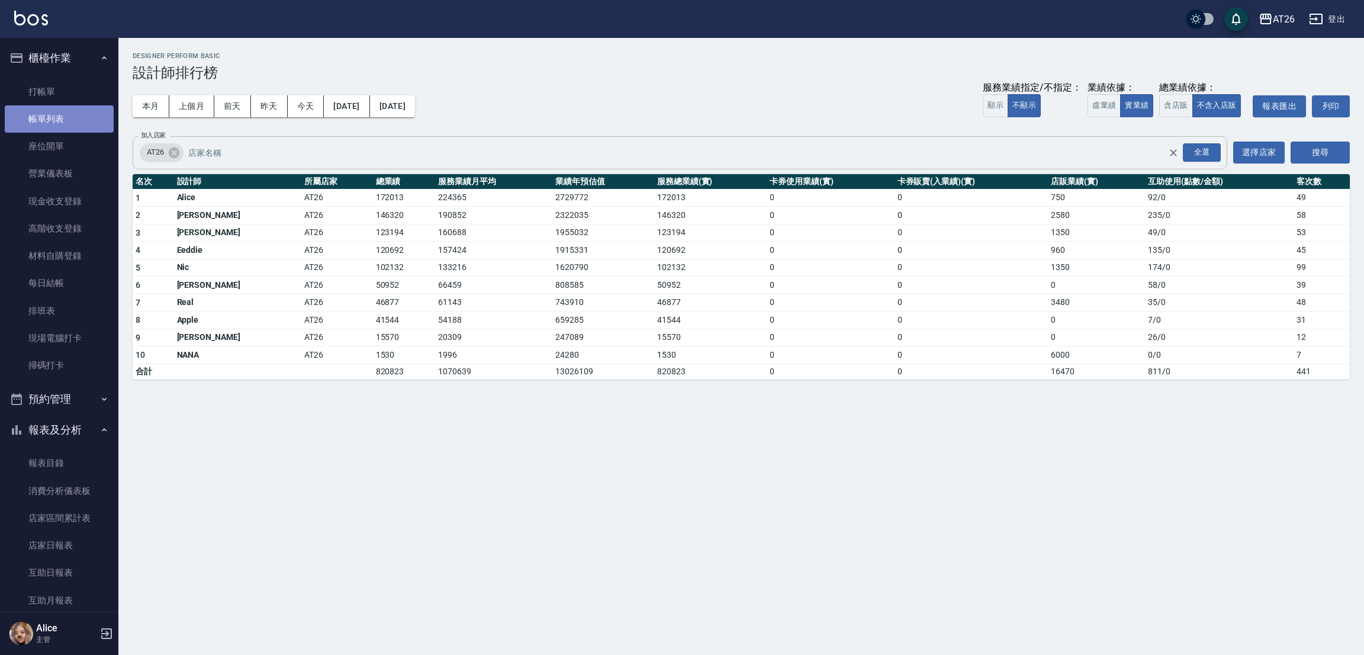
click at [59, 122] on link "帳單列表" at bounding box center [59, 118] width 109 height 27
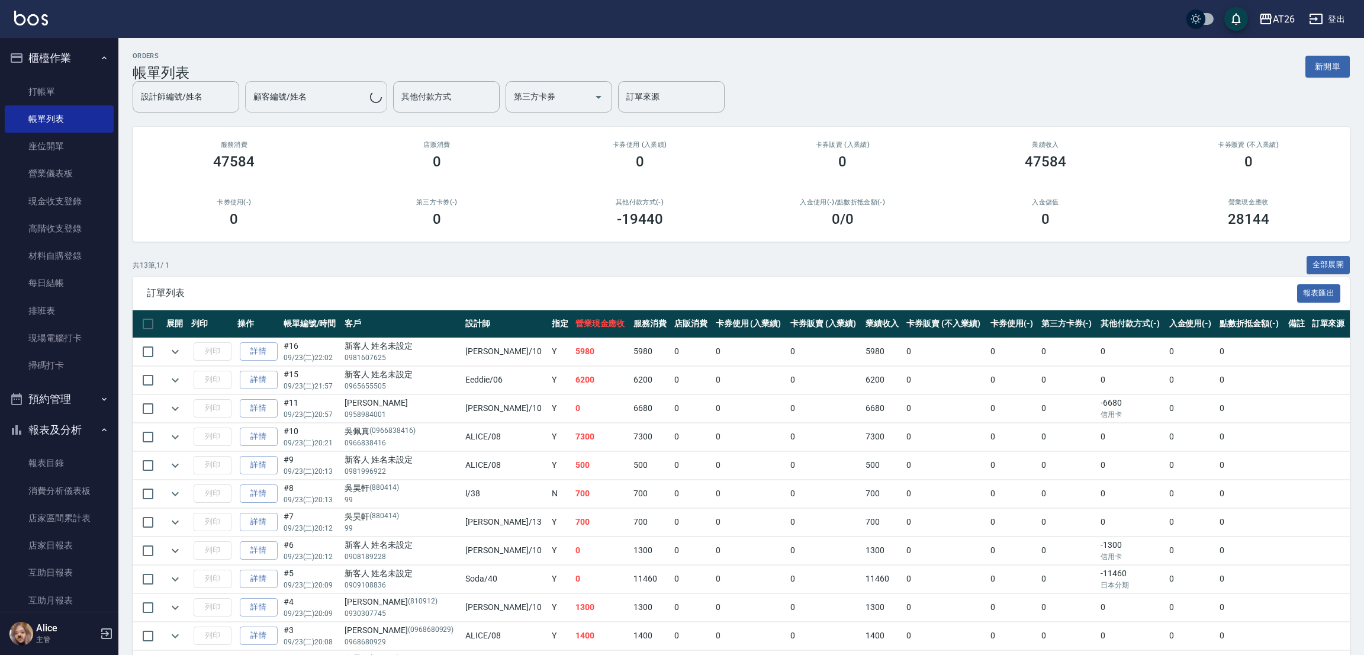
click at [296, 93] on div "顧客編號/姓名 顧客編號/姓名" at bounding box center [316, 96] width 142 height 31
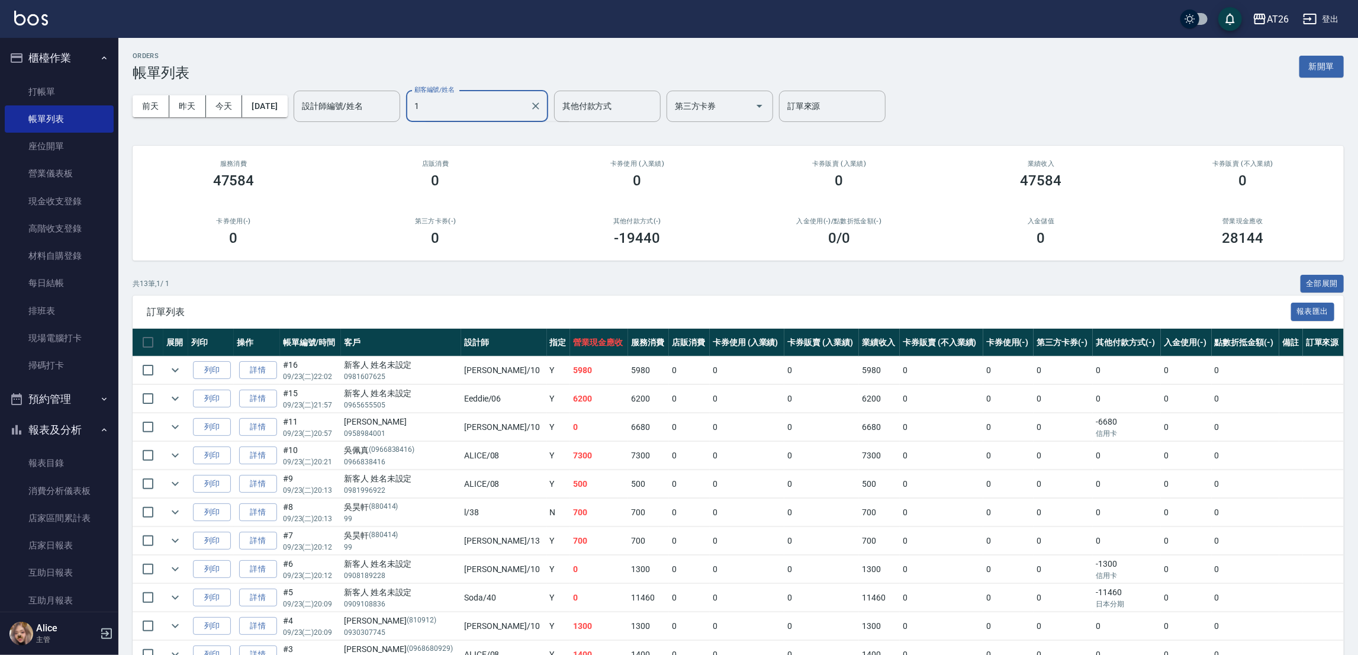
type input "10"
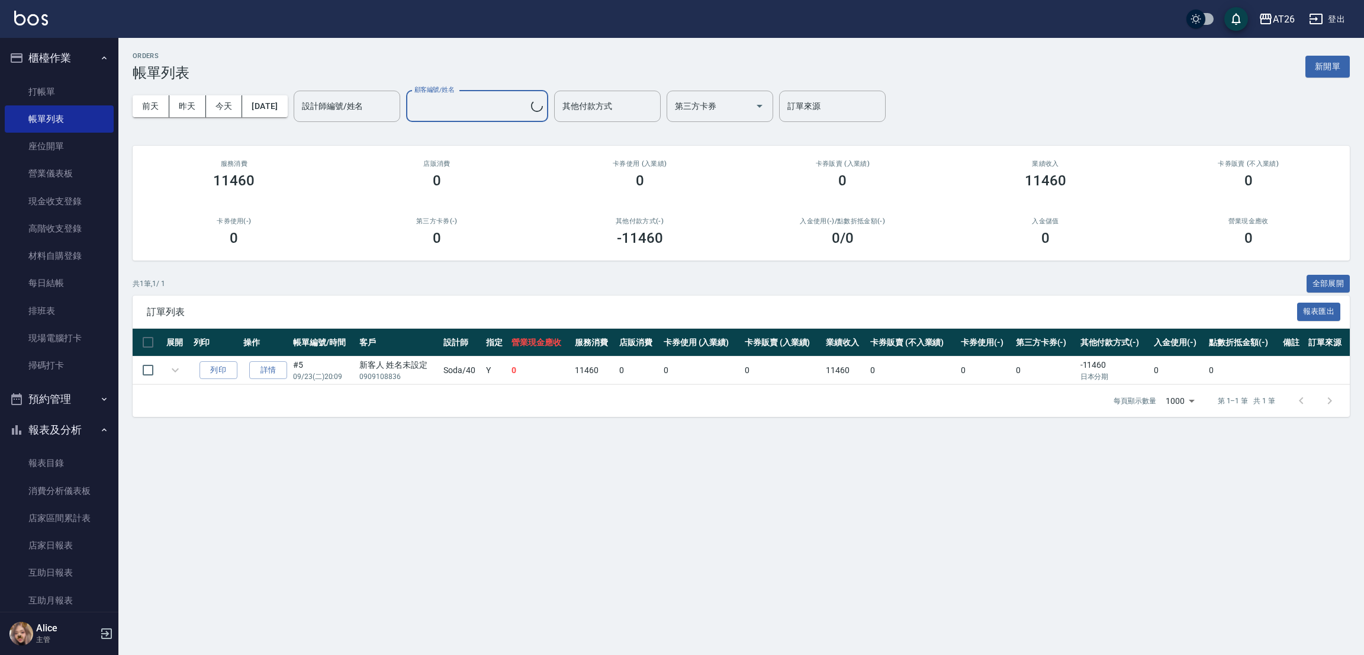
type input "新客人 姓名未設定/0909108836"
click at [43, 129] on link "帳單列表" at bounding box center [59, 118] width 109 height 27
click at [47, 83] on link "打帳單" at bounding box center [59, 91] width 109 height 27
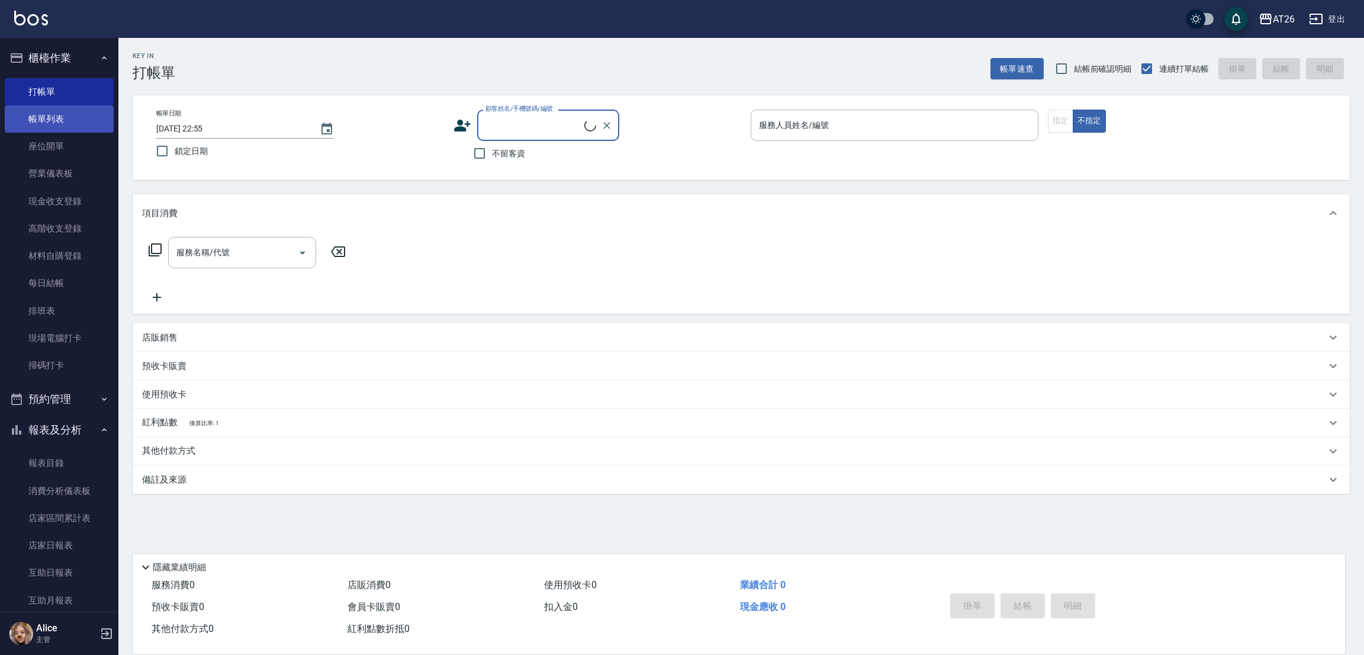
click at [65, 123] on link "帳單列表" at bounding box center [59, 118] width 109 height 27
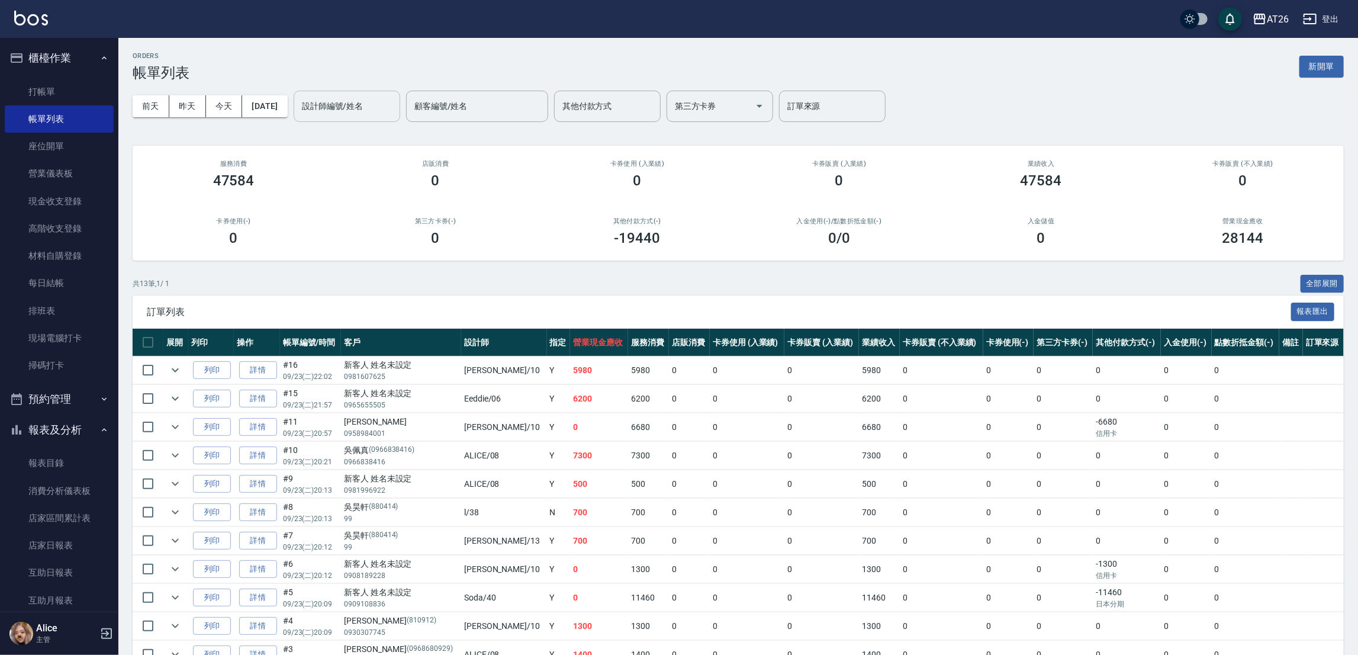
click at [360, 114] on input "設計師編號/姓名" at bounding box center [347, 106] width 96 height 21
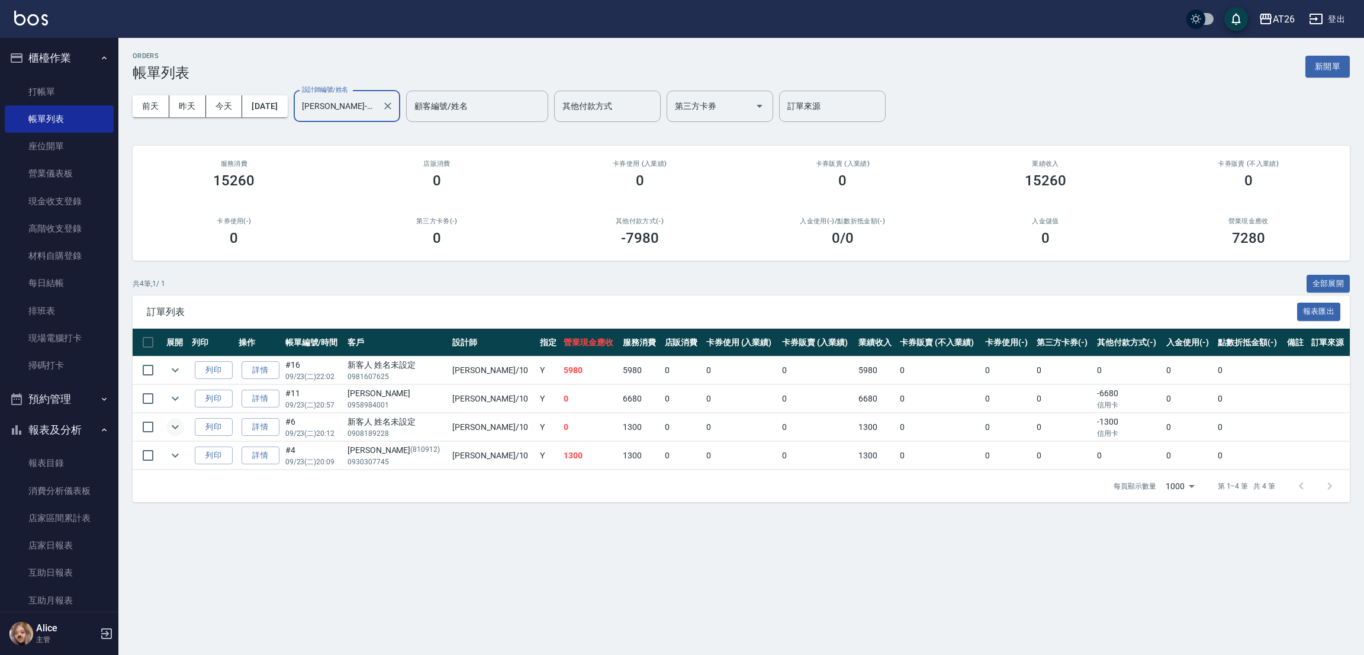
click at [175, 427] on icon "expand row" at bounding box center [175, 427] width 7 height 4
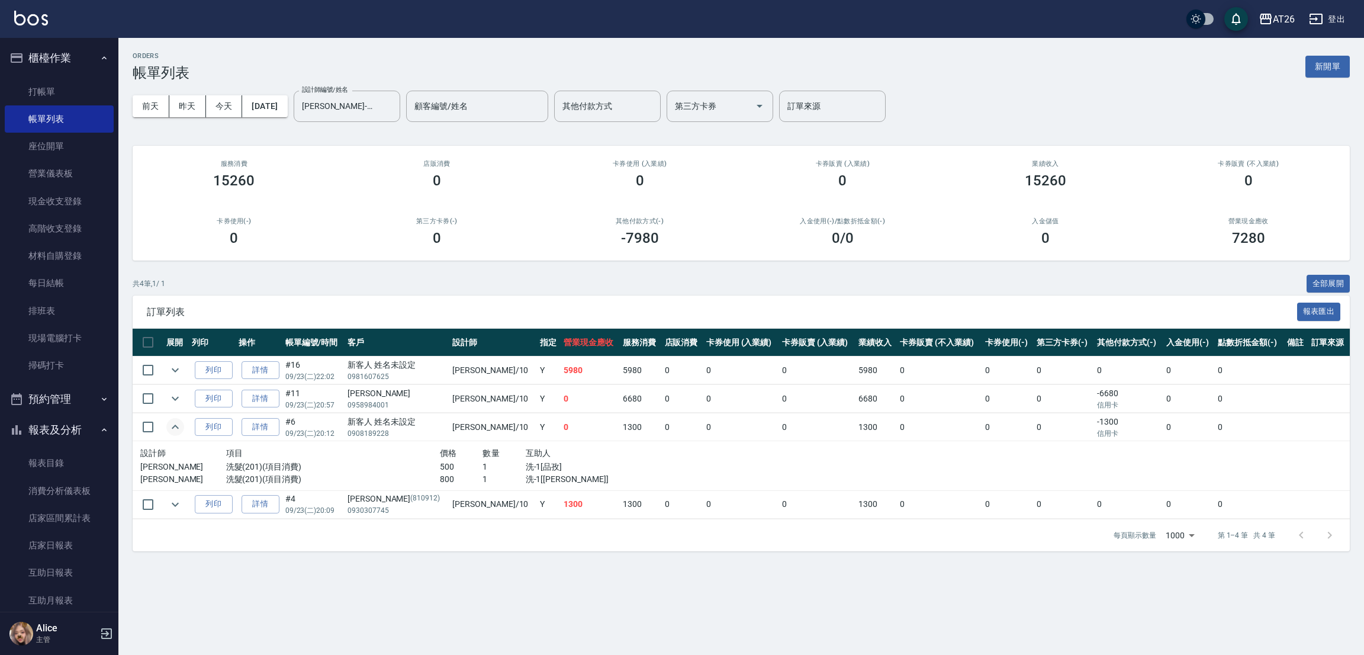
click at [175, 427] on icon "expand row" at bounding box center [175, 427] width 14 height 14
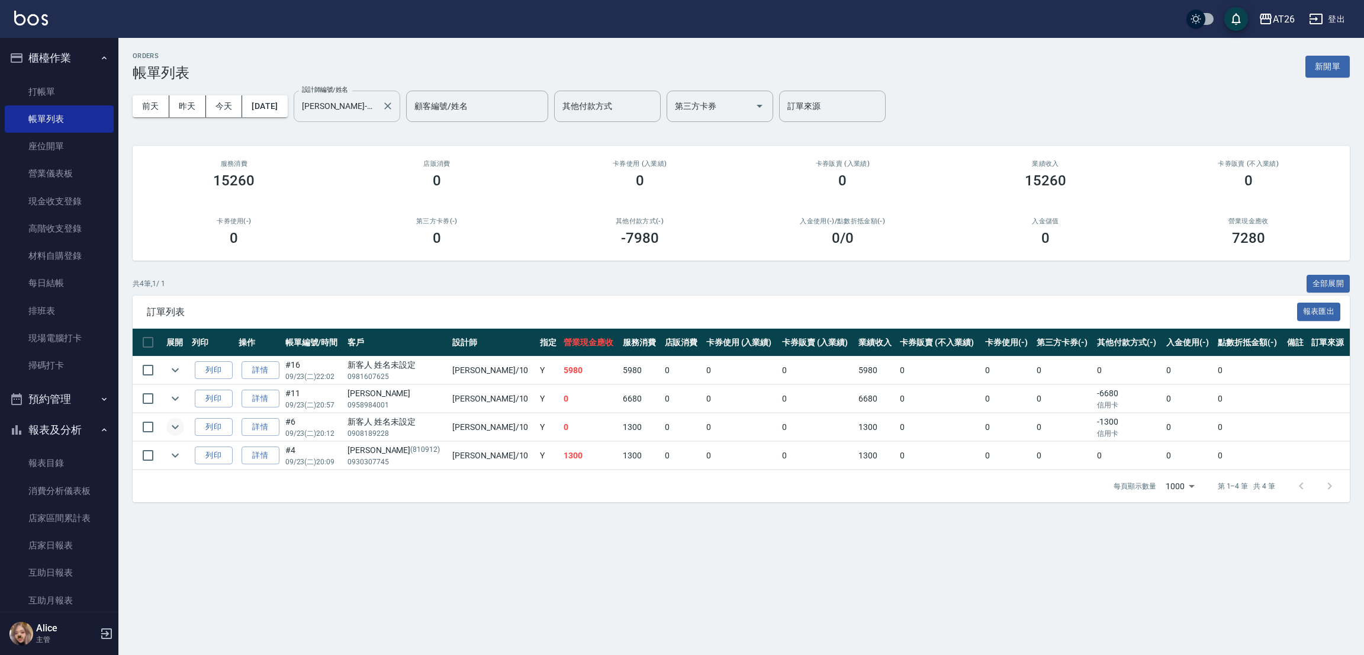
click at [377, 108] on input "[PERSON_NAME]-10" at bounding box center [338, 106] width 78 height 21
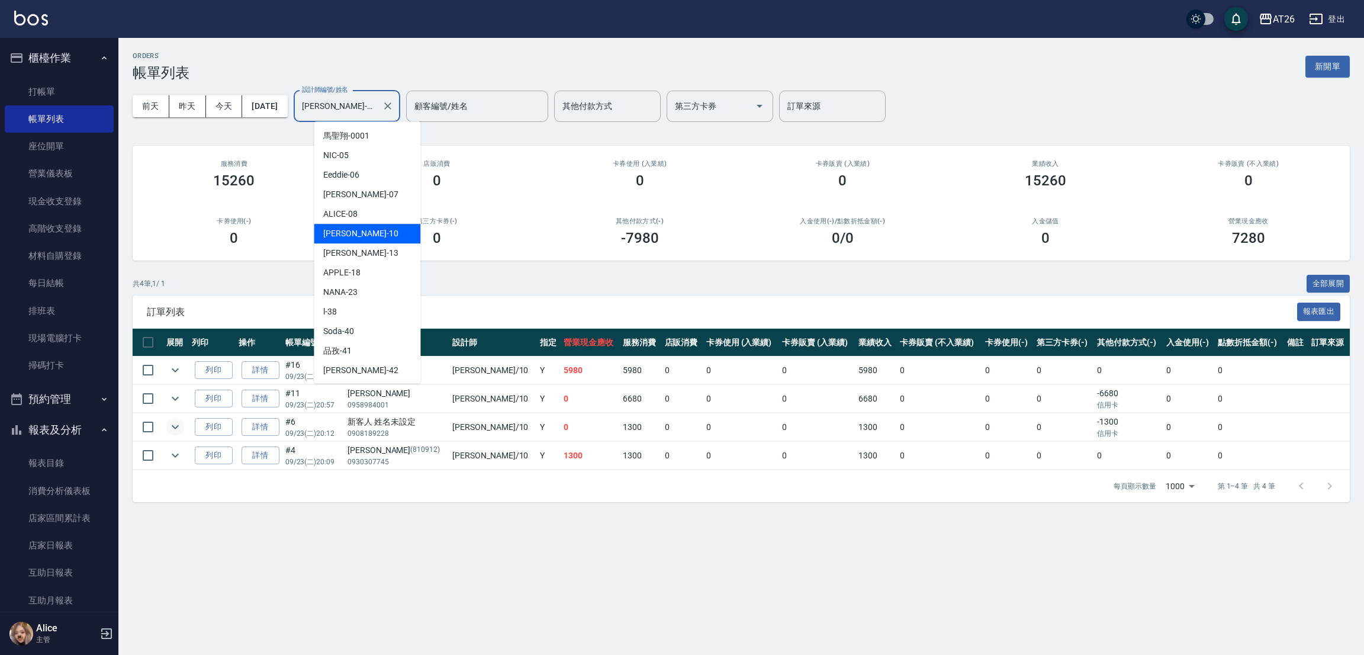
click at [377, 108] on input "[PERSON_NAME]-10" at bounding box center [338, 106] width 78 height 21
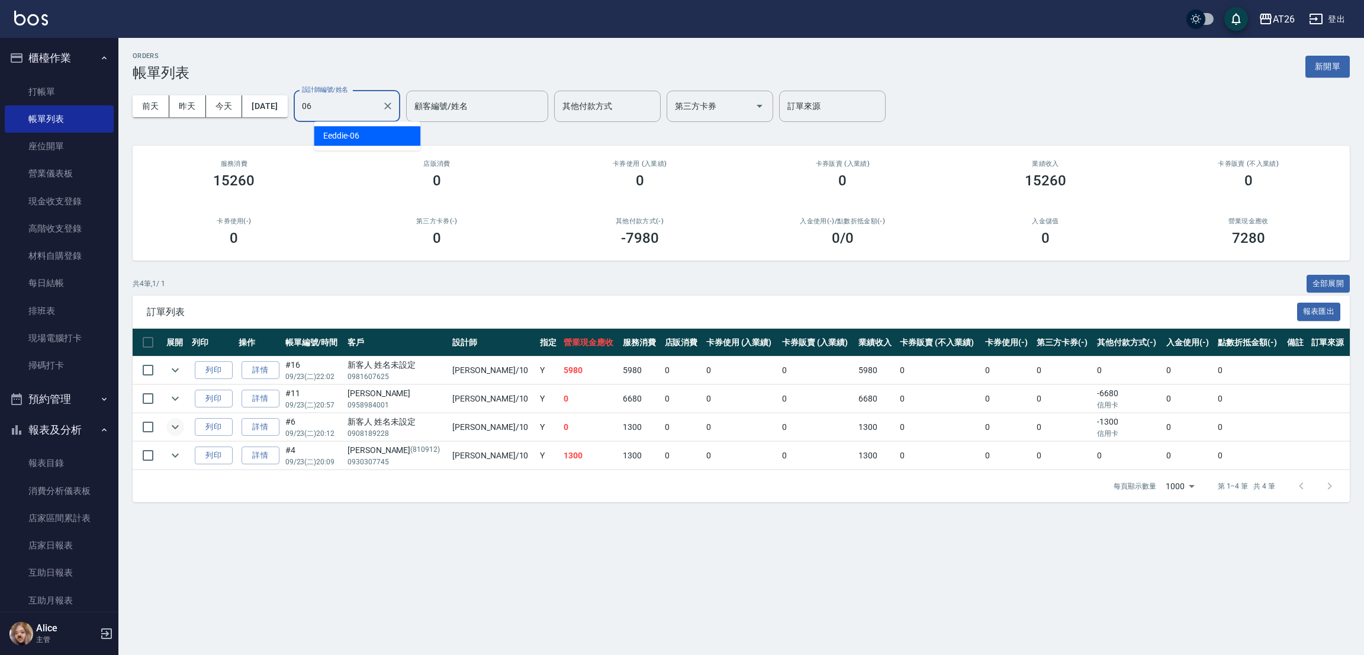
type input "Eeddie-06"
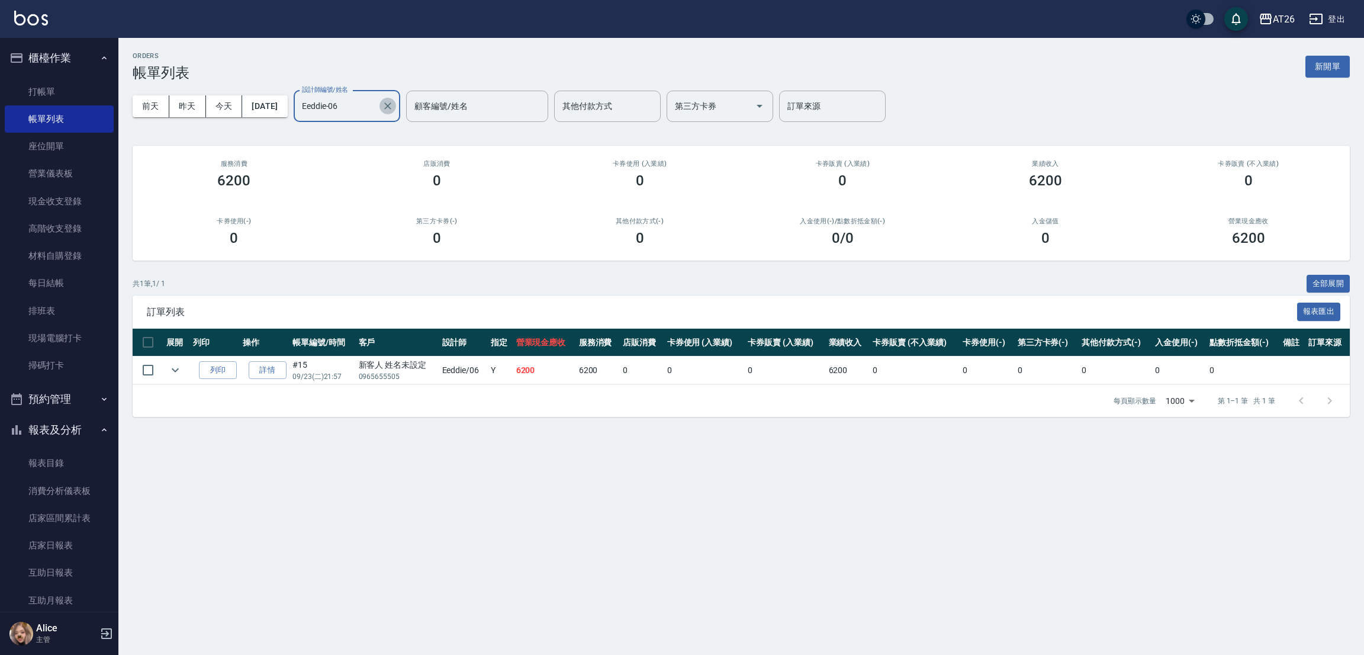
click at [391, 107] on icon "Clear" at bounding box center [387, 105] width 7 height 7
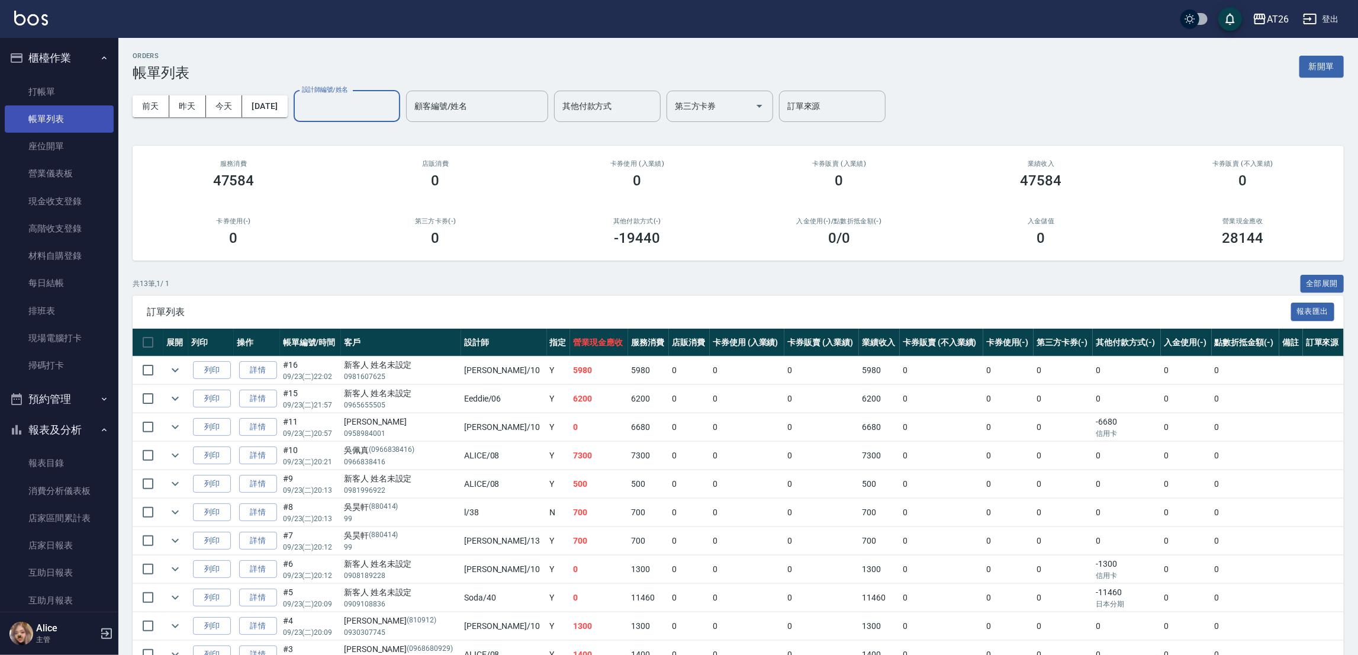
click at [66, 124] on link "帳單列表" at bounding box center [59, 118] width 109 height 27
click at [54, 372] on link "掃碼打卡" at bounding box center [59, 365] width 109 height 27
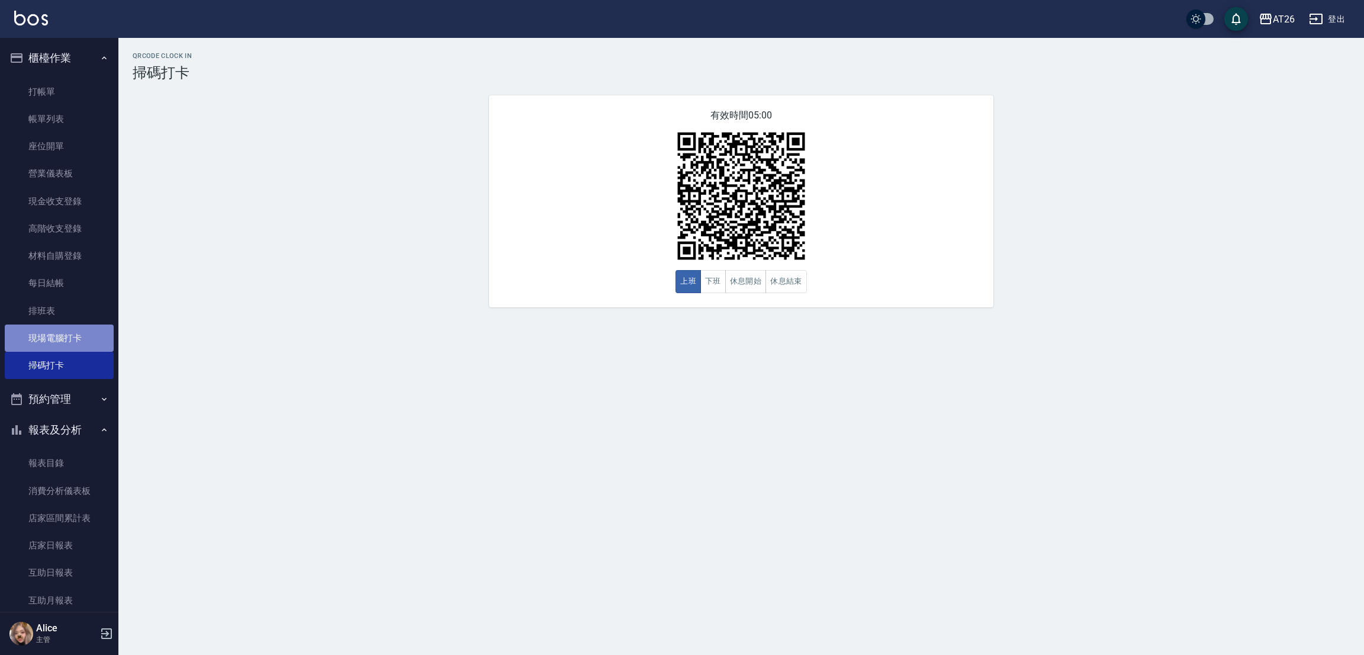
click at [89, 334] on link "現場電腦打卡" at bounding box center [59, 337] width 109 height 27
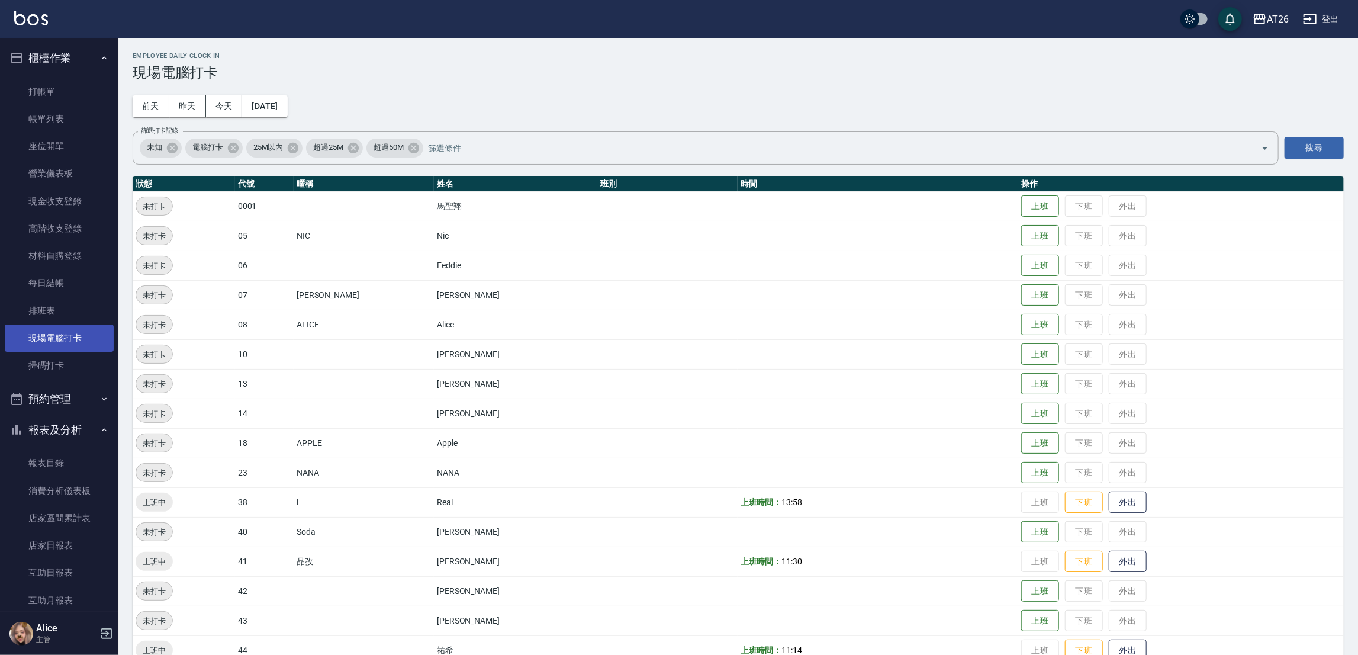
click at [84, 344] on link "現場電腦打卡" at bounding box center [59, 337] width 109 height 27
click at [218, 108] on button "今天" at bounding box center [224, 106] width 37 height 22
click at [172, 144] on icon at bounding box center [172, 147] width 11 height 11
click at [172, 144] on span "電腦打卡" at bounding box center [162, 147] width 45 height 12
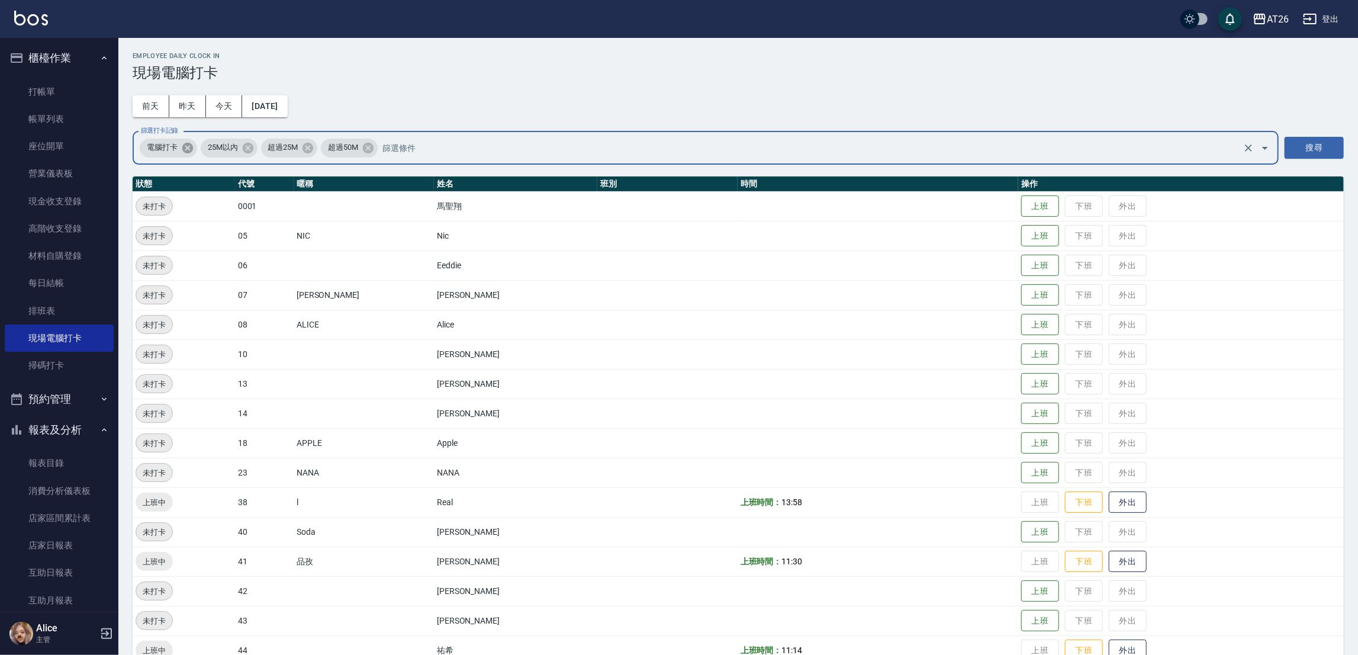
click at [190, 153] on icon at bounding box center [187, 147] width 13 height 13
click at [310, 150] on icon at bounding box center [307, 147] width 13 height 13
click at [185, 102] on button "昨天" at bounding box center [187, 106] width 37 height 22
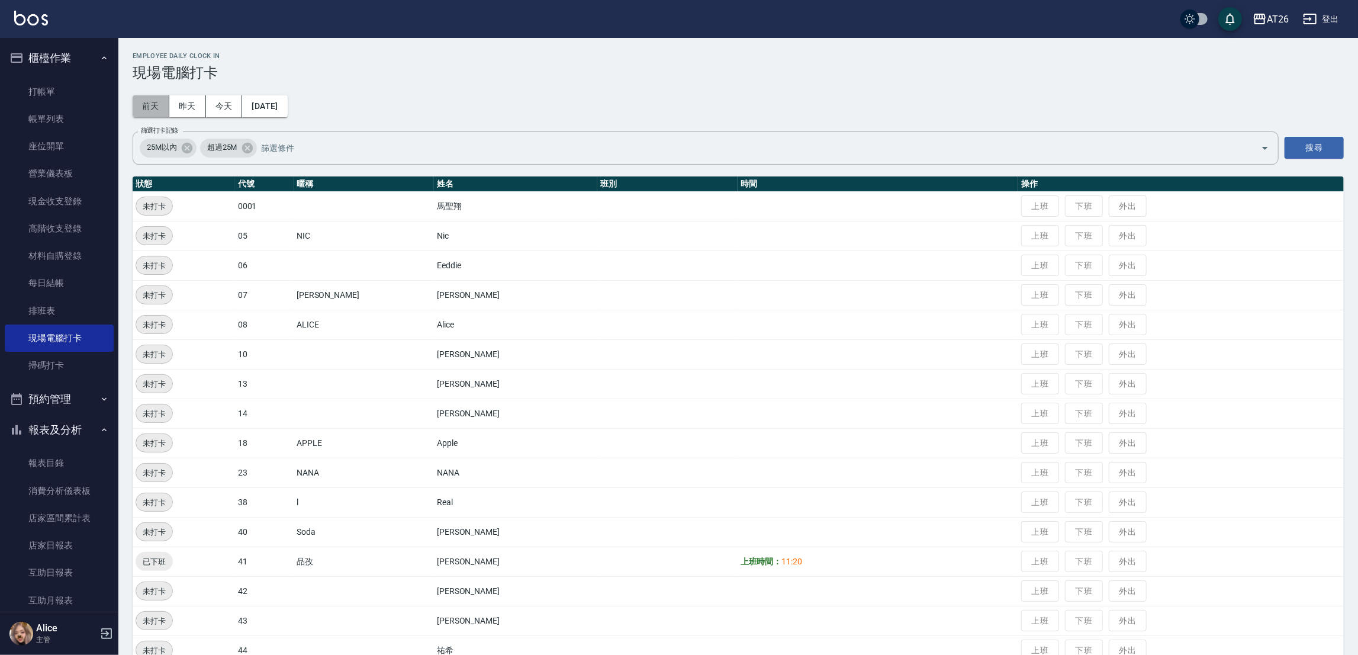
drag, startPoint x: 141, startPoint y: 96, endPoint x: 149, endPoint y: 107, distance: 13.6
click at [141, 104] on button "前天" at bounding box center [151, 106] width 37 height 22
click at [262, 105] on button "[DATE]" at bounding box center [264, 106] width 45 height 22
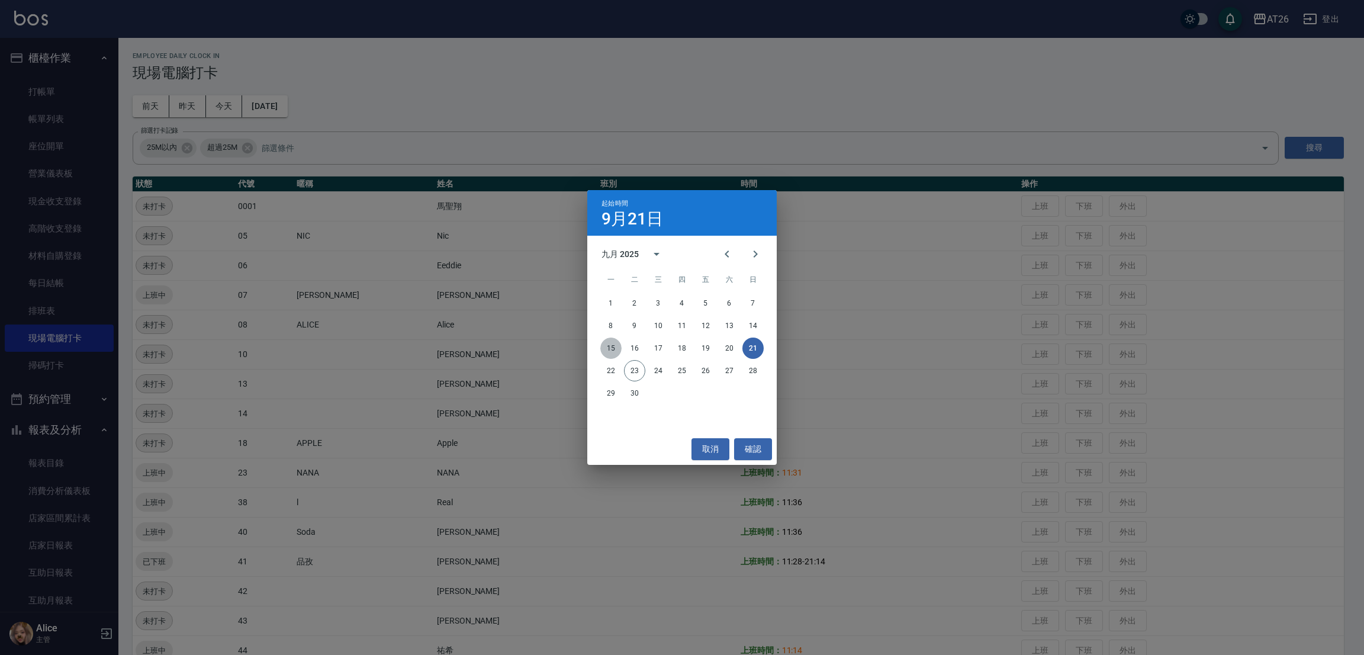
click at [615, 344] on button "15" at bounding box center [610, 347] width 21 height 21
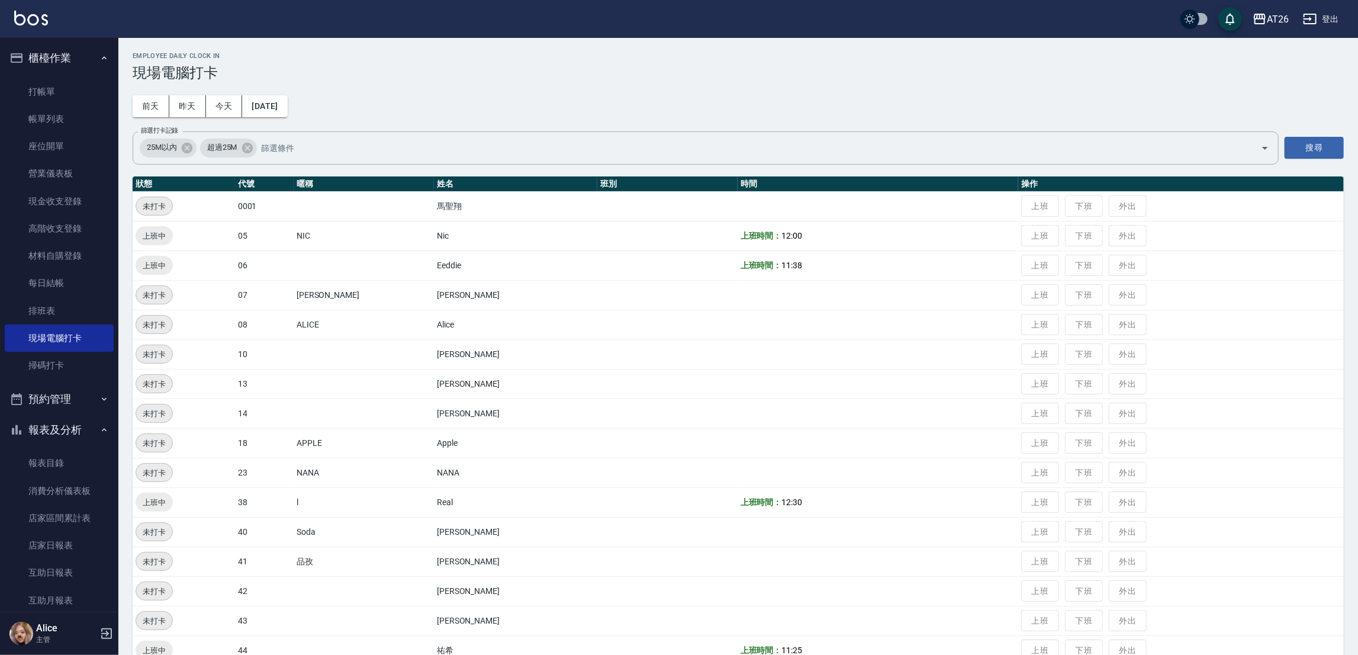
click at [281, 94] on div "Employee Daily Clock In 現場電腦打卡 [DATE] [DATE] [DATE] [DATE] 篩選打卡記錄 25M以內 超過25M 篩…" at bounding box center [738, 418] width 1240 height 760
click at [286, 97] on button "[DATE]" at bounding box center [264, 106] width 45 height 22
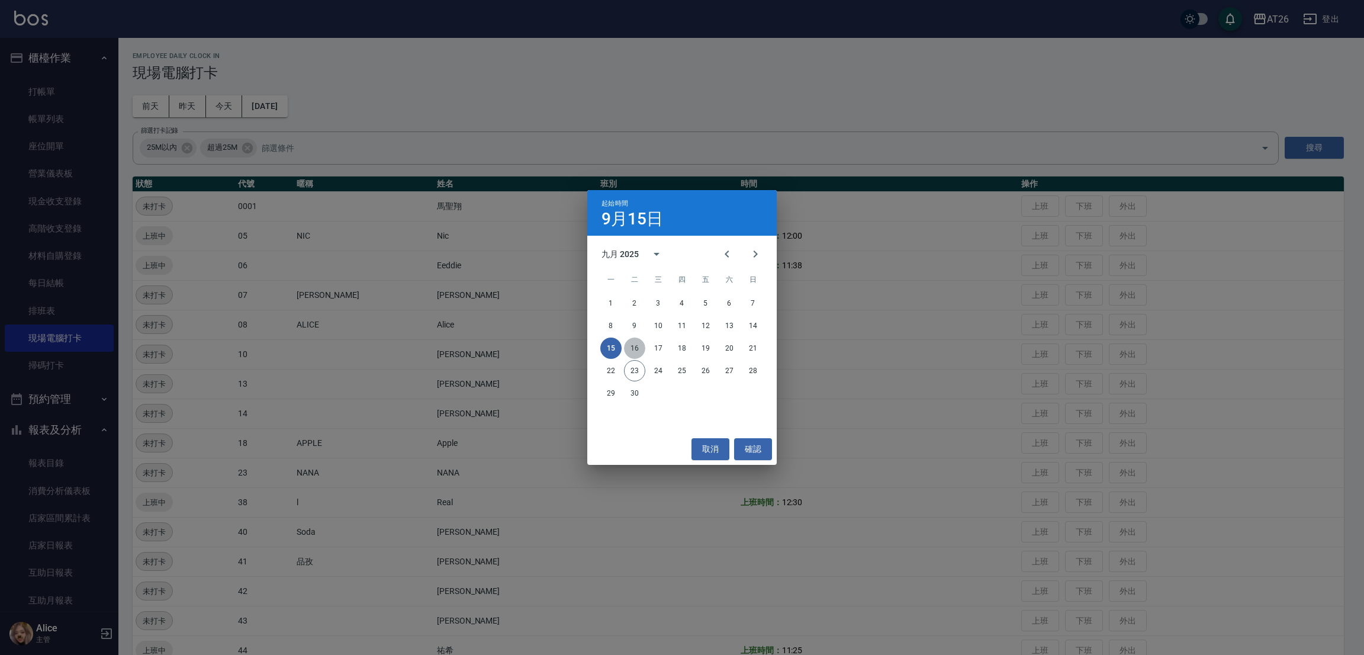
click at [624, 348] on button "16" at bounding box center [634, 347] width 21 height 21
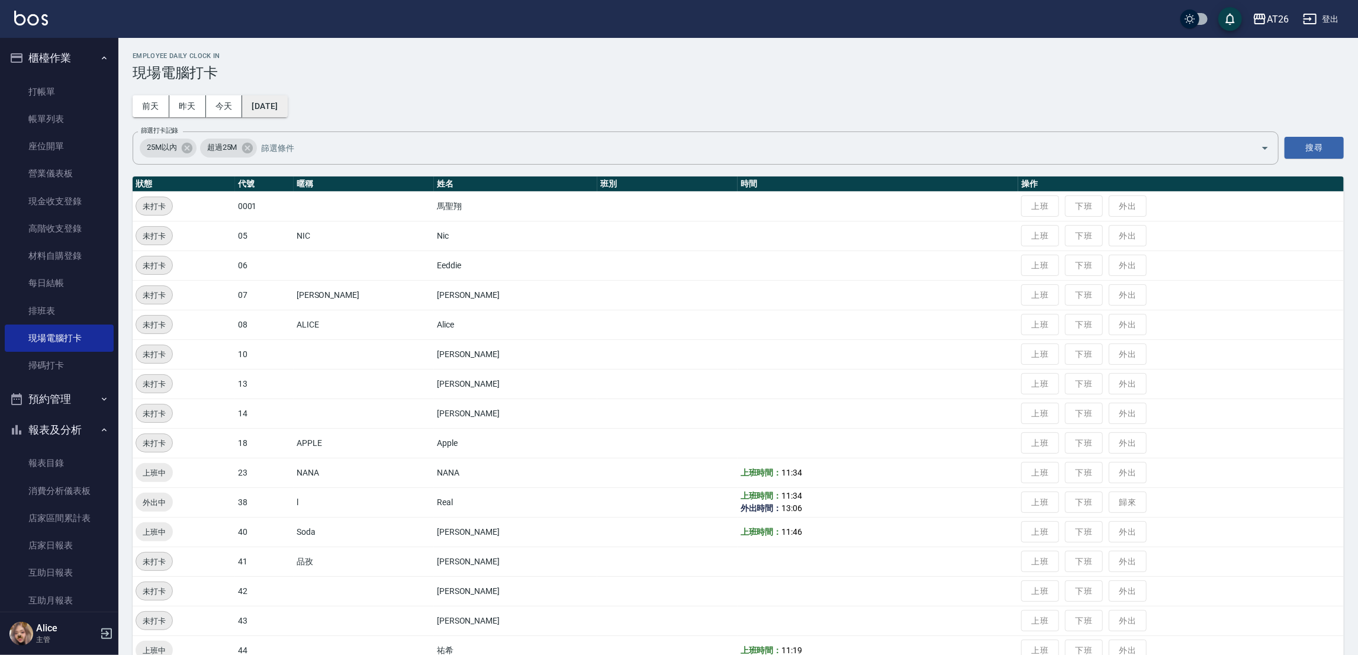
click at [252, 105] on button "[DATE]" at bounding box center [264, 106] width 45 height 22
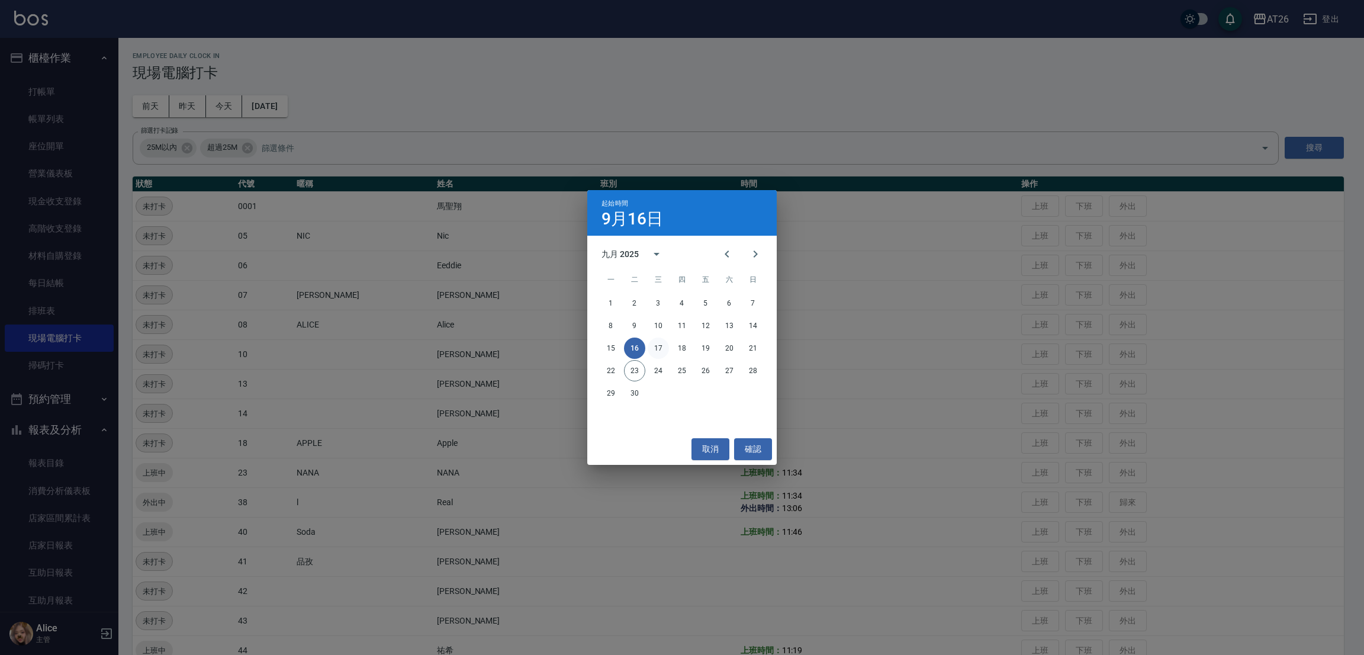
click at [658, 343] on button "17" at bounding box center [658, 347] width 21 height 21
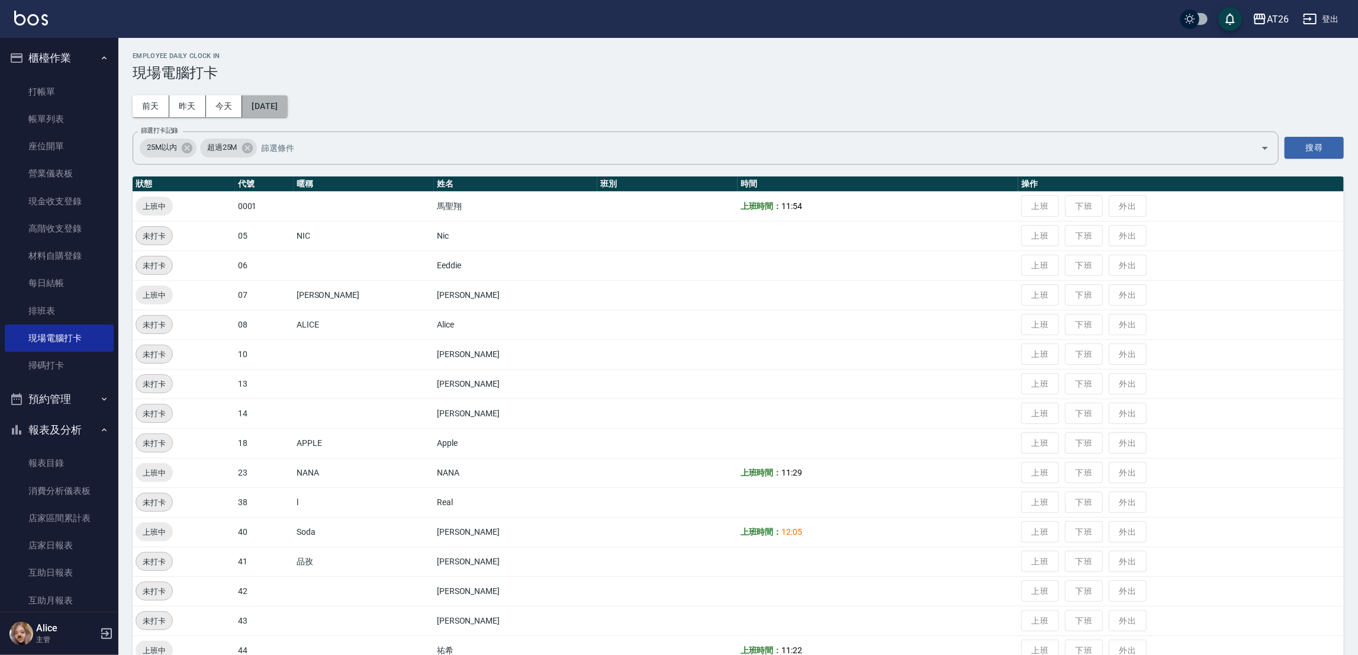
click at [260, 111] on button "[DATE]" at bounding box center [264, 106] width 45 height 22
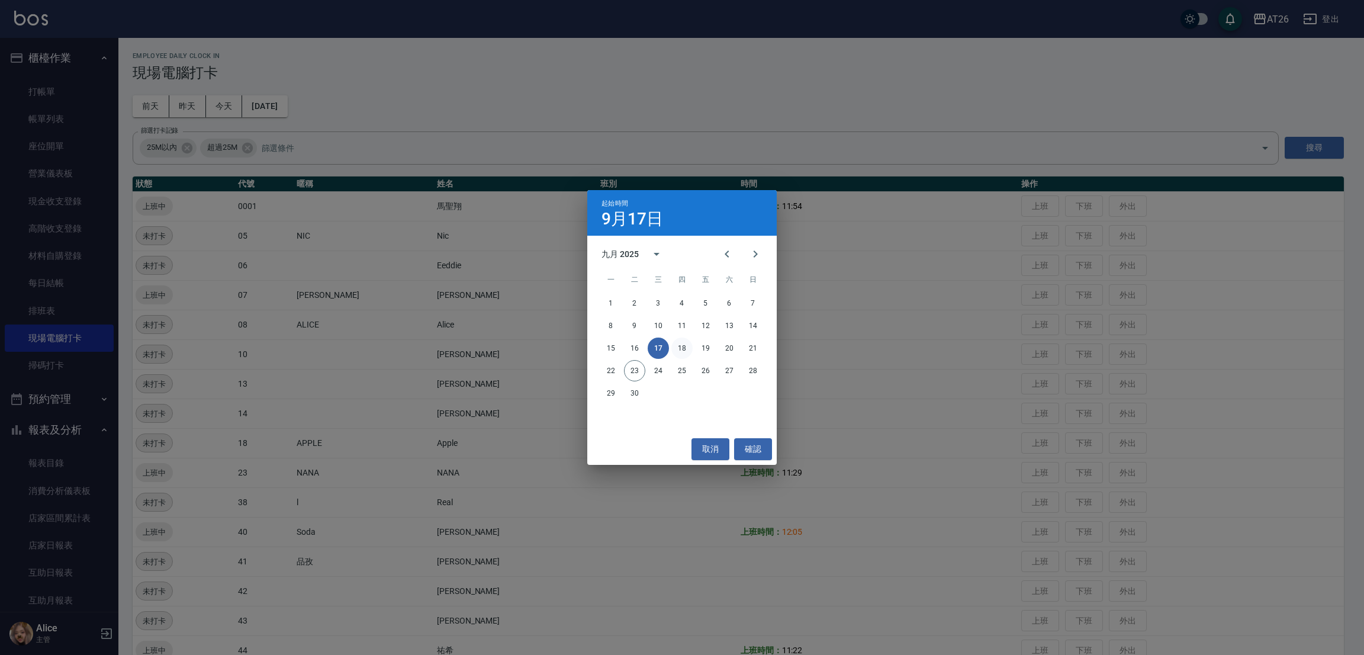
click at [681, 346] on button "18" at bounding box center [681, 347] width 21 height 21
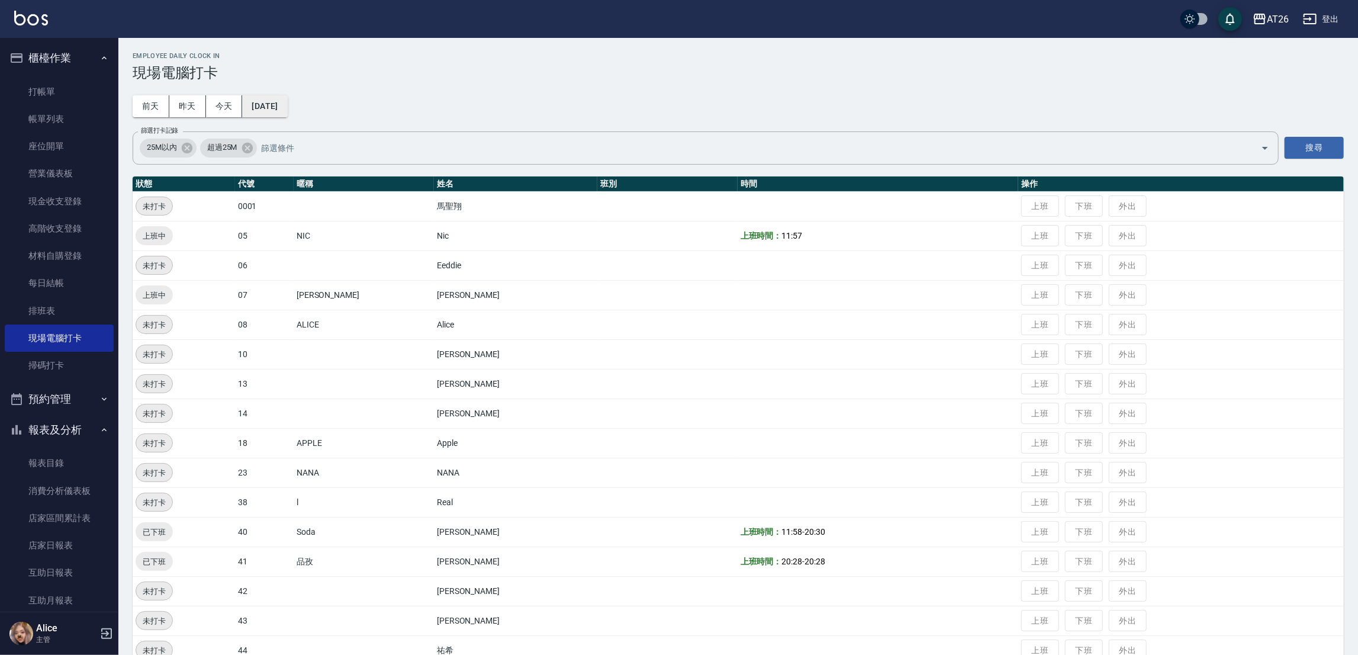
click at [246, 97] on button "[DATE]" at bounding box center [264, 106] width 45 height 22
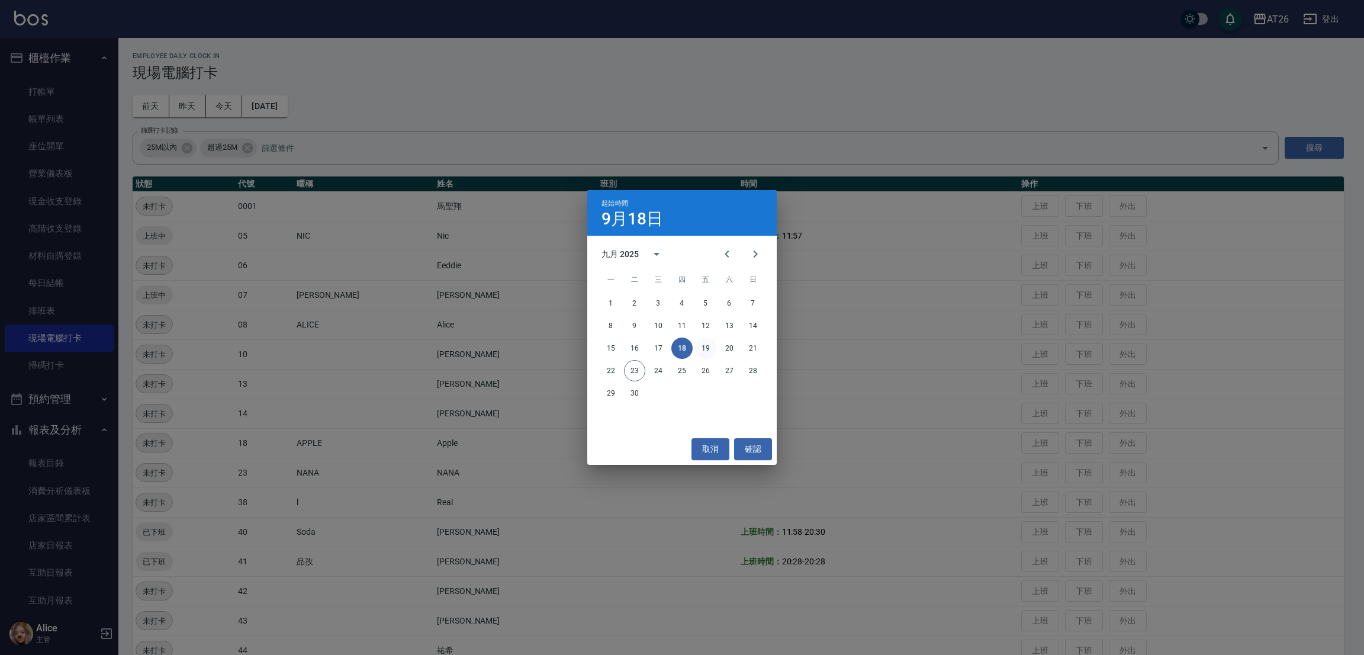
click at [707, 348] on button "19" at bounding box center [705, 347] width 21 height 21
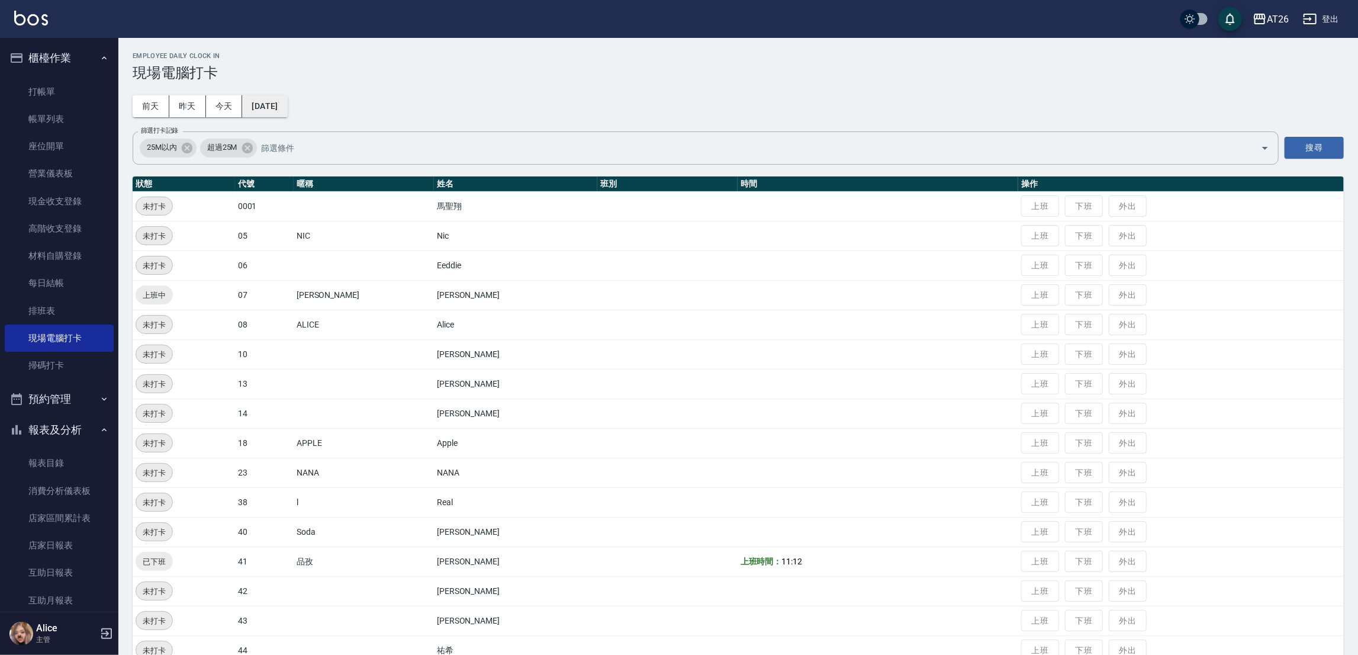
click at [286, 110] on button "[DATE]" at bounding box center [264, 106] width 45 height 22
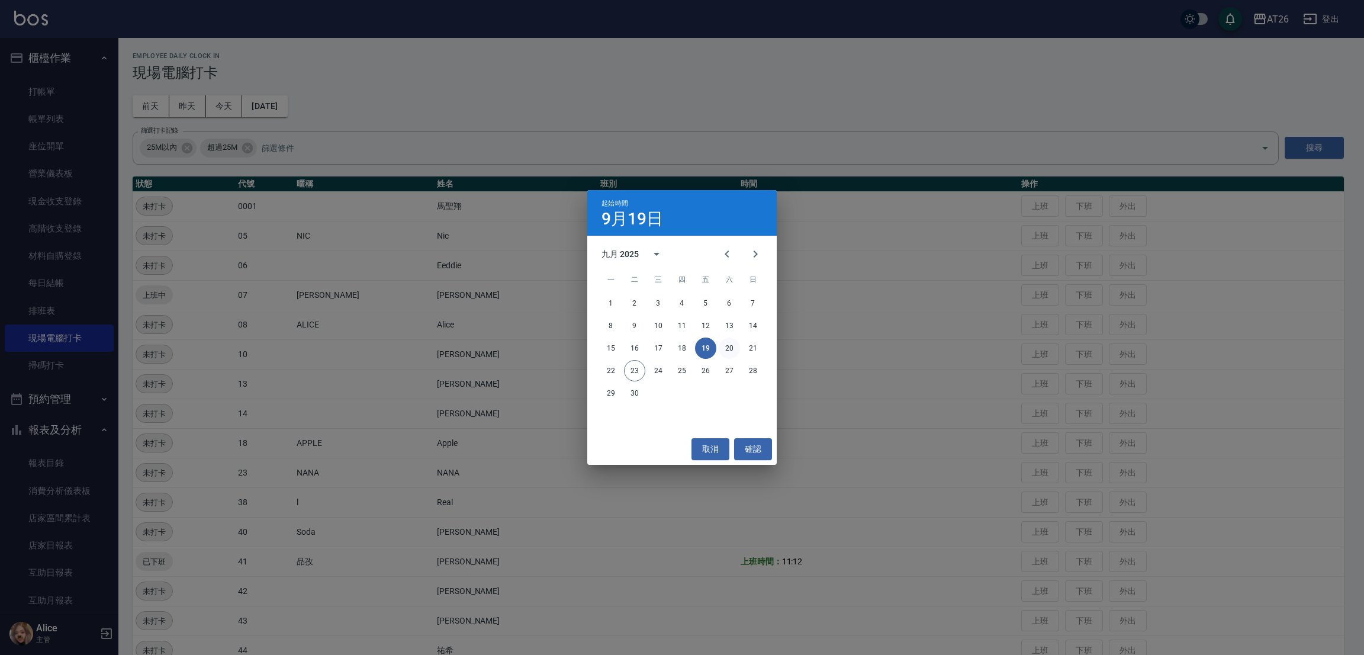
click at [725, 343] on button "20" at bounding box center [729, 347] width 21 height 21
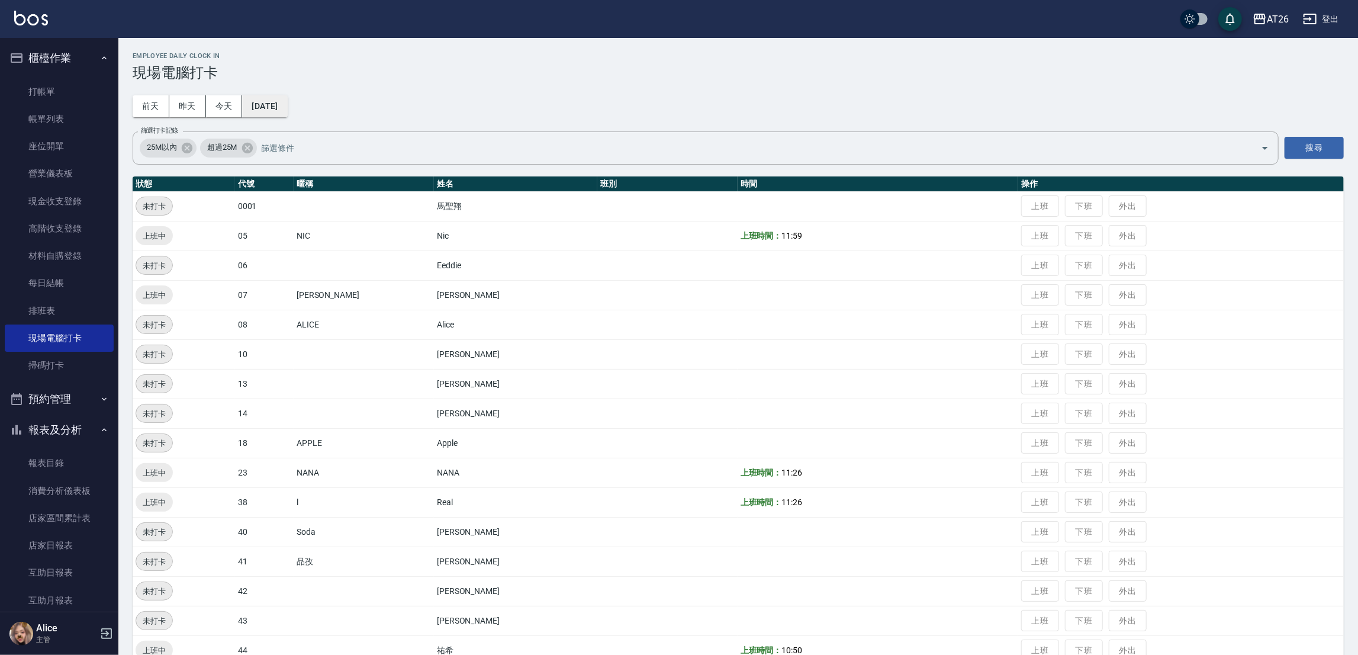
click at [247, 107] on button "[DATE]" at bounding box center [264, 106] width 45 height 22
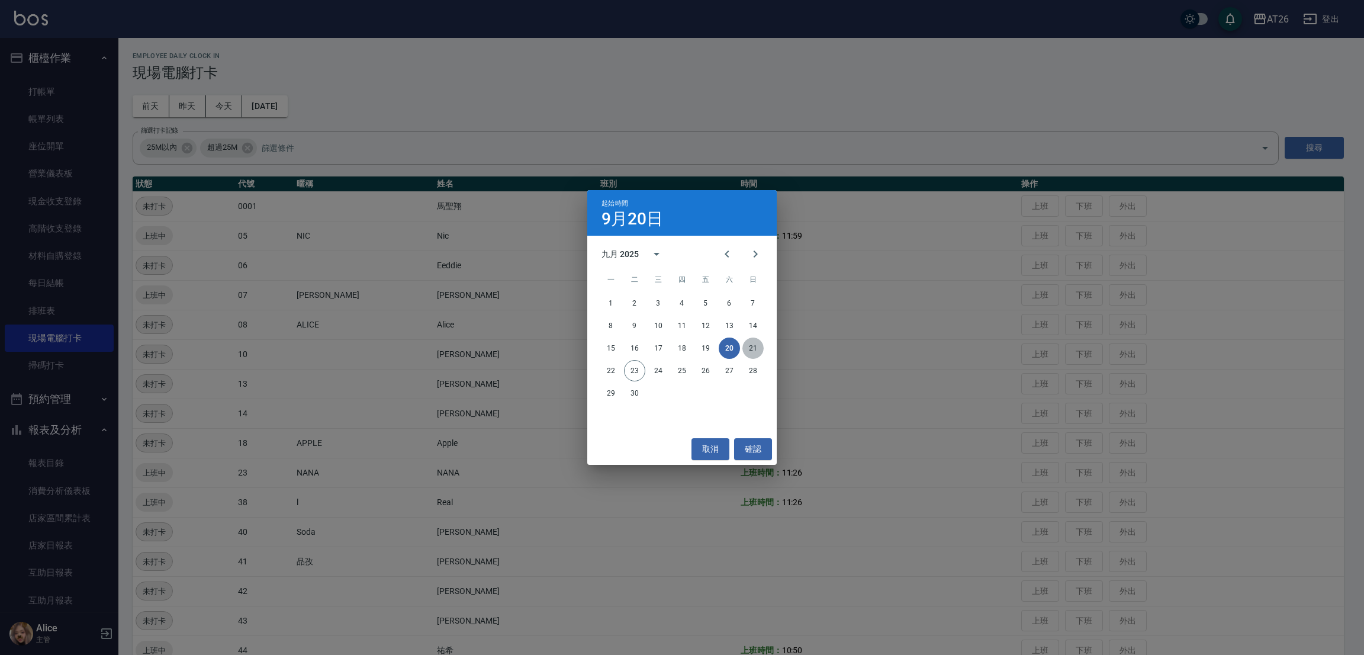
click at [745, 341] on button "21" at bounding box center [752, 347] width 21 height 21
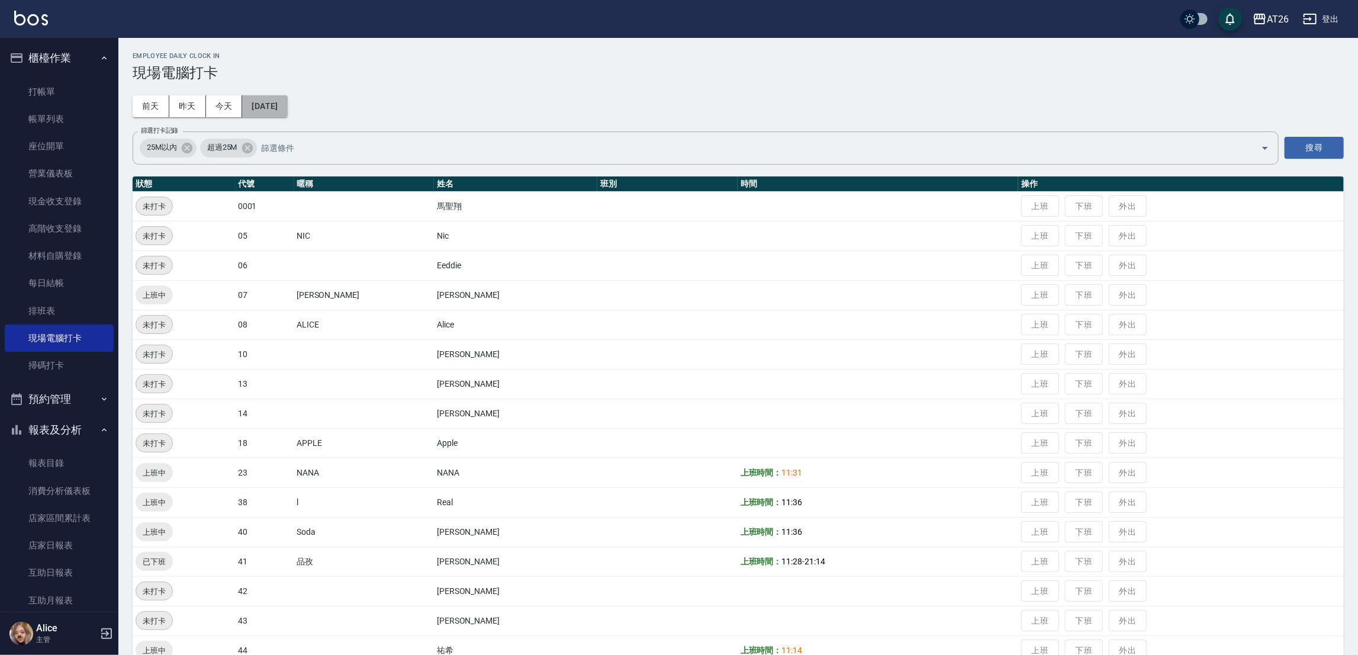
click at [287, 101] on button "[DATE]" at bounding box center [264, 106] width 45 height 22
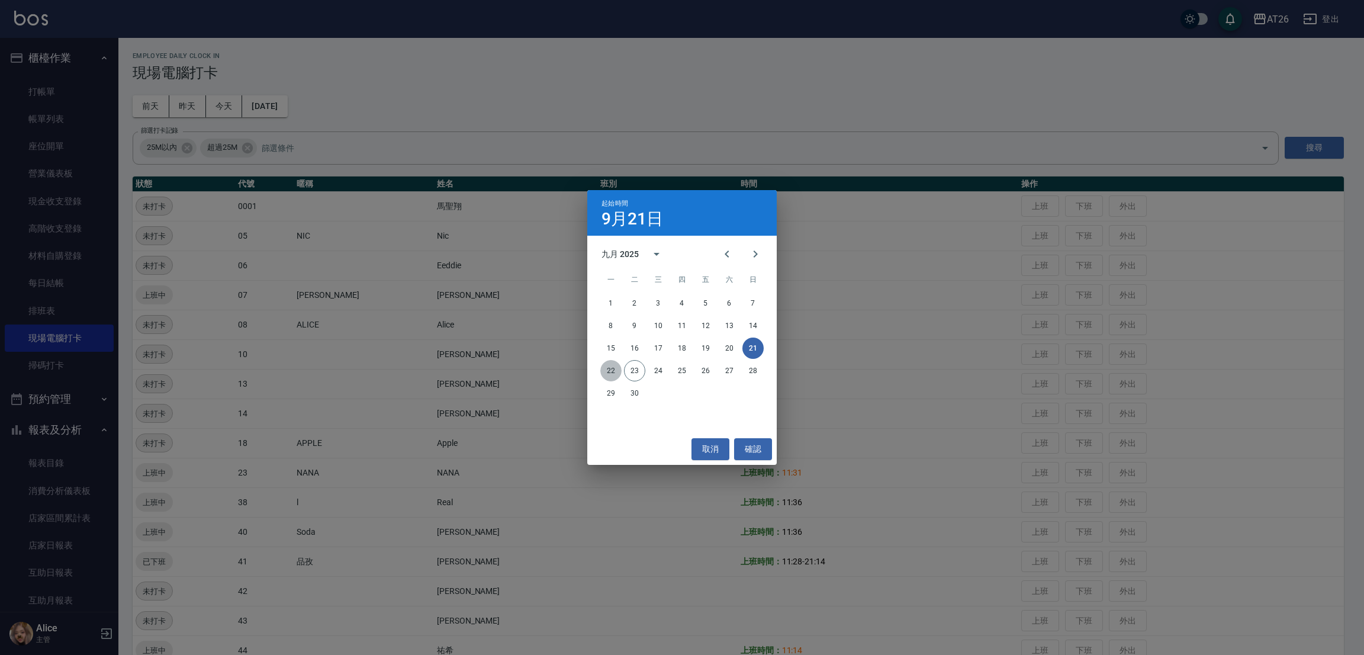
click at [612, 375] on button "22" at bounding box center [610, 370] width 21 height 21
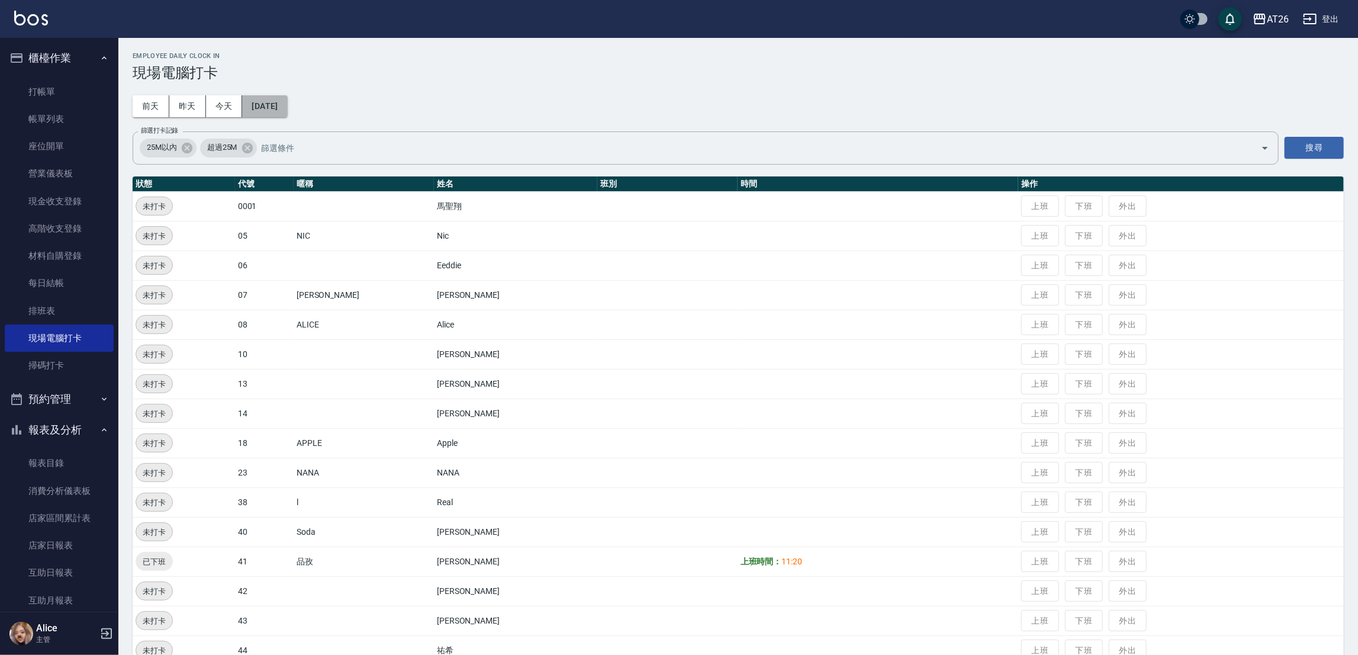
drag, startPoint x: 279, startPoint y: 104, endPoint x: 280, endPoint y: 110, distance: 5.9
click at [280, 110] on button "[DATE]" at bounding box center [264, 106] width 45 height 22
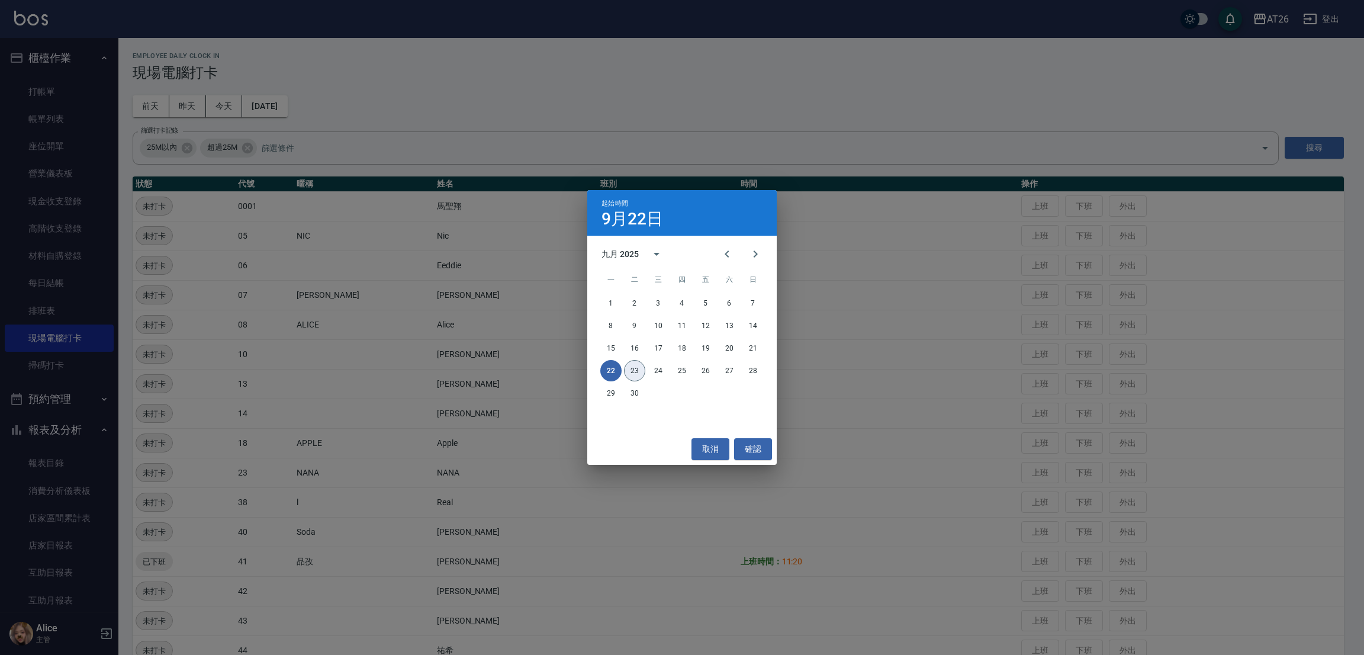
drag, startPoint x: 628, startPoint y: 360, endPoint x: 638, endPoint y: 365, distance: 11.1
click at [628, 362] on button "23" at bounding box center [634, 370] width 21 height 21
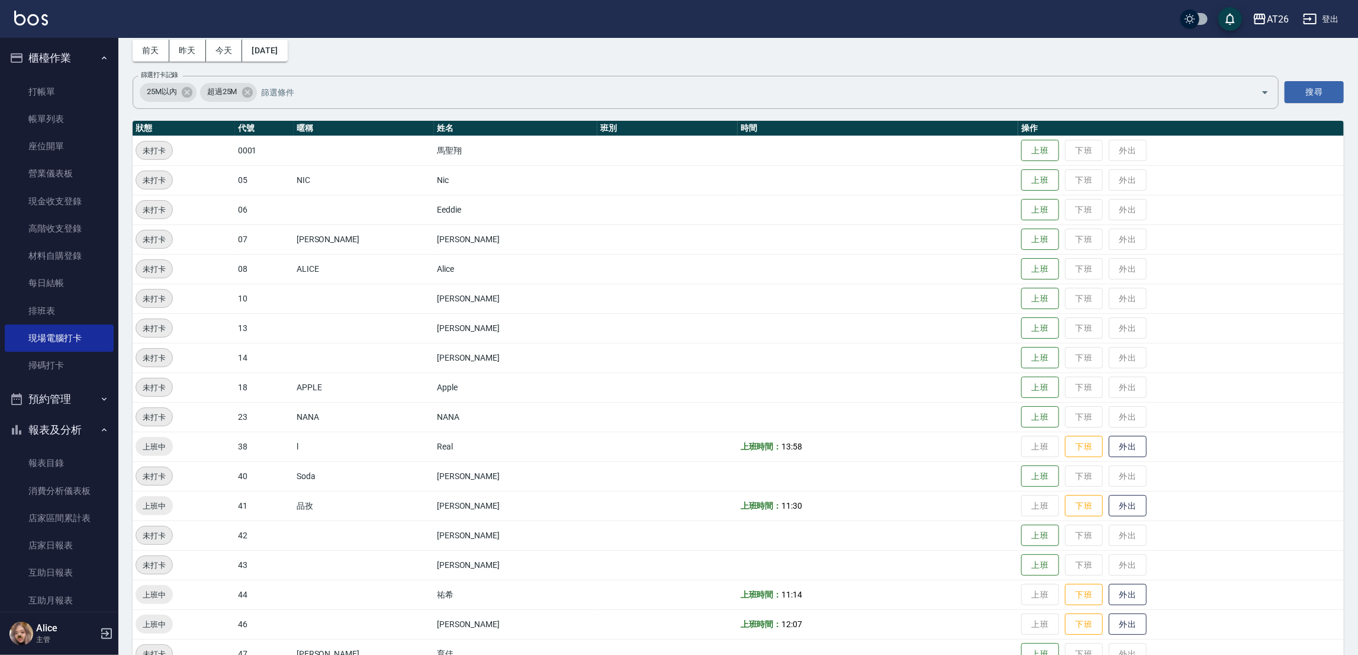
scroll to position [143, 0]
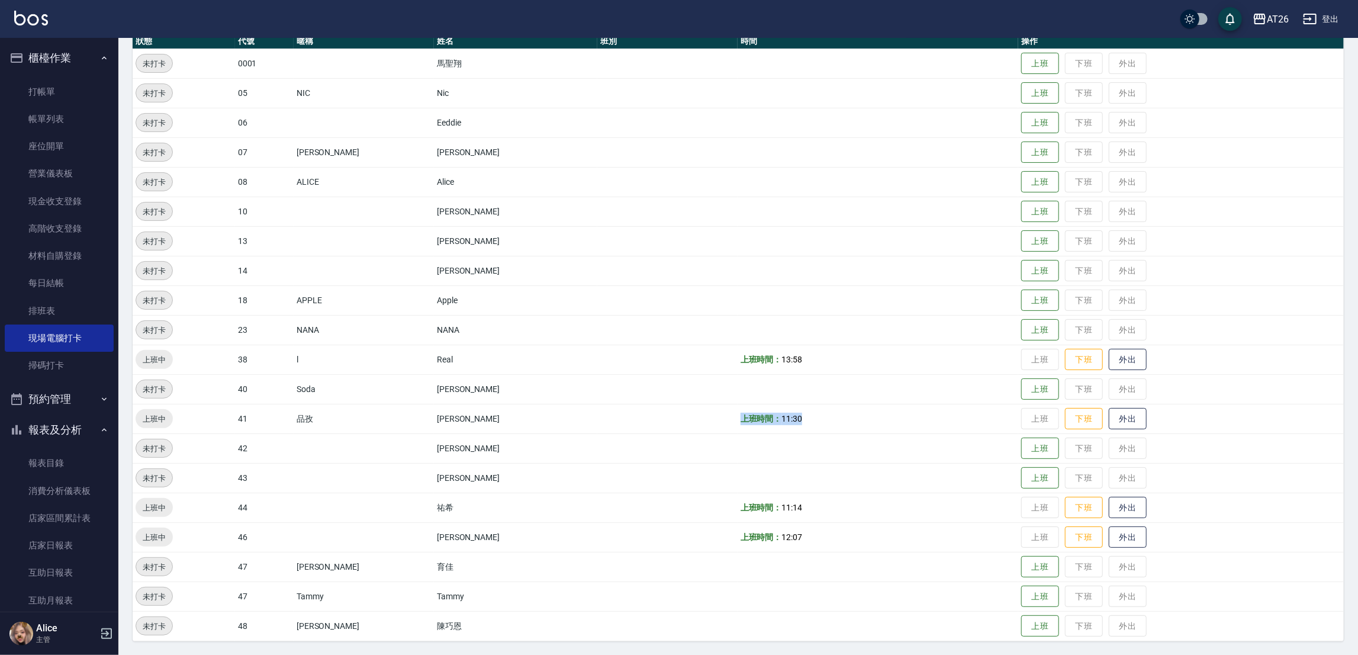
drag, startPoint x: 684, startPoint y: 411, endPoint x: 876, endPoint y: 423, distance: 192.1
click at [876, 423] on tr "上班中 41 品孜 [PERSON_NAME] 上班時間： 11:30 上班 下班 外出" at bounding box center [738, 419] width 1211 height 30
drag, startPoint x: 655, startPoint y: 522, endPoint x: 869, endPoint y: 513, distance: 213.9
click at [869, 513] on tbody "未打卡 0001 [PERSON_NAME] 上班 下班 外出 未打卡 05 NIC Nic 上班 下班 外出 未打卡 06 Eeddie 上班 下班 外出 …" at bounding box center [738, 345] width 1211 height 592
click at [564, 406] on tbody "未打卡 0001 [PERSON_NAME] 上班 下班 外出 未打卡 05 NIC Nic 上班 下班 外出 未打卡 06 Eeddie 上班 下班 外出 …" at bounding box center [738, 345] width 1211 height 592
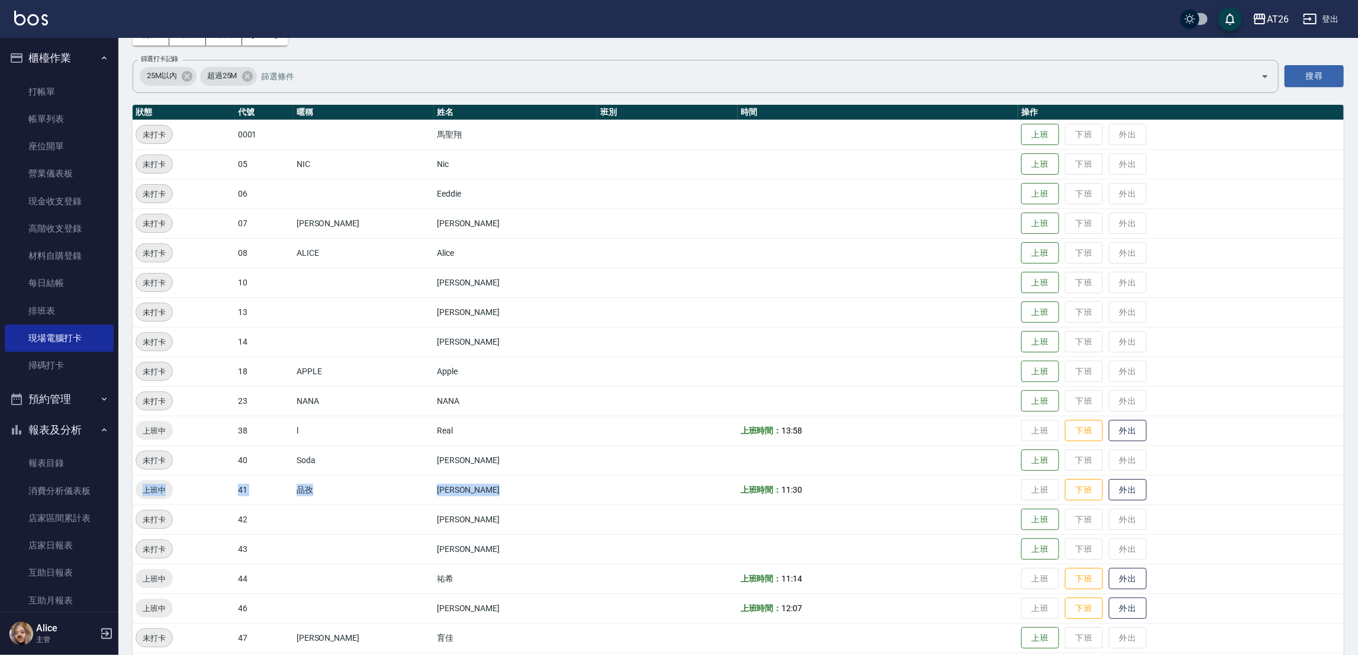
scroll to position [0, 0]
